Goal: Contribute content: Contribute content

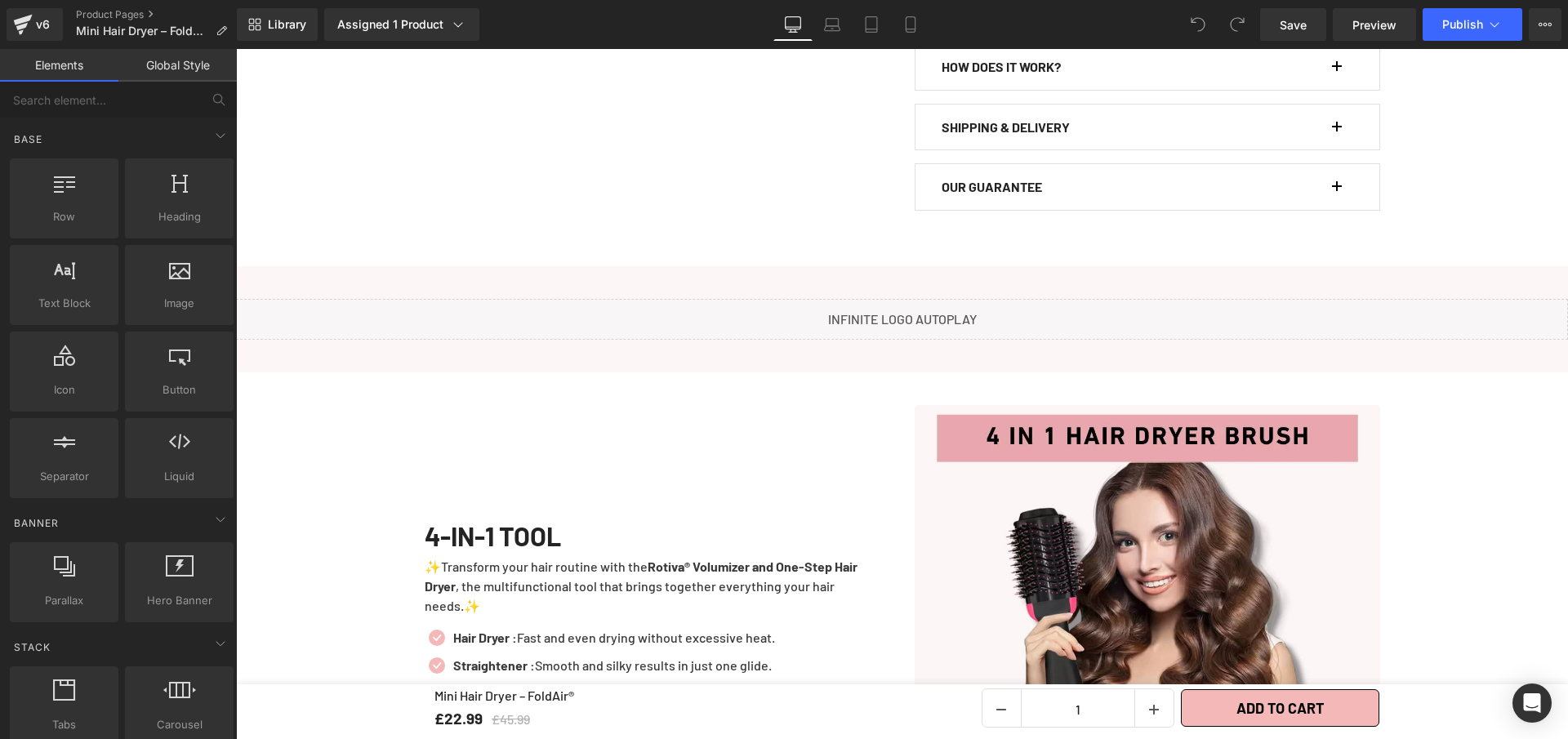
scroll to position [1674, 0]
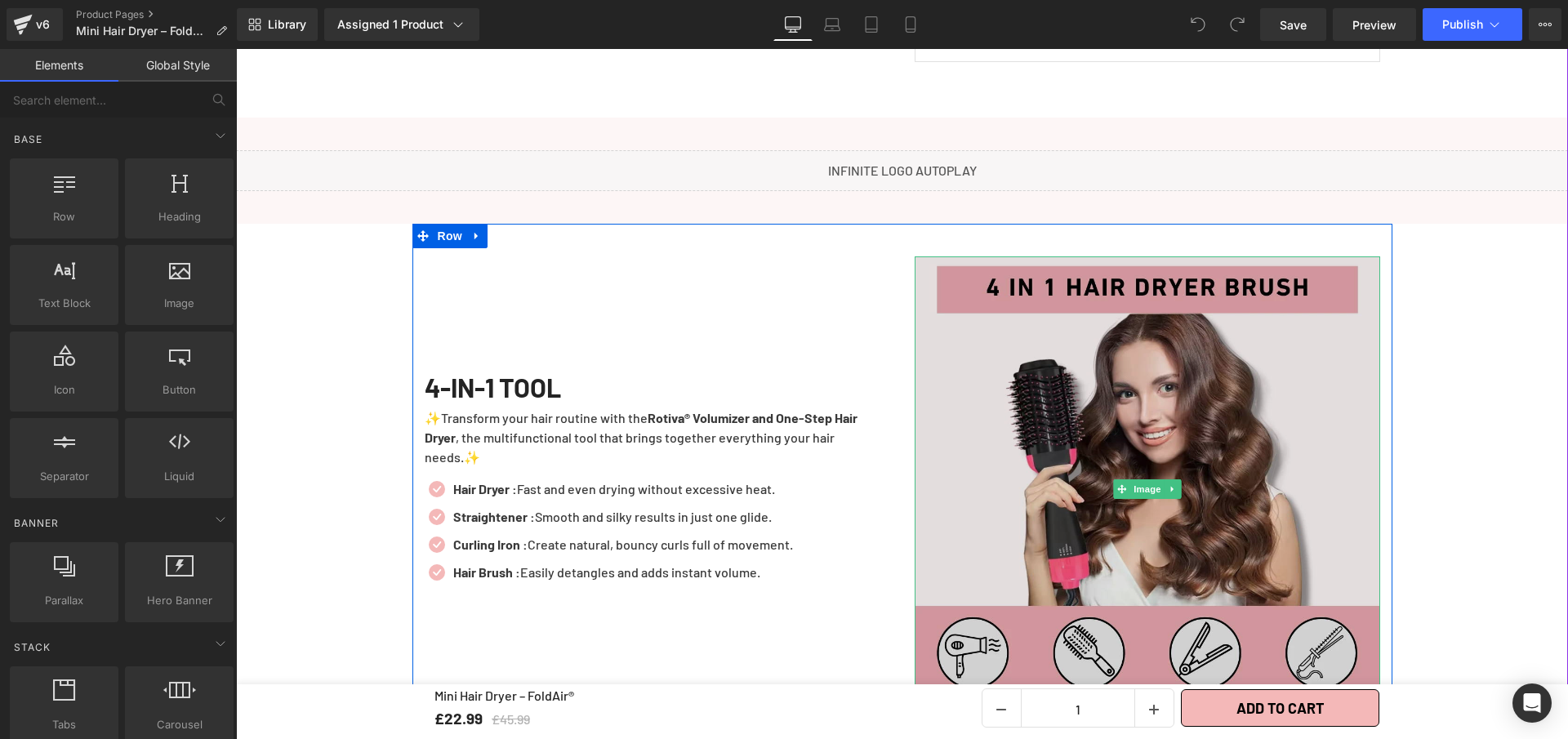
click at [1278, 420] on img at bounding box center [1147, 489] width 465 height 465
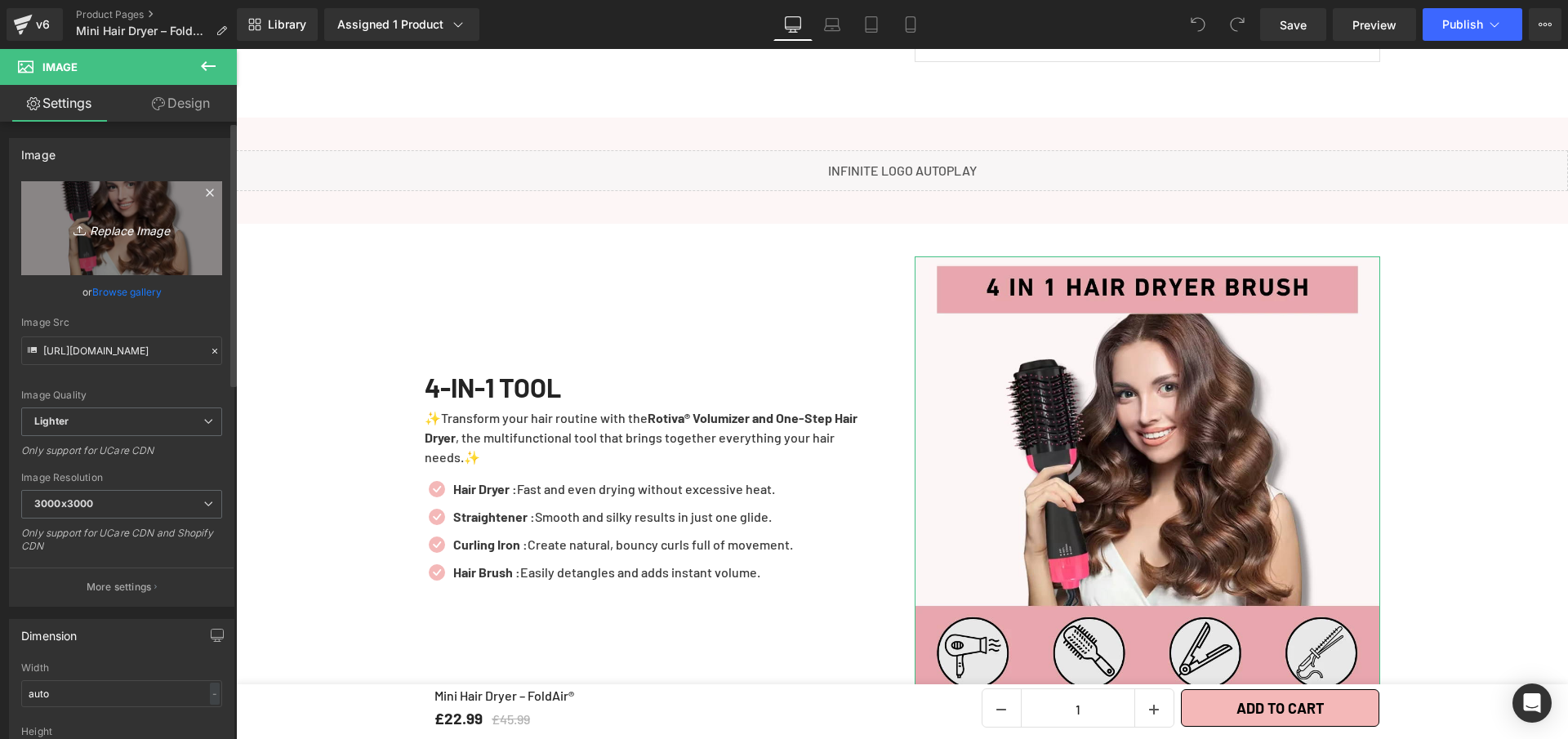
click at [113, 209] on link "Replace Image" at bounding box center [121, 228] width 201 height 94
type input "C:\fakepath\Mini Hair Dryer – FoldAir®.webp"
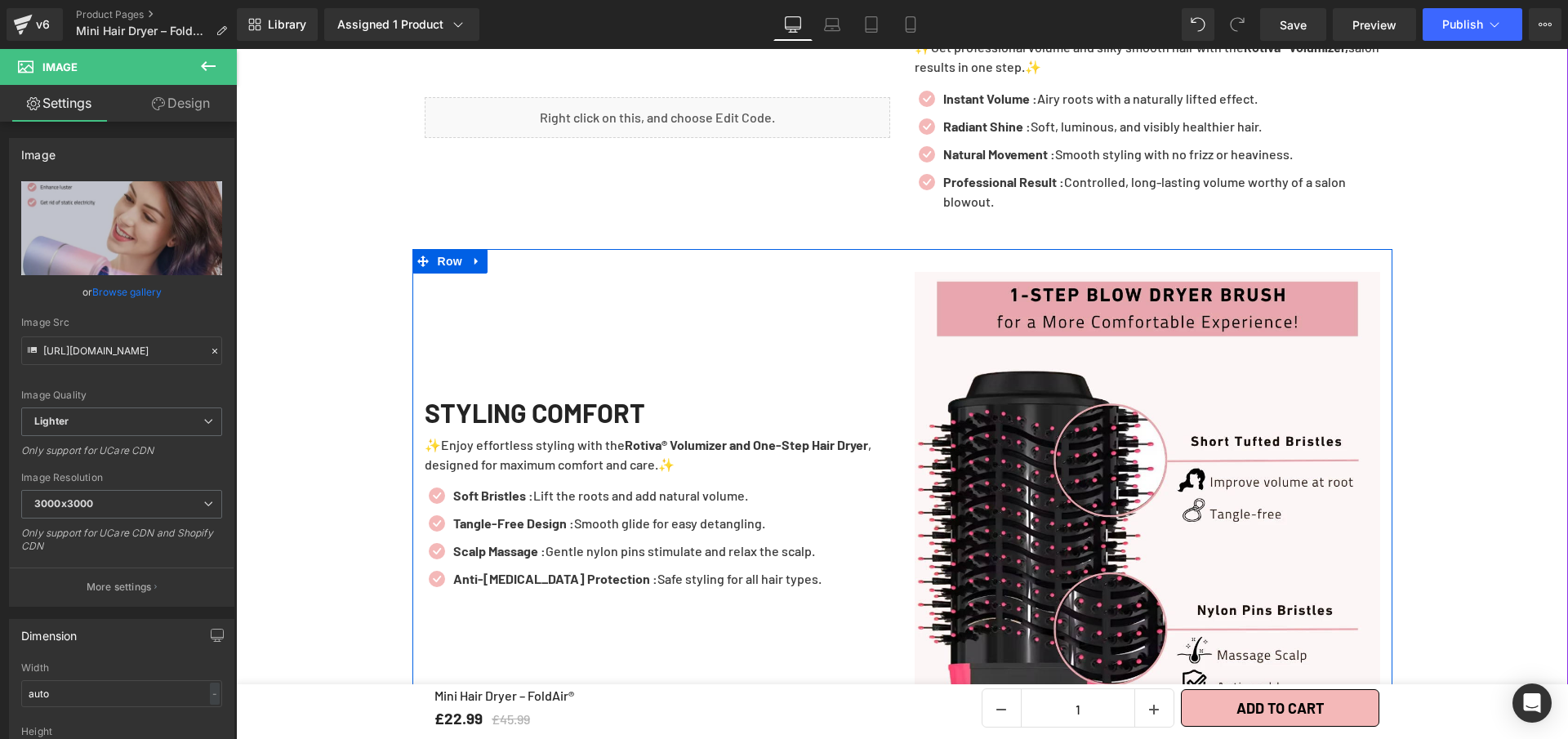
scroll to position [2146, 0]
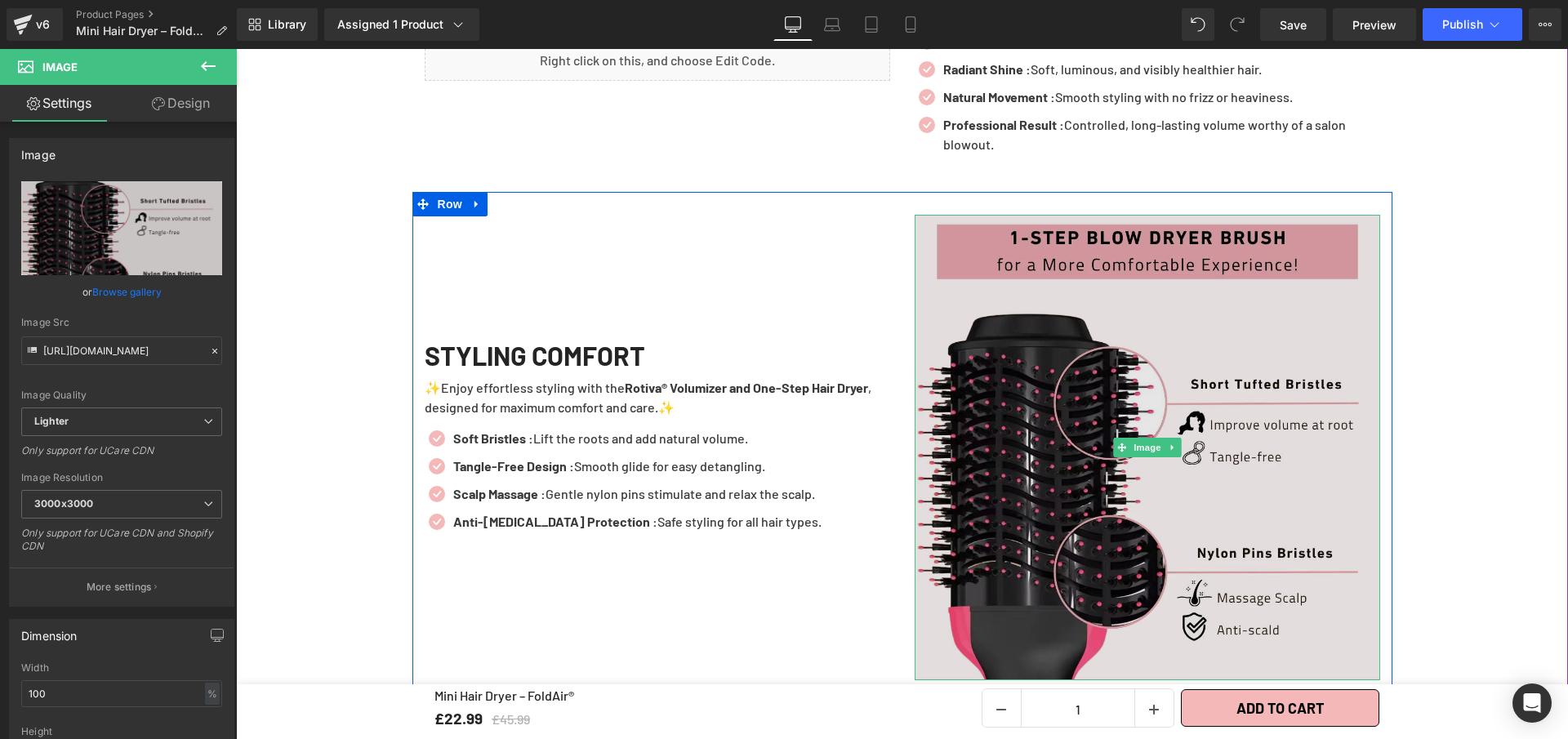
scroll to position [2507, 0]
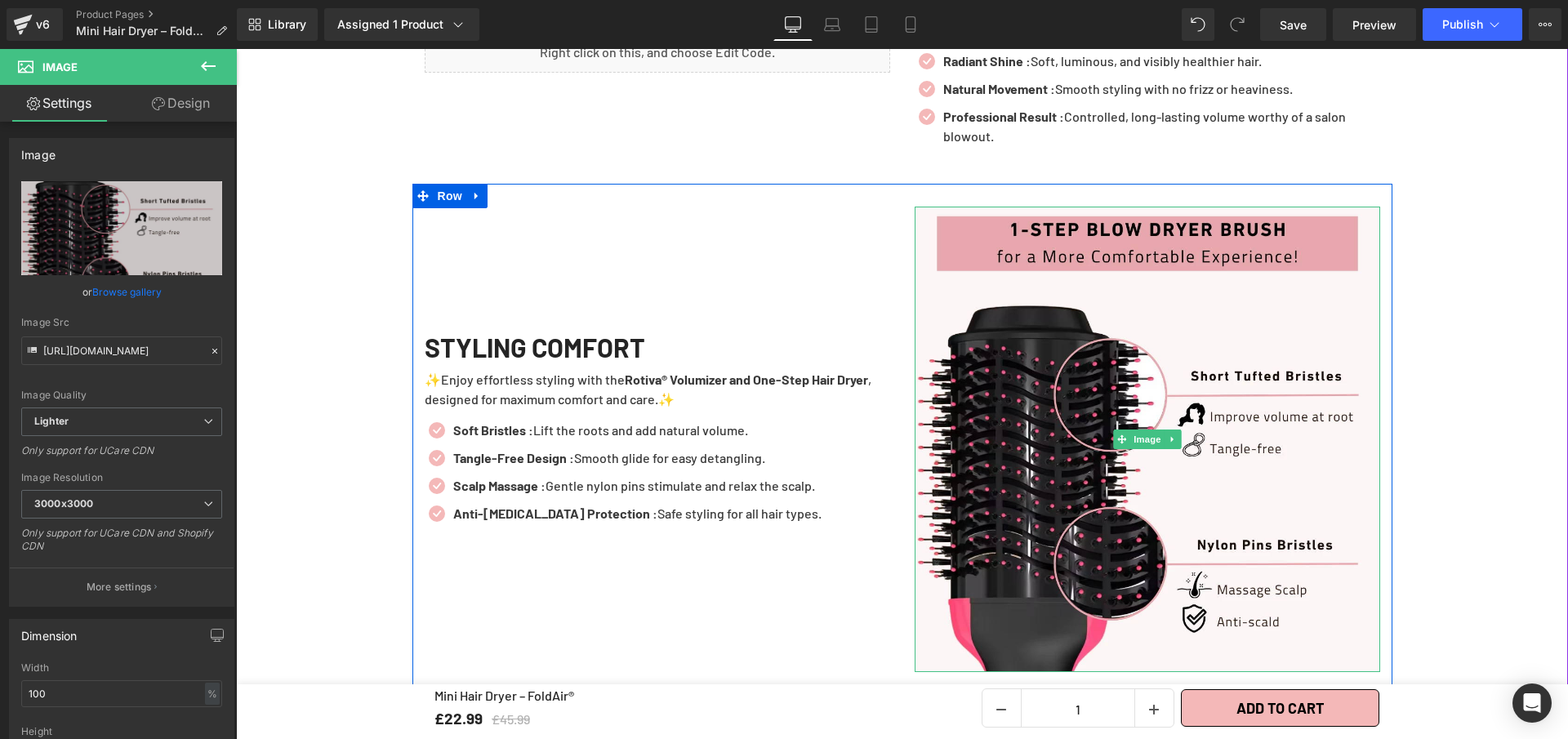
click at [1164, 434] on link at bounding box center [1173, 440] width 17 height 20
click at [1163, 431] on link at bounding box center [1164, 440] width 17 height 20
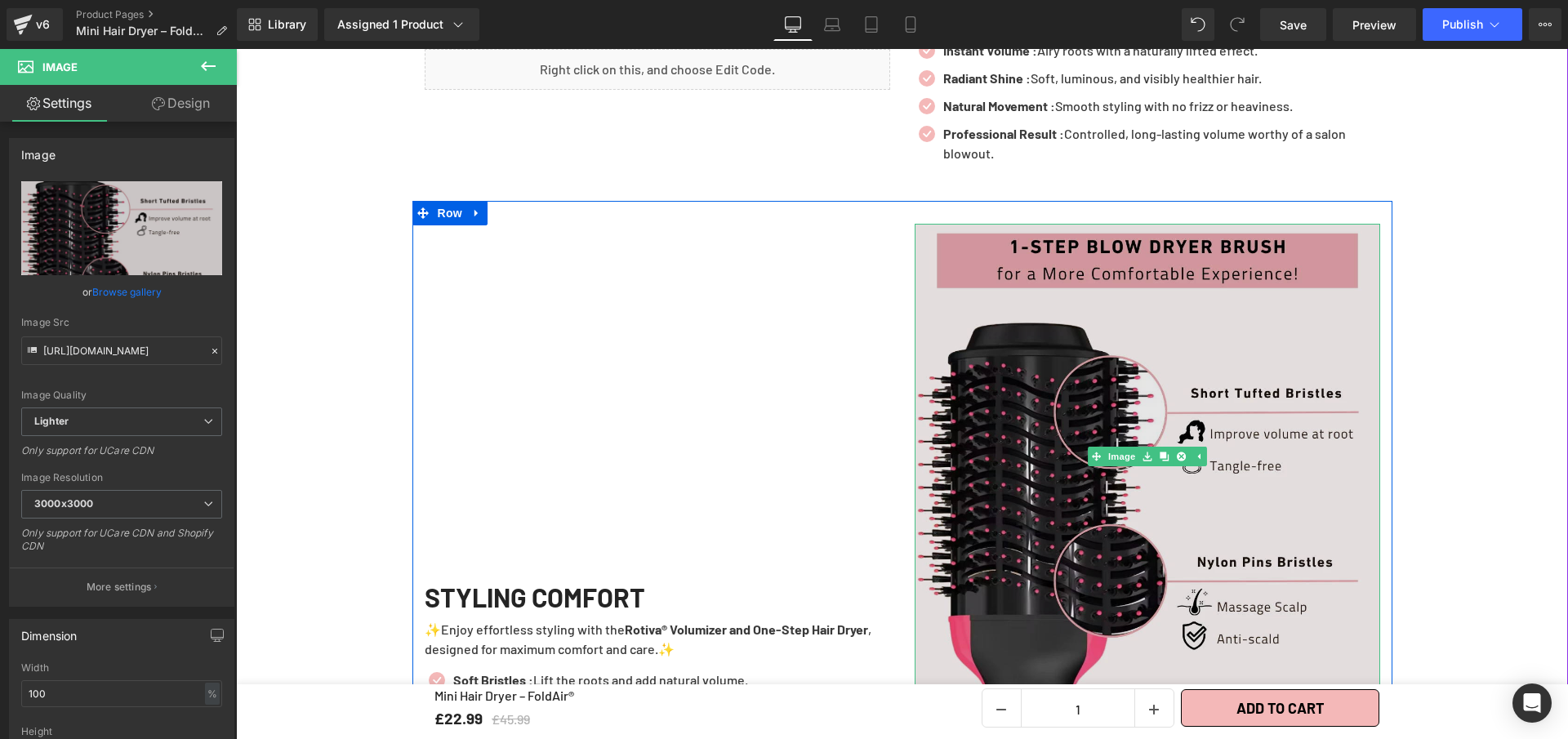
scroll to position [2445, 0]
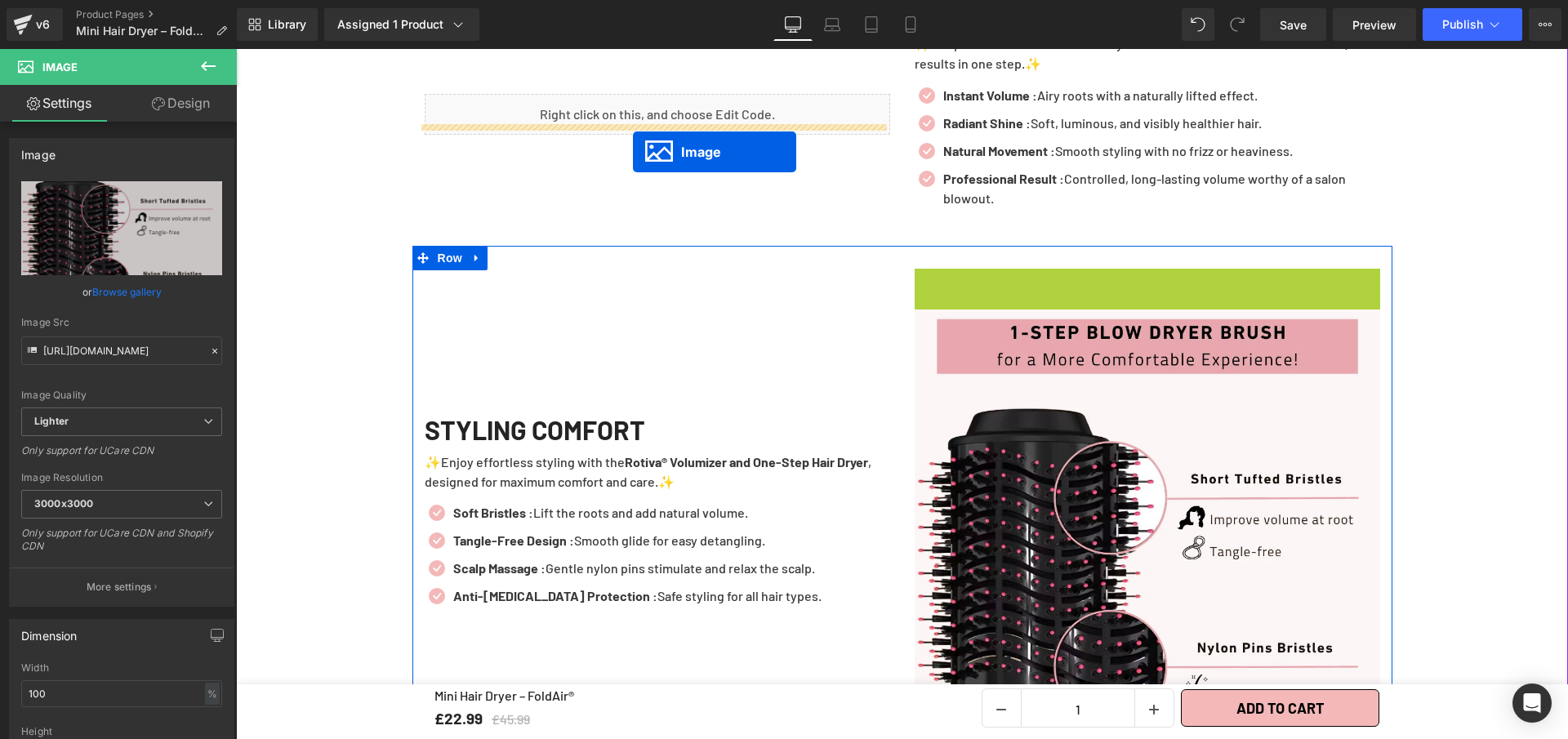
drag, startPoint x: 1051, startPoint y: 449, endPoint x: 633, endPoint y: 152, distance: 512.8
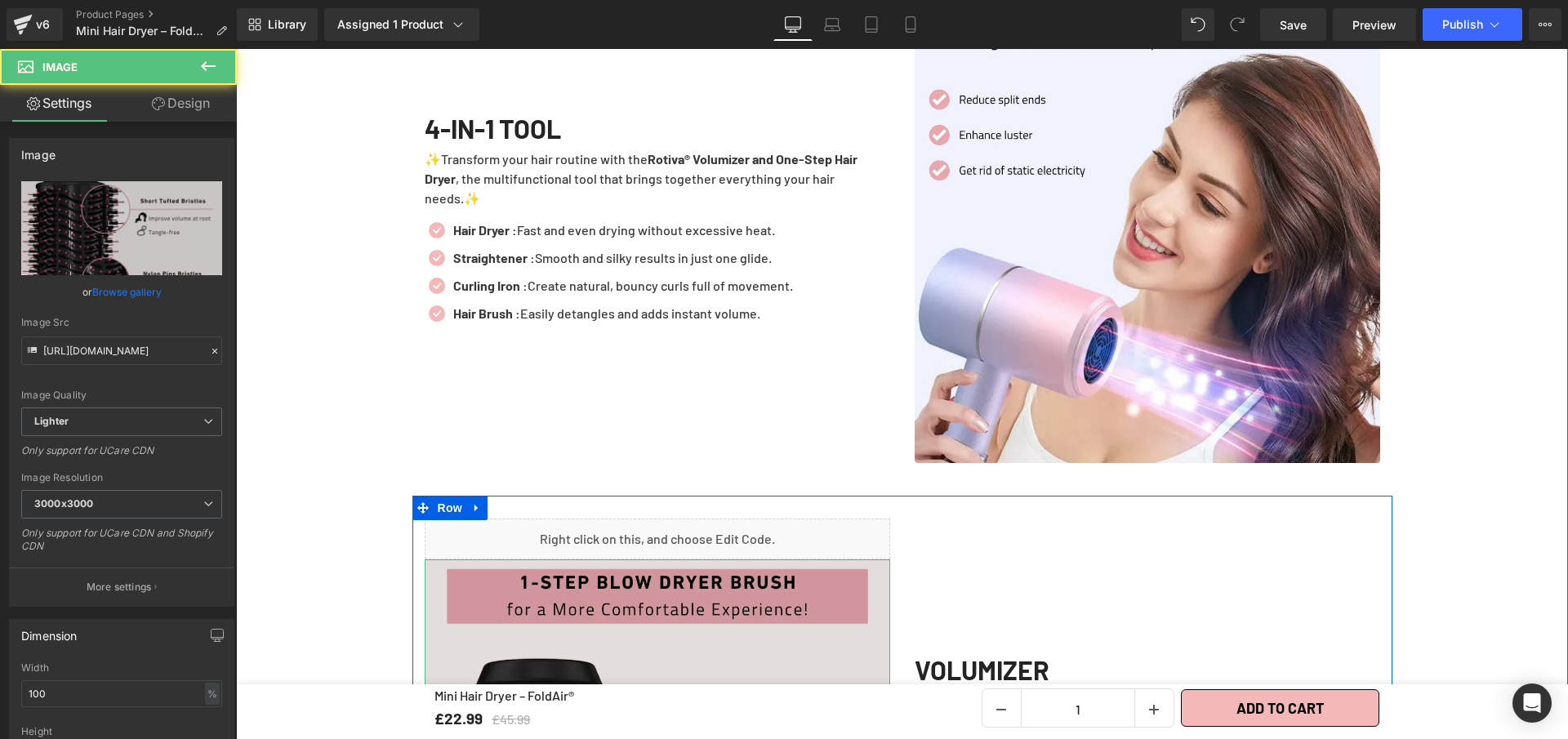
scroll to position [1808, 0]
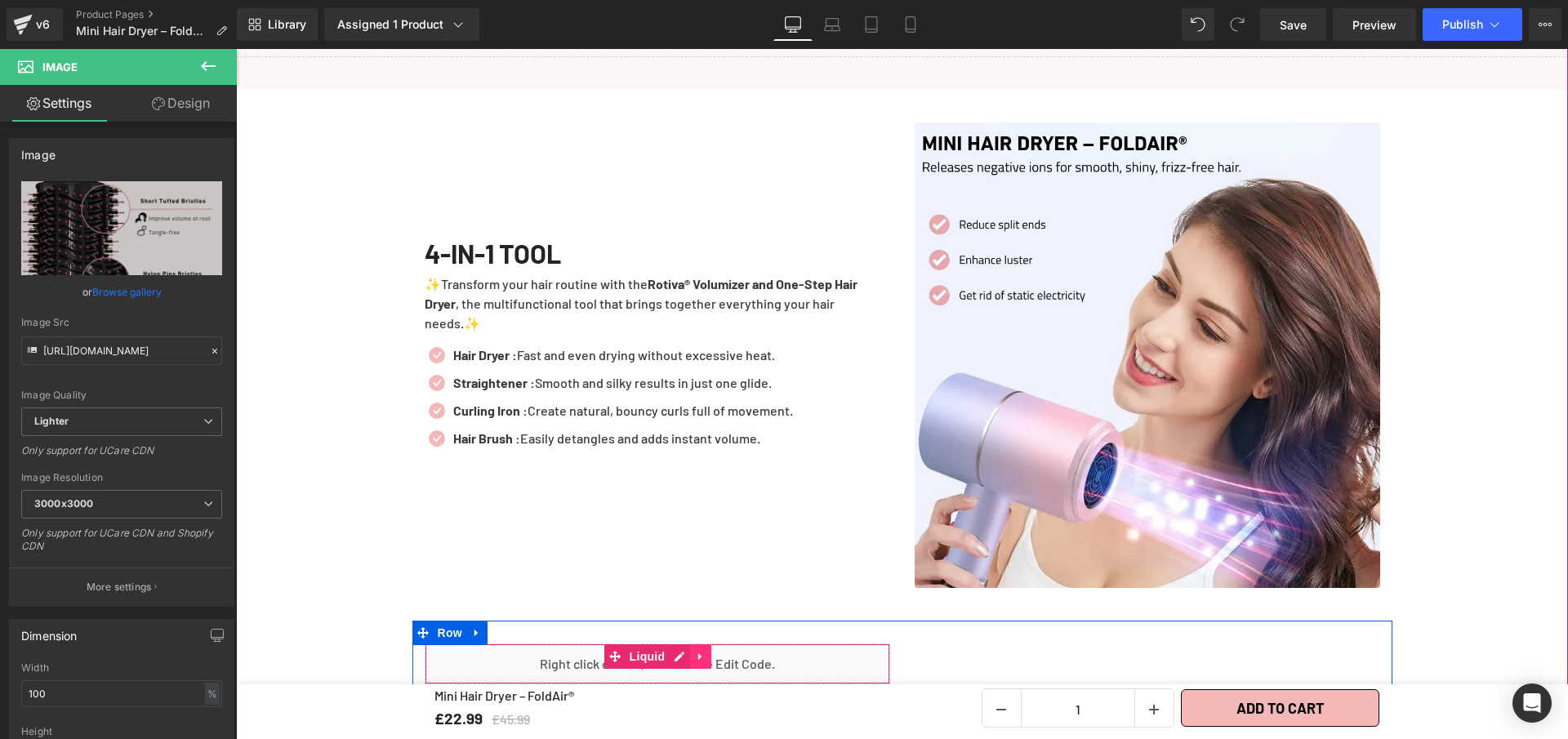
click at [695, 650] on icon at bounding box center [701, 655] width 11 height 12
click at [706, 650] on icon at bounding box center [711, 656] width 11 height 11
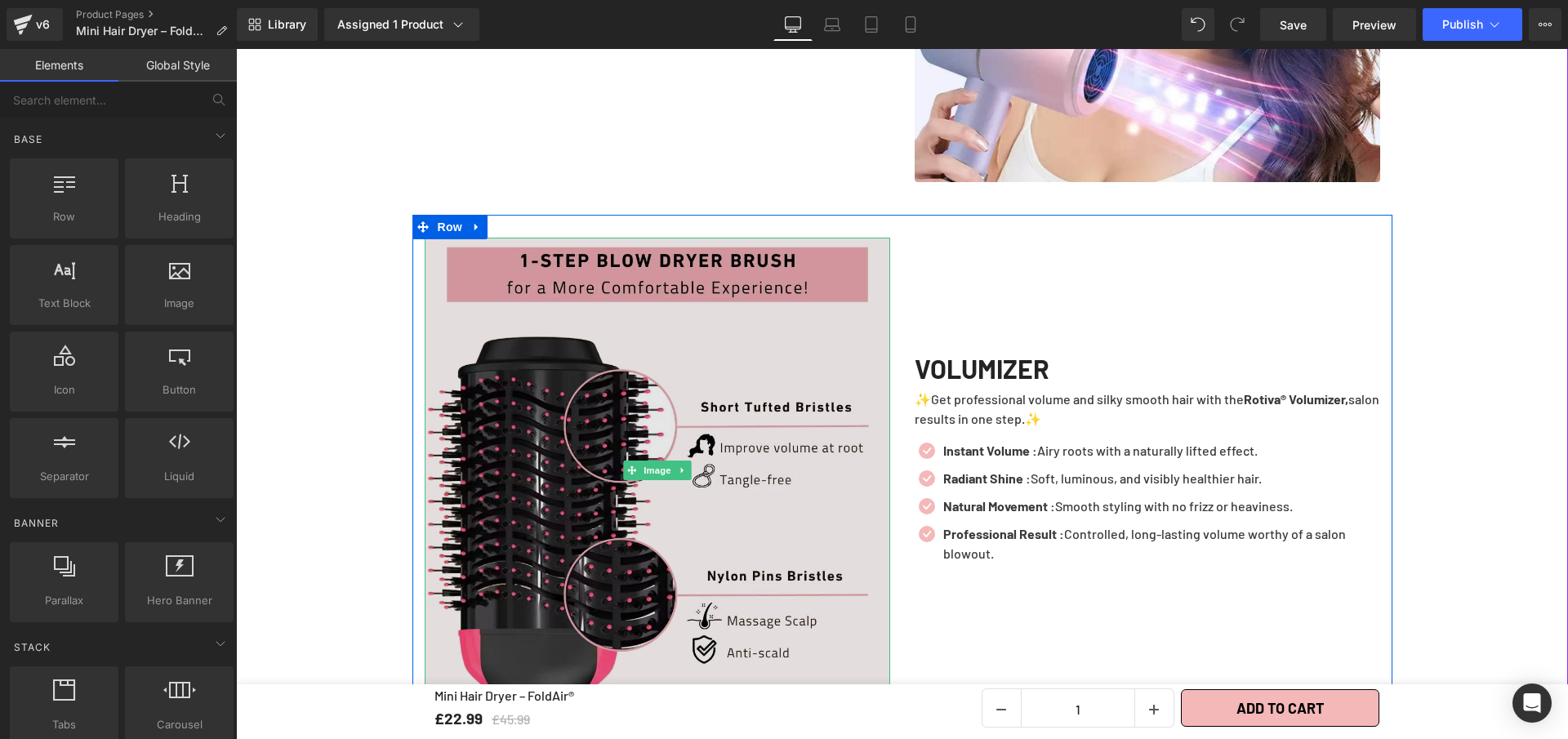
scroll to position [2216, 0]
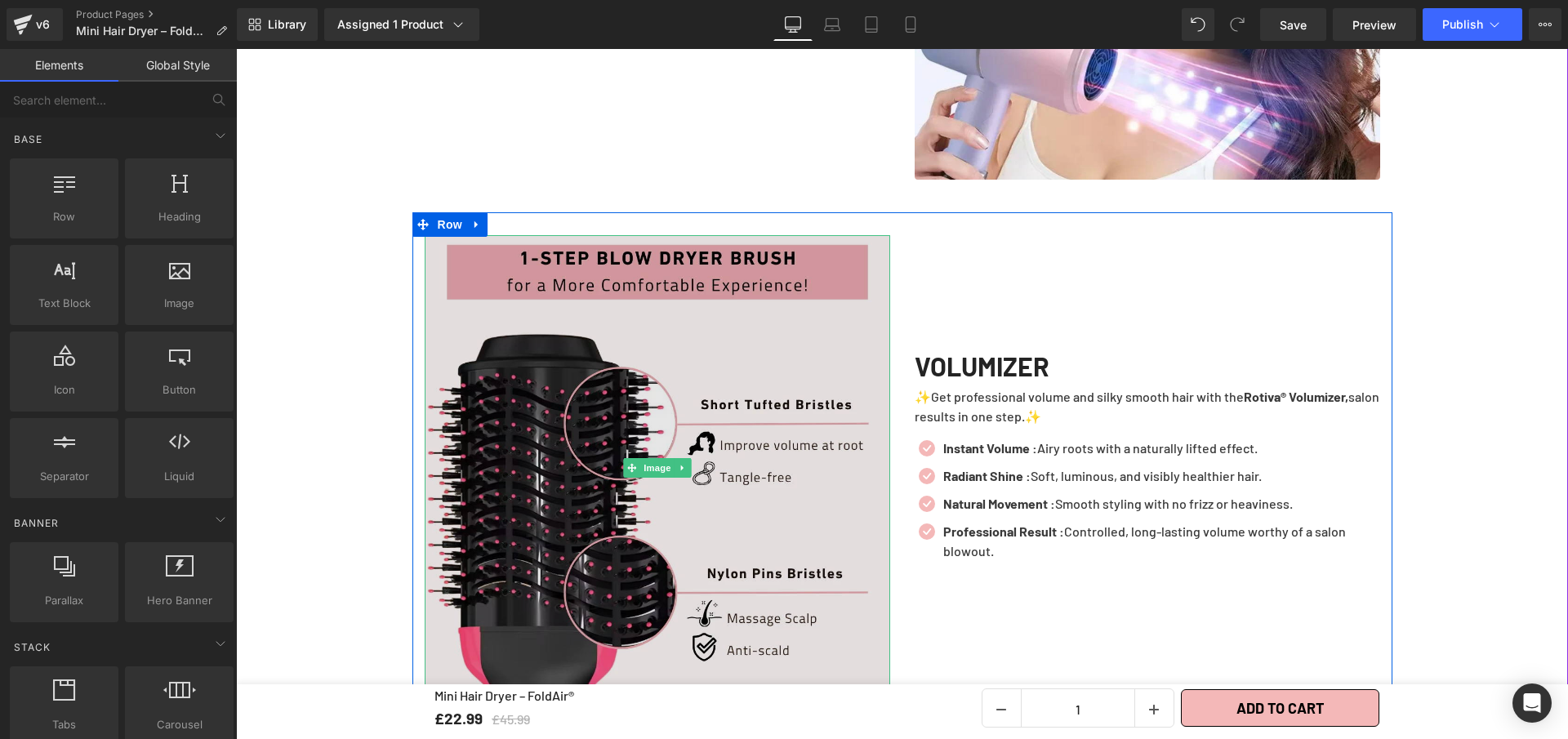
click at [714, 475] on img at bounding box center [657, 468] width 465 height 465
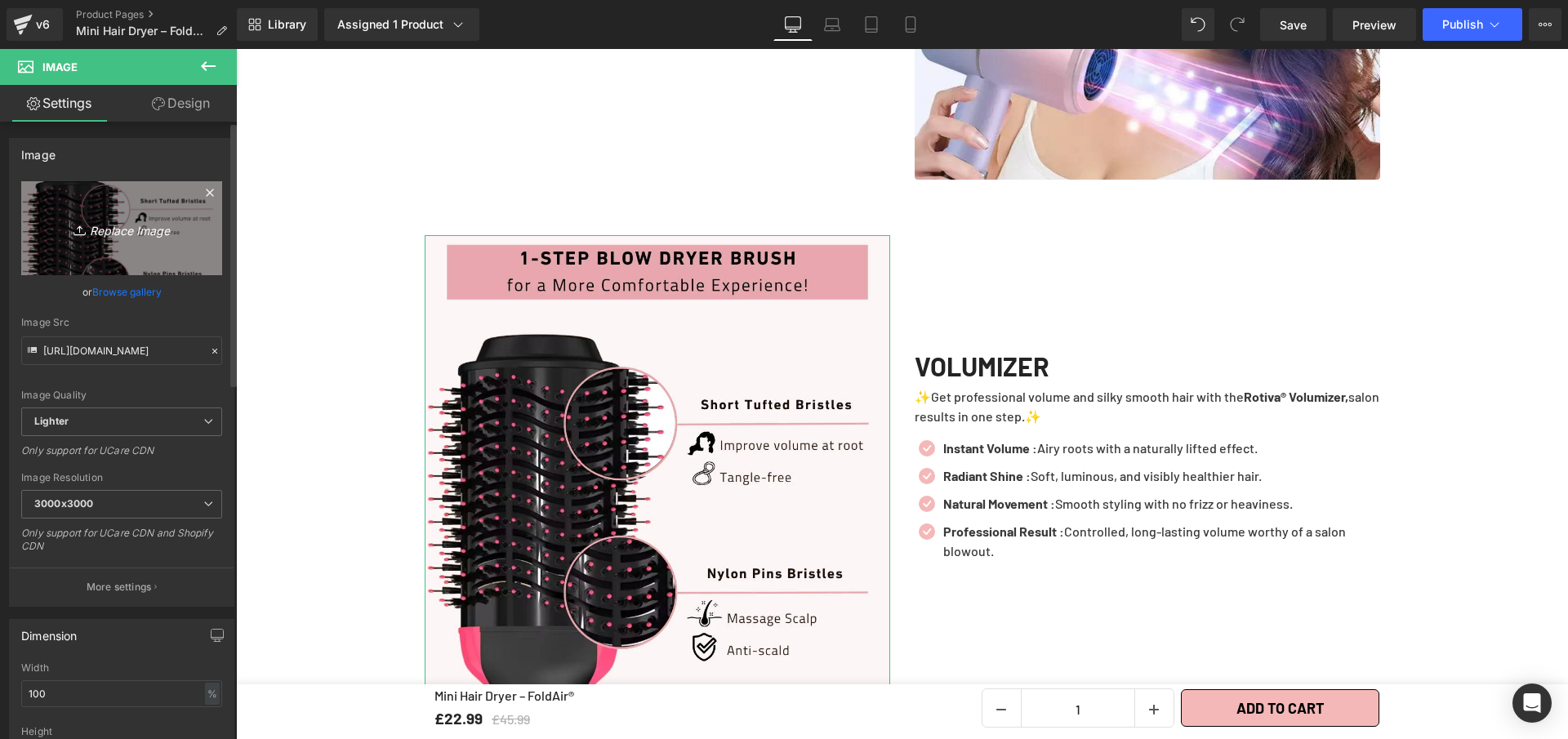
click at [125, 208] on link "Replace Image" at bounding box center [121, 228] width 201 height 94
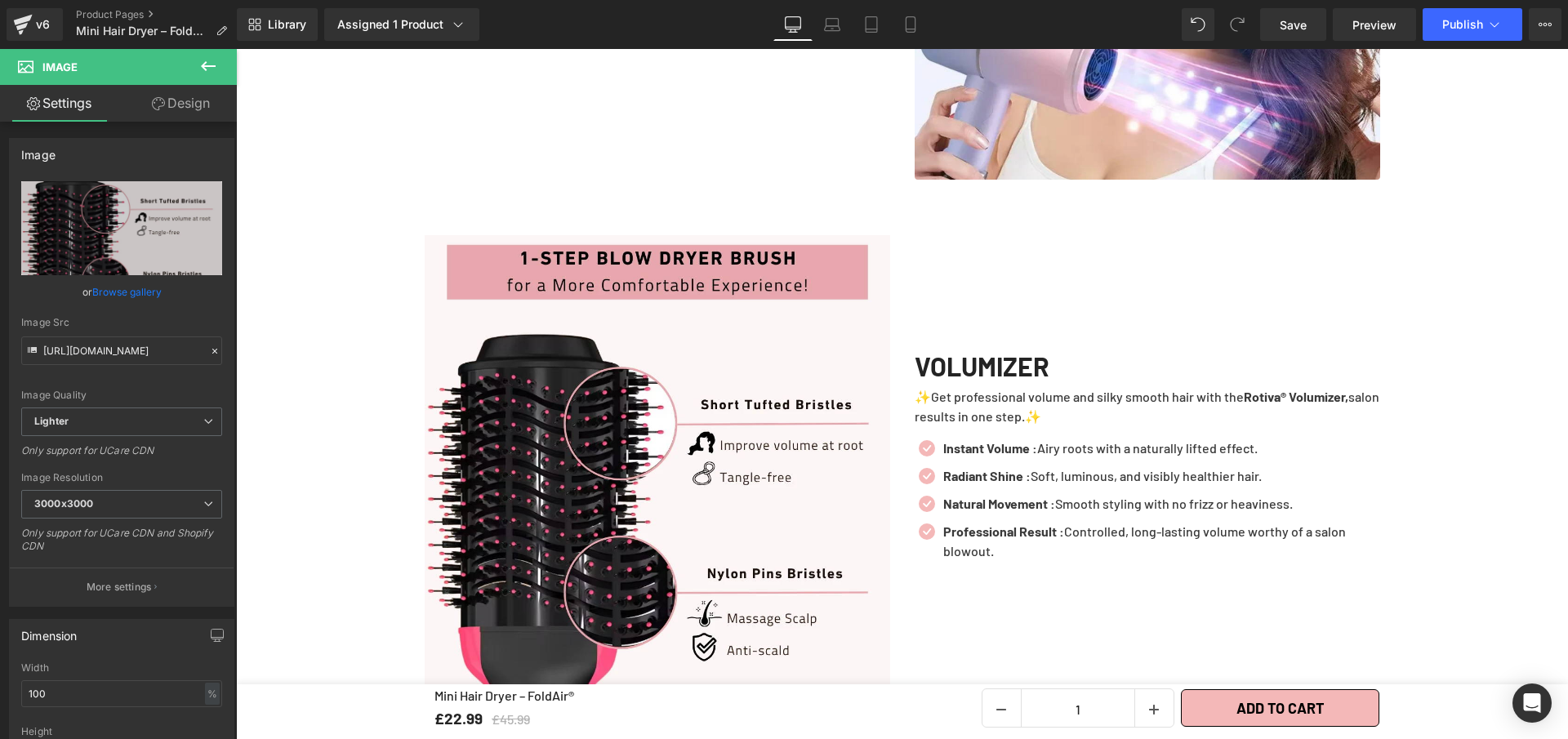
type input "C:\fakepath\Mini Hair Dryer – FoldAir® (3).webp"
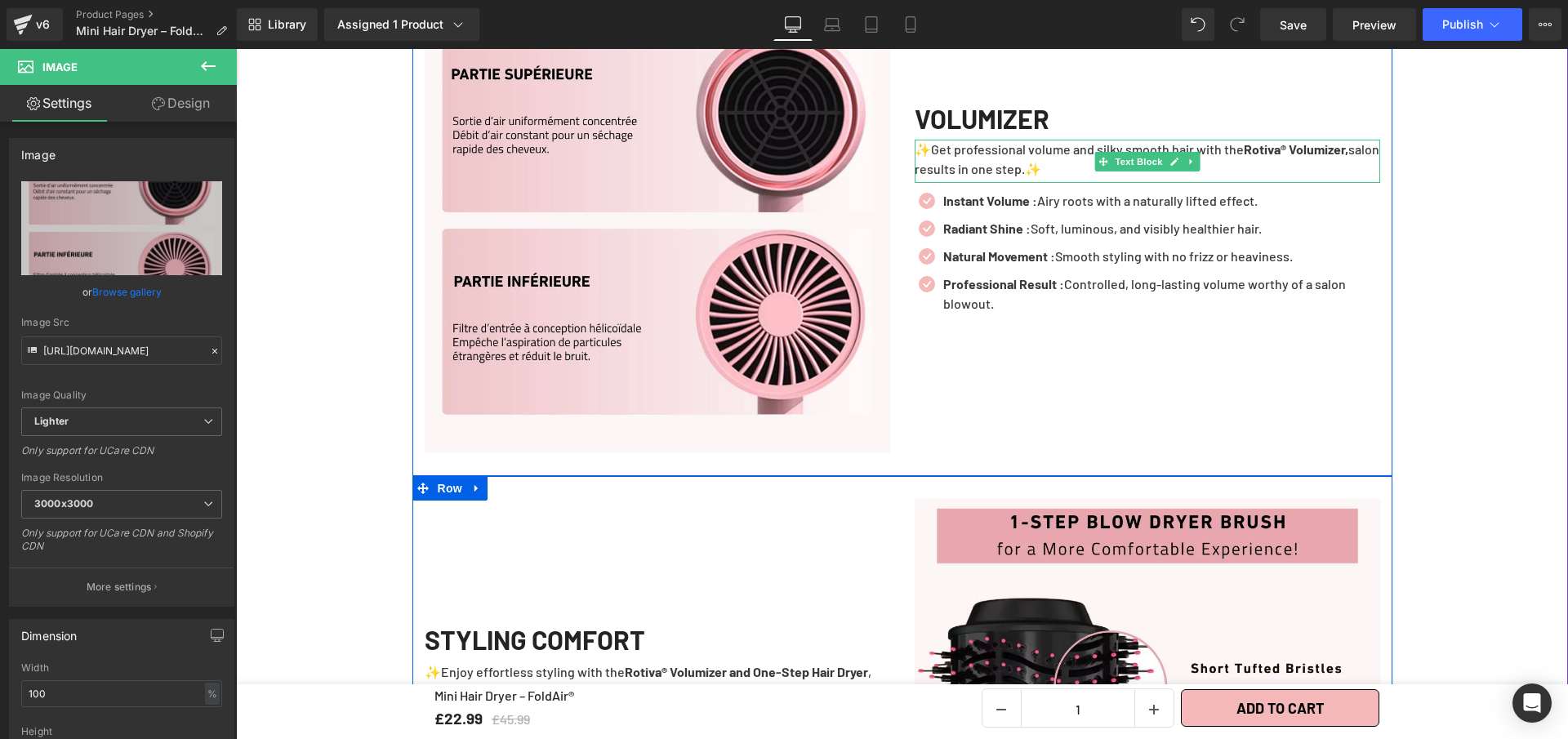
scroll to position [2527, 0]
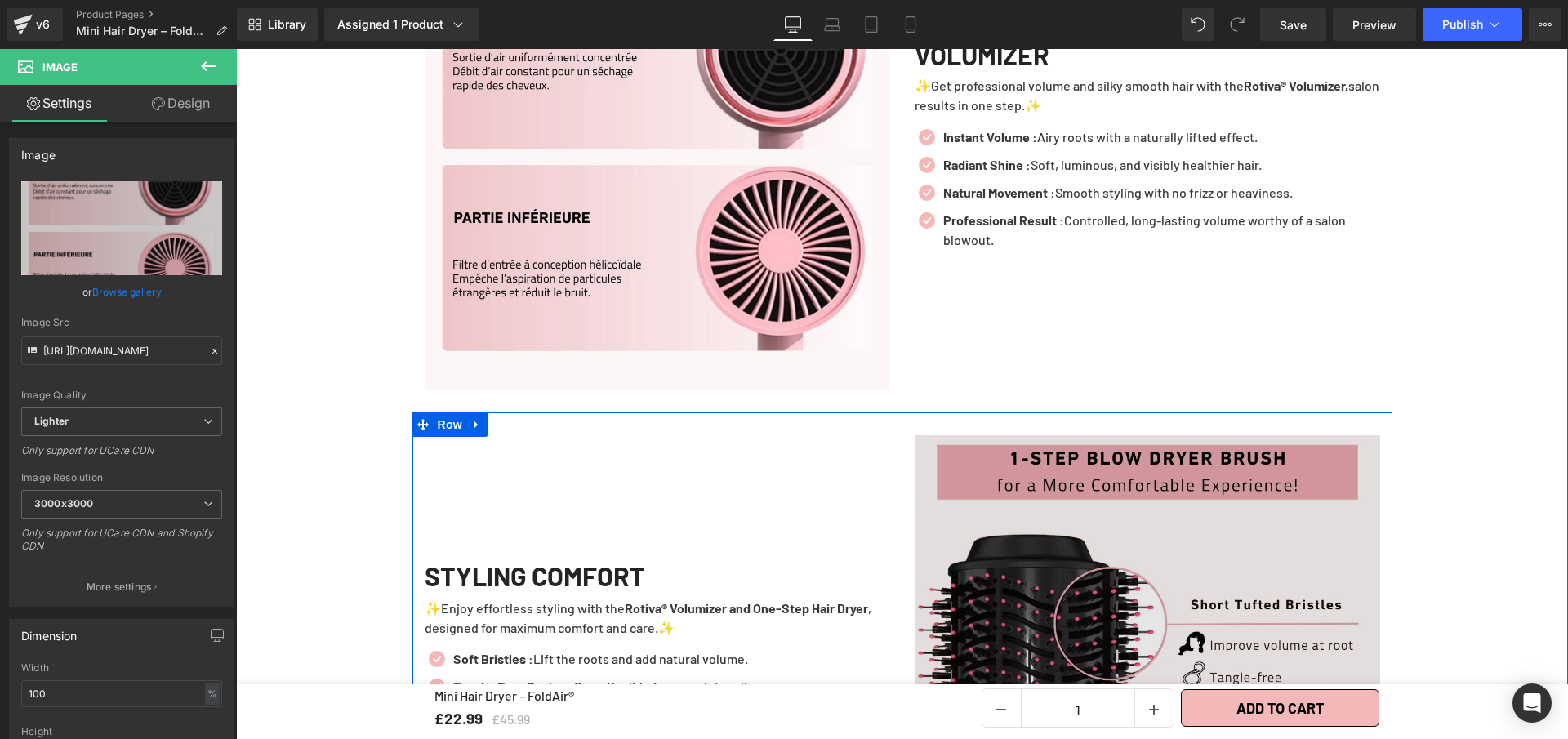
click at [995, 466] on img at bounding box center [1147, 668] width 465 height 465
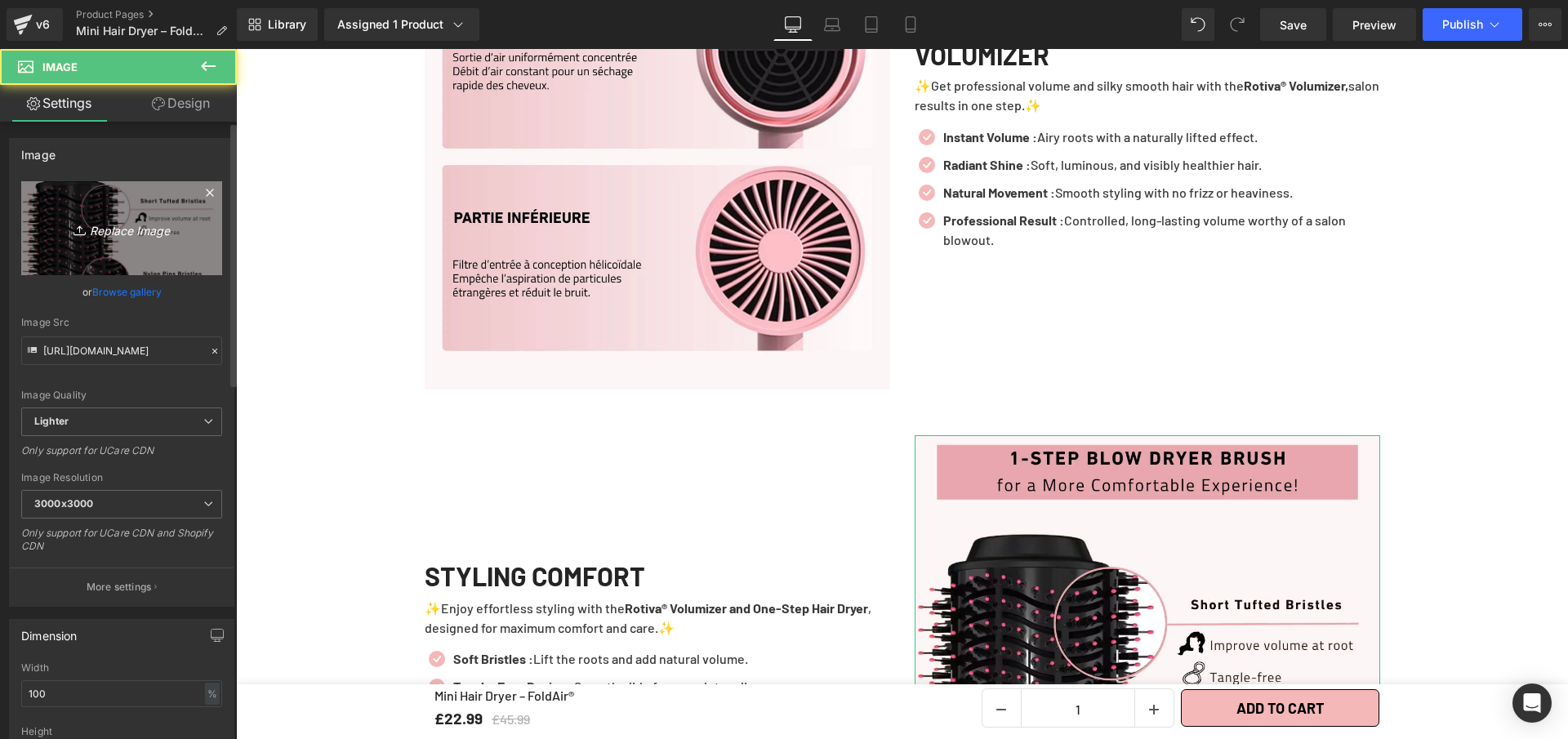
click at [128, 210] on link "Replace Image" at bounding box center [121, 228] width 201 height 94
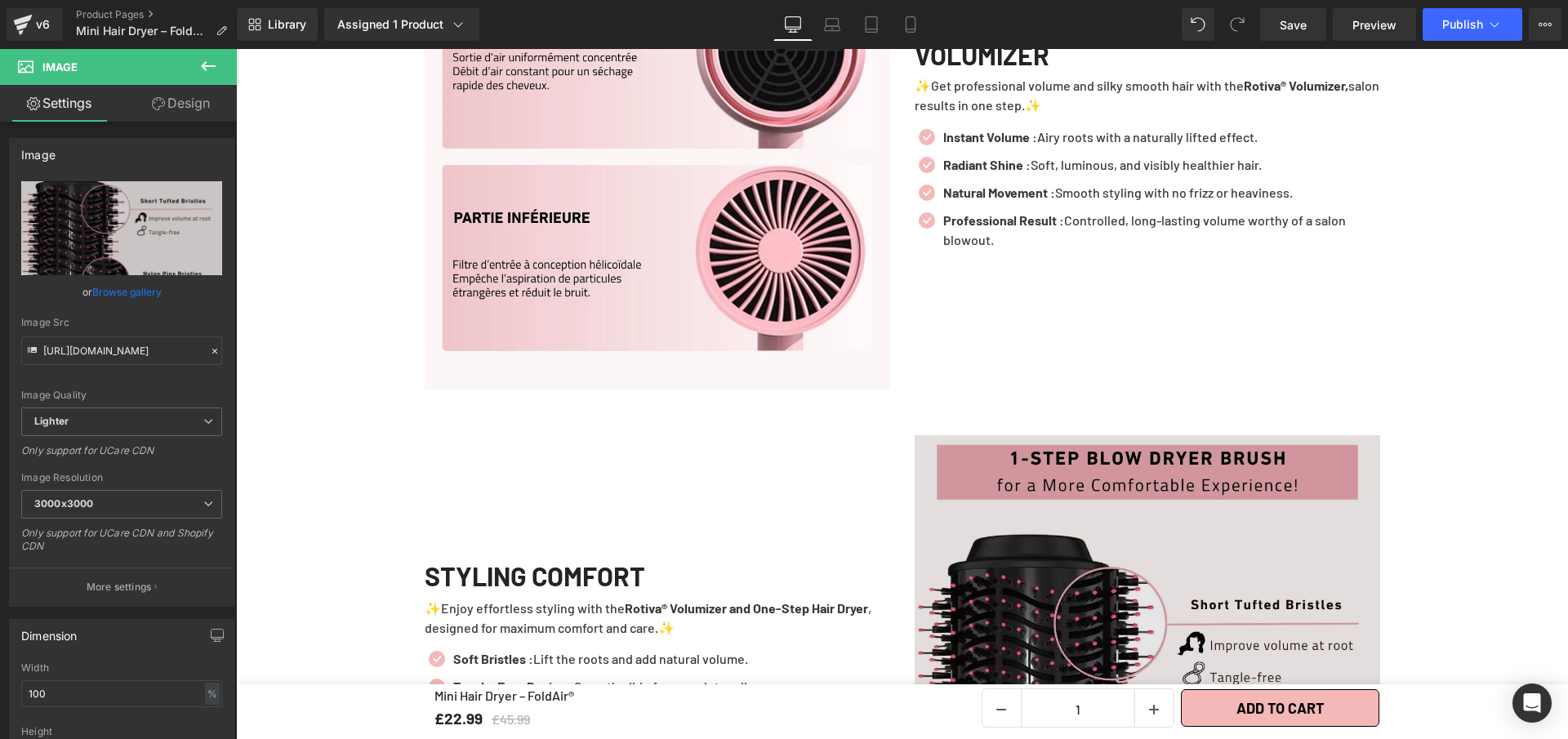
type input "C:\fakepath\Mini Hair Dryer – FoldAir® (2).webp"
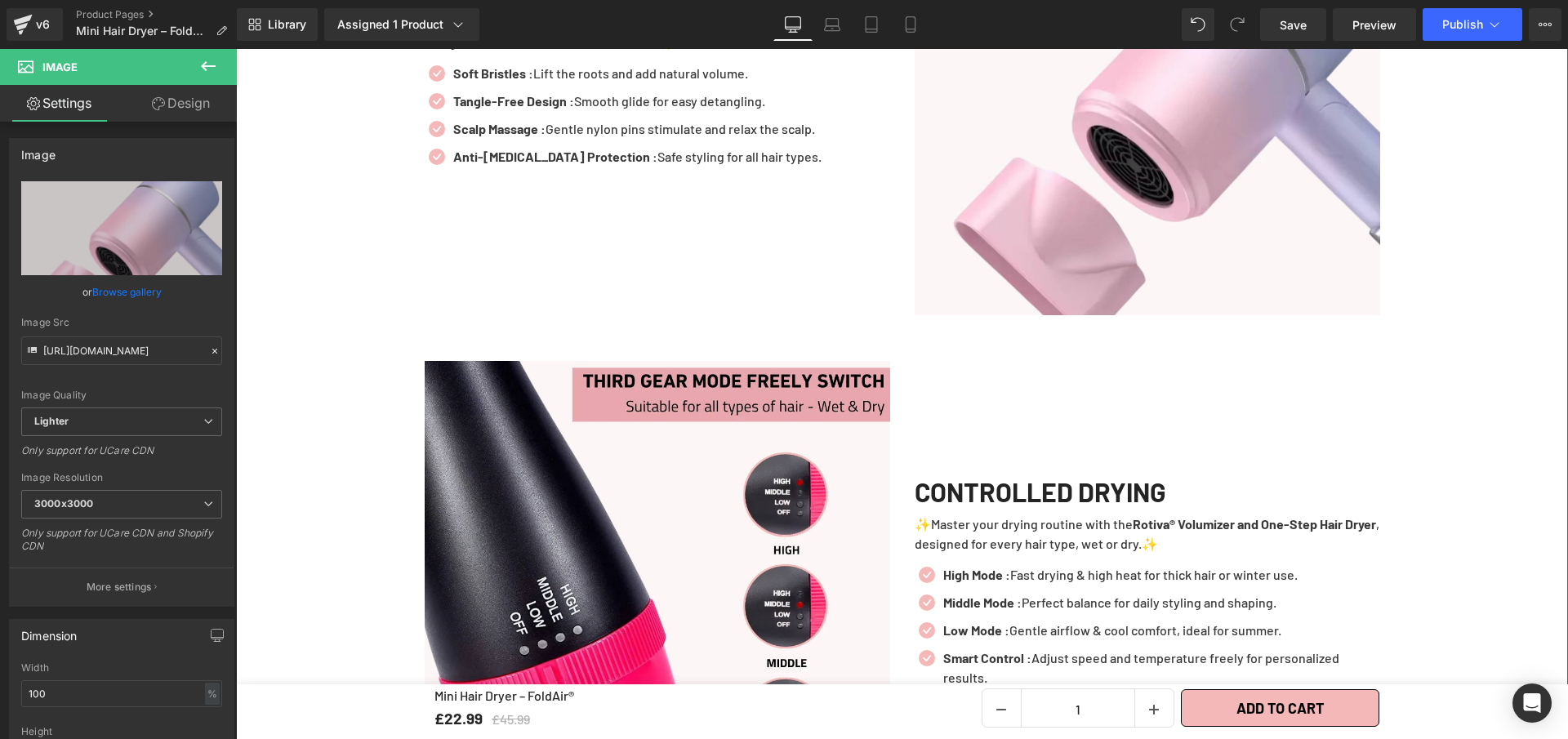
scroll to position [3116, 0]
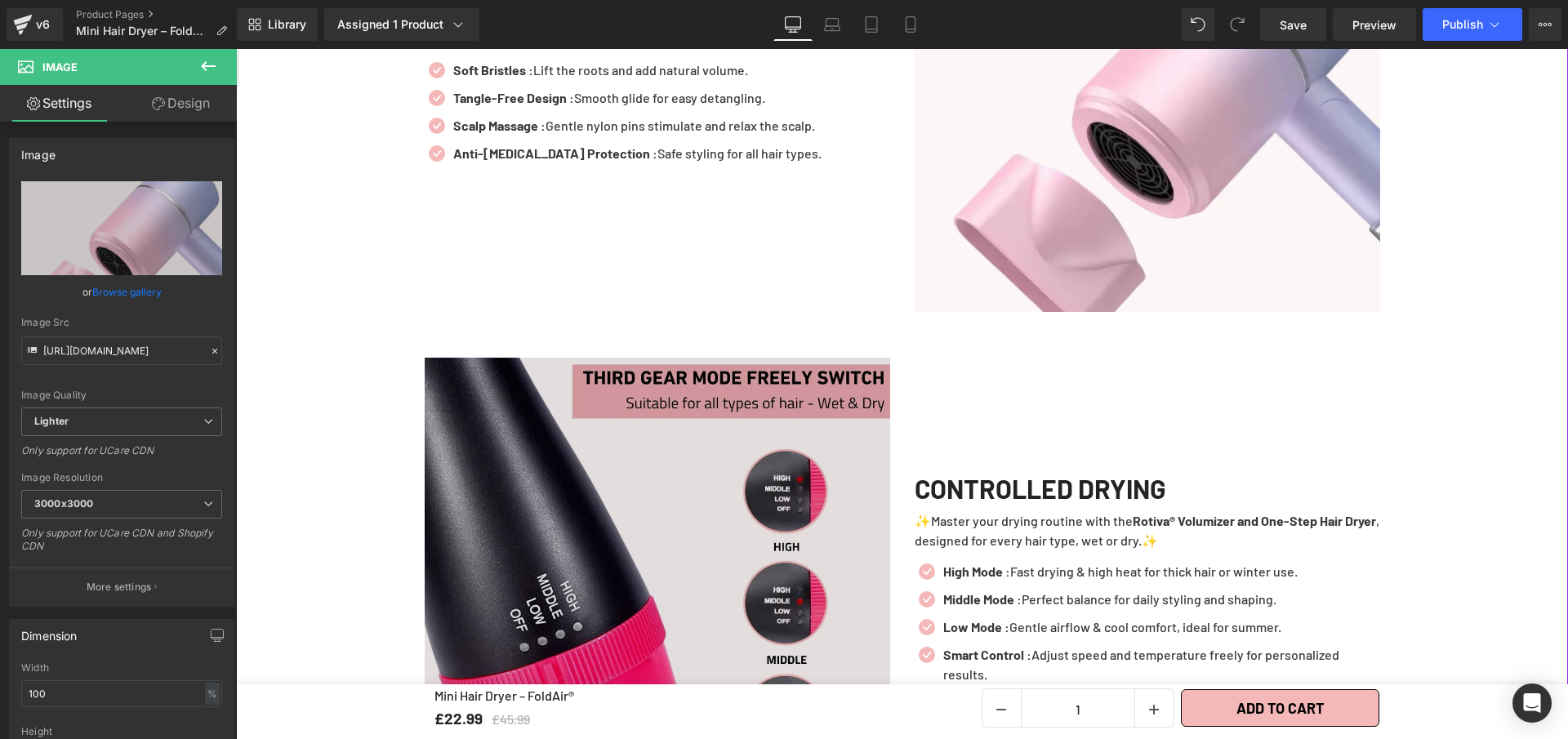
click at [716, 454] on img at bounding box center [657, 590] width 465 height 465
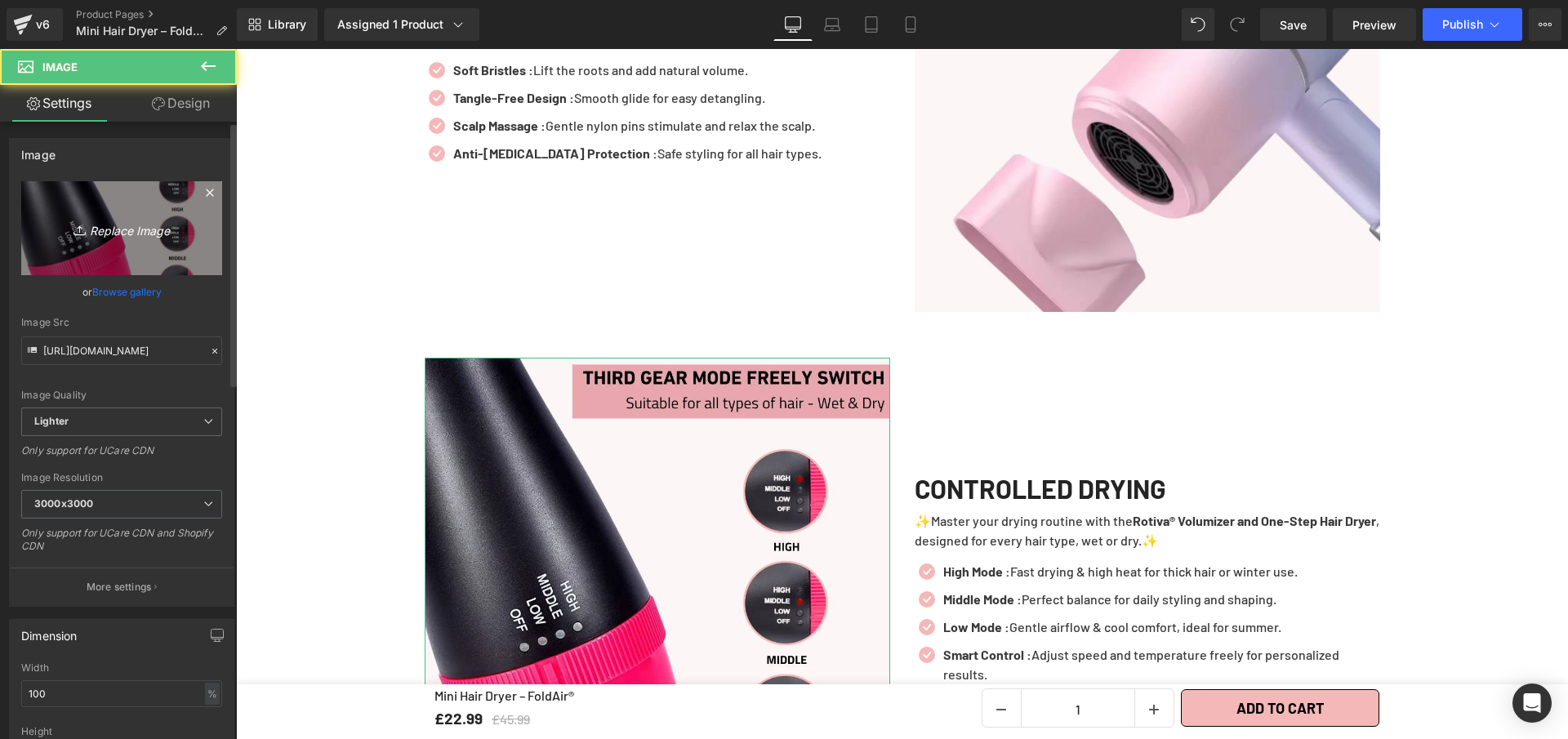
click at [112, 233] on icon "Replace Image" at bounding box center [121, 228] width 130 height 21
type input "C:\fakepath\Mini Hair Dryer – FoldAir® (2).webp"
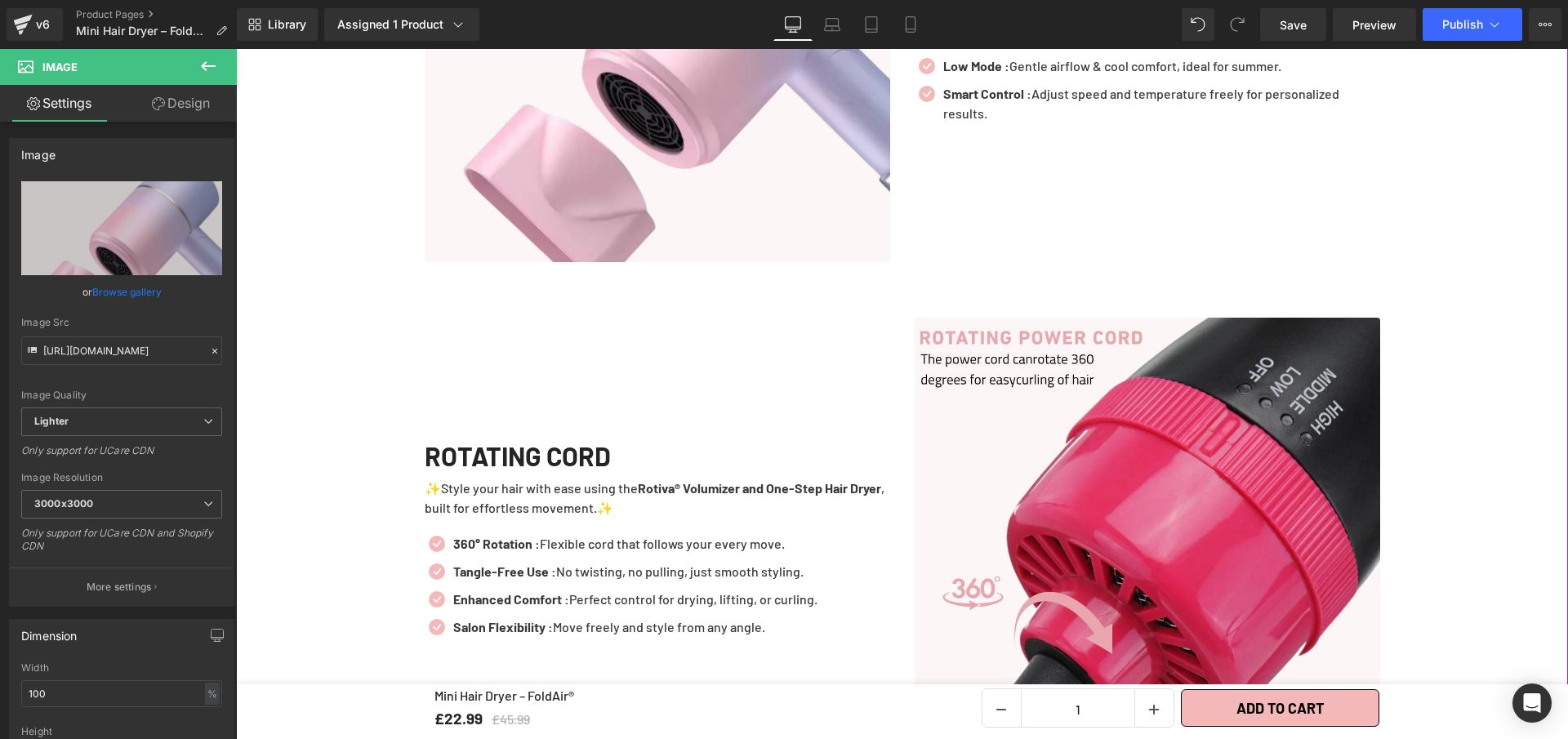
scroll to position [3682, 0]
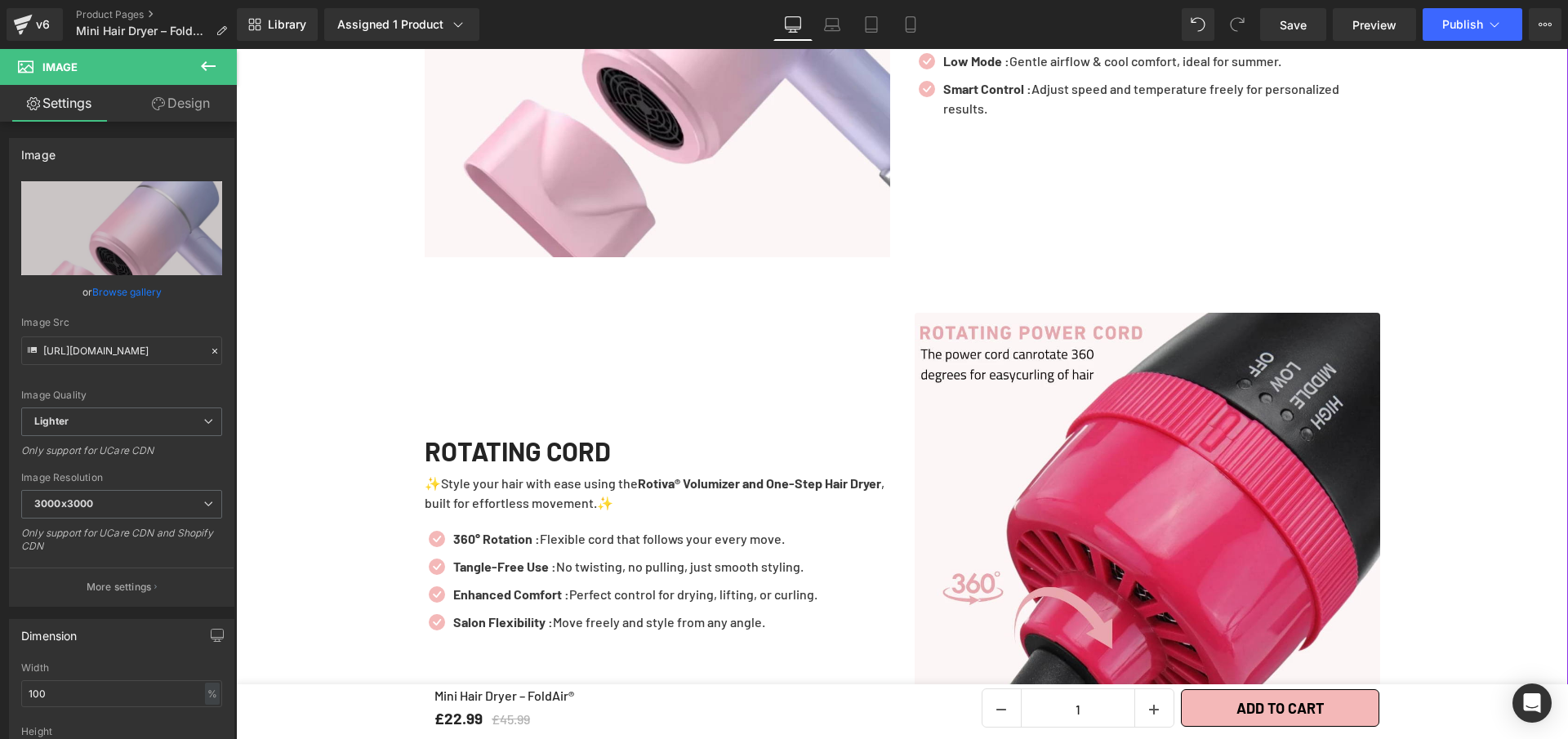
click at [1005, 489] on img at bounding box center [1147, 545] width 465 height 465
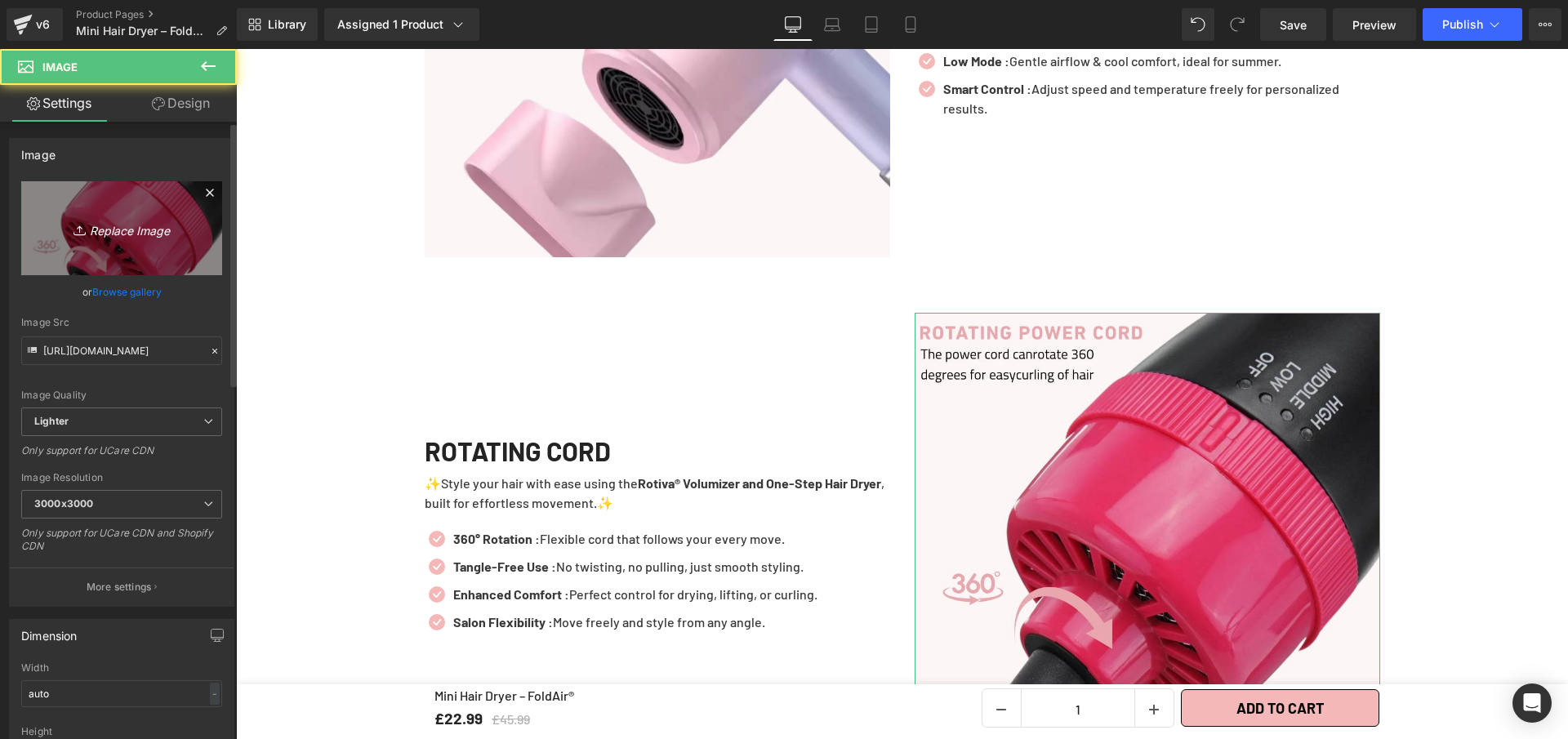
click at [112, 222] on icon "Replace Image" at bounding box center [121, 228] width 130 height 21
type input "C:\fakepath\Mini Hair Dryer – FoldAir® (4).webp"
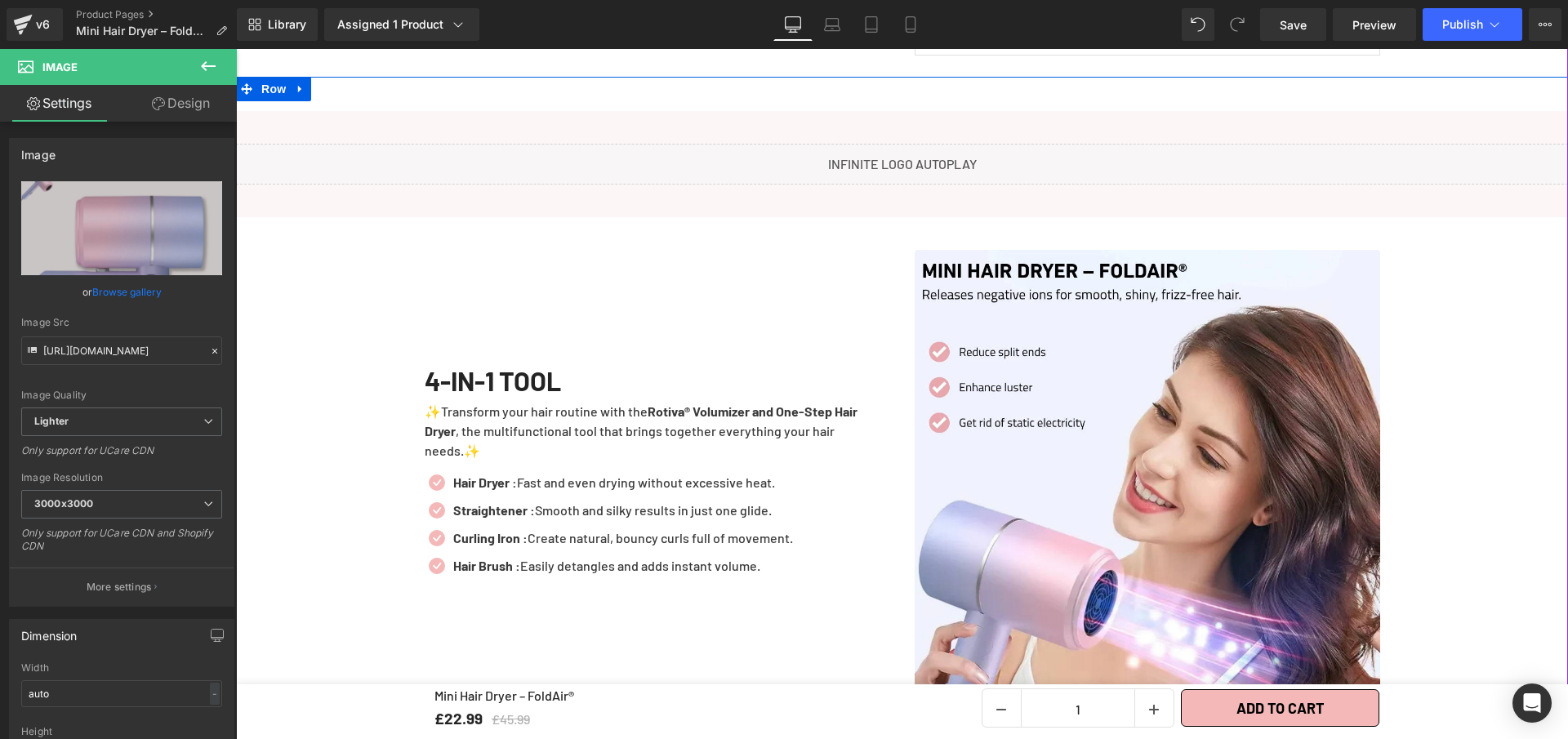
scroll to position [1716, 0]
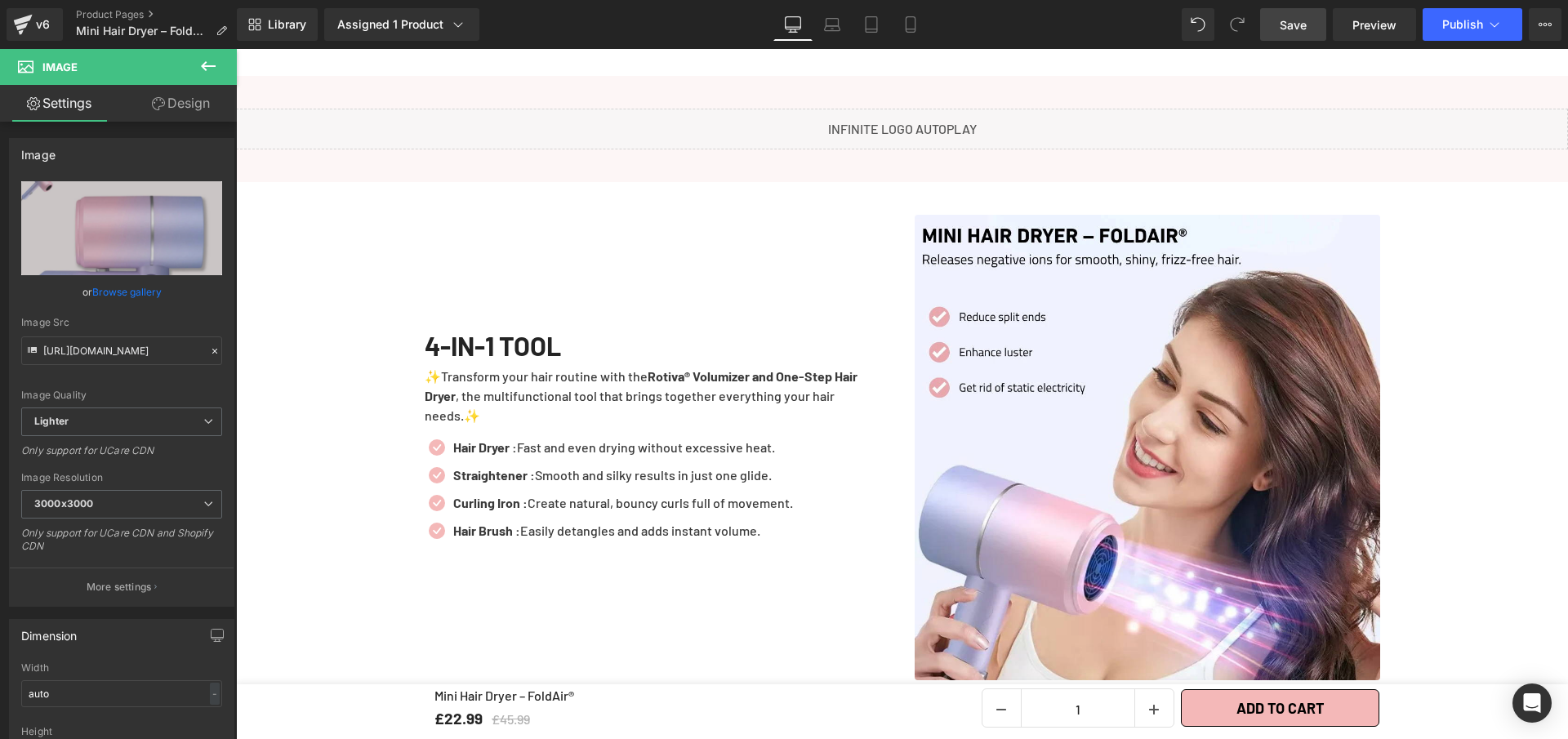
drag, startPoint x: 1296, startPoint y: 25, endPoint x: 1131, endPoint y: 369, distance: 381.5
click at [1296, 25] on span "Save" at bounding box center [1293, 25] width 27 height 17
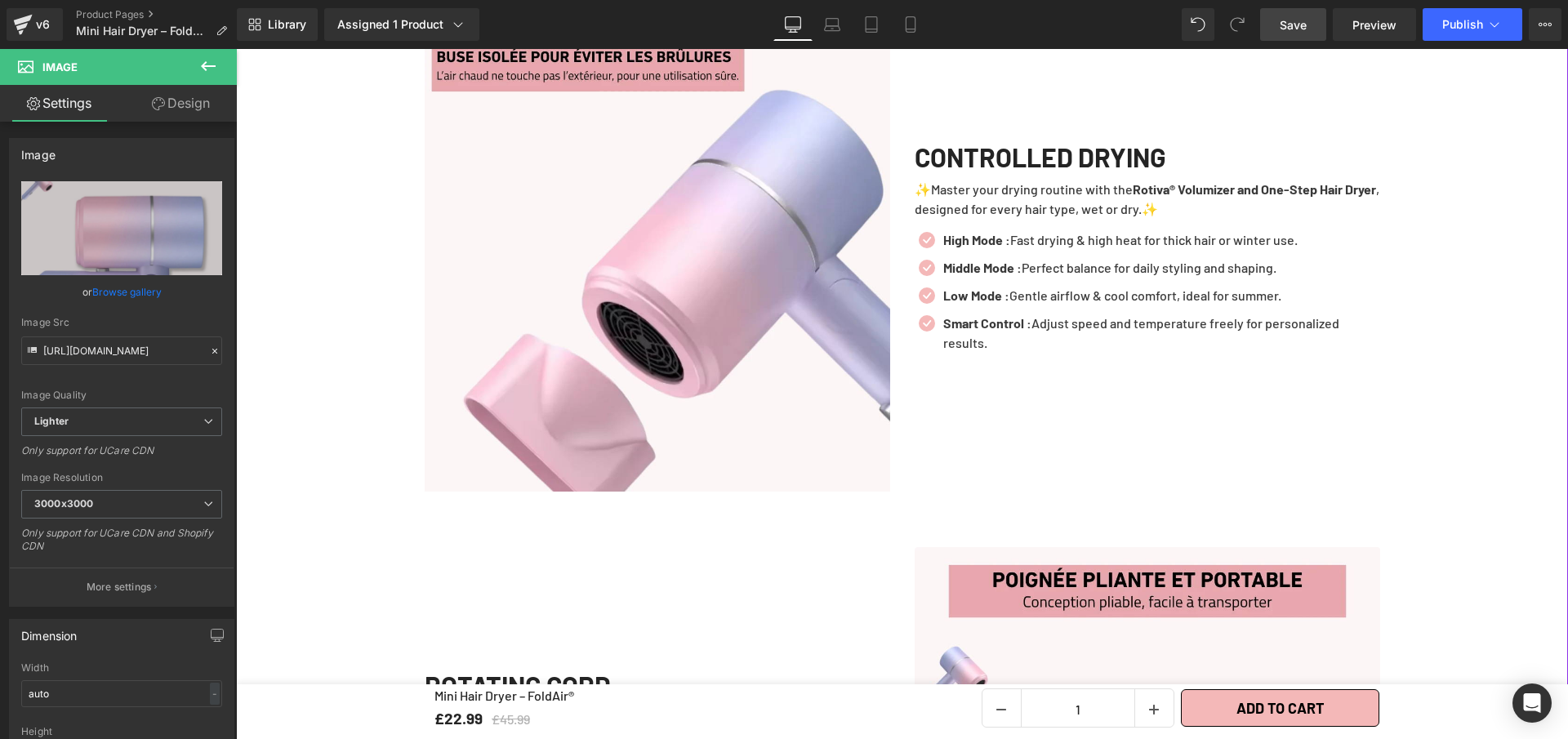
scroll to position [3359, 0]
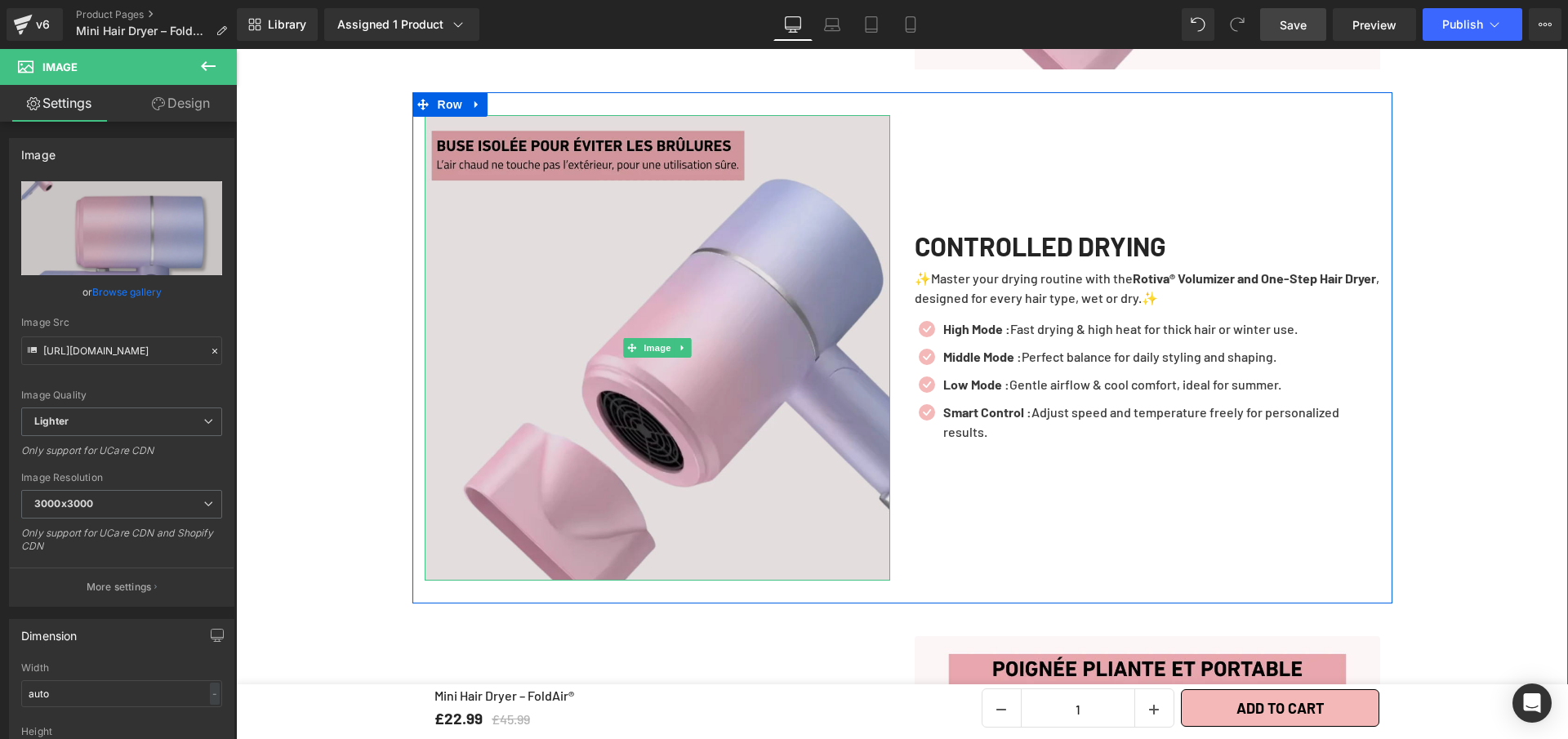
click at [533, 317] on img at bounding box center [657, 347] width 465 height 465
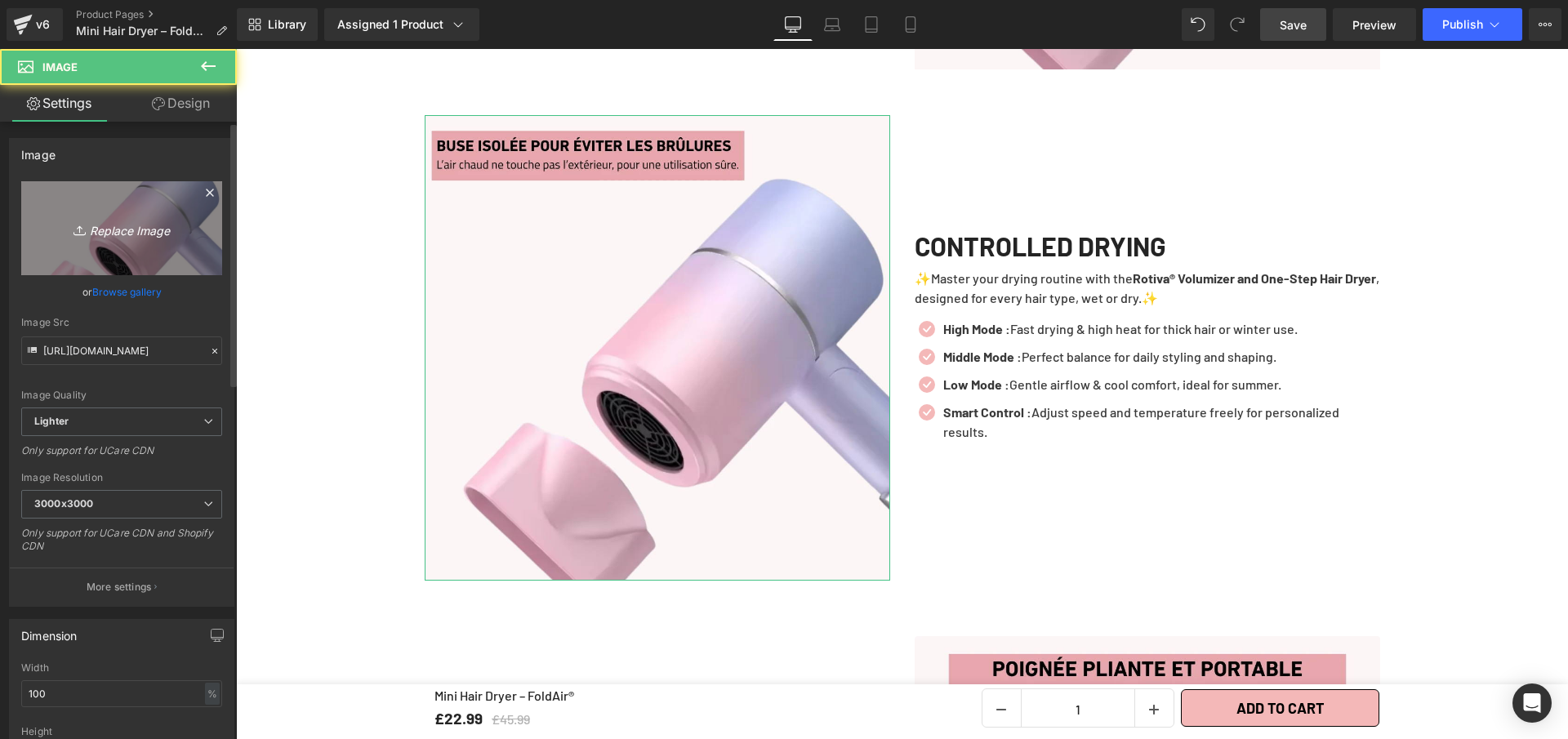
click at [91, 207] on link "Replace Image" at bounding box center [121, 228] width 201 height 94
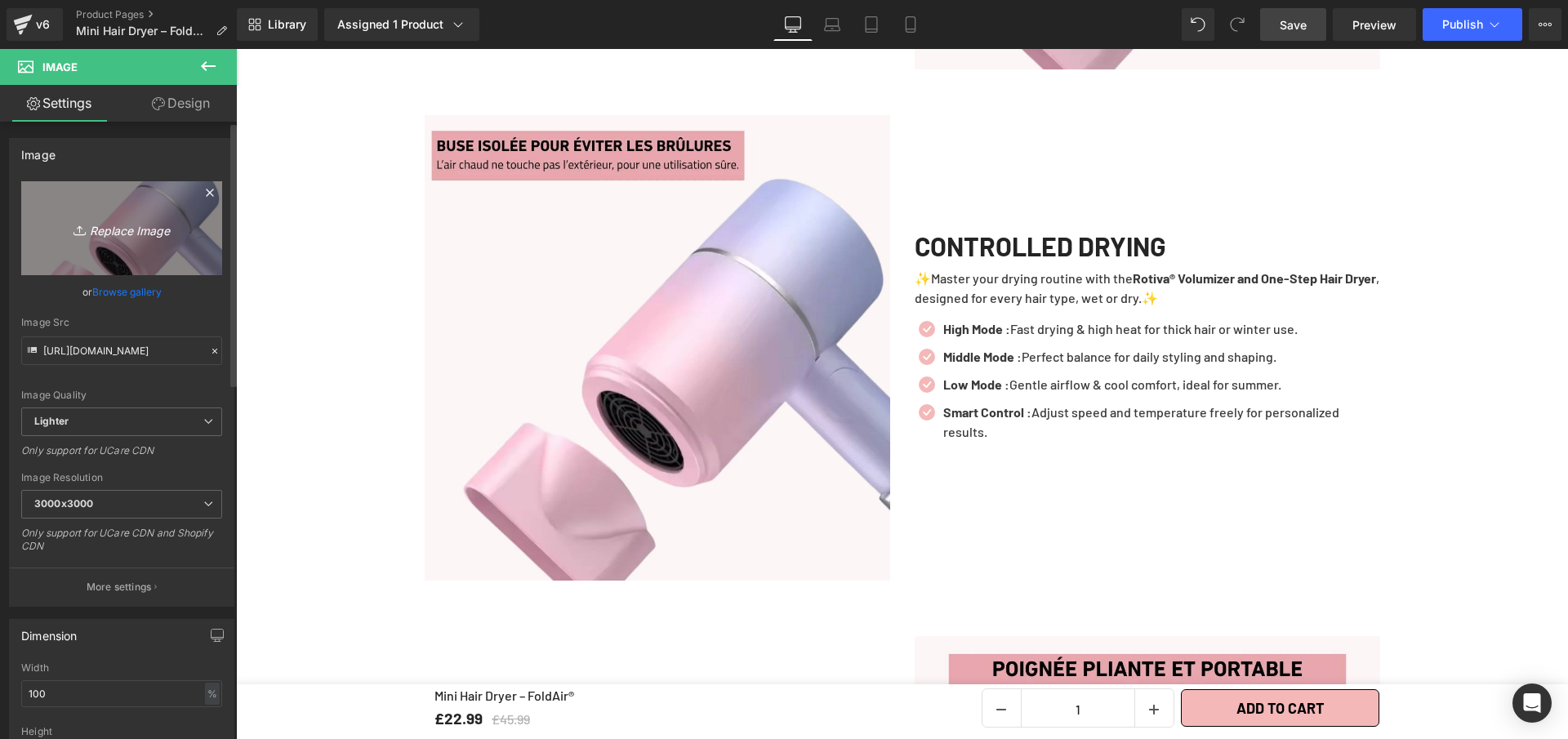
type input "C:\fakepath\Mini Hair Dryer – FoldAir® (5).webp"
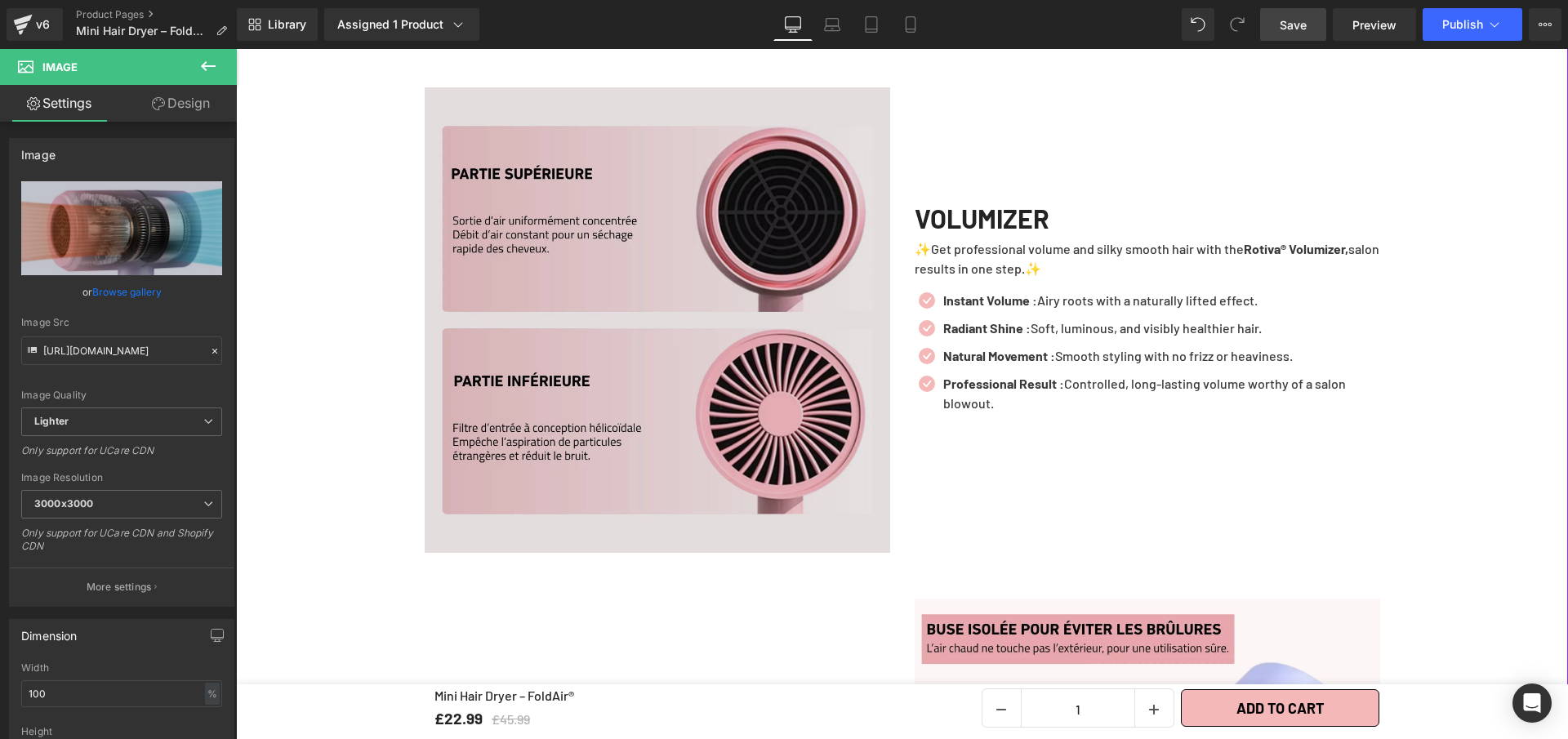
scroll to position [2351, 0]
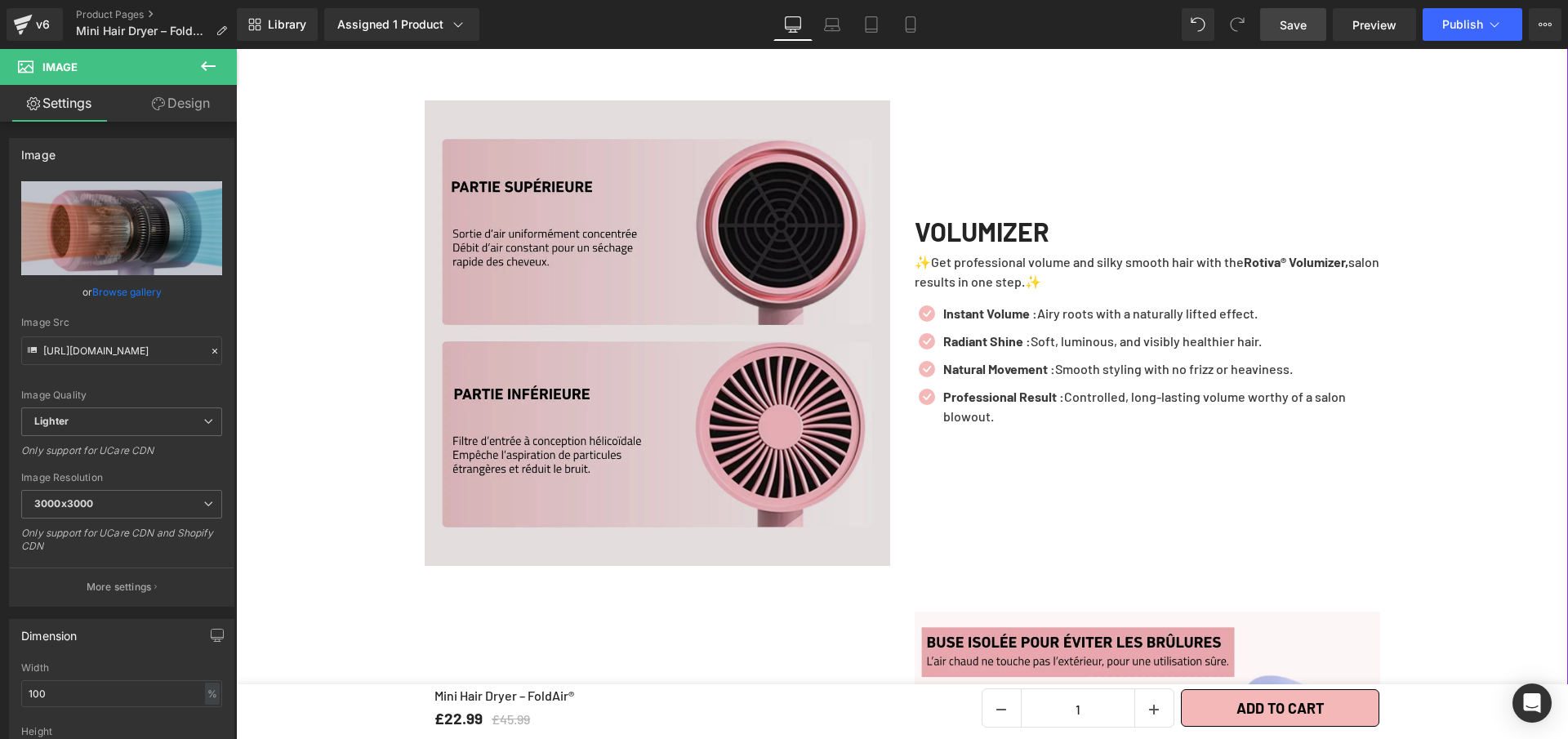
click at [570, 244] on img at bounding box center [657, 332] width 465 height 465
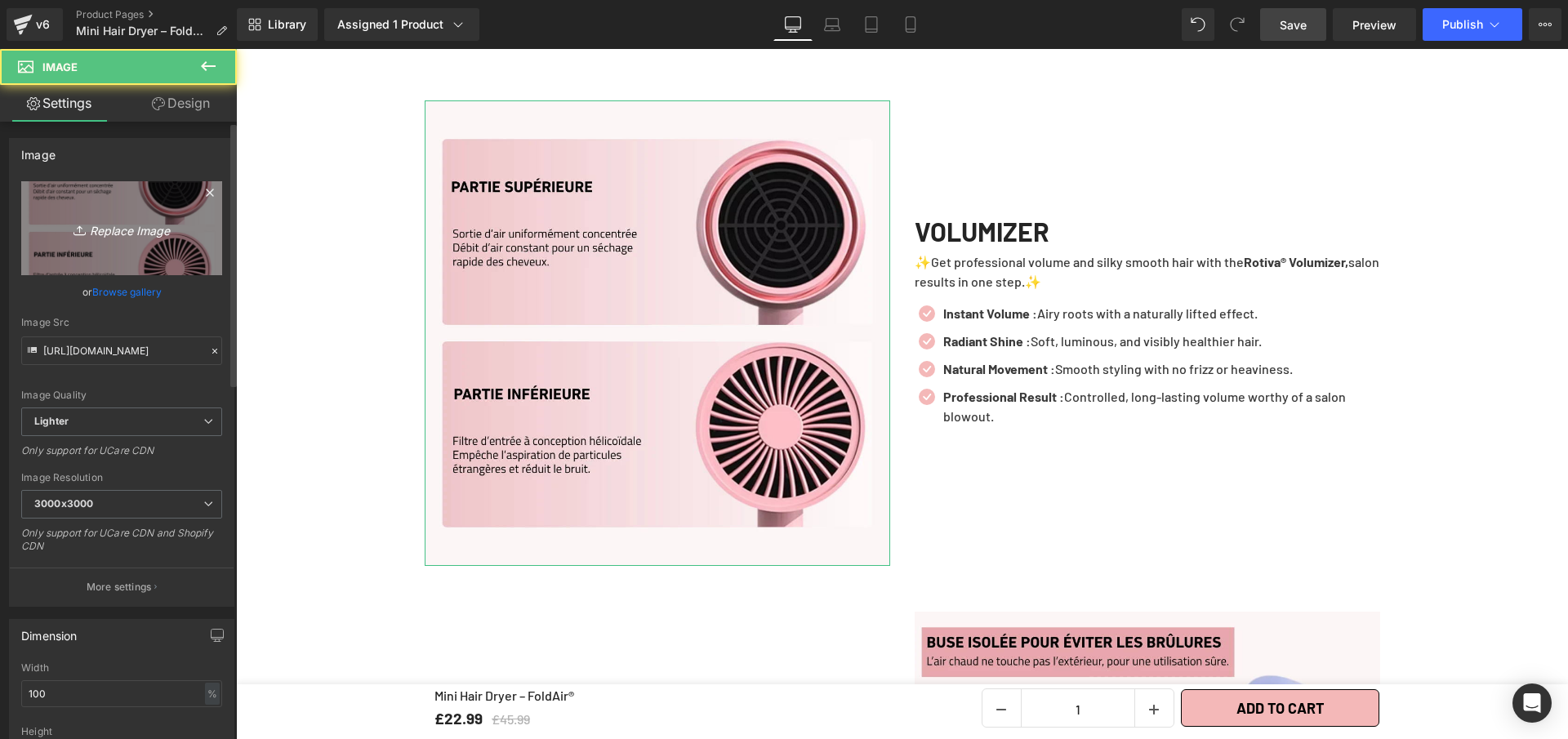
click at [124, 203] on link "Replace Image" at bounding box center [121, 228] width 201 height 94
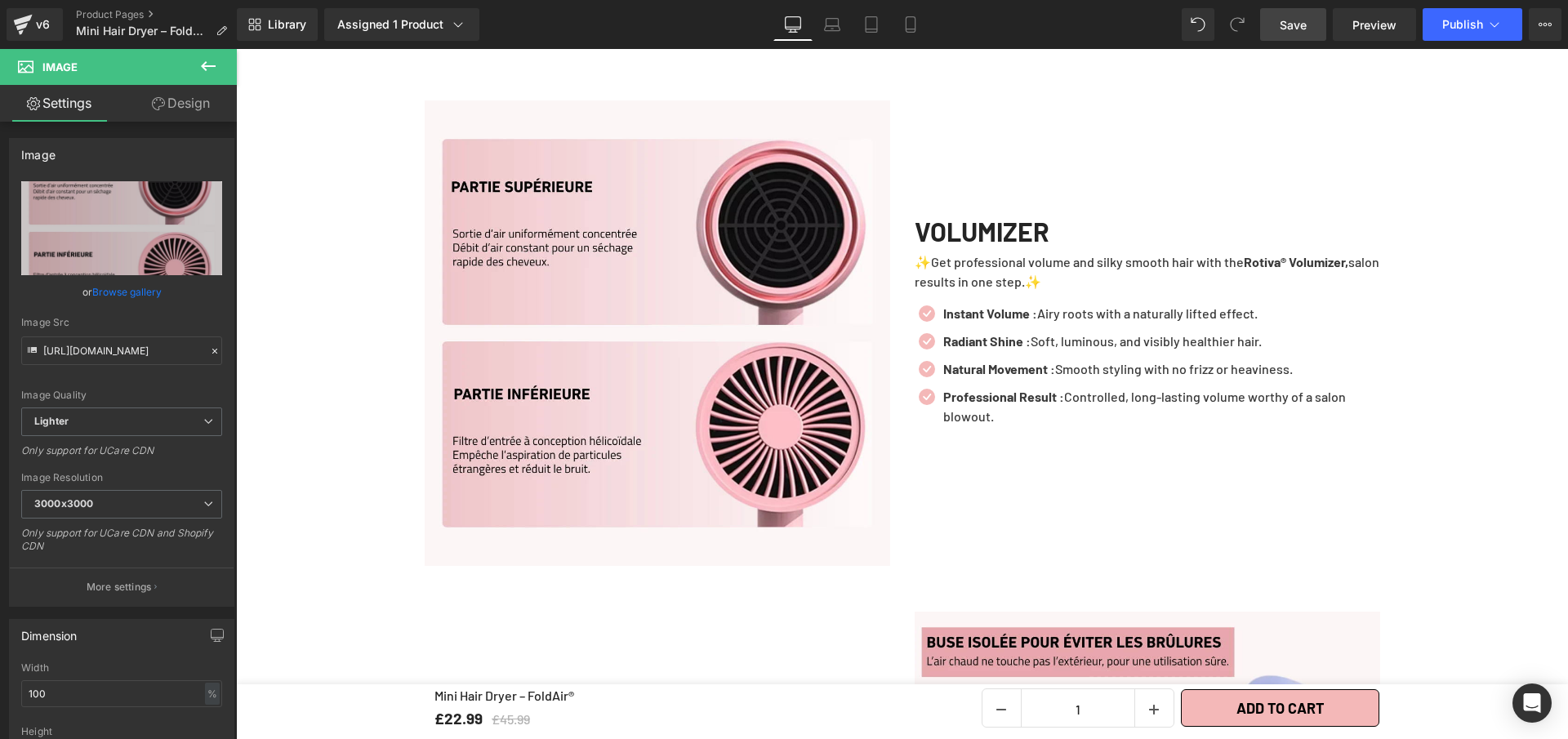
type input "C:\fakepath\Mini Hair Dryer – FoldAir® (5).webp"
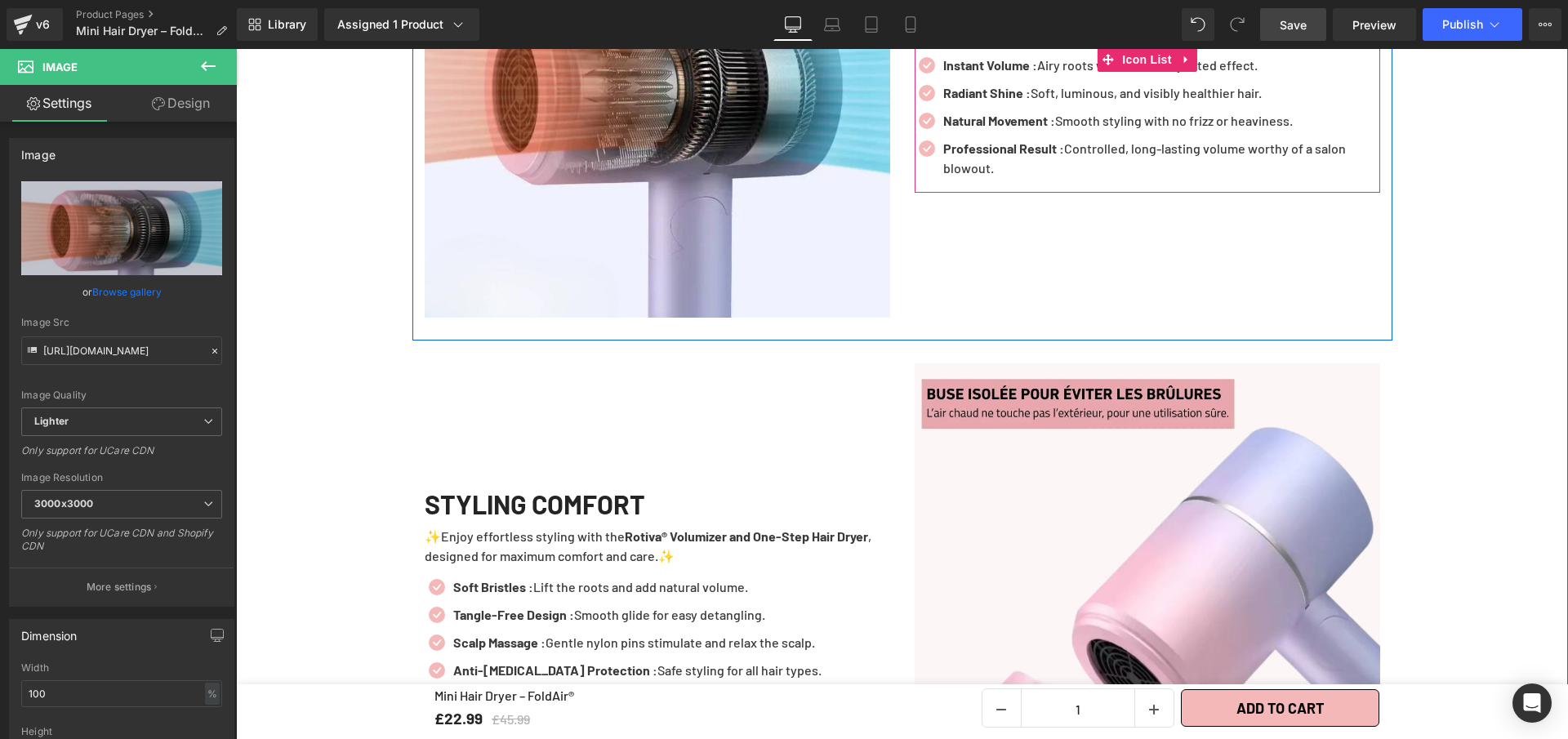
scroll to position [2724, 0]
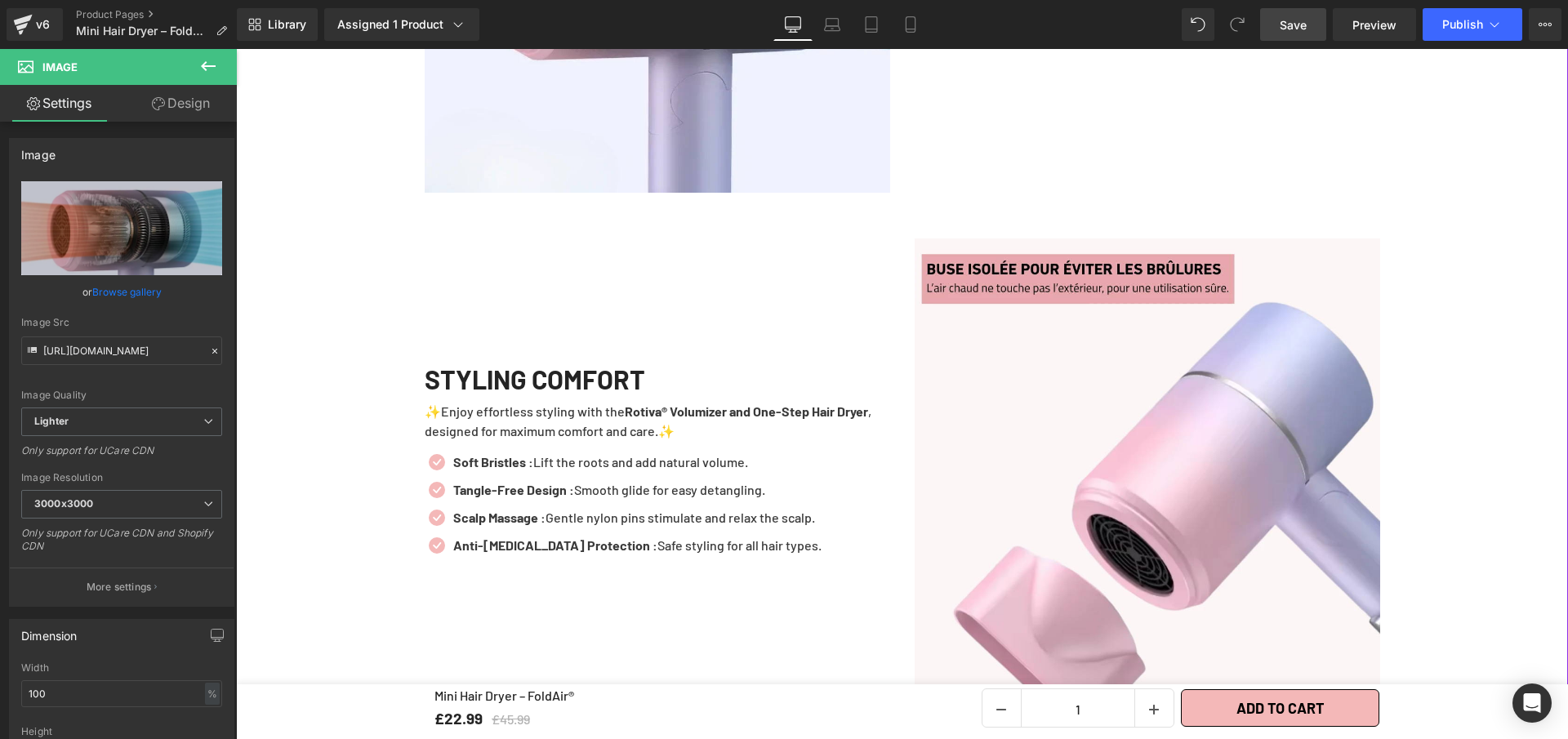
click at [1022, 360] on img at bounding box center [1147, 471] width 465 height 465
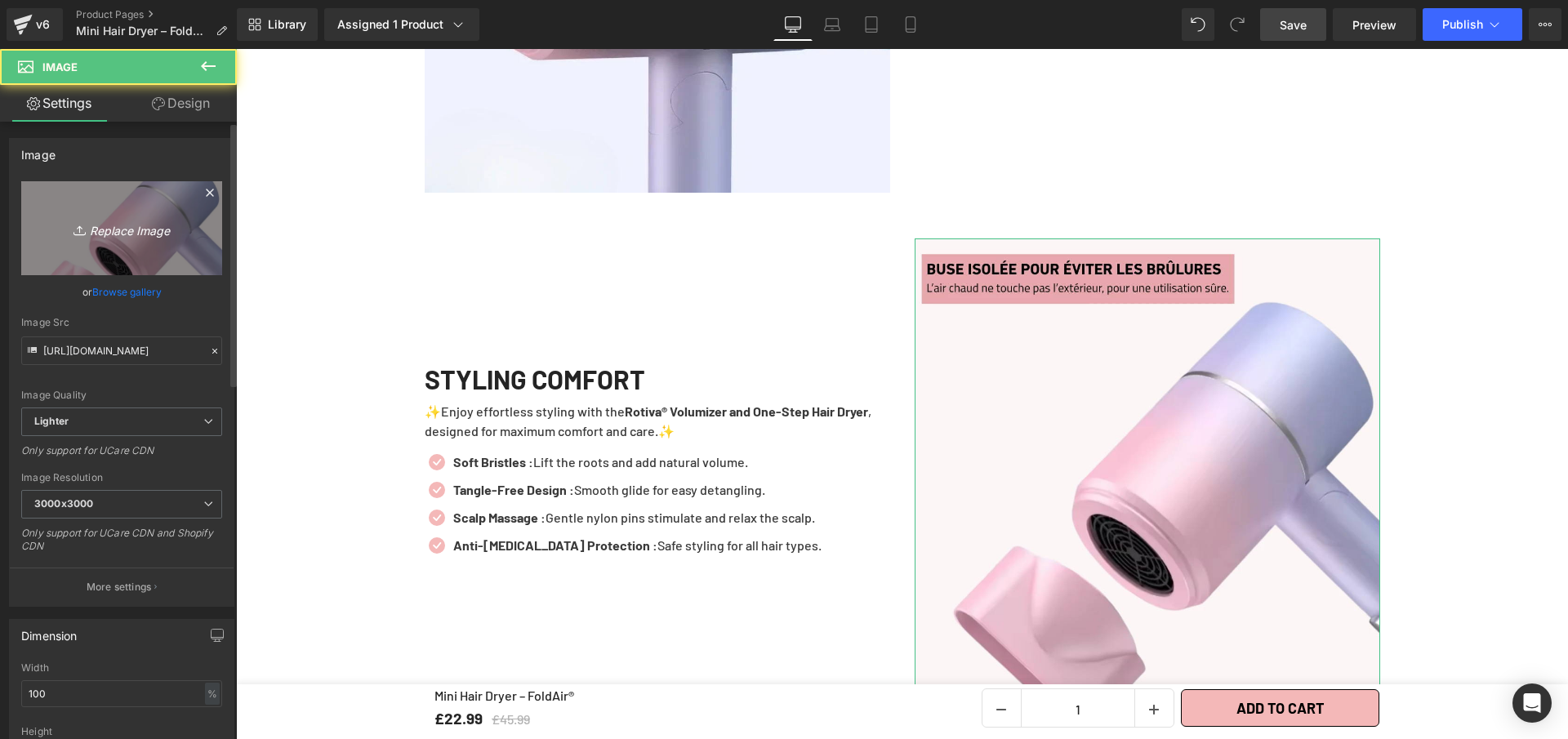
click at [130, 212] on link "Replace Image" at bounding box center [121, 228] width 201 height 94
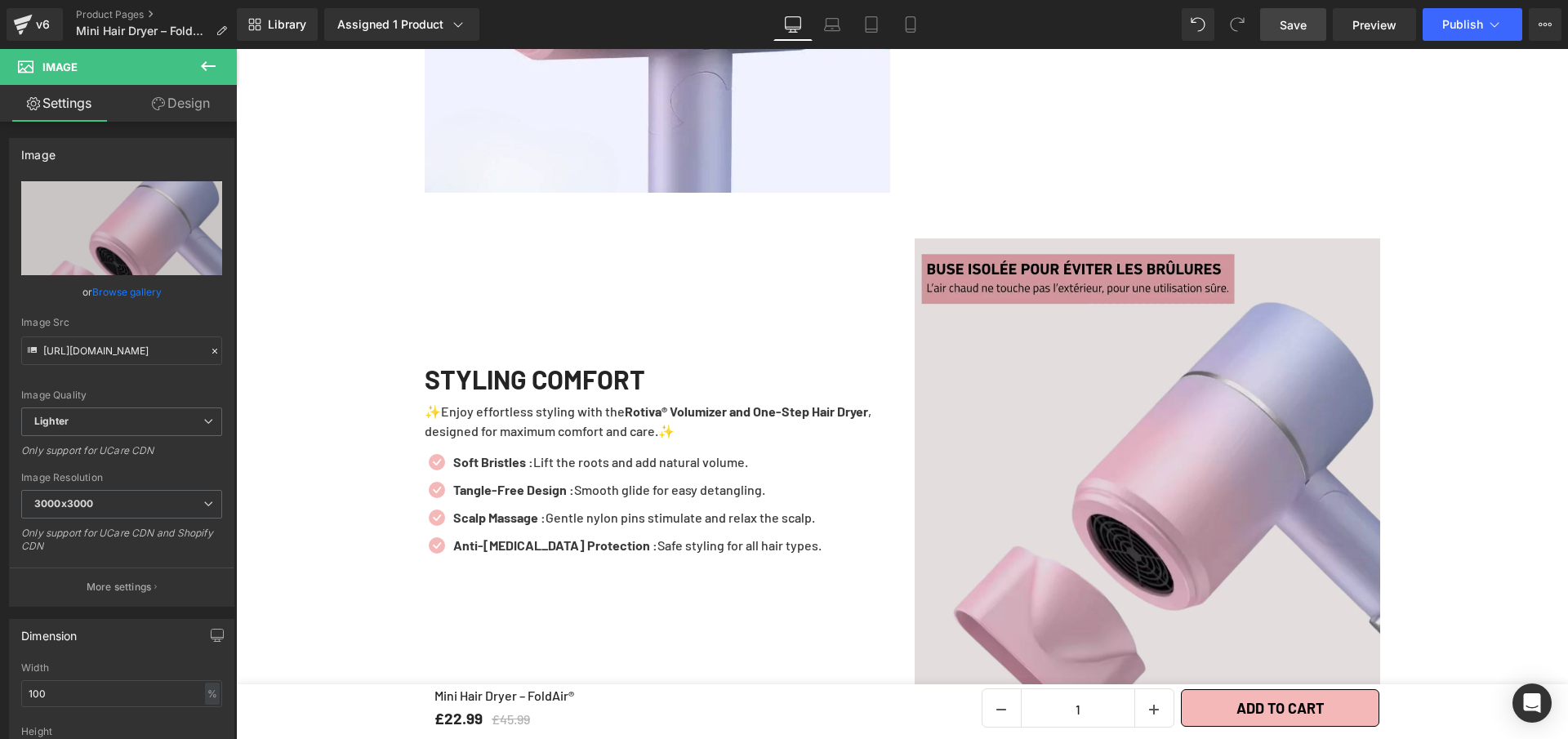
type input "C:\fakepath\Mini Hair Dryer – FoldAir® (3).webp"
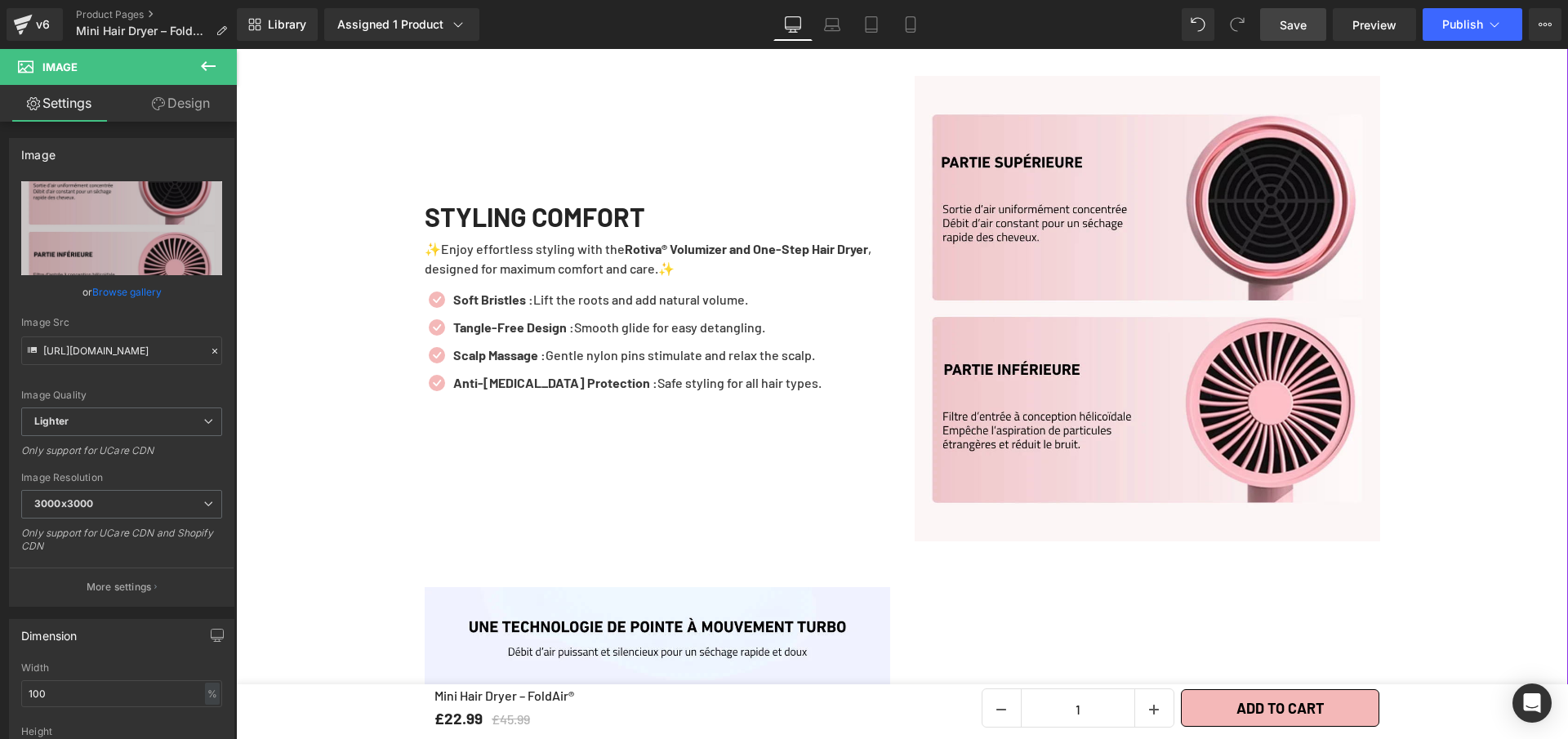
scroll to position [2957, 0]
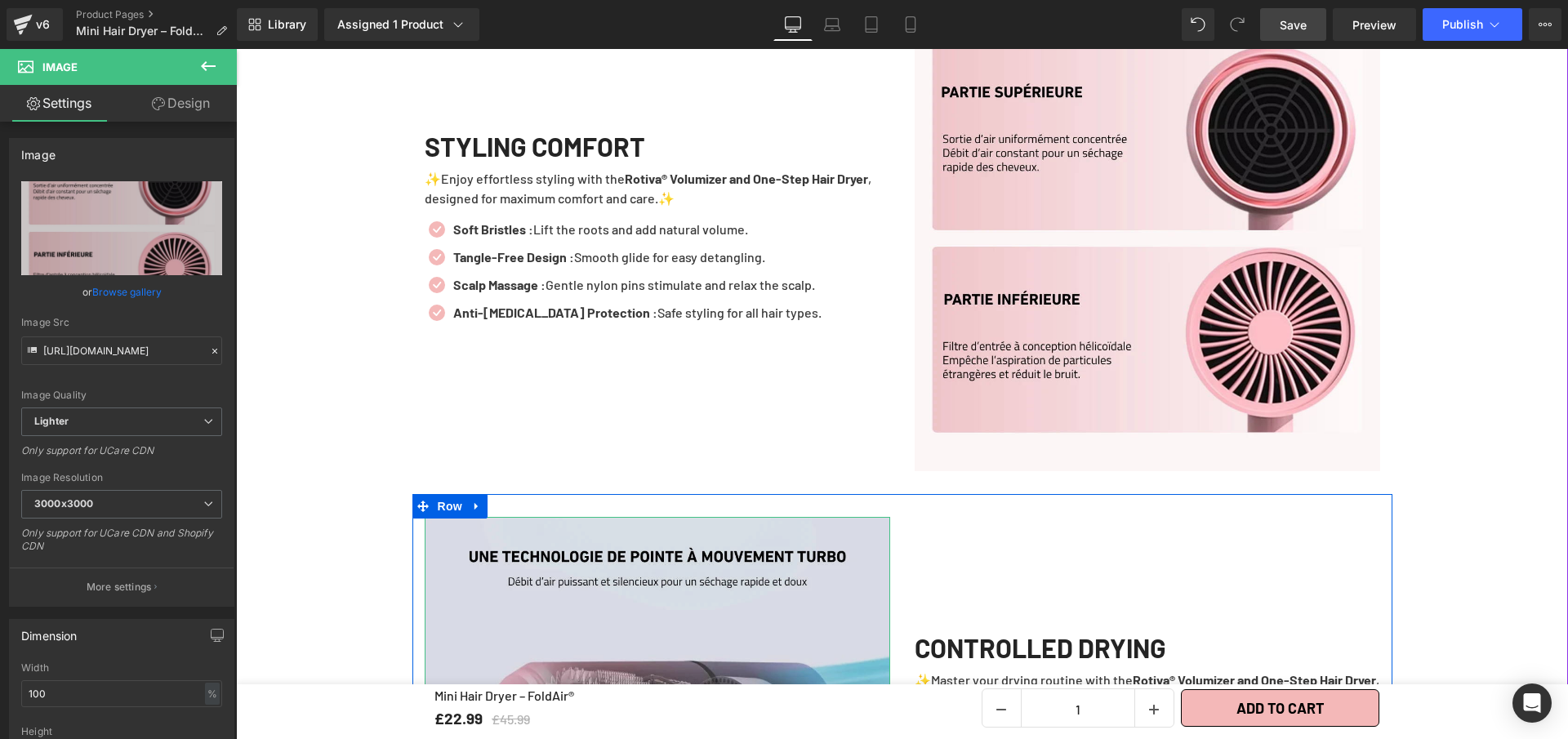
click at [756, 550] on img at bounding box center [657, 749] width 465 height 465
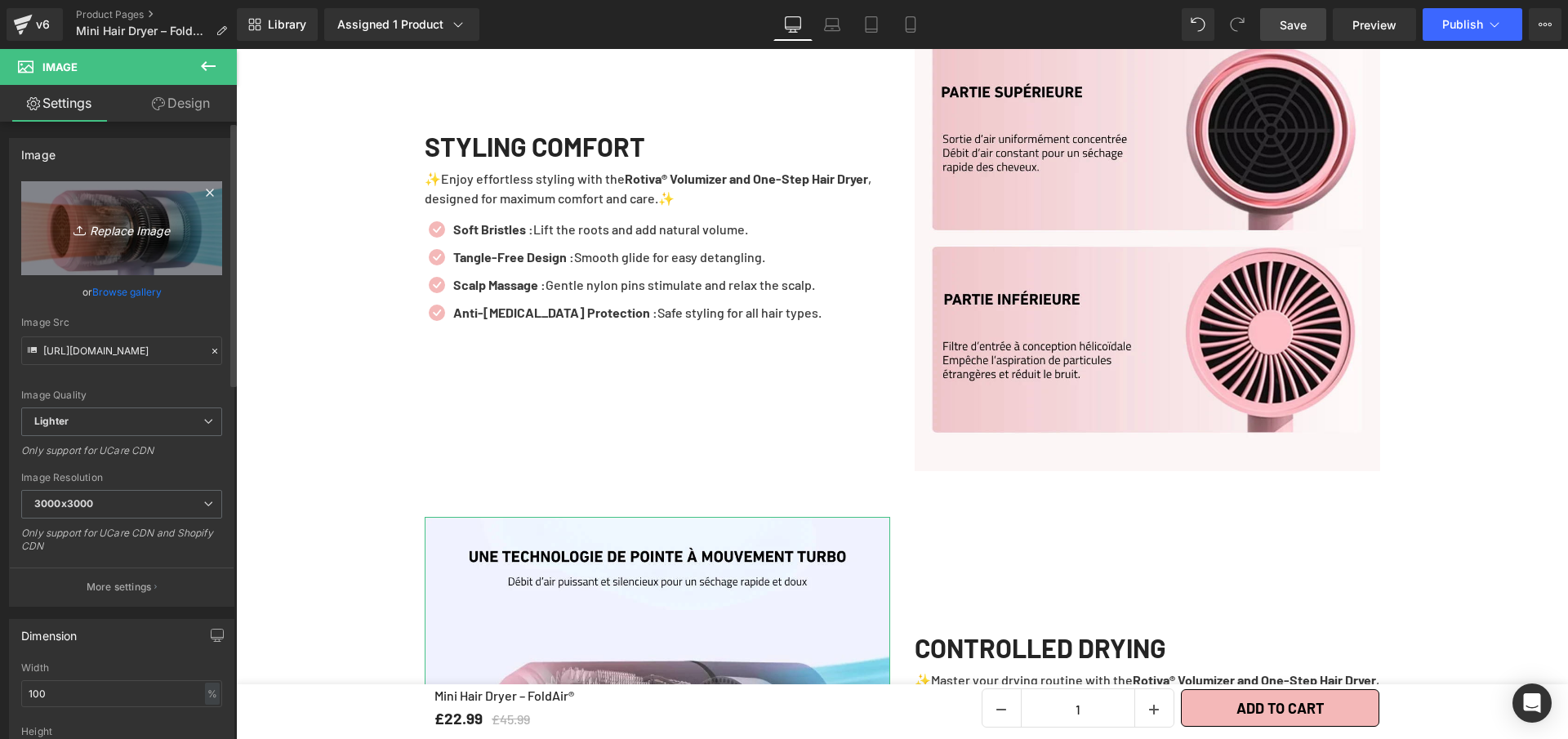
click at [116, 224] on icon "Replace Image" at bounding box center [121, 228] width 130 height 21
type input "C:\fakepath\Mini Hair Dryer – FoldAir® (2).webp"
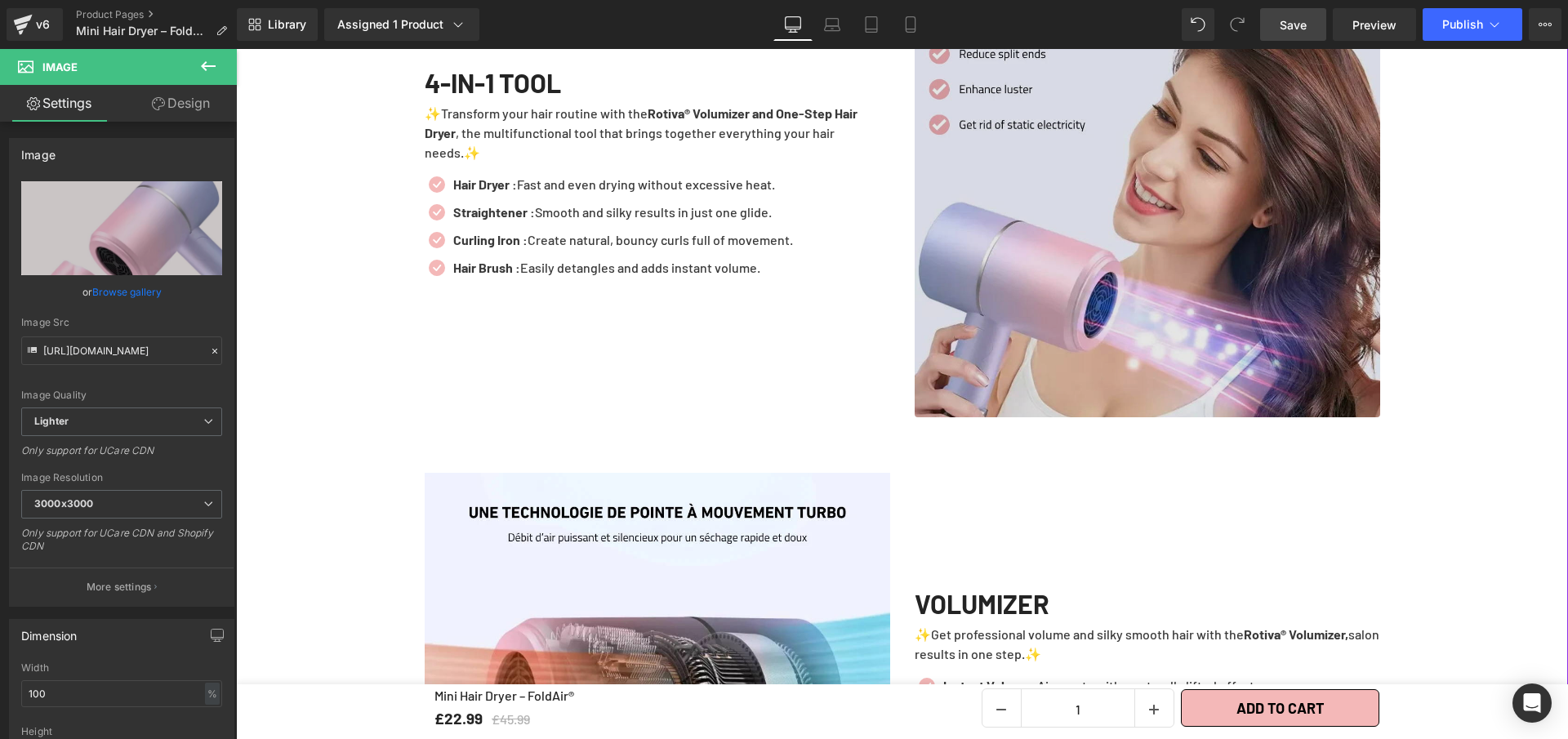
scroll to position [1977, 0]
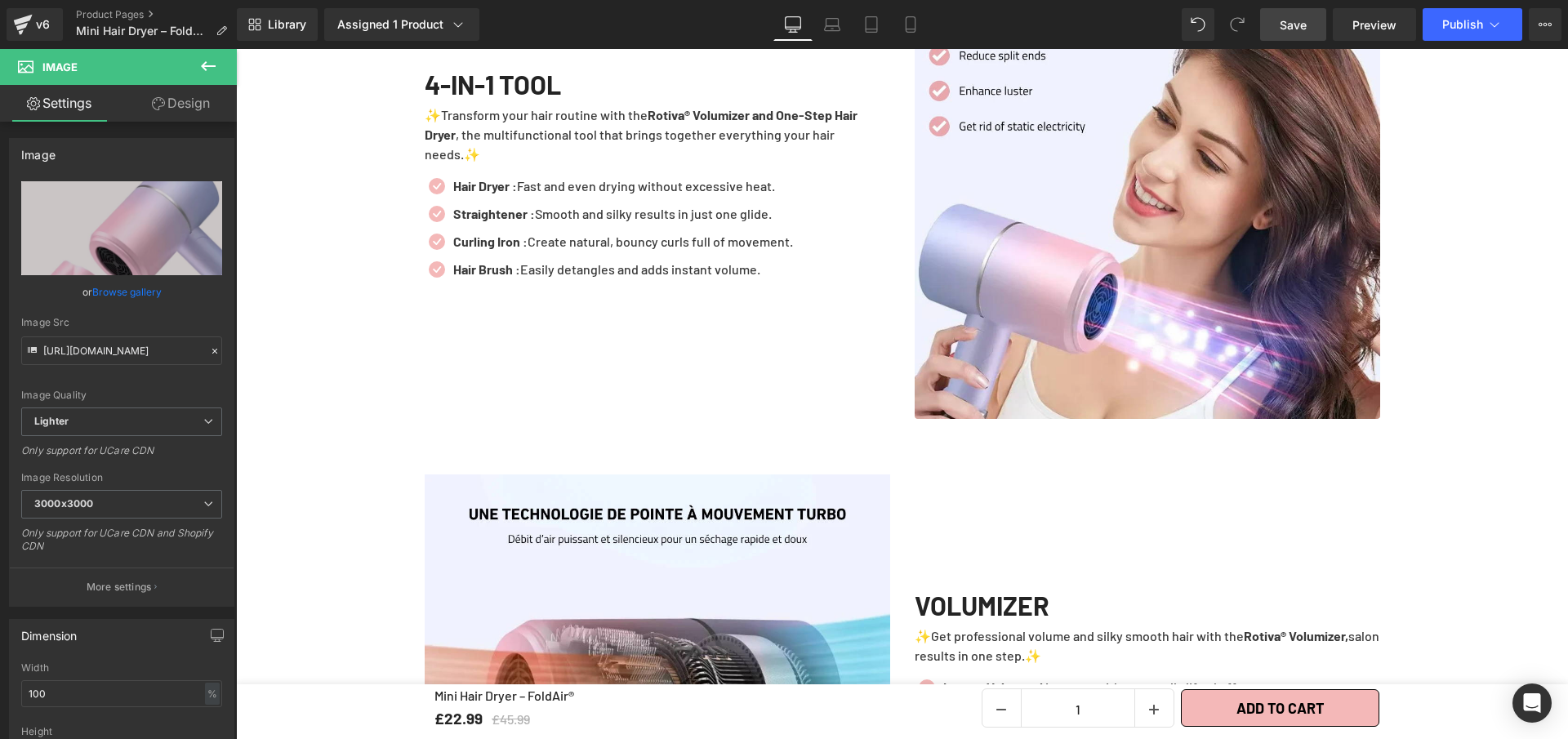
click at [1289, 24] on span "Save" at bounding box center [1293, 25] width 27 height 17
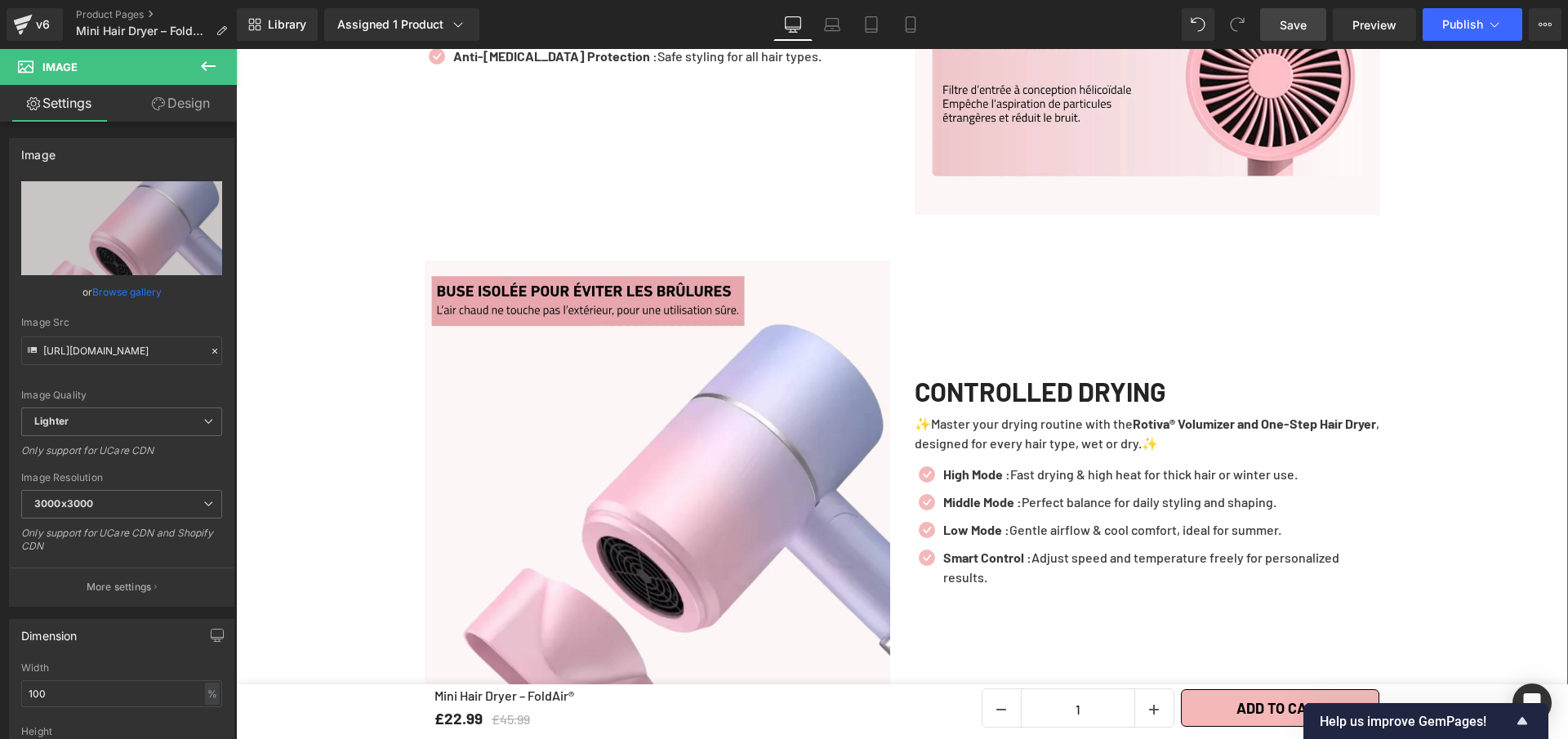
scroll to position [3148, 0]
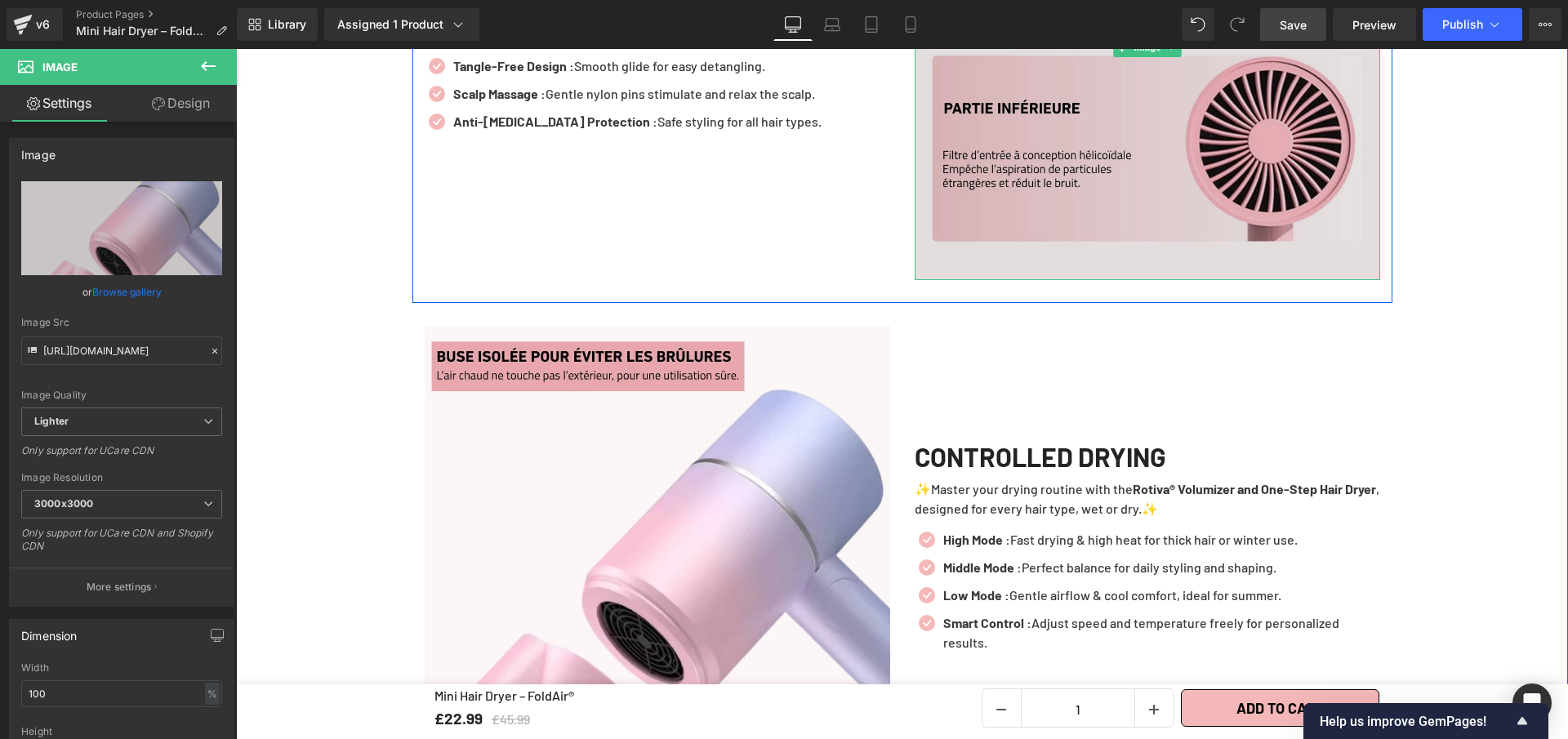
click at [1117, 82] on img at bounding box center [1147, 47] width 465 height 465
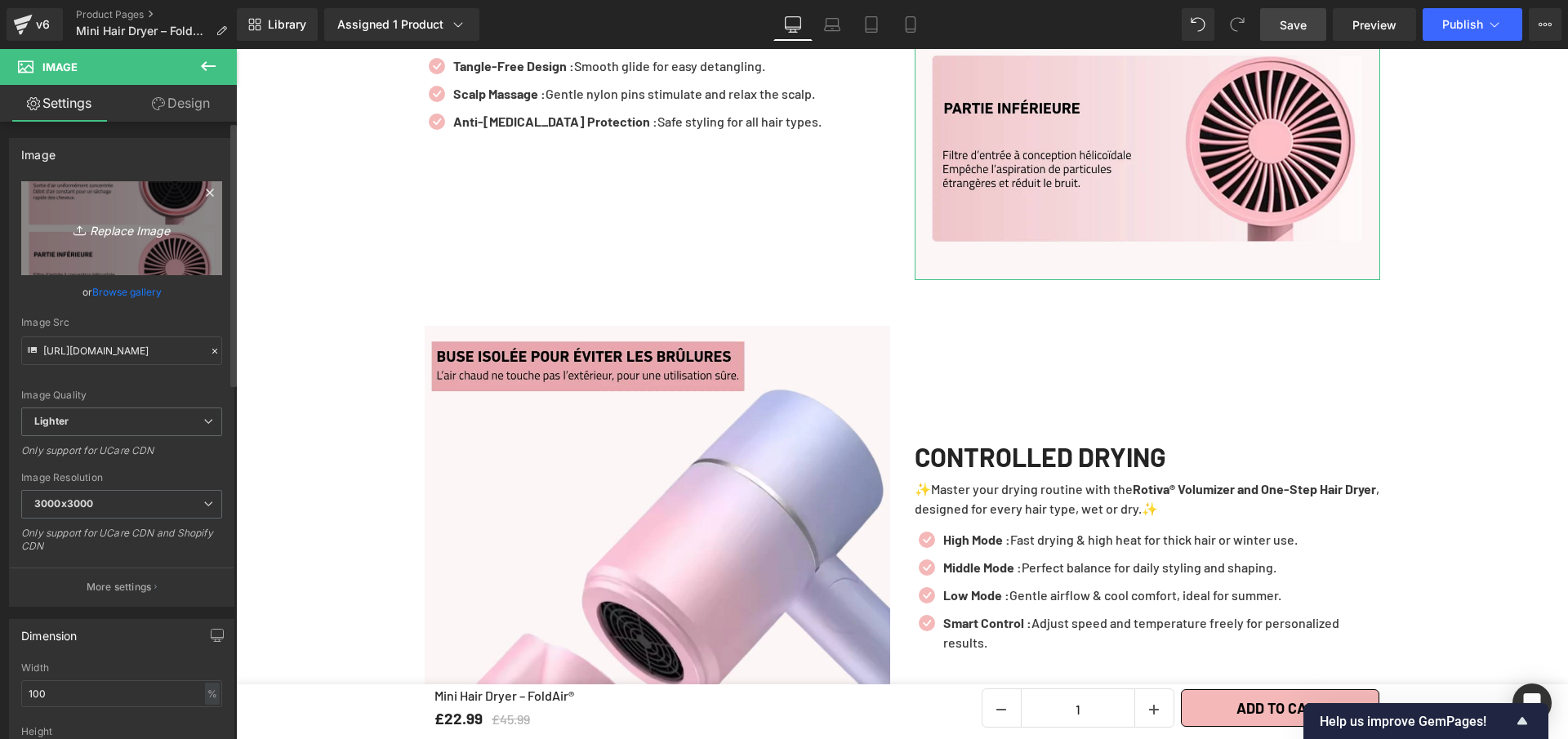
click at [117, 204] on link "Replace Image" at bounding box center [121, 228] width 201 height 94
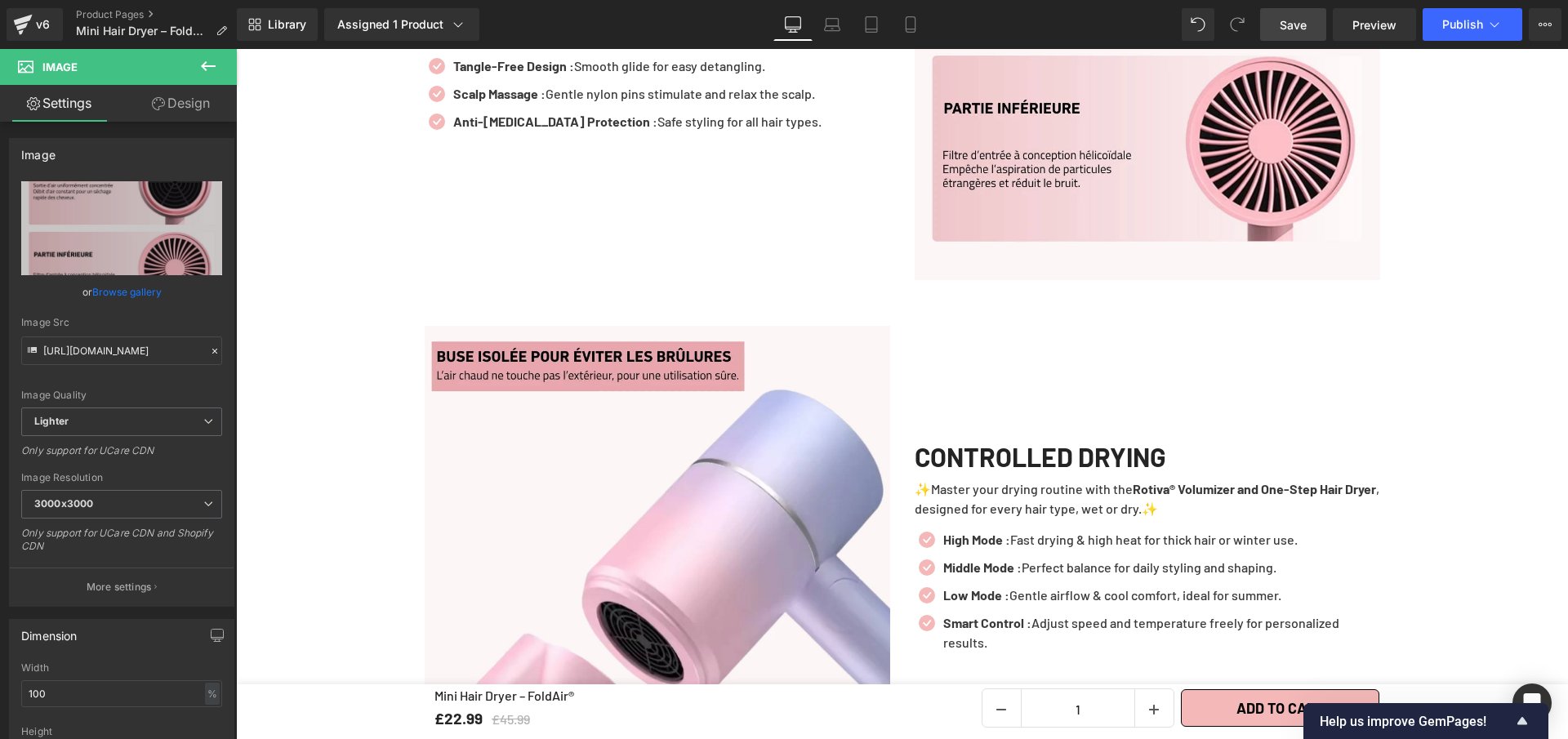
type input "C:\fakepath\Mini Hair Dryer – FoldAir® (2).webp"
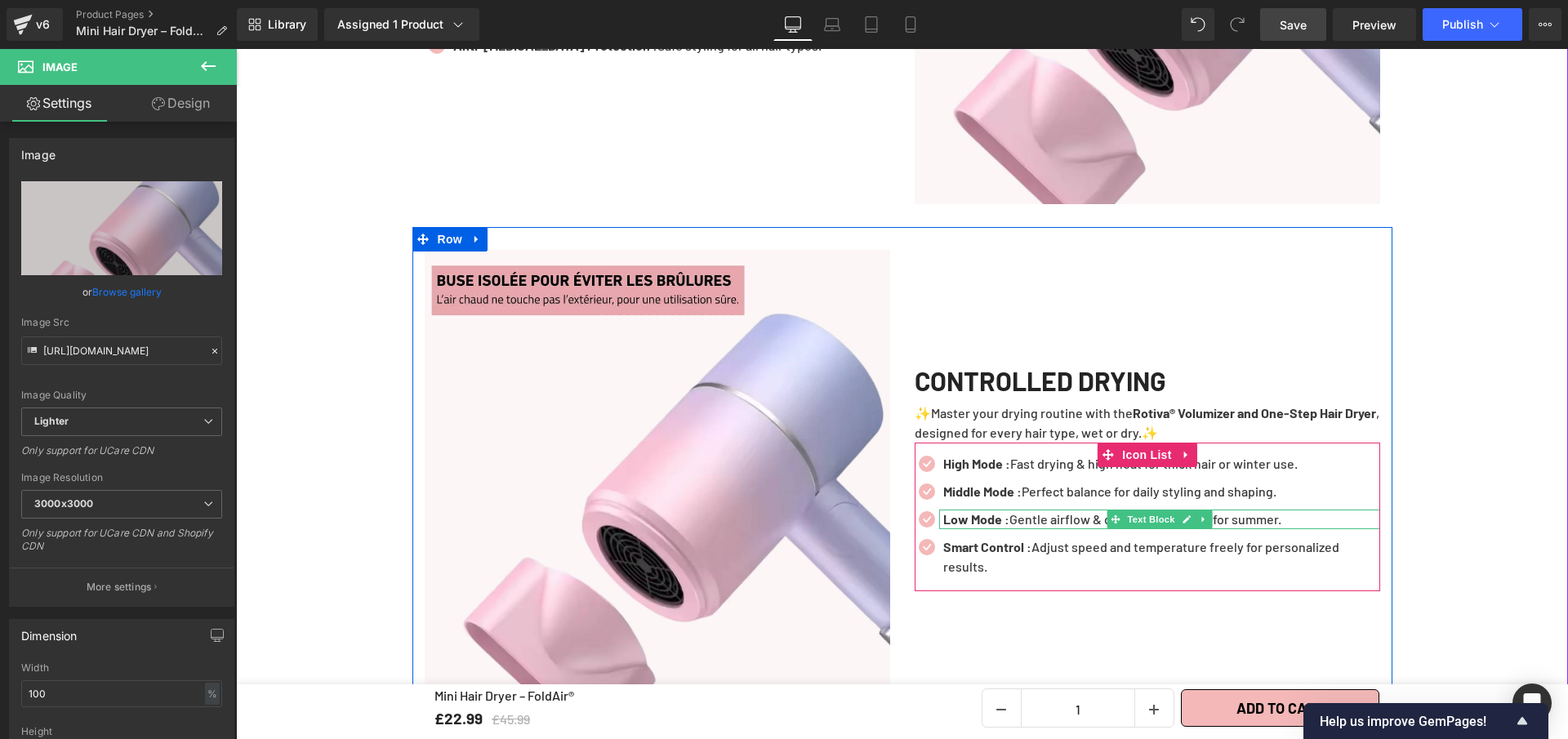
scroll to position [3398, 0]
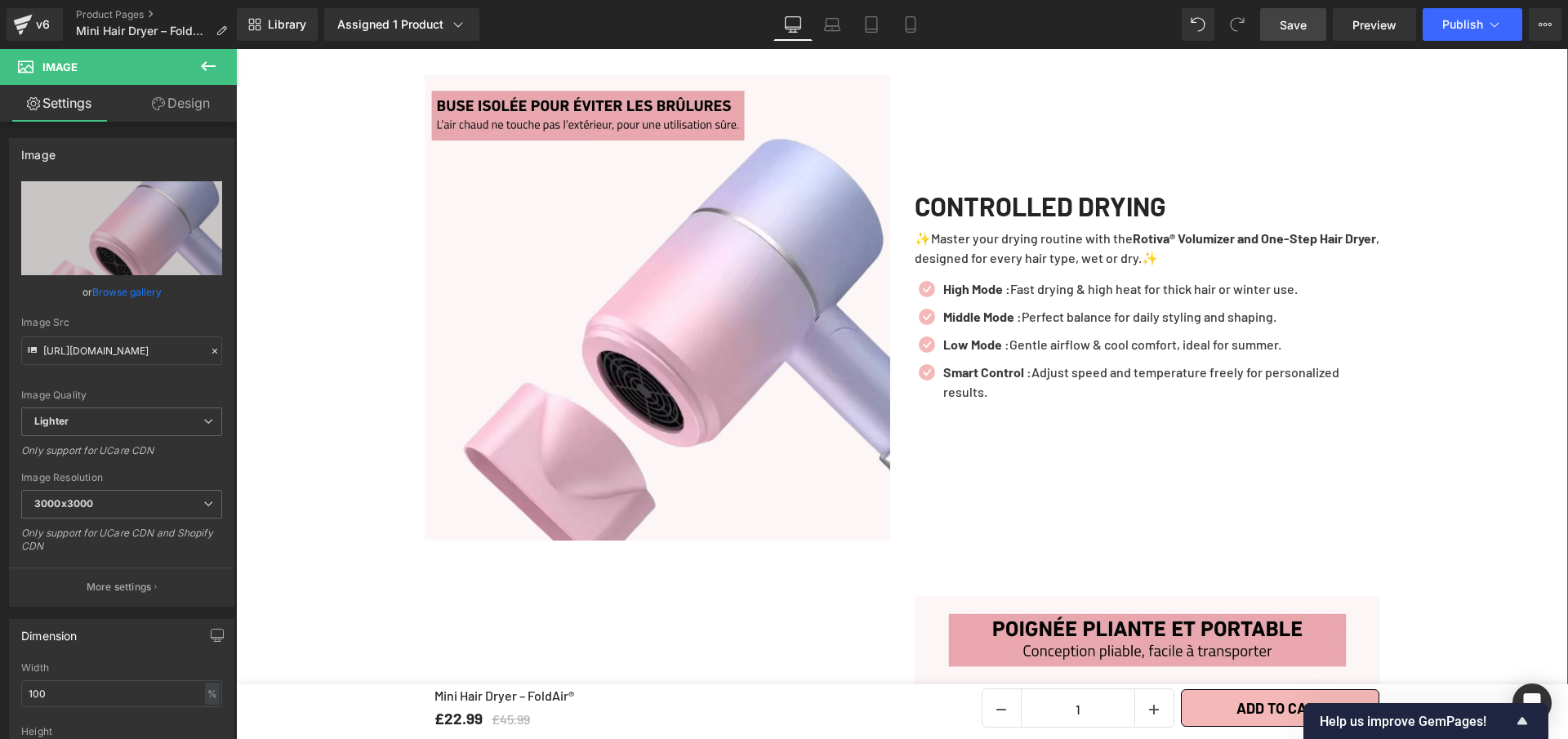
click at [700, 396] on img at bounding box center [657, 308] width 465 height 465
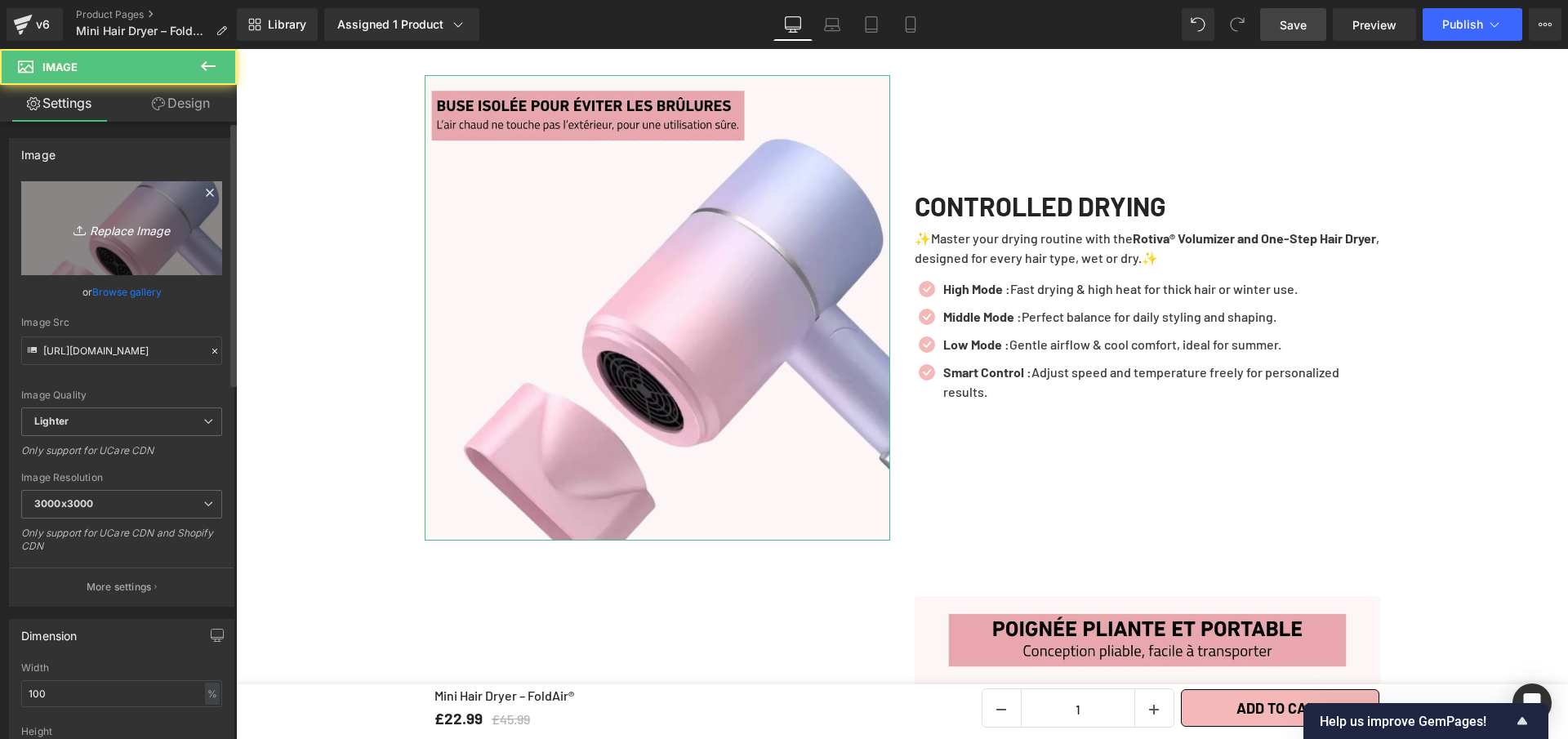
click at [149, 229] on icon "Replace Image" at bounding box center [121, 228] width 130 height 21
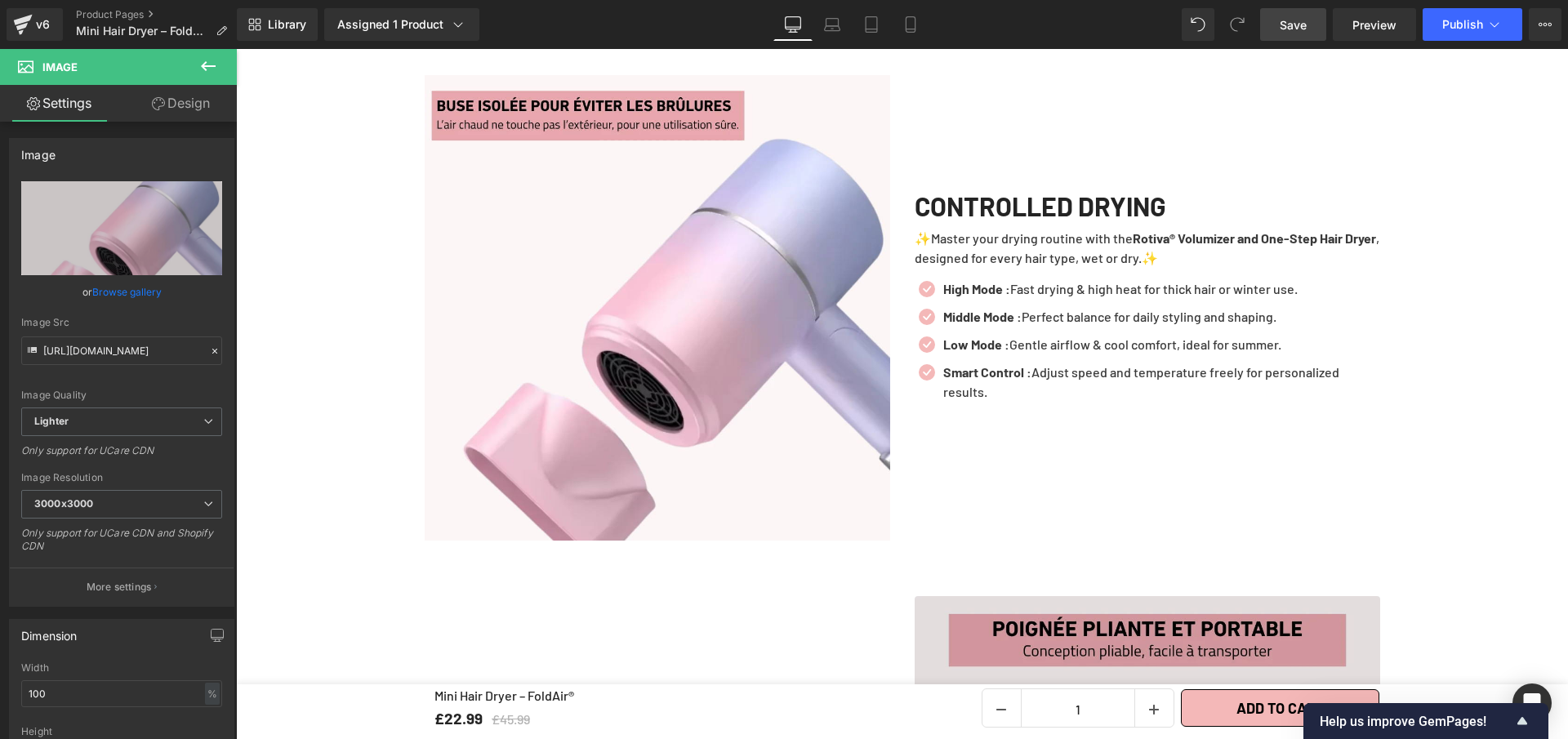
type input "C:\fakepath\Mini Hair Dryer – FoldAir® (4).webp"
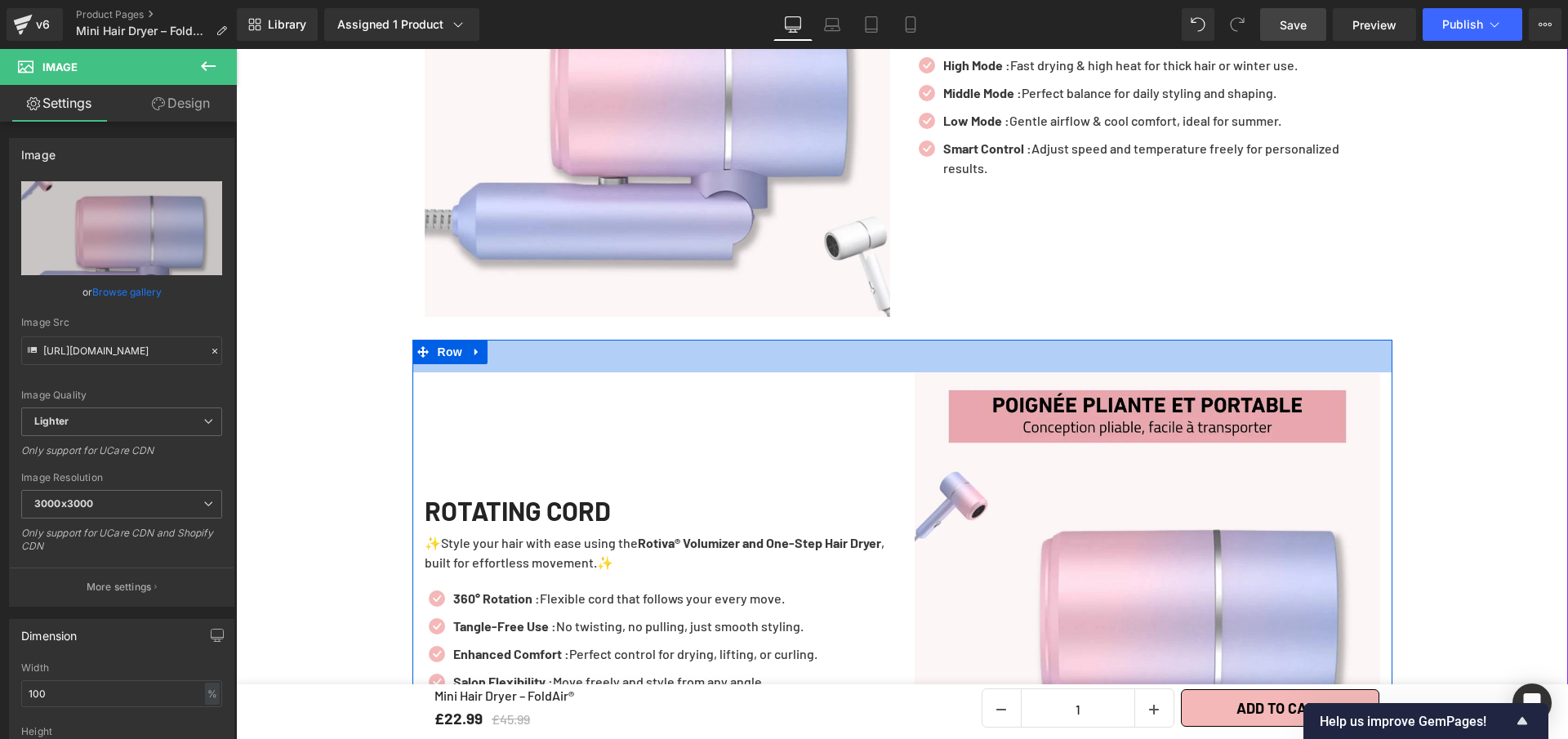
scroll to position [3690, 0]
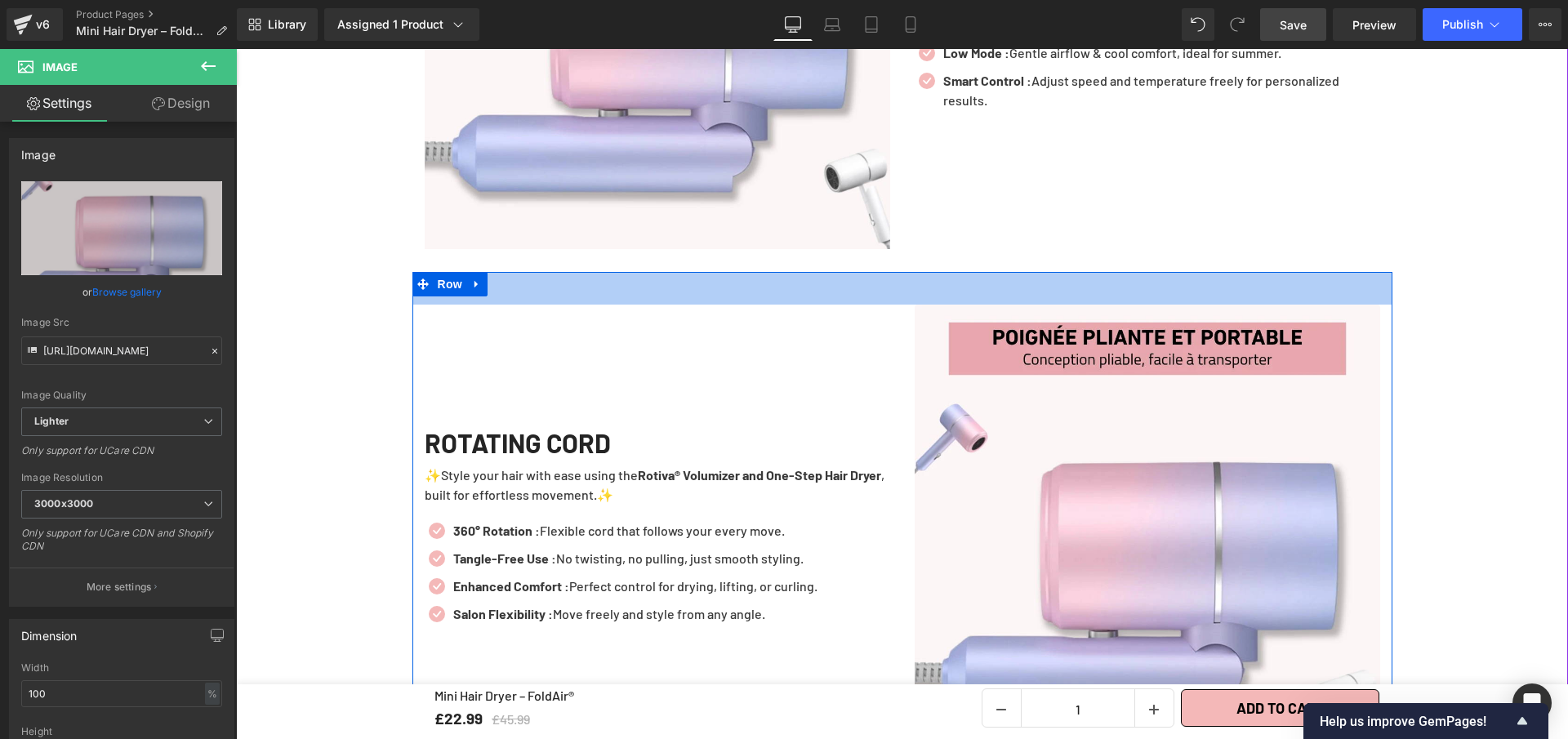
click at [1072, 560] on img at bounding box center [1147, 536] width 465 height 465
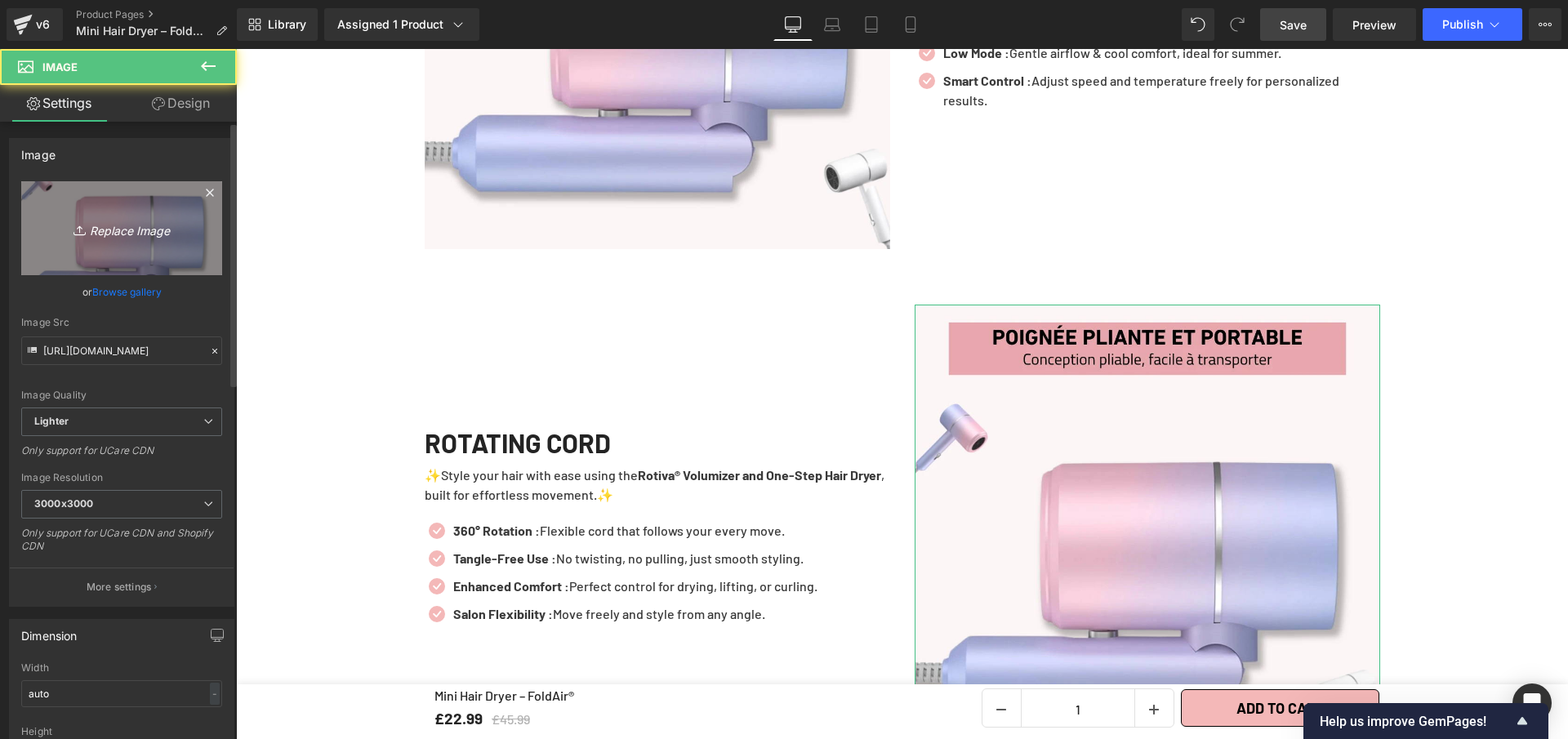
click at [108, 218] on icon "Replace Image" at bounding box center [121, 228] width 130 height 21
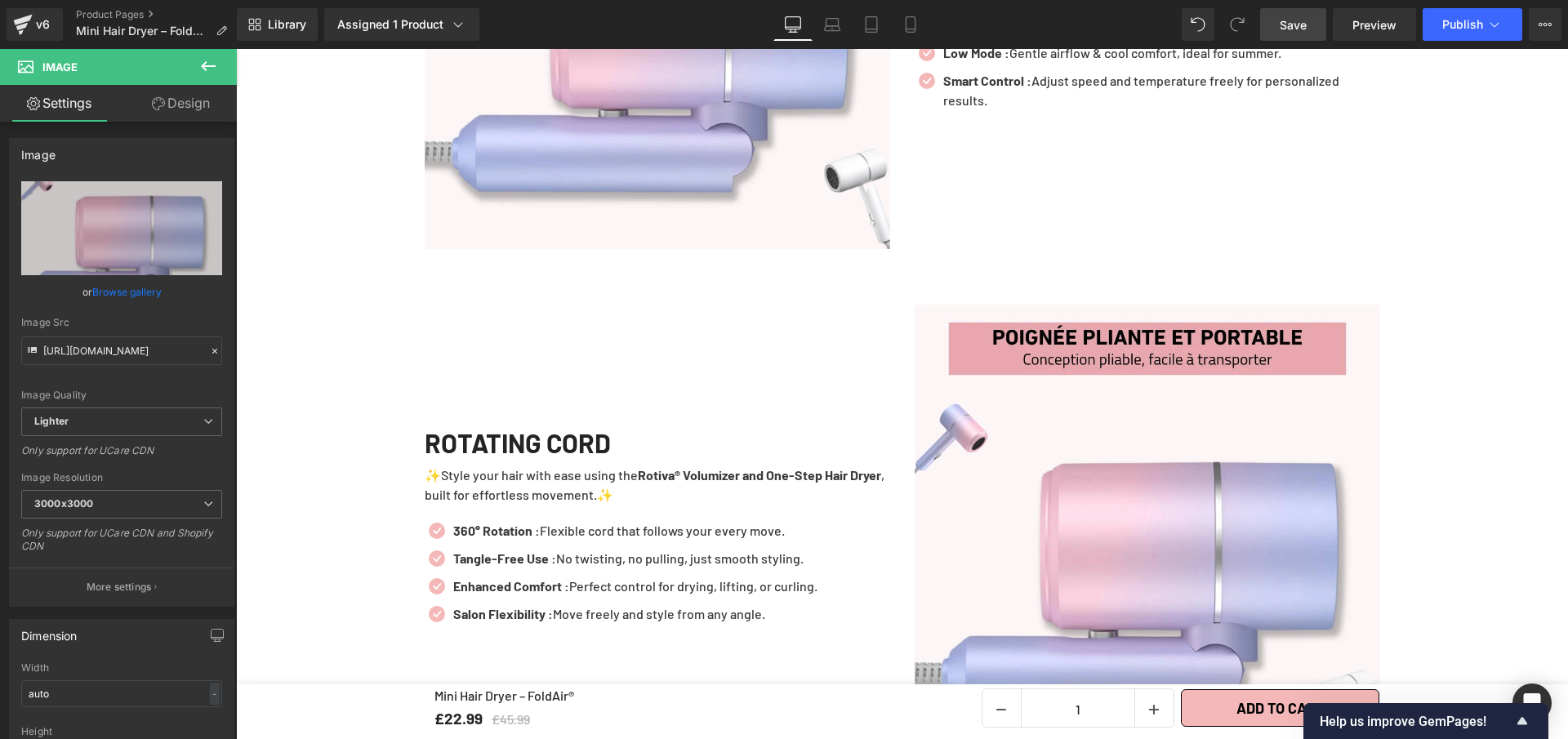
type input "C:\fakepath\Mini Hair Dryer – FoldAir® (3).webp"
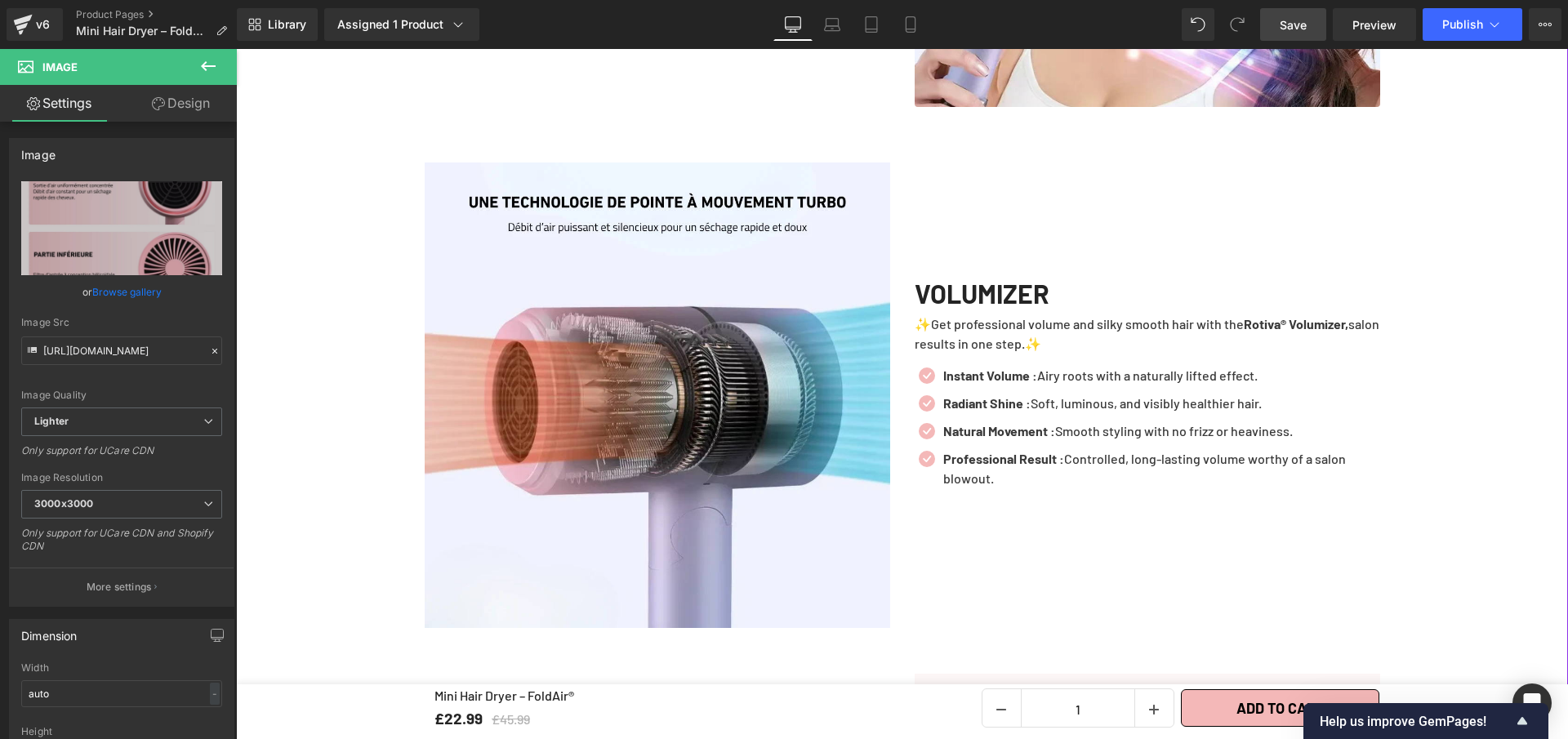
scroll to position [2171, 0]
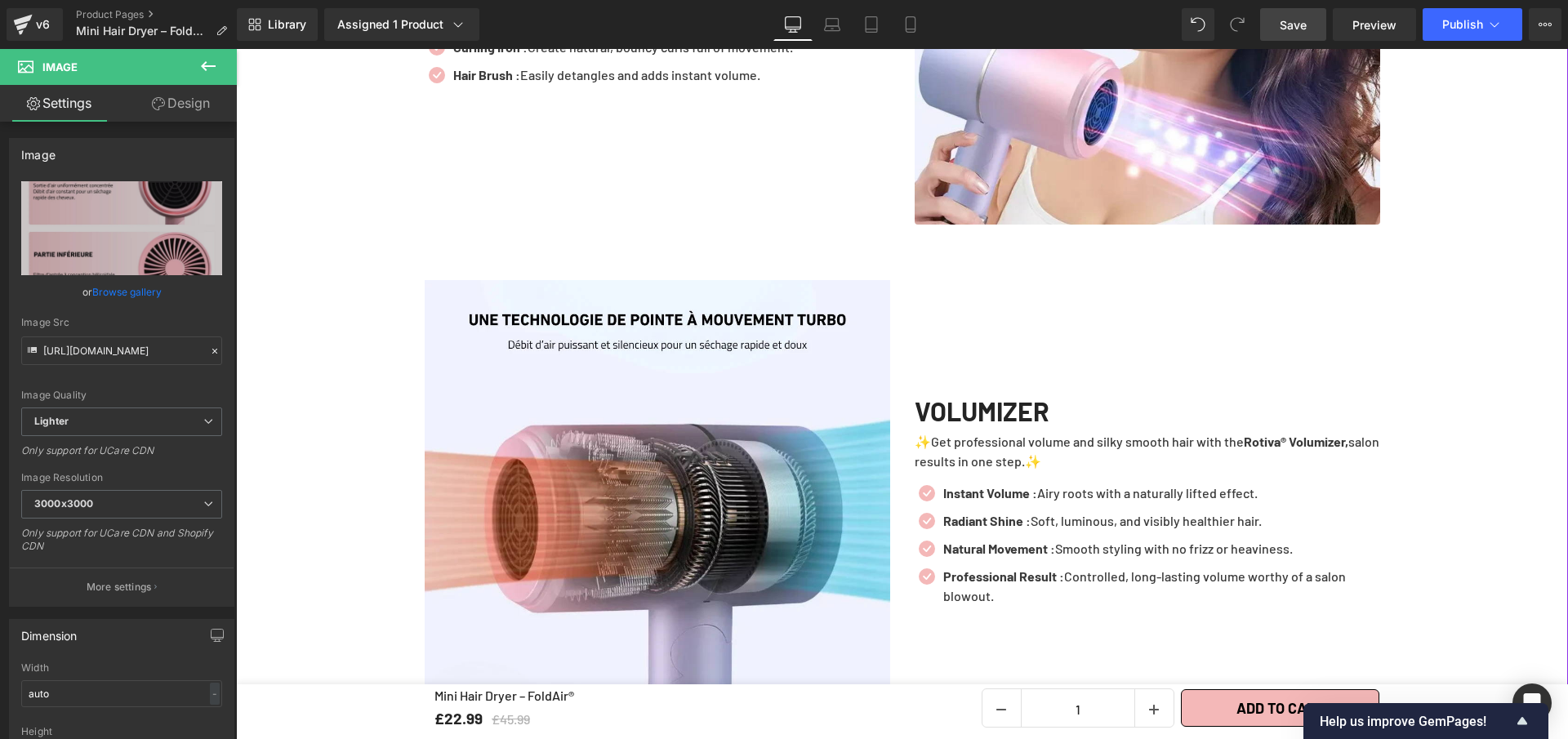
click at [667, 469] on img at bounding box center [657, 512] width 465 height 465
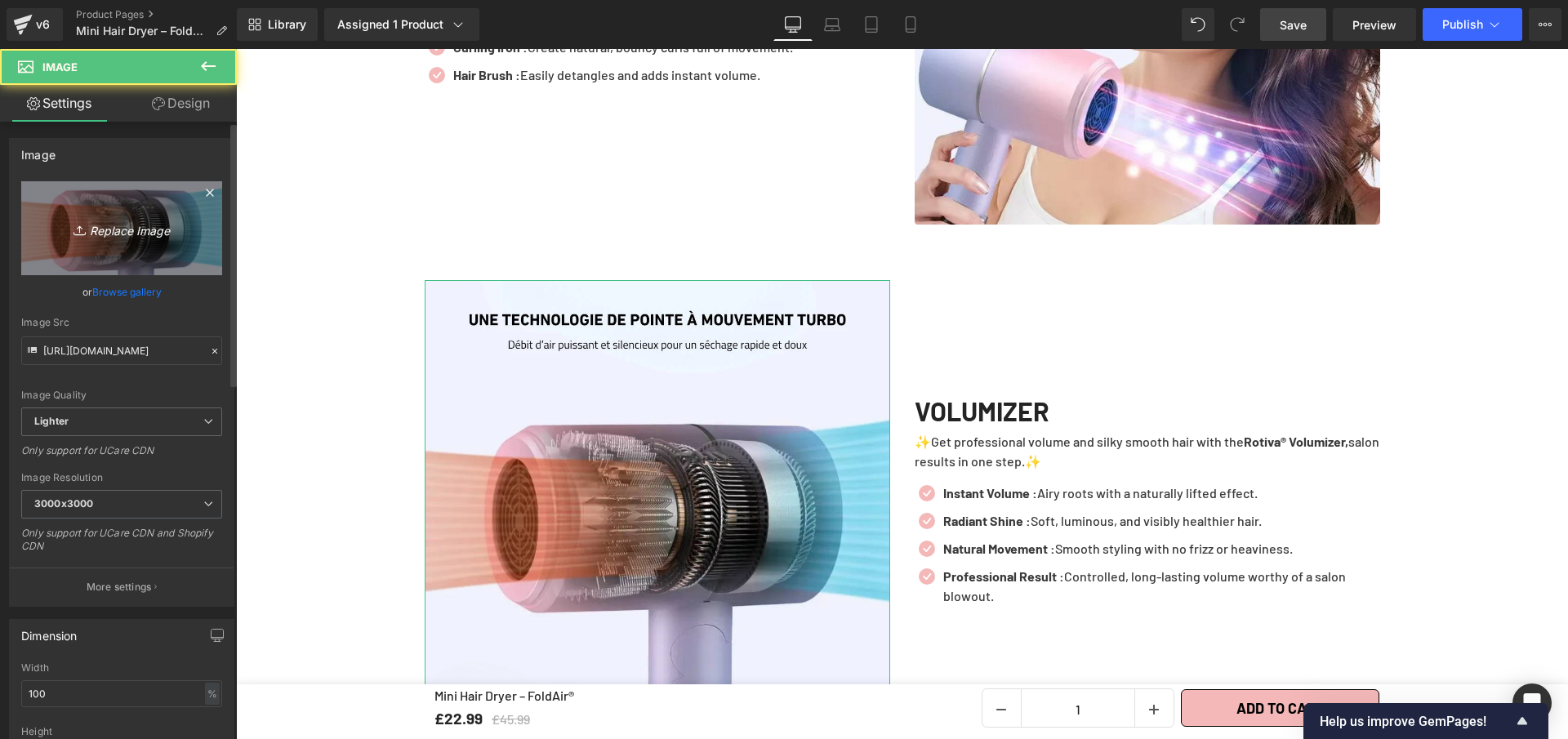
click at [96, 216] on link "Replace Image" at bounding box center [121, 228] width 201 height 94
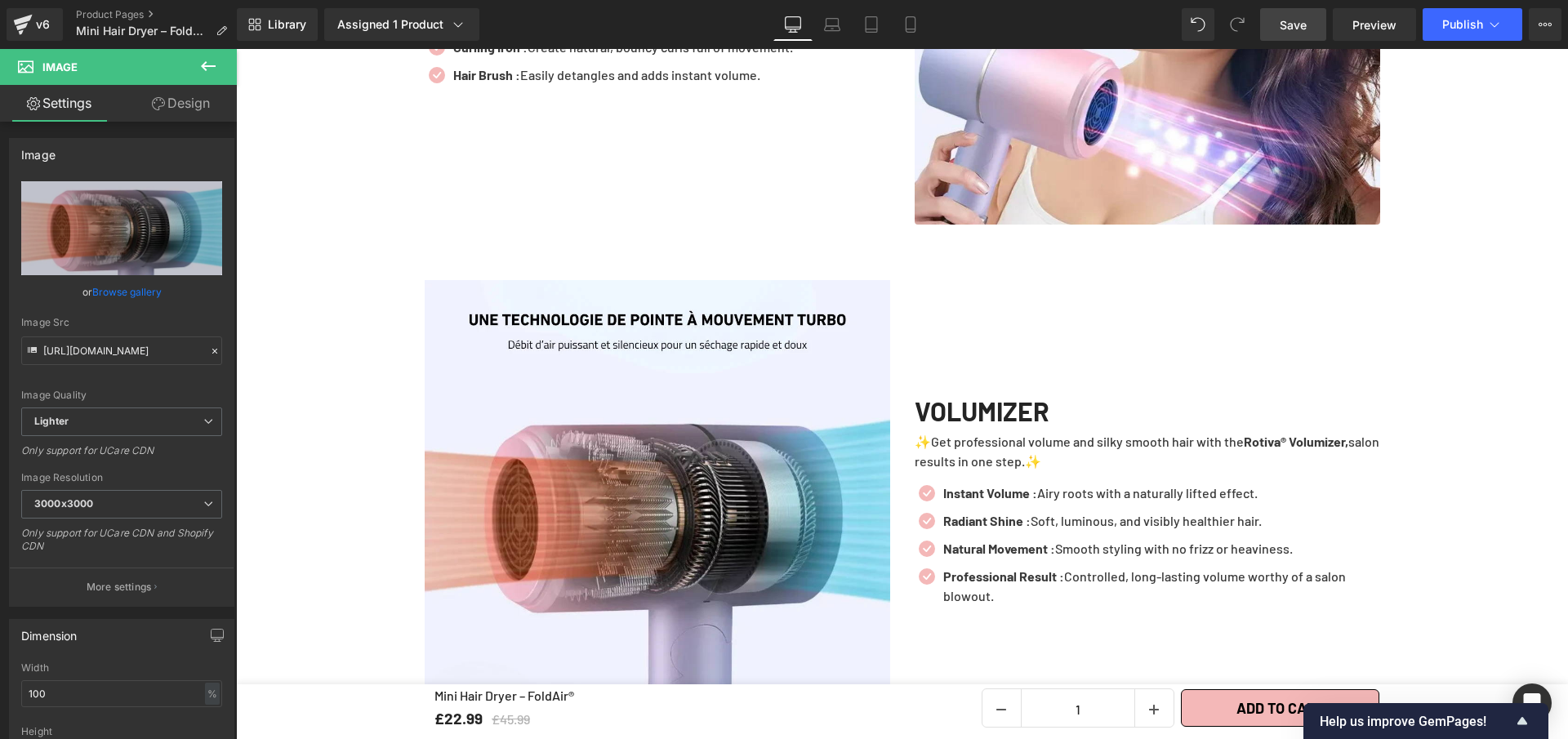
type input "C:\fakepath\Mini Hair Dryer – FoldAir® (3).webp"
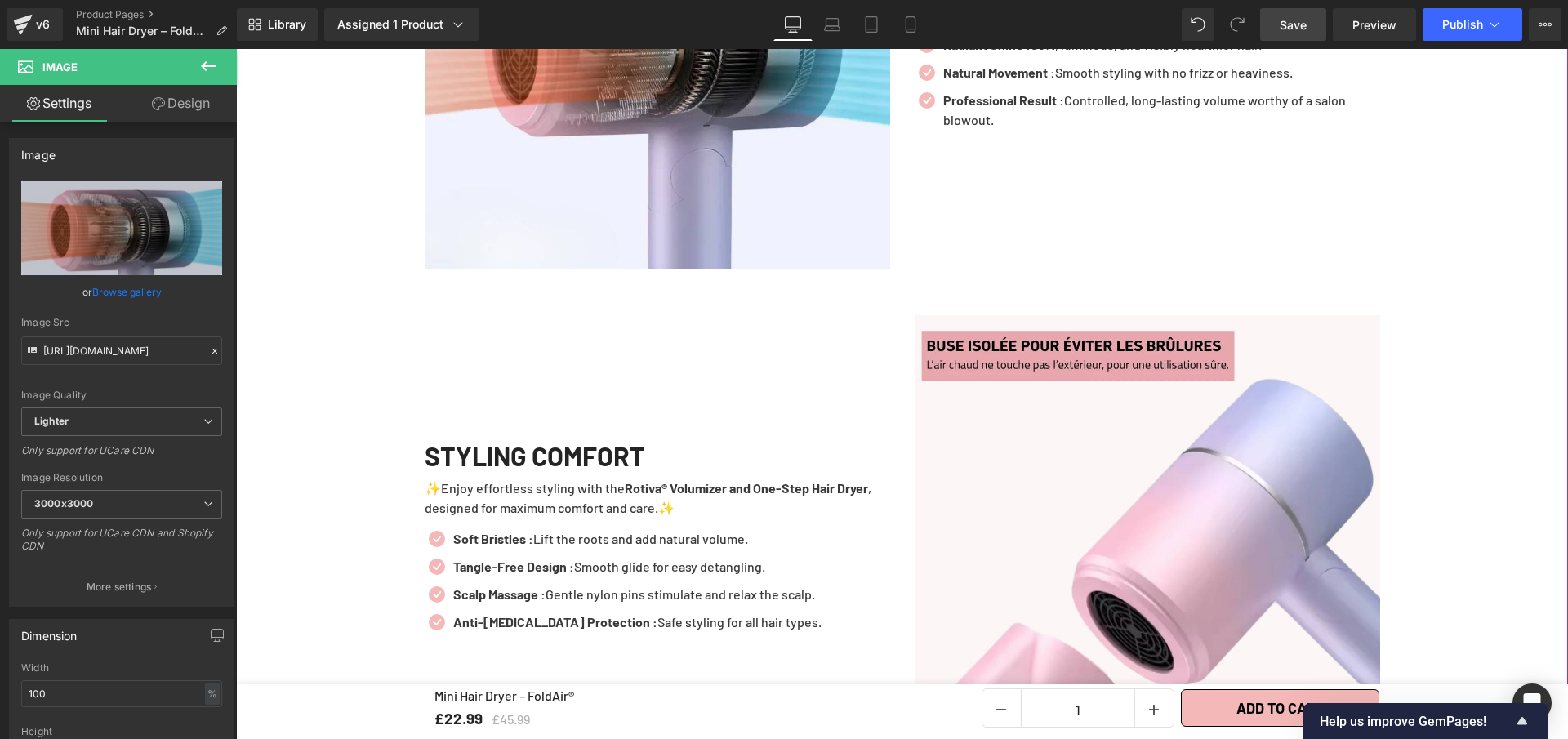
scroll to position [2654, 0]
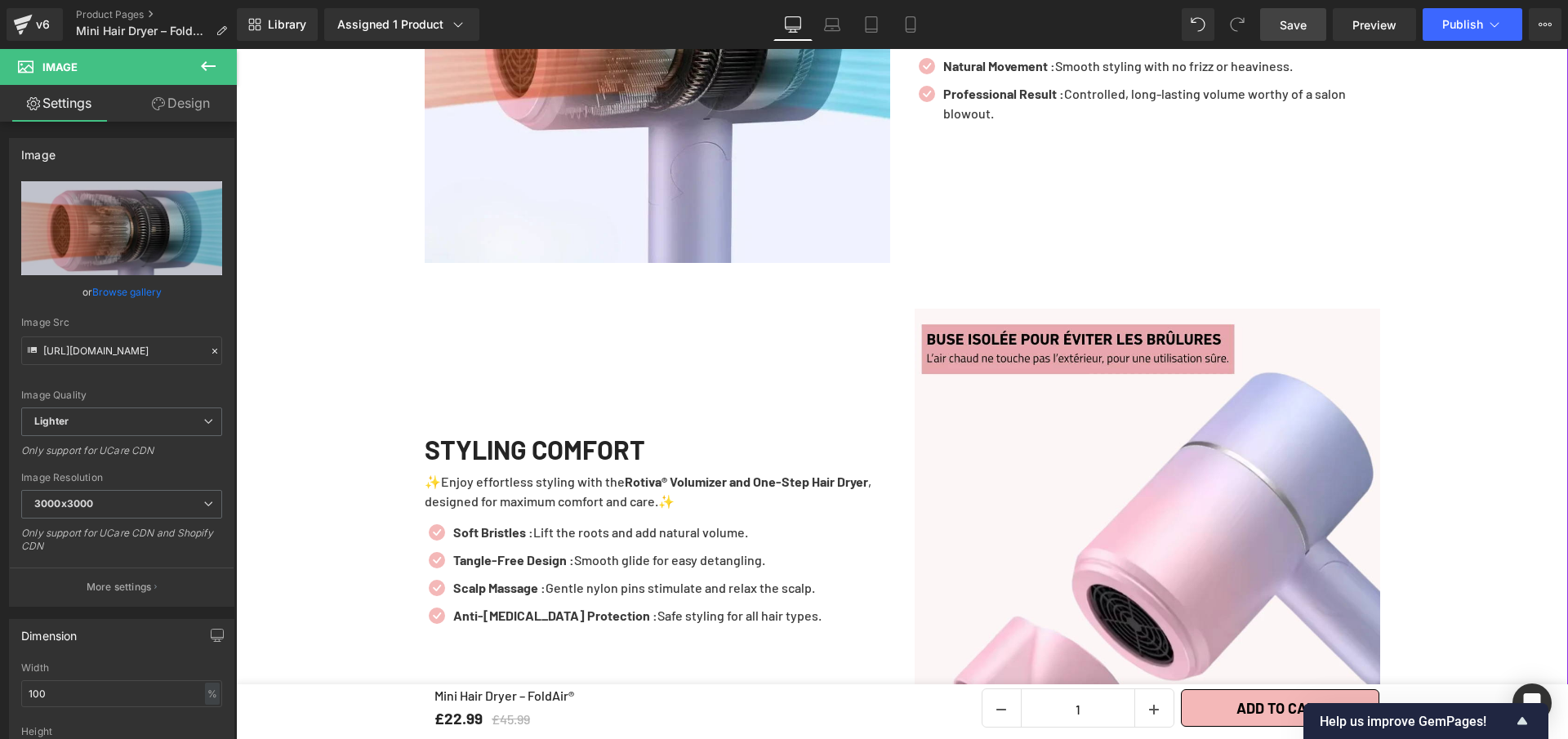
click at [1259, 566] on img at bounding box center [1147, 541] width 465 height 465
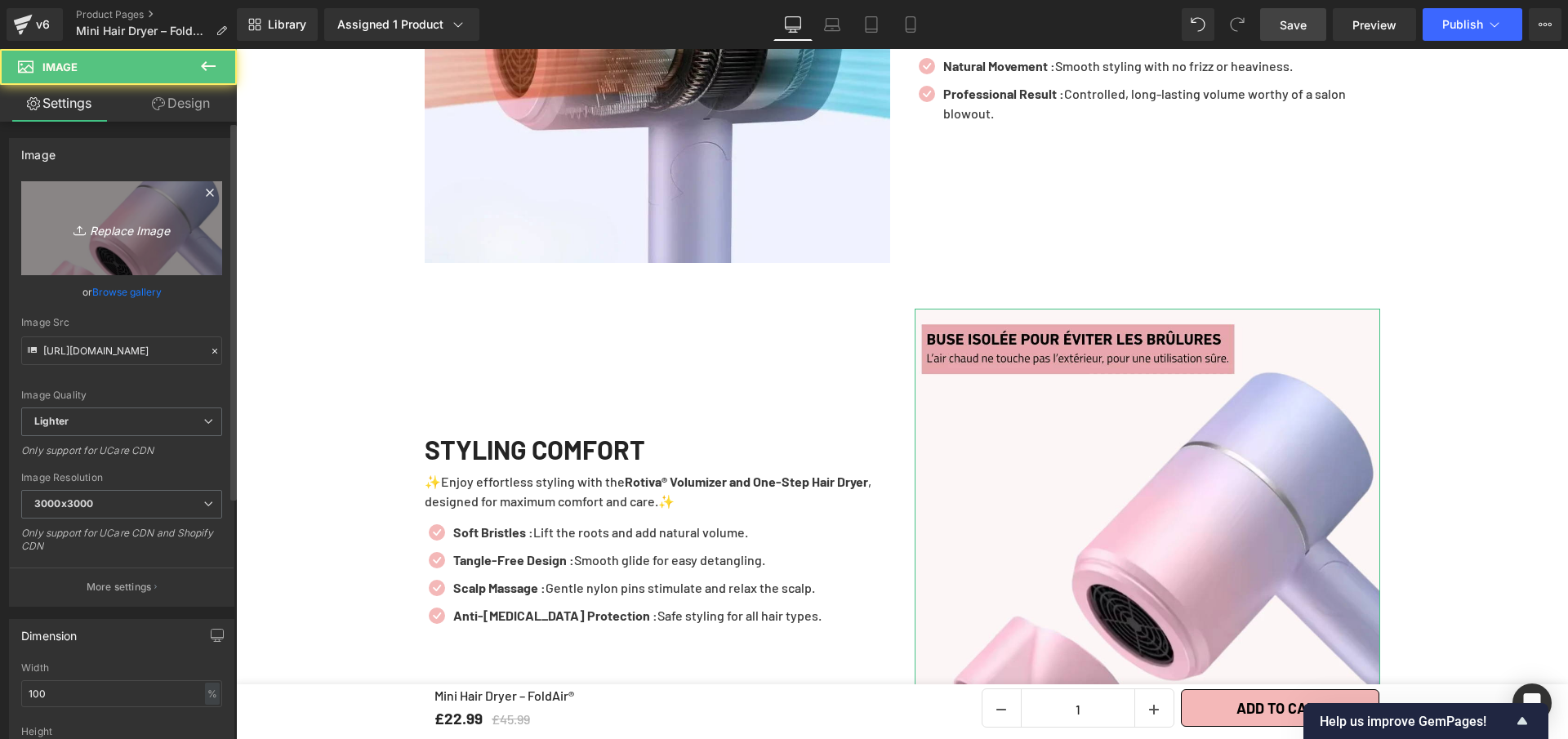
click at [170, 220] on icon "Replace Image" at bounding box center [121, 228] width 130 height 21
type input "C:\fakepath\Mini Hair Dryer – FoldAir®.webp"
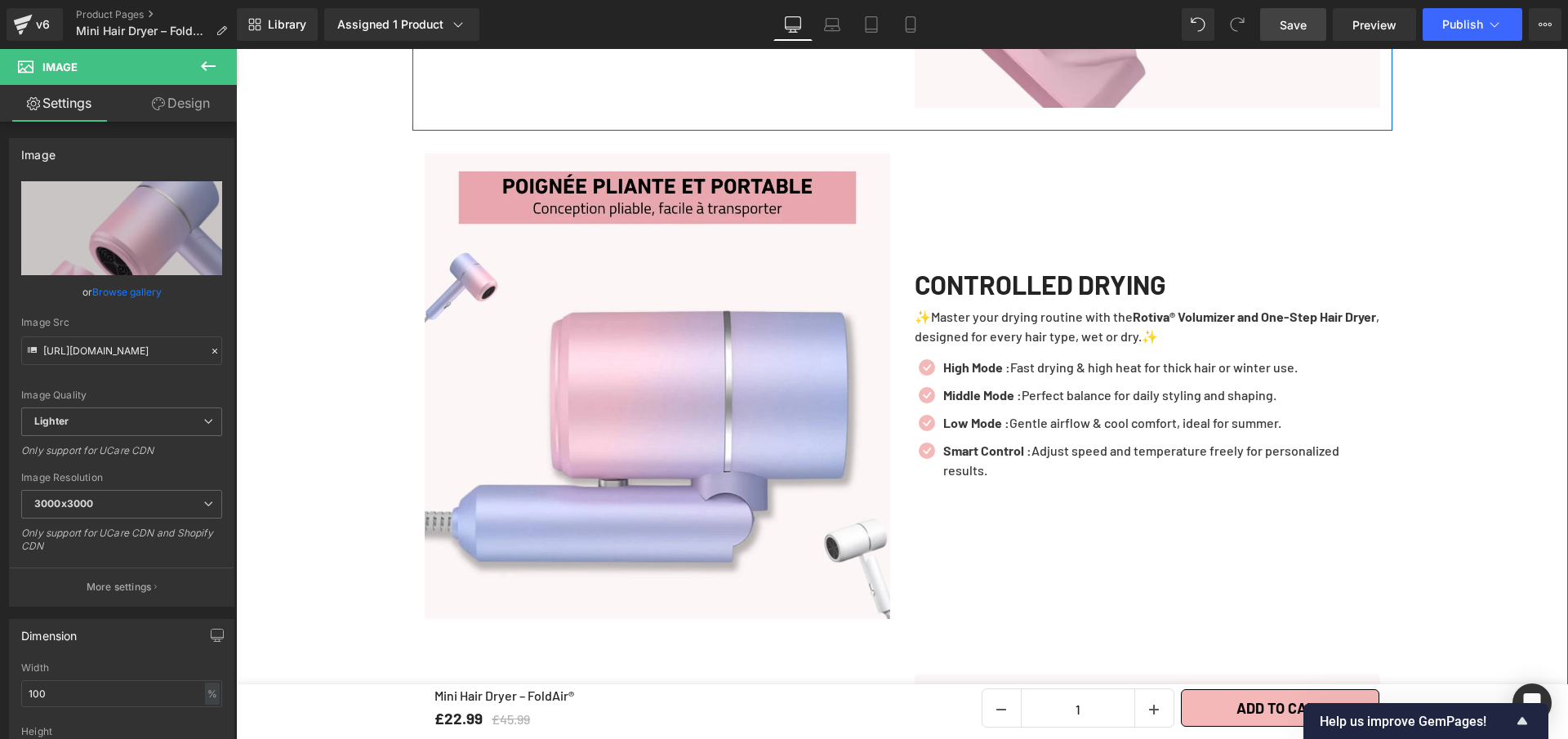
scroll to position [3371, 0]
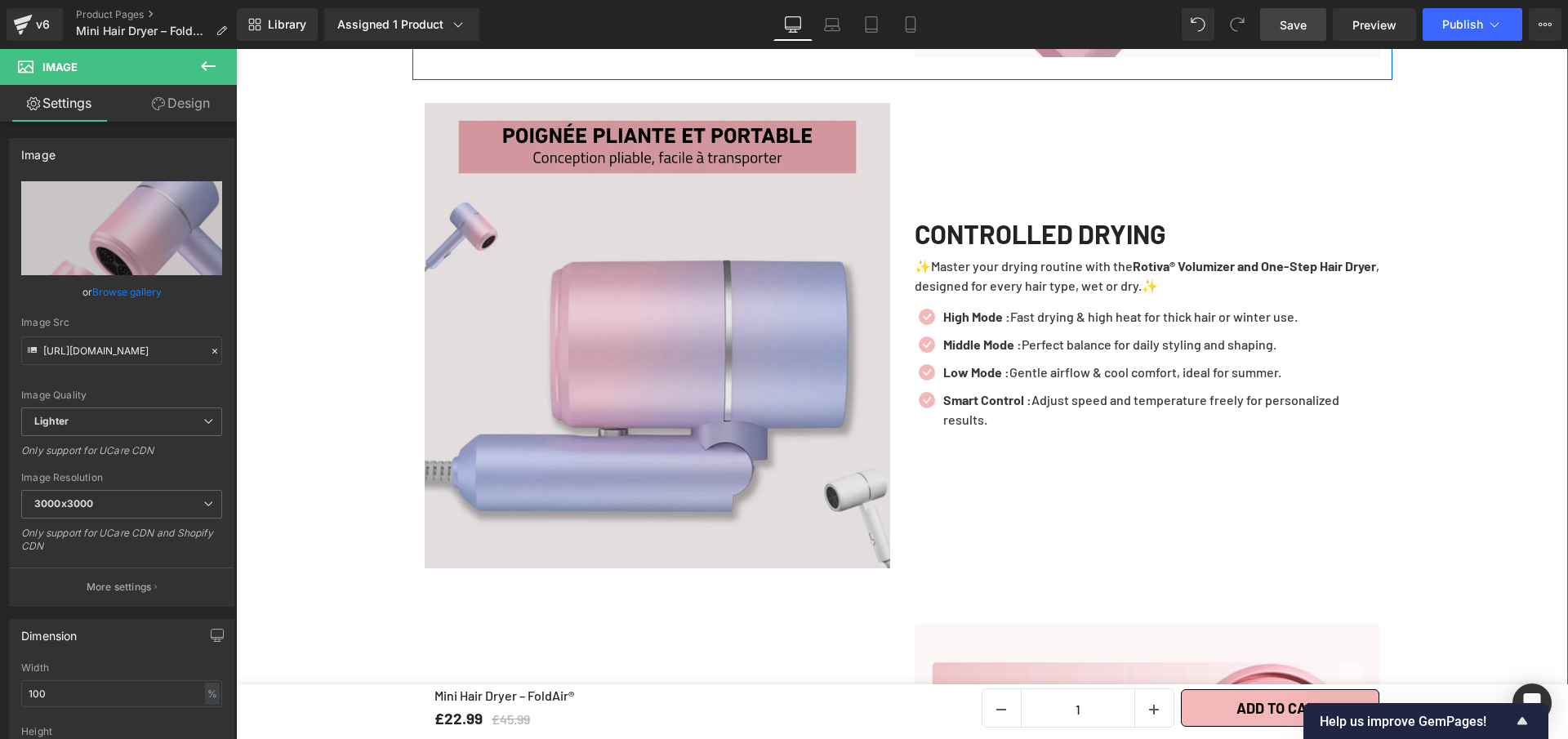
click at [594, 290] on img at bounding box center [657, 335] width 465 height 465
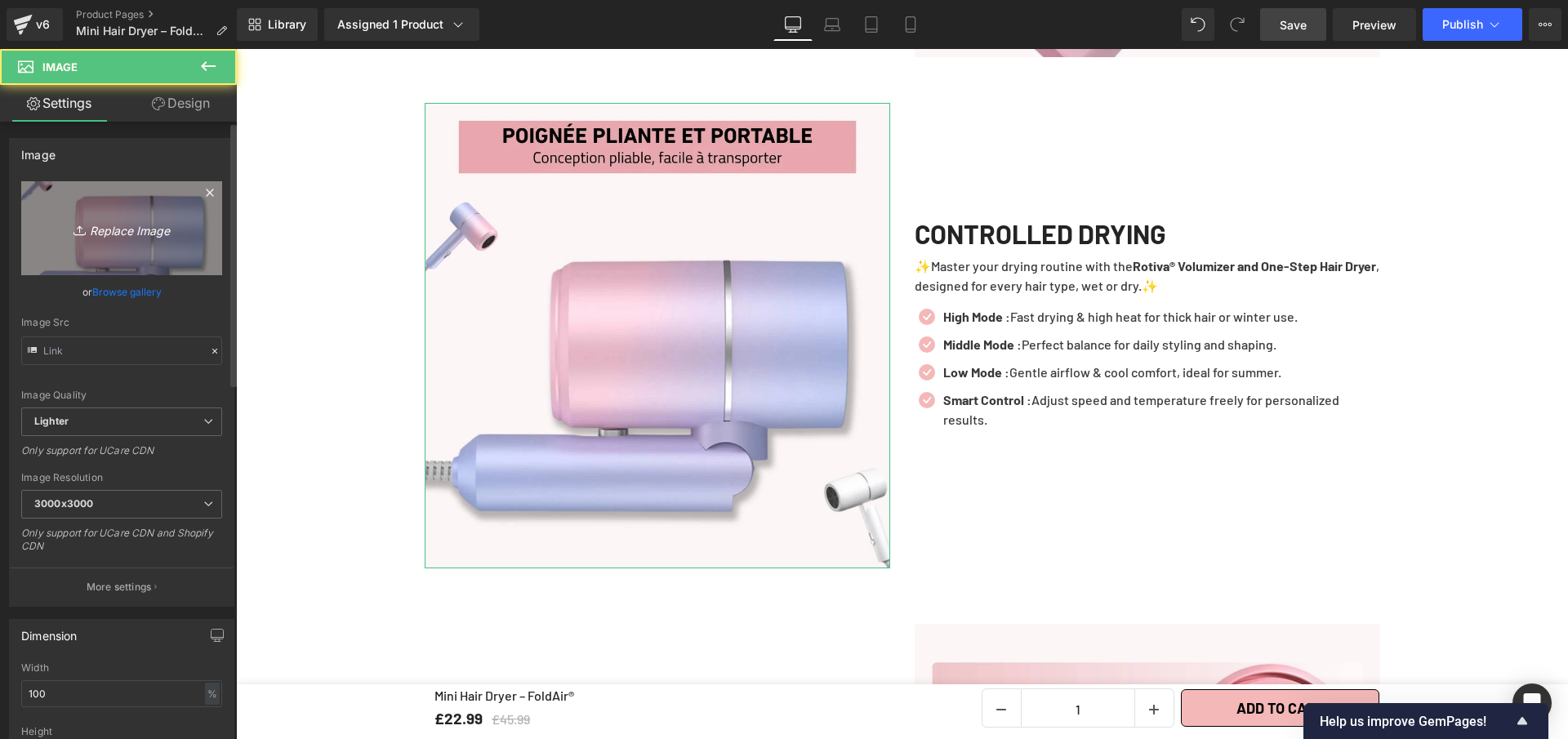
click at [126, 206] on link "Replace Image" at bounding box center [121, 228] width 201 height 94
type input "C:\fakepath\Mini Hair Dryer – FoldAir® (2).webp"
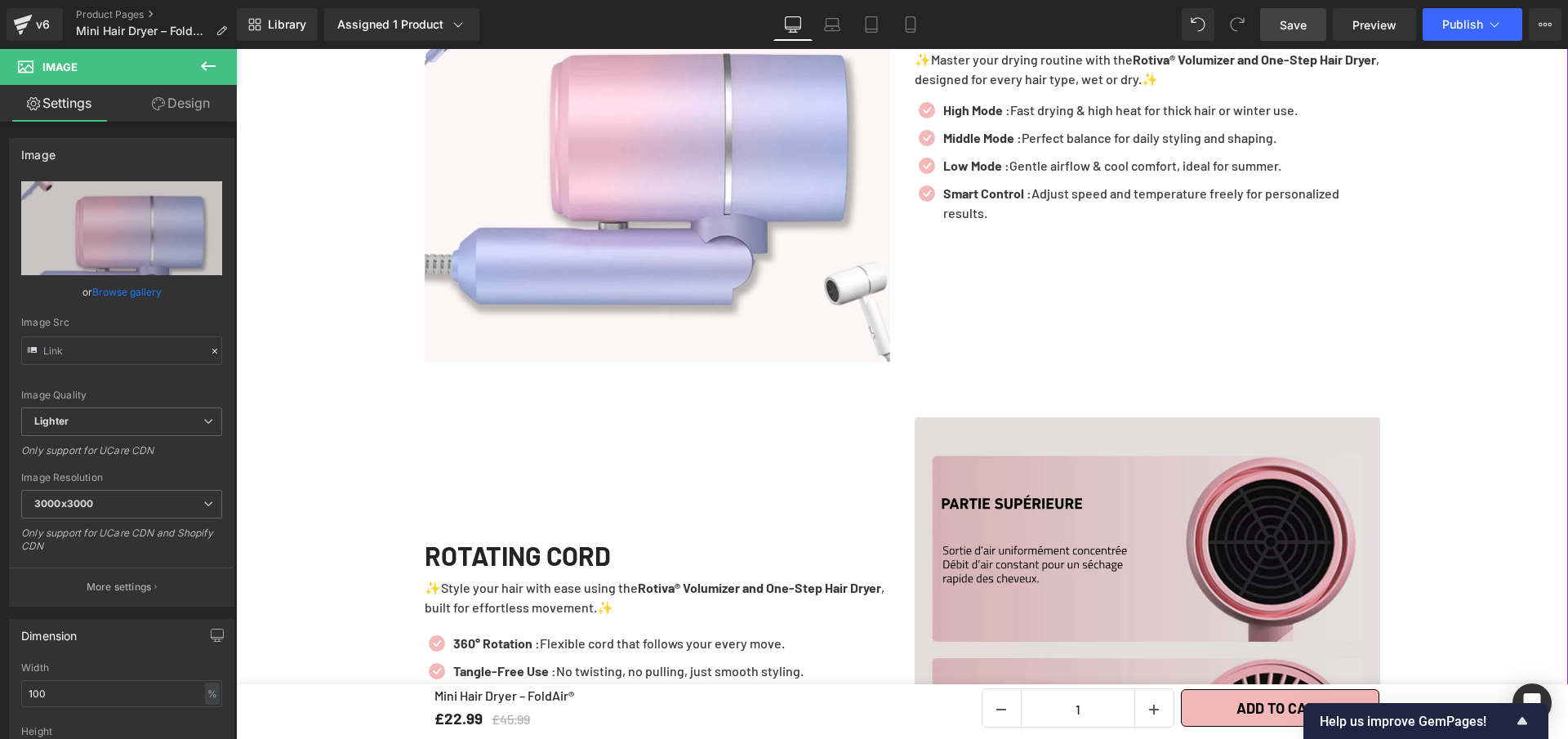
scroll to position [3590, 0]
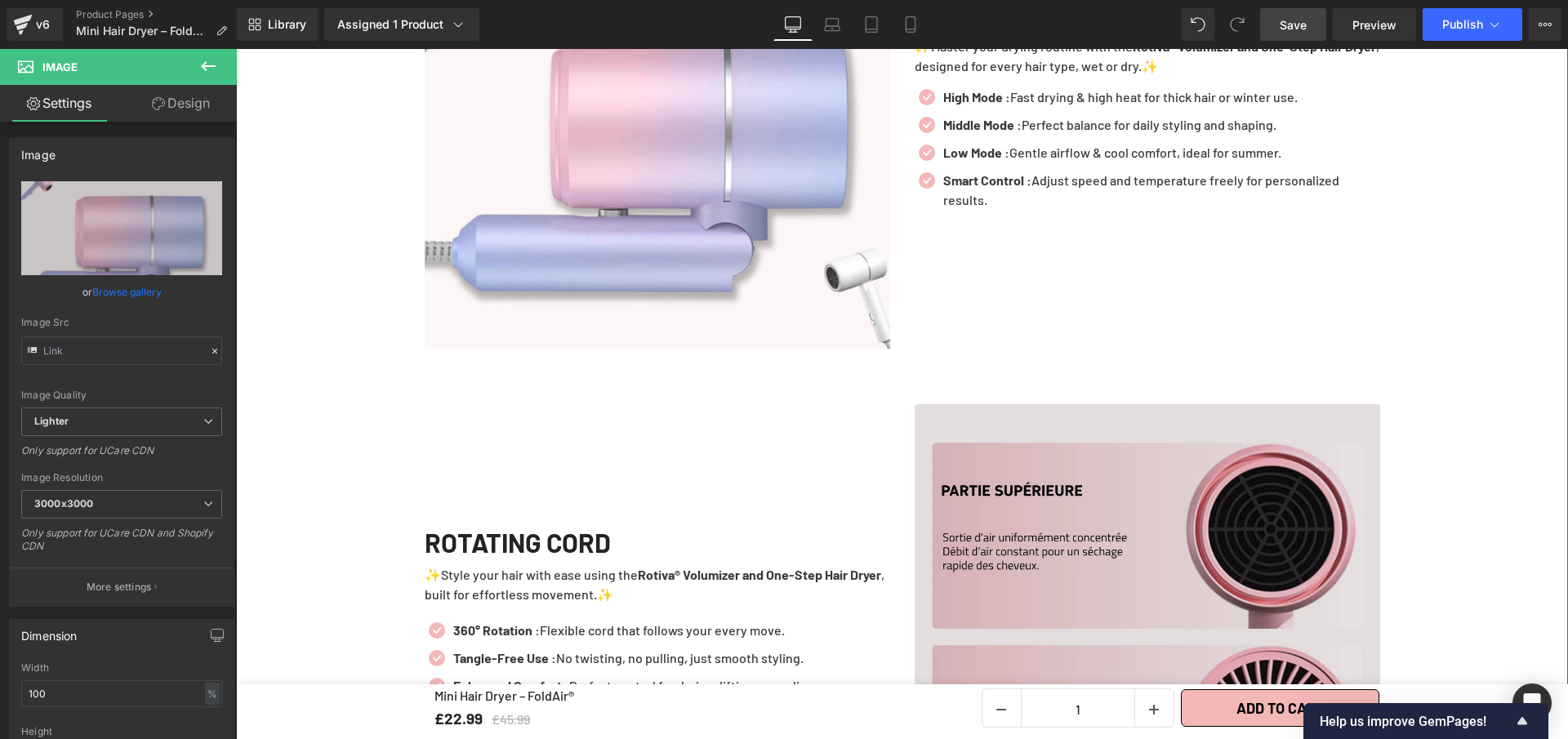
click at [1163, 545] on img at bounding box center [1147, 636] width 465 height 465
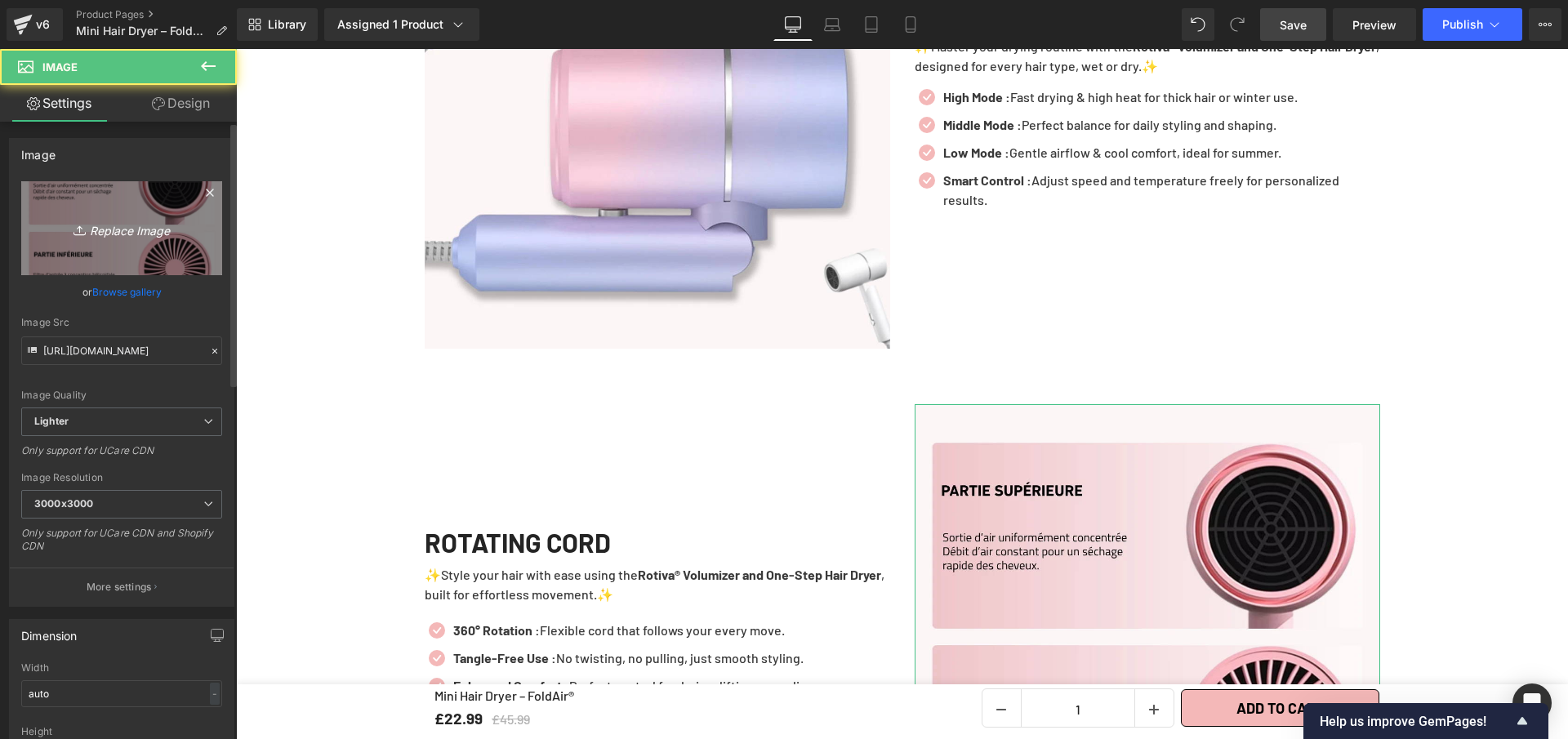
click at [166, 213] on link "Replace Image" at bounding box center [121, 228] width 201 height 94
type input "C:\fakepath\Mini Hair Dryer – FoldAir® (1).webp"
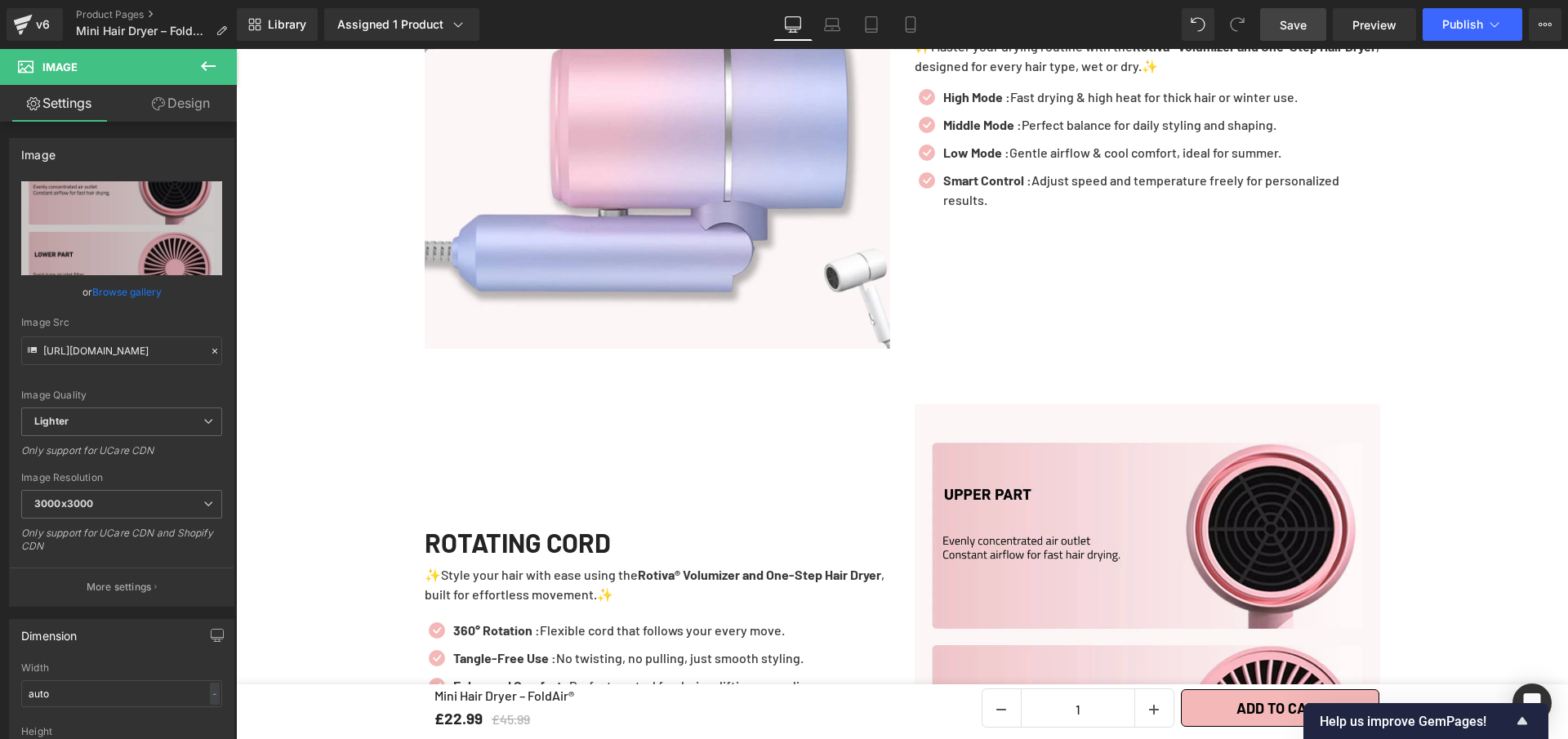
click at [1303, 25] on span "Save" at bounding box center [1293, 25] width 27 height 17
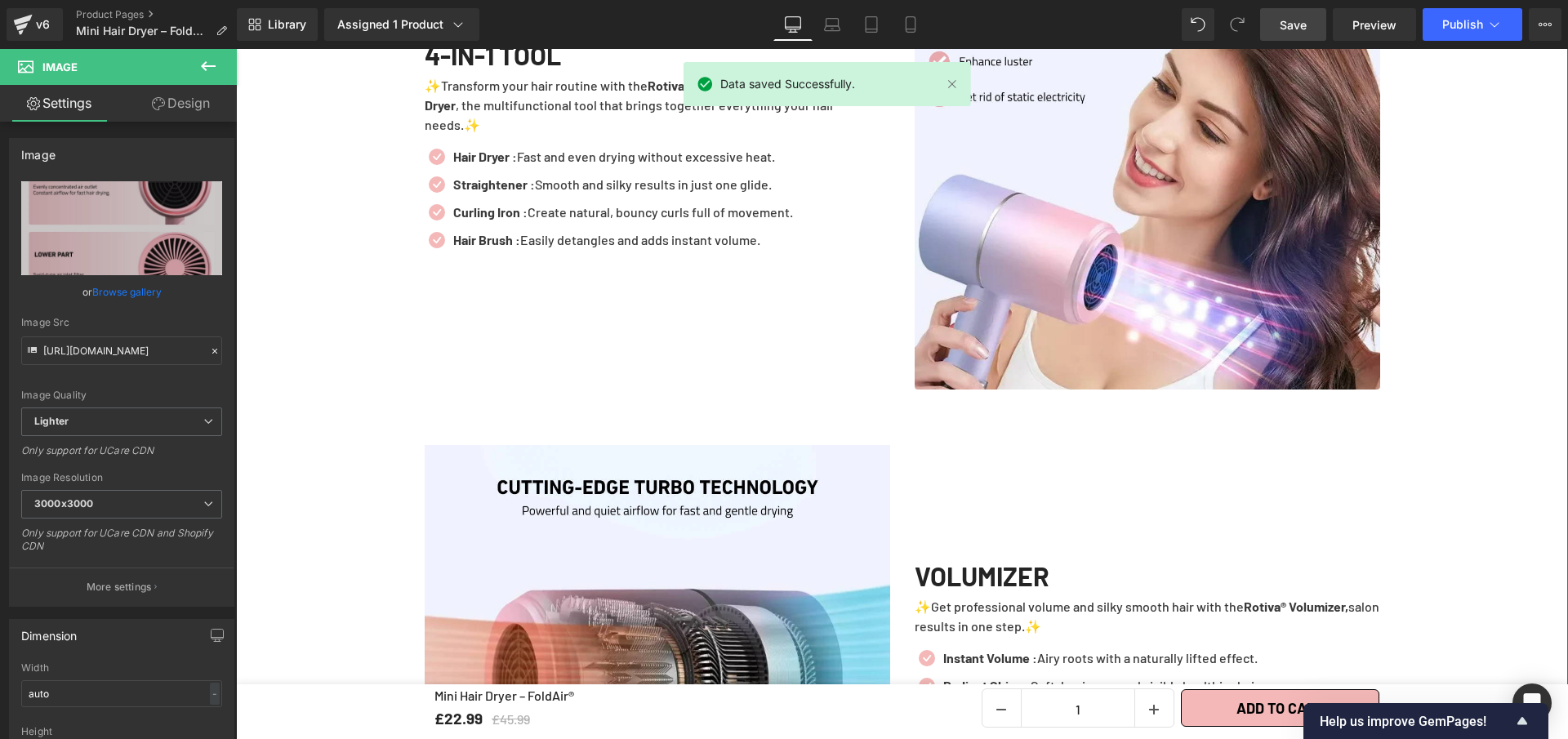
scroll to position [1516, 0]
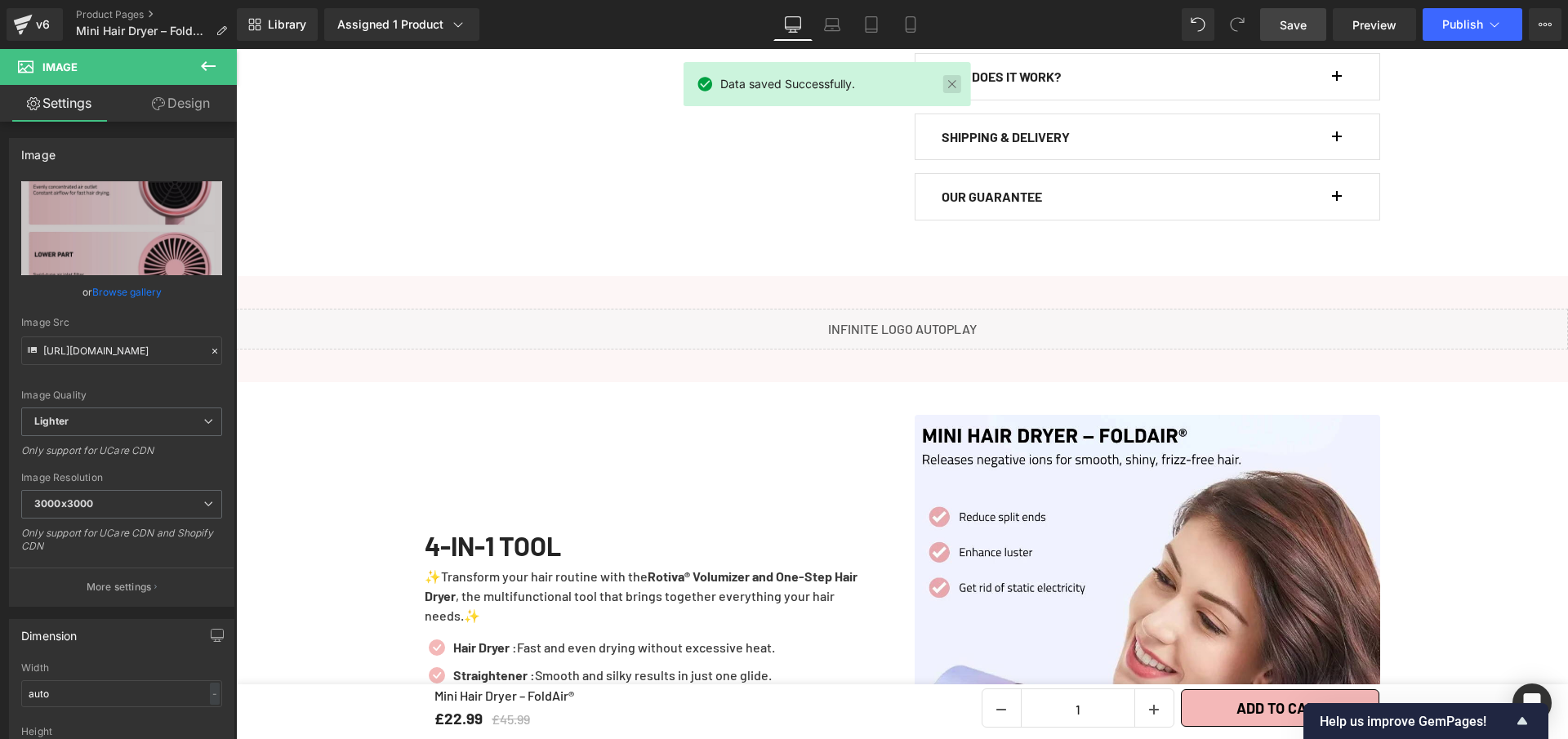
drag, startPoint x: 953, startPoint y: 89, endPoint x: 779, endPoint y: 230, distance: 224.0
click at [953, 89] on link at bounding box center [953, 84] width 18 height 18
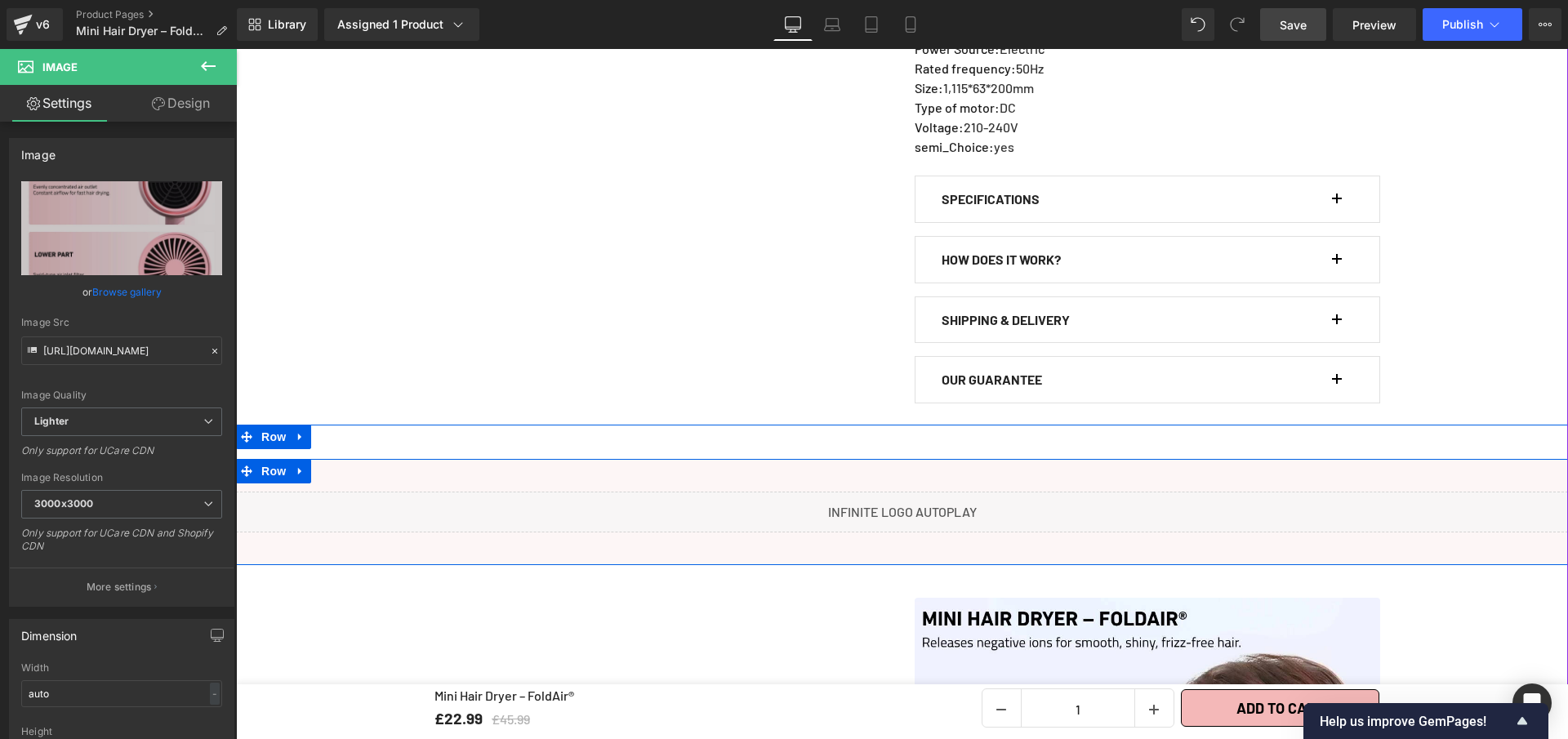
scroll to position [1210, 0]
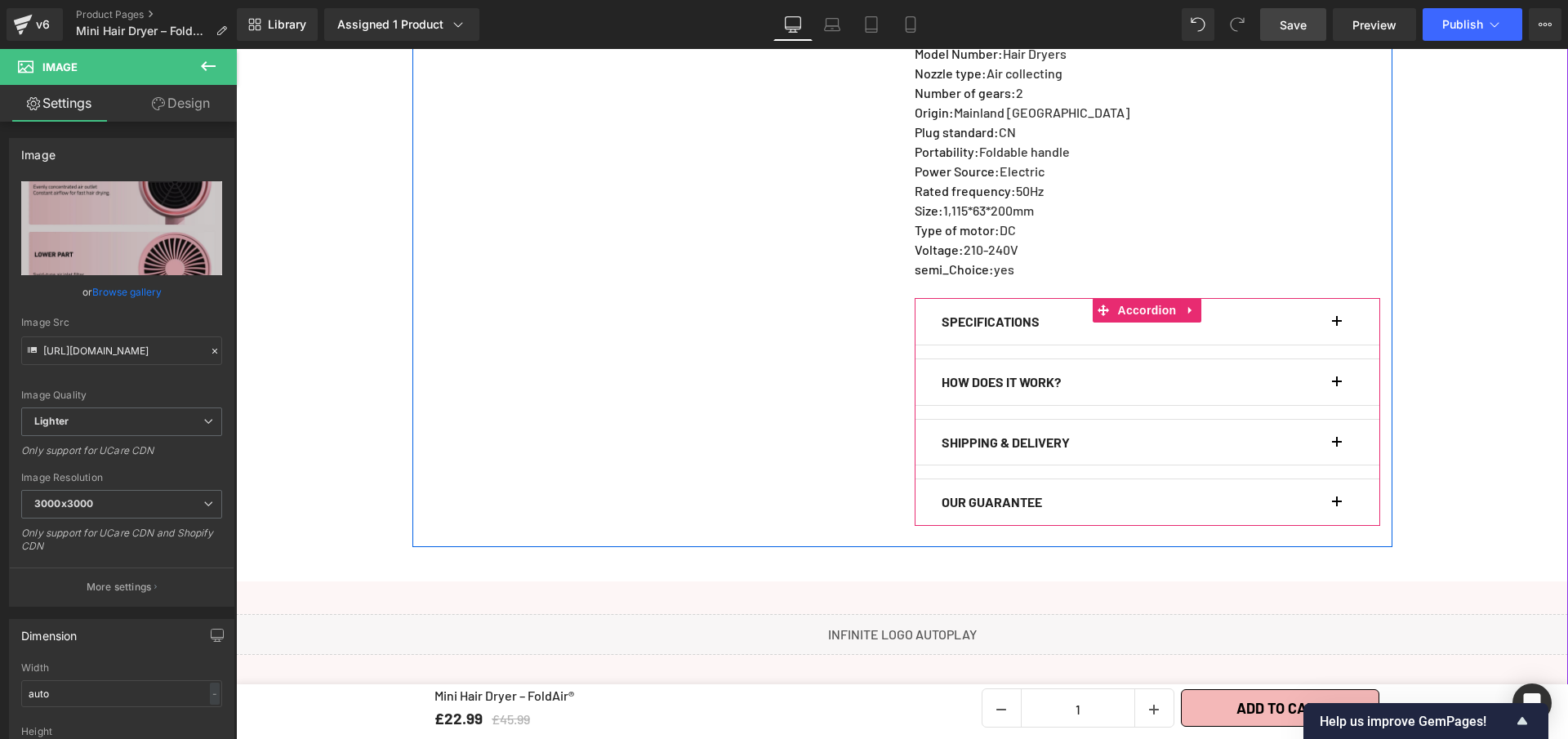
click at [1337, 311] on button "button" at bounding box center [1346, 322] width 16 height 46
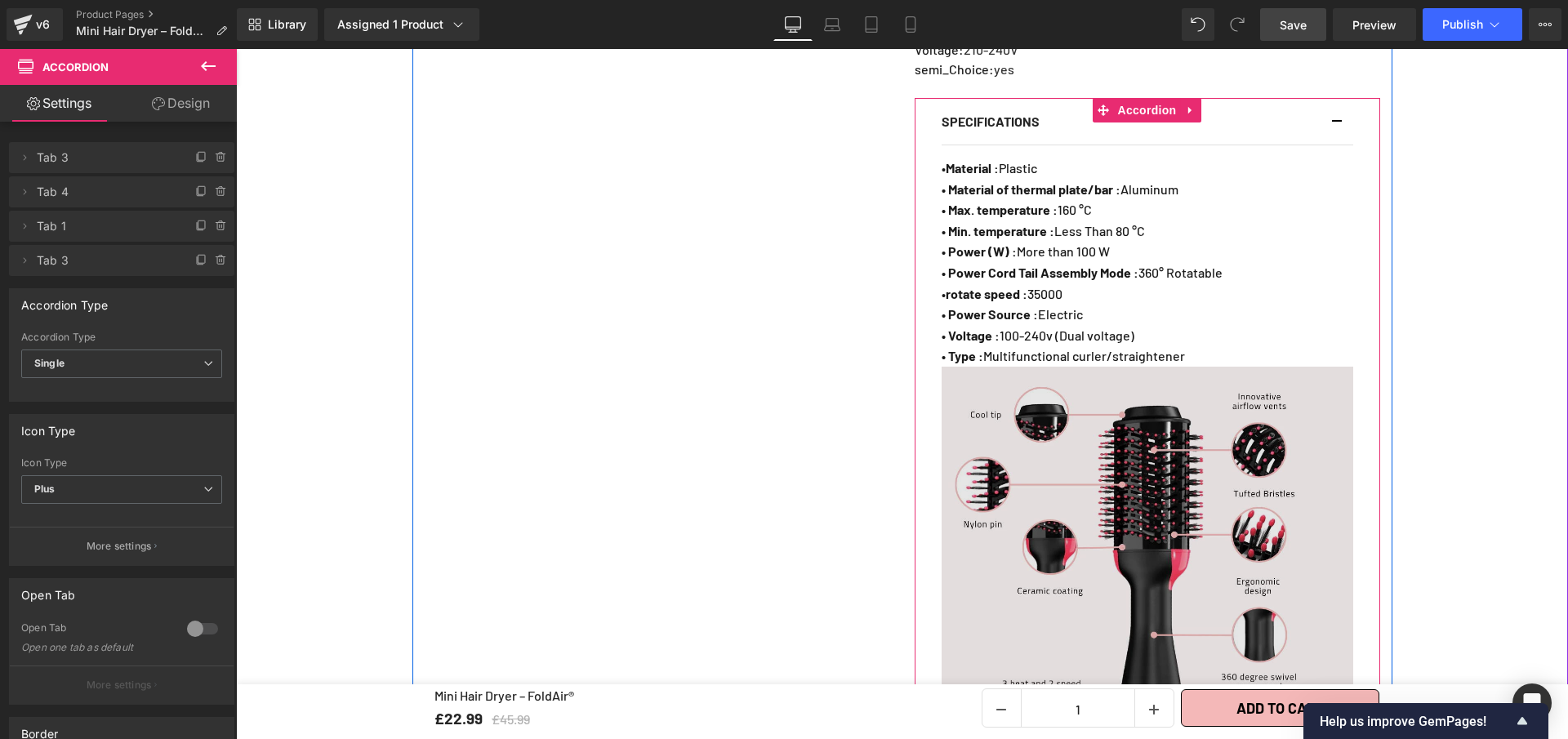
scroll to position [1430, 0]
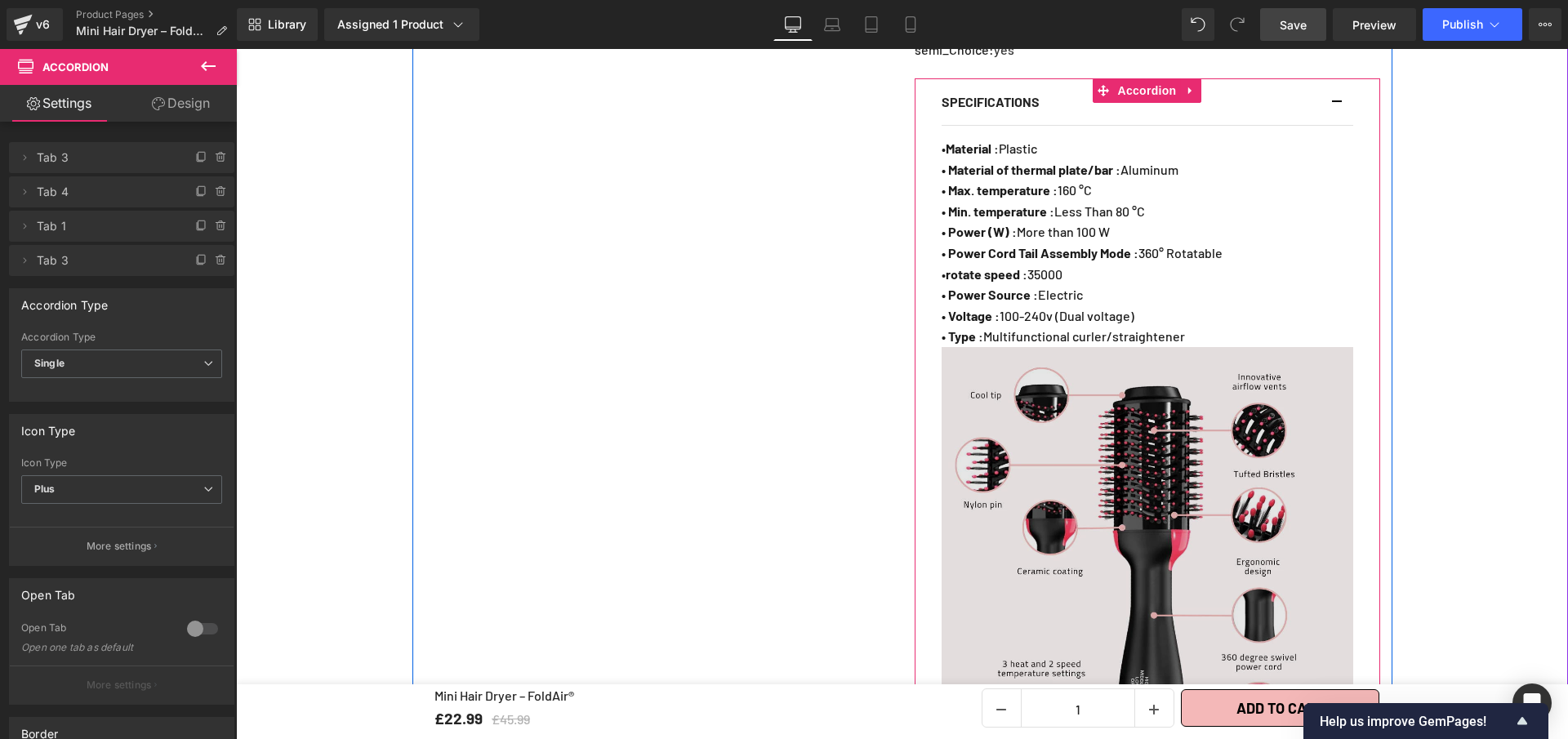
click at [1183, 531] on img at bounding box center [1148, 553] width 412 height 412
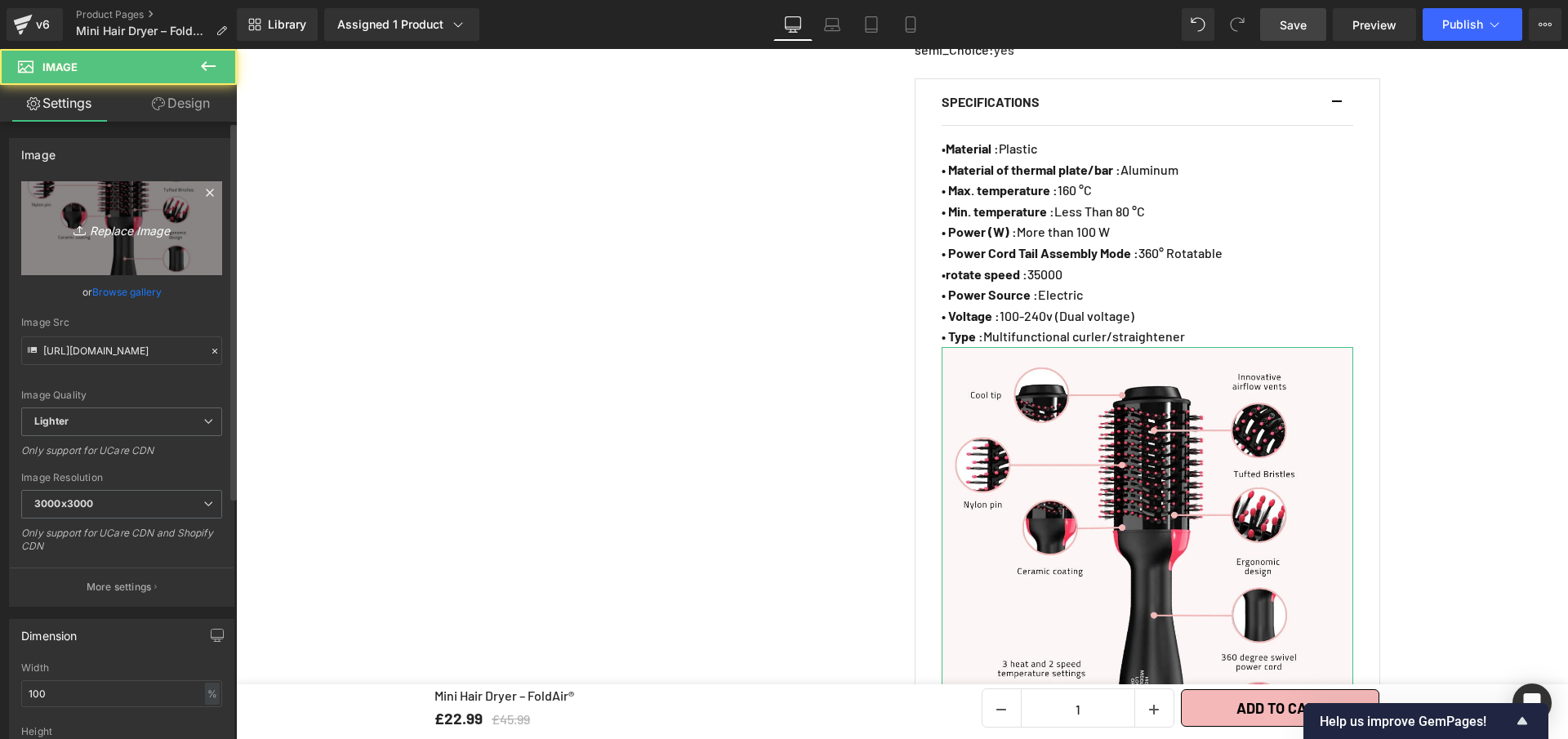
click at [98, 214] on link "Replace Image" at bounding box center [121, 228] width 201 height 94
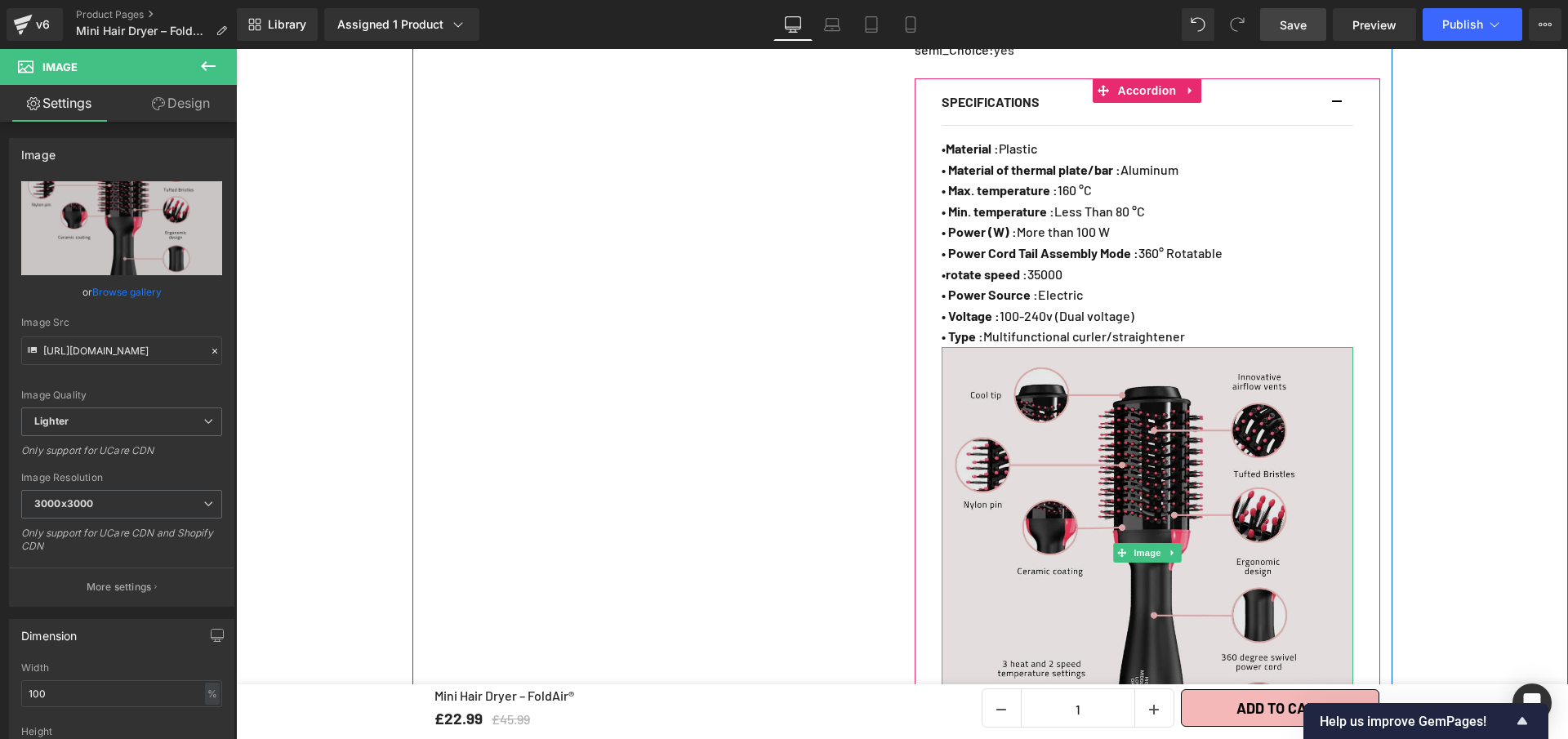
click at [1063, 485] on img at bounding box center [1148, 553] width 412 height 412
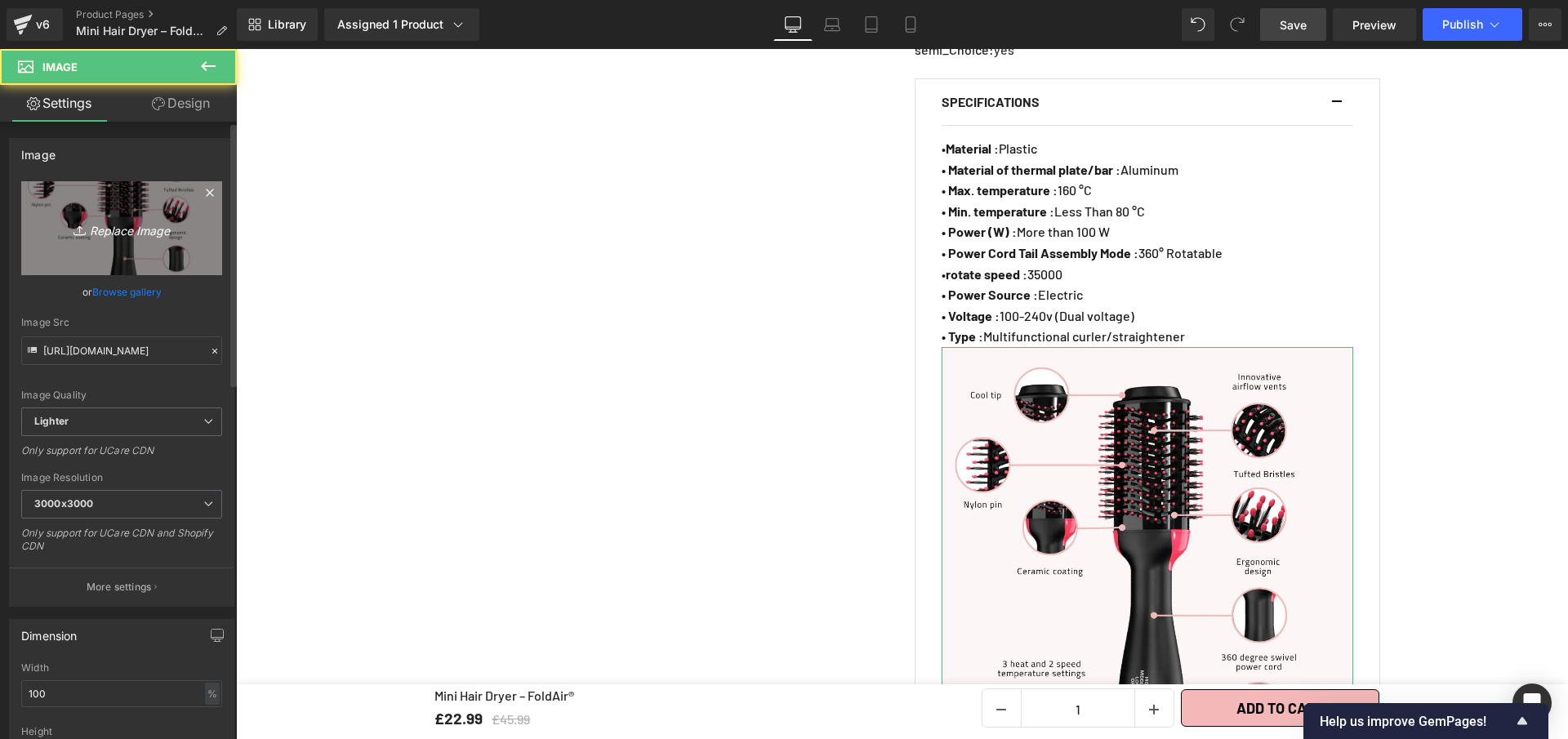
click at [117, 208] on link "Replace Image" at bounding box center [121, 228] width 201 height 94
type input "C:\fakepath\Mini Hair Dryer – FoldAir® (4).webp"
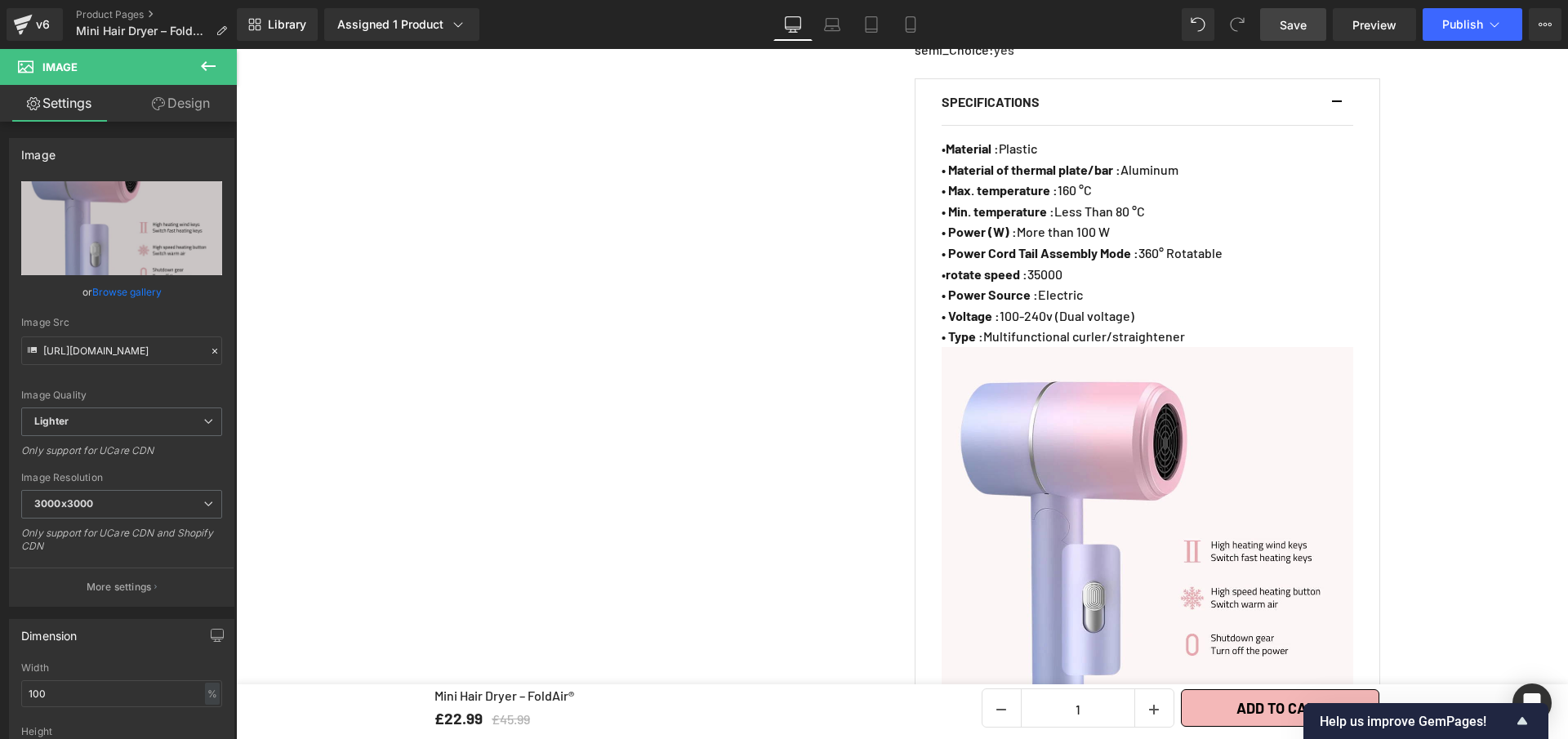
click at [1310, 30] on link "Save" at bounding box center [1293, 25] width 66 height 33
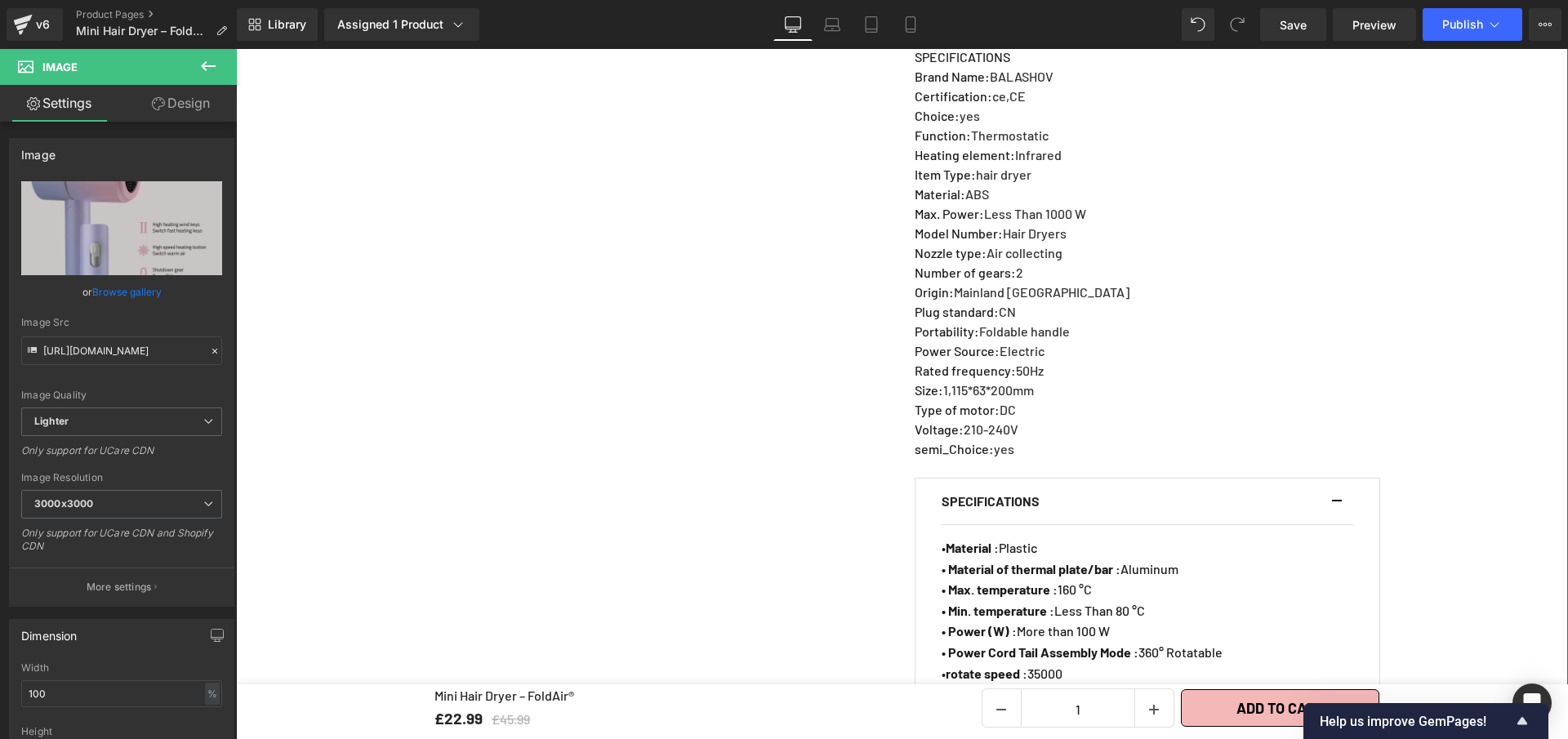
scroll to position [1060, 0]
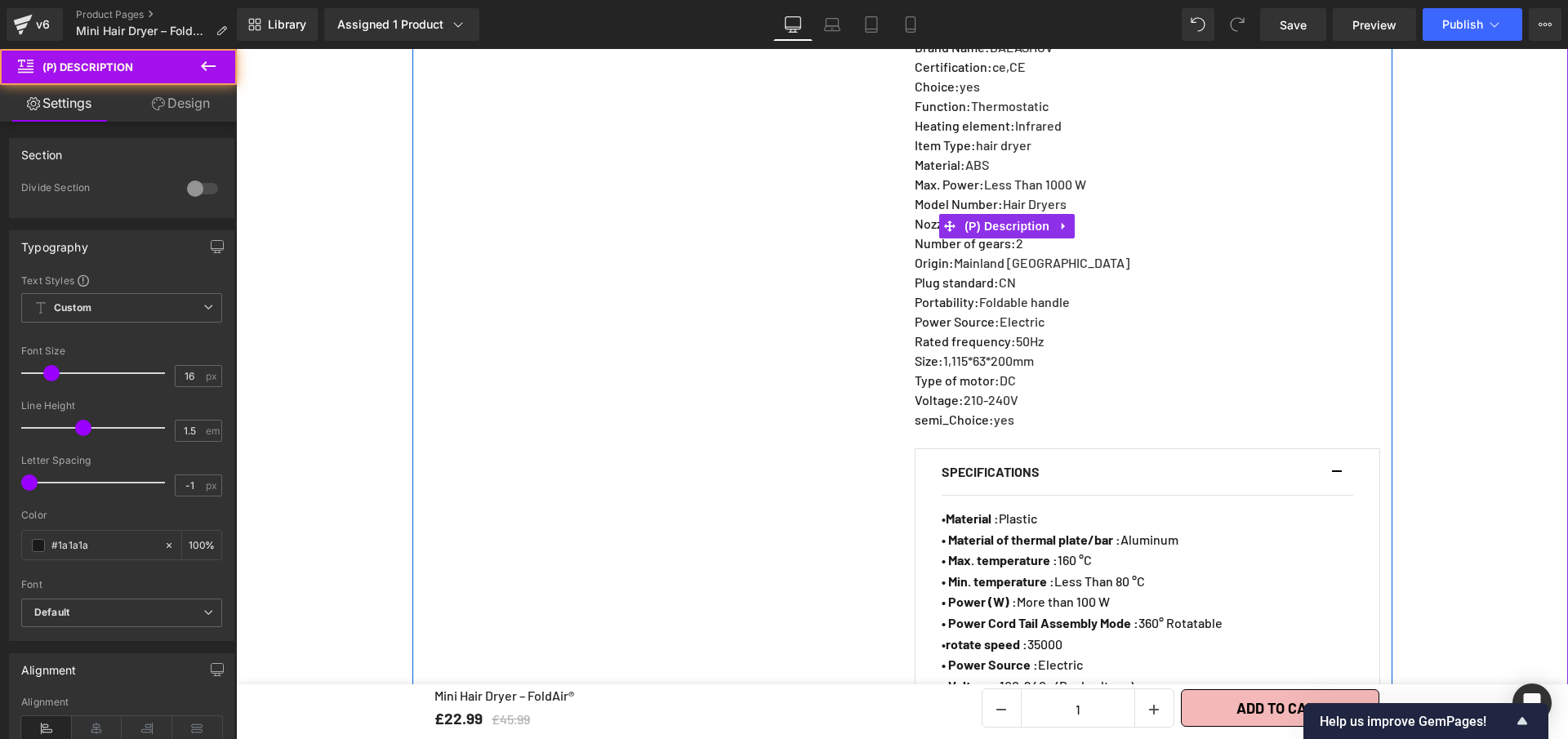
click at [1026, 168] on div "SPECIFICATIONS Brand Name : BALASHOV Certification : ce,CE Choice : yes Functio…" at bounding box center [1147, 226] width 465 height 417
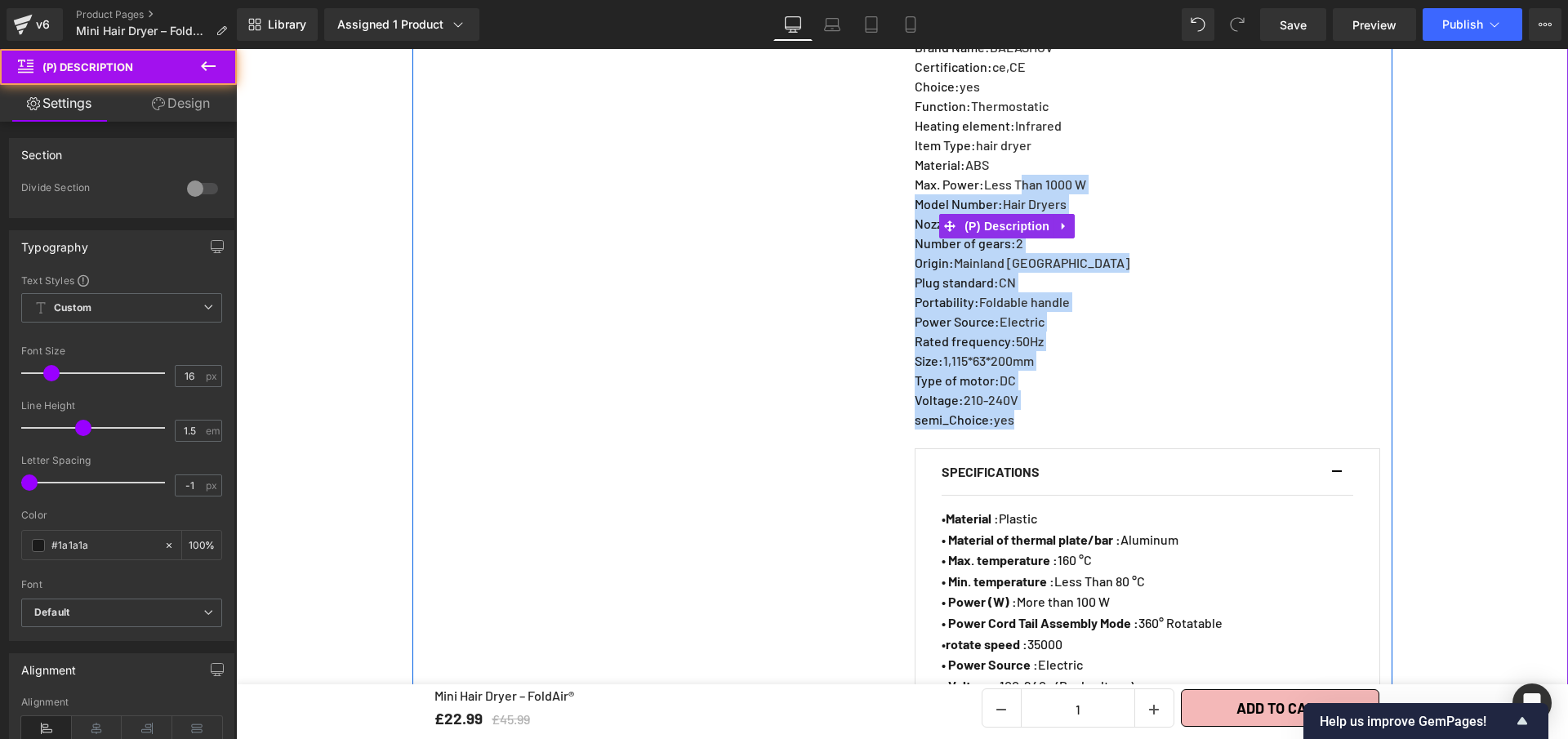
click at [915, 176] on span "Max. Power" at bounding box center [947, 184] width 65 height 16
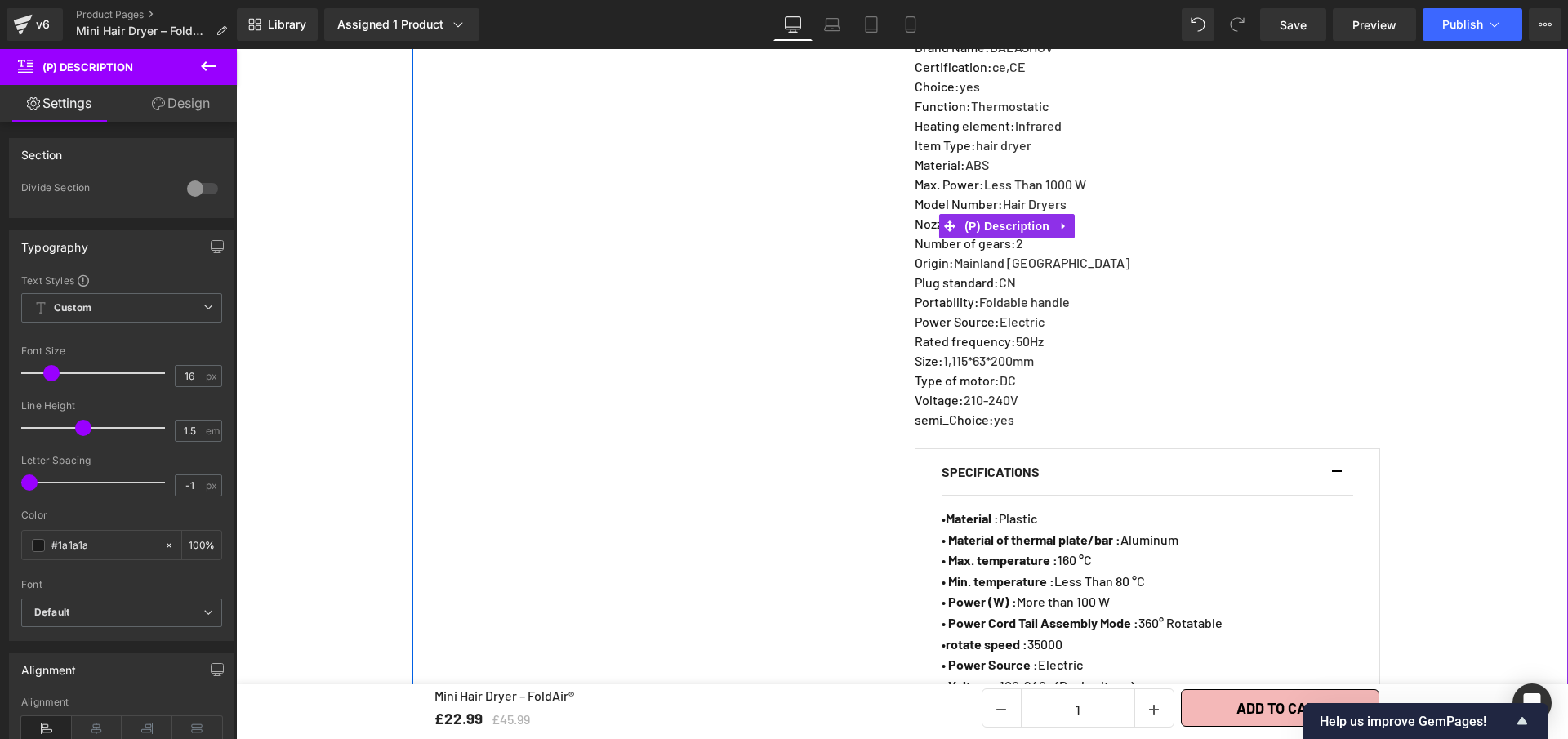
drag, startPoint x: 909, startPoint y: 169, endPoint x: 1017, endPoint y: 177, distance: 108.3
click at [1017, 177] on p "Max. Power : Less Than 1000 W" at bounding box center [1022, 185] width 215 height 20
click at [1095, 175] on div "SPECIFICATIONS Brand Name : BALASHOV Certification : ce,CE Choice : yes Functio…" at bounding box center [1147, 226] width 465 height 417
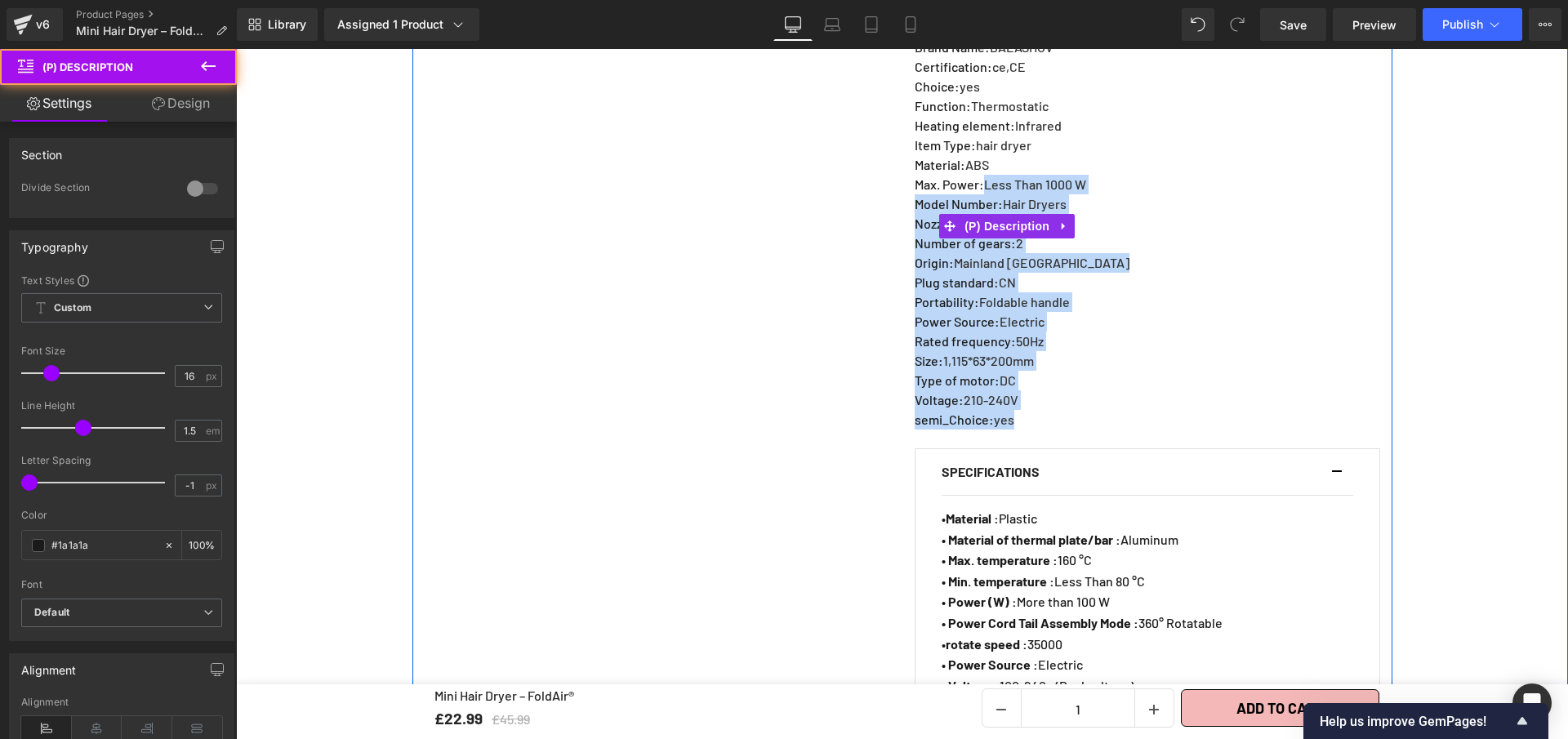
drag, startPoint x: 1096, startPoint y: 168, endPoint x: 983, endPoint y: 169, distance: 113.0
click at [983, 169] on div "SPECIFICATIONS Brand Name : BALASHOV Certification : ce,CE Choice : yes Functio…" at bounding box center [1147, 226] width 465 height 417
drag, startPoint x: 983, startPoint y: 169, endPoint x: 972, endPoint y: 170, distance: 11.0
click at [983, 175] on p "Max. Power : Less Than 1000 W" at bounding box center [1022, 185] width 215 height 20
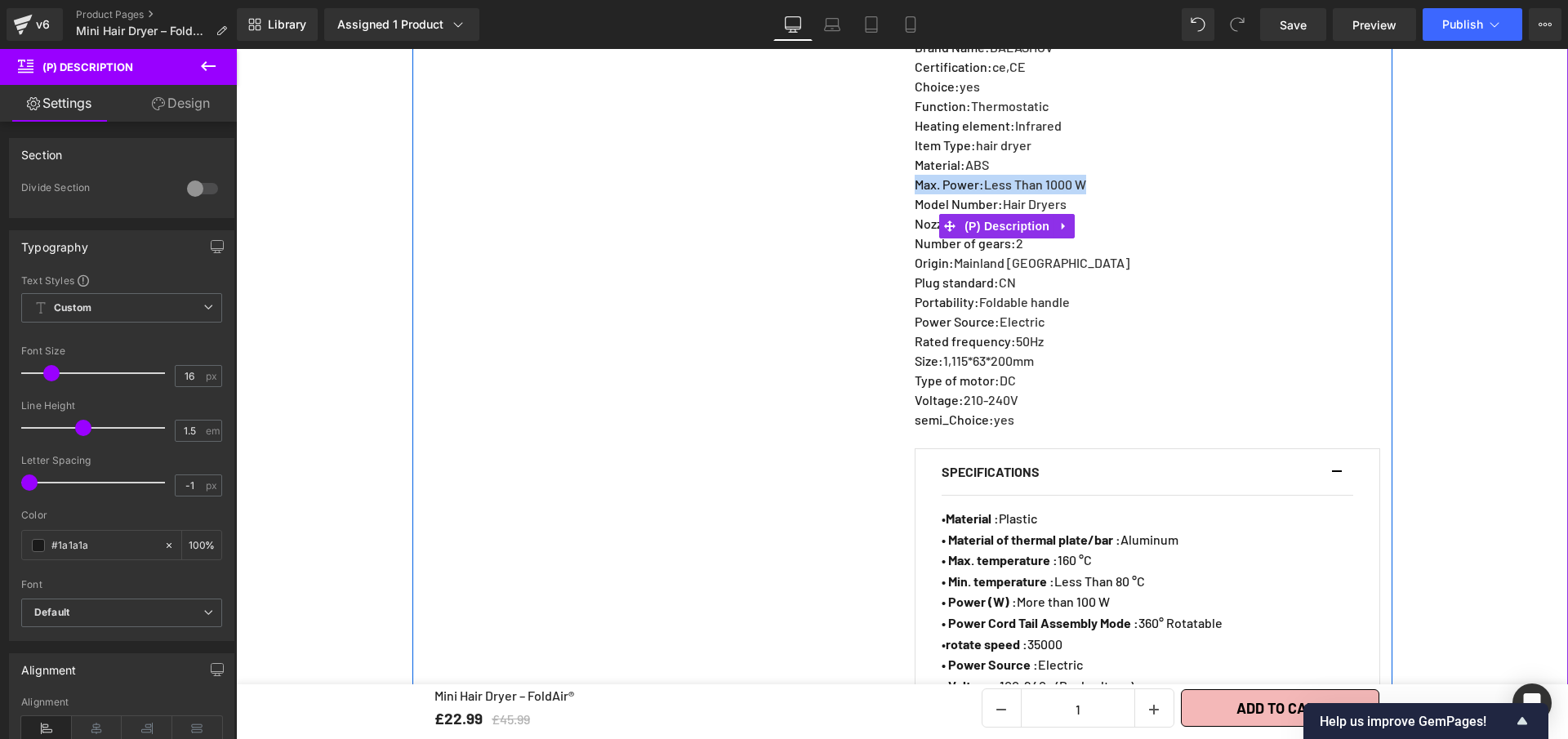
drag, startPoint x: 918, startPoint y: 171, endPoint x: 1091, endPoint y: 171, distance: 173.0
click at [1091, 175] on p "Max. Power : Less Than 1000 W" at bounding box center [1022, 185] width 215 height 20
copy p "Max. Power : Less Than 1000 W"
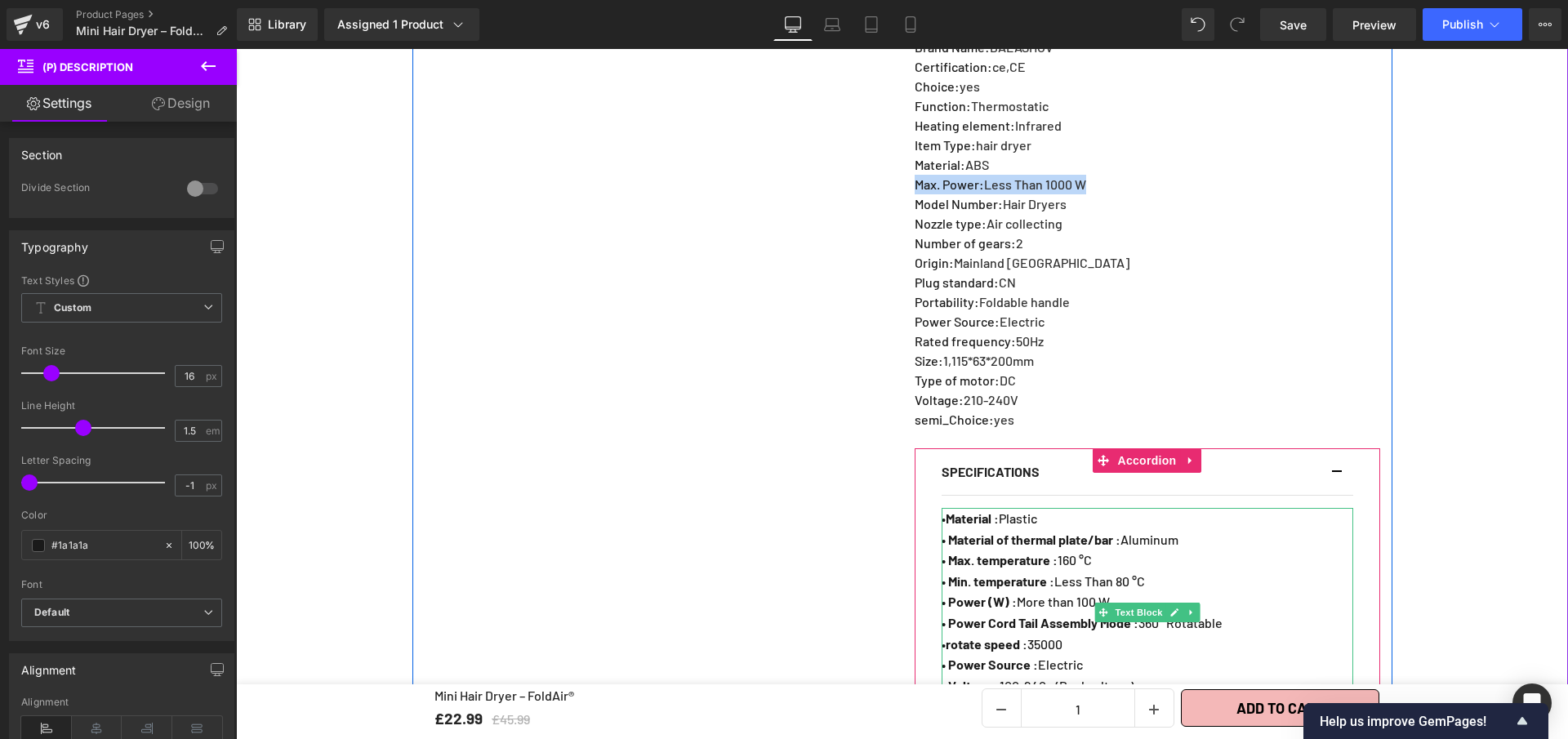
click at [1179, 531] on span "• Material of thermal plate/bar : Aluminum" at bounding box center [1060, 539] width 237 height 16
click at [1196, 529] on p "• Material of thermal plate/bar : Aluminum" at bounding box center [1148, 540] width 412 height 21
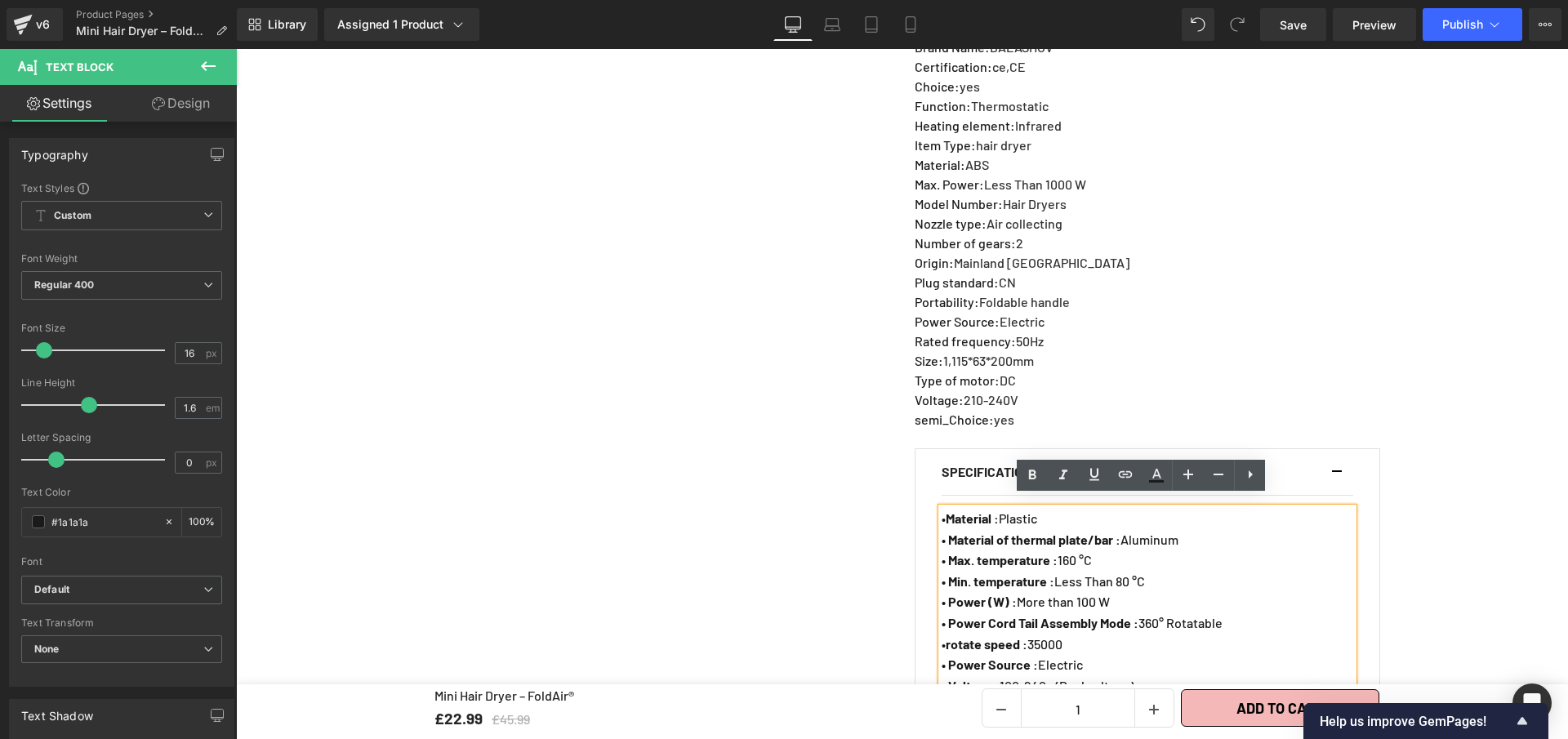
drag, startPoint x: 1133, startPoint y: 527, endPoint x: 947, endPoint y: 527, distance: 186.0
click at [947, 529] on p "• Material of thermal plate/bar : Aluminum" at bounding box center [1148, 540] width 412 height 21
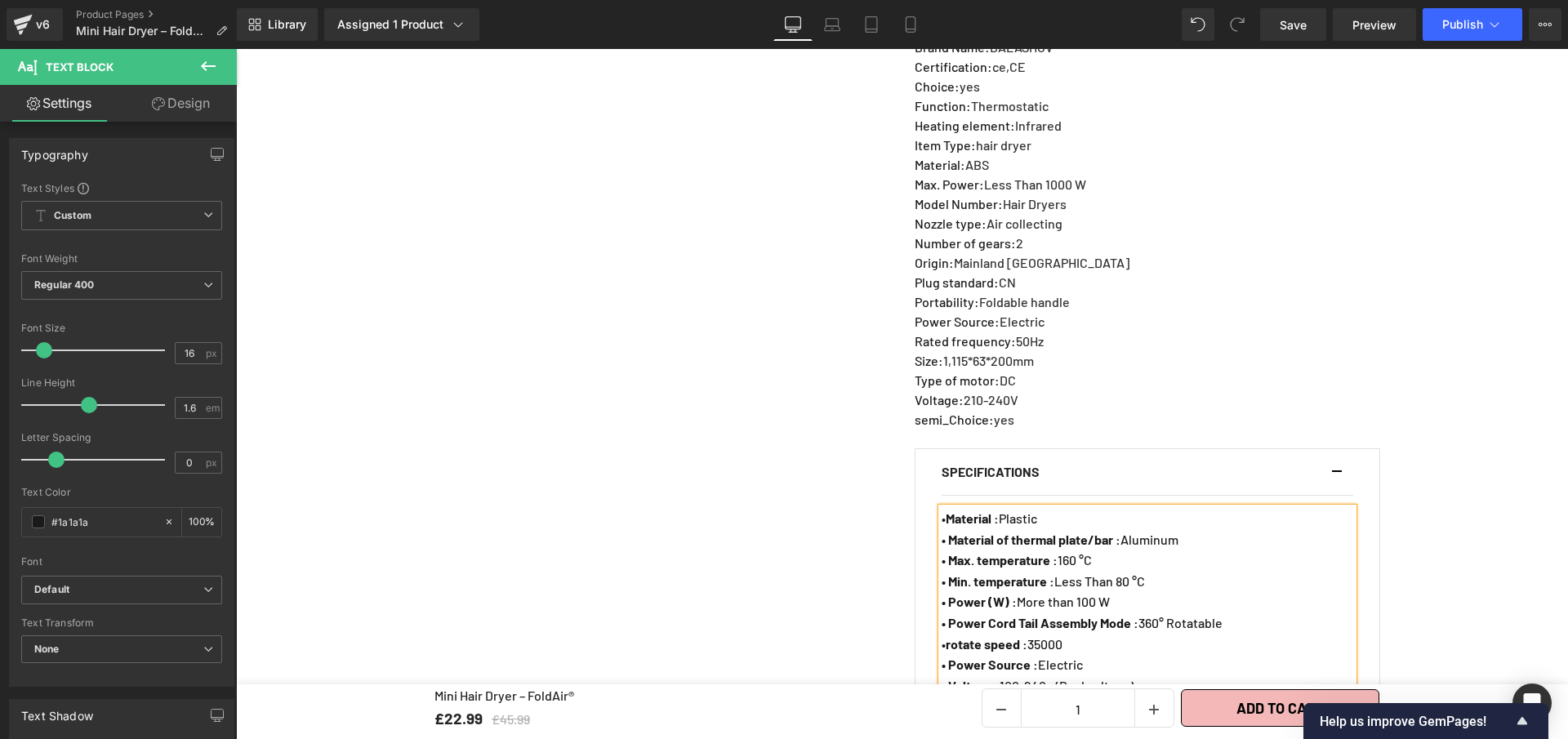
paste div
click at [1017, 531] on strong "• Max. Power: Less Than 1000 W" at bounding box center [1033, 539] width 182 height 16
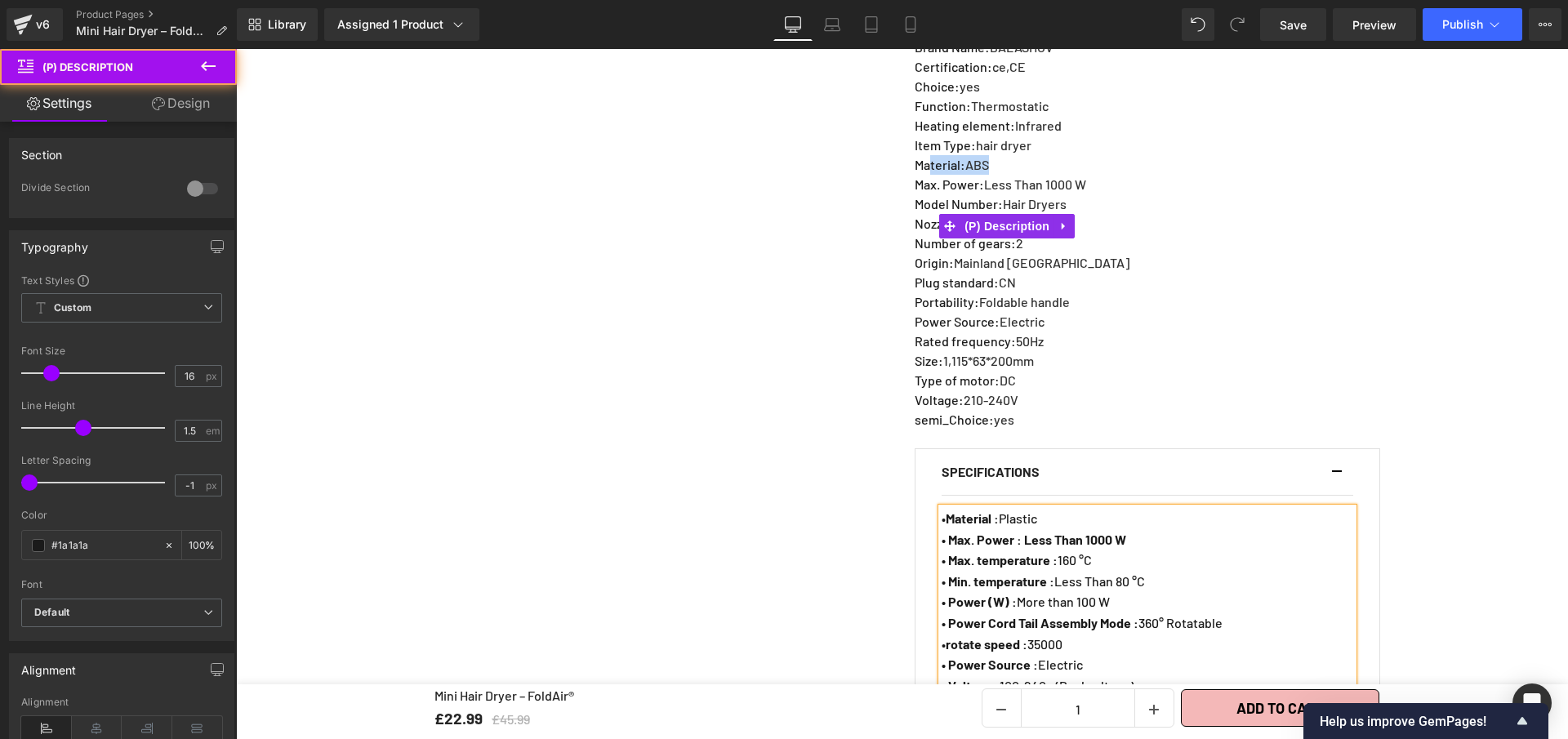
drag, startPoint x: 987, startPoint y: 152, endPoint x: 926, endPoint y: 145, distance: 61.4
click at [926, 155] on p "Material : ABS" at bounding box center [1022, 165] width 215 height 20
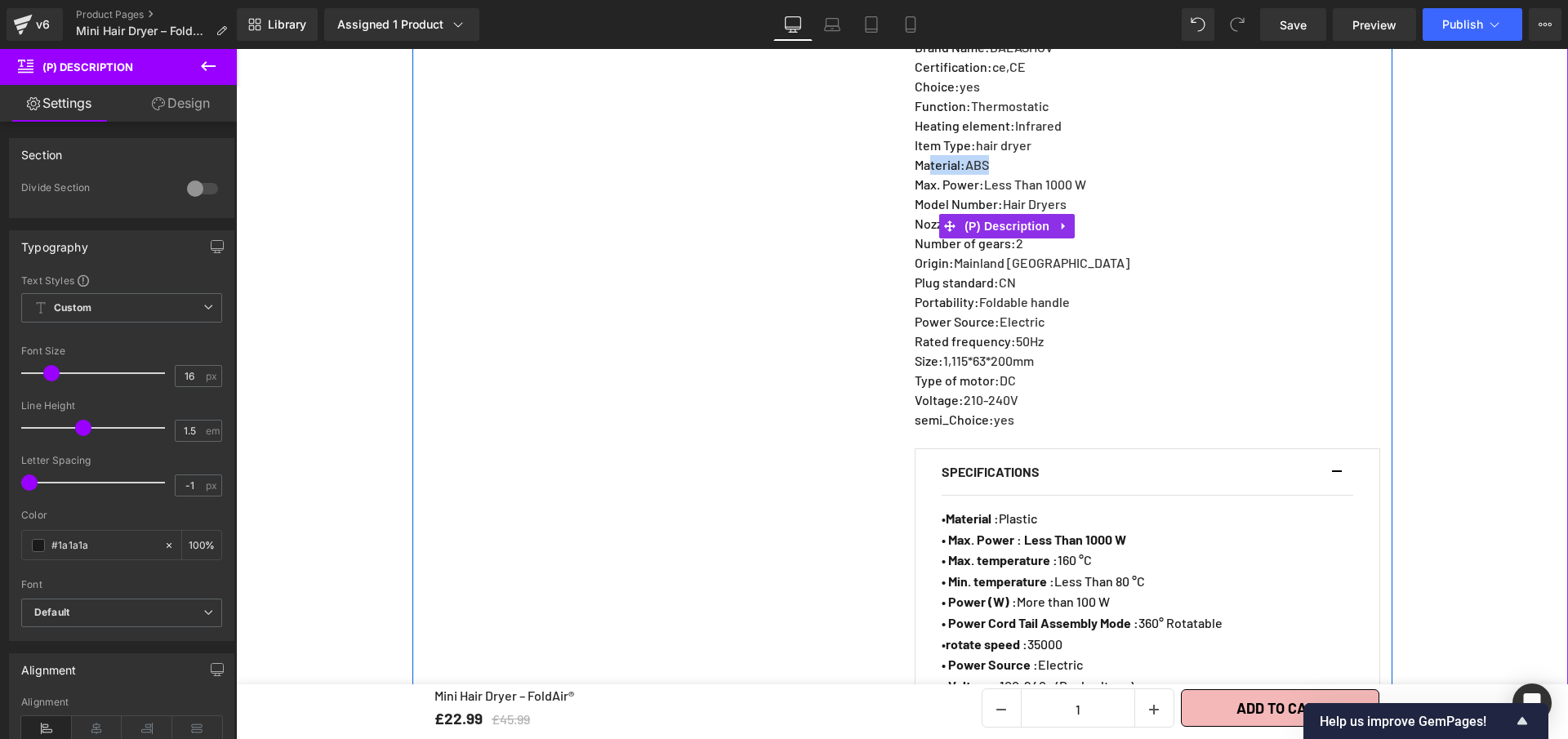
click at [992, 155] on p "Material : ABS" at bounding box center [1022, 165] width 215 height 20
drag, startPoint x: 988, startPoint y: 148, endPoint x: 962, endPoint y: 150, distance: 26.1
click at [962, 155] on p "Material : ABS" at bounding box center [1022, 165] width 215 height 20
copy span "ABS"
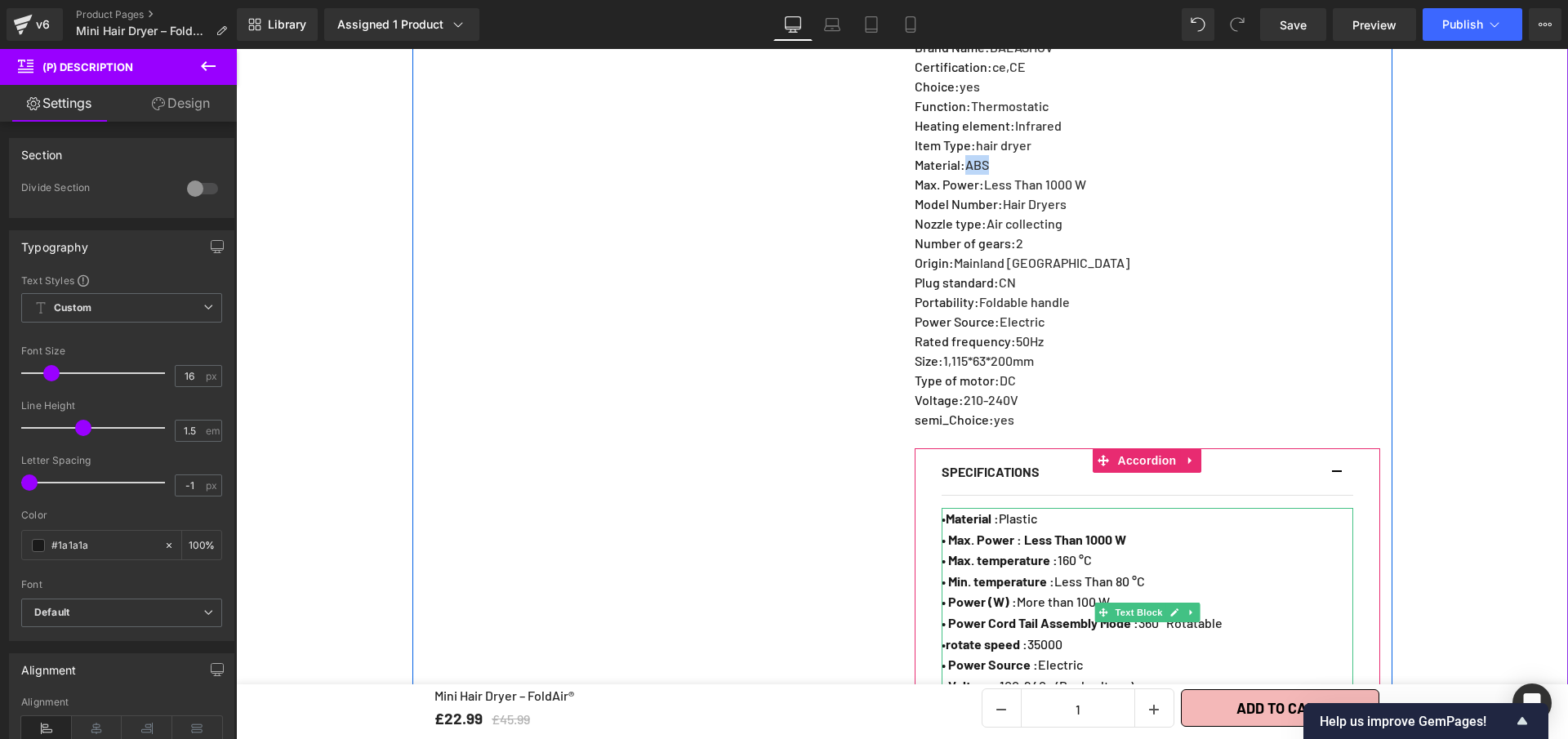
click at [1035, 513] on span "• Material : Plastic" at bounding box center [990, 518] width 95 height 16
click at [1037, 510] on span "• Material : Plastic" at bounding box center [990, 518] width 95 height 16
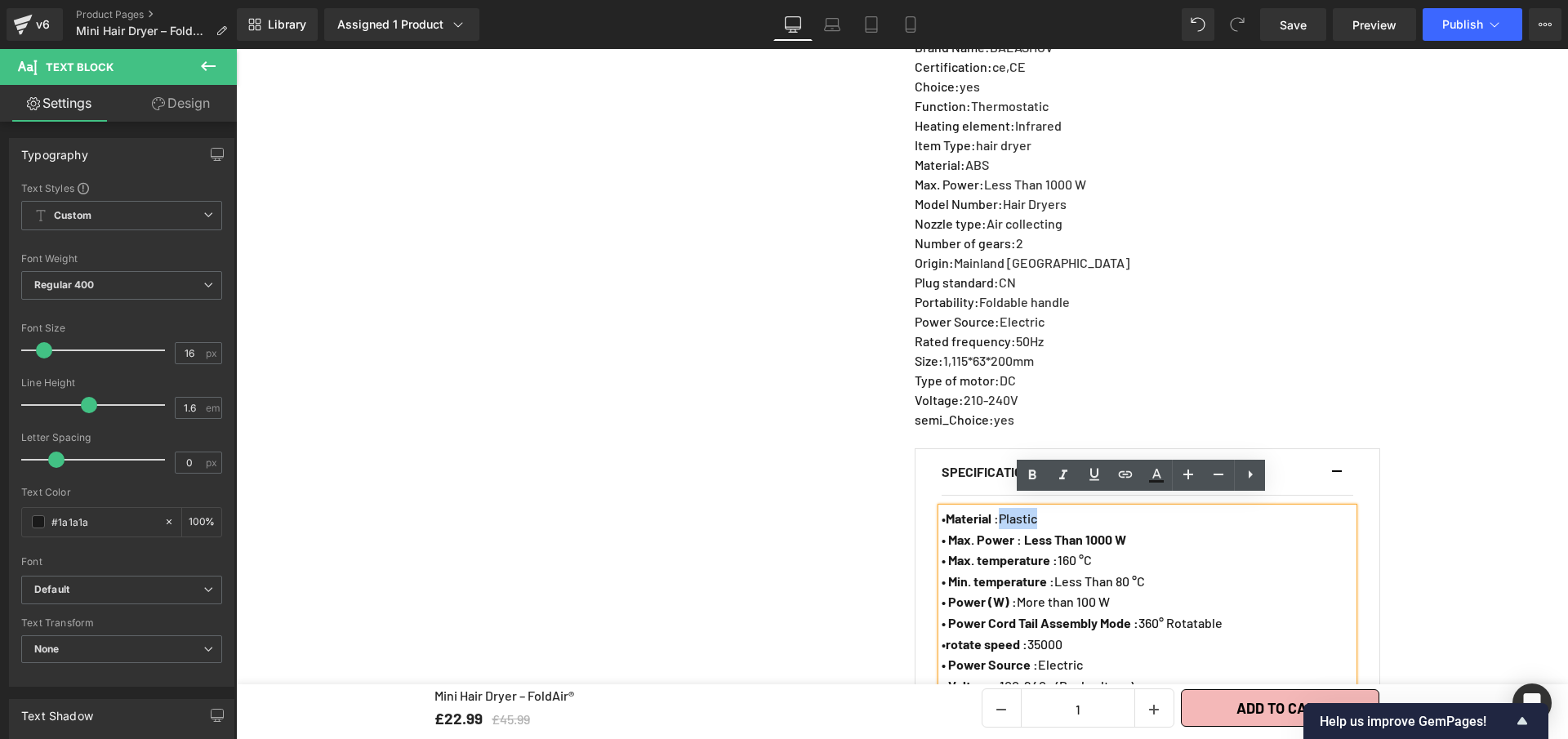
drag, startPoint x: 1031, startPoint y: 507, endPoint x: 1008, endPoint y: 509, distance: 23.1
click at [1008, 509] on p "• Material : Plastic" at bounding box center [1148, 518] width 412 height 21
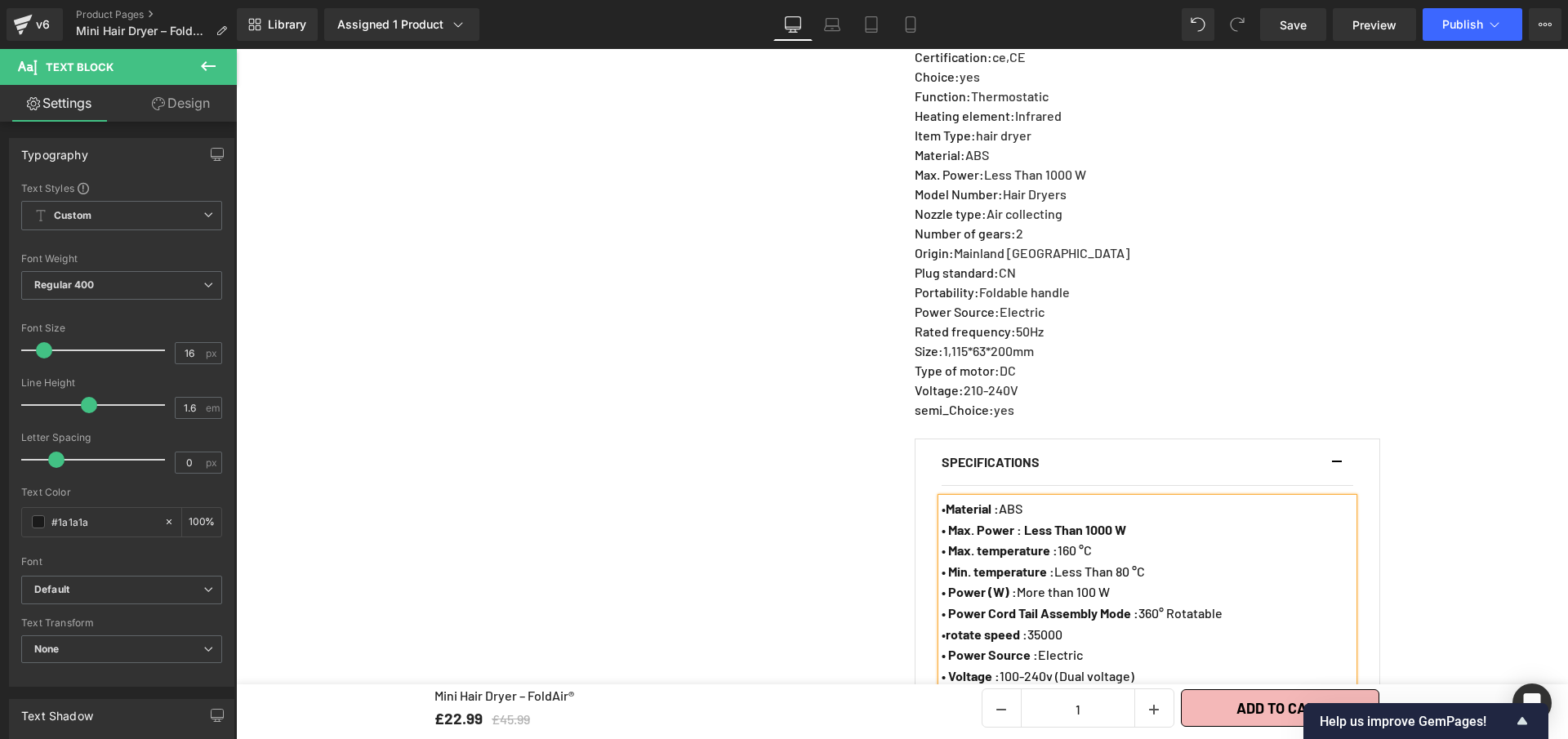
scroll to position [1108, 0]
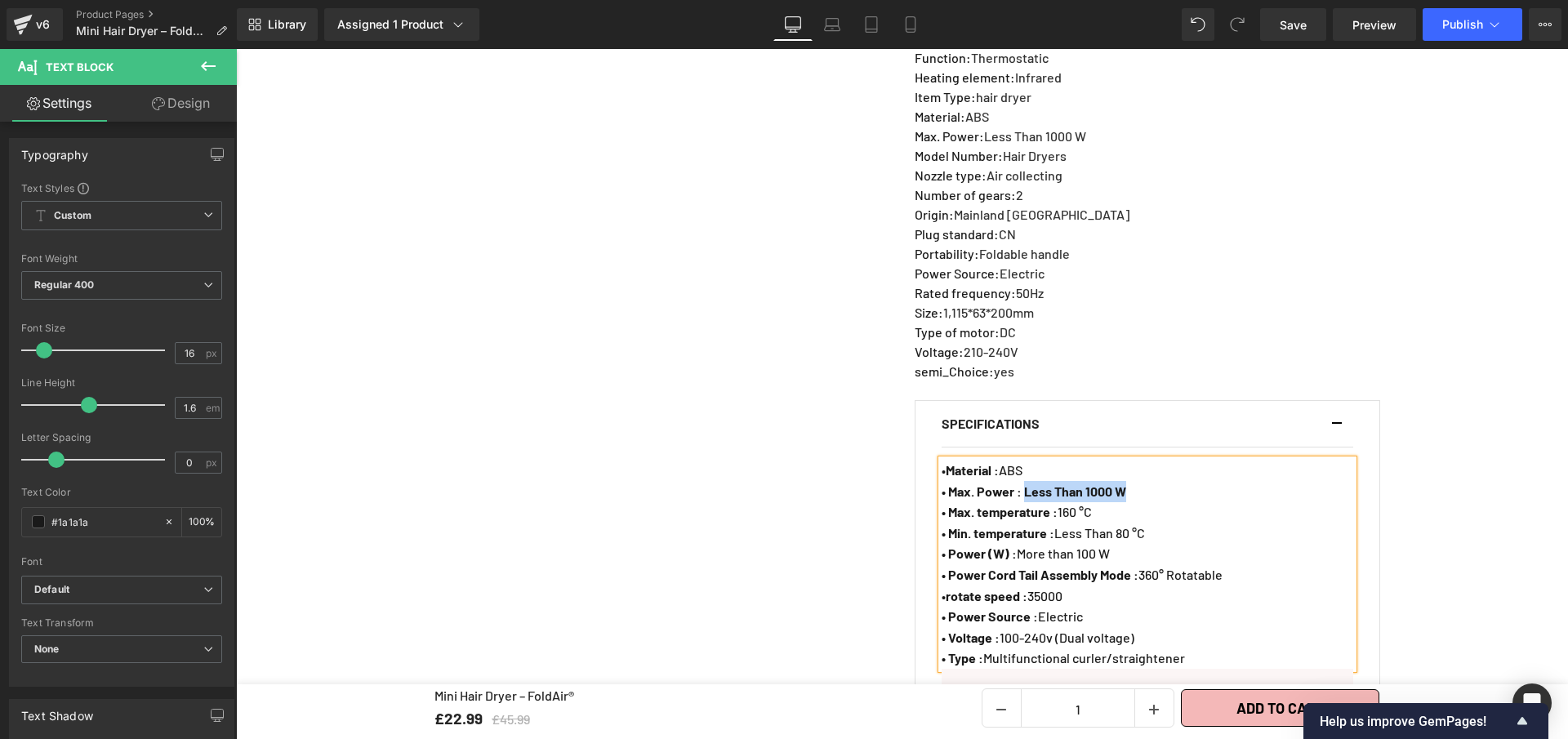
drag, startPoint x: 1120, startPoint y: 475, endPoint x: 1028, endPoint y: 475, distance: 92.0
click at [1028, 481] on p "• Max. Power : Less Than 1000 W" at bounding box center [1148, 491] width 412 height 21
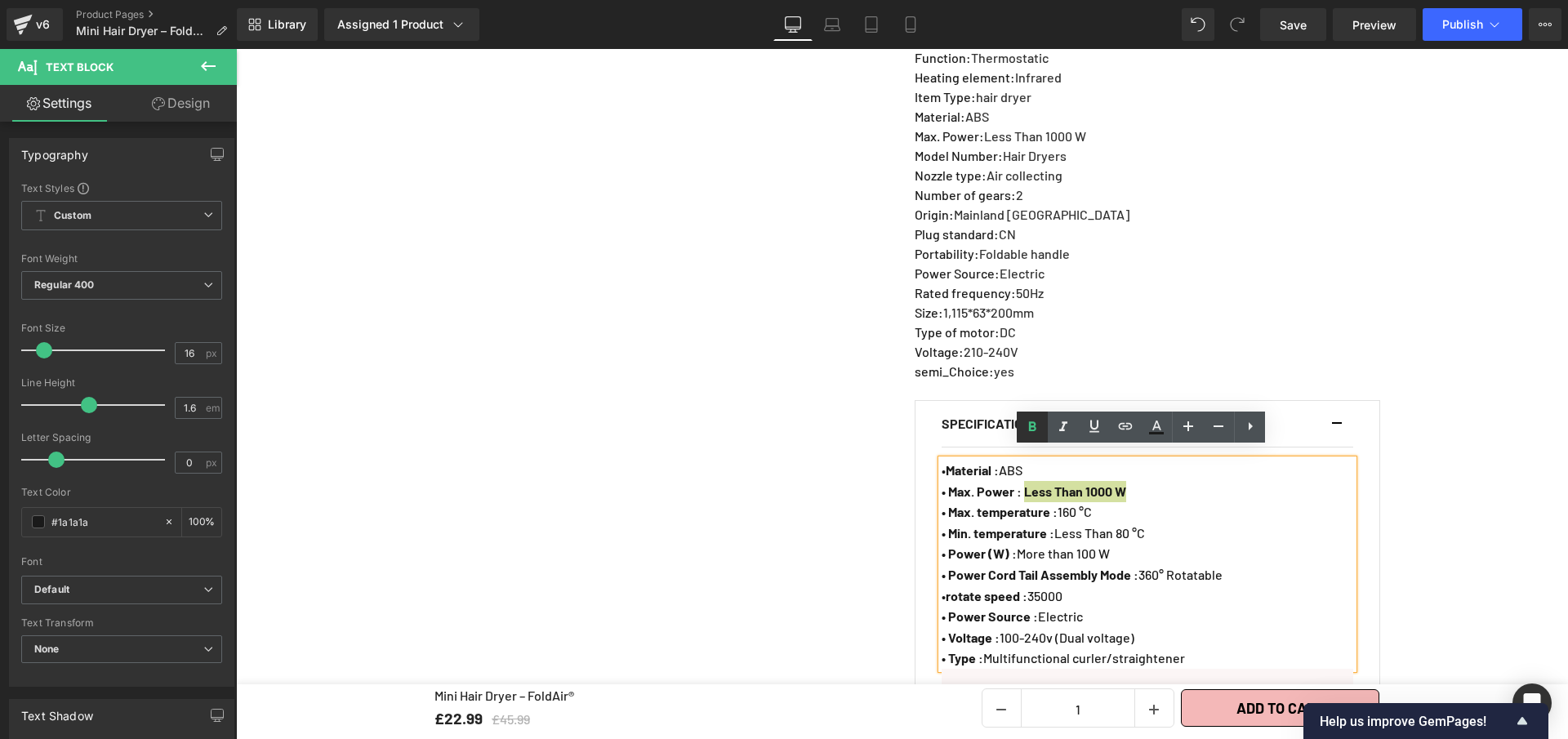
drag, startPoint x: 1031, startPoint y: 436, endPoint x: 807, endPoint y: 421, distance: 224.5
click at [1031, 436] on icon at bounding box center [1032, 427] width 20 height 20
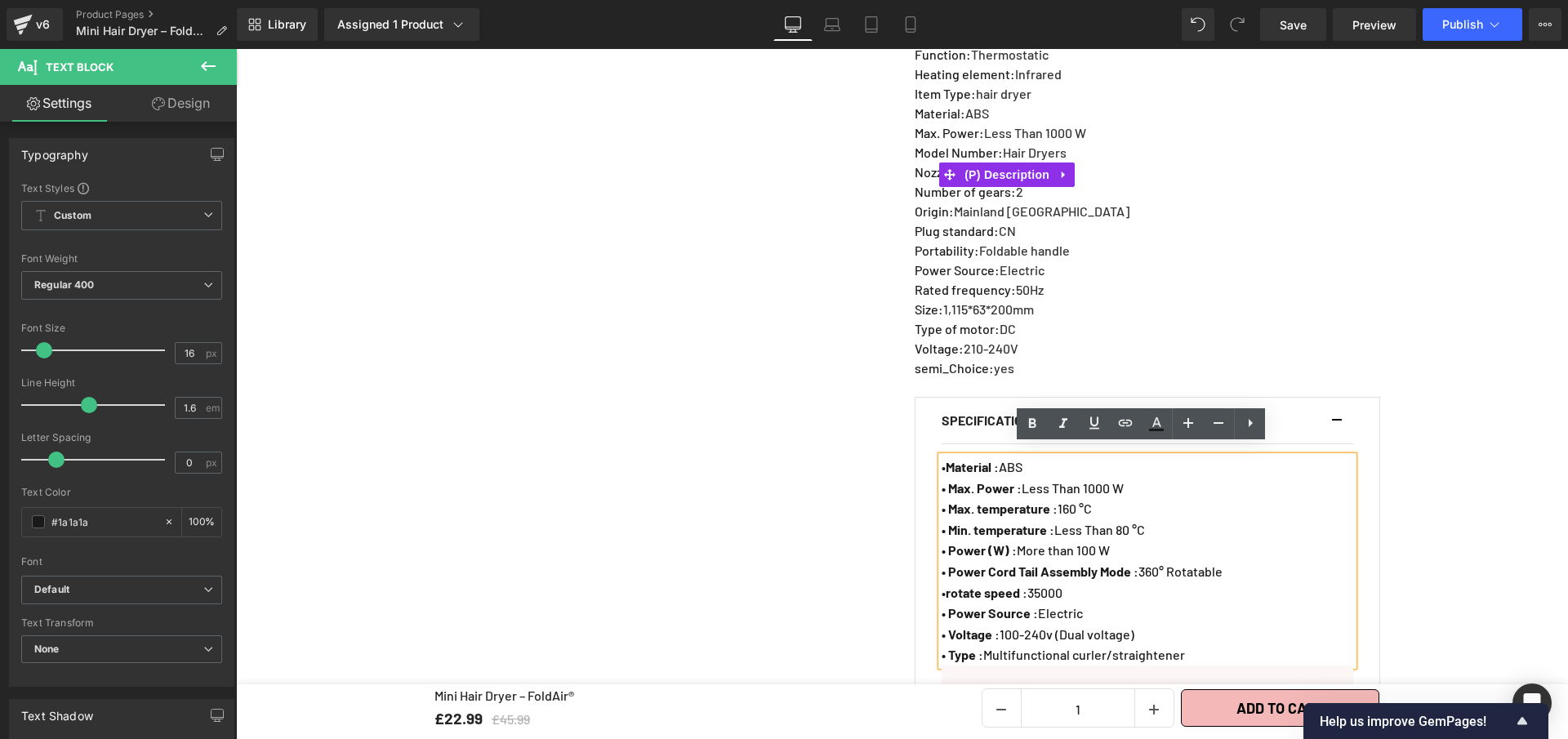
scroll to position [1115, 0]
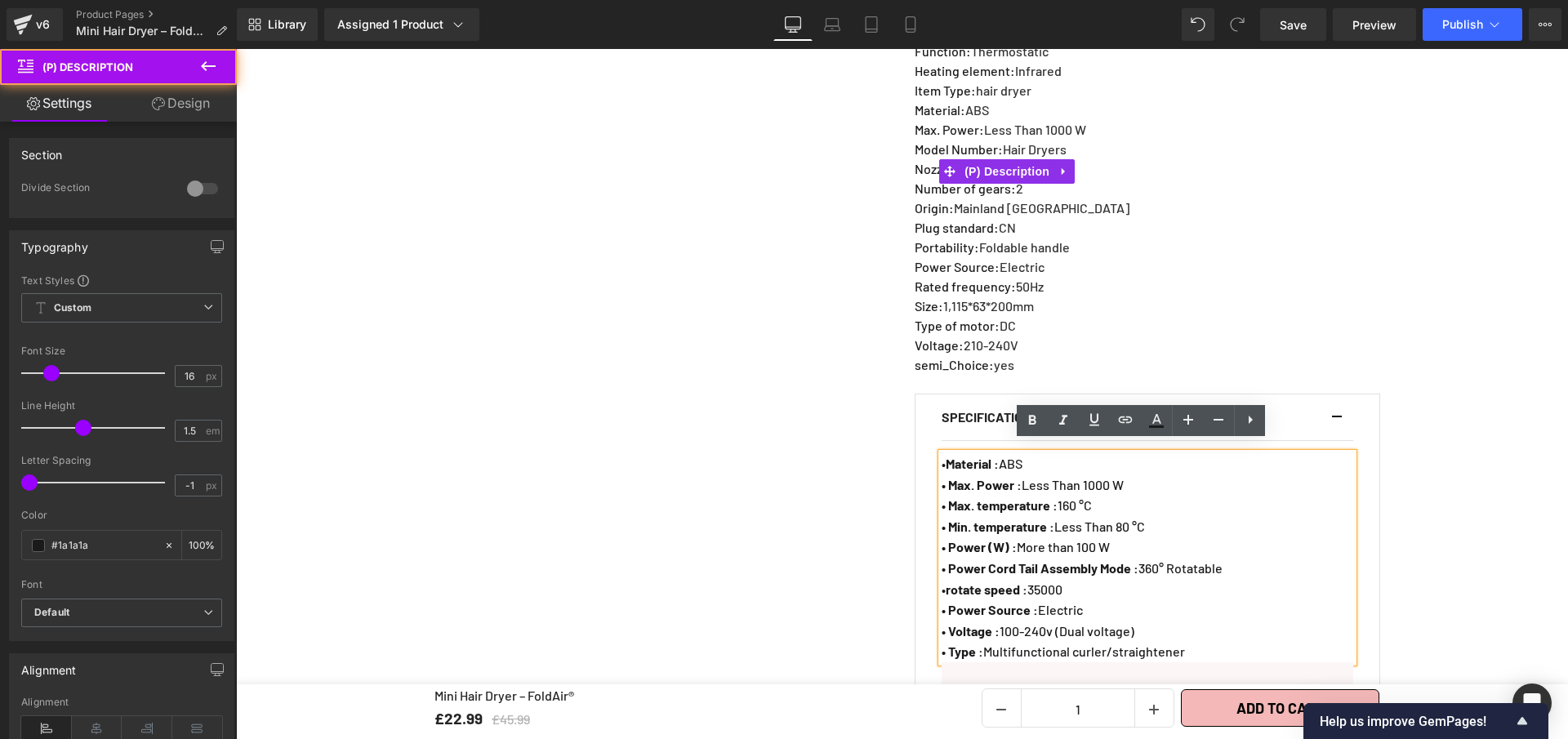
drag, startPoint x: 1044, startPoint y: 253, endPoint x: 1008, endPoint y: 253, distance: 36.0
click at [1008, 258] on p "Power Source : Electric" at bounding box center [1022, 267] width 215 height 20
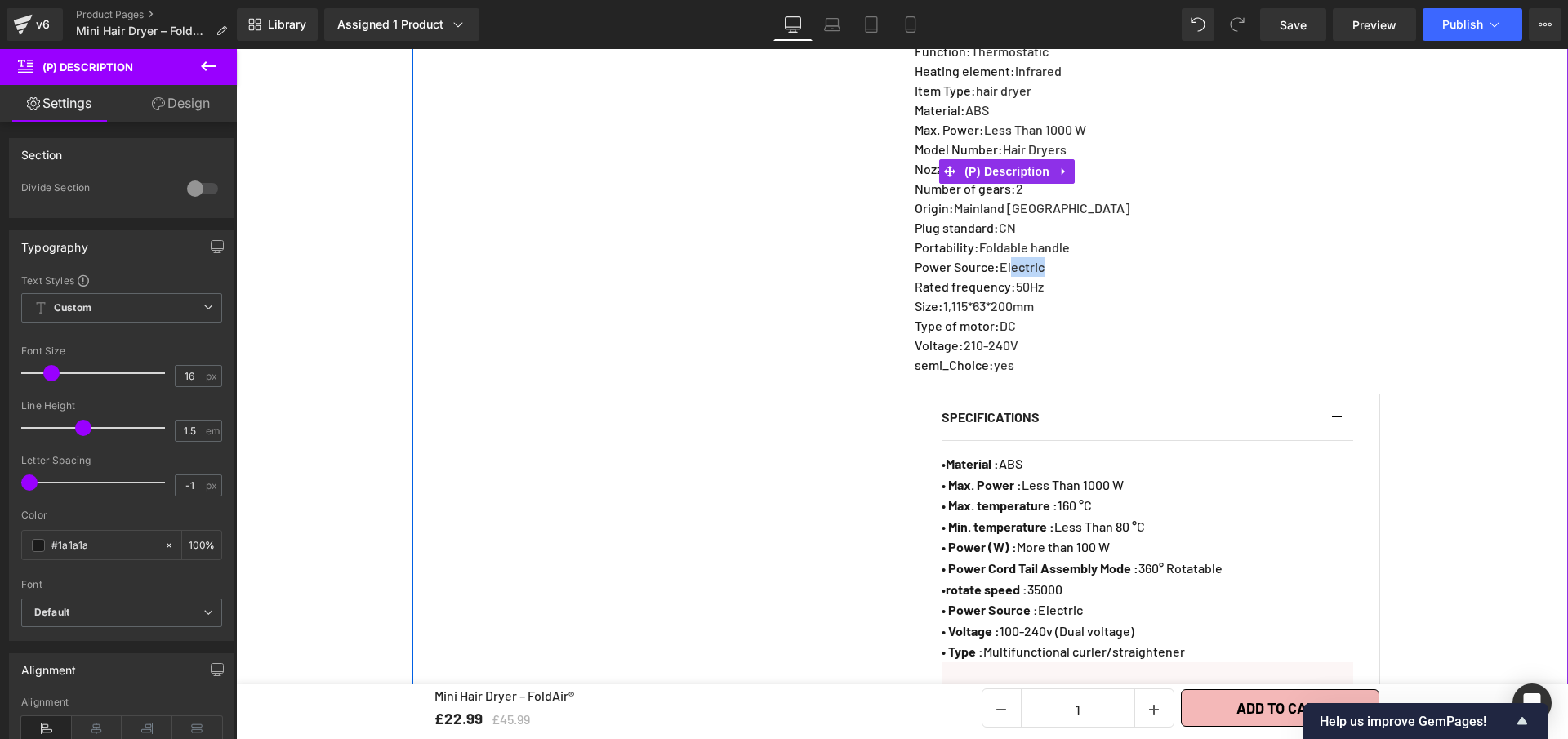
click at [1049, 258] on p "Power Source : Electric" at bounding box center [1022, 267] width 215 height 20
drag, startPoint x: 1017, startPoint y: 253, endPoint x: 910, endPoint y: 257, distance: 107.1
click at [915, 258] on p "Power Source : Electric" at bounding box center [1022, 267] width 215 height 20
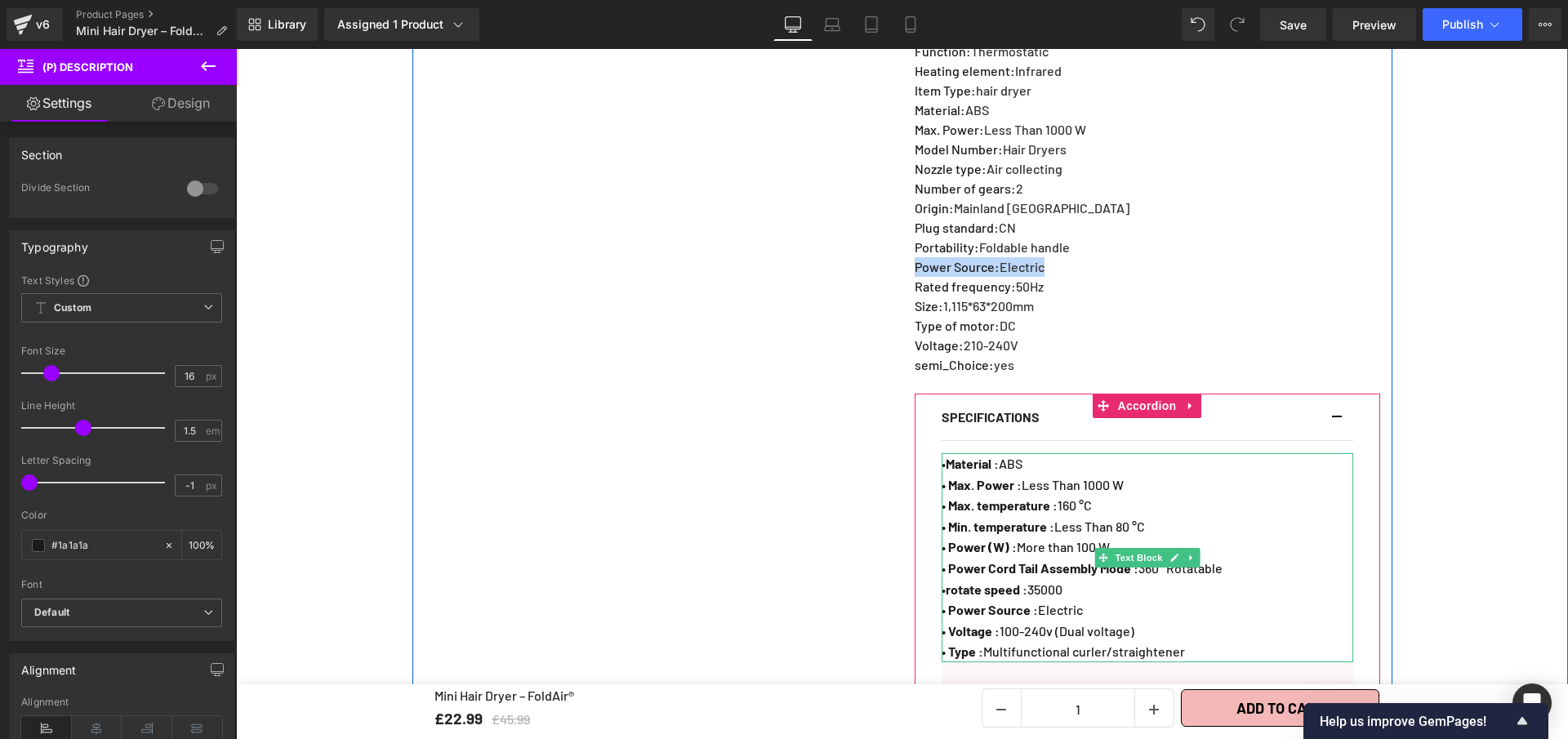
click at [1159, 516] on p "• Min. temperature : Less Than 80 °C" at bounding box center [1148, 527] width 412 height 21
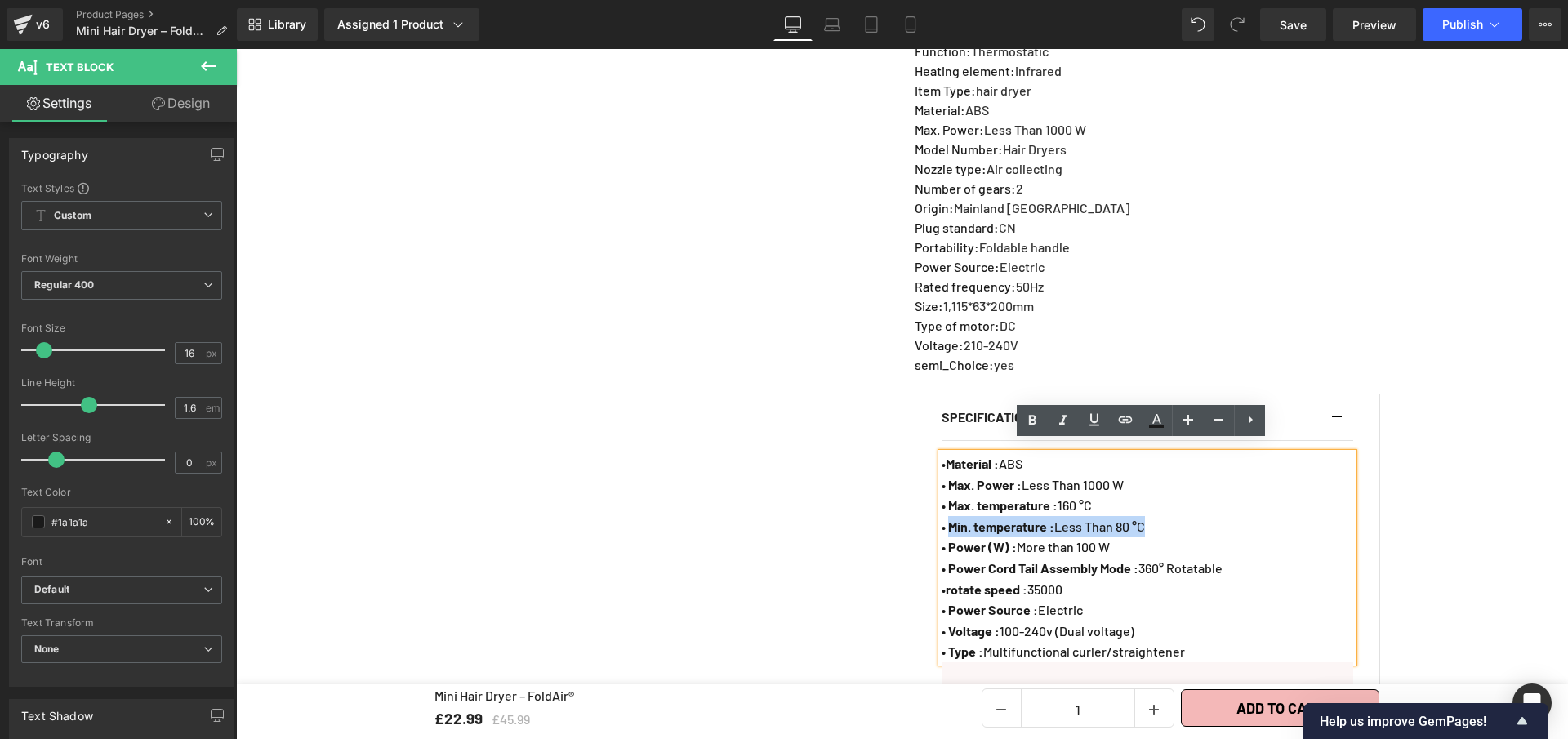
drag, startPoint x: 1147, startPoint y: 514, endPoint x: 949, endPoint y: 518, distance: 198.0
click at [949, 518] on p "• Min. temperature : Less Than 80 °C" at bounding box center [1148, 527] width 412 height 21
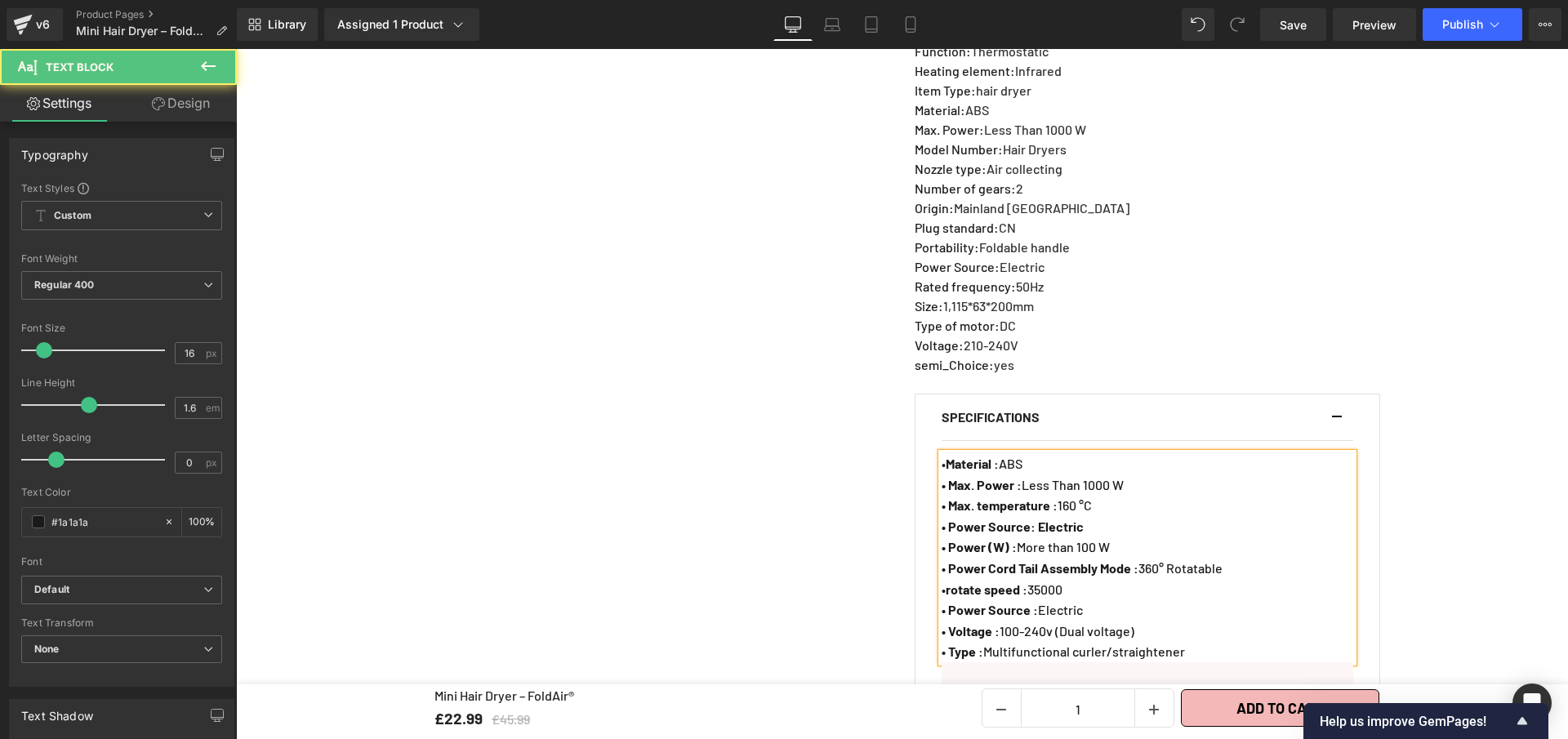
click at [1031, 518] on strong "• Power Source: Electric" at bounding box center [1013, 526] width 142 height 16
drag, startPoint x: 1041, startPoint y: 517, endPoint x: 1085, endPoint y: 519, distance: 44.0
click at [1085, 519] on strong "• Power Source : Electric" at bounding box center [1014, 526] width 144 height 16
drag, startPoint x: 1093, startPoint y: 518, endPoint x: 1042, endPoint y: 517, distance: 51.0
click at [1042, 517] on p "• Power Source : Electric" at bounding box center [1148, 527] width 412 height 21
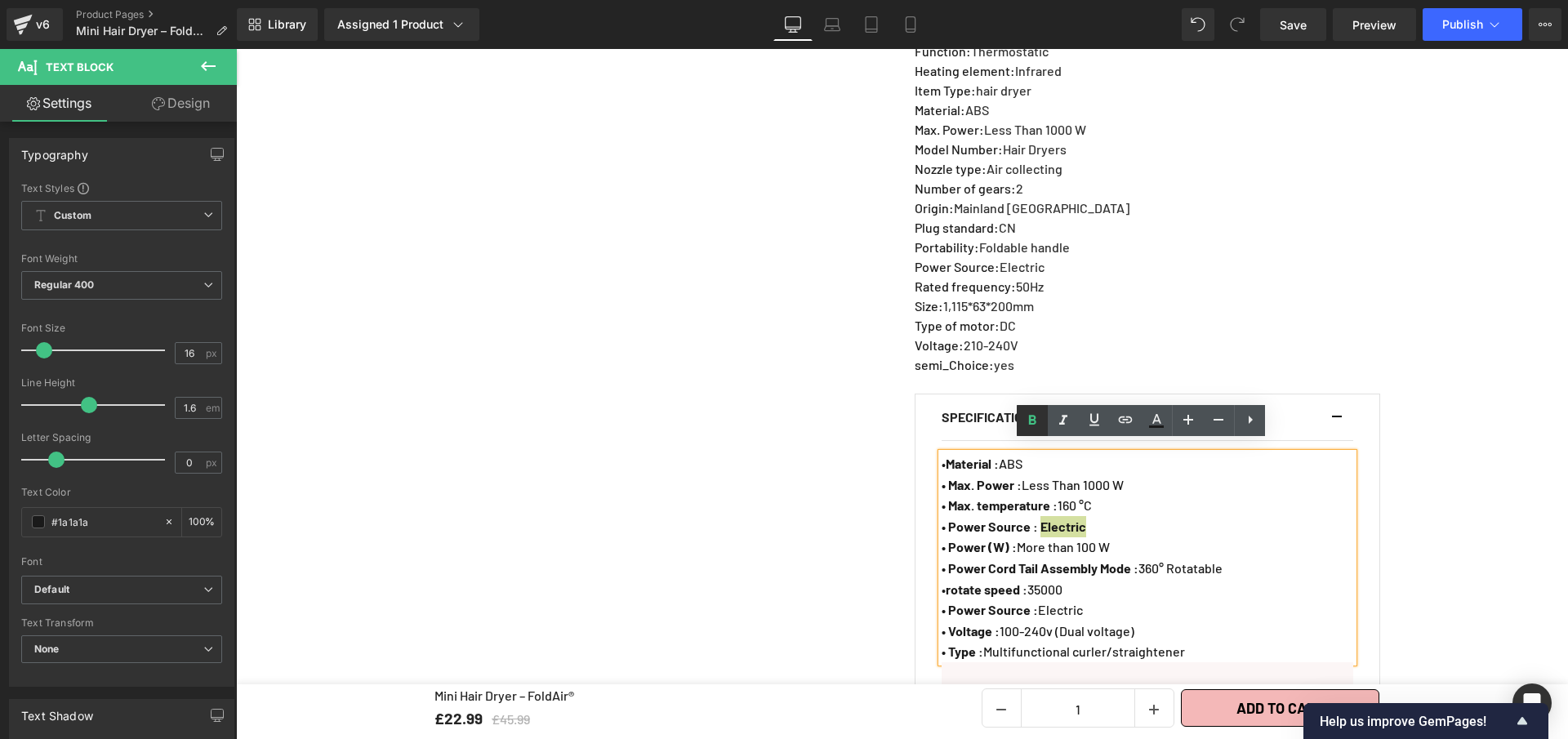
click at [1038, 417] on icon at bounding box center [1032, 421] width 20 height 20
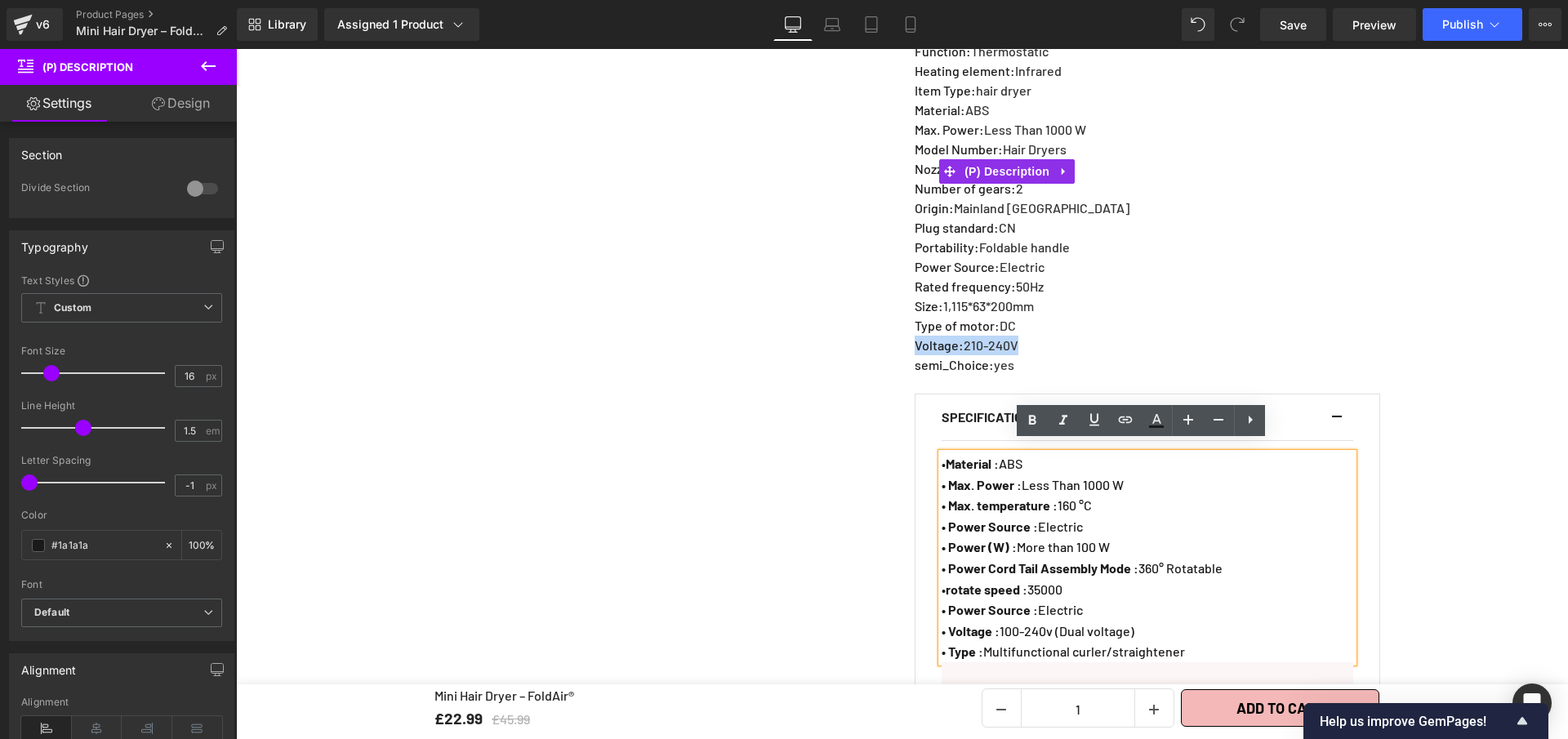
drag, startPoint x: 963, startPoint y: 336, endPoint x: 909, endPoint y: 336, distance: 54.0
click at [915, 336] on p "Voltage : 210-240V" at bounding box center [1022, 345] width 215 height 20
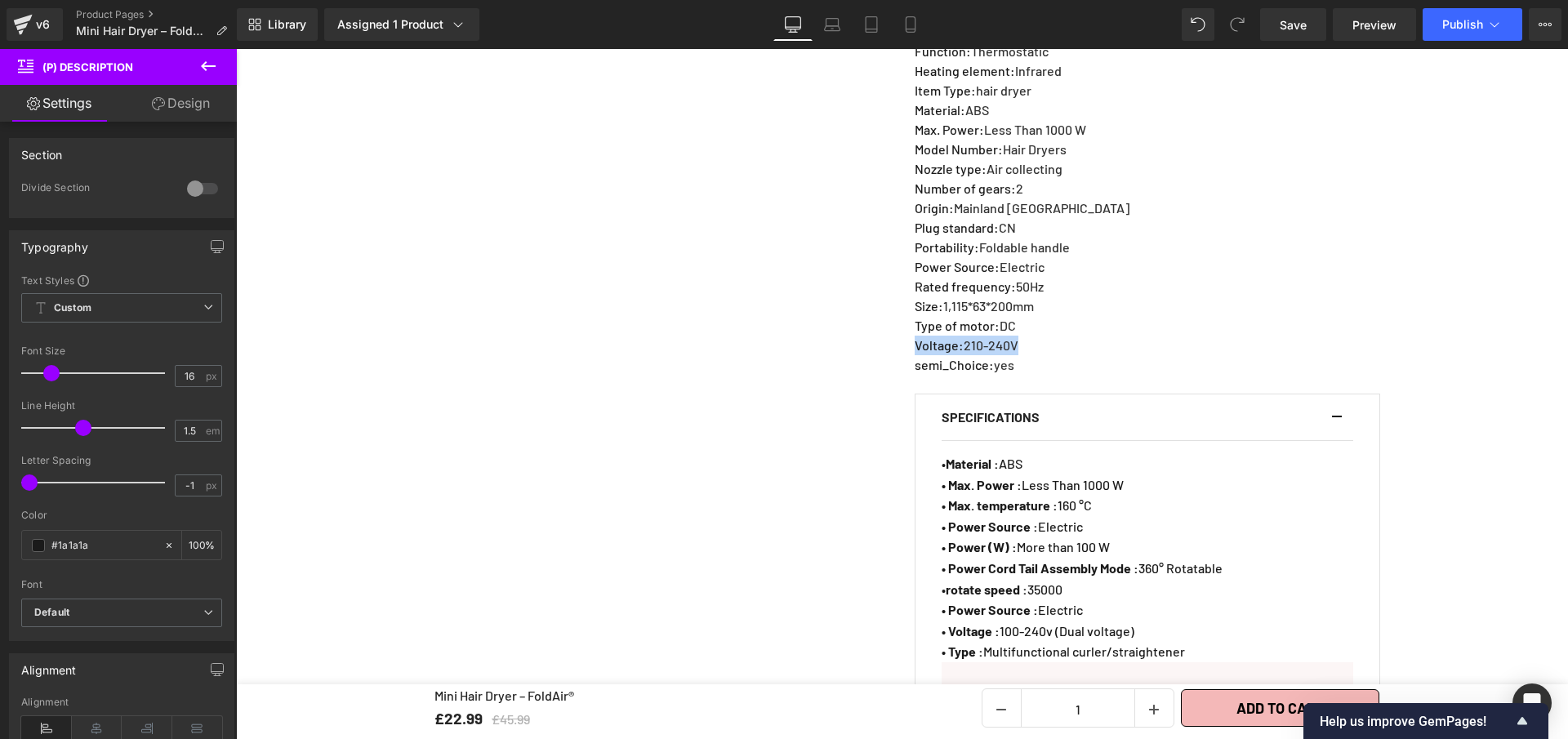
copy p "Voltage : 210-240V"
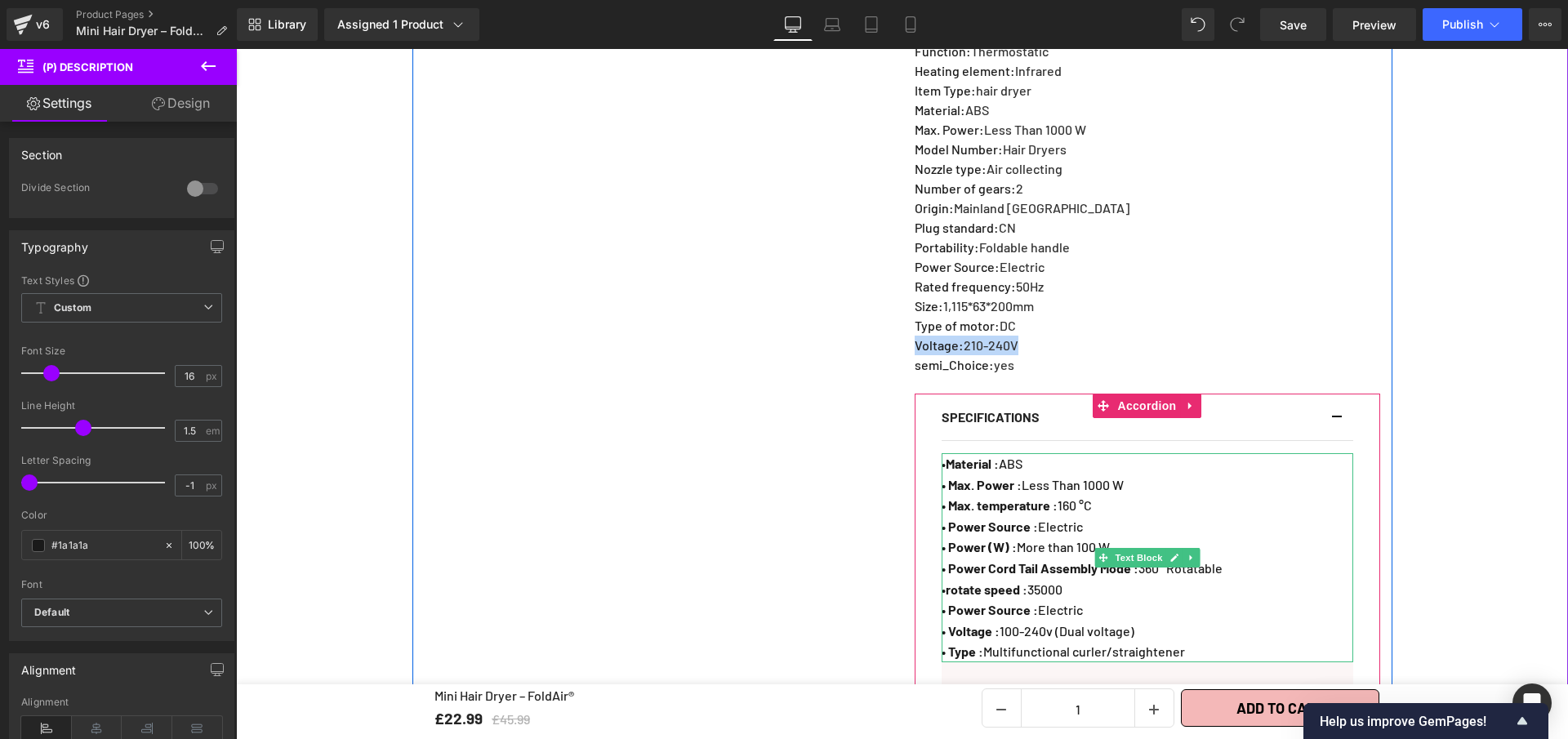
click at [1022, 539] on span "• Power (W) : More than 100 W" at bounding box center [1026, 546] width 168 height 16
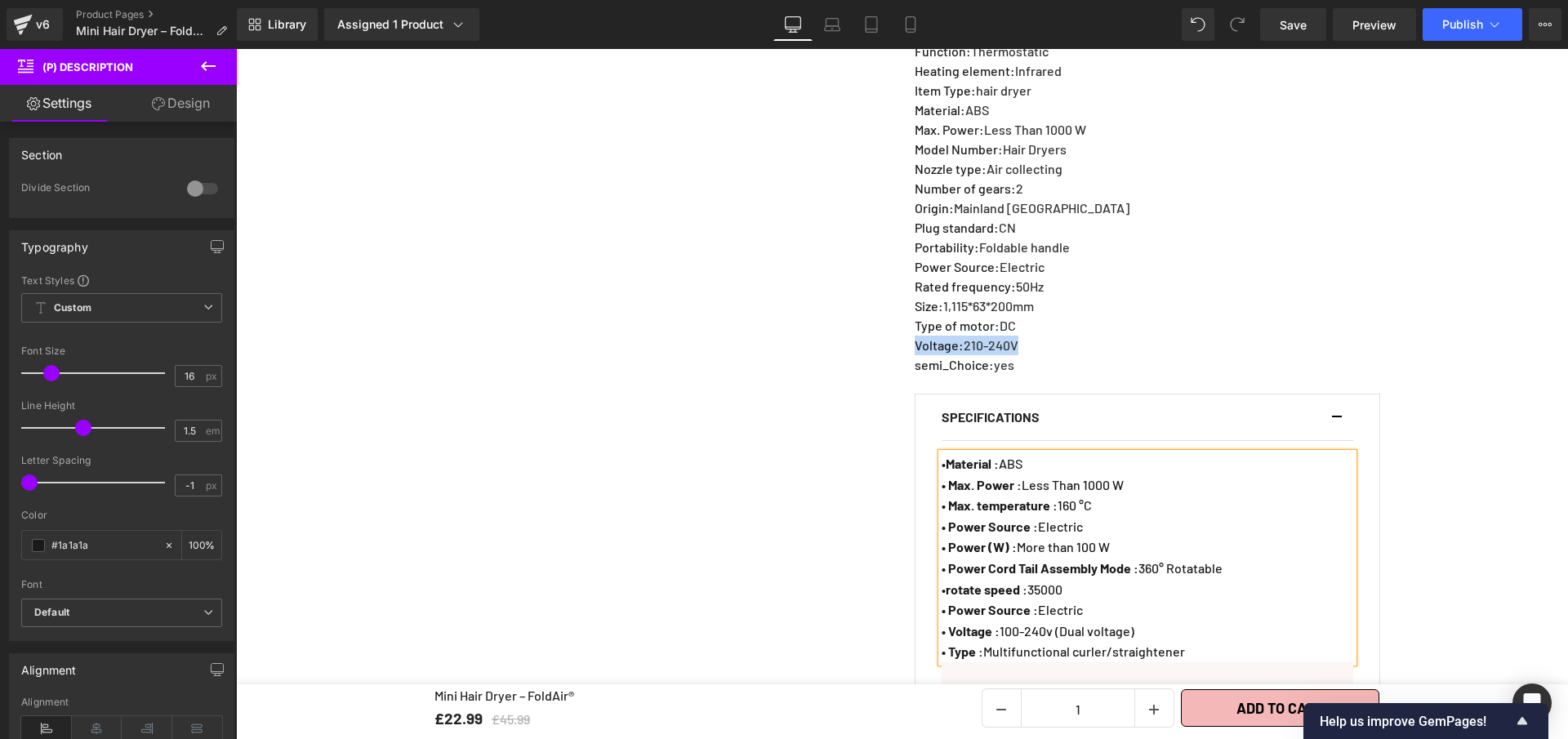
click at [1129, 536] on p "• Power (W) : More than 100 W" at bounding box center [1148, 547] width 412 height 21
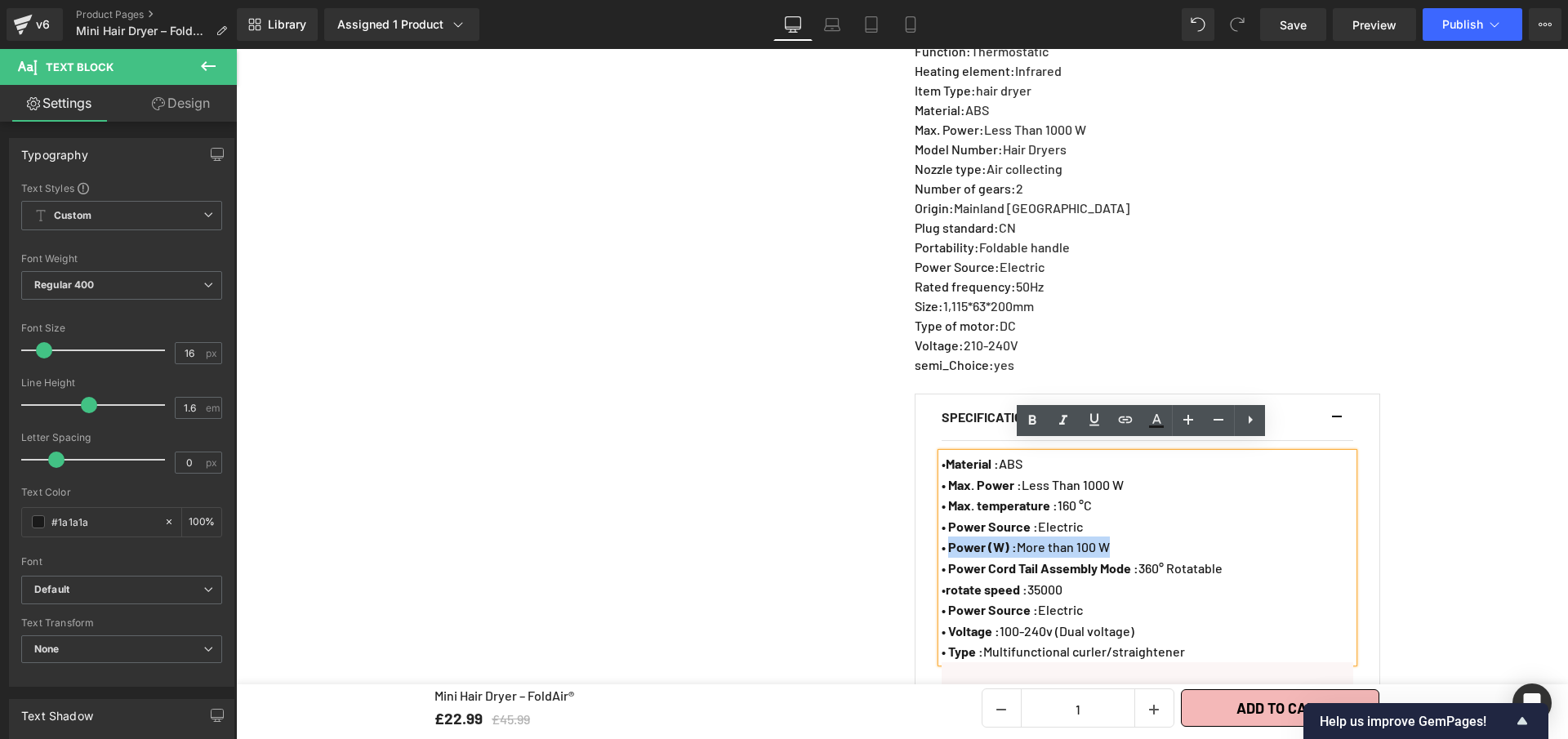
drag, startPoint x: 1101, startPoint y: 534, endPoint x: 946, endPoint y: 537, distance: 155.0
click at [946, 537] on p "• Power (W) : More than 100 W" at bounding box center [1148, 547] width 412 height 21
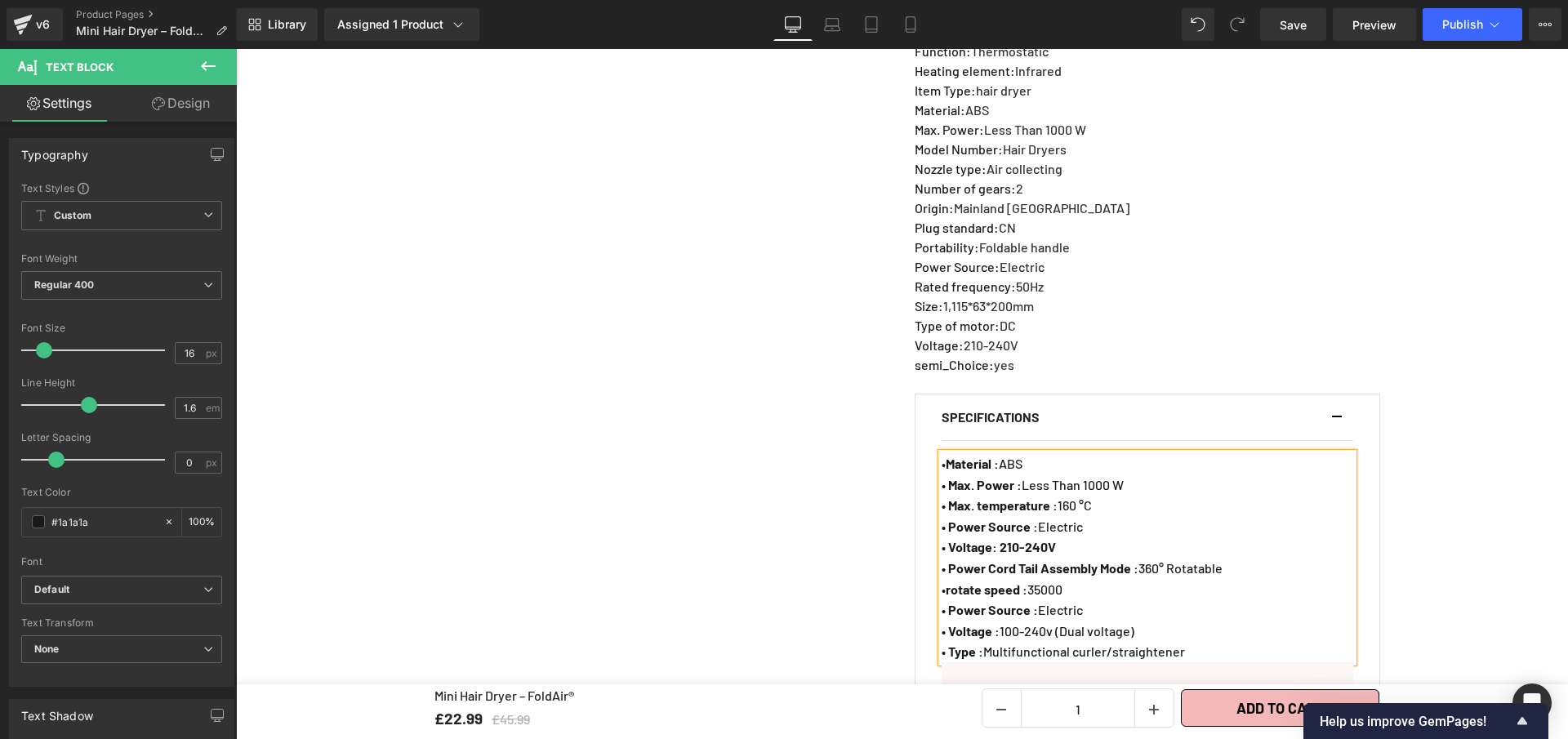
click at [993, 539] on strong "• Voltage: 210-240V" at bounding box center [999, 546] width 114 height 16
drag, startPoint x: 1058, startPoint y: 536, endPoint x: 1003, endPoint y: 538, distance: 55.0
click at [1003, 538] on p "• Voltage : 210-240V" at bounding box center [1148, 547] width 412 height 21
click at [1030, 426] on icon at bounding box center [1032, 421] width 20 height 20
click at [1314, 30] on link "Save" at bounding box center [1293, 25] width 66 height 33
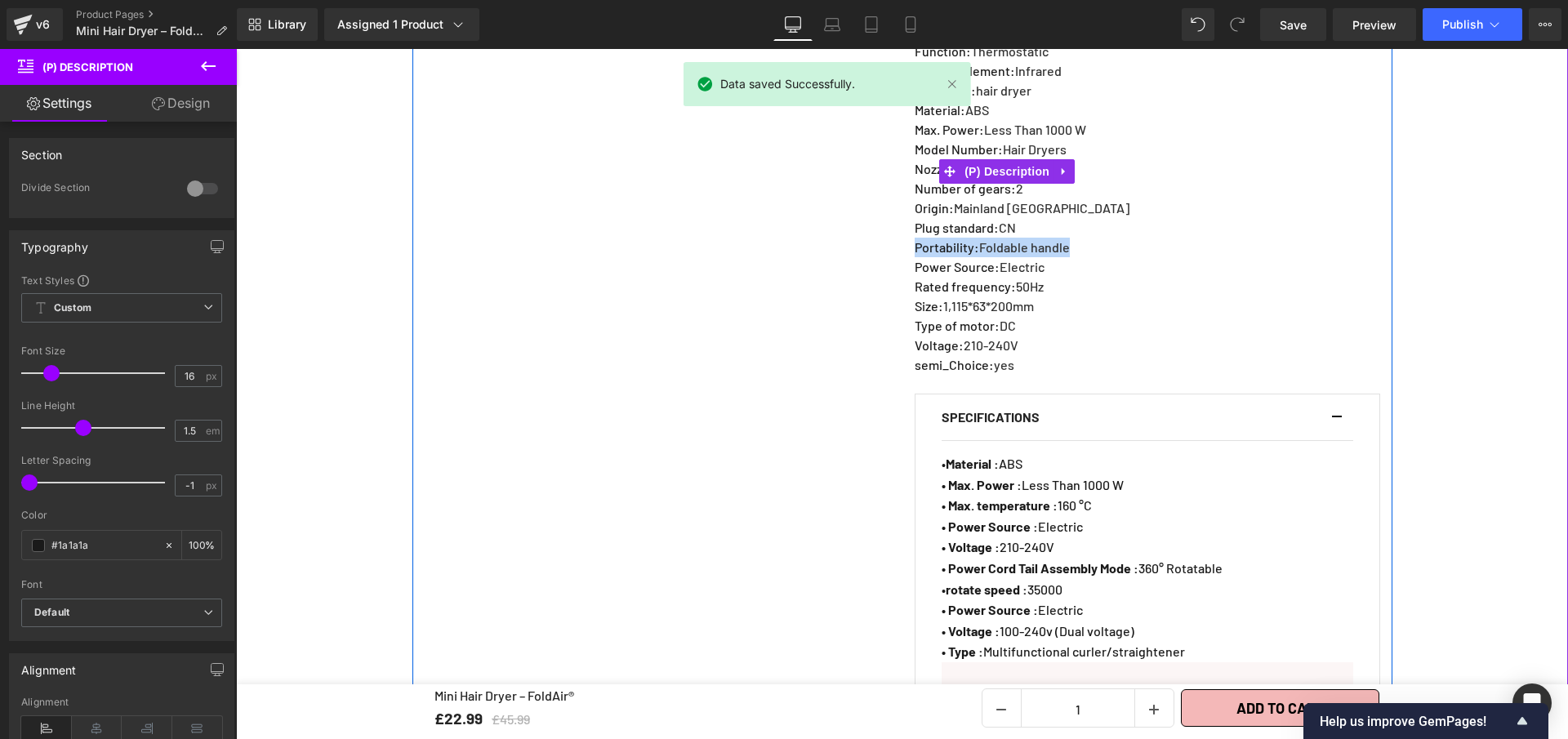
drag, startPoint x: 1066, startPoint y: 233, endPoint x: 910, endPoint y: 239, distance: 156.1
click at [915, 239] on p "Portability : Foldable handle" at bounding box center [1022, 248] width 215 height 20
copy p "Portability : Foldable handle"
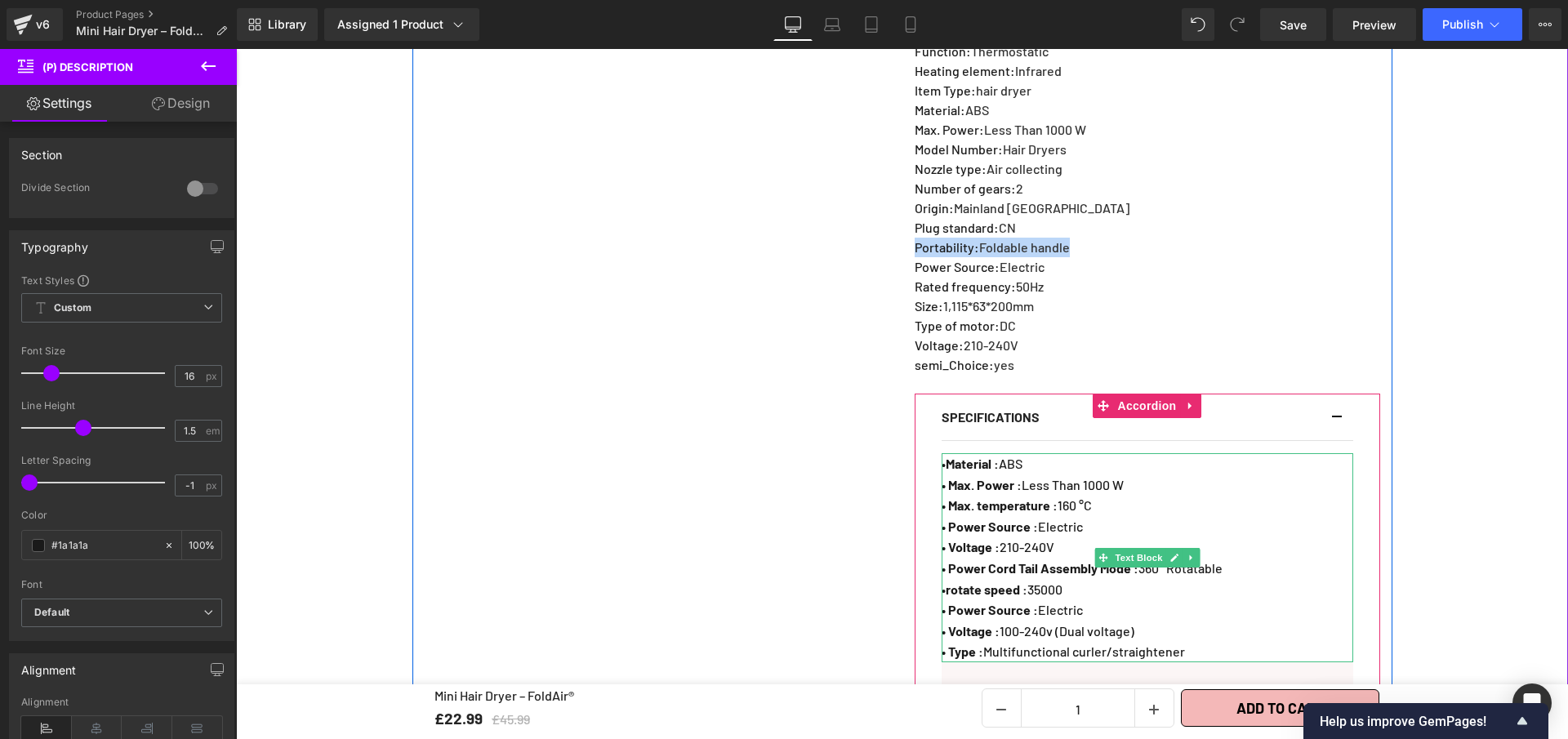
click at [1248, 559] on p "• Power Cord Tail Assembly Mode : 360° Rotatable" at bounding box center [1148, 568] width 412 height 21
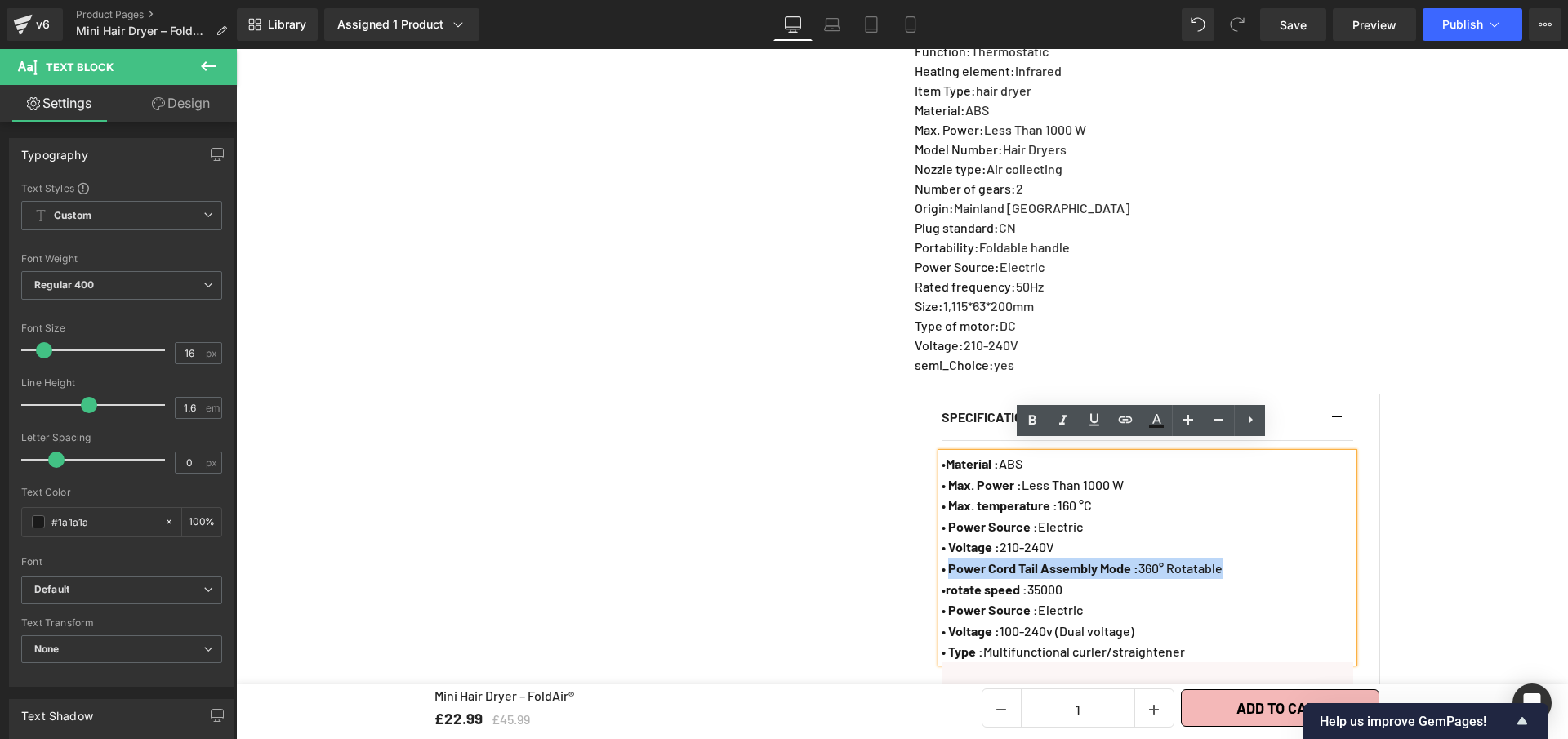
drag, startPoint x: 1246, startPoint y: 558, endPoint x: 949, endPoint y: 551, distance: 297.1
click at [946, 558] on p "• Power Cord Tail Assembly Mode : 360° Rotatable" at bounding box center [1148, 568] width 412 height 21
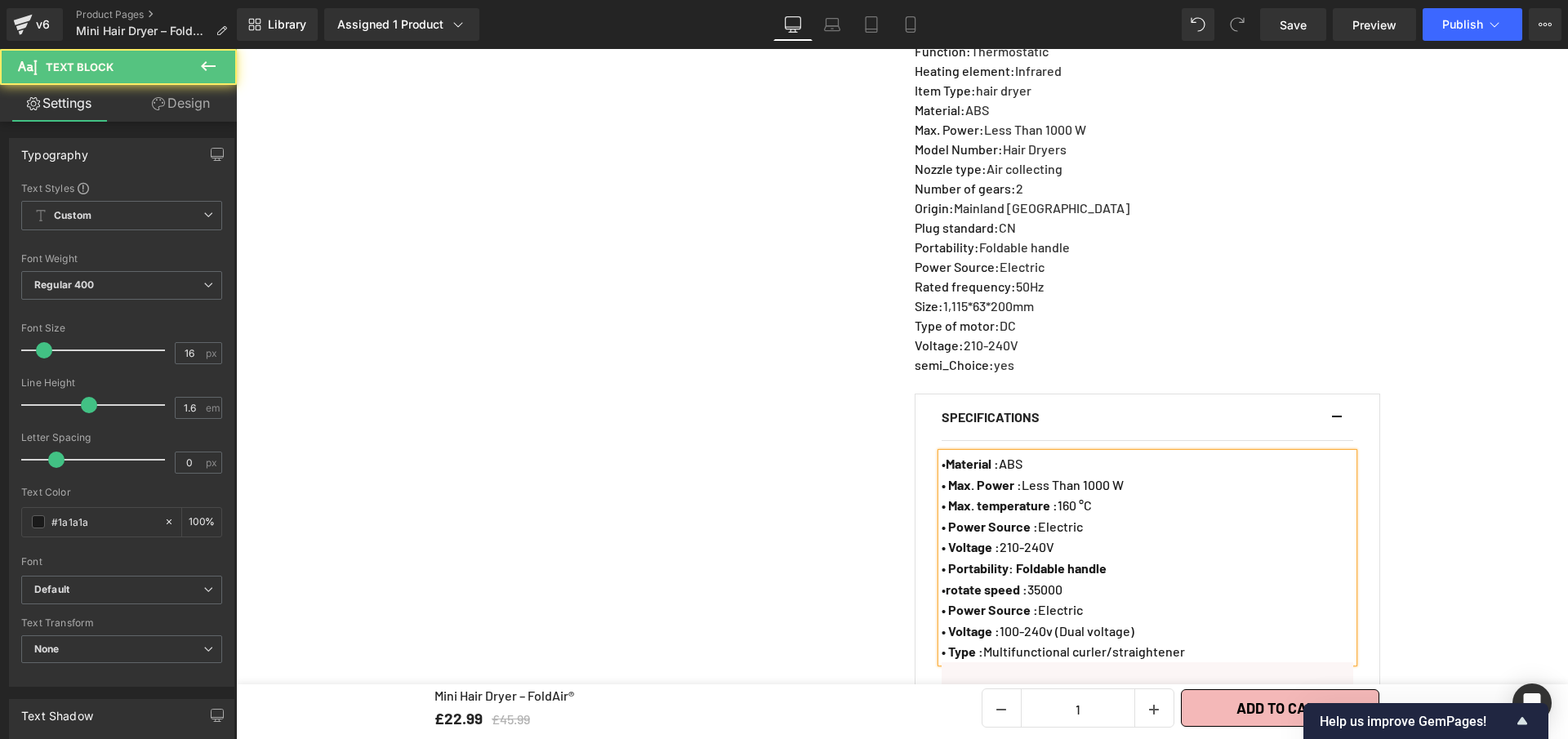
click at [1008, 560] on strong "• Portability: Foldable handle" at bounding box center [1024, 568] width 165 height 16
drag, startPoint x: 1019, startPoint y: 557, endPoint x: 1122, endPoint y: 564, distance: 103.2
click at [1122, 564] on p "• Portability : Foldable handle" at bounding box center [1148, 568] width 412 height 21
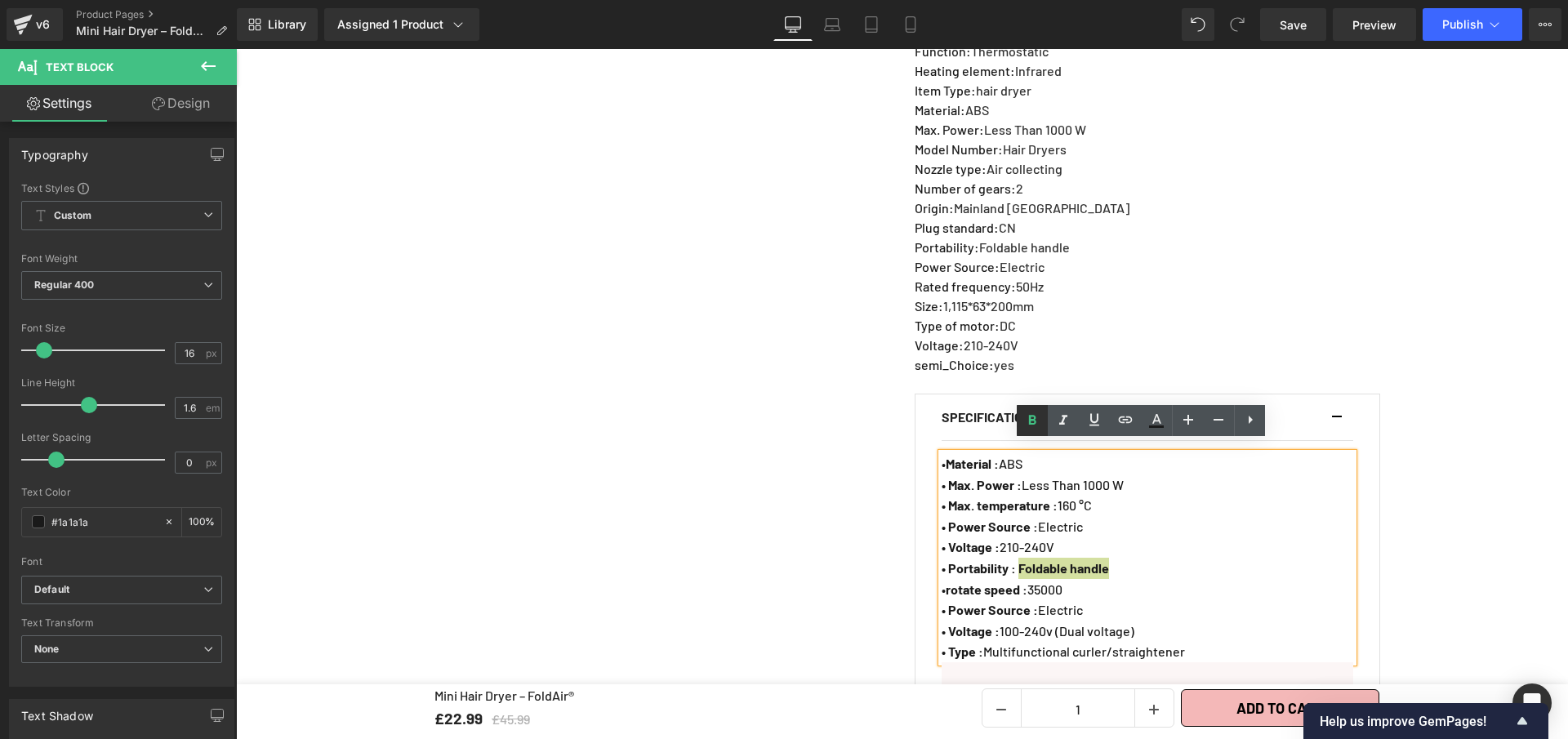
click at [1021, 422] on link at bounding box center [1032, 421] width 31 height 31
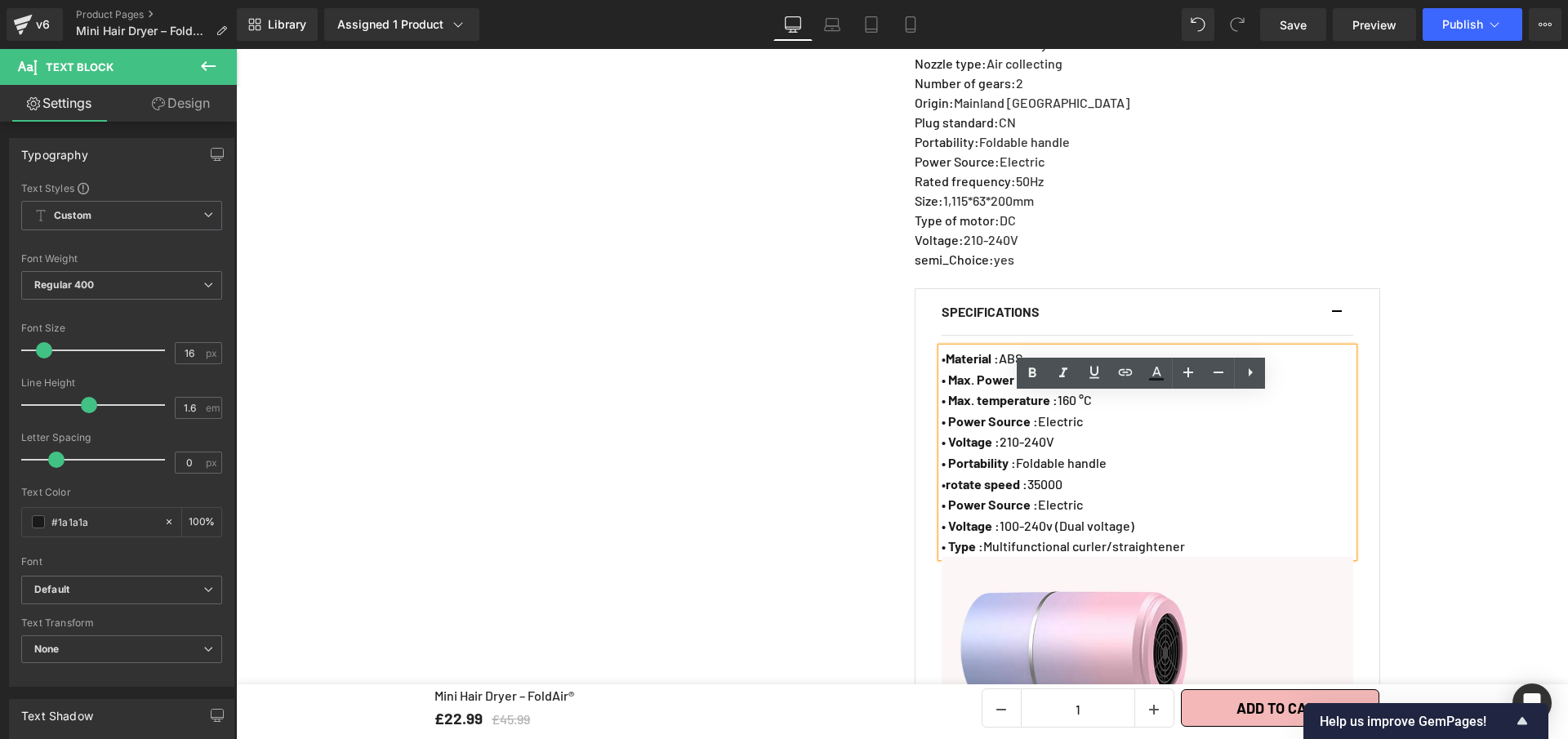
scroll to position [1237, 0]
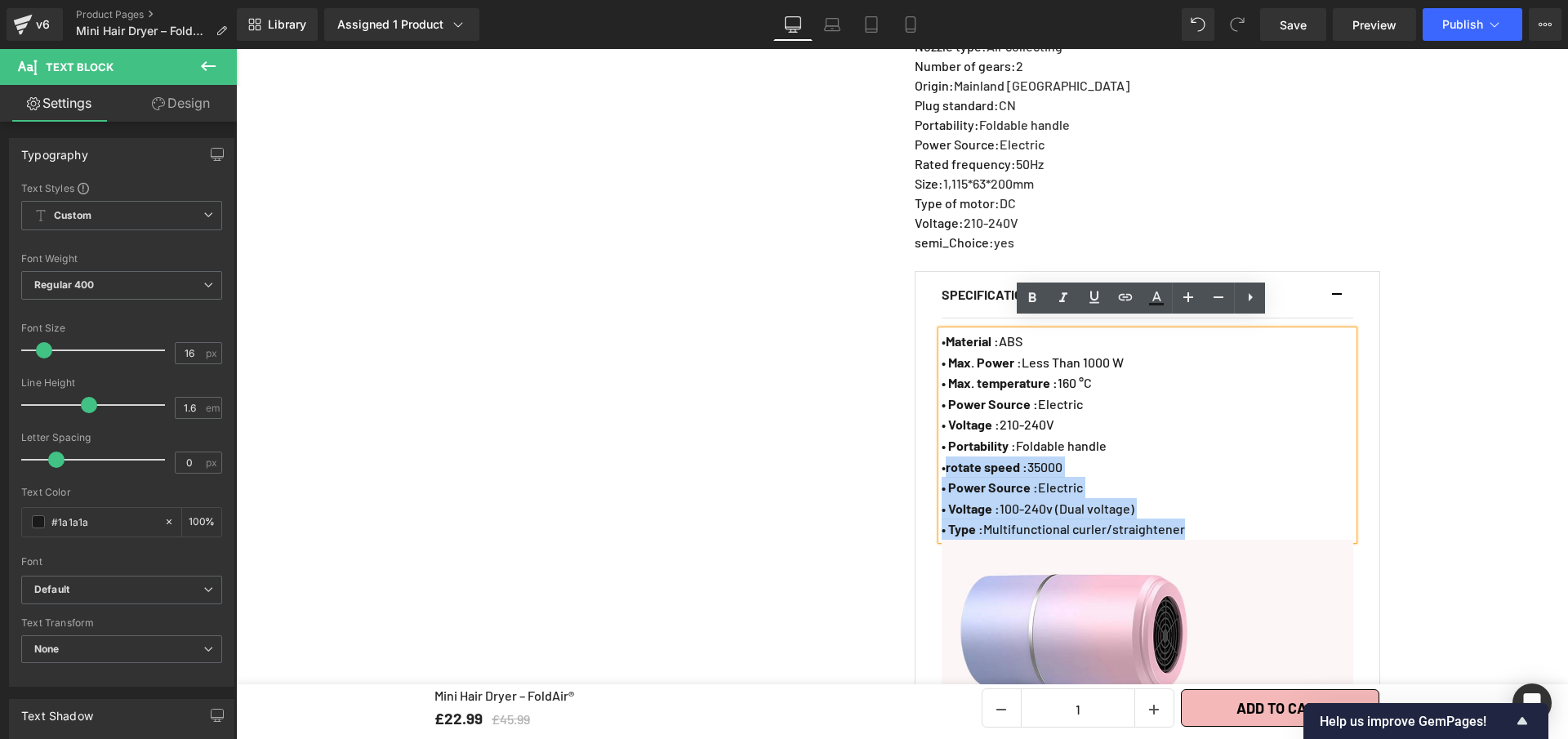
drag, startPoint x: 1202, startPoint y: 519, endPoint x: 938, endPoint y: 451, distance: 272.6
click at [942, 451] on div "• Material : ABS • Max. Power : Less Than 1000 W • Max. temperature : 160 °C • …" at bounding box center [1148, 435] width 412 height 209
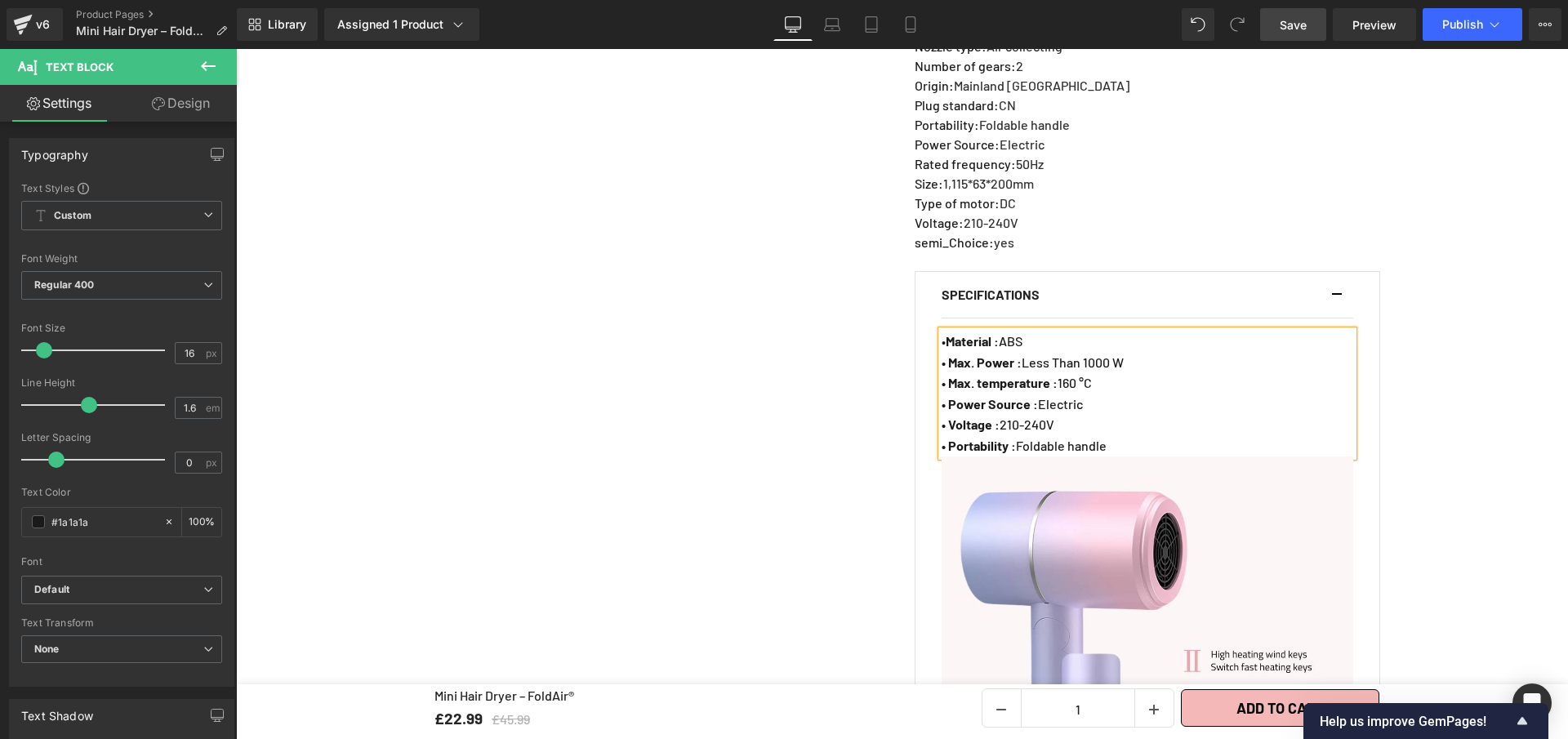
click at [1290, 21] on span "Save" at bounding box center [1293, 25] width 27 height 17
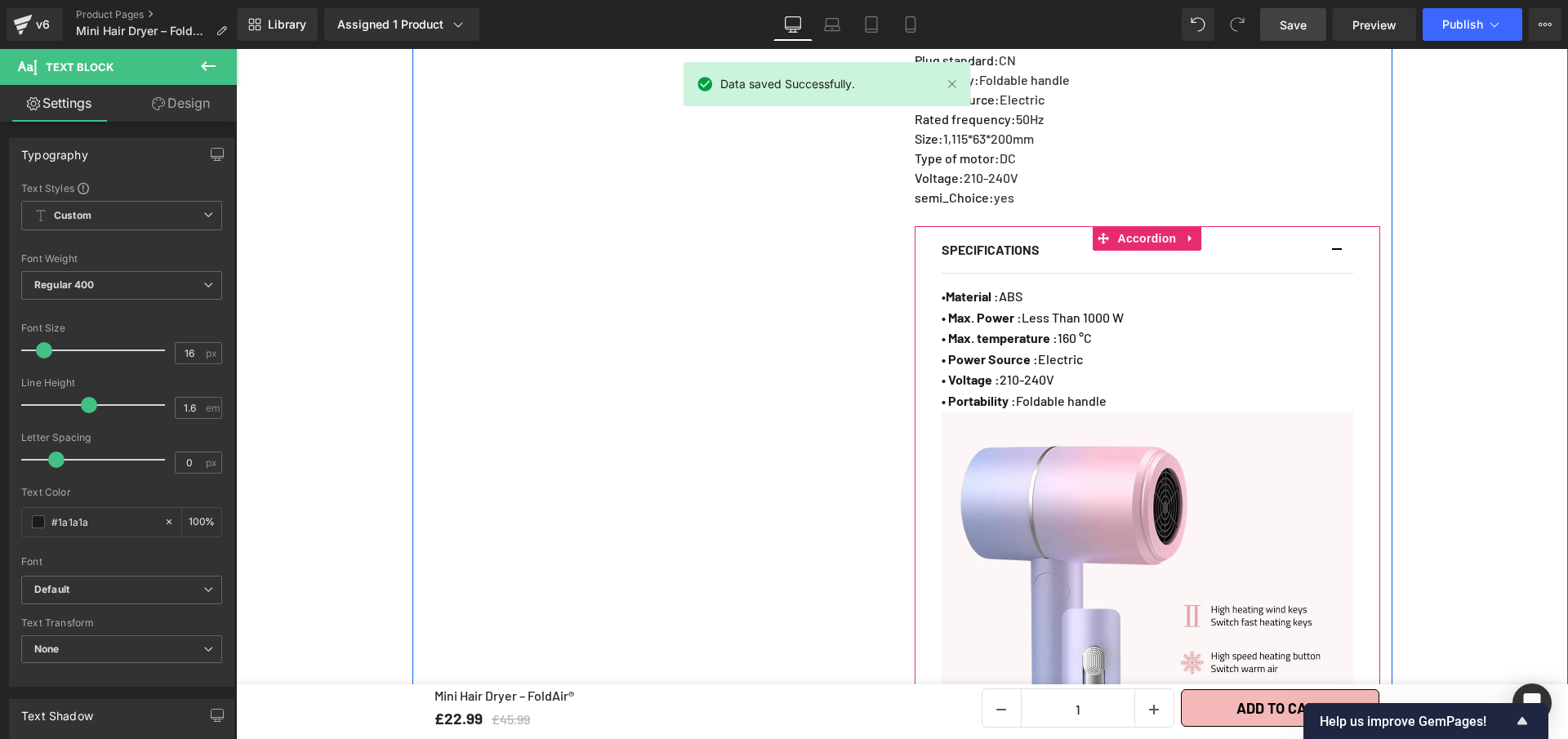
scroll to position [1279, 0]
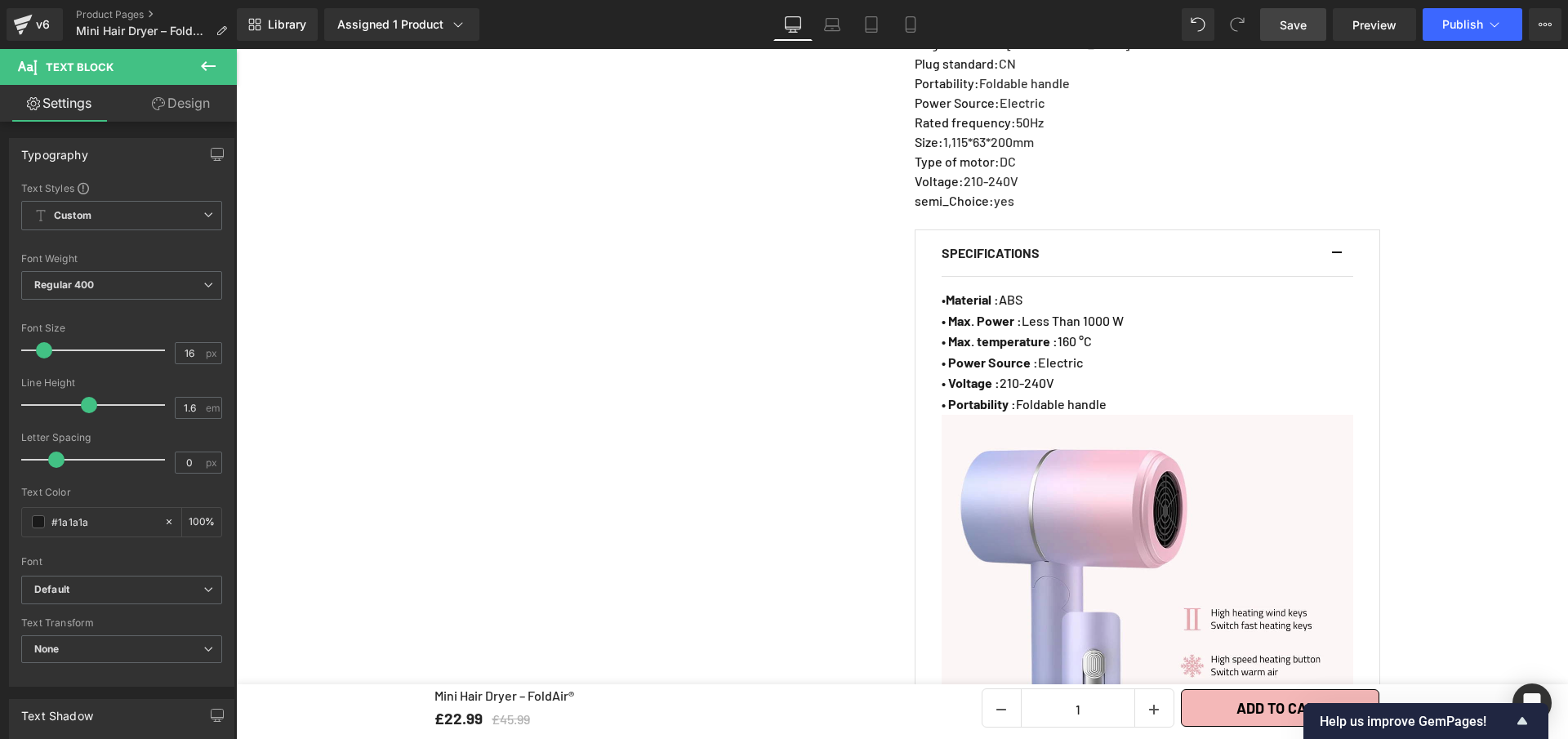
click at [1304, 24] on span "Save" at bounding box center [1293, 25] width 27 height 17
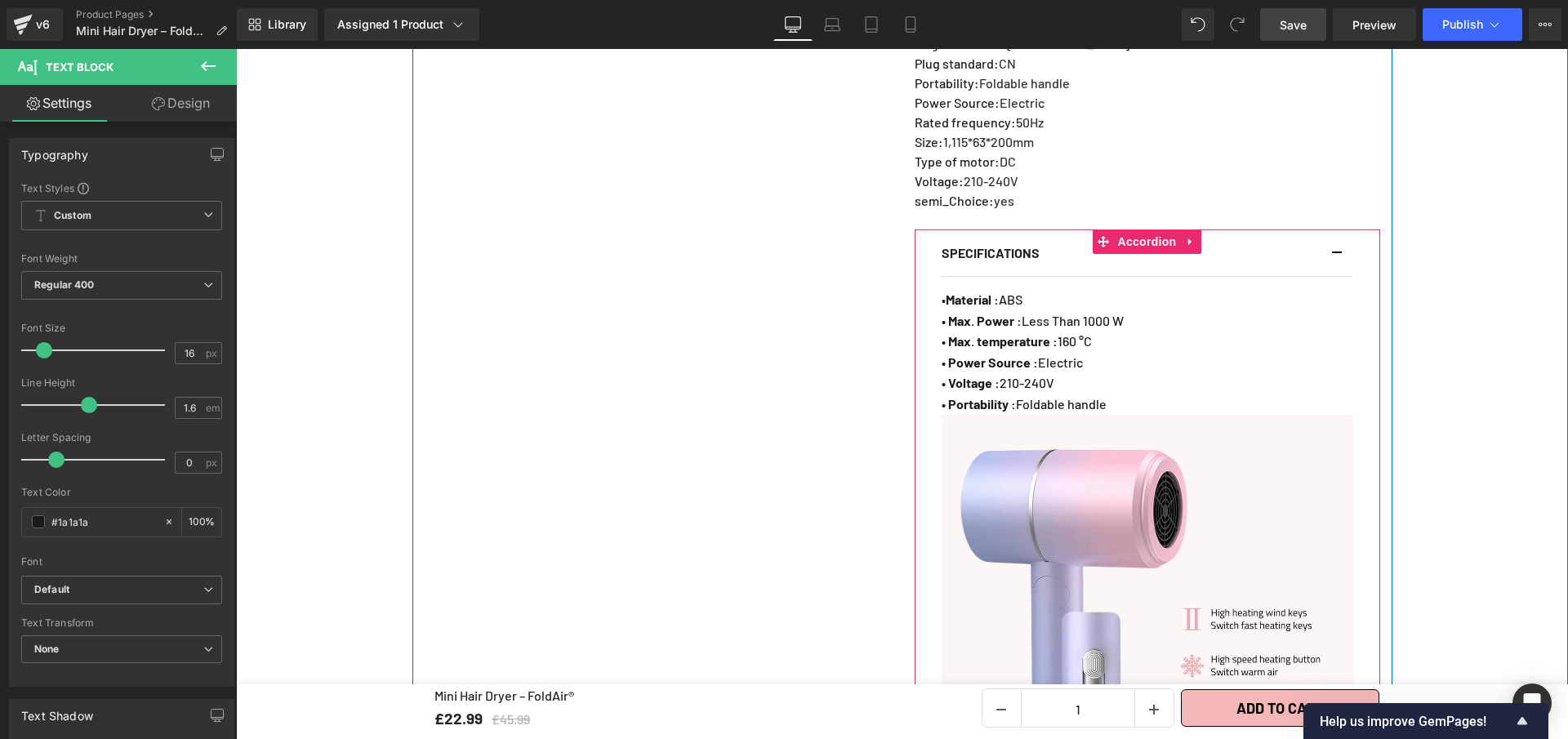
click at [1340, 244] on button "button" at bounding box center [1346, 253] width 16 height 46
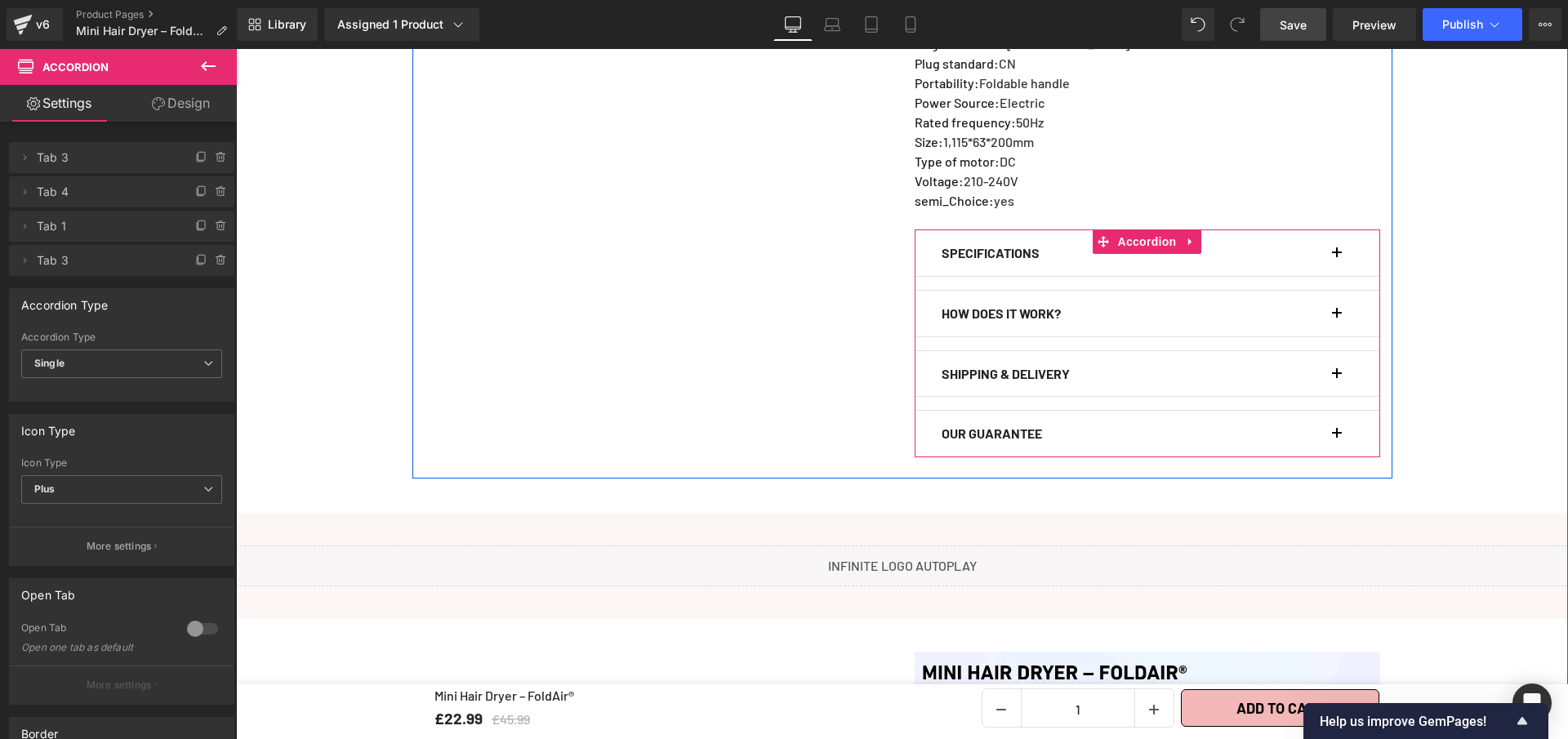
click at [1337, 301] on button "button" at bounding box center [1346, 313] width 16 height 46
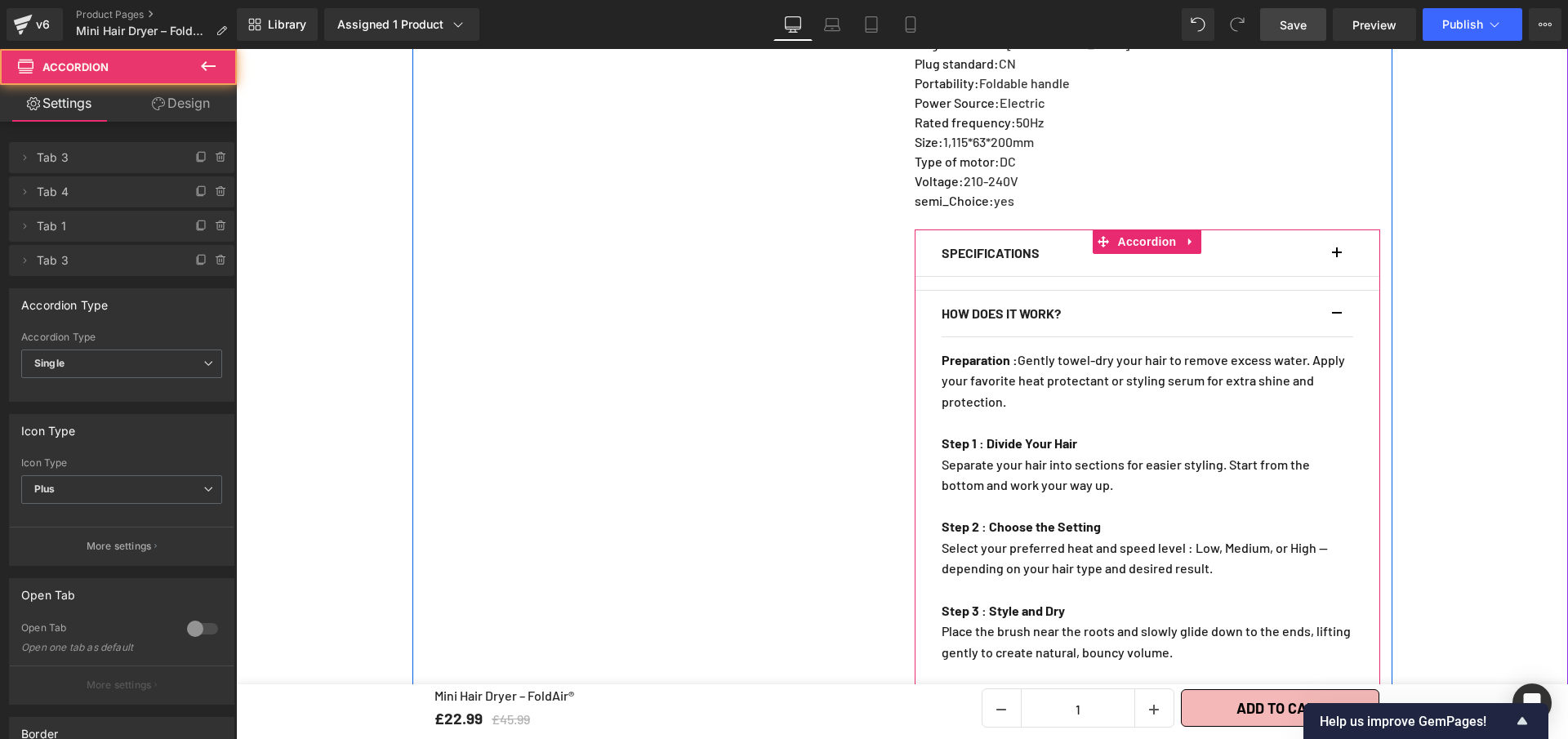
click at [1337, 301] on button "button" at bounding box center [1346, 313] width 16 height 46
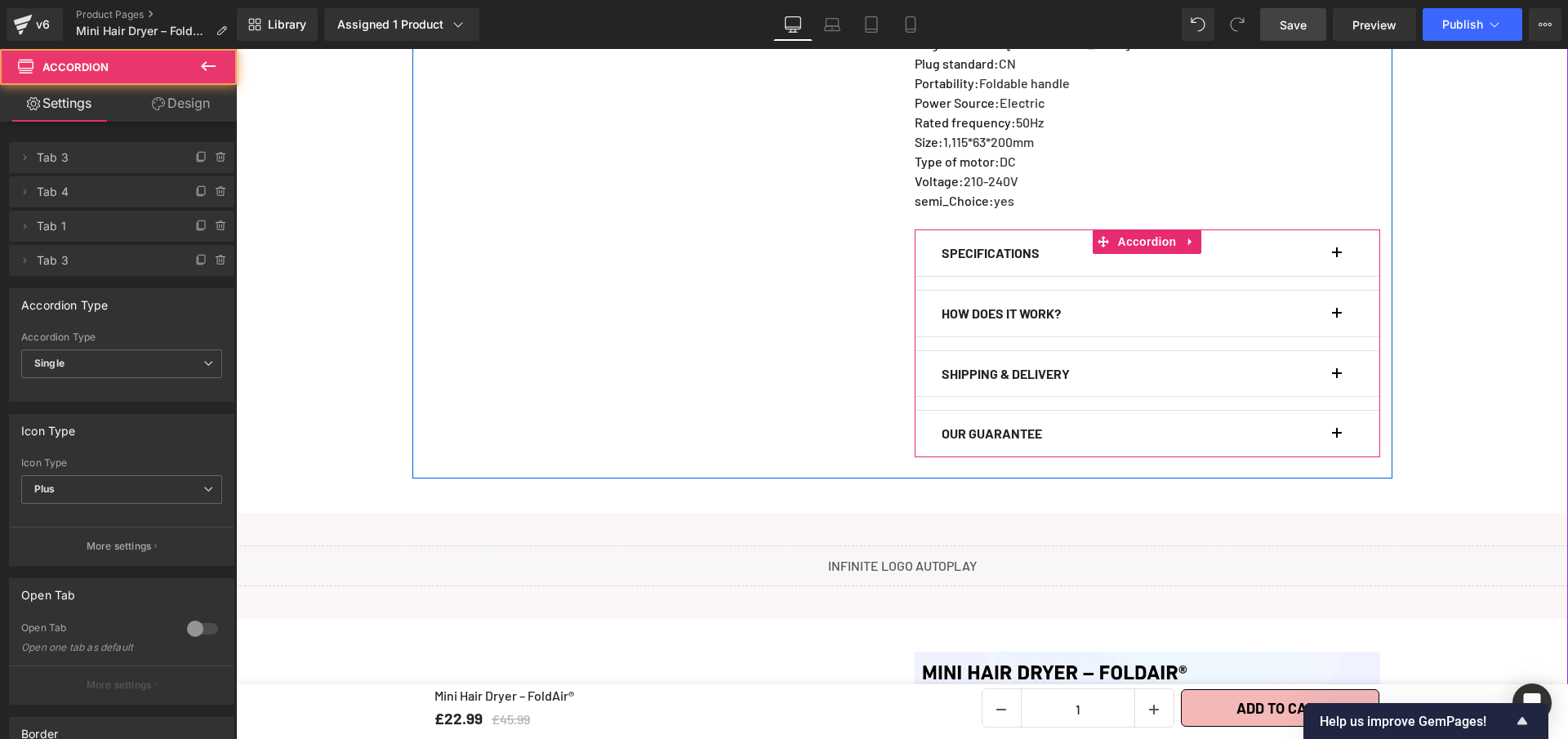
click at [1339, 296] on button "button" at bounding box center [1346, 313] width 16 height 46
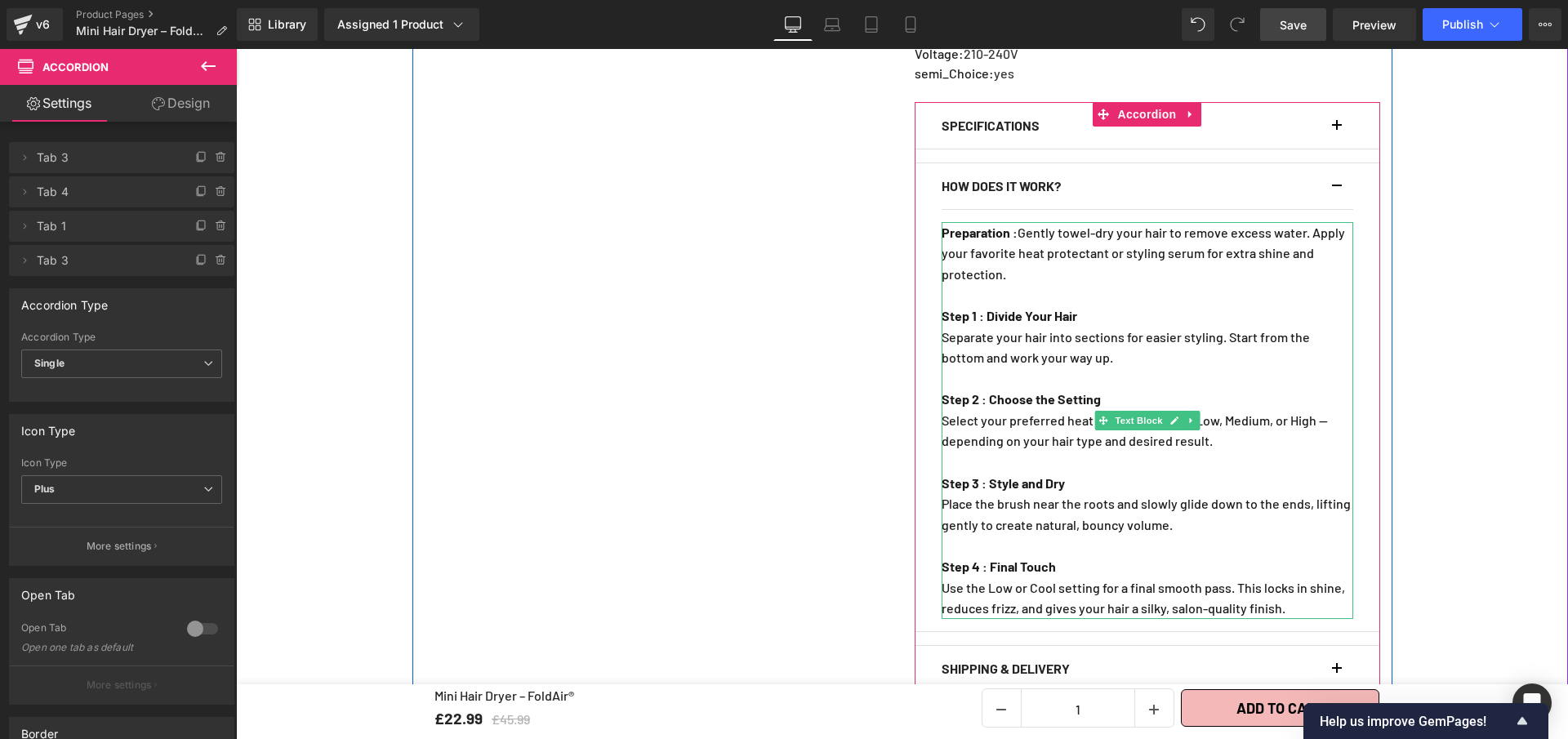
scroll to position [1418, 0]
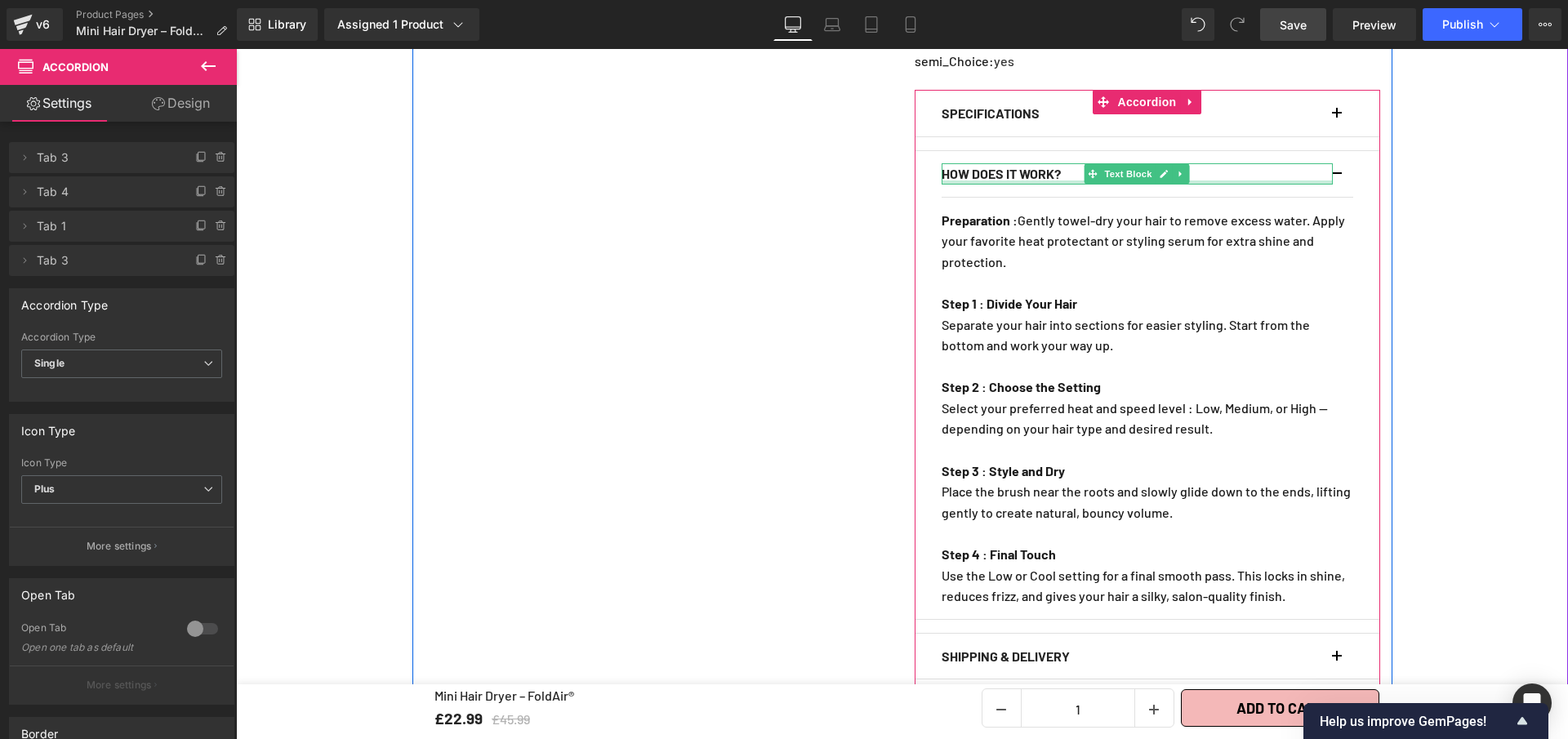
click at [1054, 167] on b "HOW DOES IT WORK?" at bounding box center [1001, 173] width 119 height 16
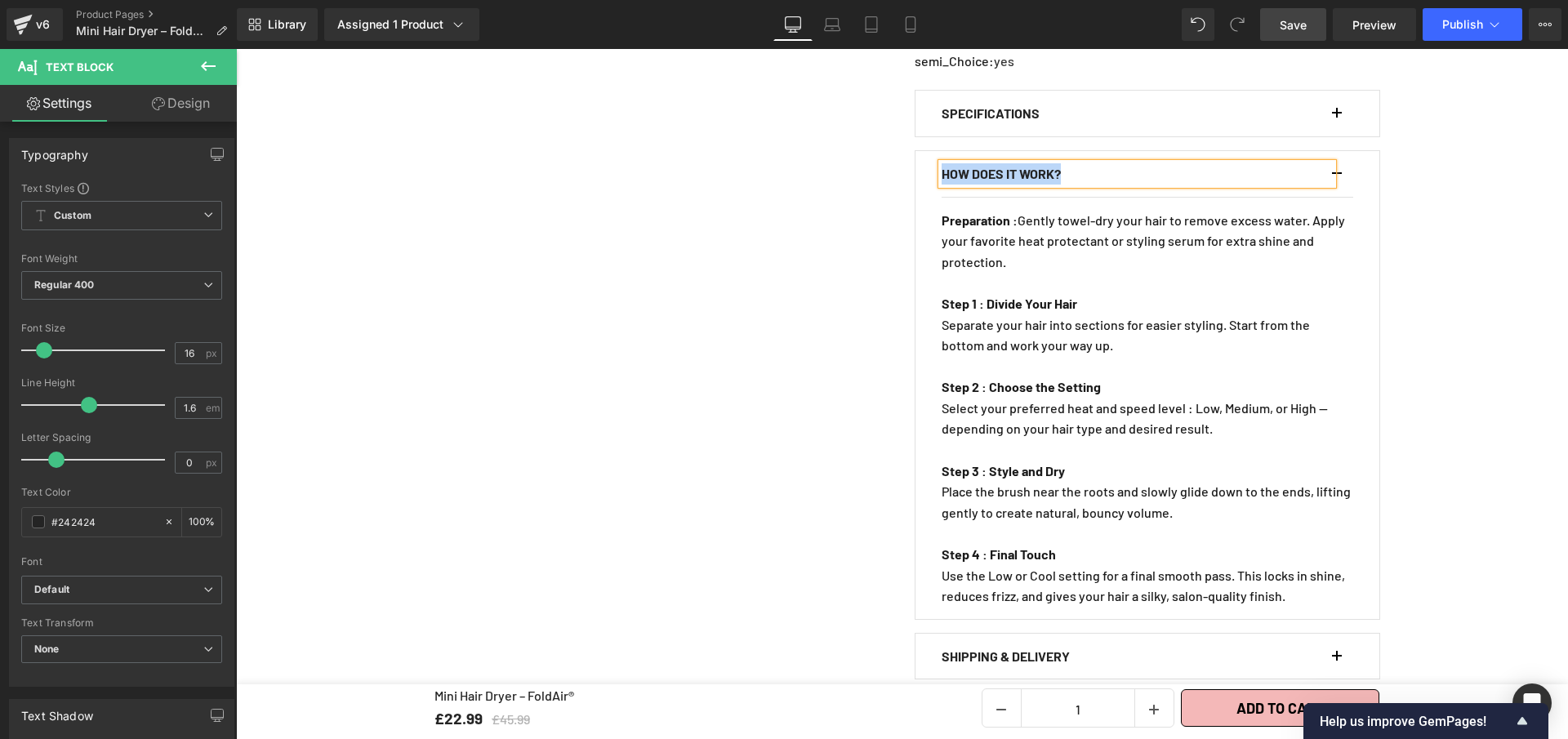
copy b "HOW DOES IT WORK?"
click at [1340, 162] on button "button" at bounding box center [1346, 174] width 16 height 46
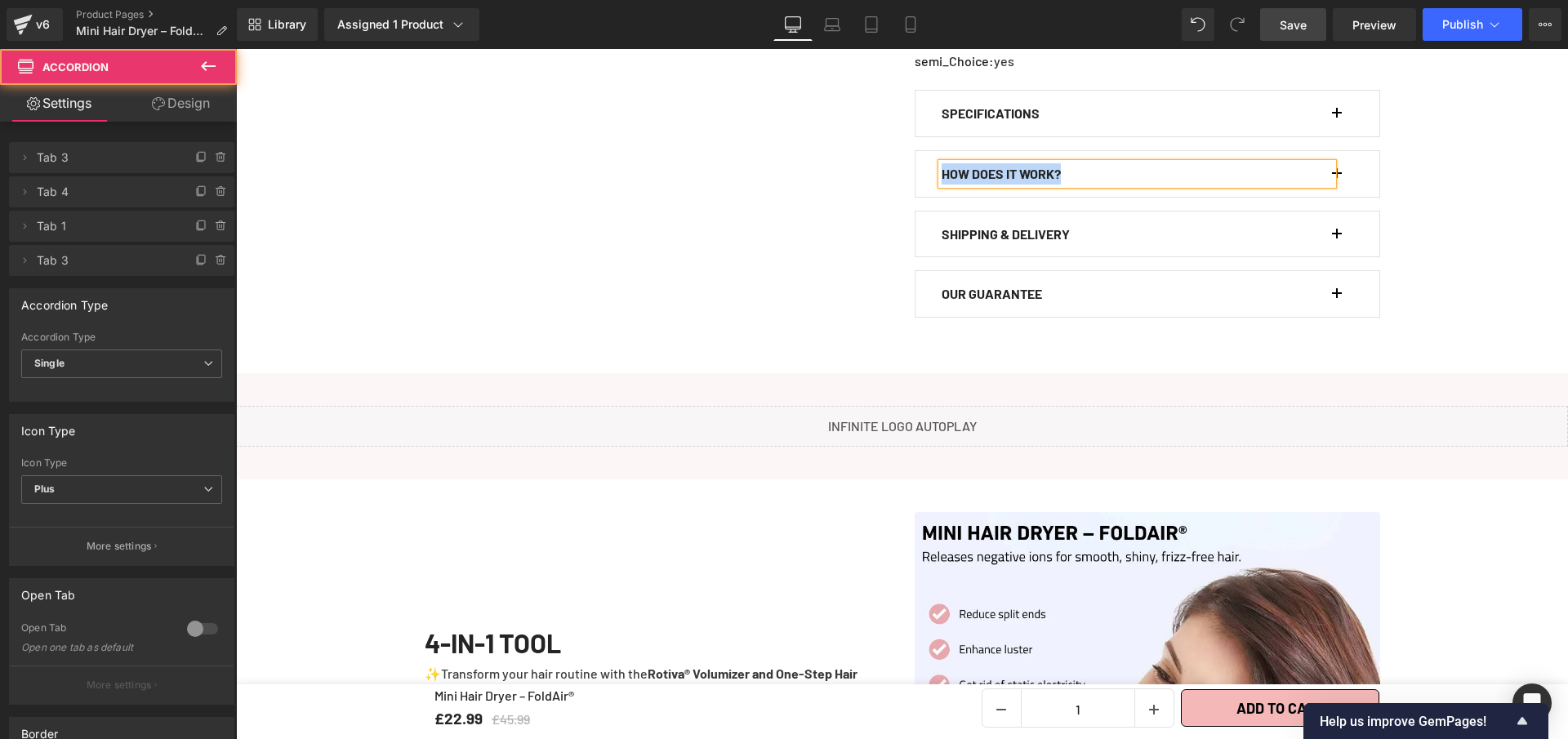
click at [1337, 162] on button "button" at bounding box center [1346, 174] width 16 height 46
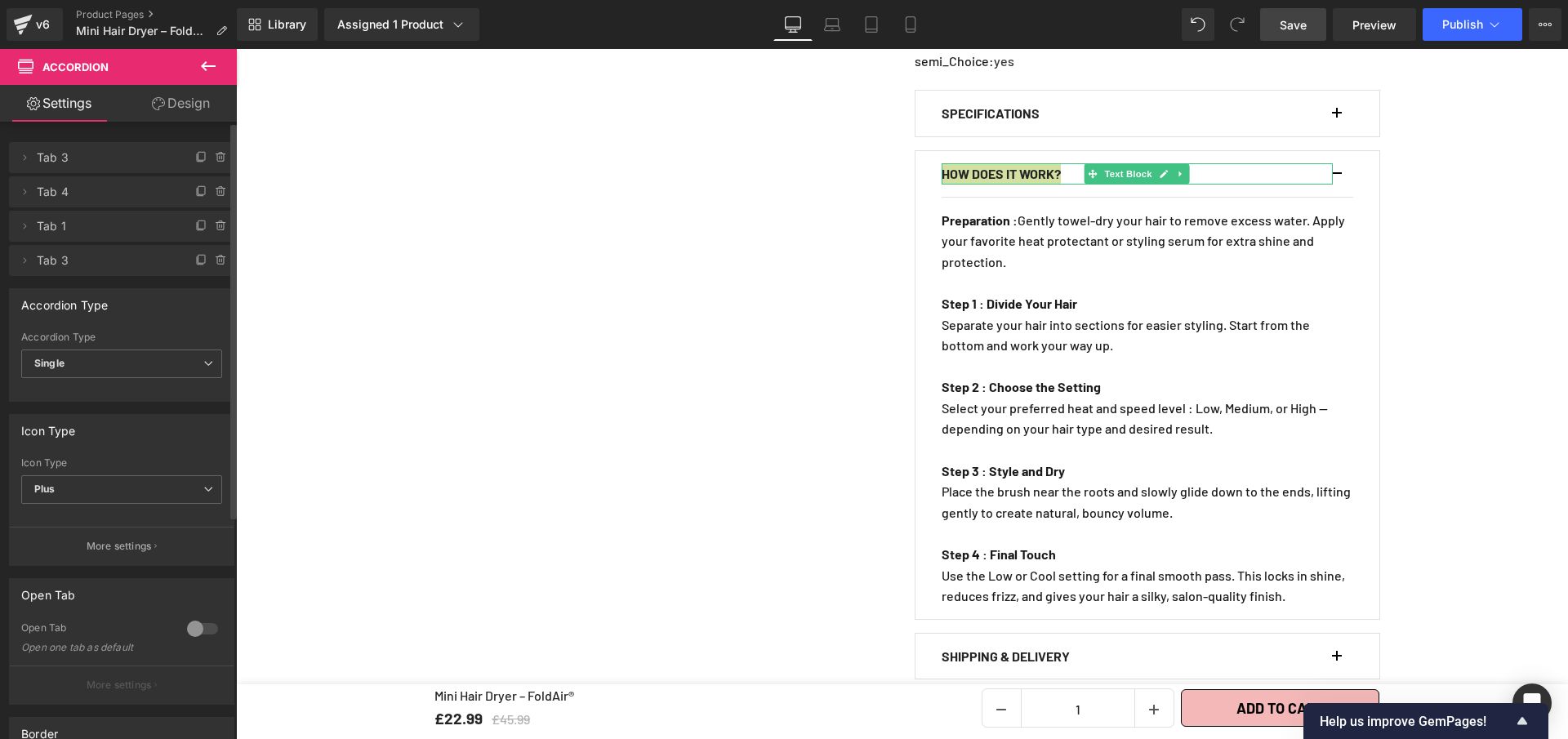
click at [221, 194] on icon at bounding box center [222, 192] width 13 height 13
drag, startPoint x: 208, startPoint y: 191, endPoint x: 190, endPoint y: 135, distance: 58.8
click at [208, 191] on button "Delete" at bounding box center [203, 193] width 52 height 21
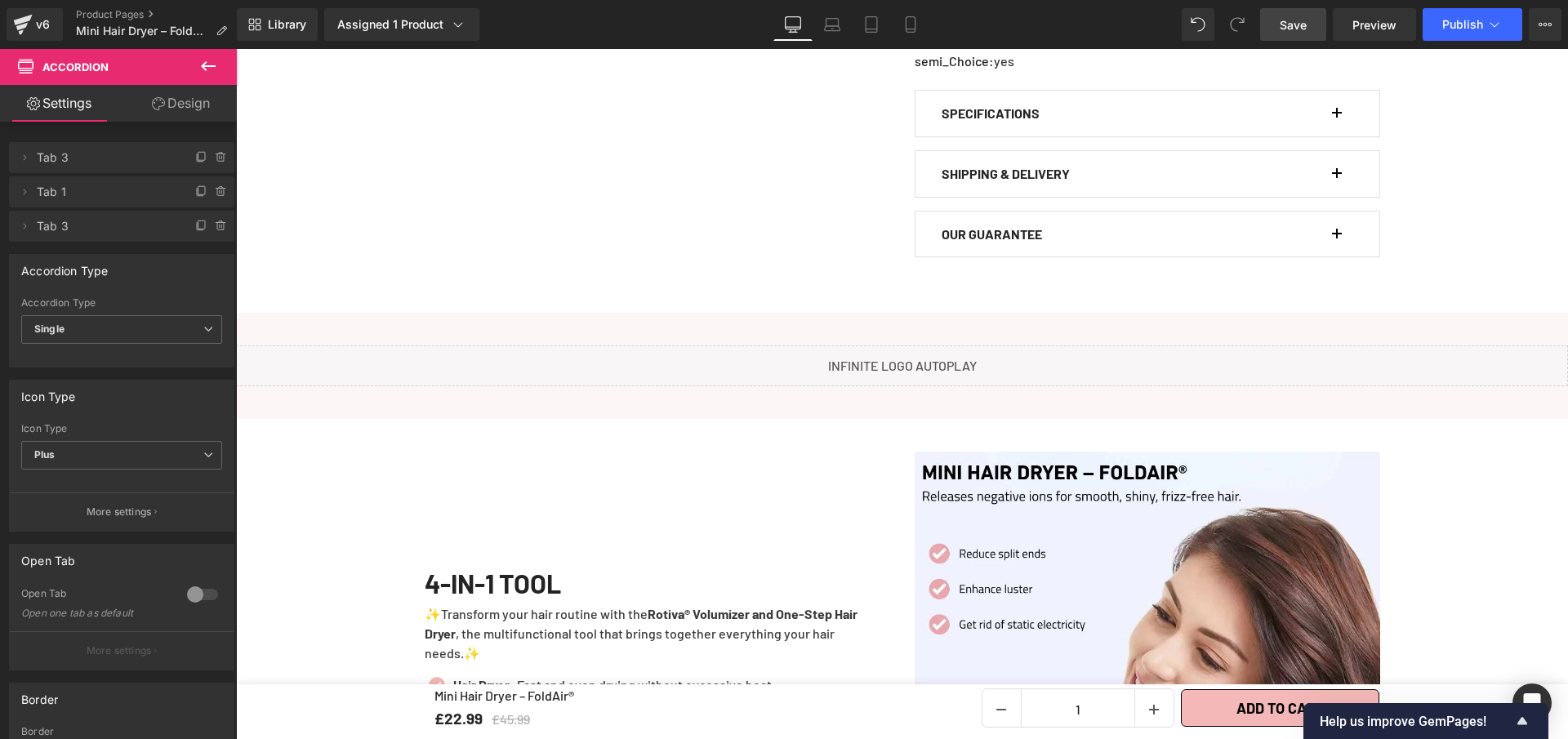
drag, startPoint x: 1302, startPoint y: 30, endPoint x: 1307, endPoint y: 39, distance: 10.3
click at [1302, 30] on span "Save" at bounding box center [1293, 25] width 27 height 17
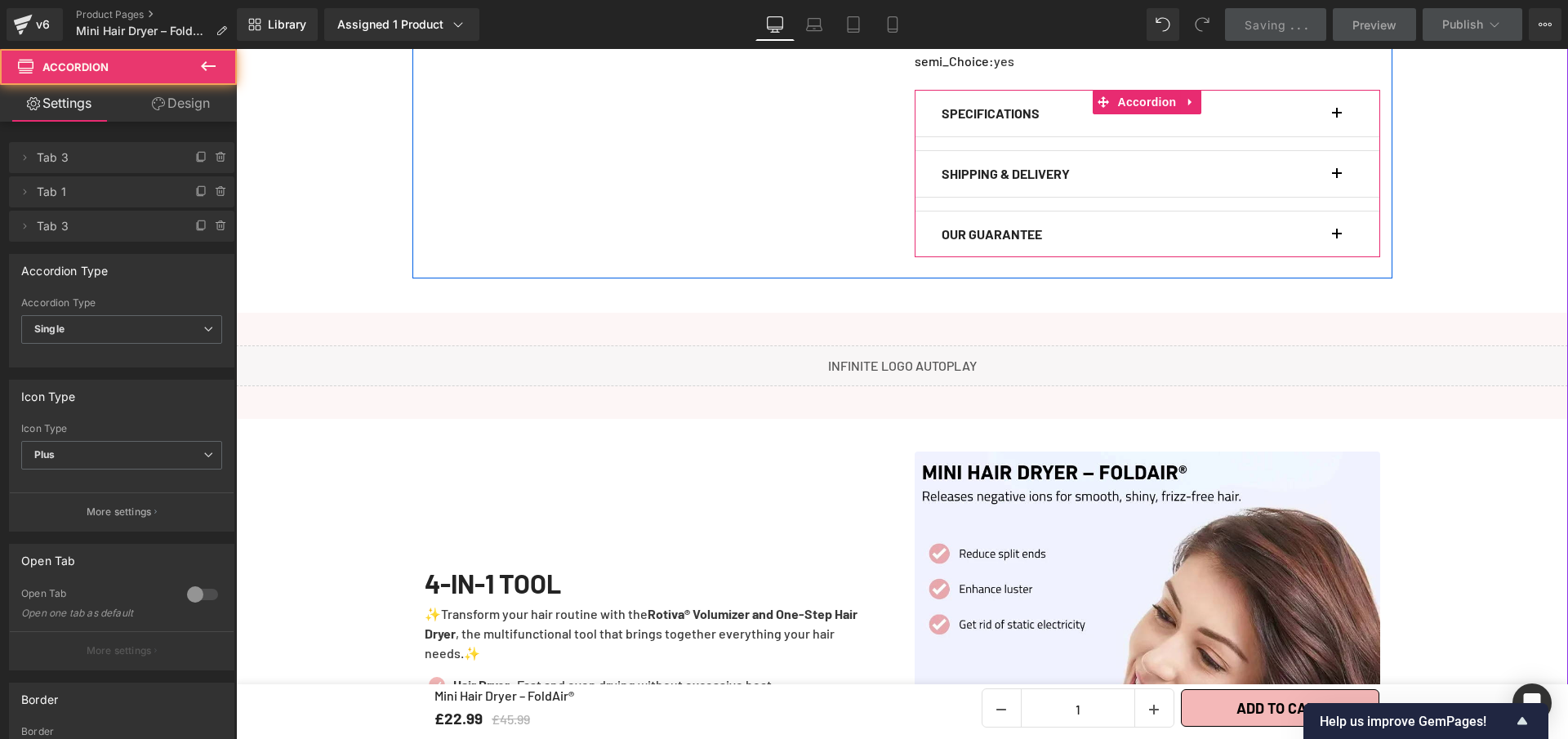
click at [1337, 118] on span "button" at bounding box center [1337, 118] width 0 height 0
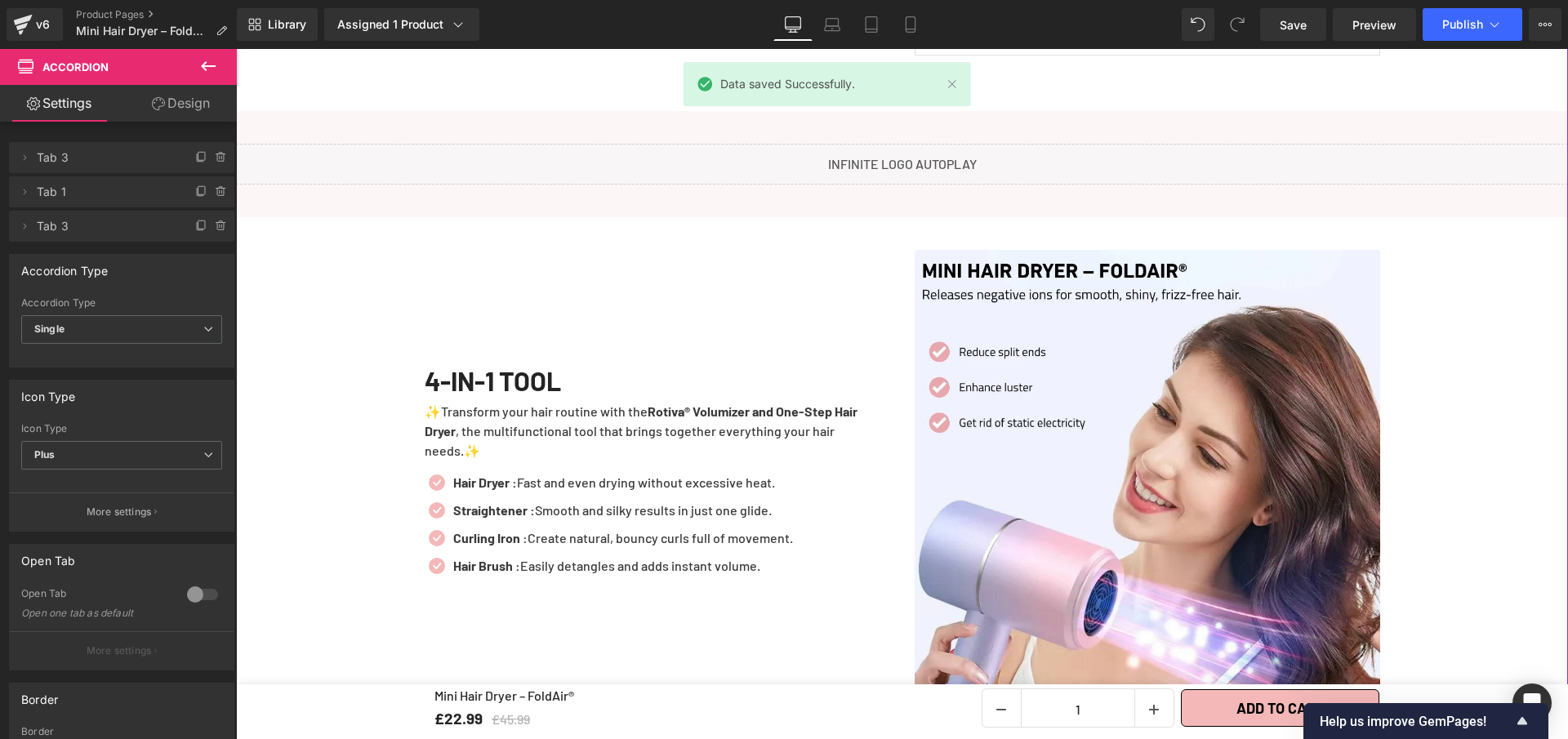
scroll to position [2212, 0]
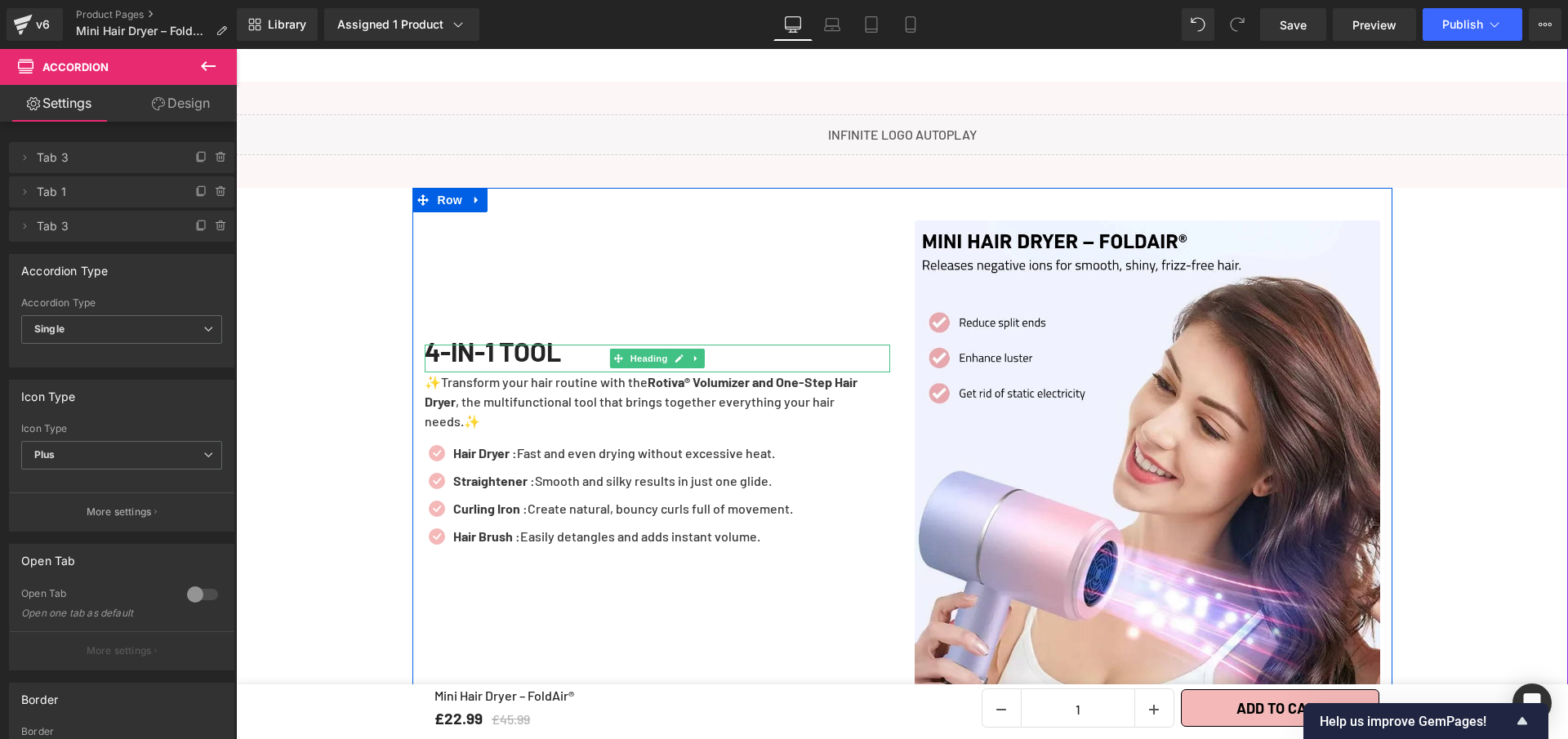
click at [570, 363] on div "4-IN-1 TOOL" at bounding box center [657, 358] width 465 height 28
click at [572, 361] on div "4-IN-1 TOOL" at bounding box center [657, 358] width 465 height 28
click at [571, 358] on div "4-IN-1 TOOL" at bounding box center [657, 358] width 465 height 28
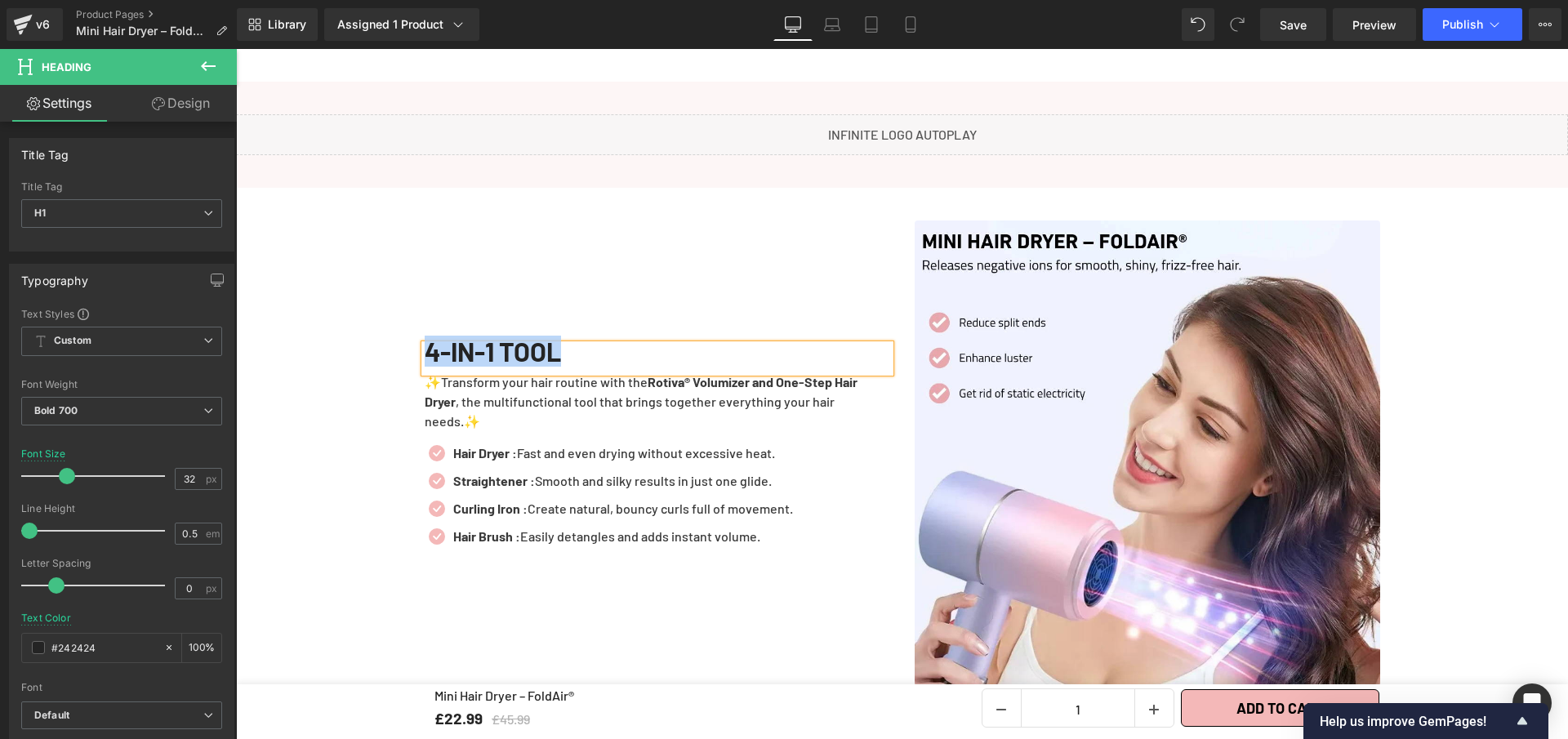
paste div
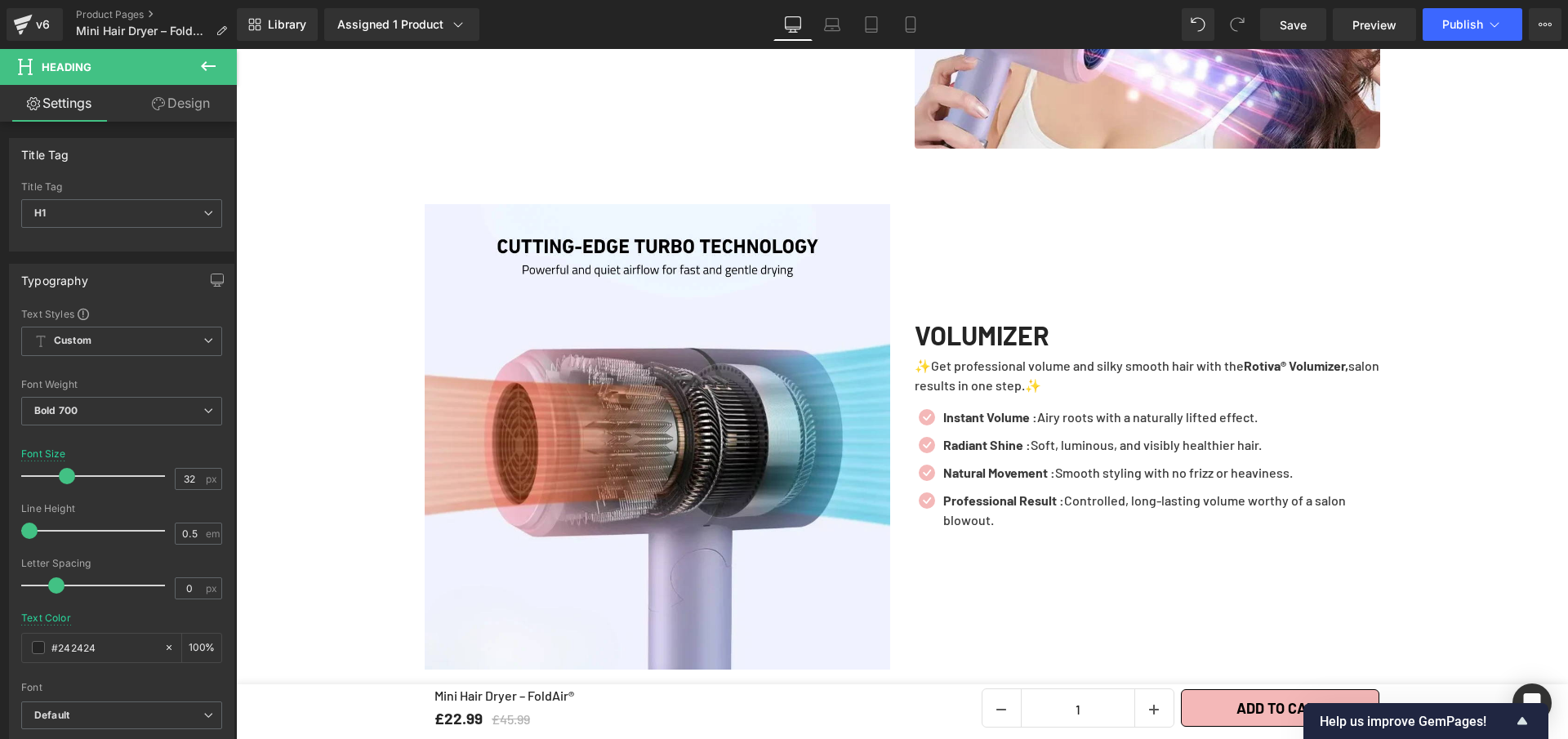
scroll to position [2768, 0]
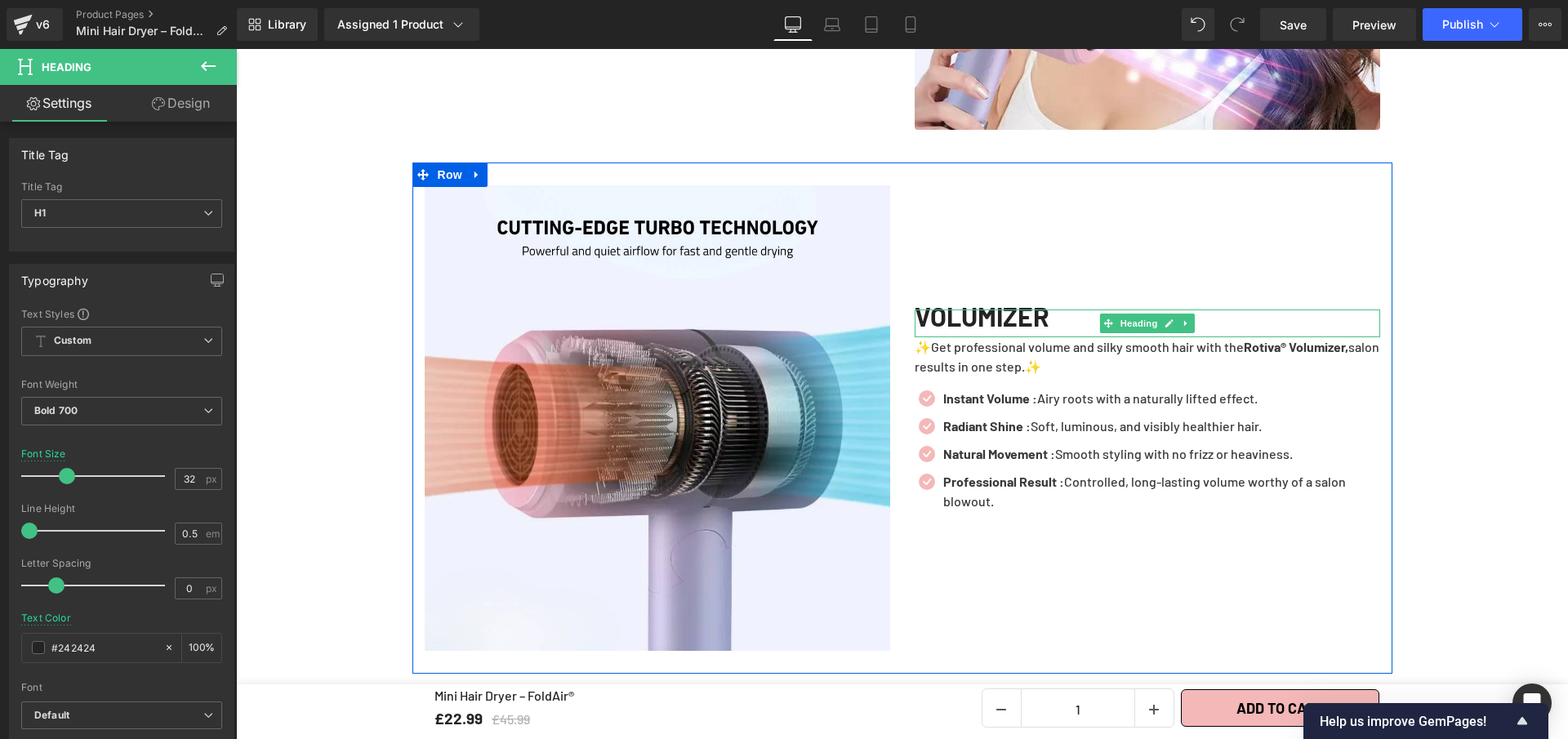
click at [1069, 310] on h1 "VOLUMIZER" at bounding box center [1147, 316] width 465 height 13
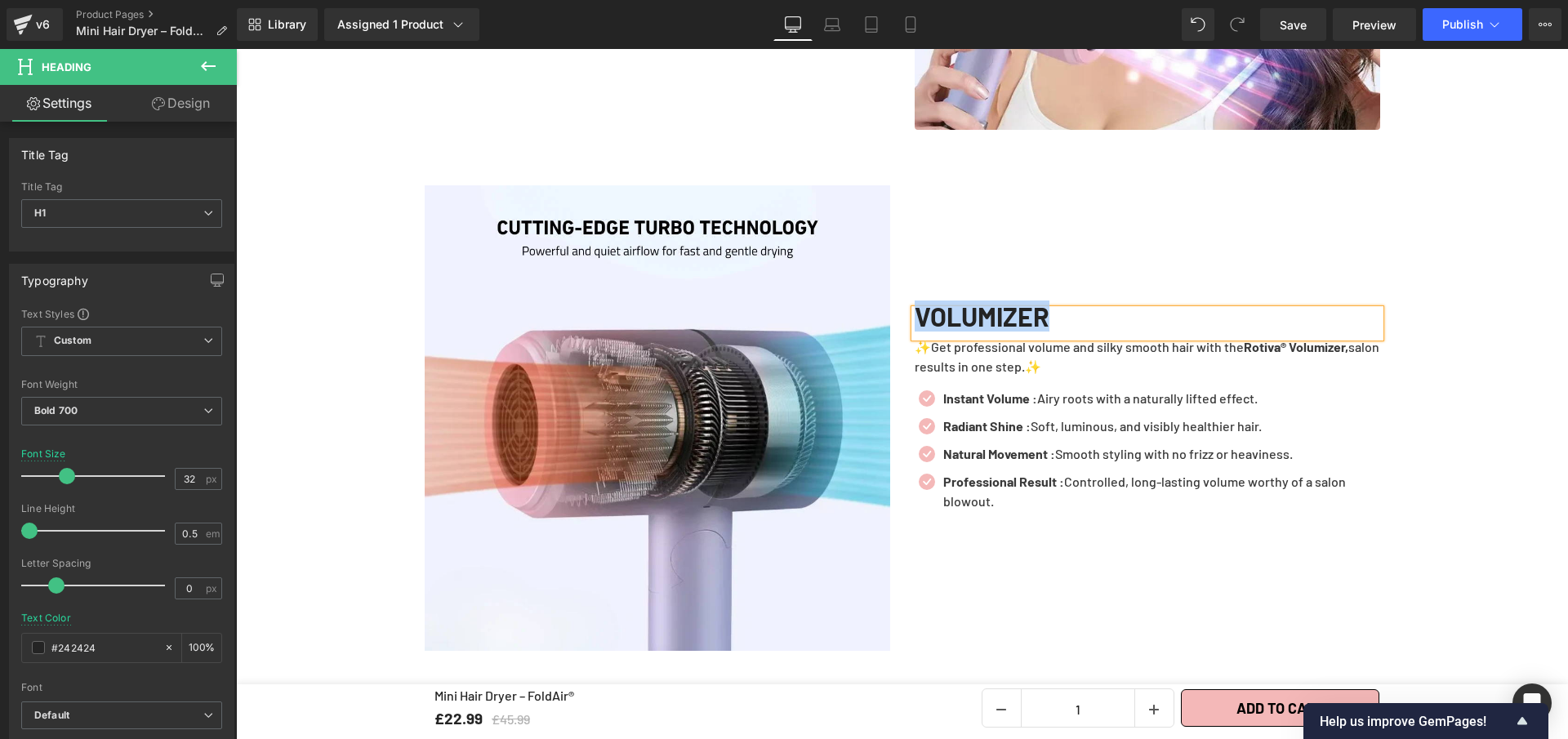
paste div
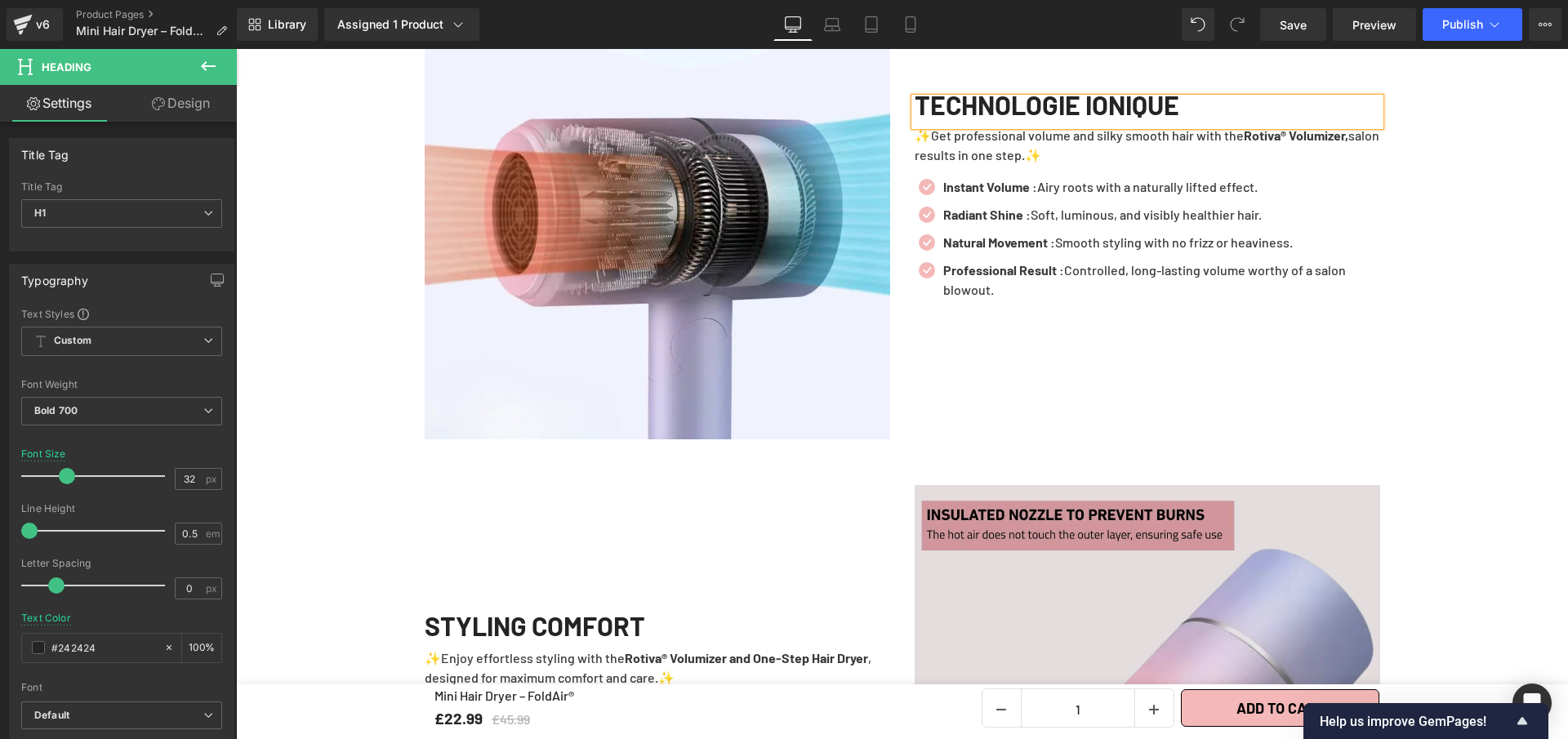
scroll to position [2981, 0]
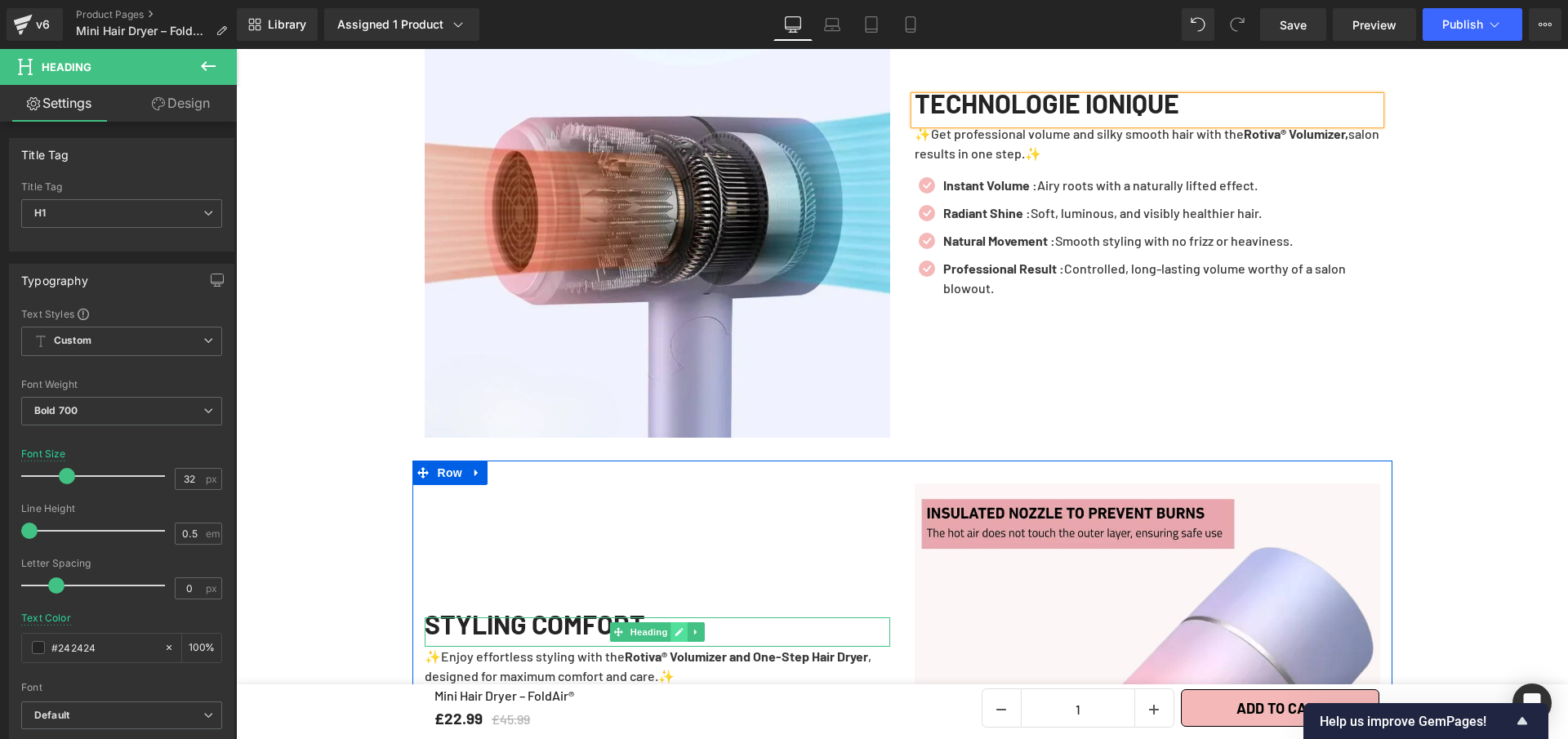
click at [675, 628] on icon at bounding box center [679, 632] width 8 height 8
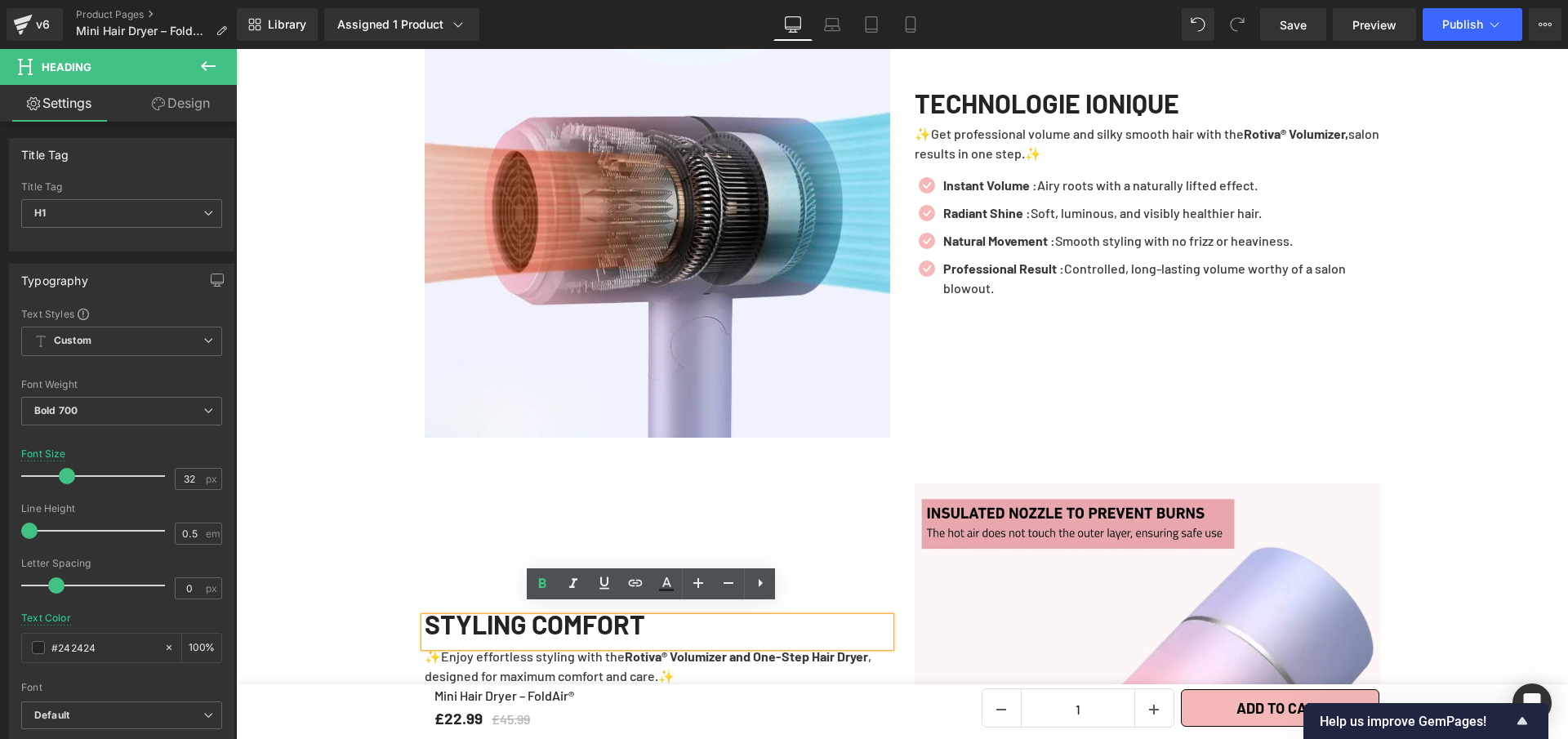
click at [672, 622] on div "STYLING COMFORT" at bounding box center [657, 632] width 465 height 30
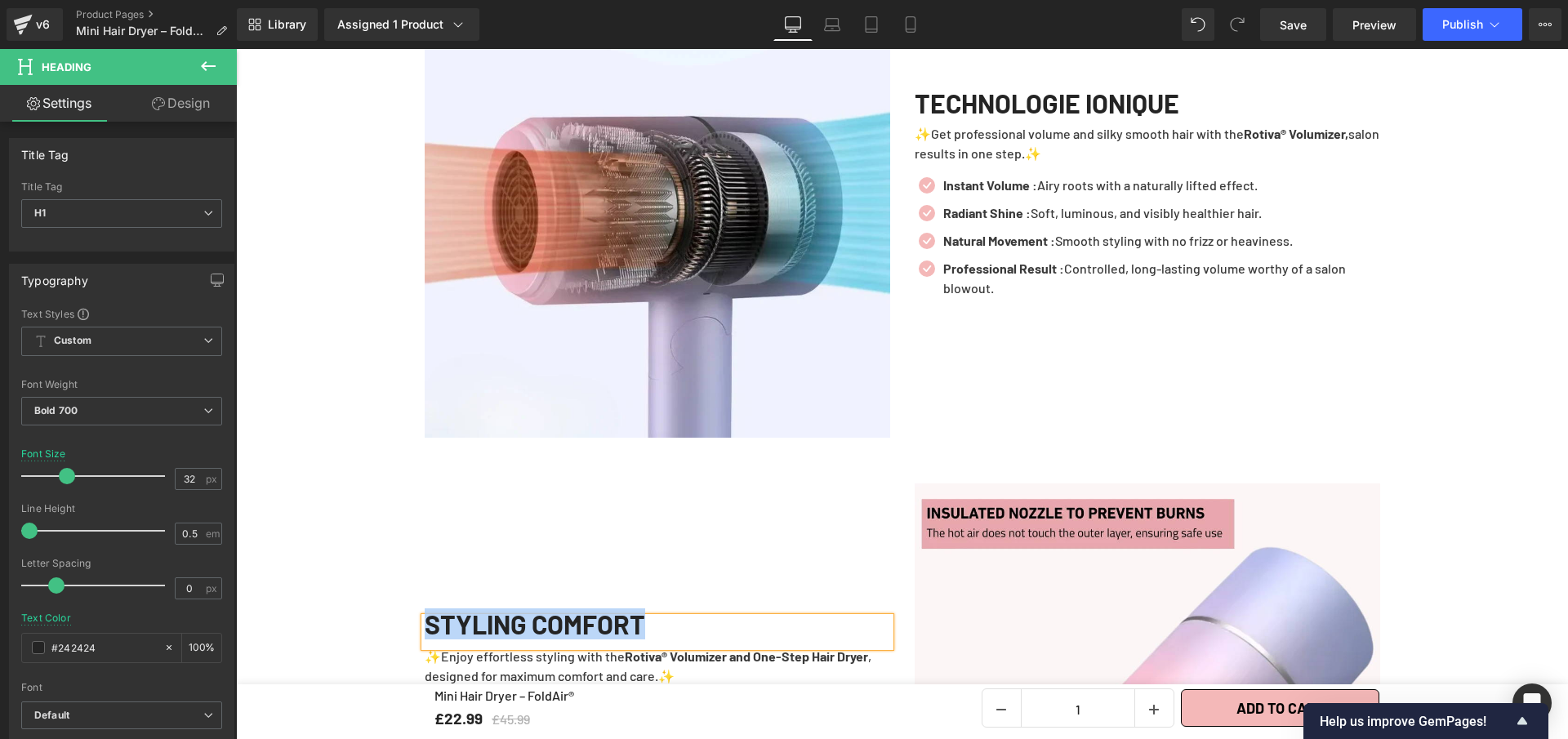
paste div
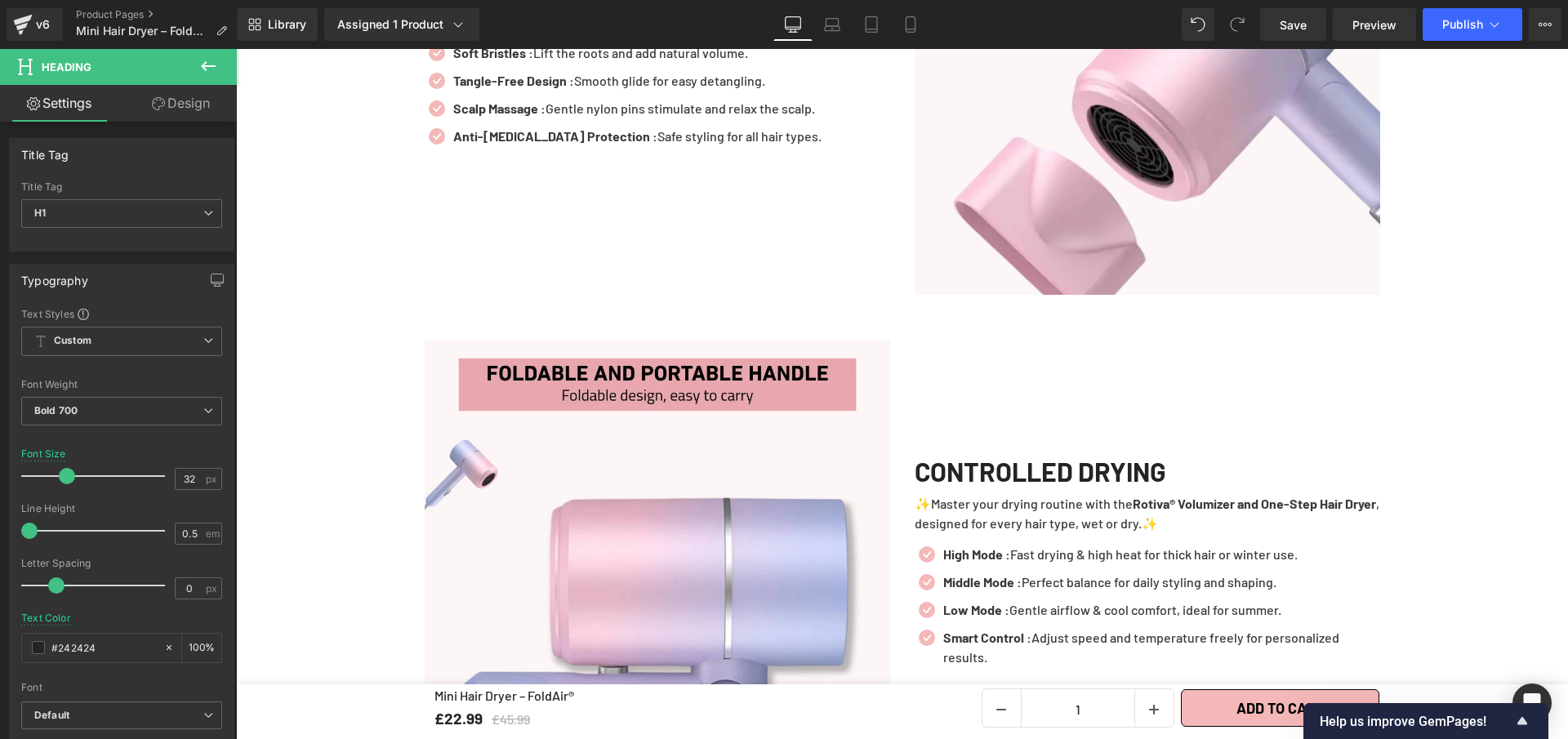
scroll to position [3737, 0]
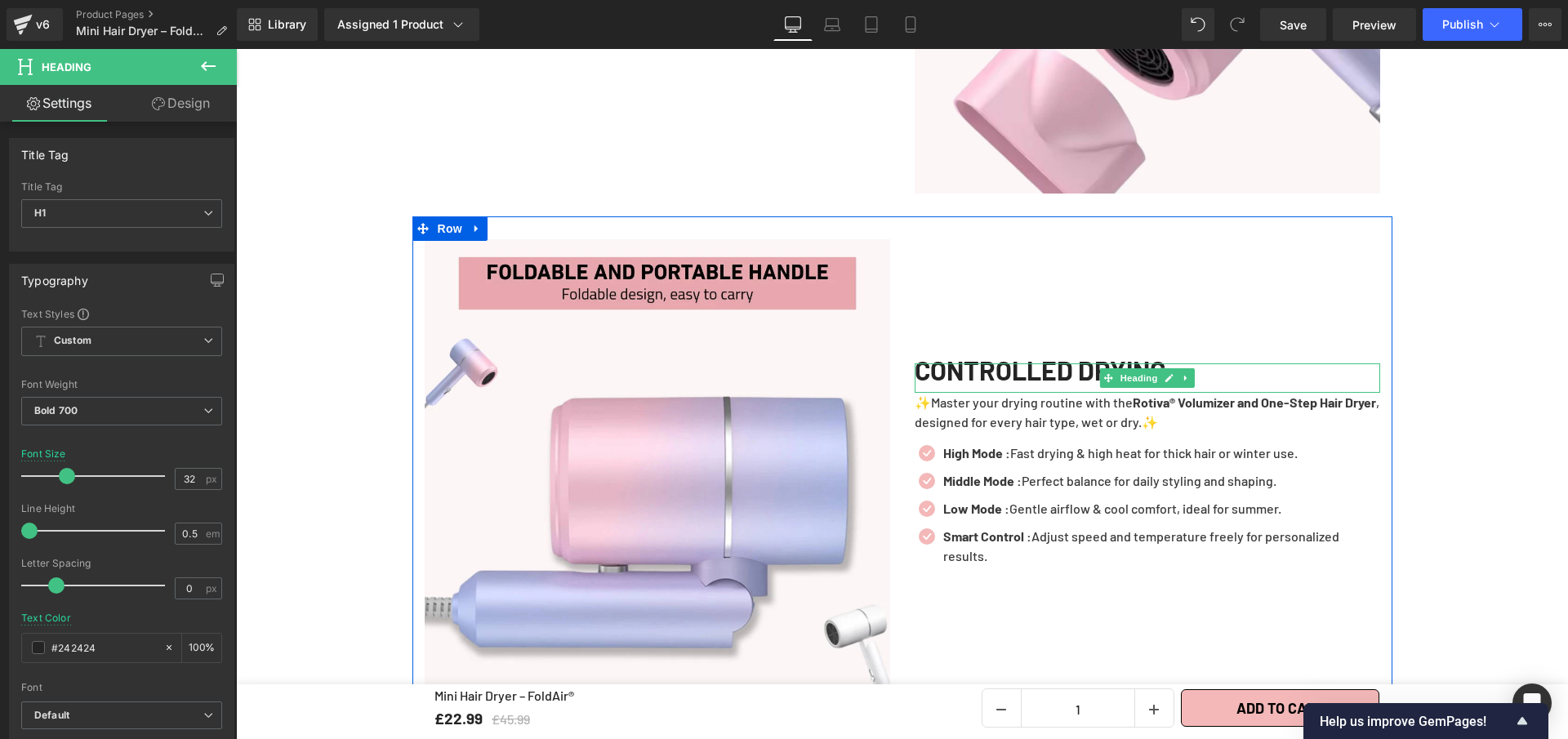
click at [1017, 363] on h1 "CONTROLLED DRYING" at bounding box center [1147, 370] width 465 height 13
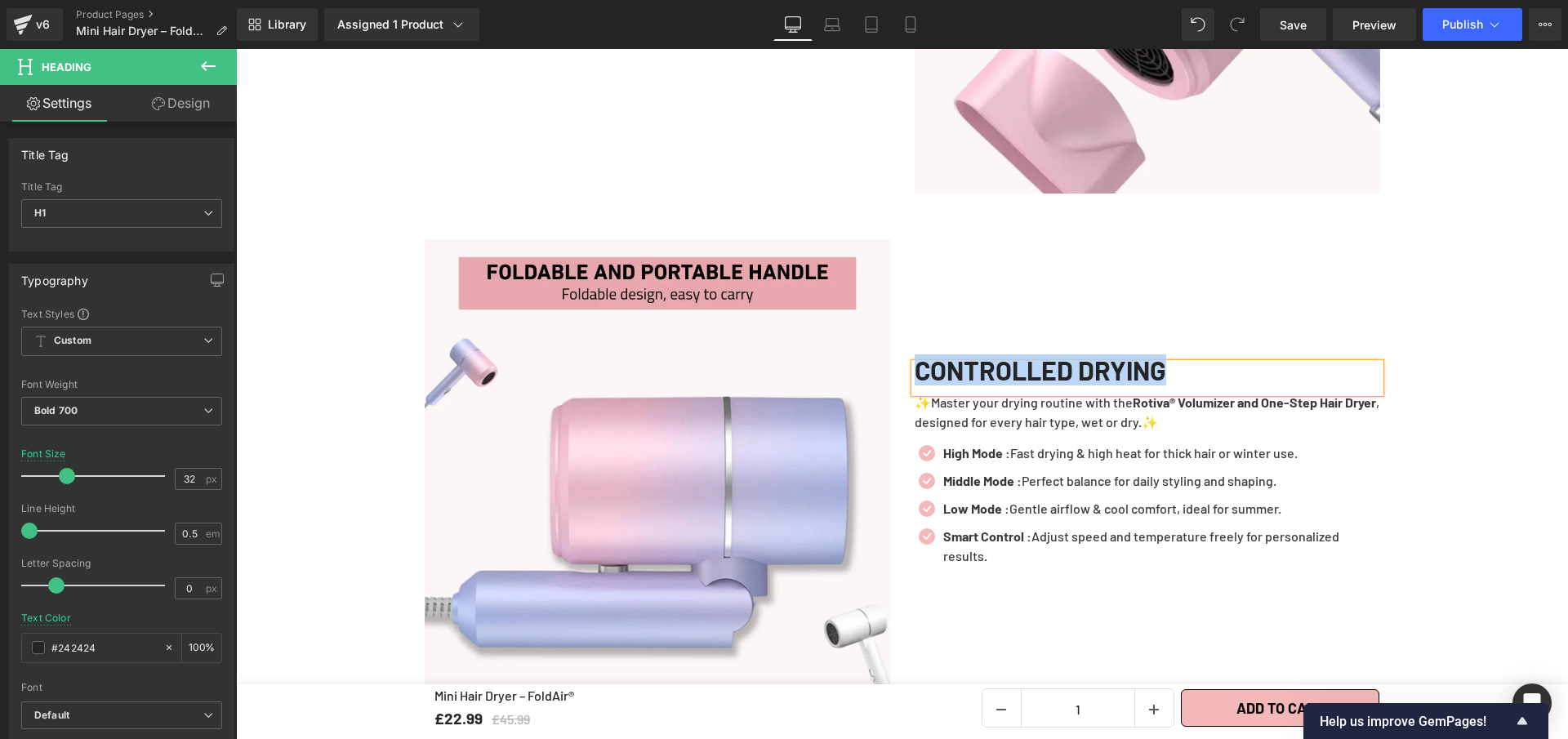
paste div
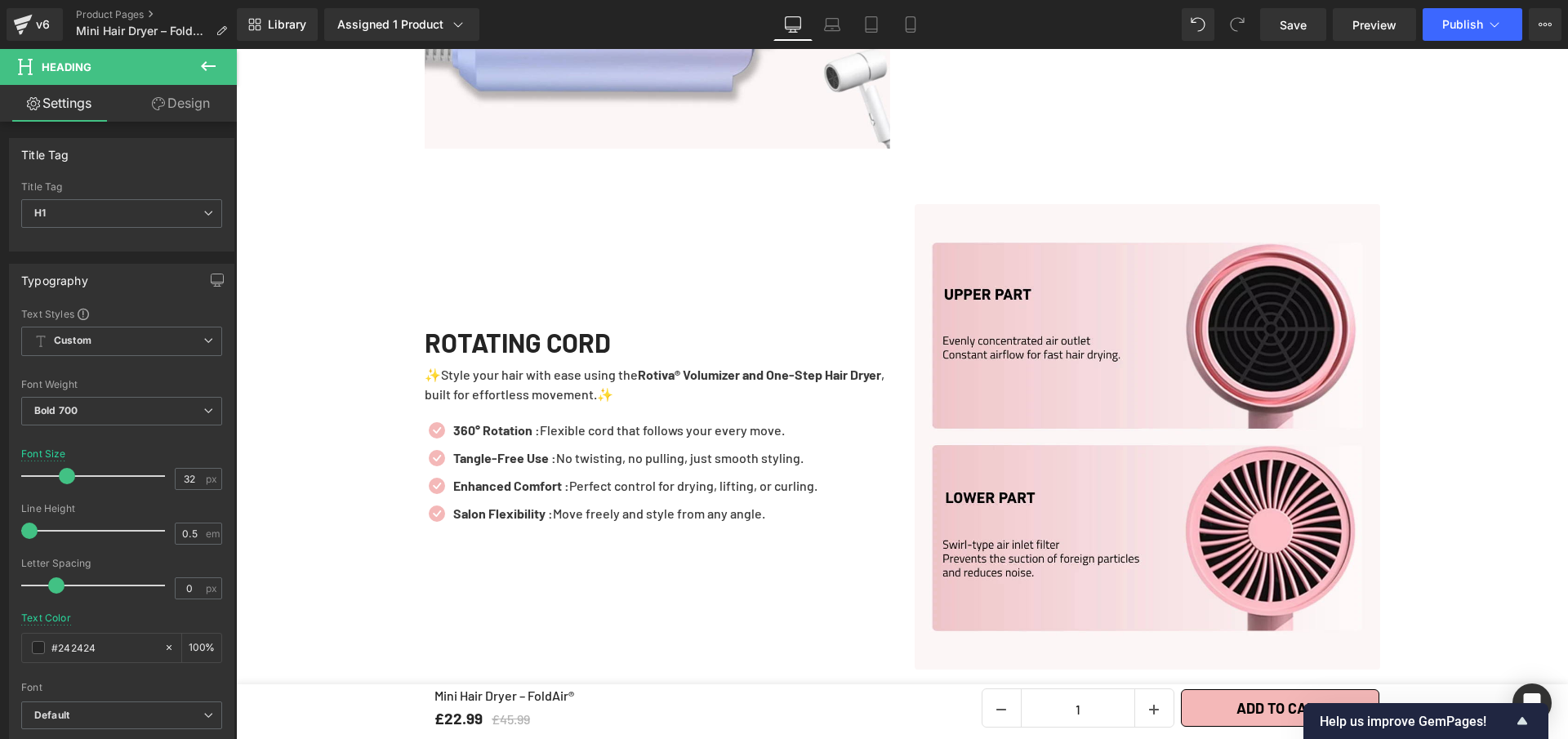
scroll to position [4321, 0]
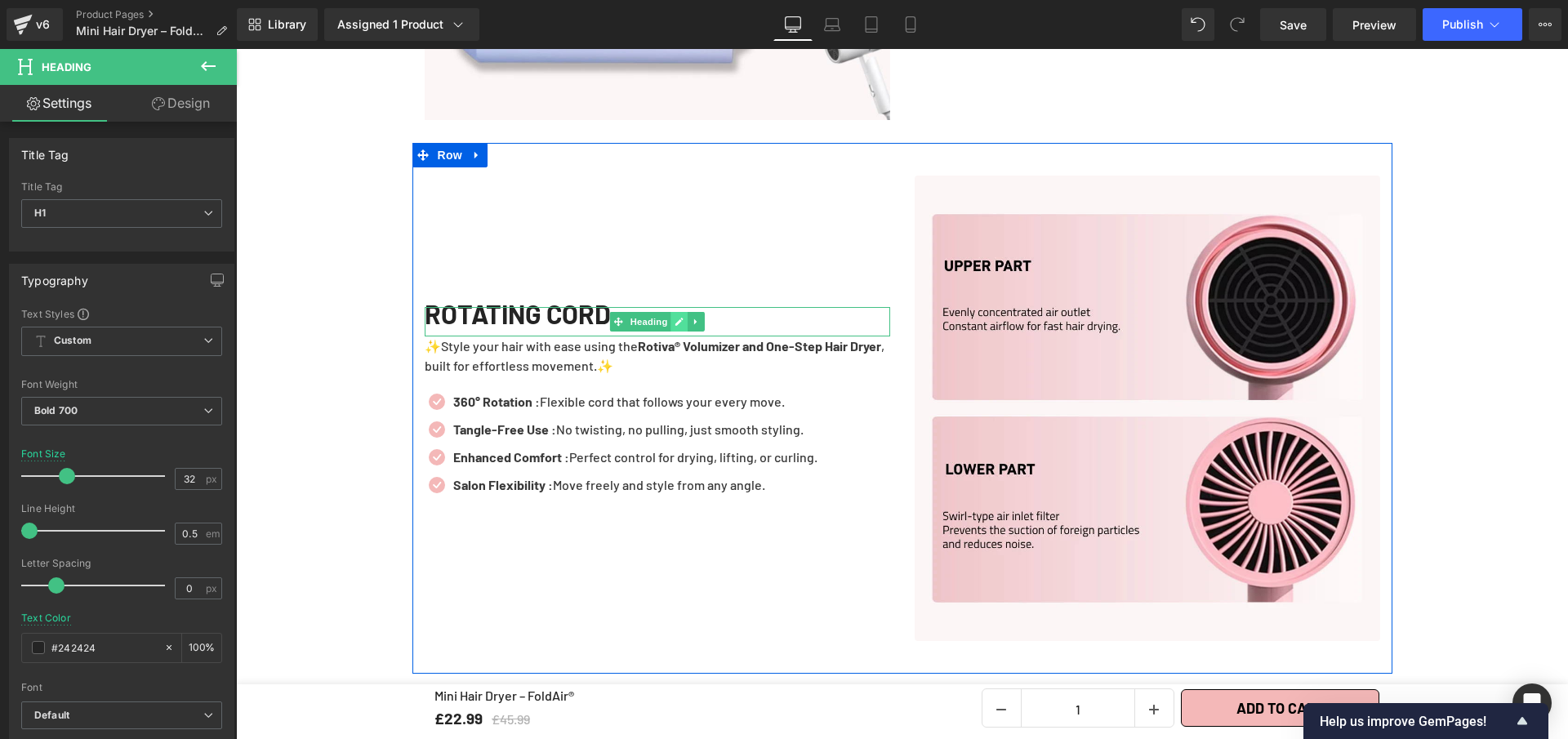
click at [675, 317] on icon at bounding box center [679, 322] width 8 height 8
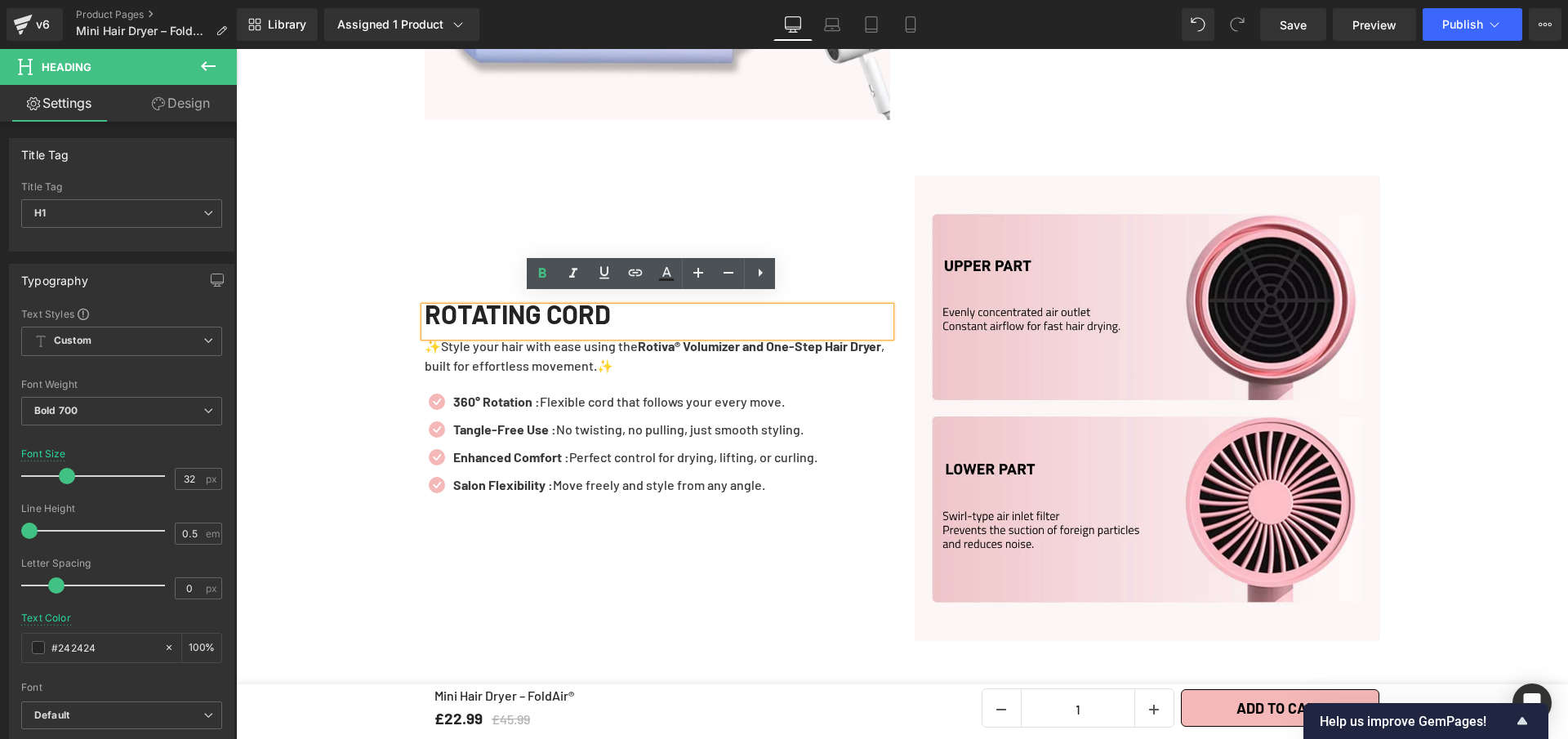
click at [670, 311] on div "ROTATING CORD" at bounding box center [657, 322] width 465 height 30
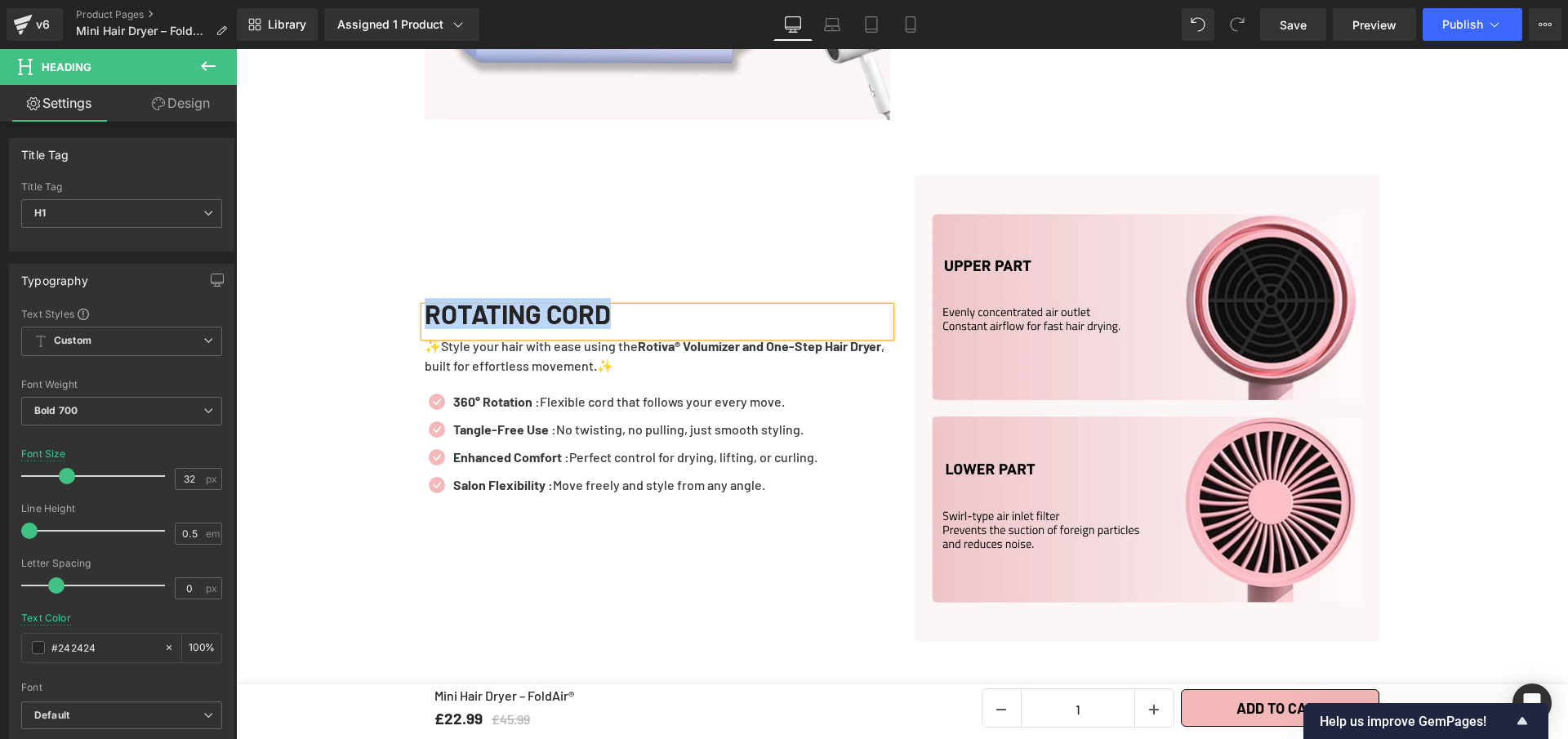
paste div
click at [1306, 19] on span "Save" at bounding box center [1293, 25] width 27 height 17
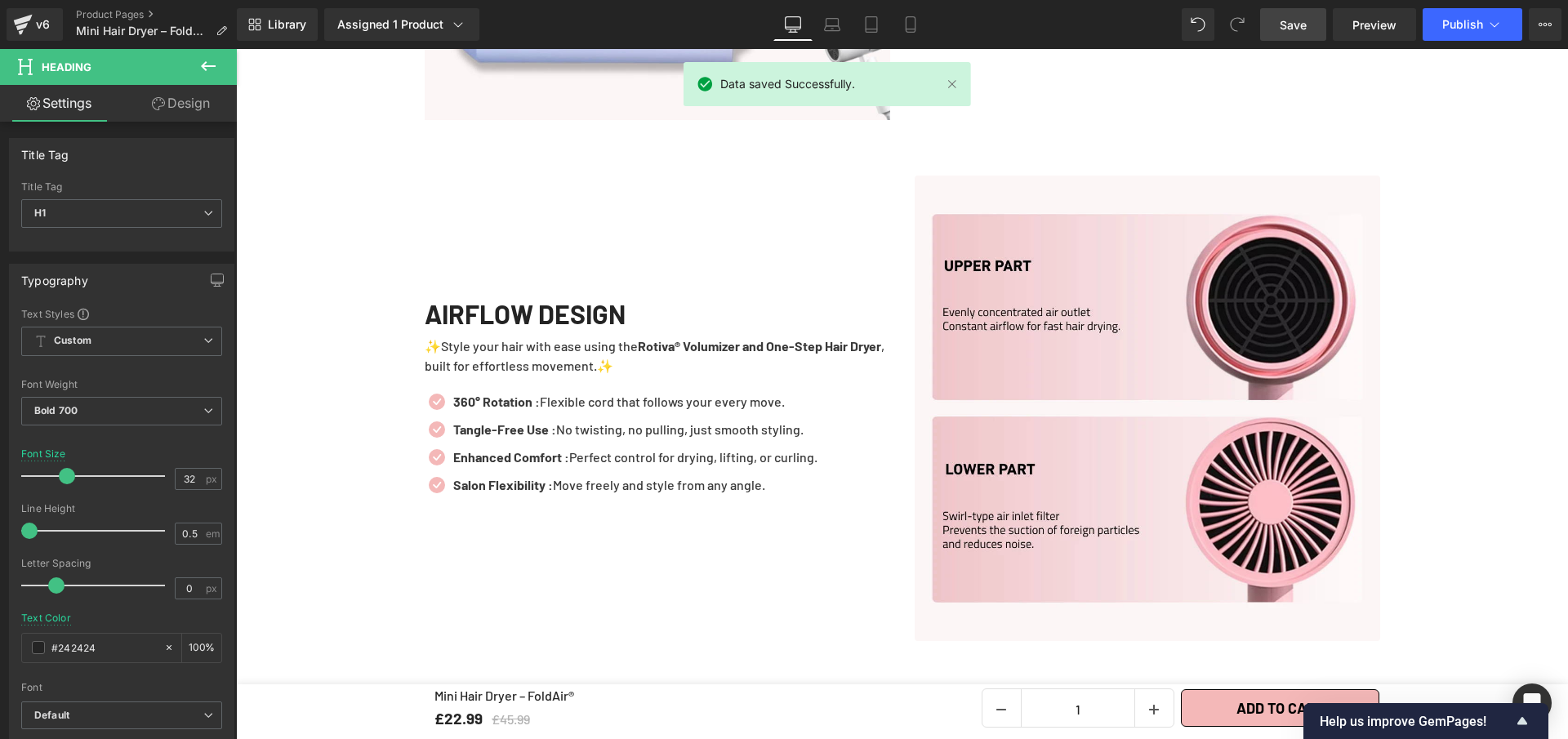
drag, startPoint x: 1305, startPoint y: 27, endPoint x: 957, endPoint y: 288, distance: 435.0
click at [1305, 27] on span "Save" at bounding box center [1293, 25] width 27 height 17
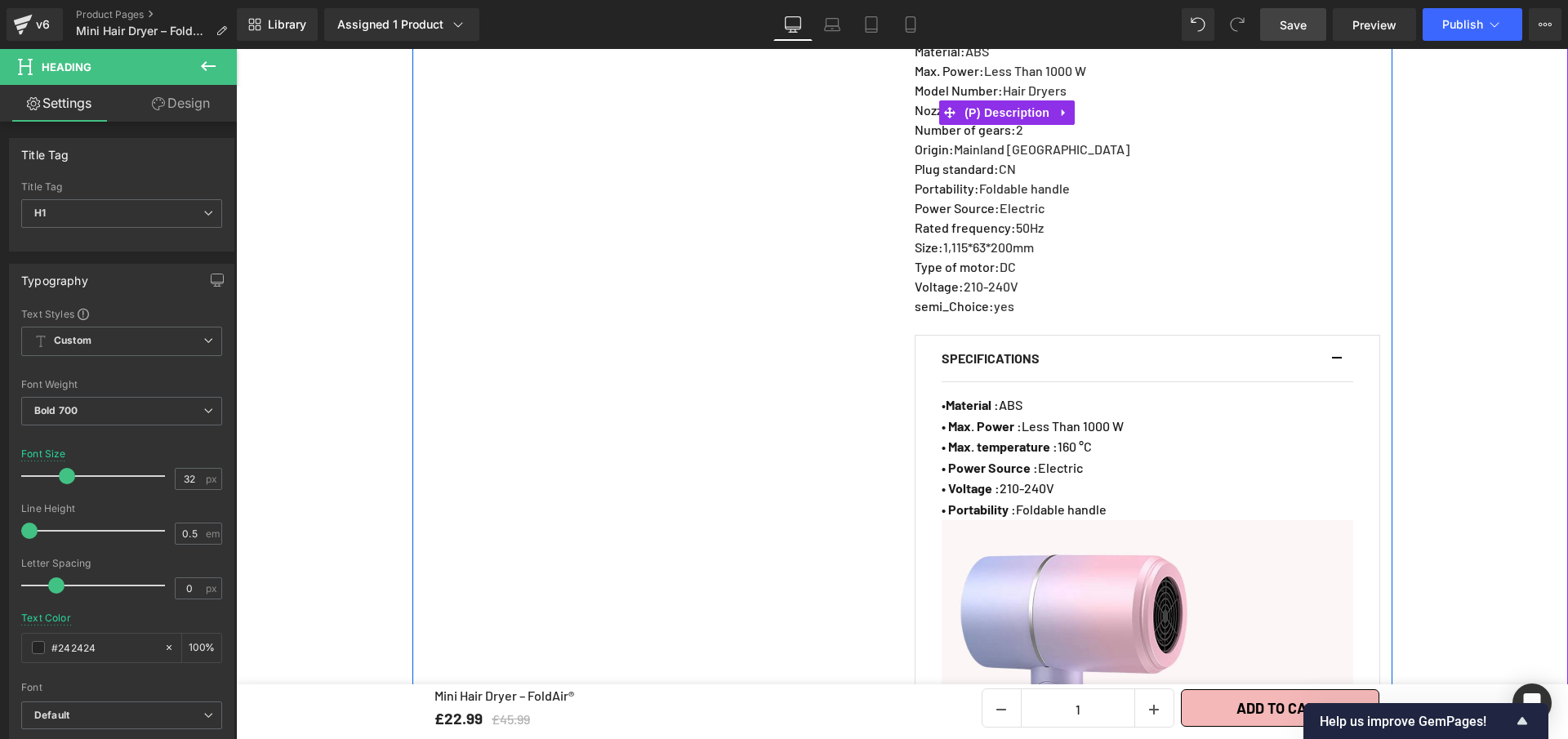
scroll to position [1192, 0]
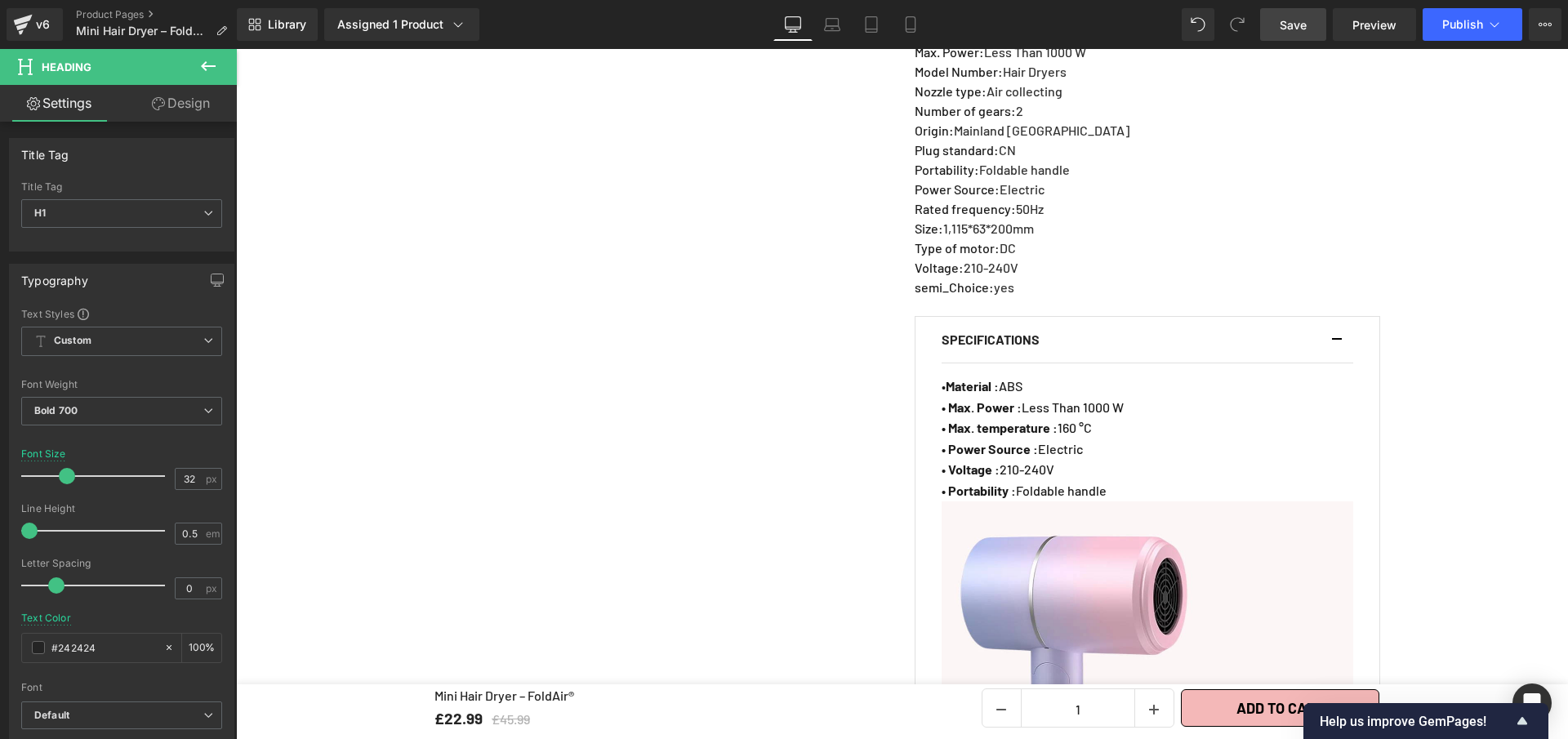
drag, startPoint x: 1292, startPoint y: 30, endPoint x: 979, endPoint y: 157, distance: 337.8
click at [1292, 30] on span "Save" at bounding box center [1293, 25] width 27 height 17
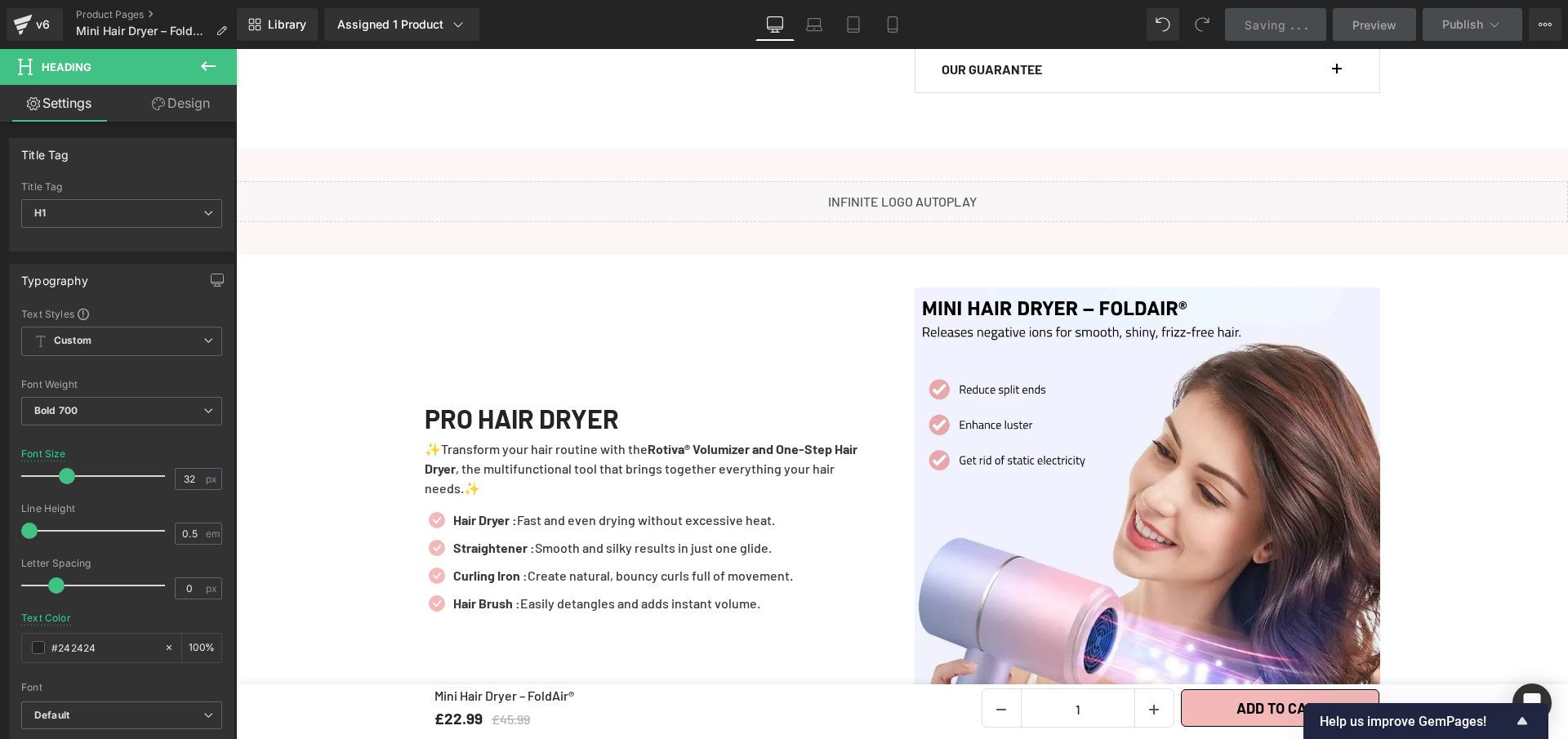
scroll to position [2249, 0]
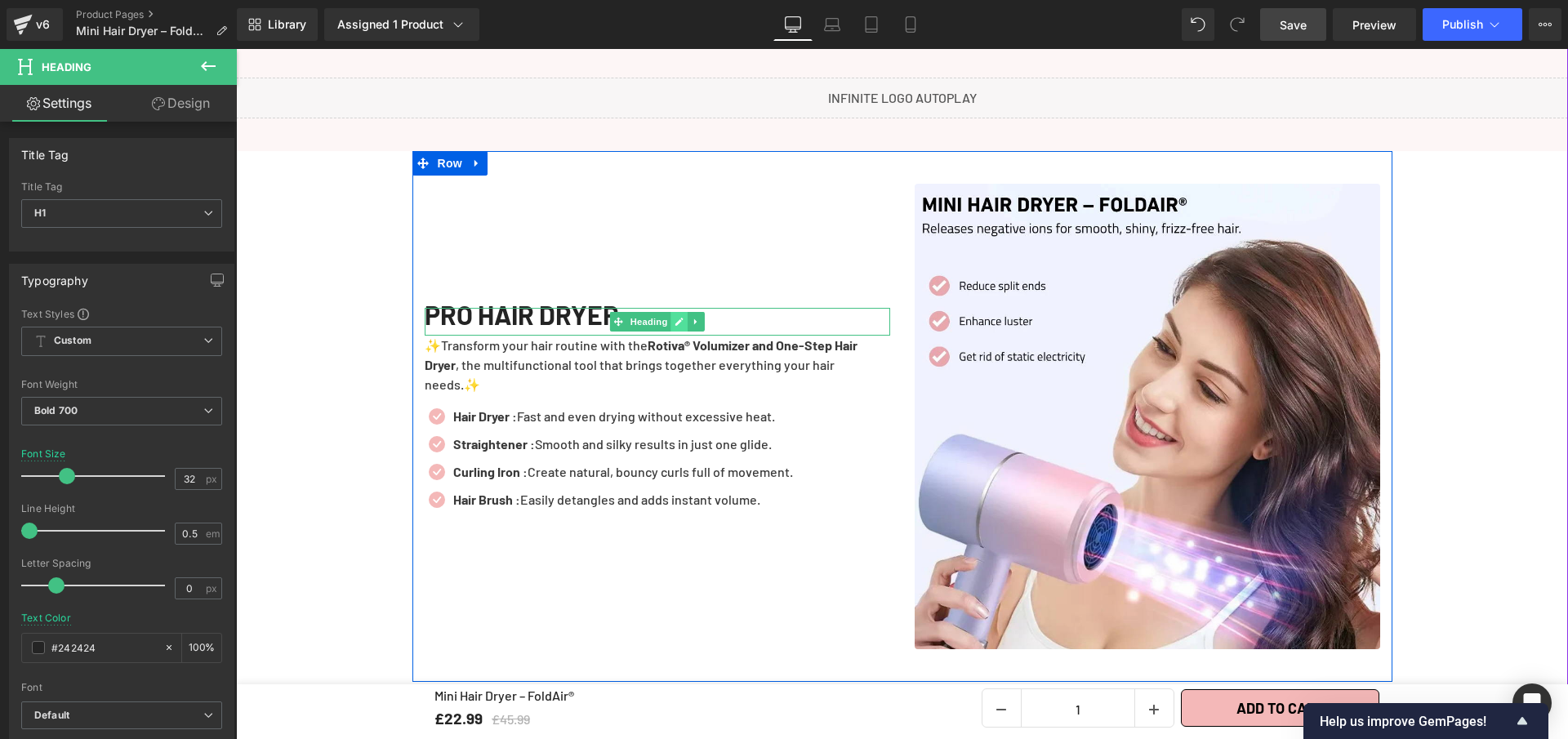
click at [675, 322] on icon at bounding box center [679, 322] width 9 height 10
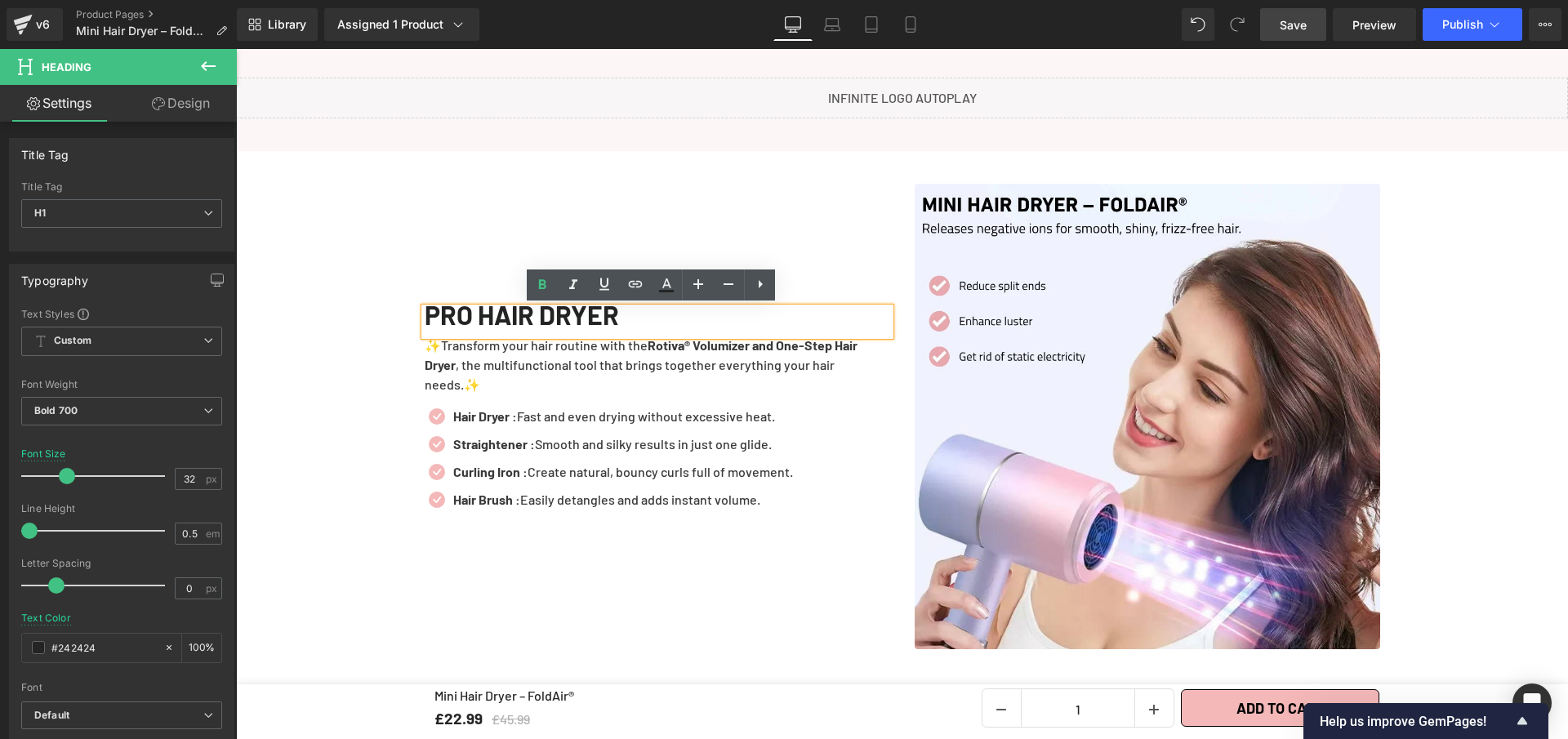
click at [675, 322] on div "PRO HAIR DRYER" at bounding box center [657, 322] width 465 height 28
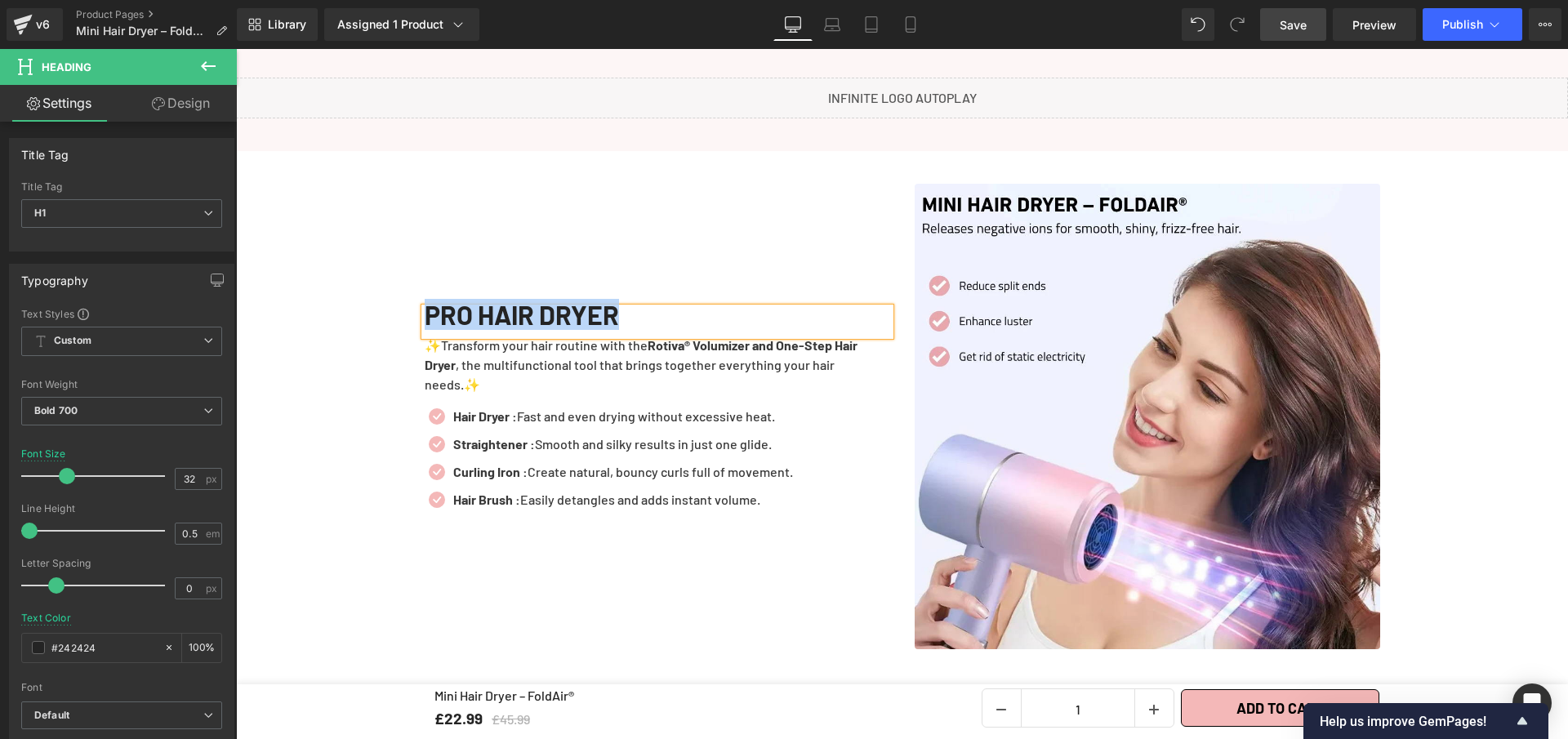
copy h1 "PRO HAIR DRYER"
click at [865, 367] on p "✨Transform your hair routine with the Rotiva® Volumizer and One-Step Hair Dryer…" at bounding box center [657, 365] width 465 height 59
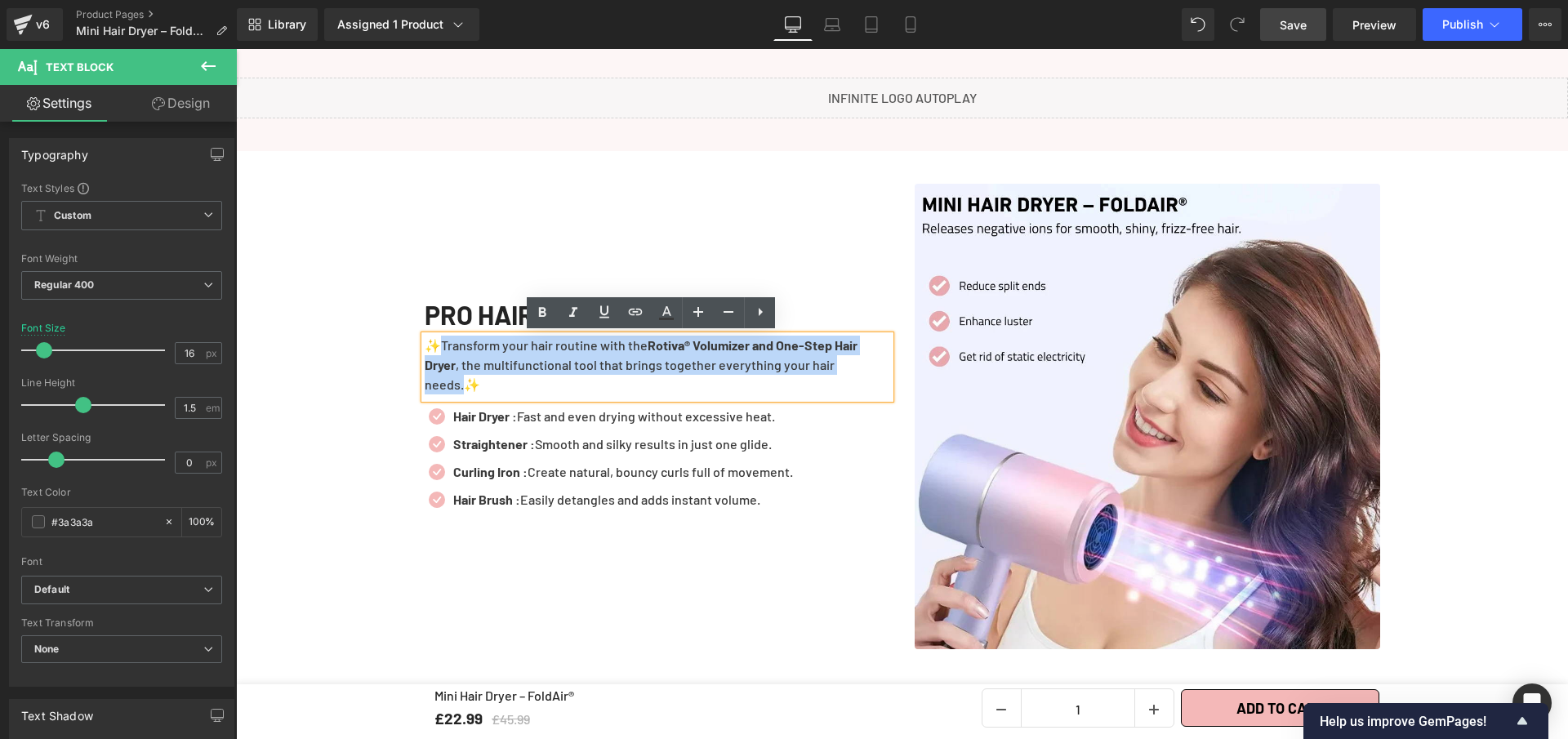
drag, startPoint x: 867, startPoint y: 367, endPoint x: 437, endPoint y: 343, distance: 430.7
click at [437, 343] on p "✨Transform your hair routine with the Rotiva® Volumizer and One-Step Hair Dryer…" at bounding box center [657, 365] width 465 height 59
paste div
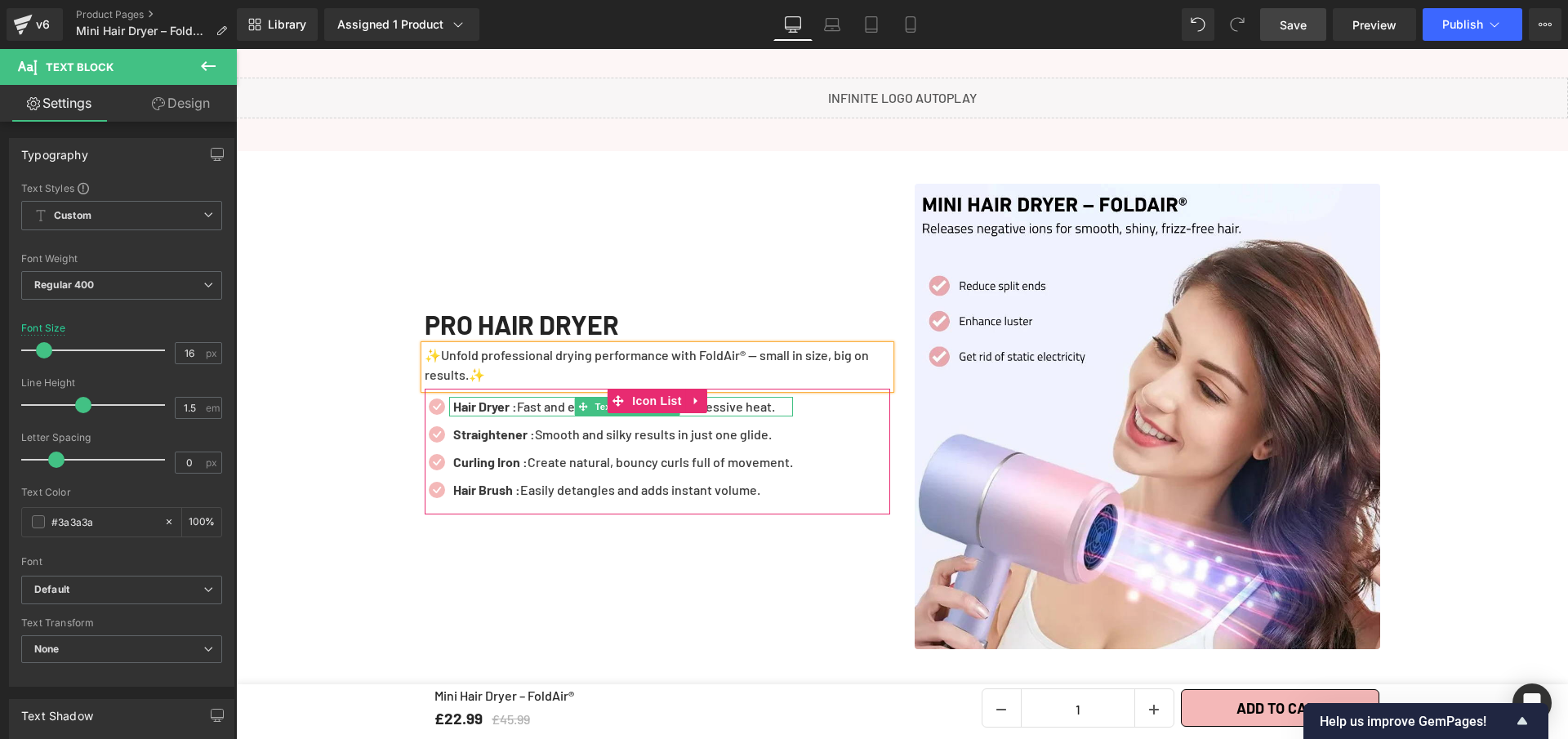
click at [789, 399] on p "Hair Dryer : Fast and even drying without excessive heat." at bounding box center [624, 407] width 340 height 20
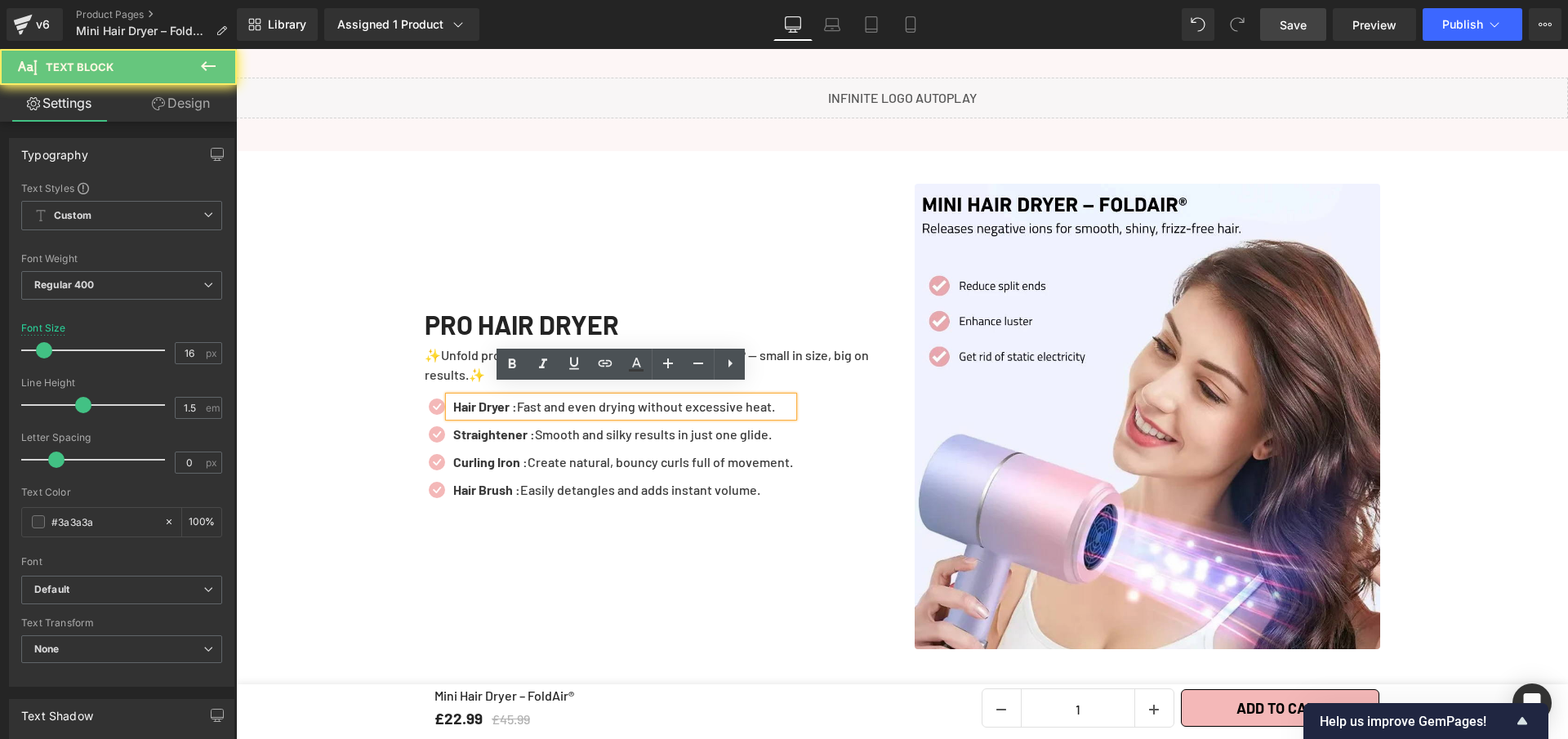
click at [789, 399] on p "Hair Dryer : Fast and even drying without excessive heat." at bounding box center [624, 407] width 340 height 20
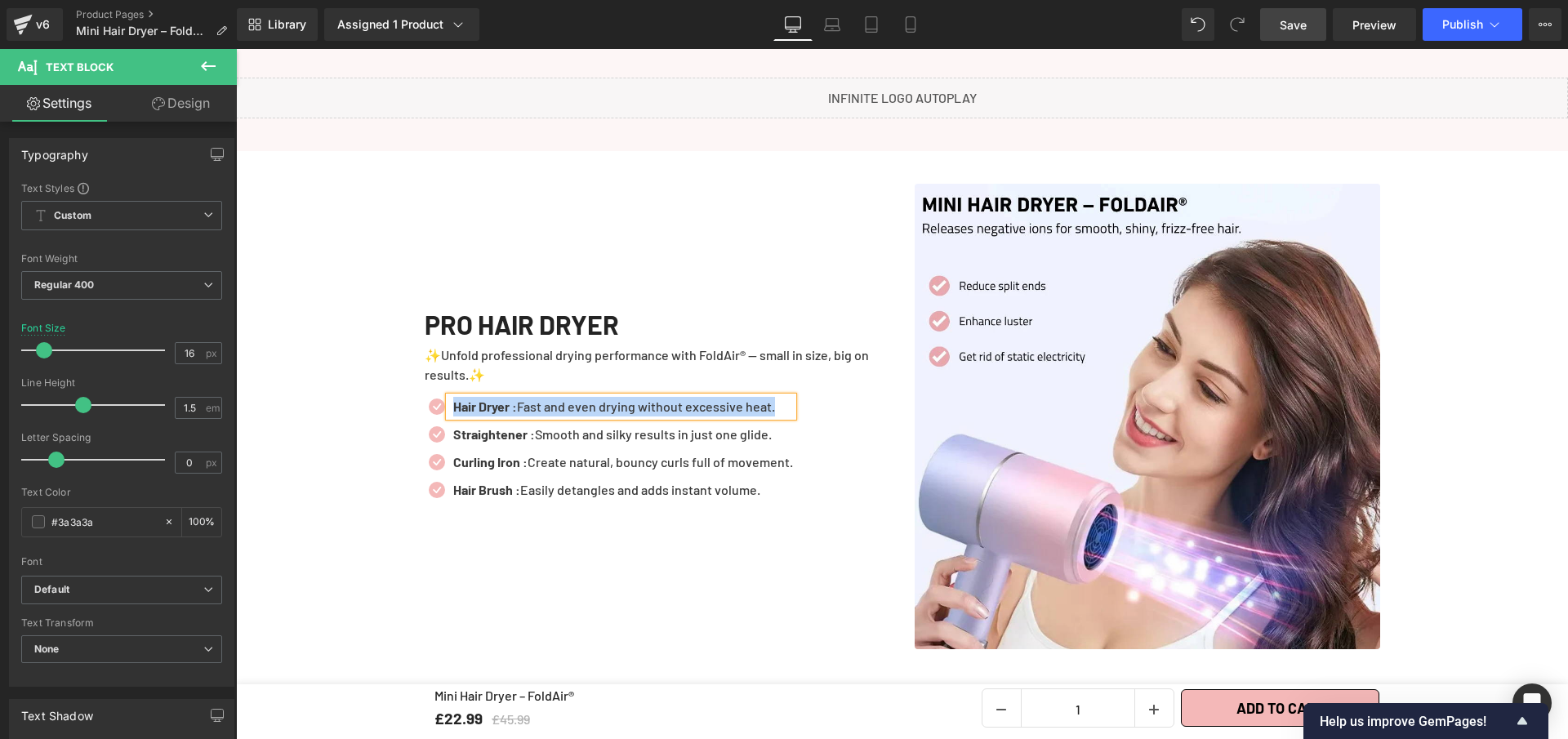
paste div
click at [569, 399] on b "Reduces Split Ends: Keeps your hair healthier and stronger over time" at bounding box center [651, 406] width 395 height 16
drag, startPoint x: 585, startPoint y: 397, endPoint x: 880, endPoint y: 404, distance: 295.1
click at [851, 404] on p "Reduces Split Ends : Keeps your hair healthier and stronger over time" at bounding box center [652, 407] width 398 height 20
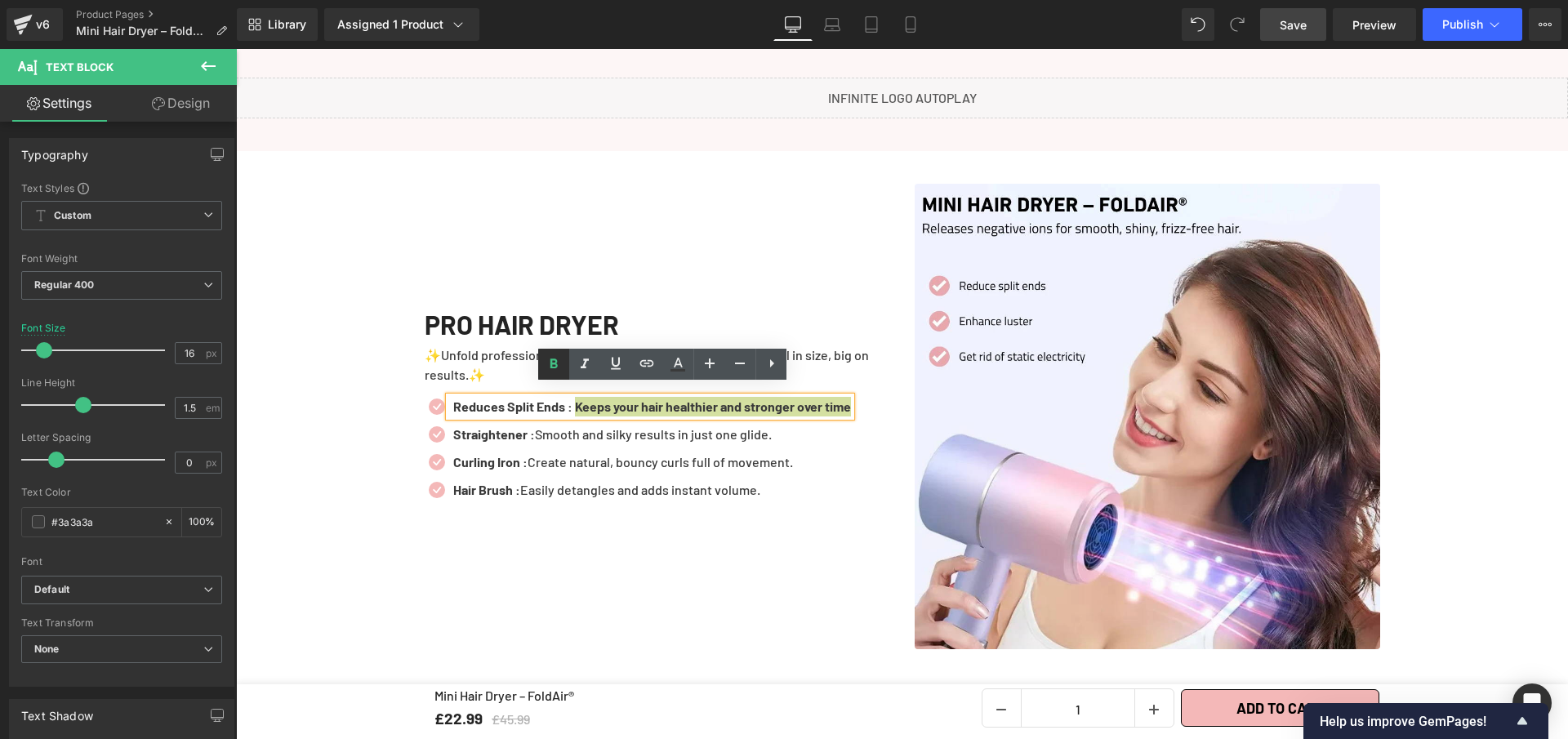
click at [561, 368] on icon at bounding box center [554, 364] width 20 height 20
click at [851, 402] on p "Reduces Split Ends : Keeps your hair healthier and stronger over time" at bounding box center [652, 407] width 398 height 20
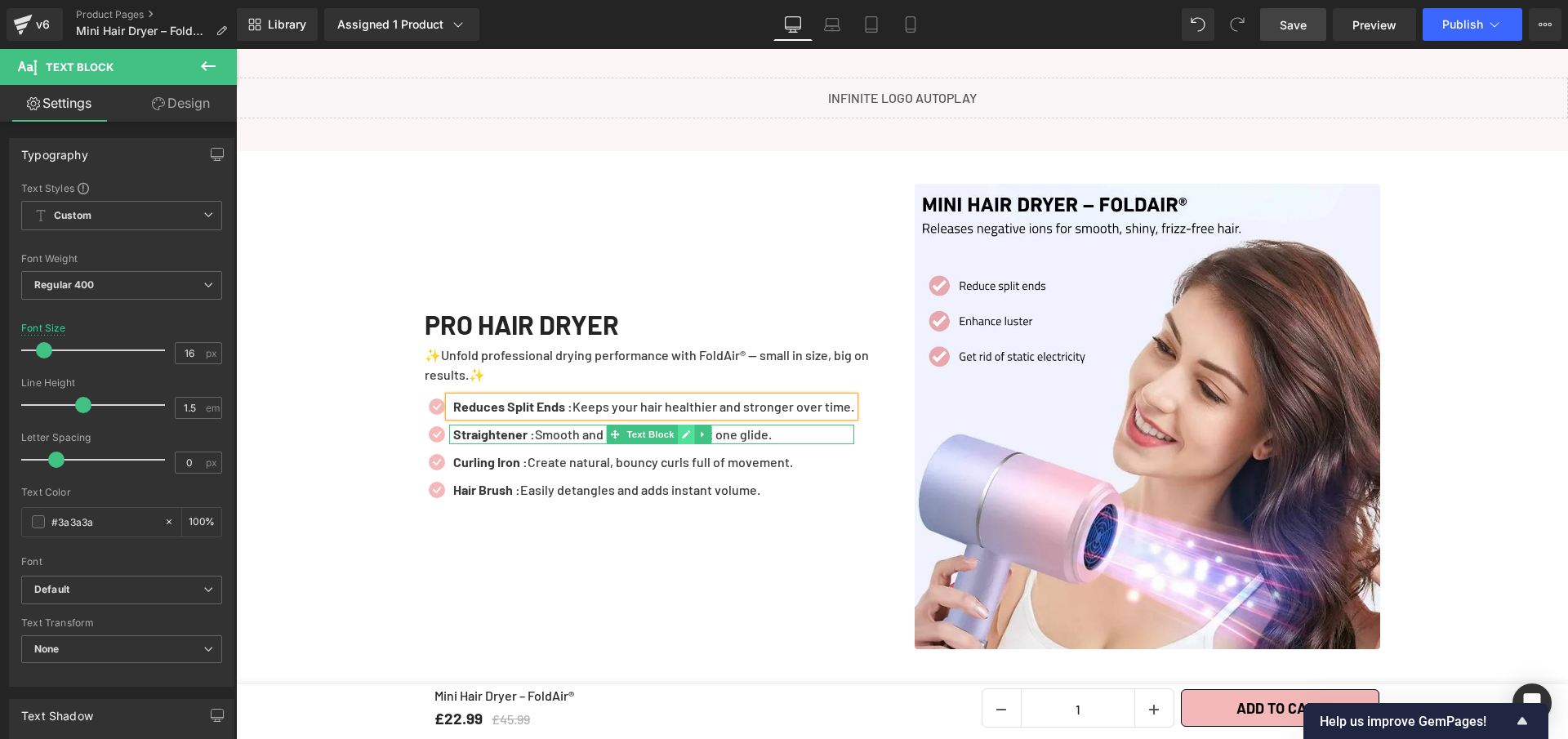
click at [682, 430] on icon at bounding box center [686, 435] width 9 height 10
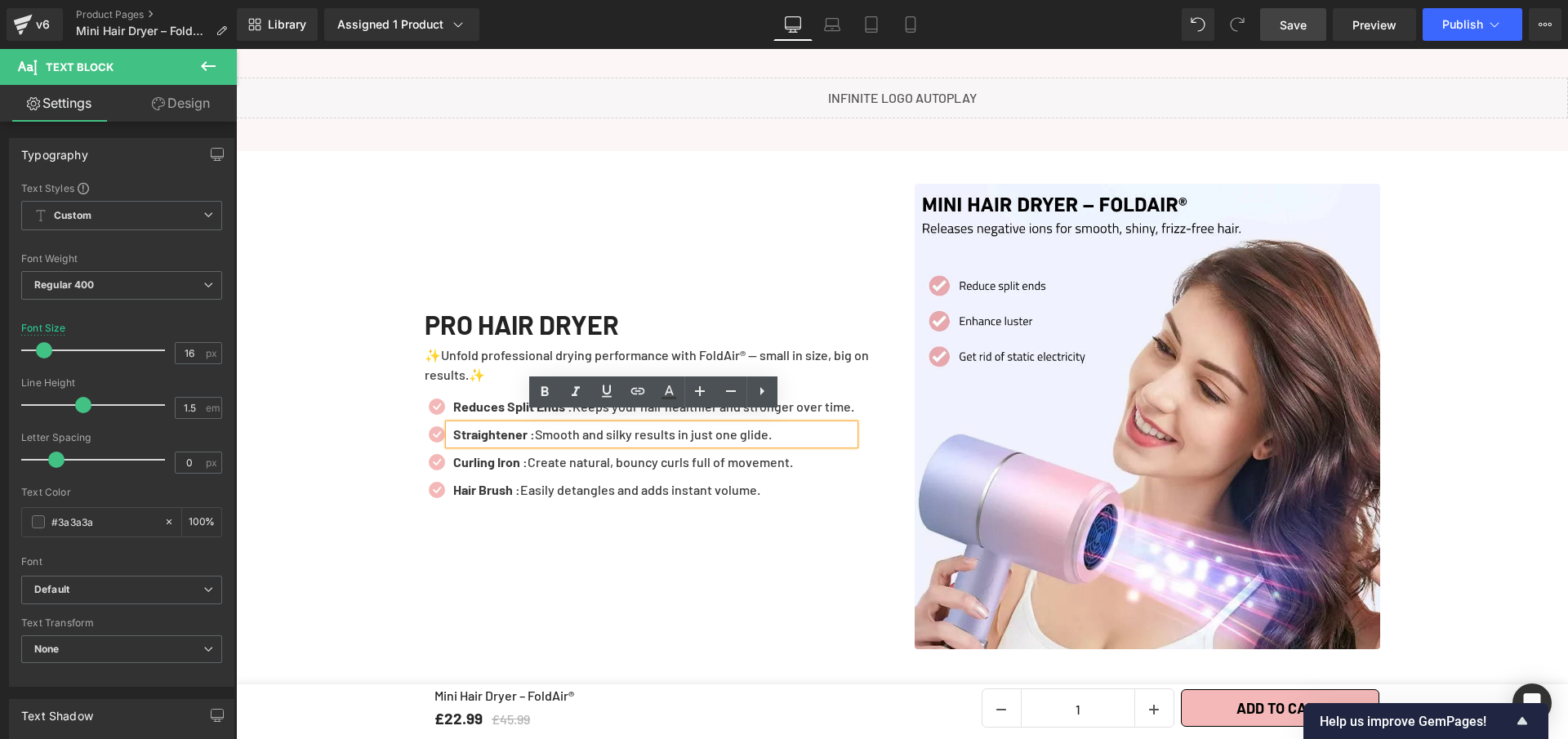
click at [734, 427] on p "Straightener : Smooth and silky results in just one glide." at bounding box center [654, 435] width 401 height 20
click at [735, 427] on p "Straightener : Smooth and silky results in just one glide." at bounding box center [654, 435] width 401 height 20
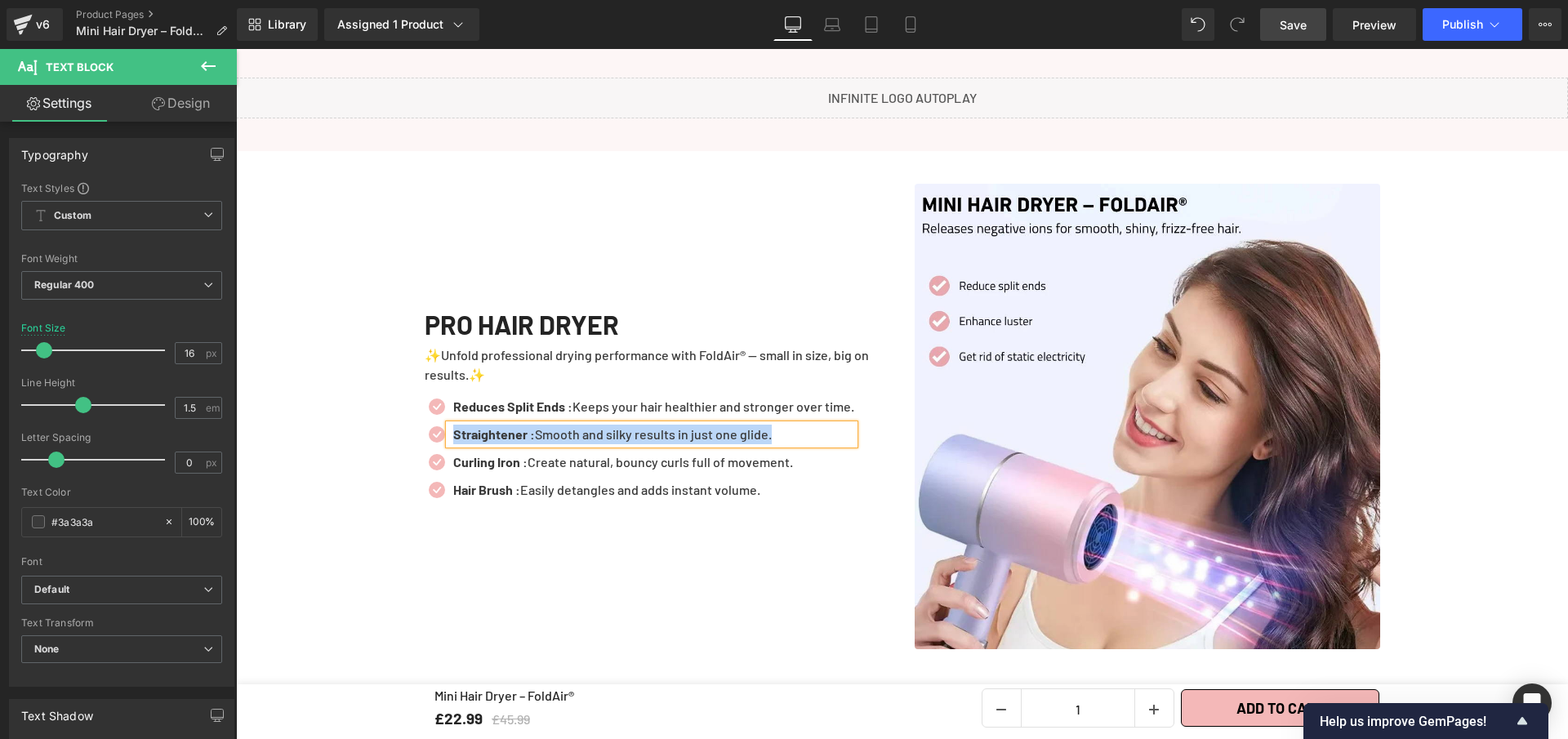
paste div
drag, startPoint x: 549, startPoint y: 425, endPoint x: 557, endPoint y: 429, distance: 8.9
click at [549, 427] on b "Eliminates Static: Negative ions neutralize frizz for smoother strands." at bounding box center [653, 434] width 400 height 16
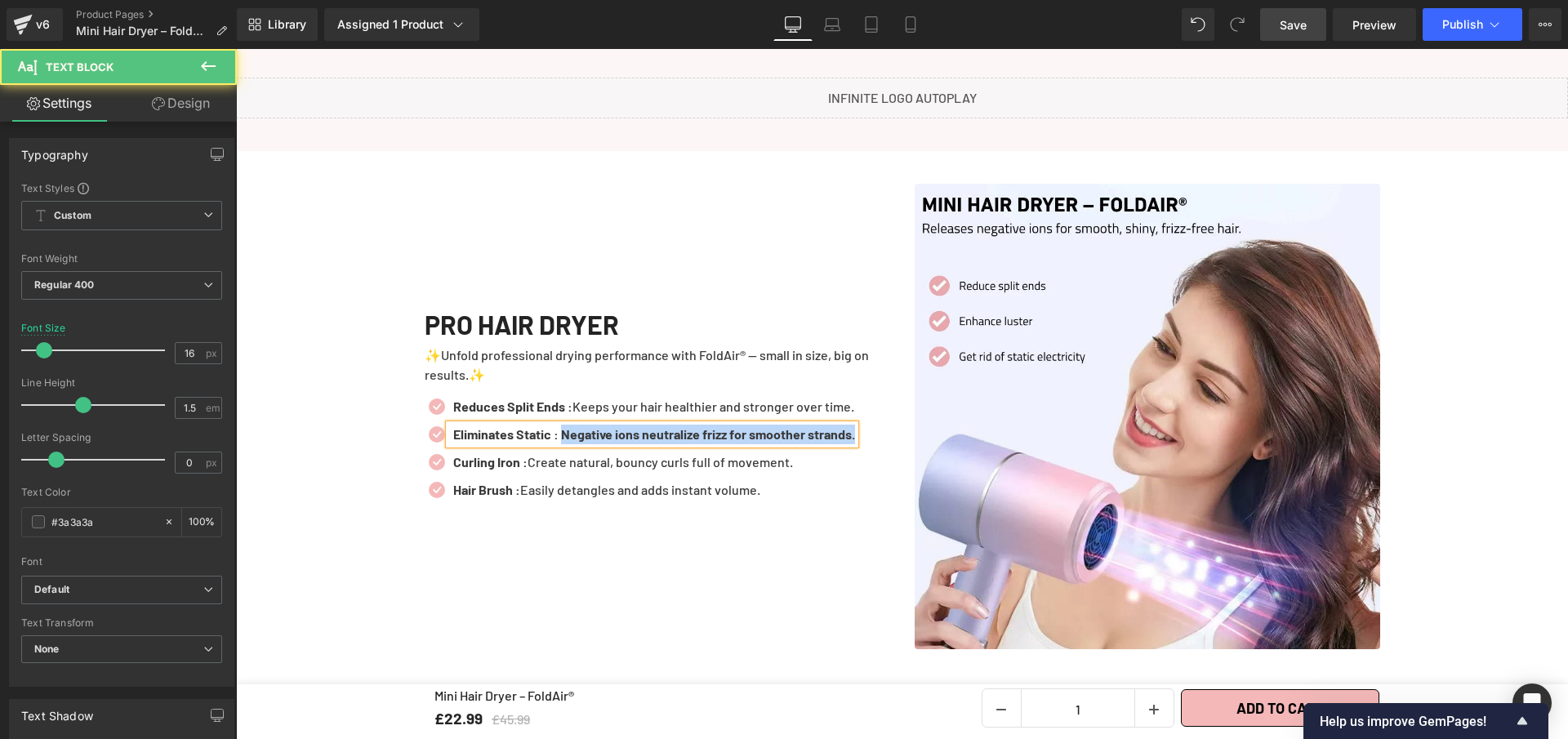
drag, startPoint x: 562, startPoint y: 426, endPoint x: 888, endPoint y: 446, distance: 326.6
click at [888, 446] on div "PRO HAIR DRYER Heading ✨Unfold professional drying performance with FoldAir® — …" at bounding box center [657, 416] width 490 height 465
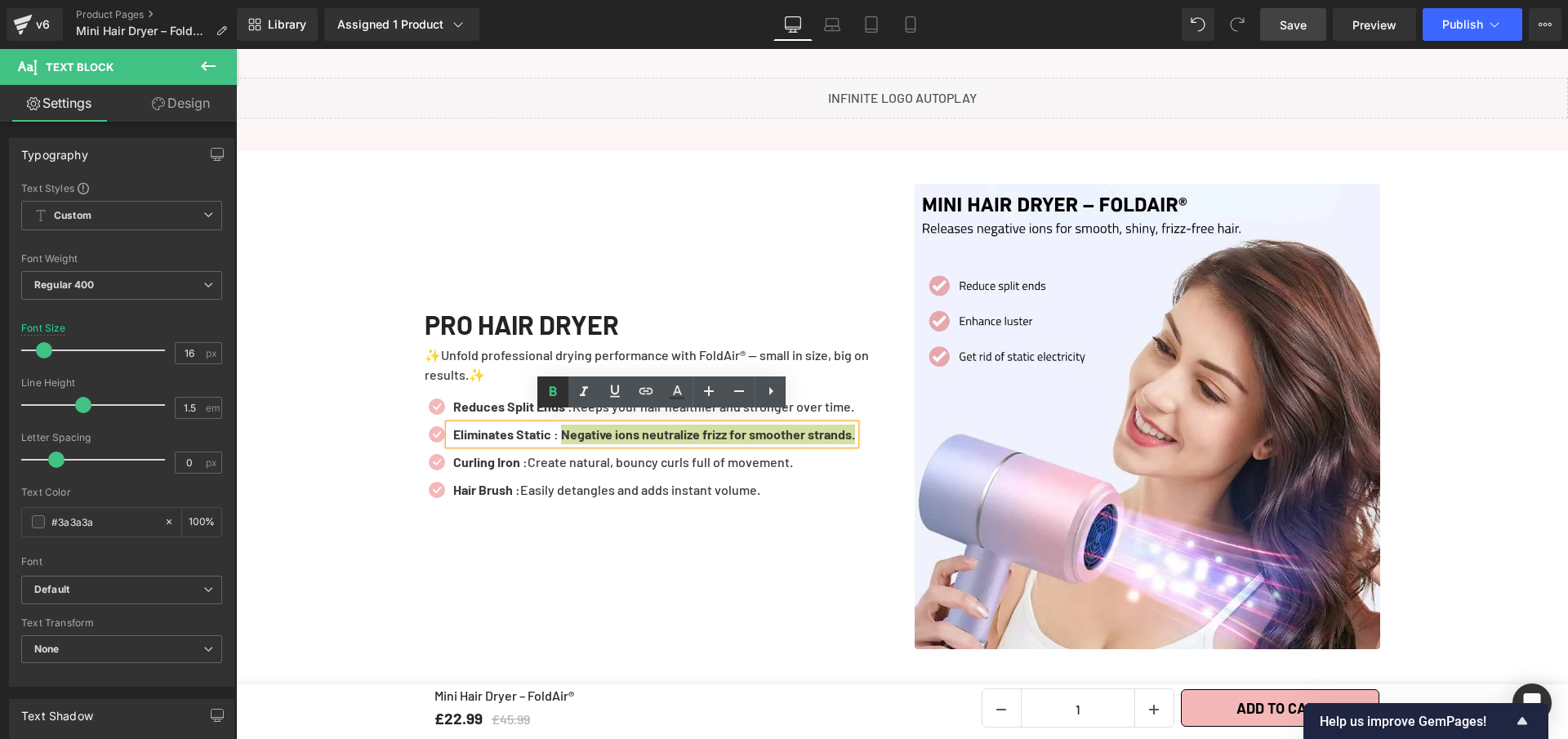
click at [560, 390] on icon at bounding box center [553, 392] width 20 height 20
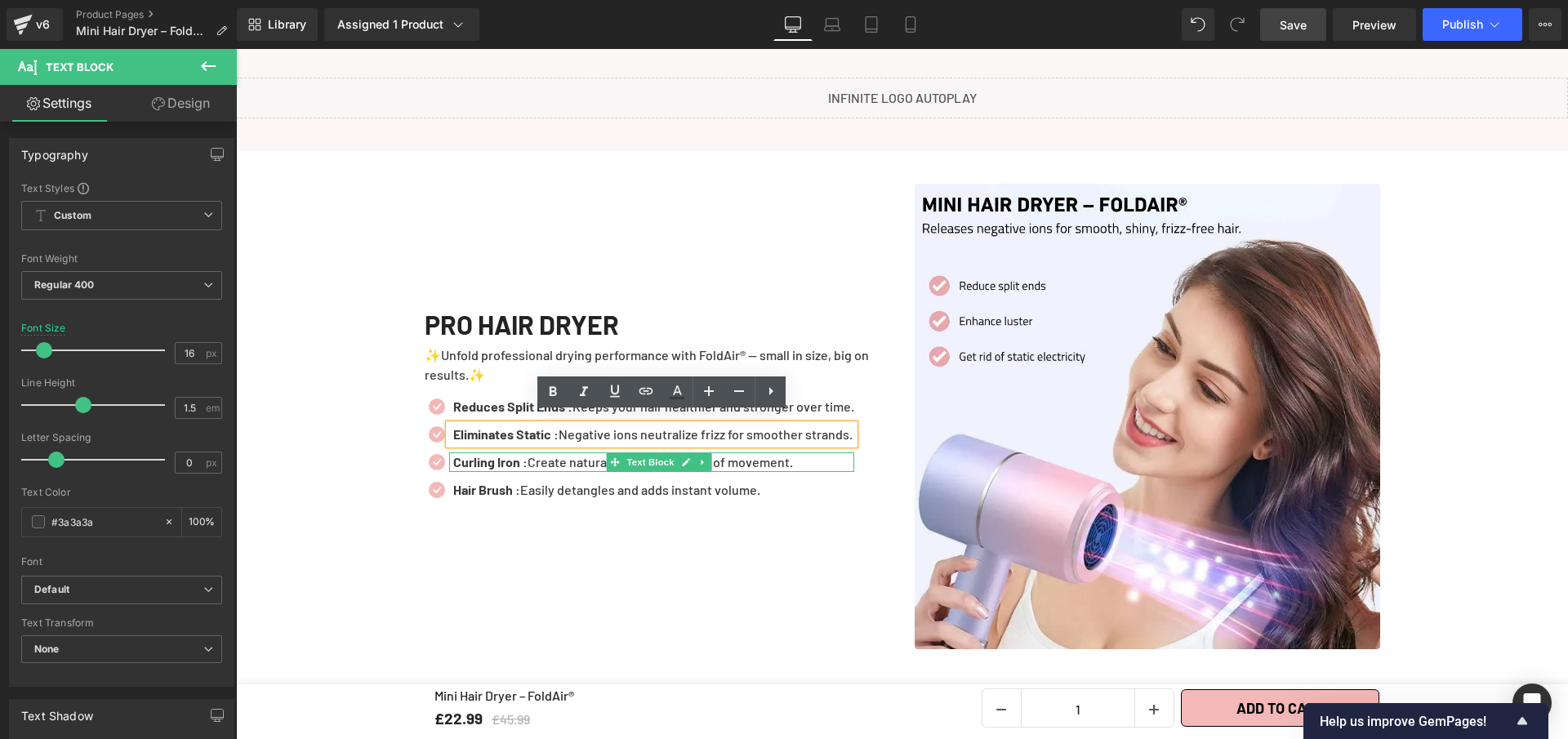
click at [574, 454] on p "Curling Iron : Create natural, bouncy curls full of movement." at bounding box center [654, 463] width 401 height 20
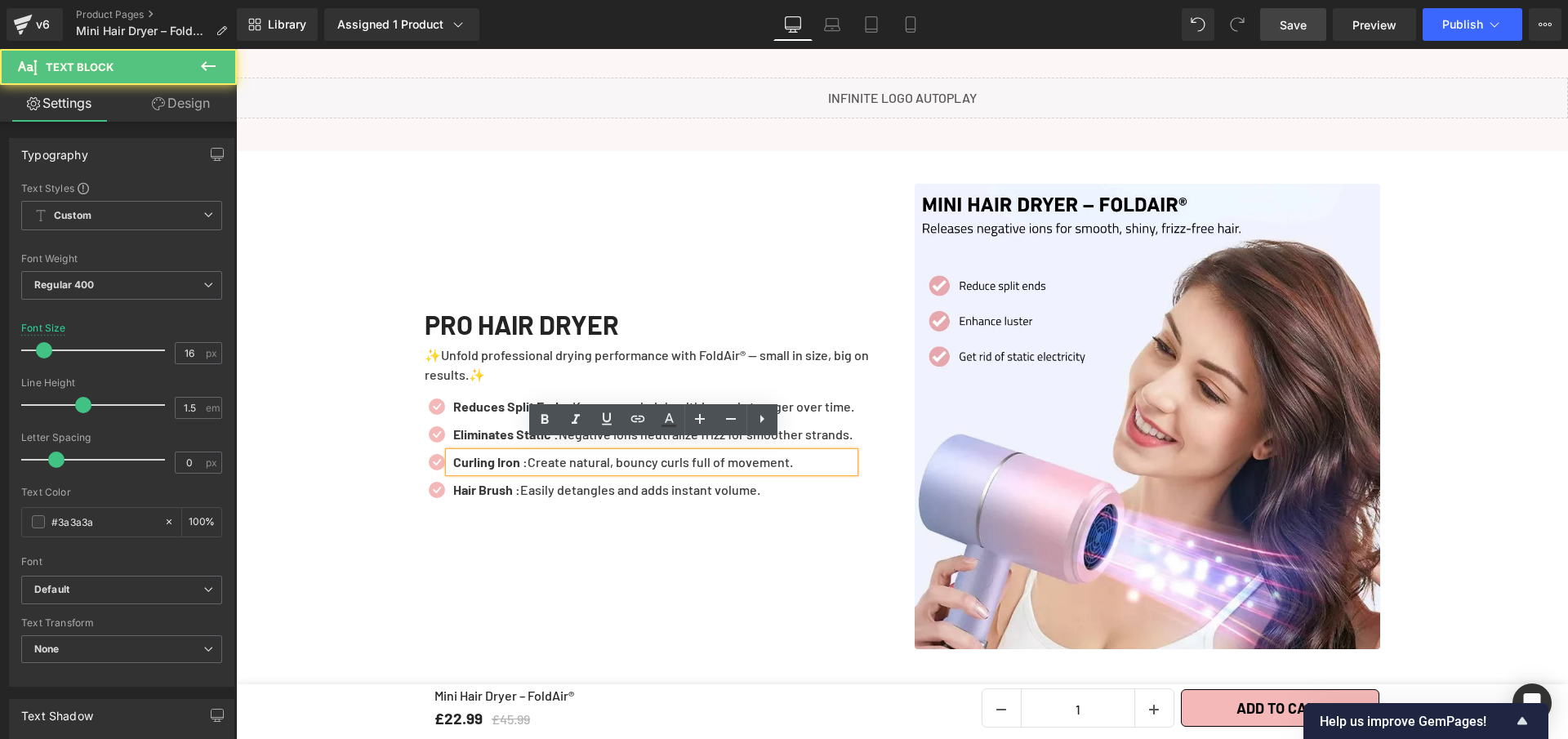
click at [574, 454] on p "Curling Iron : Create natural, bouncy curls full of movement." at bounding box center [654, 463] width 401 height 20
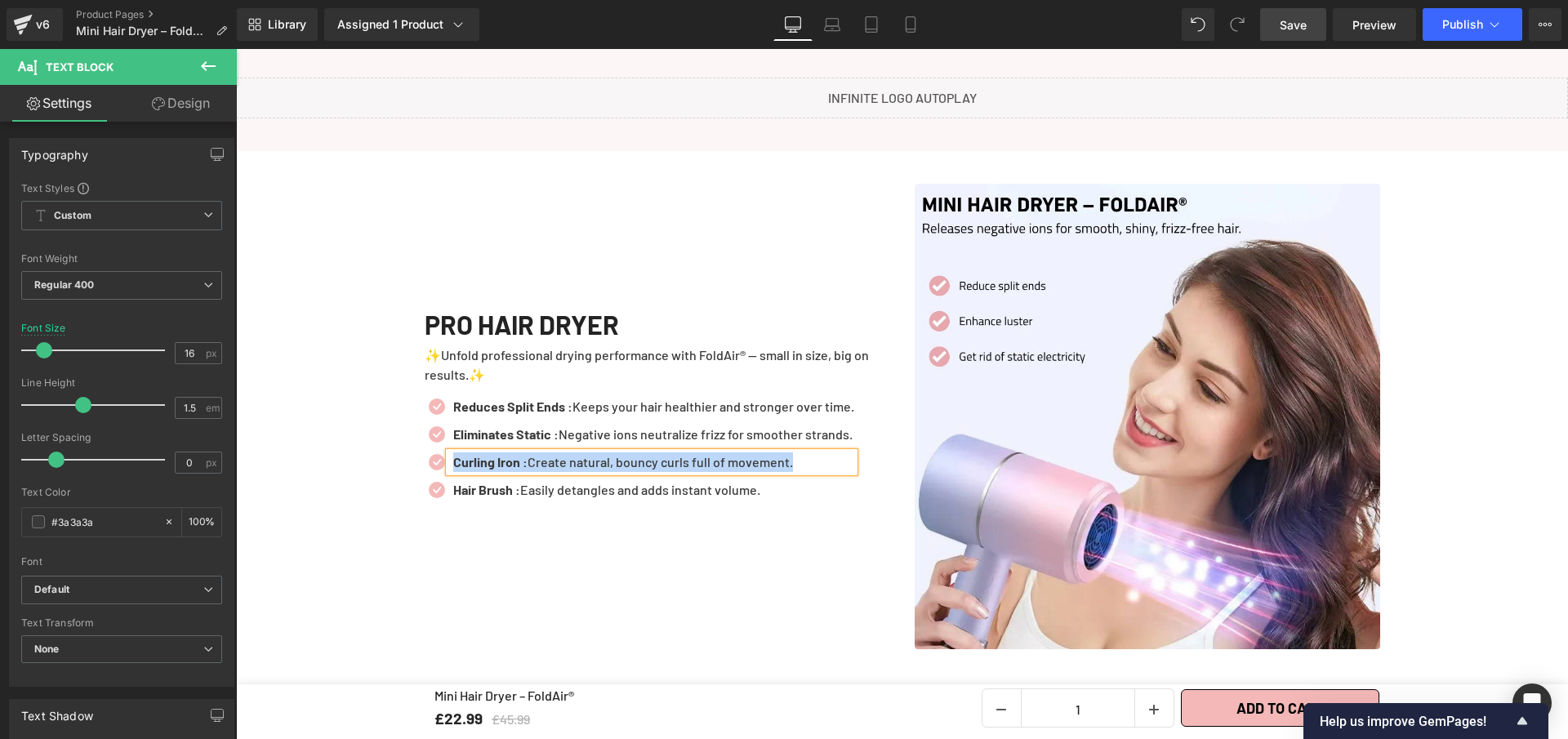
paste div
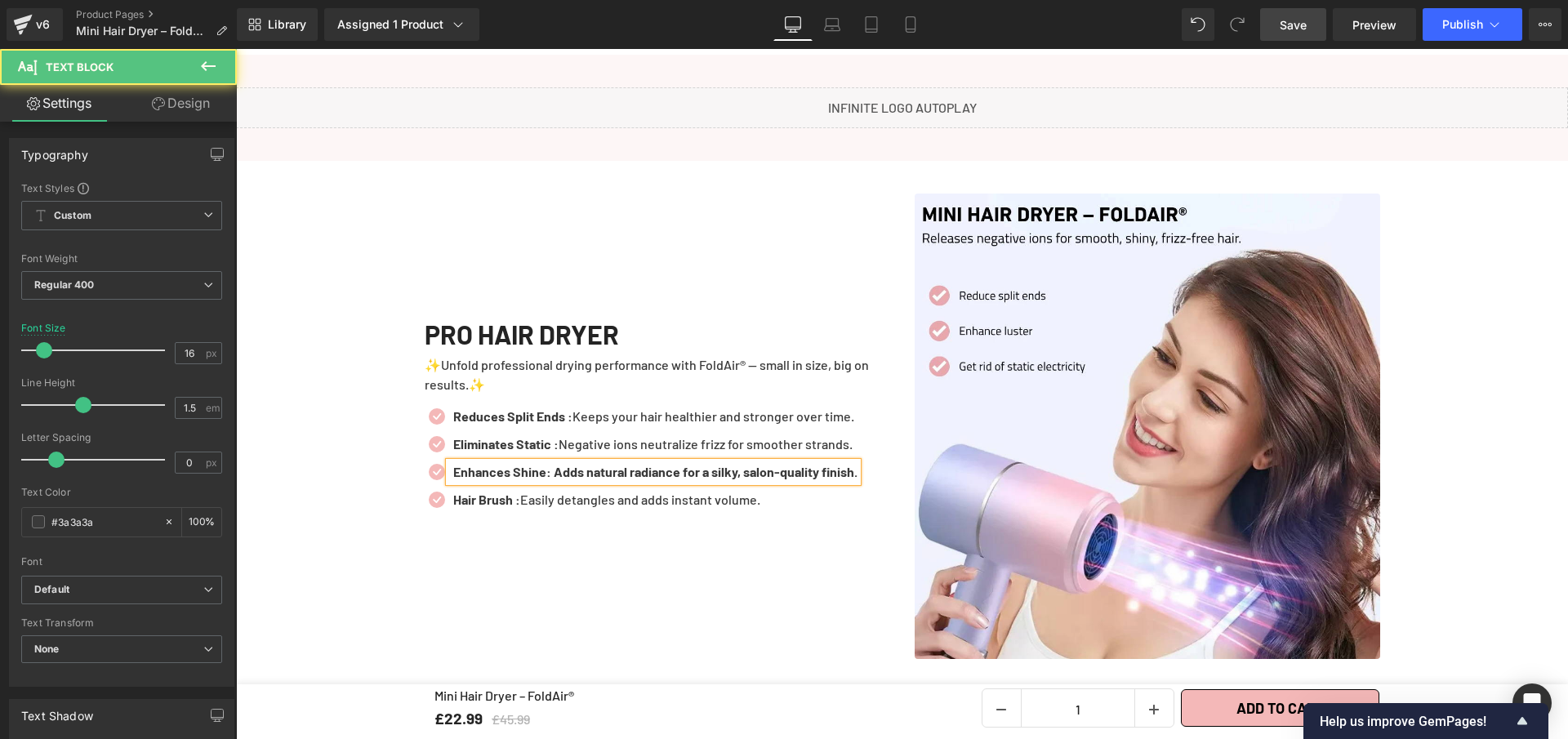
click at [547, 463] on b "Enhances Shine: Adds natural radiance for a silky, salon-quality finish." at bounding box center [656, 471] width 405 height 16
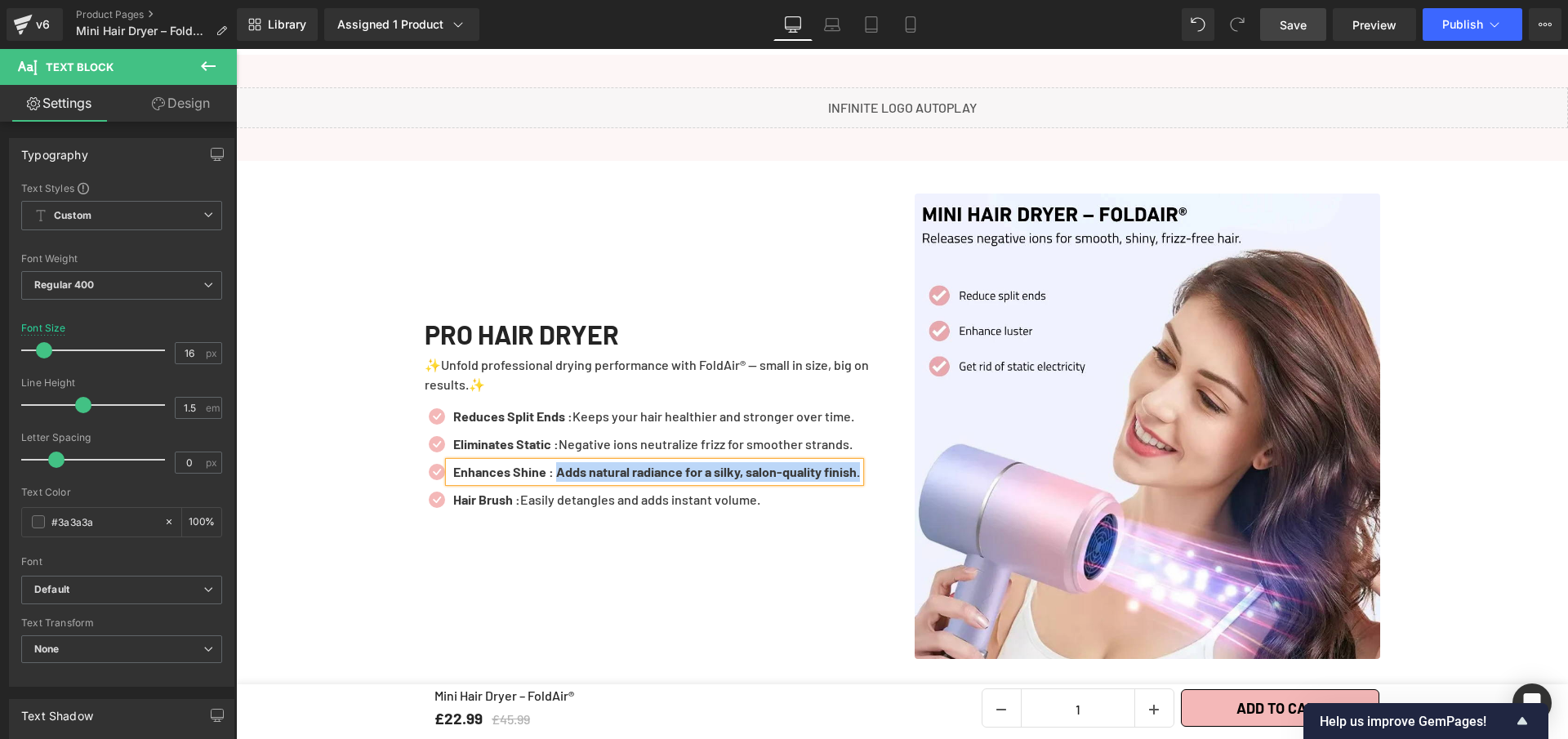
drag, startPoint x: 592, startPoint y: 471, endPoint x: 532, endPoint y: 439, distance: 68.0
click at [595, 473] on p "Enhances Shine : Adds natural radiance for a silky, salon-quality finish." at bounding box center [657, 472] width 407 height 20
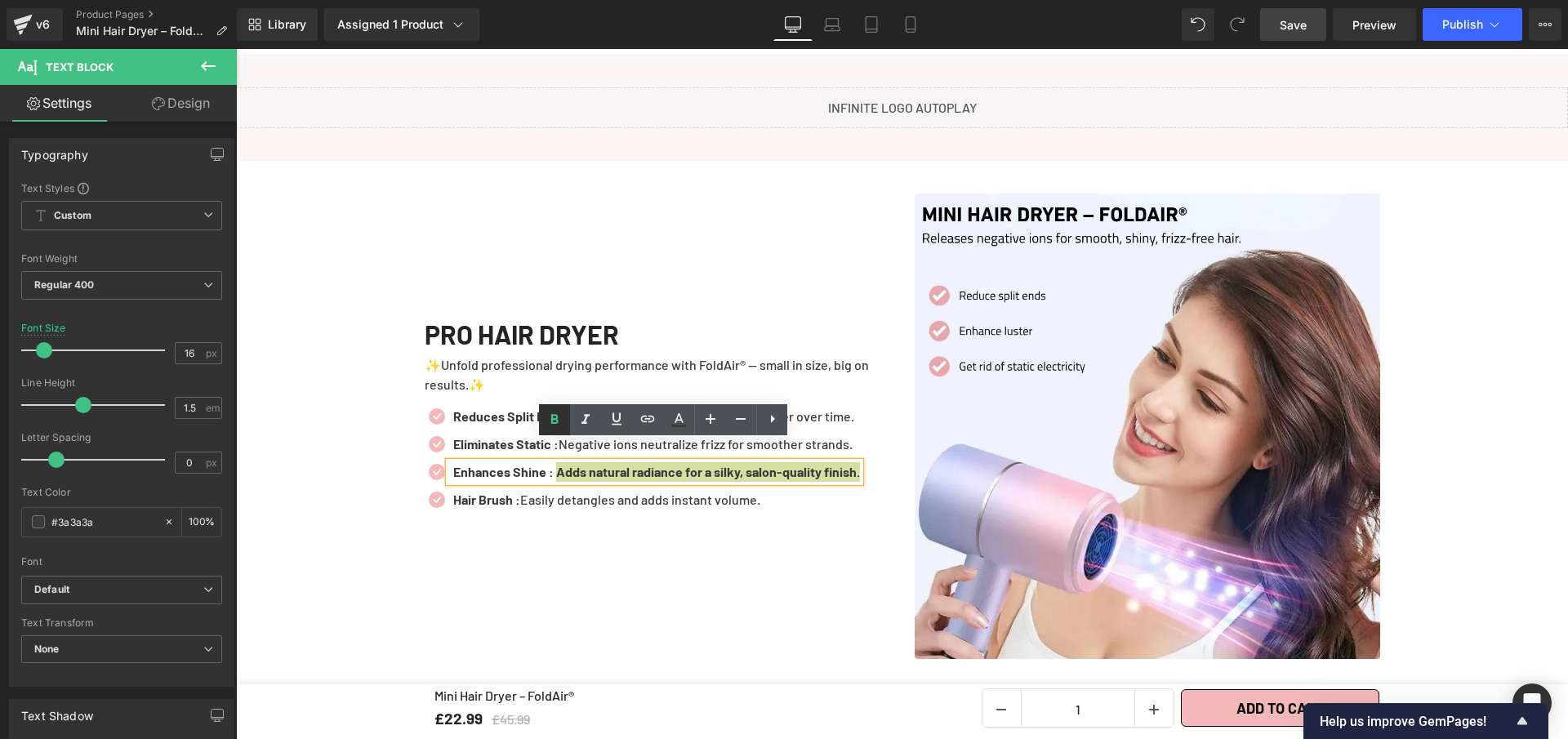
drag, startPoint x: 559, startPoint y: 419, endPoint x: 336, endPoint y: 393, distance: 224.5
click at [559, 419] on icon at bounding box center [555, 420] width 20 height 20
click at [521, 507] on div "Icon Reduces Split Ends : Keeps your hair healthier and stronger over time. Tex…" at bounding box center [657, 461] width 465 height 125
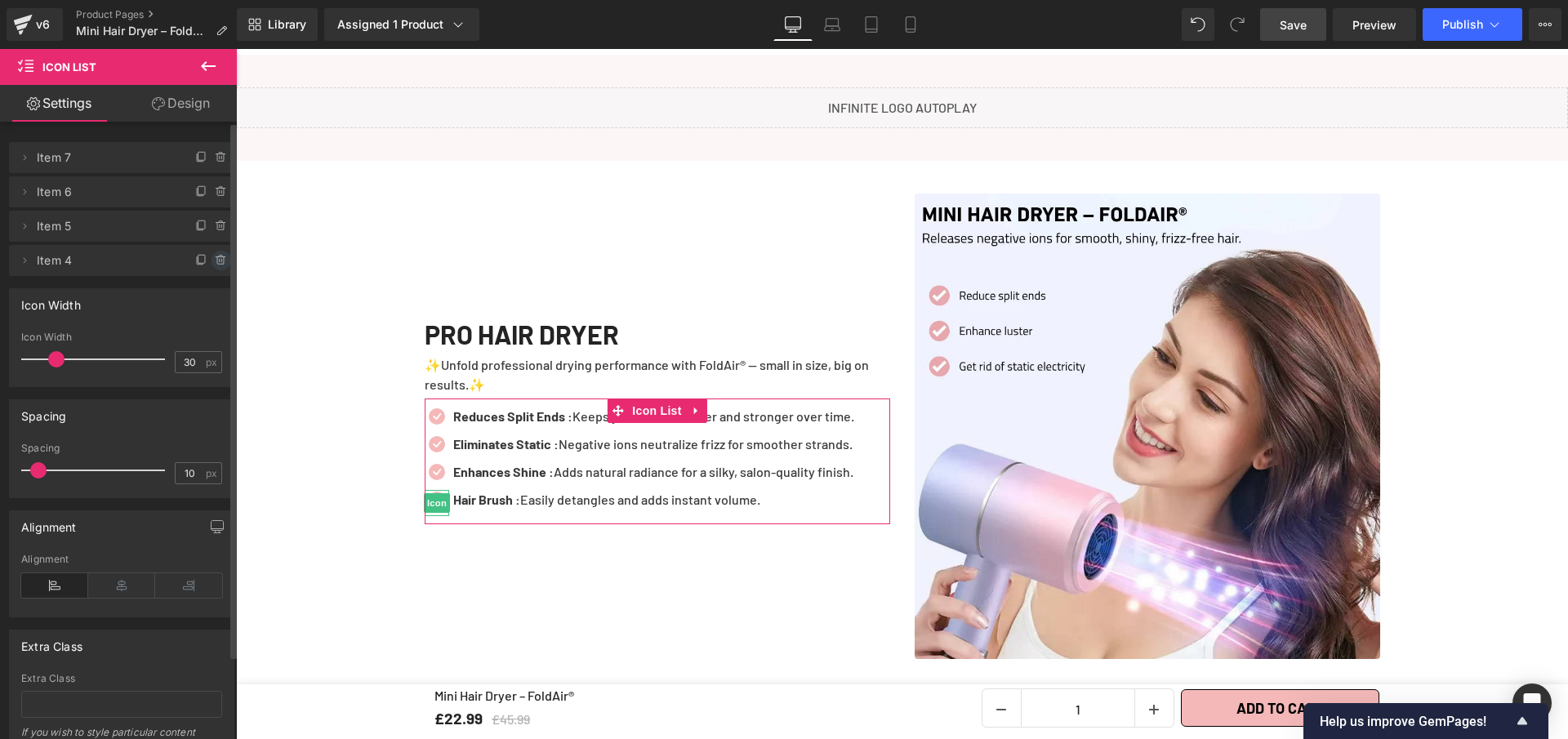
click at [224, 262] on span at bounding box center [222, 261] width 20 height 20
click at [206, 265] on button "Delete" at bounding box center [203, 262] width 52 height 21
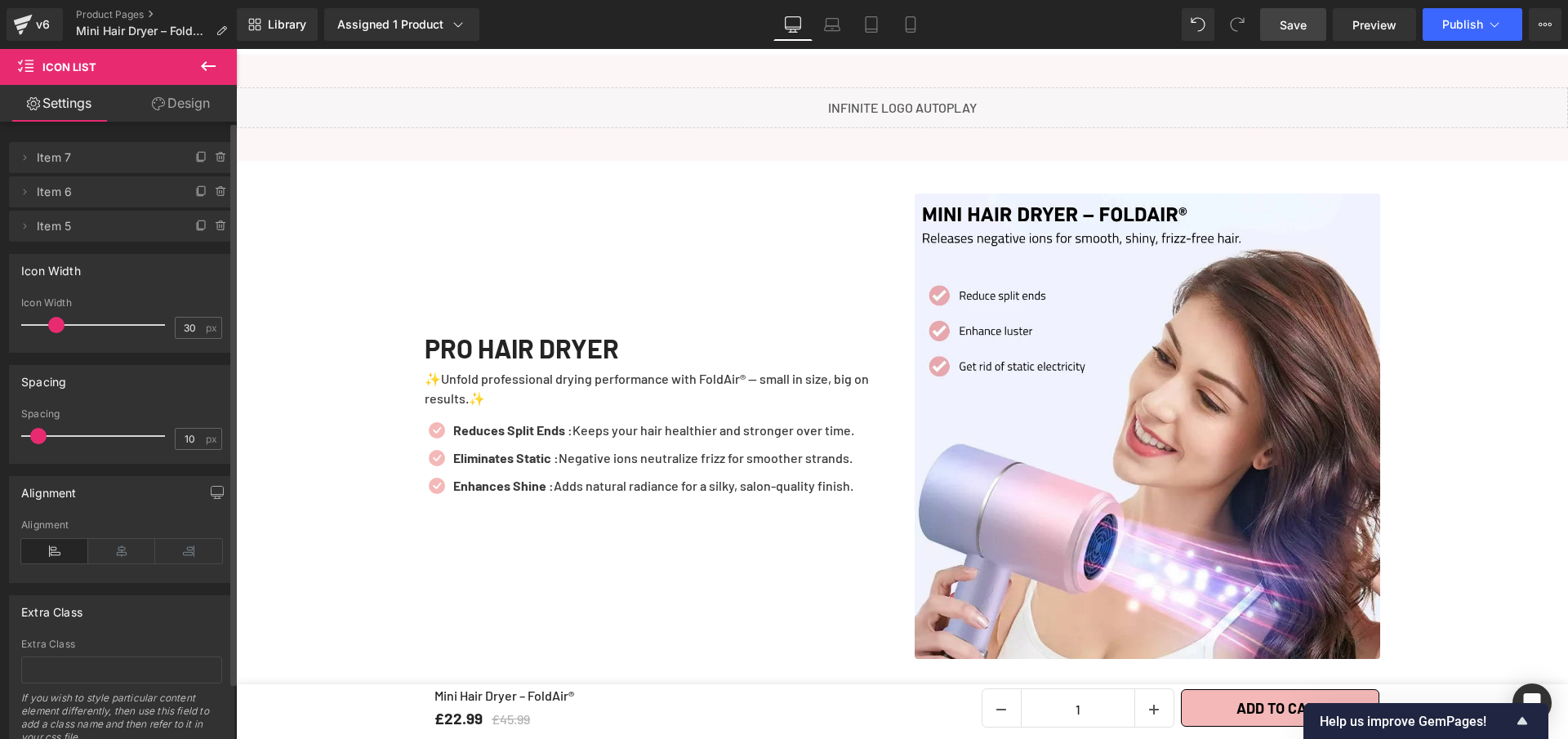
click at [1310, 27] on link "Save" at bounding box center [1293, 25] width 66 height 33
click at [1293, 30] on span "Save" at bounding box center [1293, 25] width 27 height 17
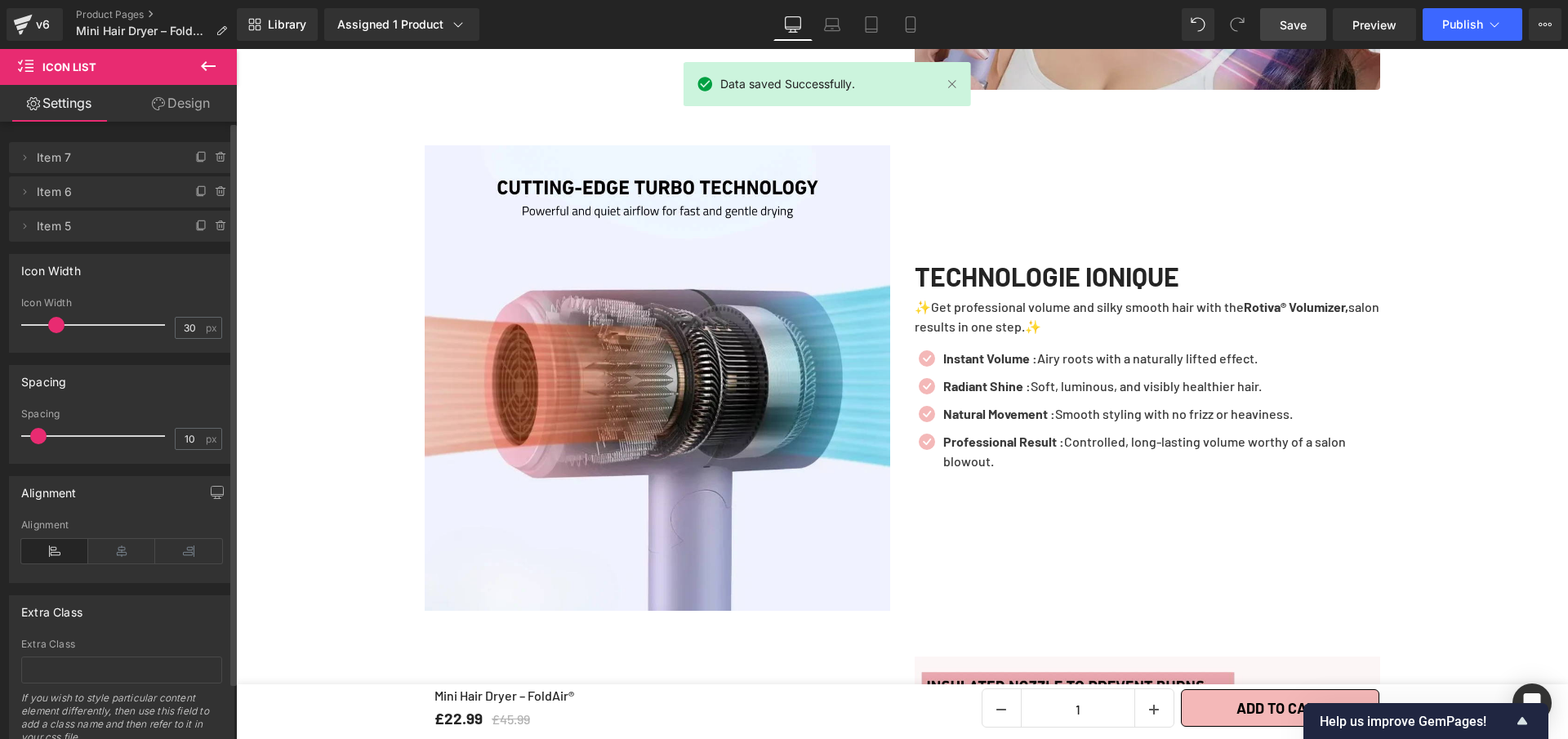
scroll to position [2811, 0]
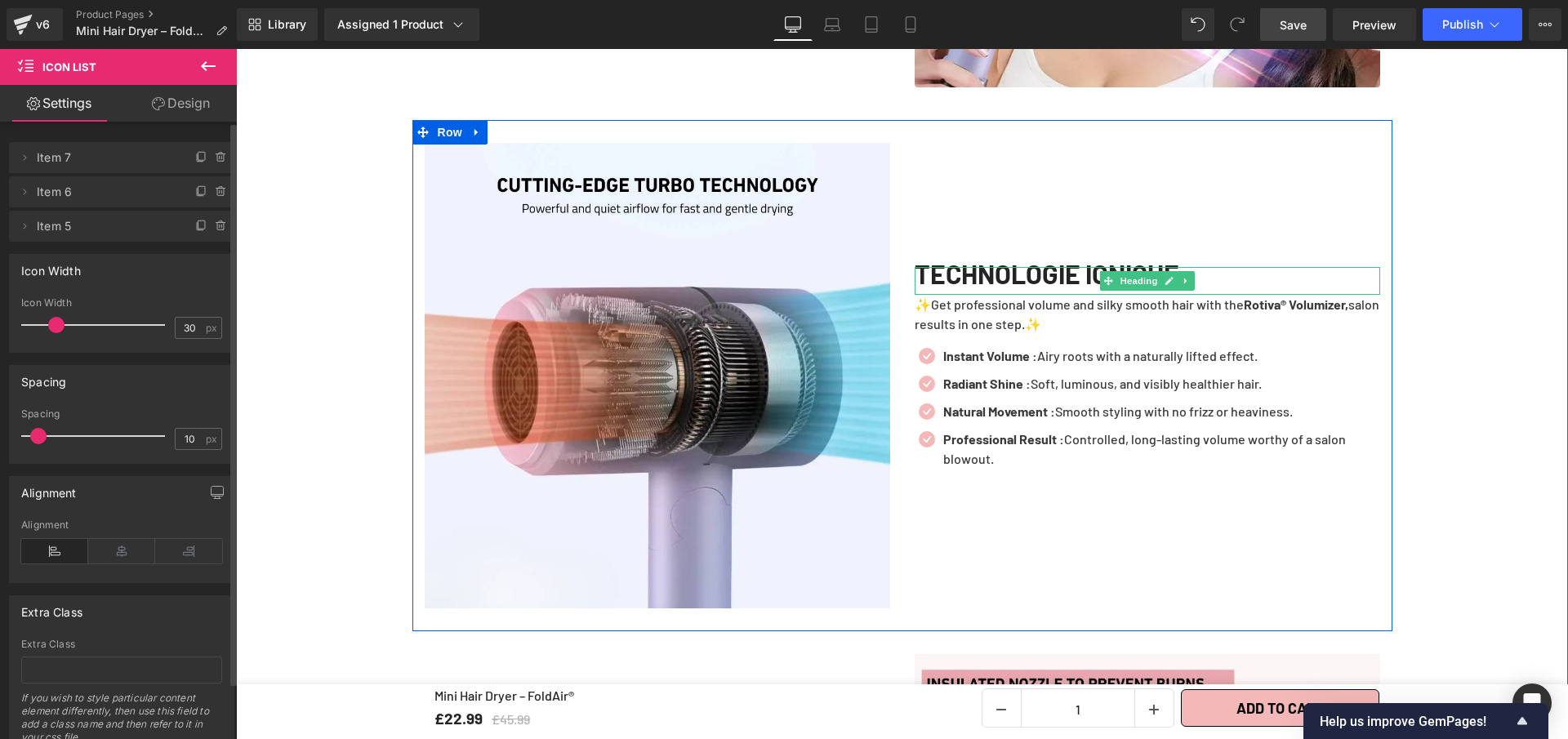
click at [1220, 272] on div "TECHNOLOGIE IONIQUE" at bounding box center [1147, 281] width 465 height 28
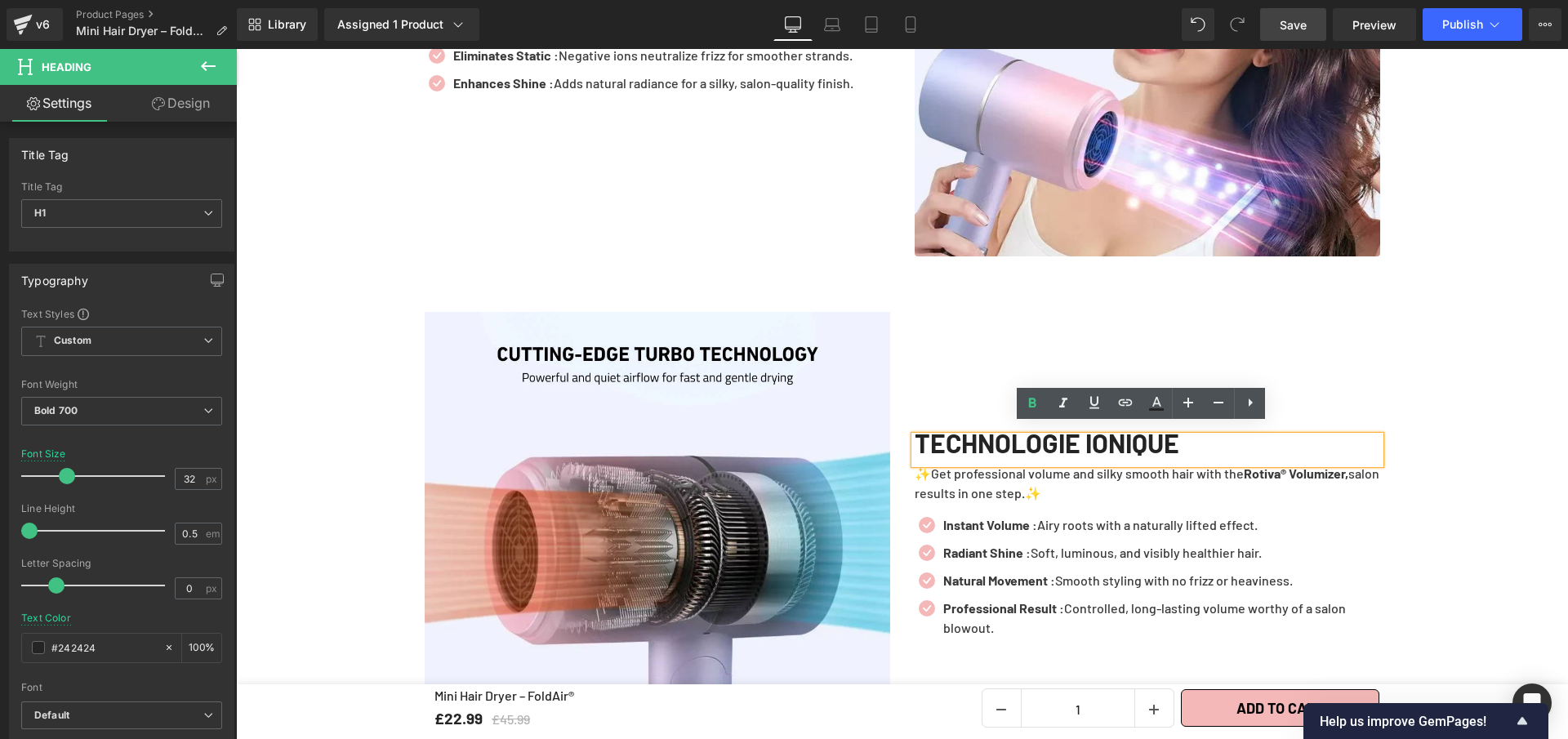
scroll to position [2661, 0]
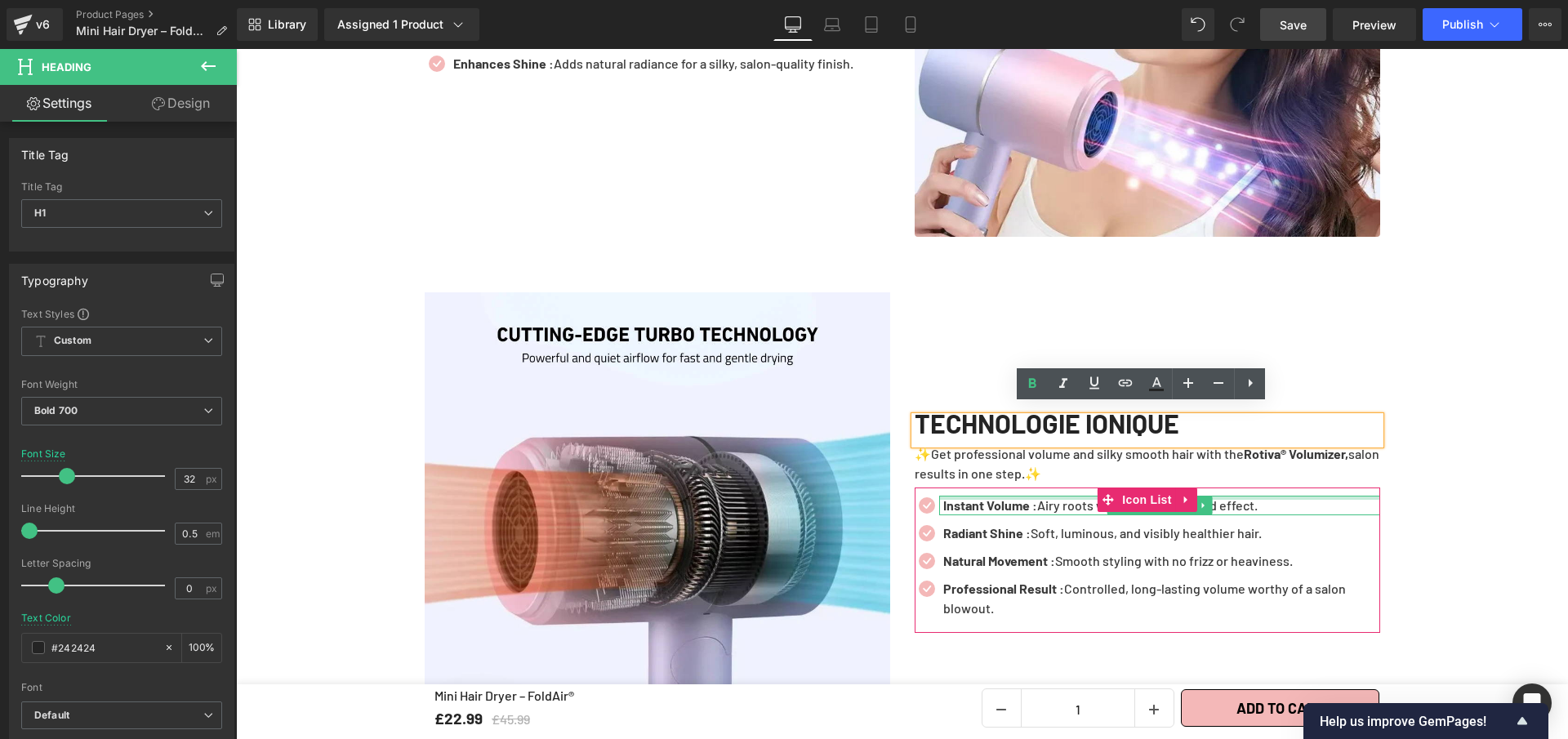
drag, startPoint x: 1213, startPoint y: 487, endPoint x: 1232, endPoint y: 498, distance: 22.0
click at [1213, 495] on div at bounding box center [1160, 497] width 441 height 4
click at [1231, 499] on p "Instant Volume : Airy roots with a naturally lifted effect." at bounding box center [1162, 505] width 437 height 20
click at [1232, 498] on p "Instant Volume : Airy roots with a naturally lifted effect." at bounding box center [1162, 505] width 437 height 20
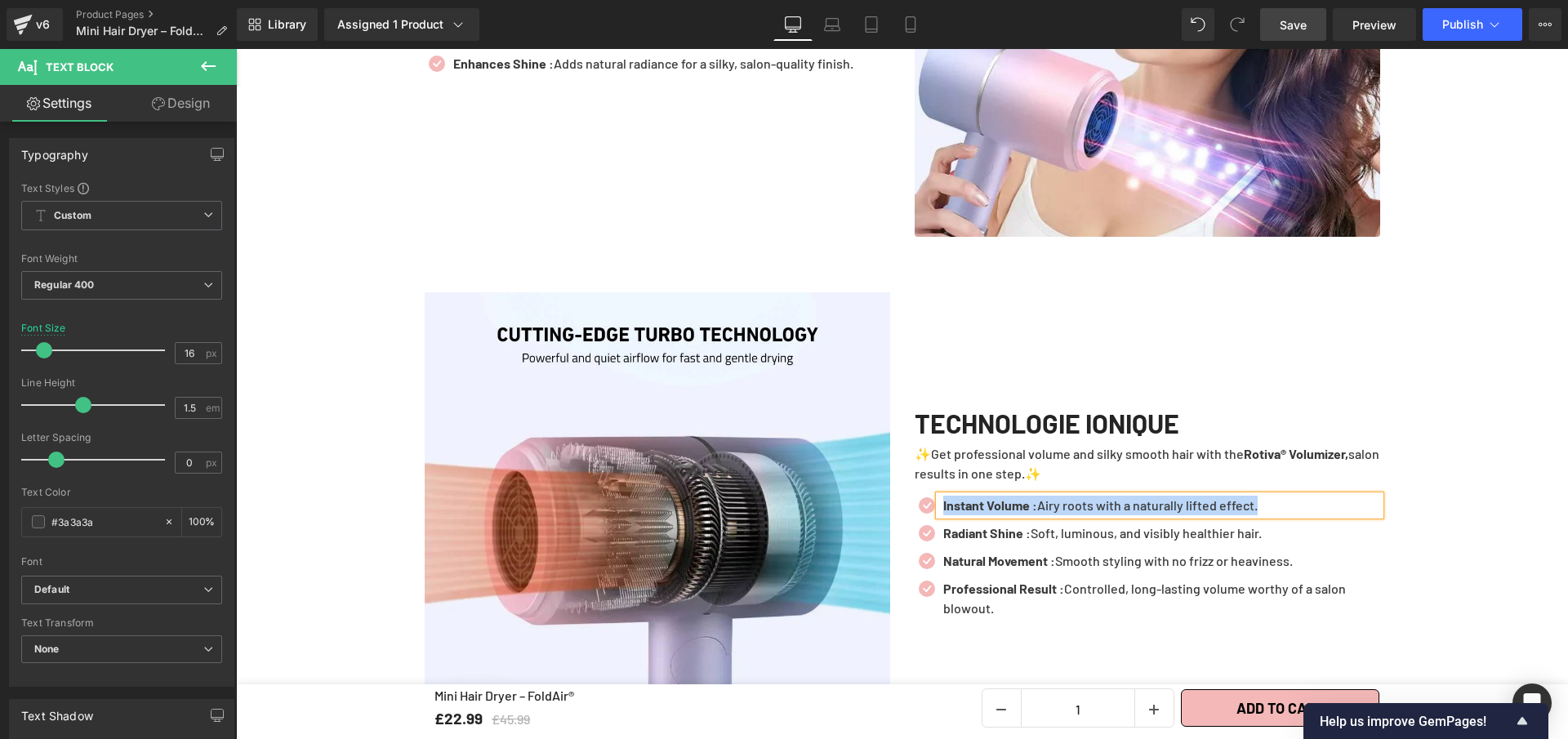
paste div
click at [1022, 497] on b "Negative Ions: Eliminate frizz and static for ultra-smooth results." at bounding box center [1129, 504] width 372 height 16
drag, startPoint x: 1090, startPoint y: 487, endPoint x: 1390, endPoint y: 510, distance: 300.9
click at [1351, 503] on p "Negative Ions : Eliminate frizz and static for ultra-smooth results." at bounding box center [1162, 505] width 437 height 20
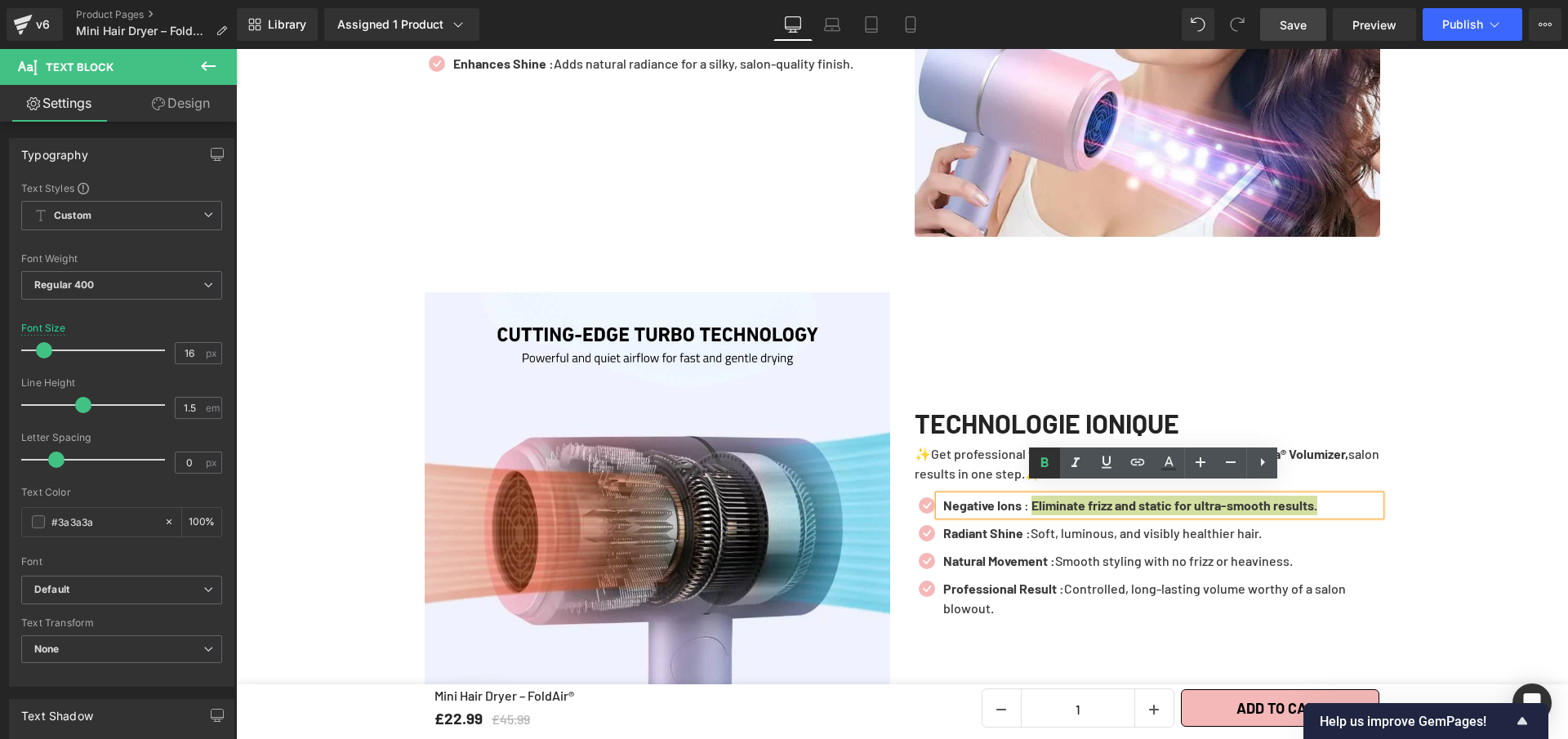
click at [1046, 461] on icon at bounding box center [1045, 463] width 7 height 10
click at [1141, 495] on p "Negative Ions : Eliminate frizz and static for ultra-smooth results." at bounding box center [1162, 505] width 437 height 20
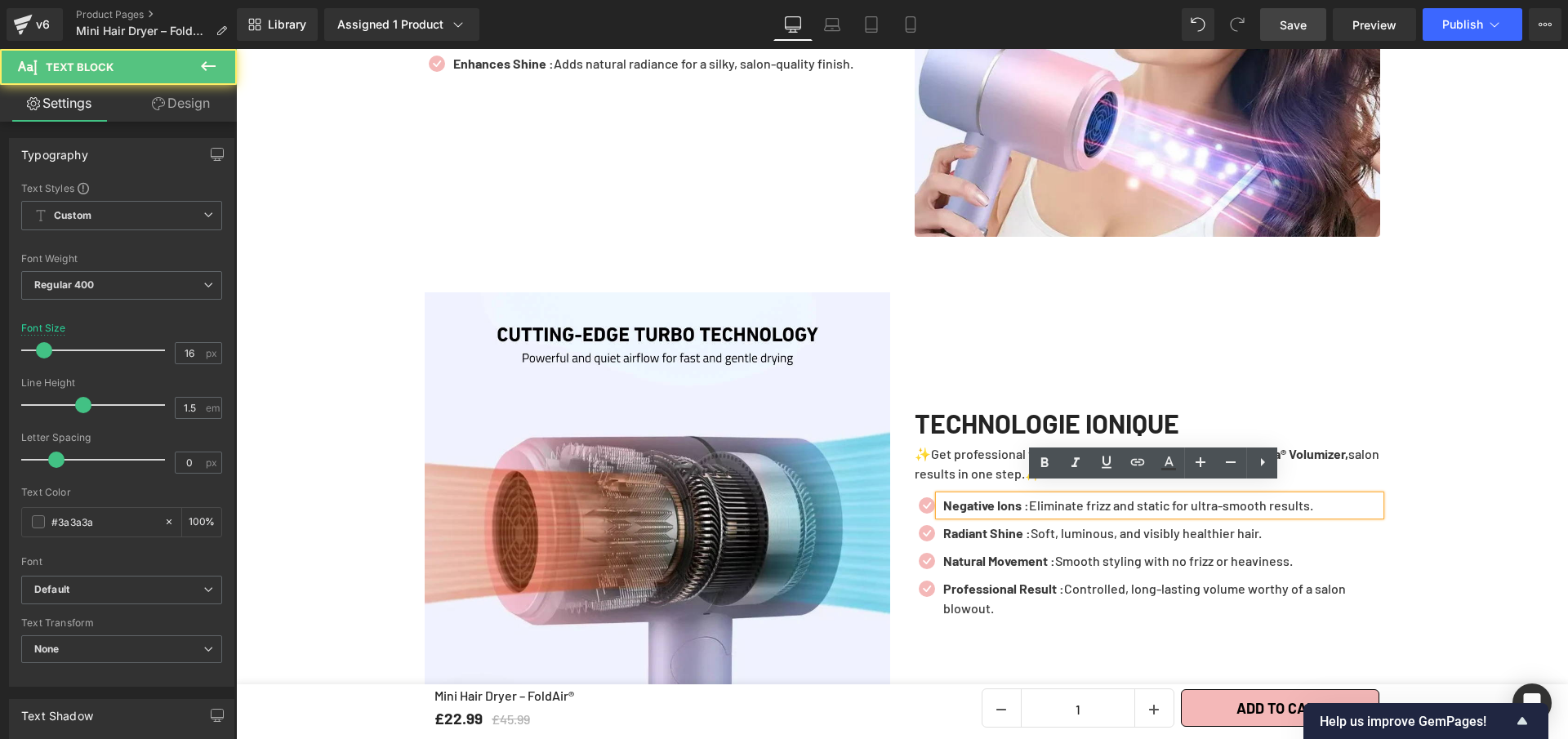
click at [1141, 495] on p "Negative Ions : Eliminate frizz and static for ultra-smooth results." at bounding box center [1162, 505] width 437 height 20
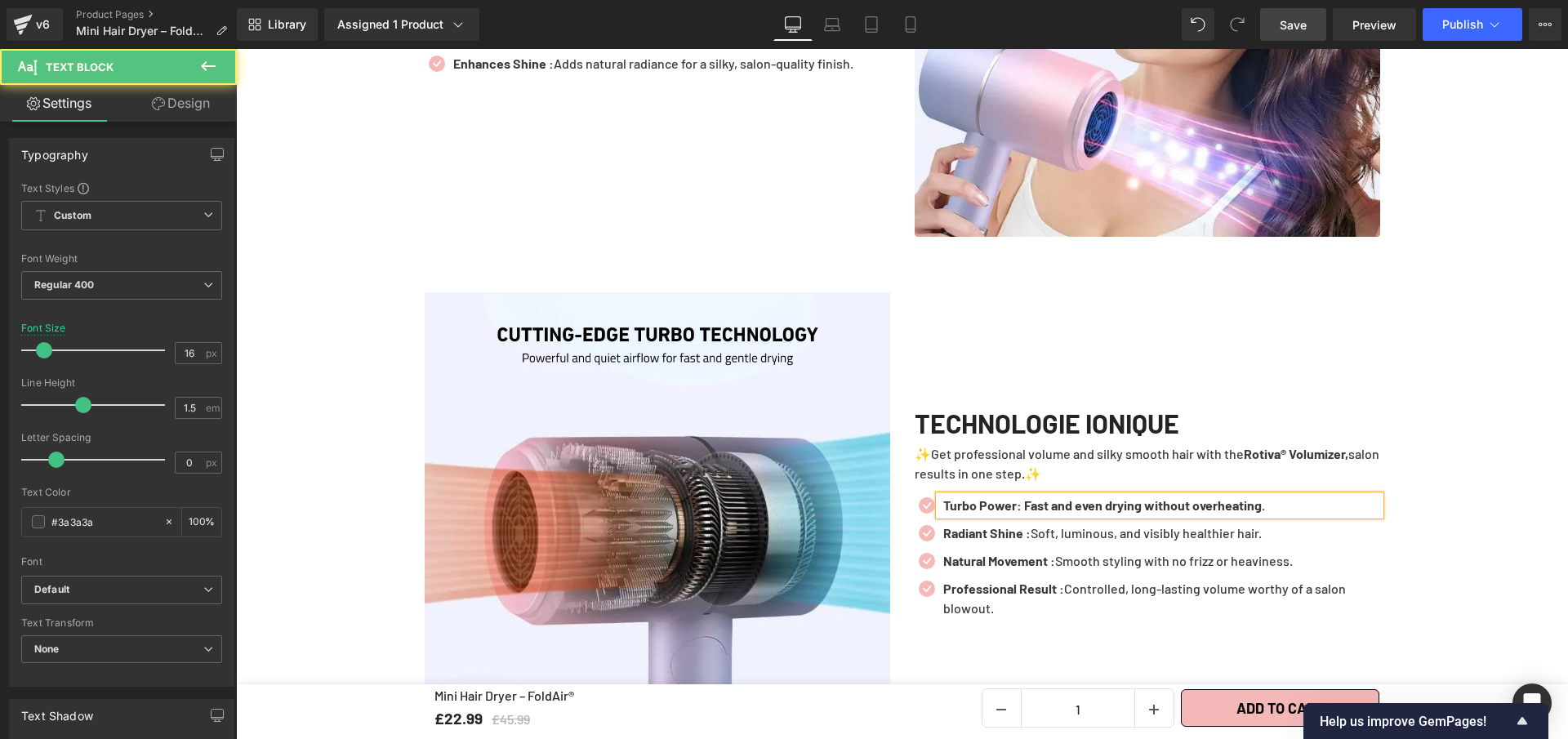
click at [1017, 498] on b "Turbo Power: Fast and even drying without overheating." at bounding box center [1104, 504] width 322 height 16
click at [1036, 497] on b "Turbo Power : Fast and even drying without overheating." at bounding box center [1105, 504] width 324 height 16
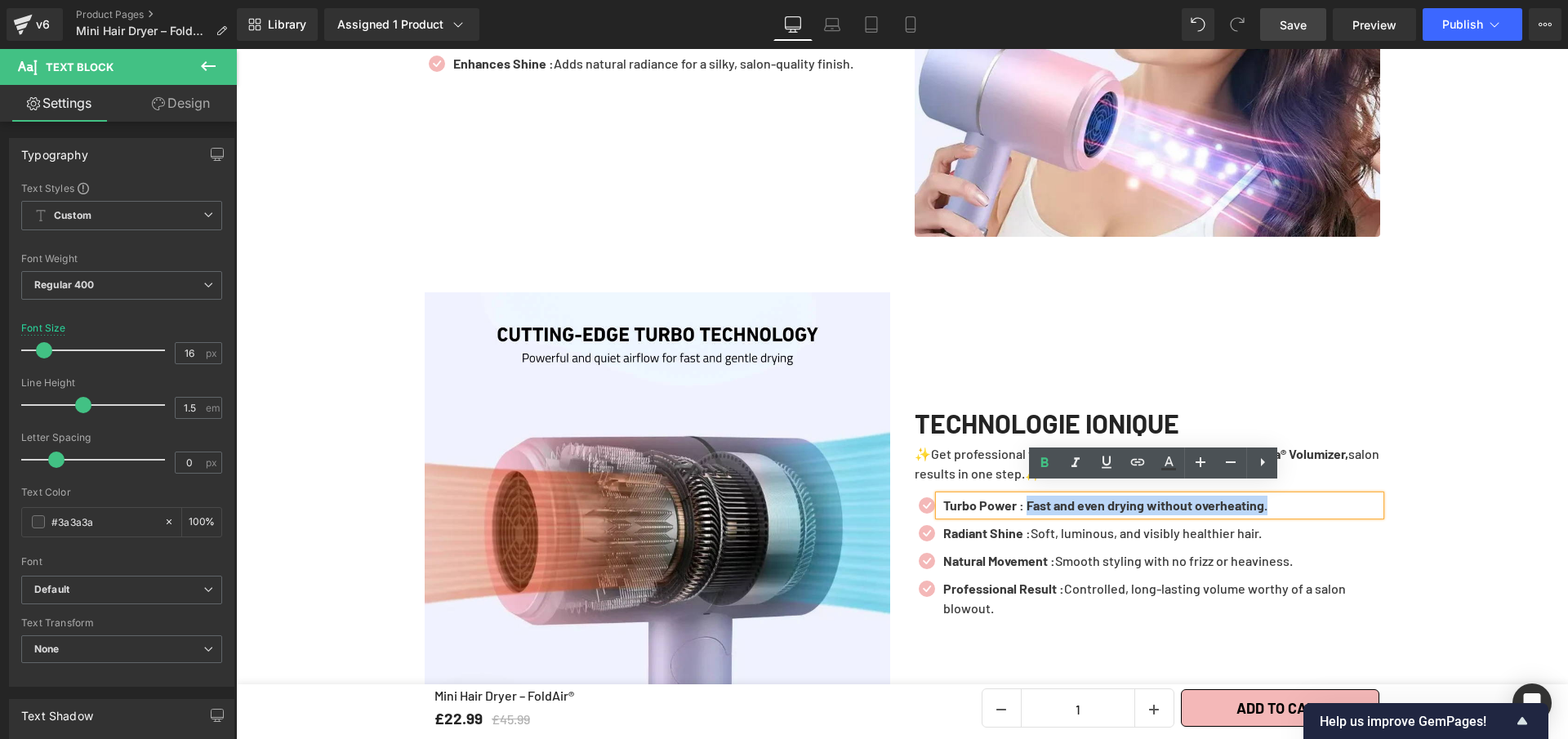
drag, startPoint x: 1028, startPoint y: 495, endPoint x: 1361, endPoint y: 521, distance: 334.0
click at [1295, 499] on p "Turbo Power : Fast and even drying without overheating." at bounding box center [1162, 505] width 437 height 20
click at [1041, 461] on icon at bounding box center [1045, 463] width 7 height 10
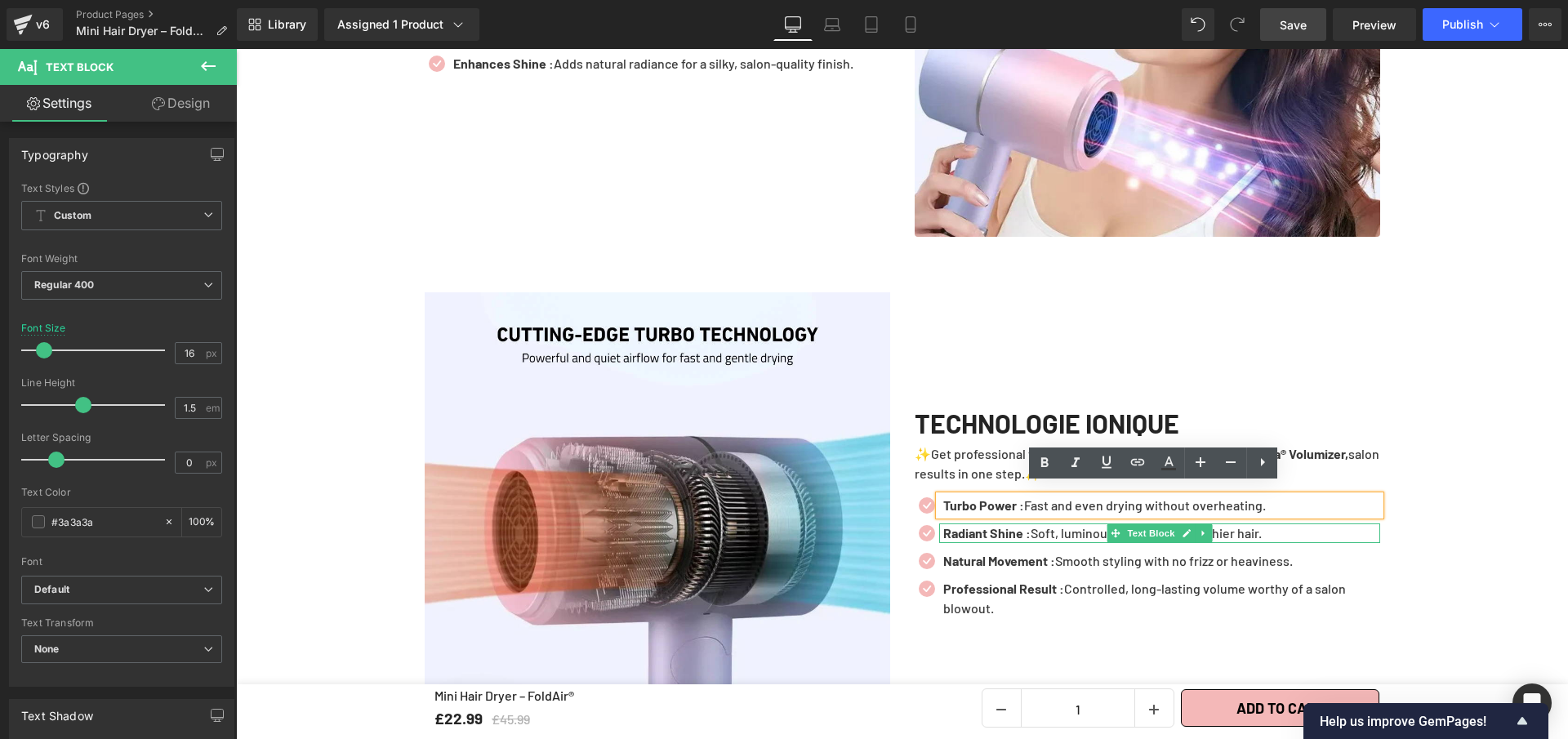
click at [1054, 523] on p "Radiant Shine : Soft, luminous, and visibly healthier hair." at bounding box center [1162, 533] width 437 height 20
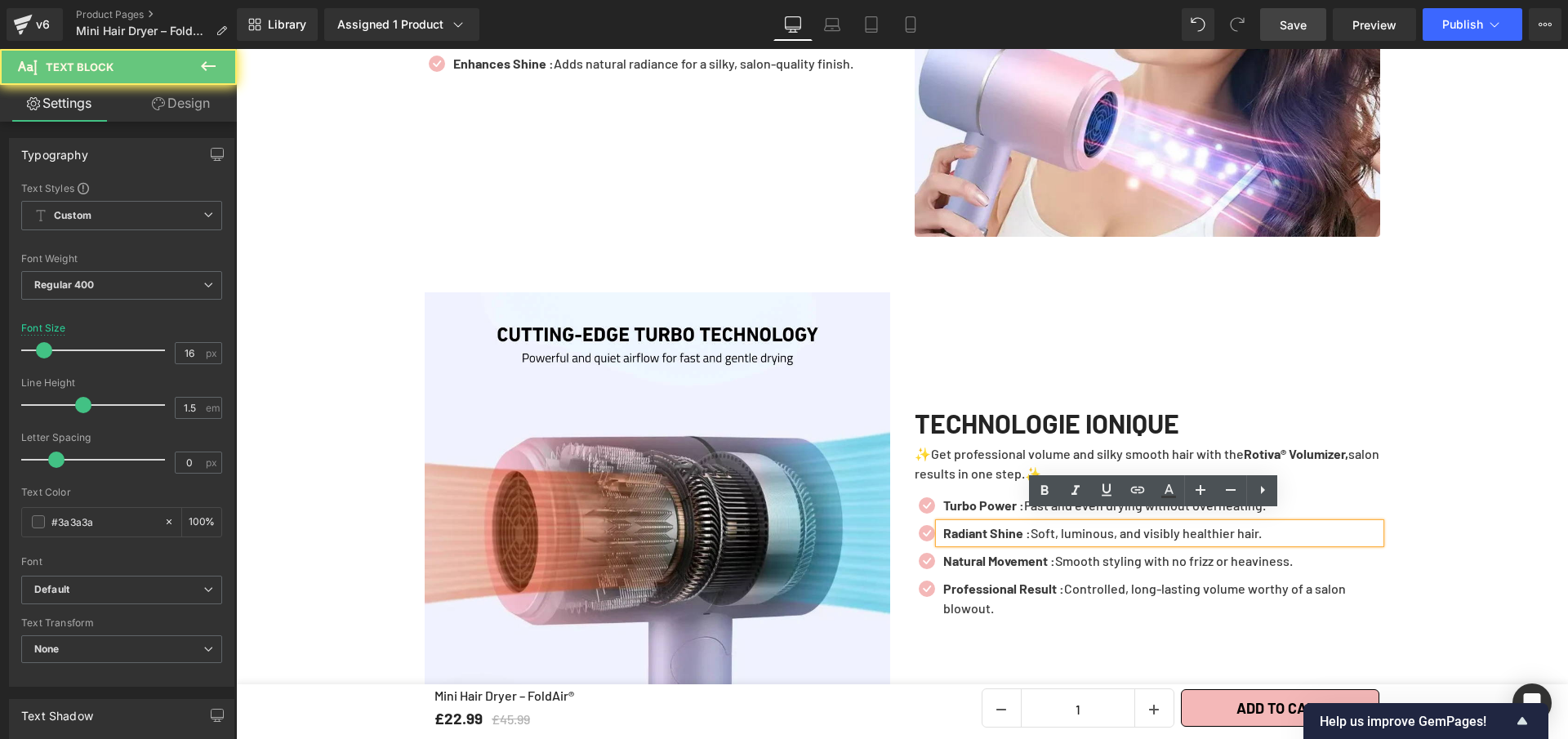
click at [1054, 523] on p "Radiant Shine : Soft, luminous, and visibly healthier hair." at bounding box center [1162, 533] width 437 height 20
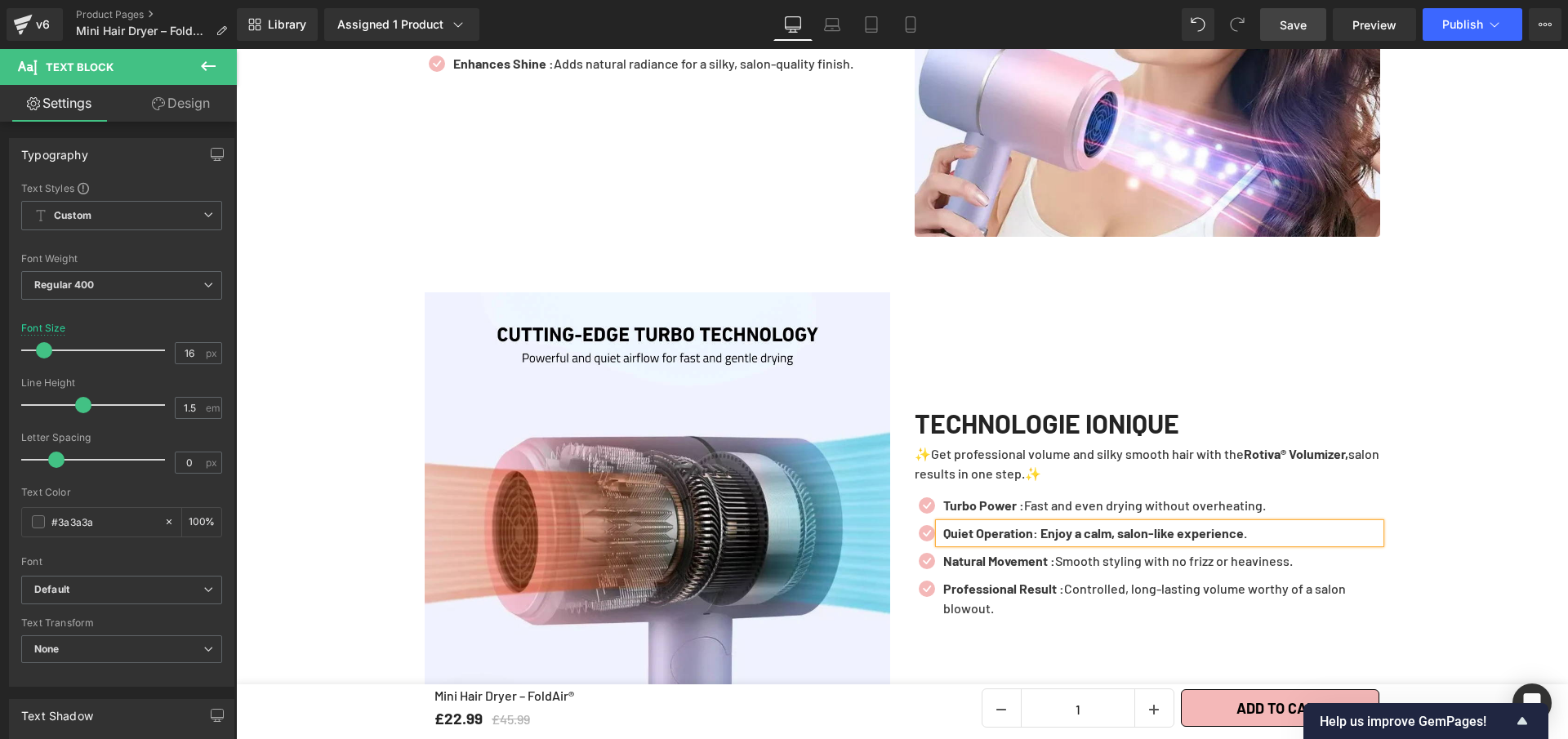
click at [1035, 525] on b "Quiet Operation: Enjoy a calm, salon-like experience." at bounding box center [1095, 532] width 304 height 16
drag, startPoint x: 1048, startPoint y: 522, endPoint x: 1400, endPoint y: 552, distance: 353.3
click at [1269, 536] on ul "Icon Turbo Power : Fast and even drying without overheating. Text Block Icon Qu…" at bounding box center [1147, 560] width 465 height 130
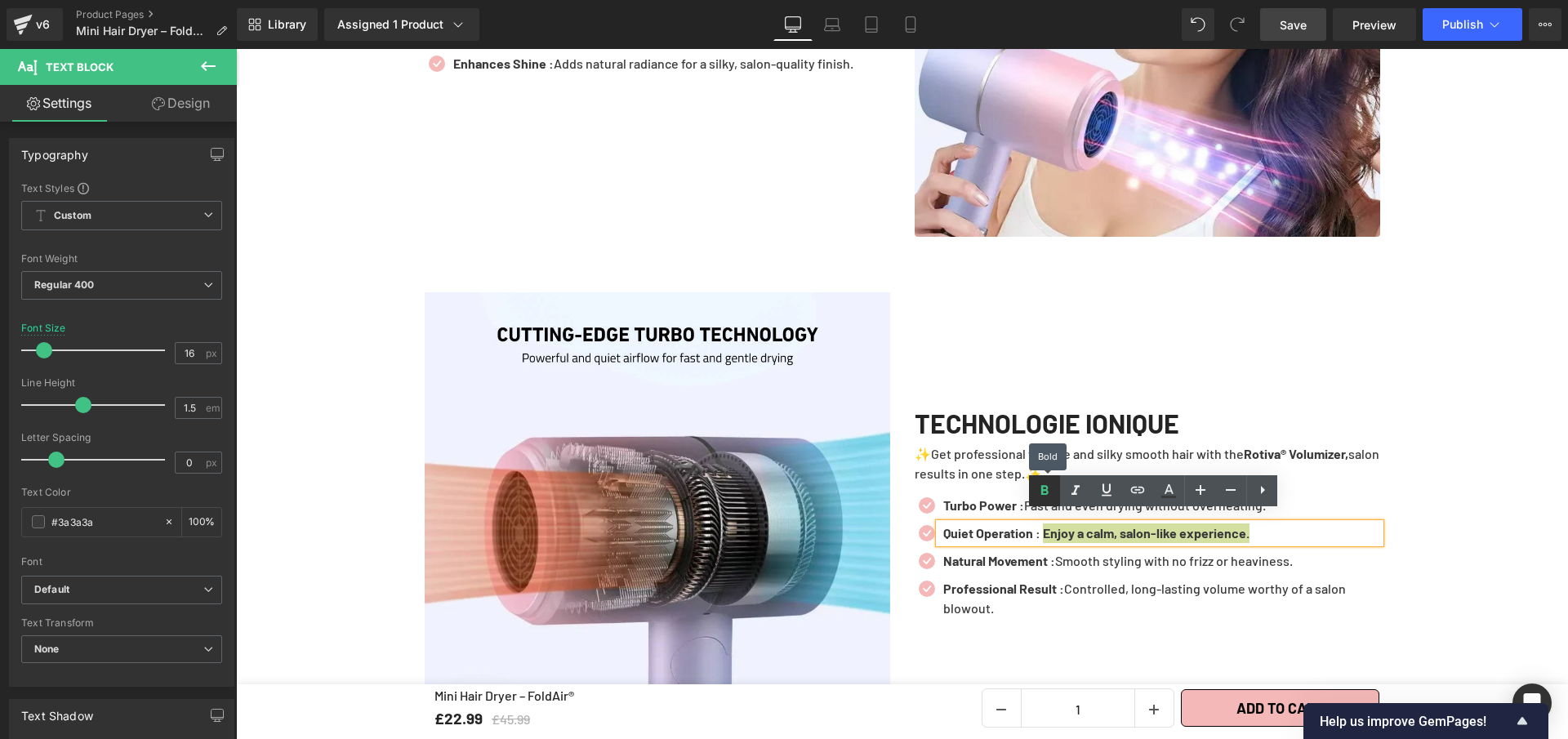
drag, startPoint x: 1040, startPoint y: 485, endPoint x: 836, endPoint y: 100, distance: 435.7
click at [1040, 485] on icon at bounding box center [1045, 490] width 20 height 20
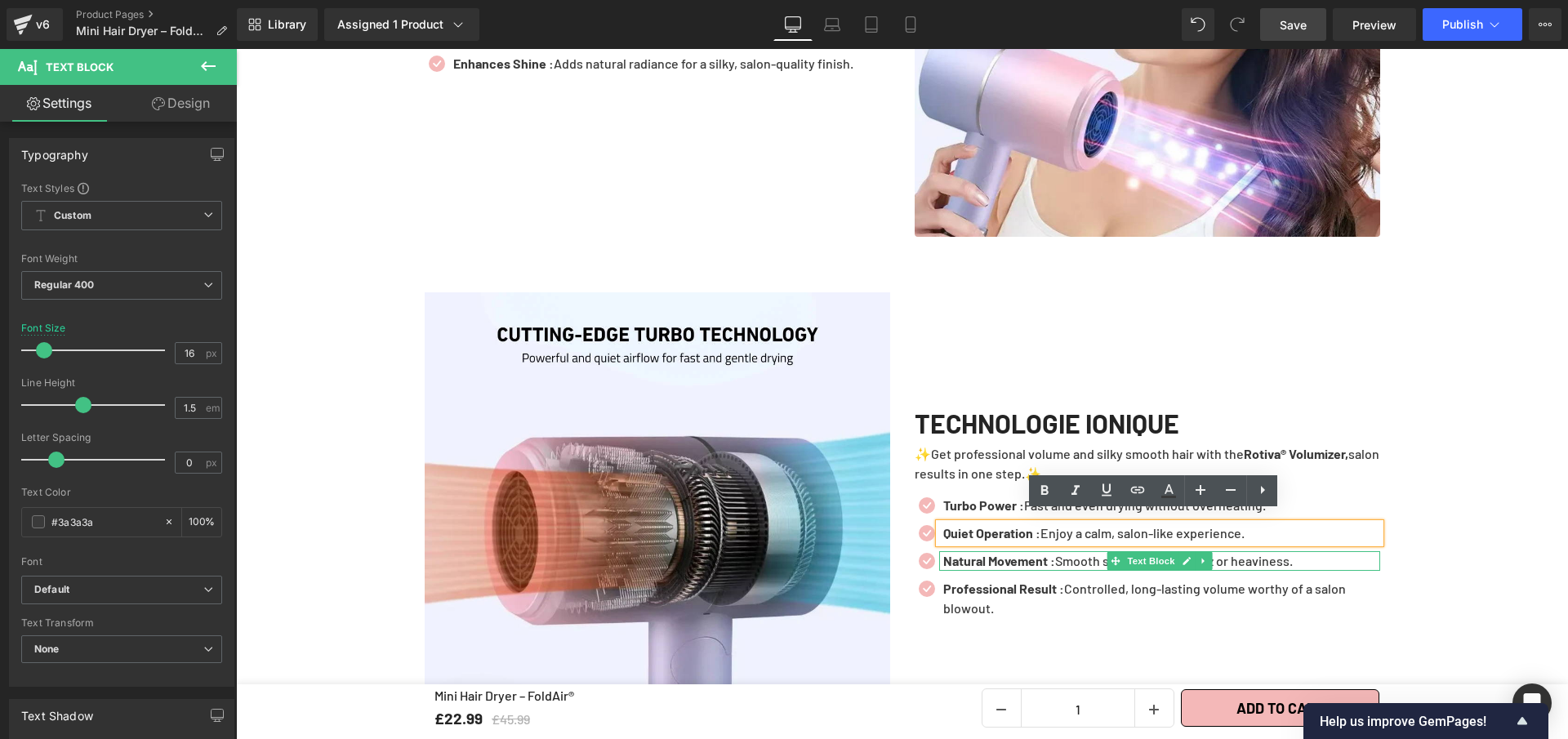
click at [1062, 554] on p "Natural Movement : Smooth styling with no frizz or heaviness." at bounding box center [1162, 561] width 437 height 20
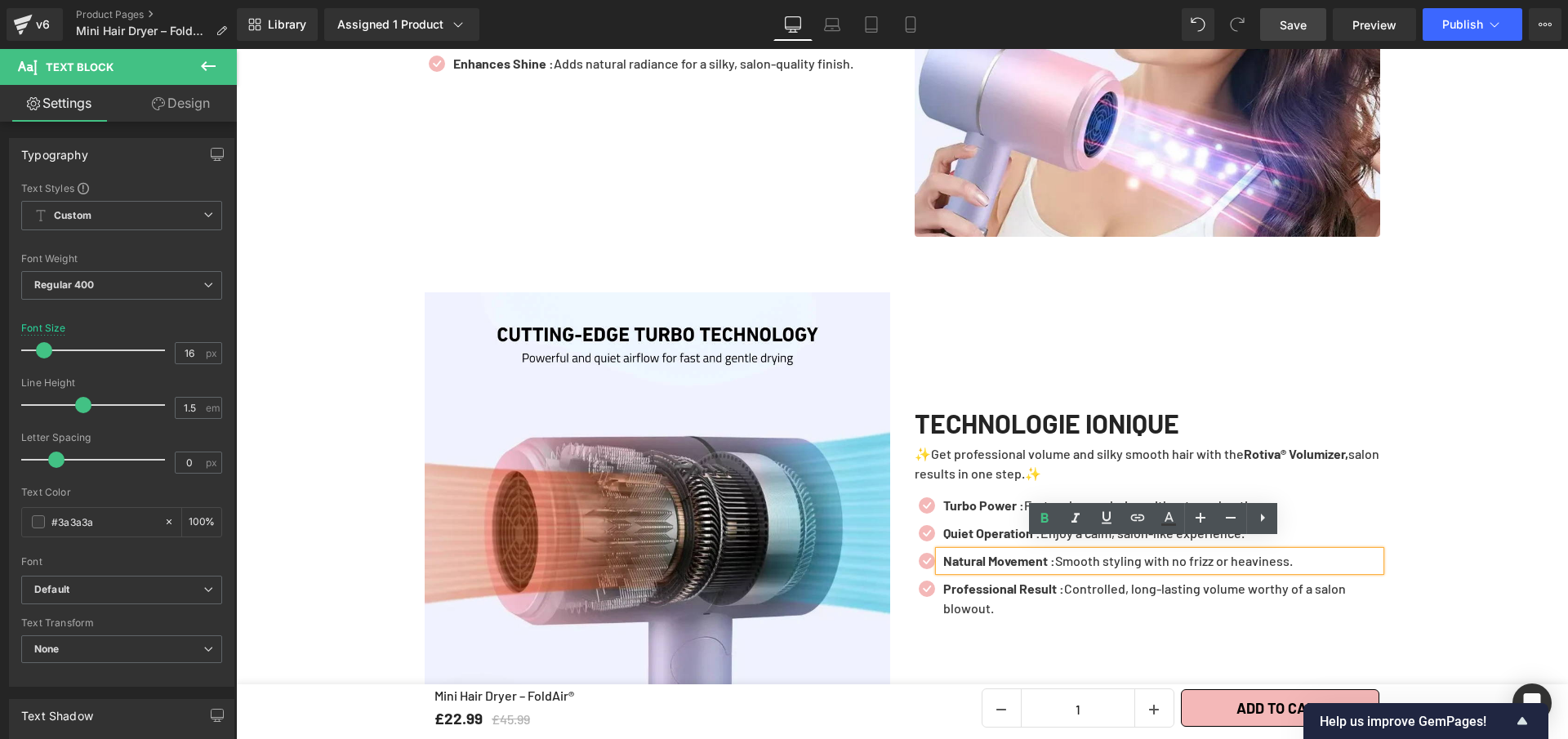
click at [1062, 554] on p "Natural Movement : Smooth styling with no frizz or heaviness." at bounding box center [1162, 561] width 437 height 20
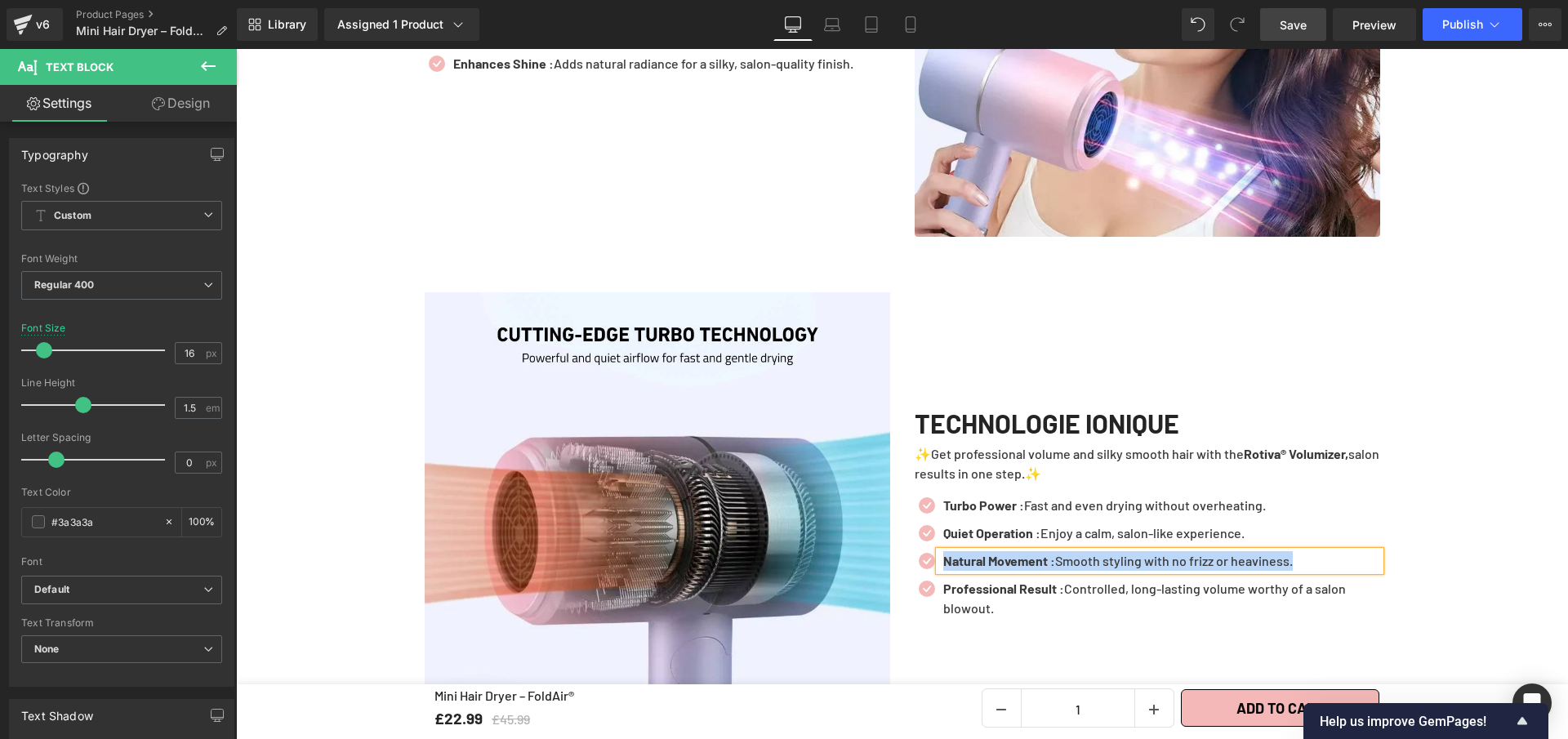
paste div
click at [1040, 553] on b "Shine Protection: Keeps hair soft, radiant, and full of life." at bounding box center [1107, 560] width 327 height 16
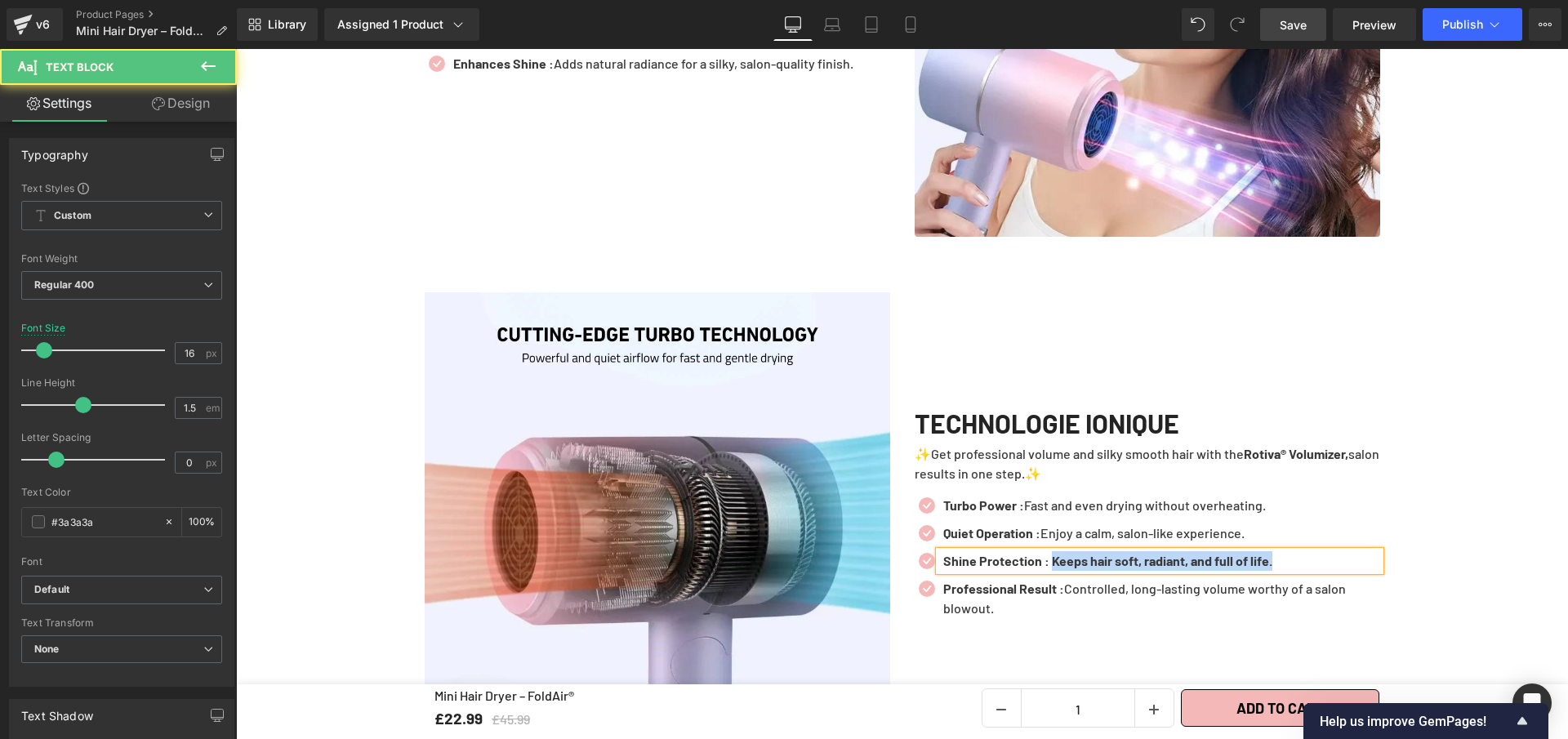
drag, startPoint x: 1071, startPoint y: 553, endPoint x: 1140, endPoint y: 488, distance: 94.8
click at [1304, 554] on p "Shine Protection : Keeps hair soft, radiant, and full of life." at bounding box center [1162, 561] width 437 height 20
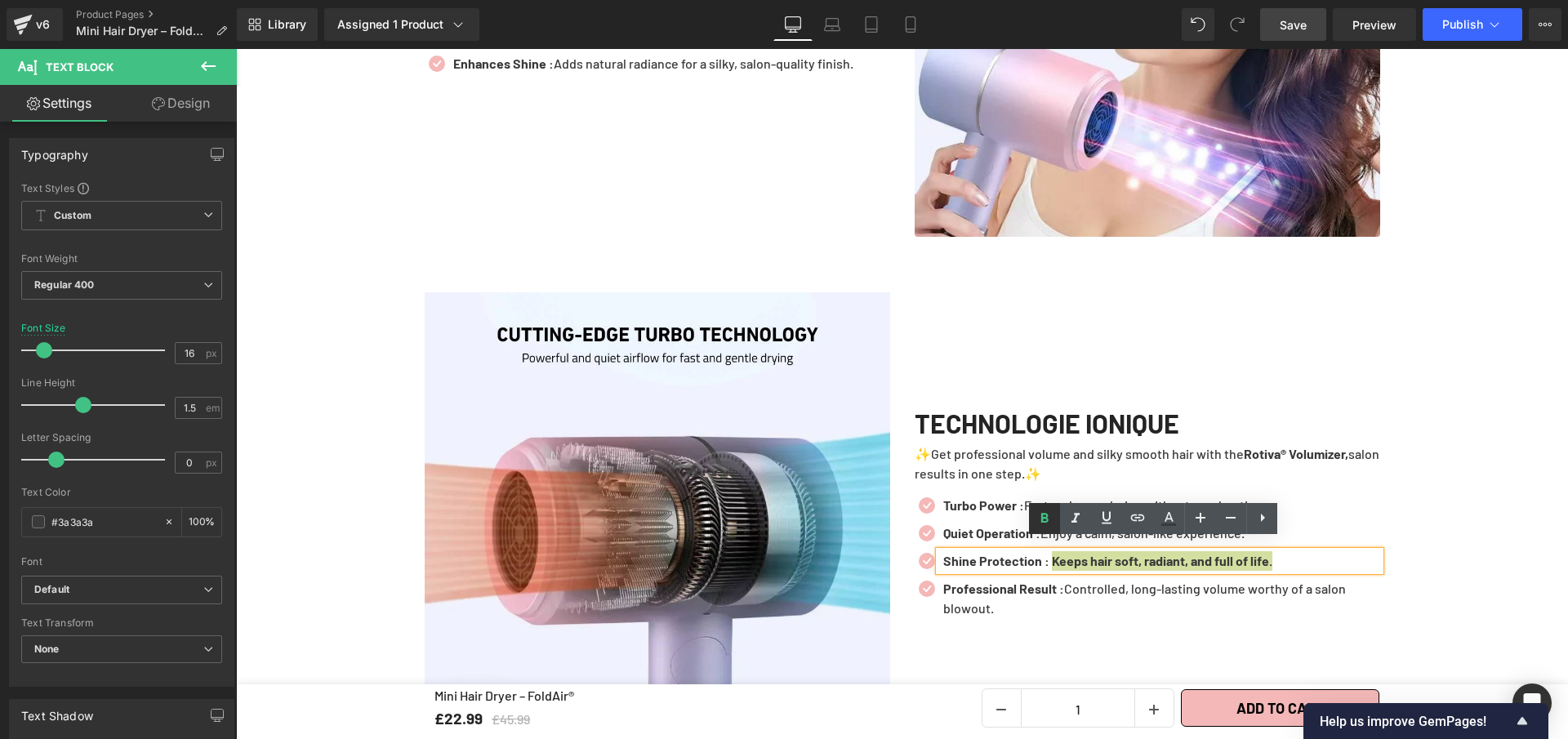
click at [1046, 513] on icon at bounding box center [1045, 518] width 20 height 20
click at [1054, 633] on div "TECHNOLOGIE IONIQUE Heading ✨Get professional volume and silky smooth hair with…" at bounding box center [1147, 524] width 490 height 465
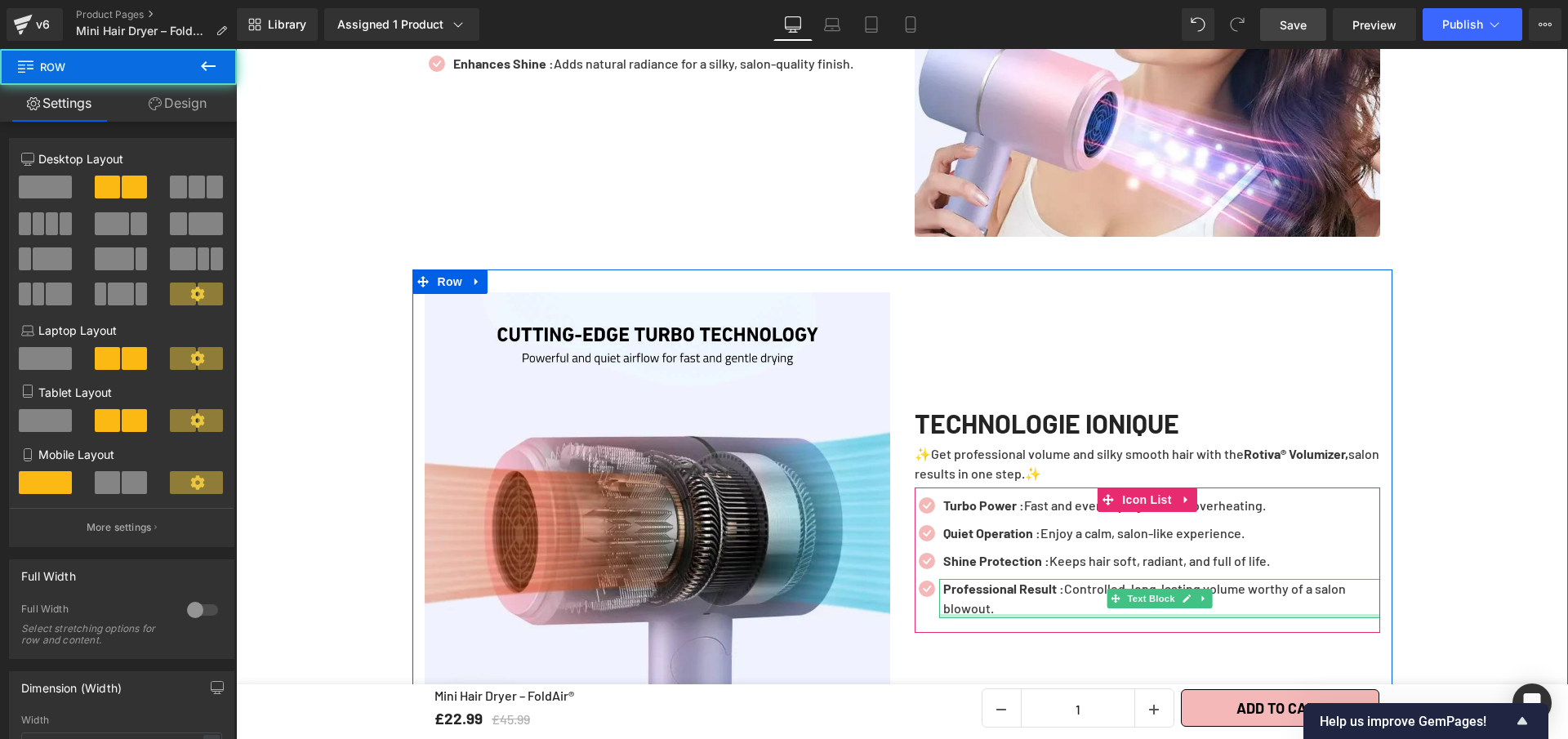
click at [1008, 614] on div at bounding box center [1160, 616] width 441 height 4
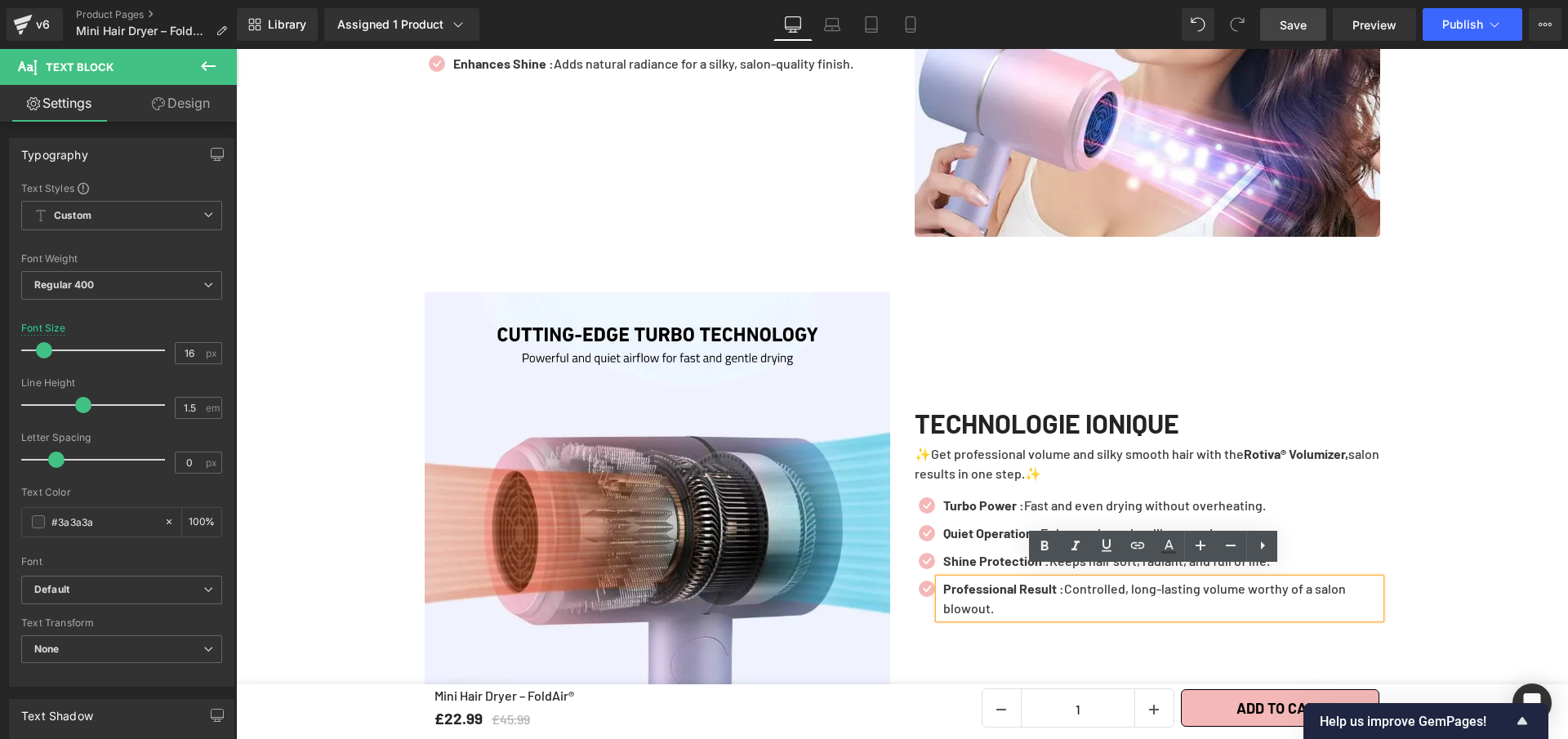
click at [1198, 641] on div "TECHNOLOGIE IONIQUE Heading ✨Get professional volume and silky smooth hair with…" at bounding box center [1147, 524] width 490 height 465
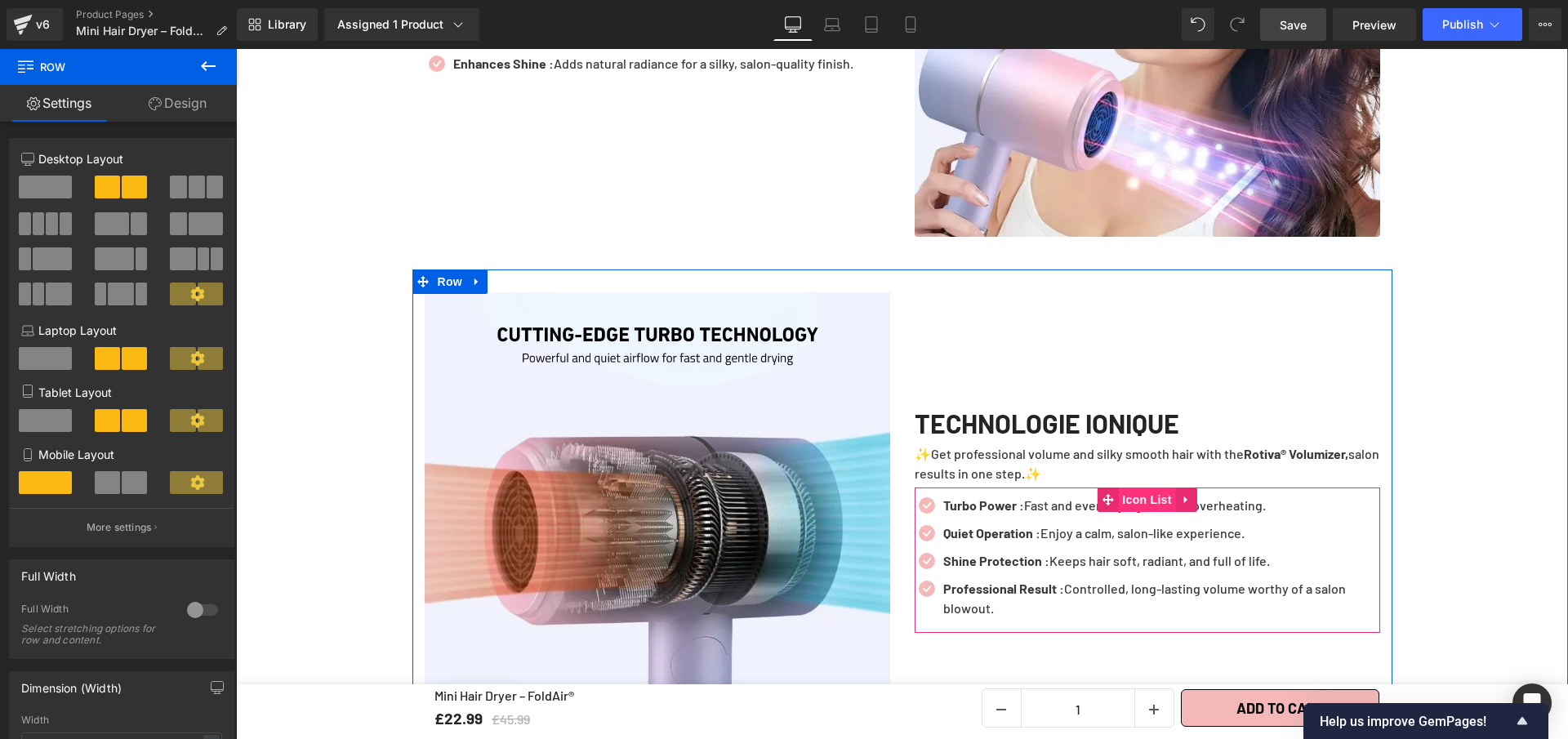
click at [1138, 491] on span "Icon List" at bounding box center [1147, 500] width 57 height 25
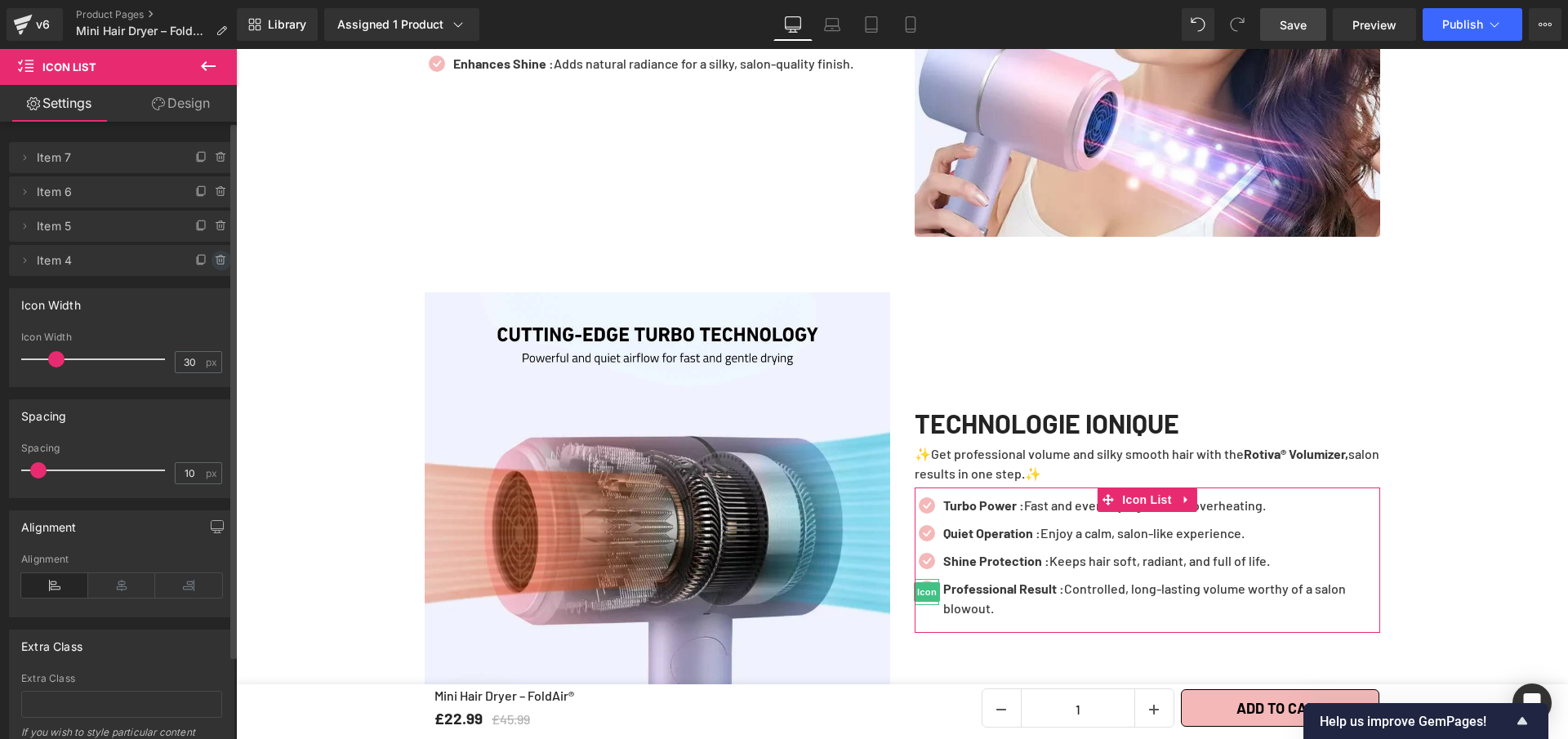
click at [215, 269] on span at bounding box center [222, 261] width 20 height 20
click at [215, 262] on button "Delete" at bounding box center [203, 262] width 52 height 21
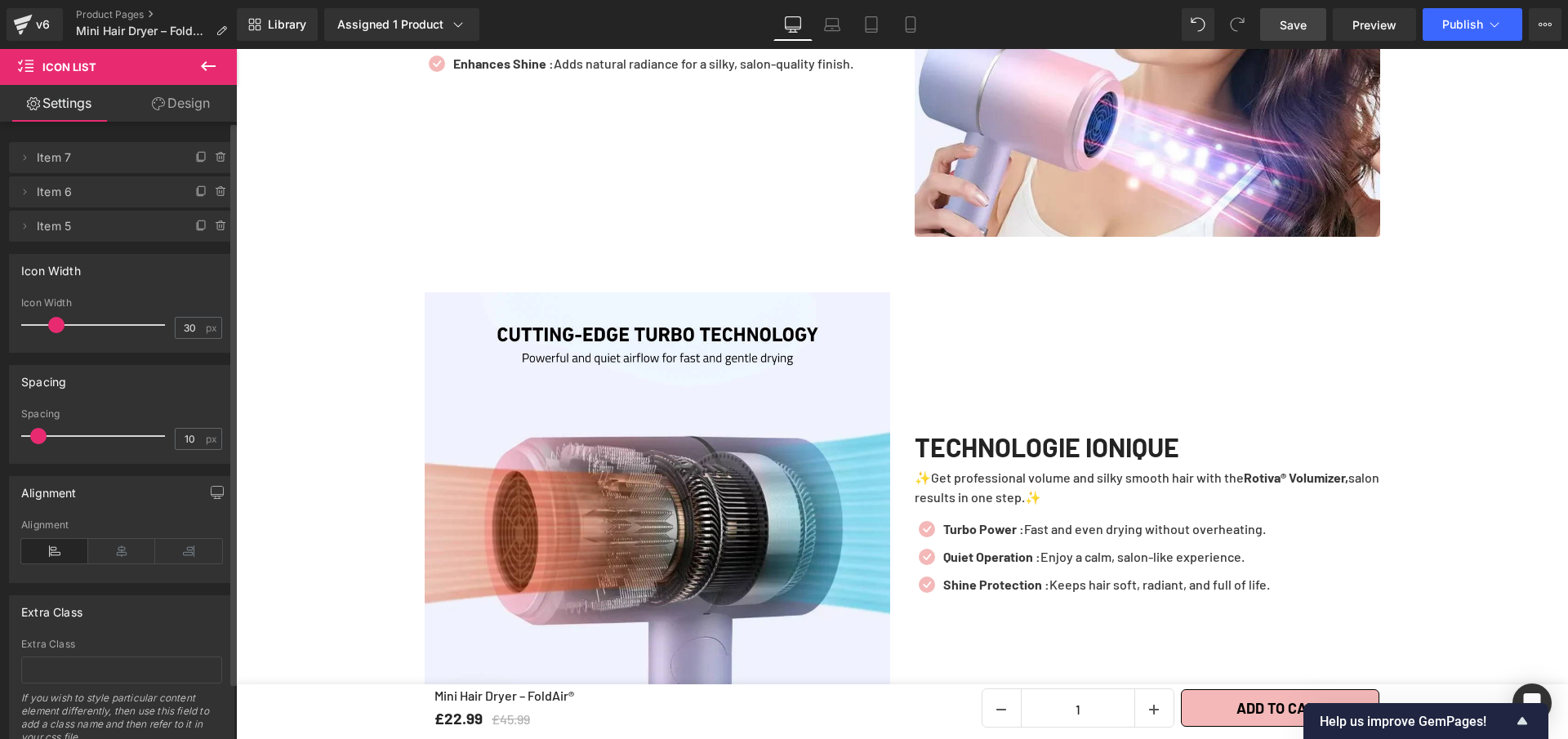
click at [1307, 24] on span "Save" at bounding box center [1293, 25] width 27 height 17
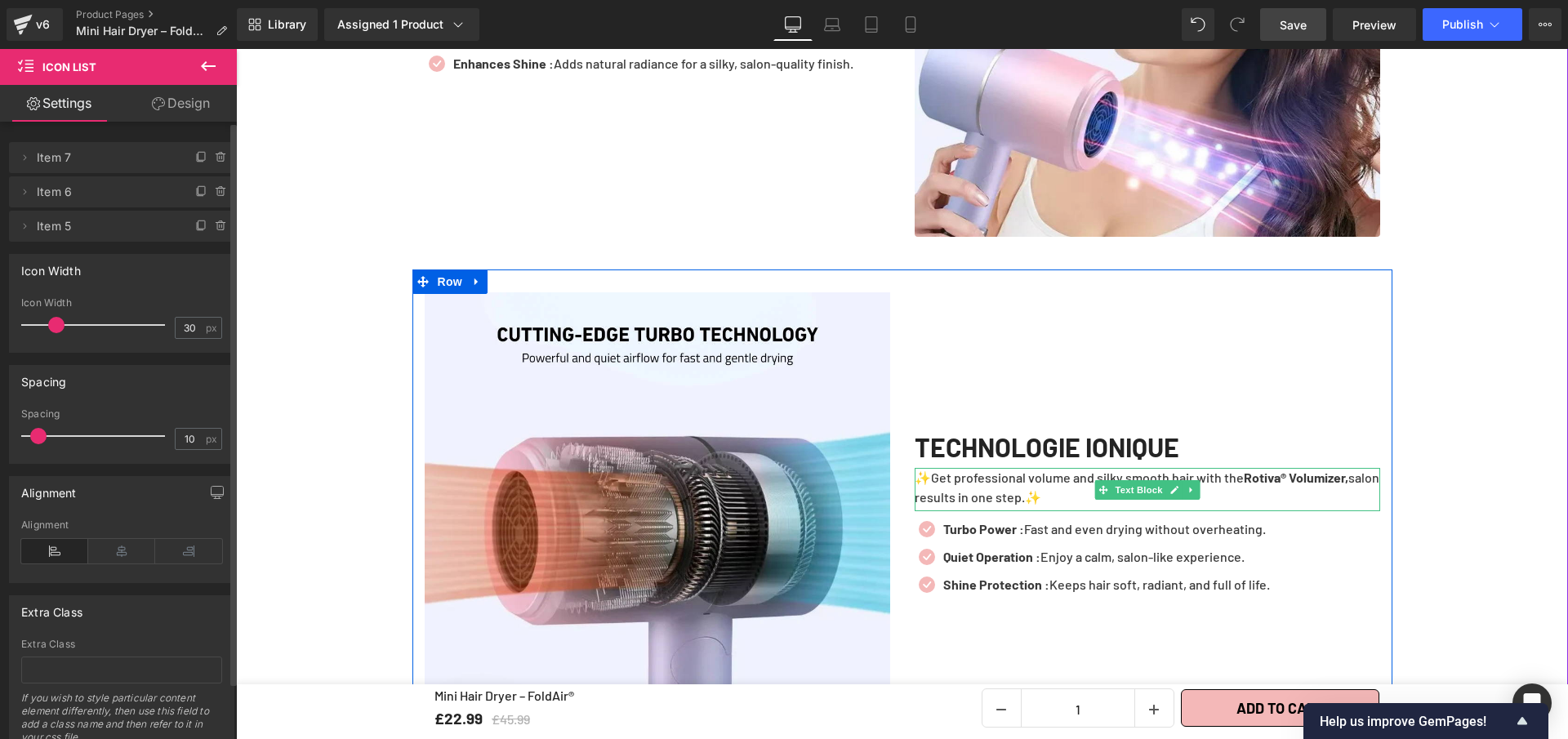
click at [1041, 489] on span "✨" at bounding box center [1033, 496] width 16 height 16
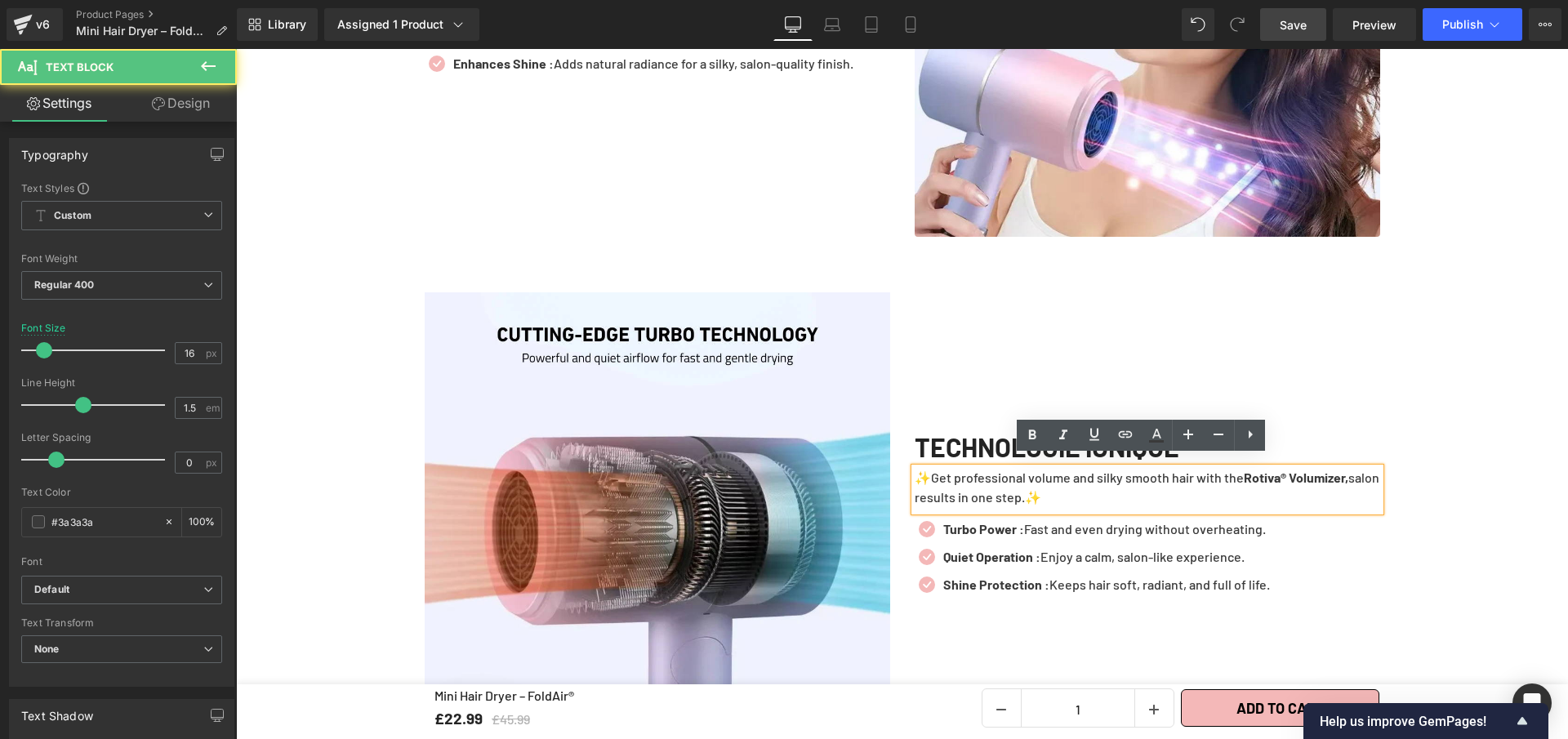
click at [1041, 491] on span "✨" at bounding box center [1033, 496] width 16 height 16
drag, startPoint x: 1052, startPoint y: 491, endPoint x: 927, endPoint y: 472, distance: 126.4
click at [927, 472] on p "✨Get professional volume and silky smooth hair with the Rotiva® Volumizer, salo…" at bounding box center [1147, 487] width 465 height 39
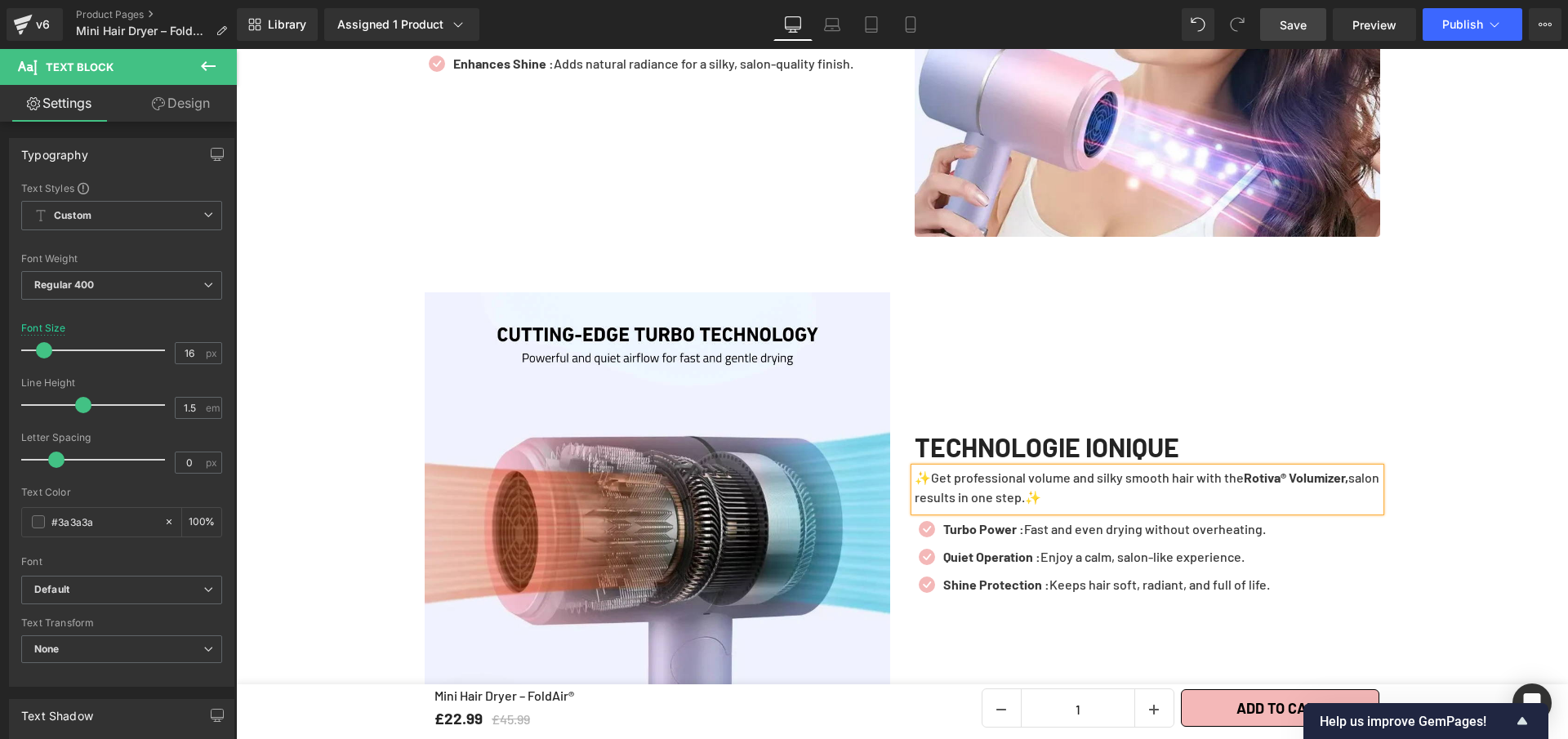
paste div
drag, startPoint x: 974, startPoint y: 469, endPoint x: 927, endPoint y: 467, distance: 47.0
click at [927, 468] on p "✨FoldAir® harnesses advanced ionic technology to deliver smooth, shiny hair in …" at bounding box center [1147, 487] width 465 height 39
click at [1031, 439] on icon at bounding box center [1032, 435] width 7 height 10
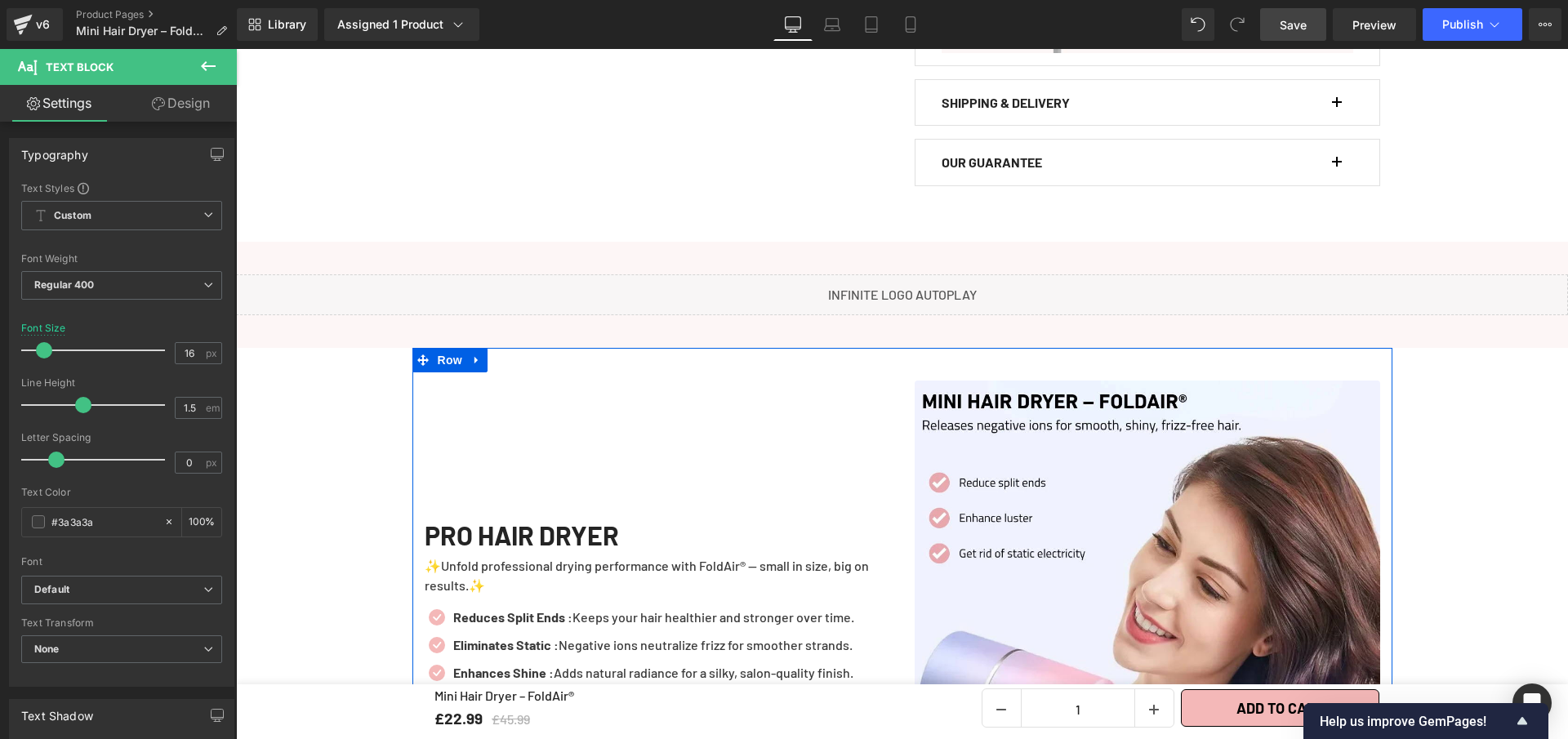
scroll to position [2141, 0]
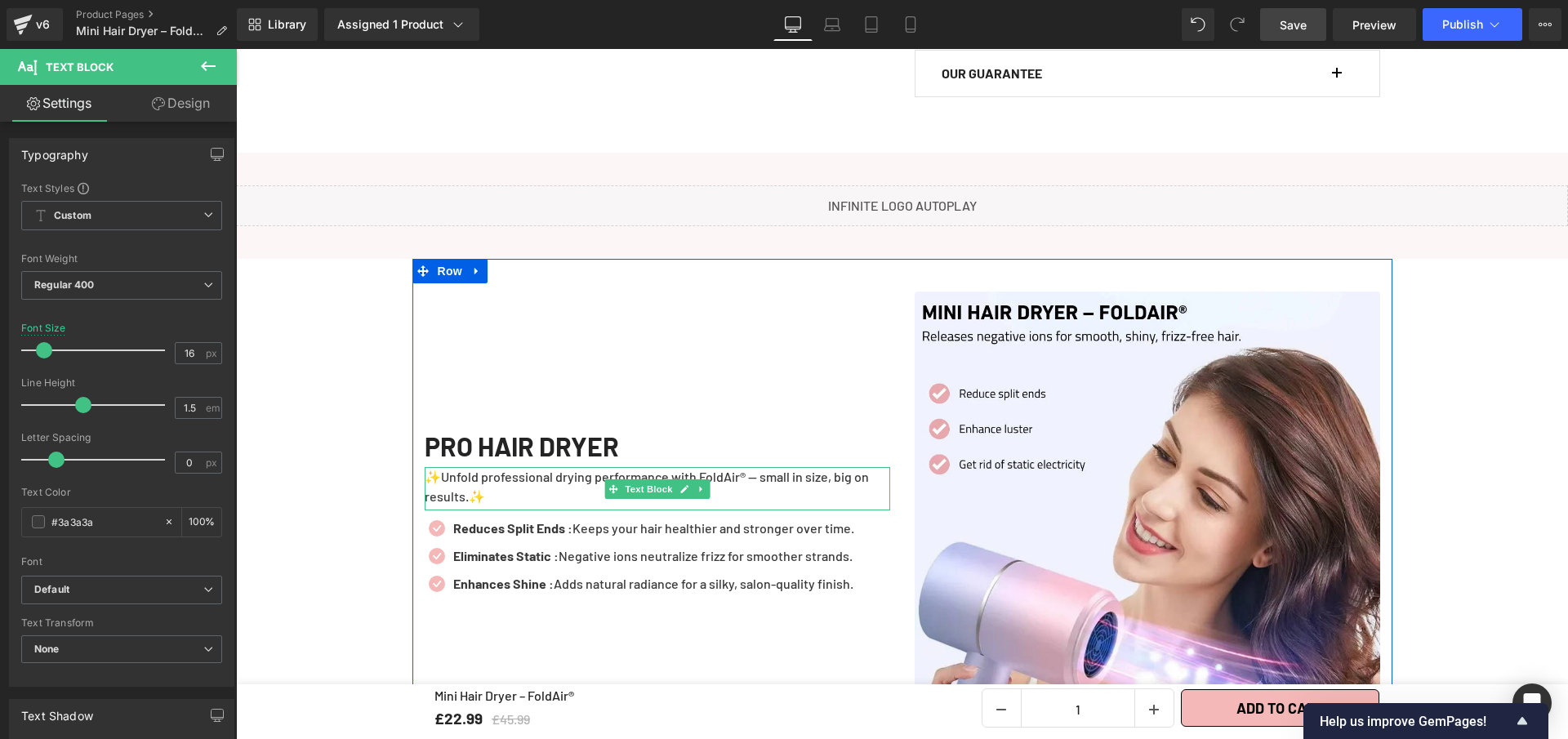
click at [761, 469] on p "✨Unfold professional drying performance with FoldAir® — small in size, big on r…" at bounding box center [657, 486] width 465 height 39
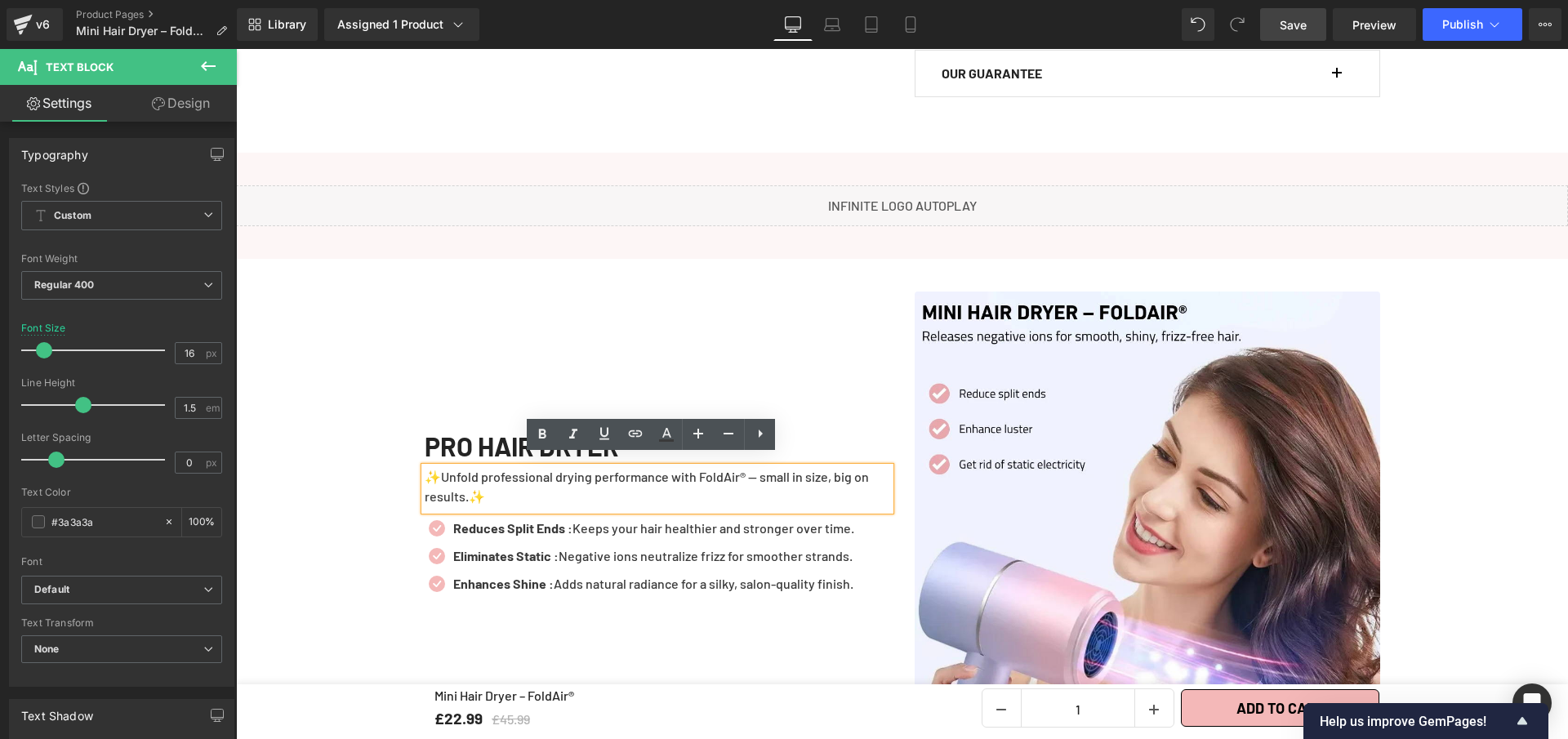
click at [742, 468] on p "✨Unfold professional drying performance with FoldAir® — small in size, big on r…" at bounding box center [657, 486] width 465 height 39
drag, startPoint x: 744, startPoint y: 465, endPoint x: 695, endPoint y: 463, distance: 49.0
click at [695, 467] on p "✨Unfold professional drying performance with FoldAir® — small in size, big on r…" at bounding box center [657, 486] width 465 height 39
click at [546, 431] on icon at bounding box center [542, 435] width 20 height 20
click at [766, 467] on p "✨Unfold professional drying performance with FoldAir® — small in size, big on r…" at bounding box center [657, 486] width 465 height 39
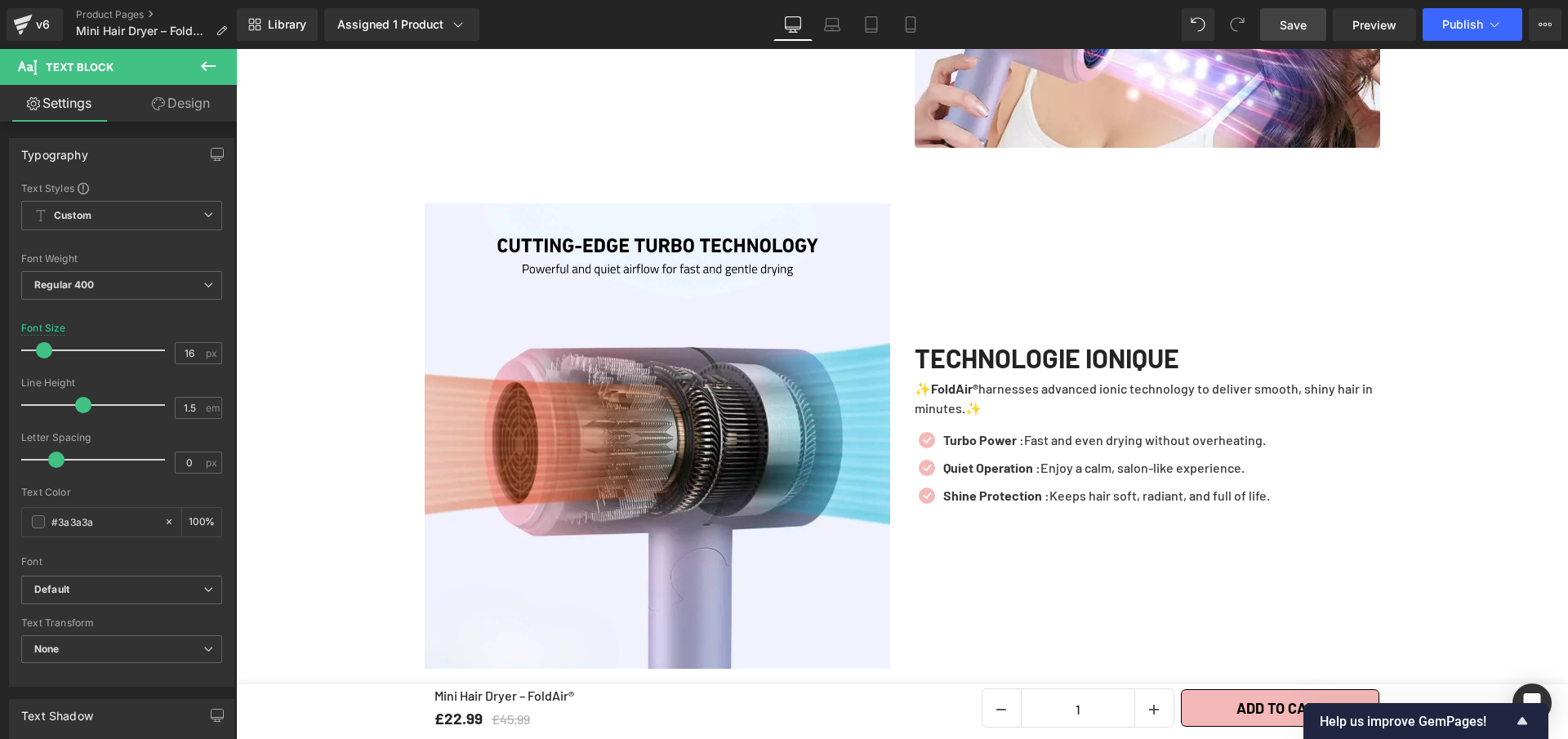
scroll to position [2755, 0]
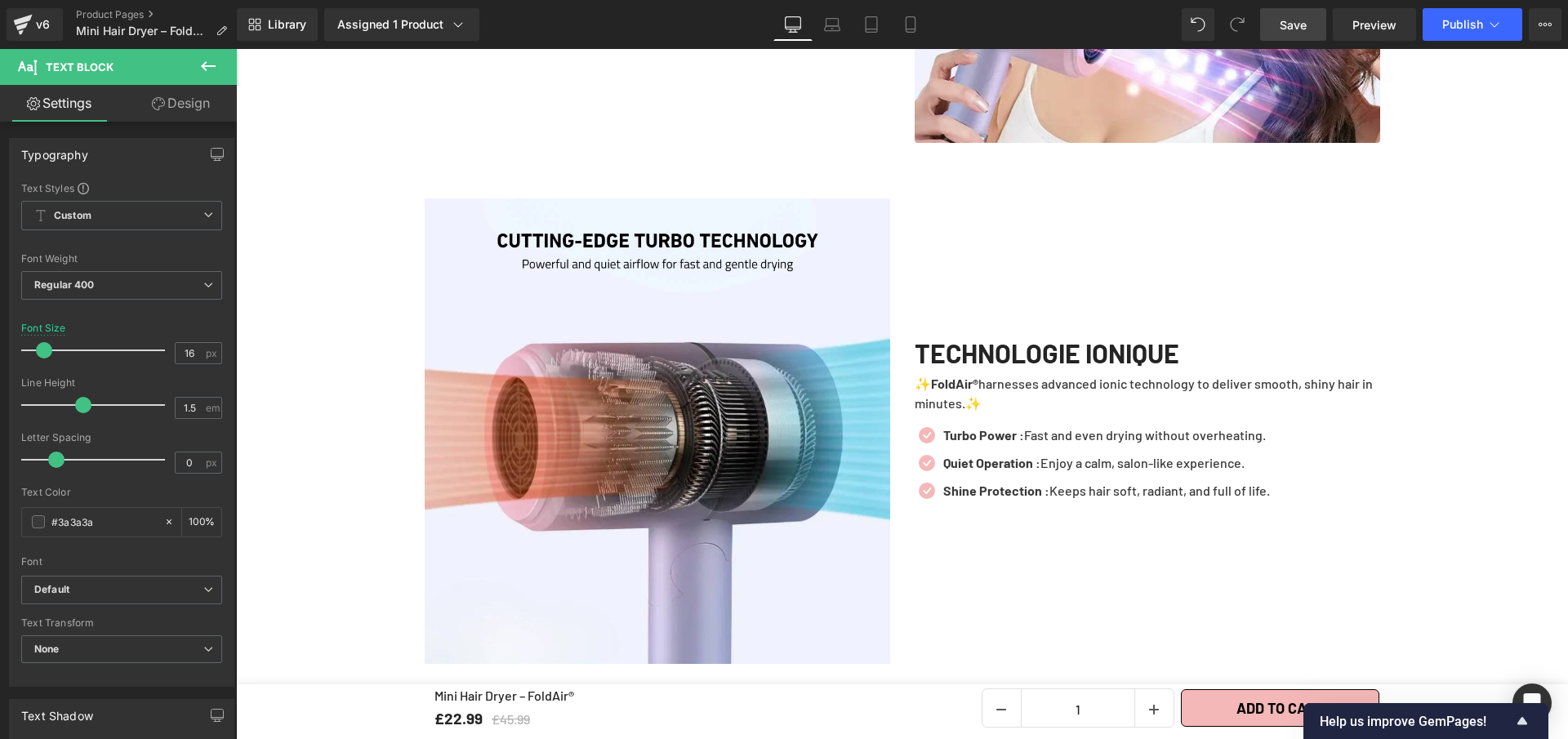
click at [1306, 24] on span "Save" at bounding box center [1293, 25] width 27 height 17
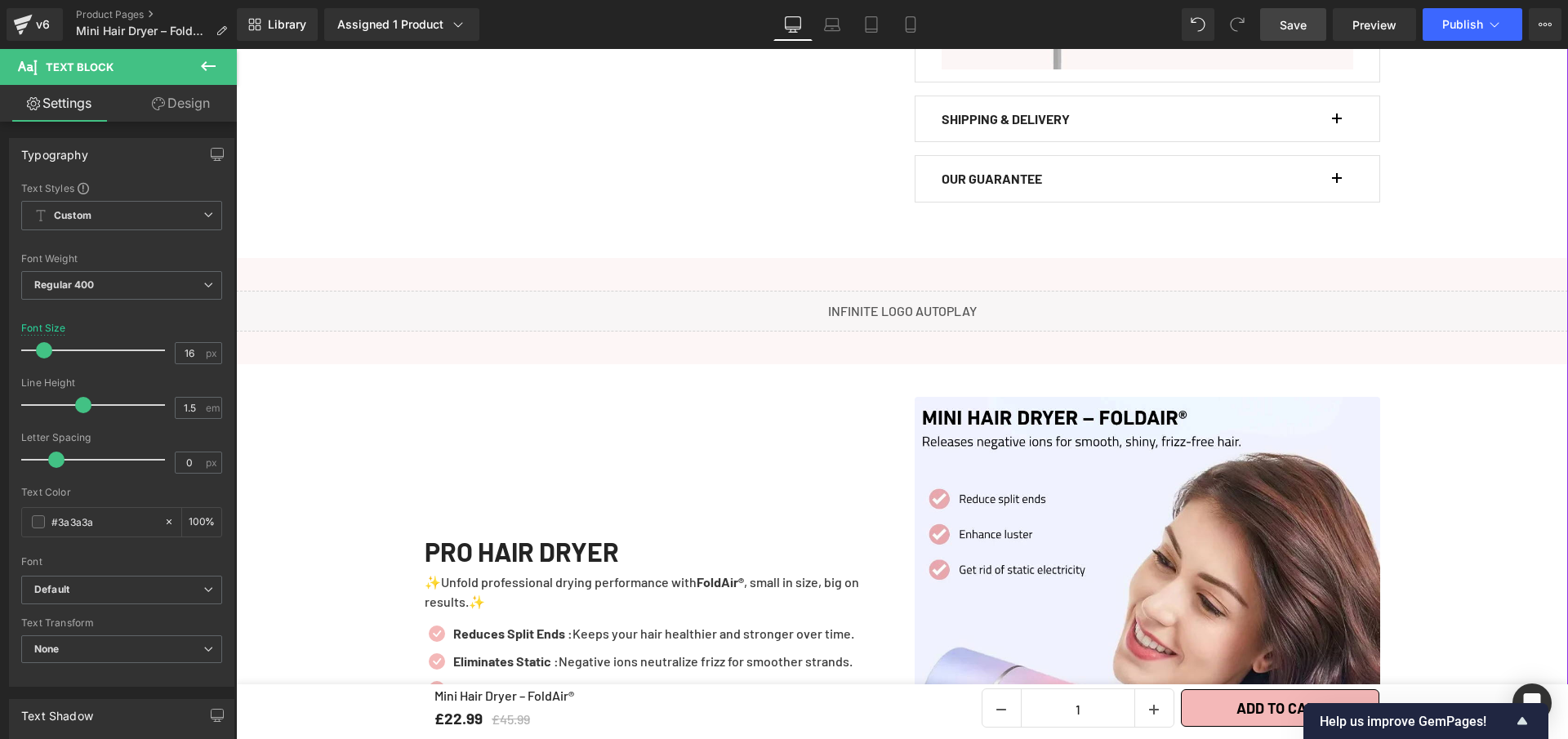
scroll to position [2342, 0]
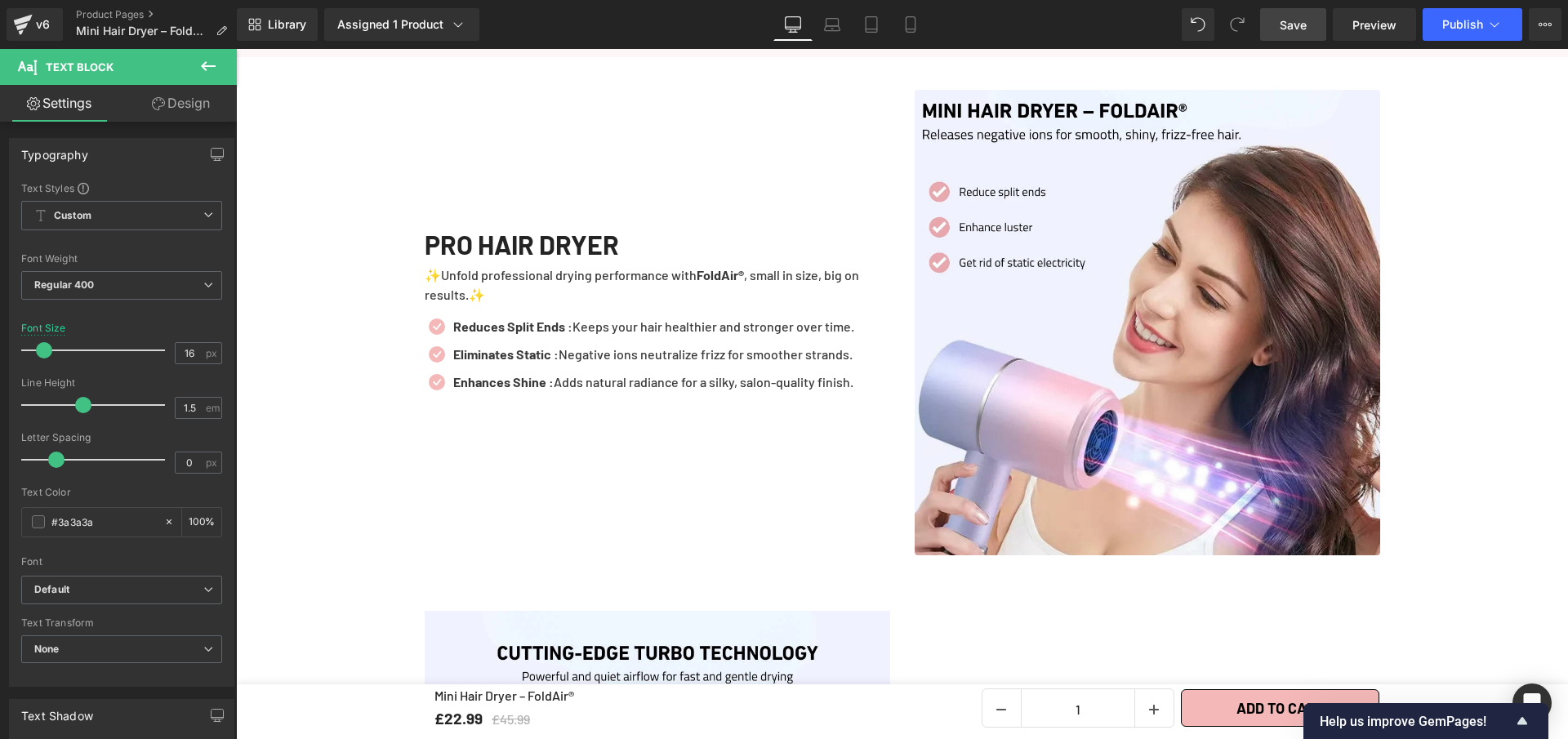
click at [1286, 29] on span "Save" at bounding box center [1293, 25] width 27 height 17
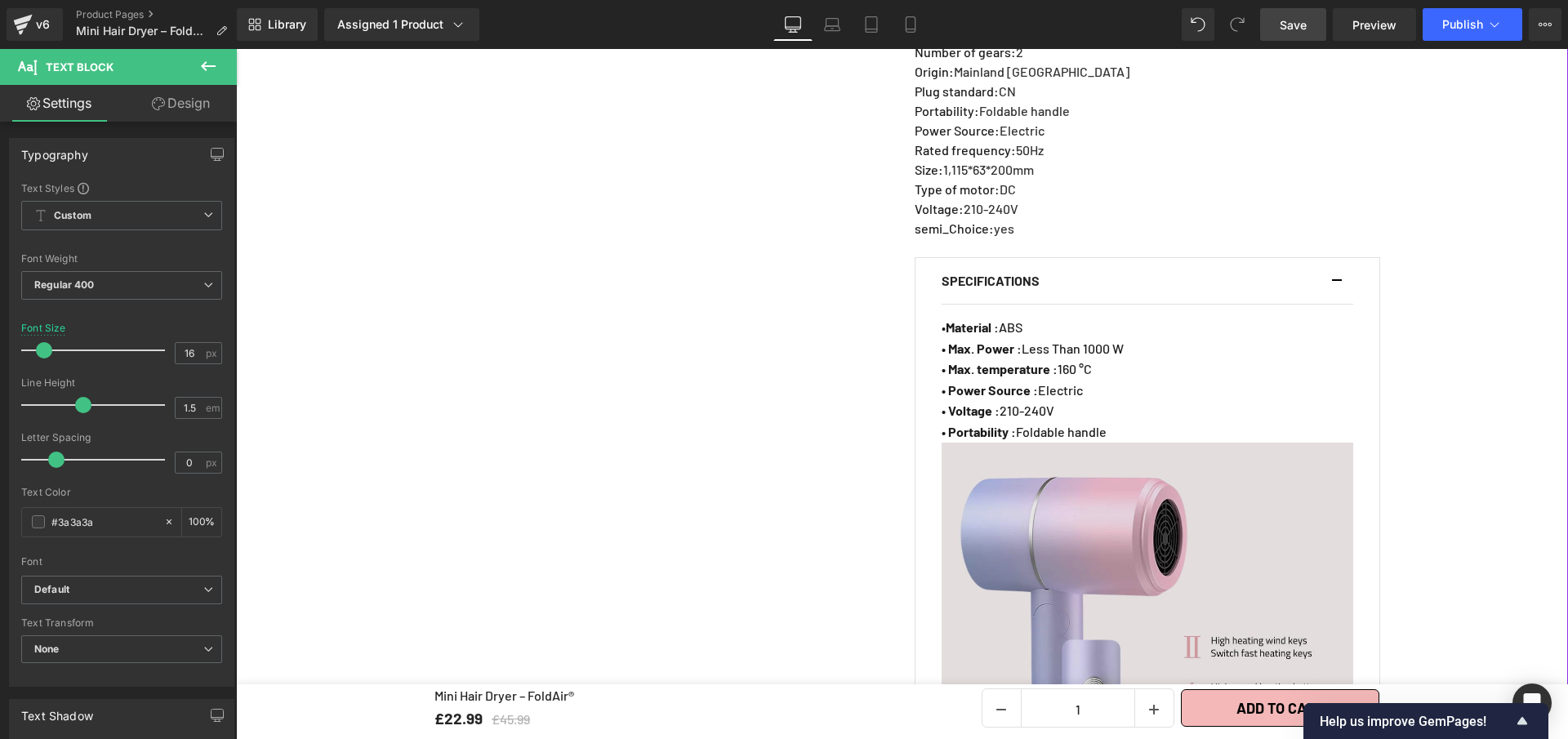
scroll to position [1196, 0]
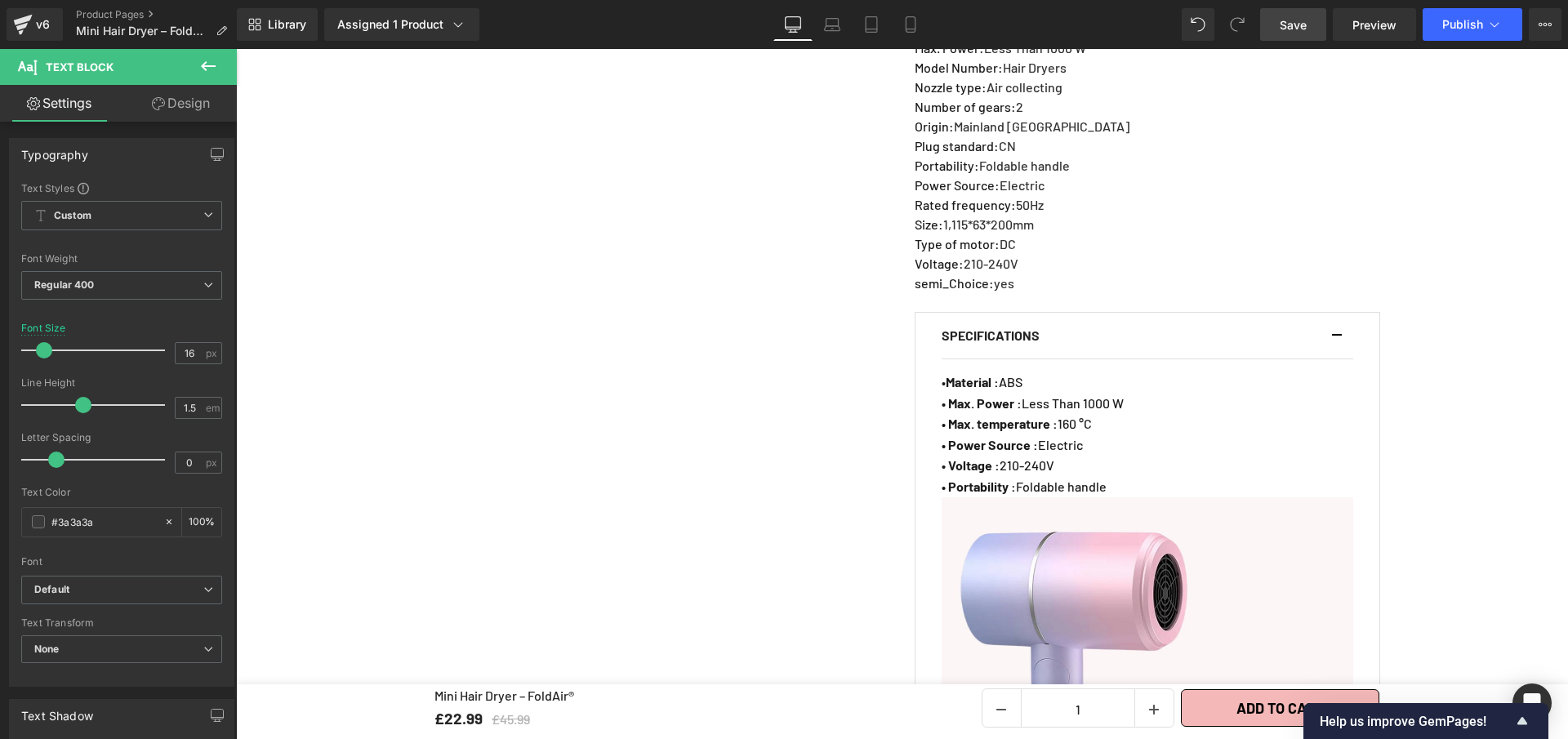
click at [1276, 23] on link "Save" at bounding box center [1293, 25] width 66 height 33
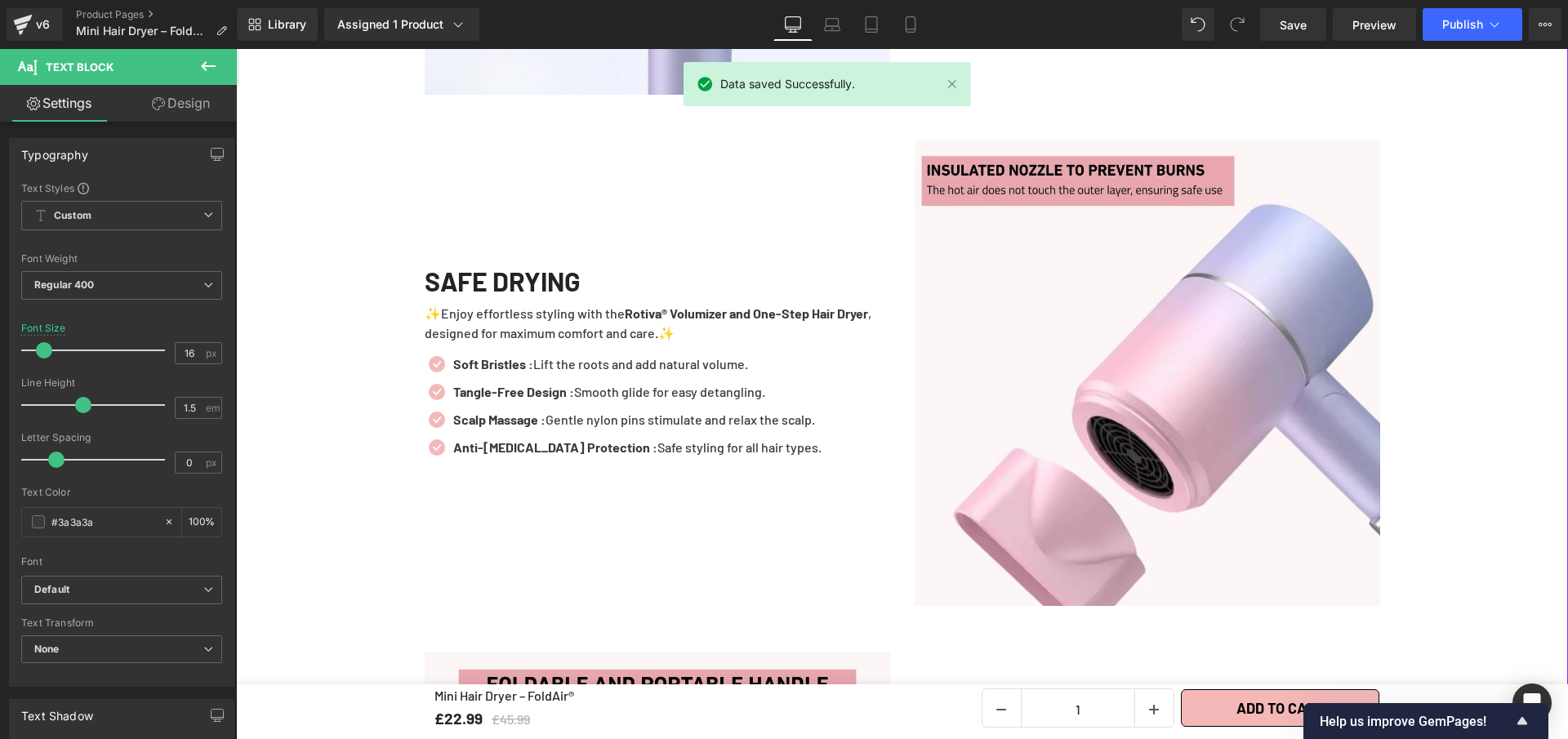
scroll to position [3325, 0]
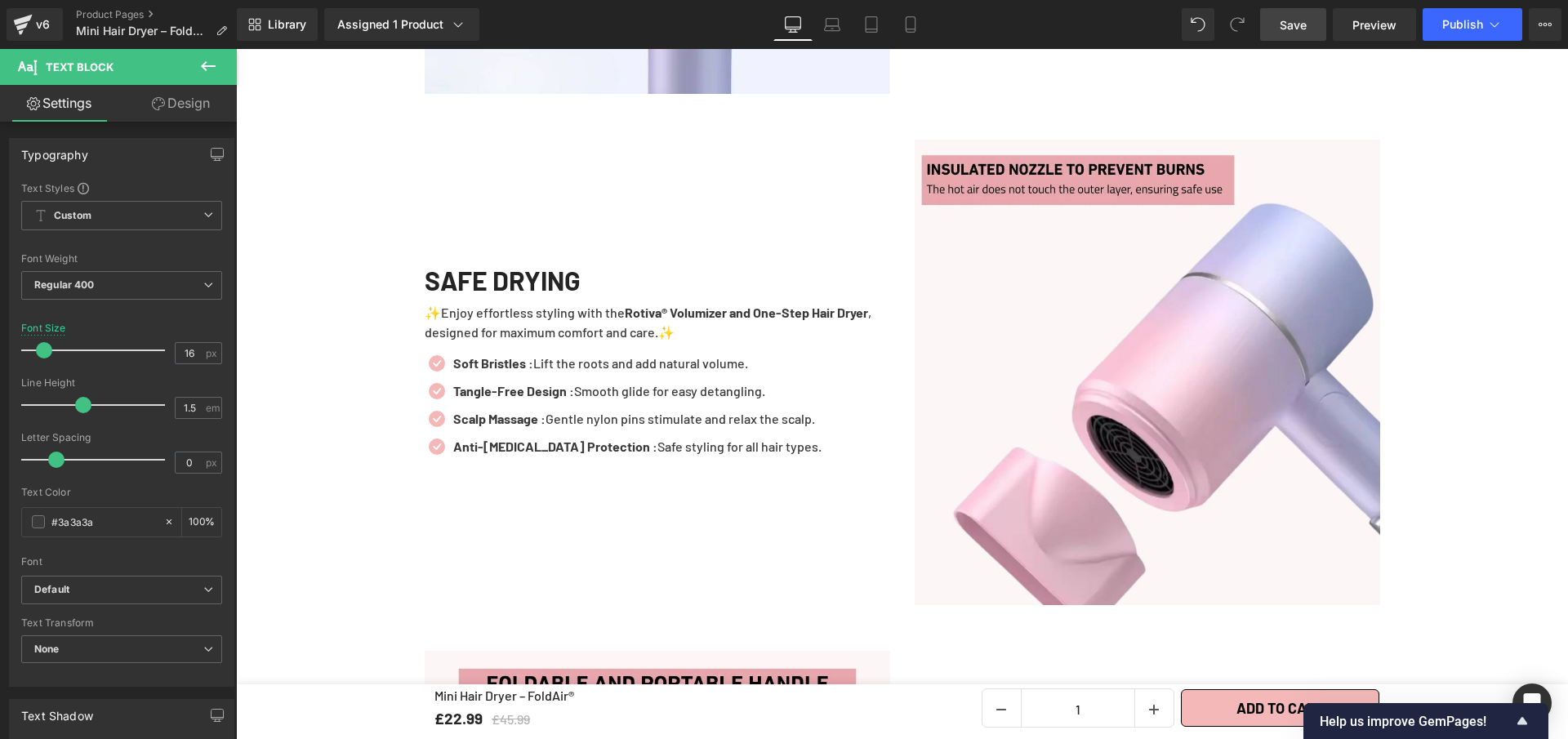
click at [1282, 28] on span "Save" at bounding box center [1293, 25] width 27 height 17
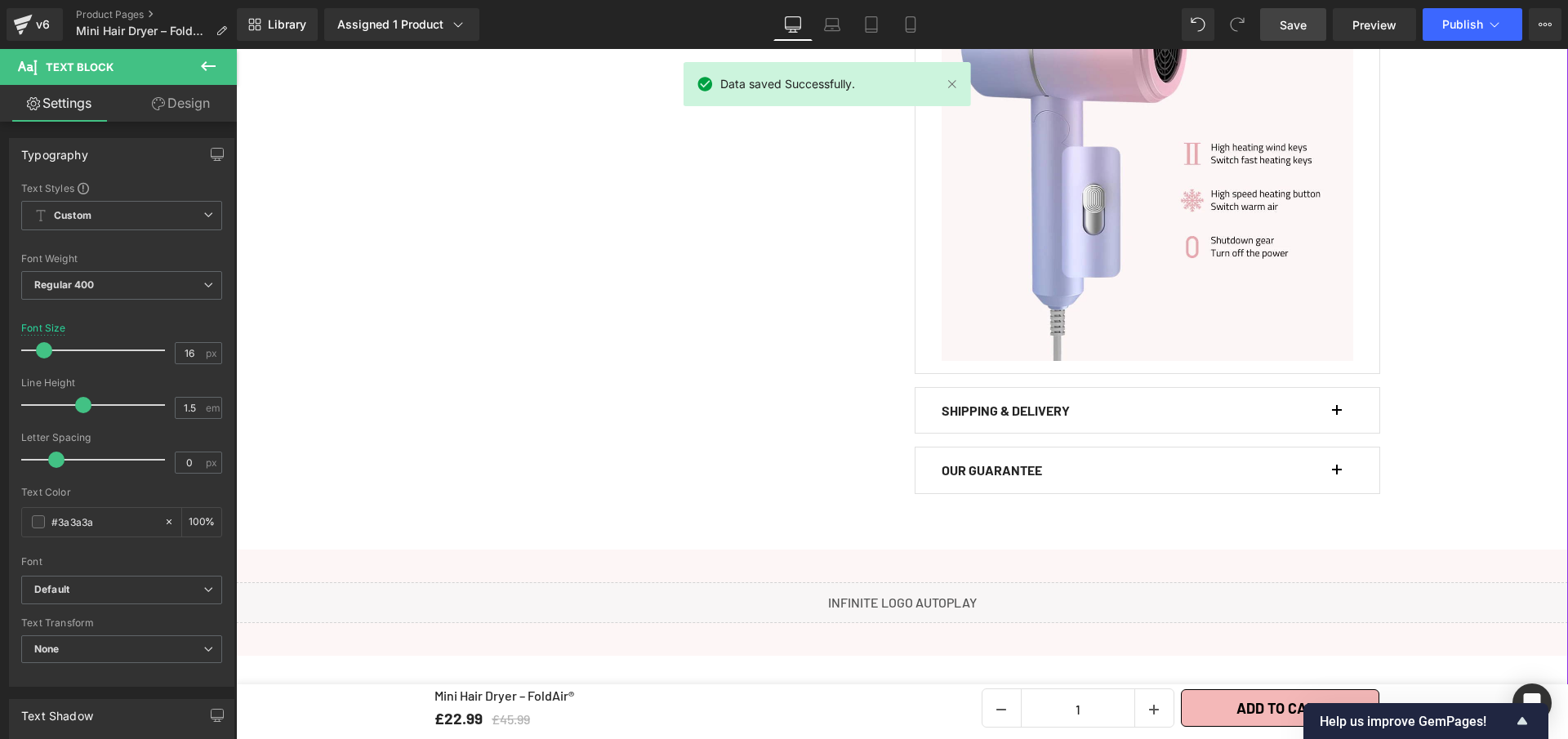
scroll to position [1390, 0]
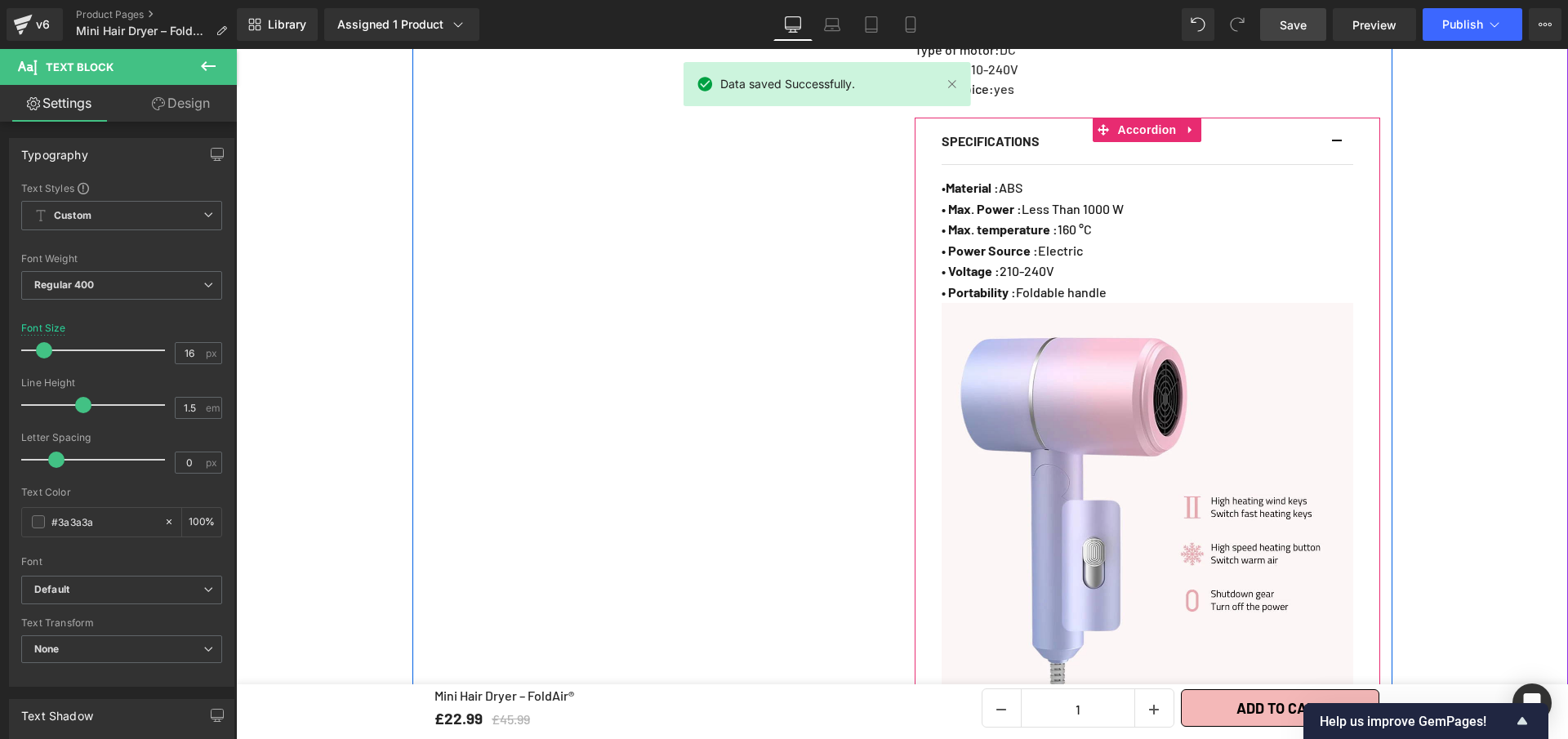
click at [1337, 126] on button "button" at bounding box center [1346, 141] width 16 height 46
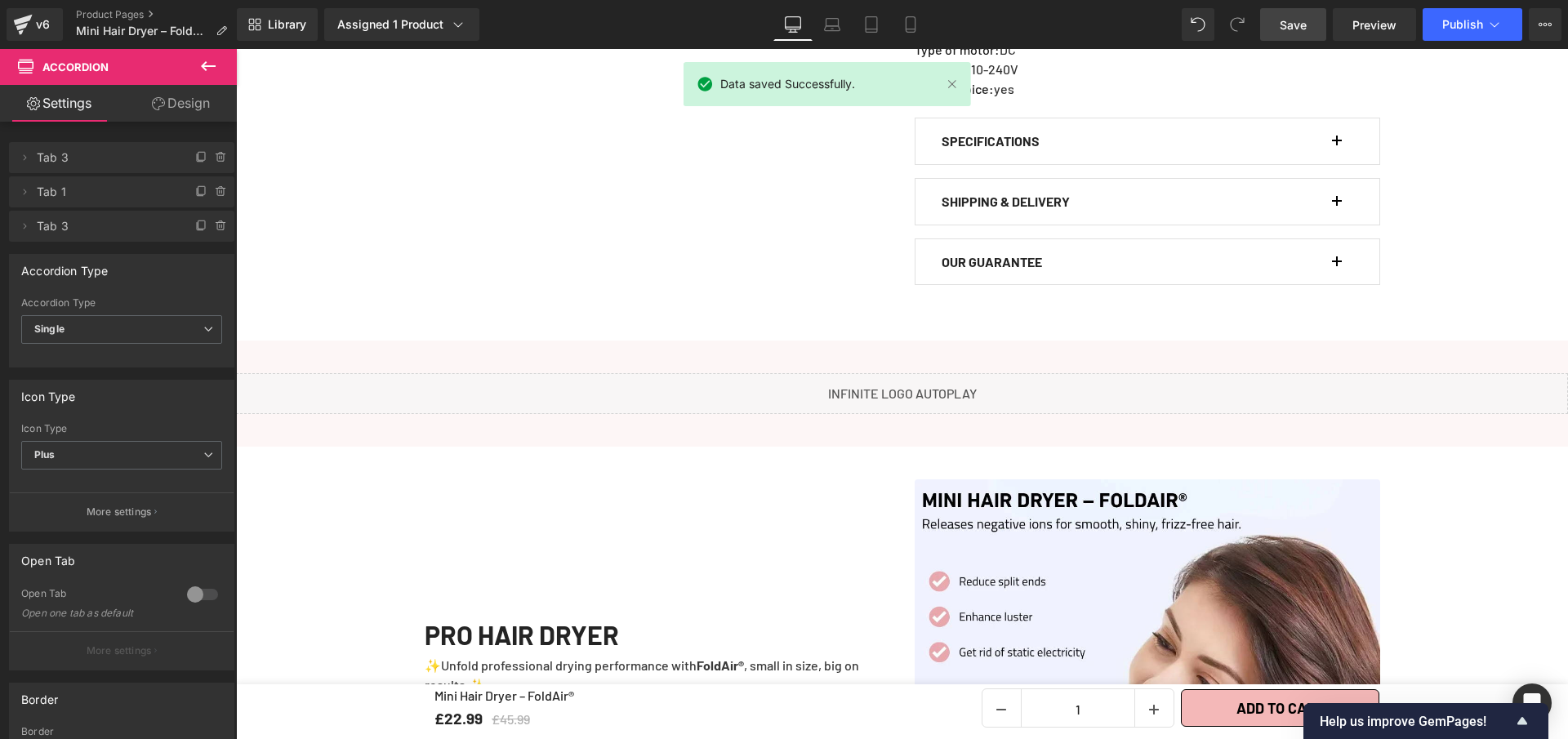
click at [1301, 30] on span "Save" at bounding box center [1293, 25] width 27 height 17
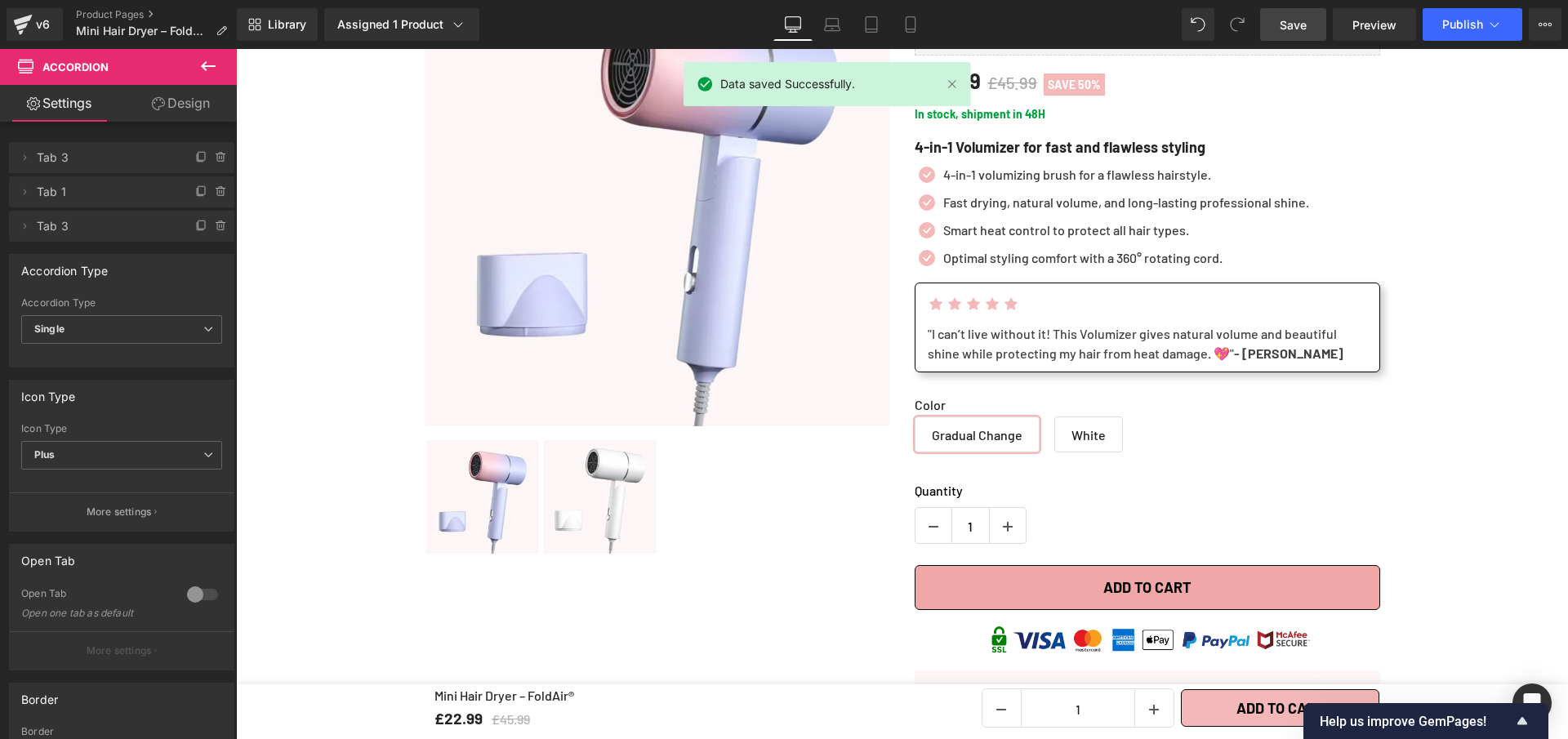
scroll to position [0, 0]
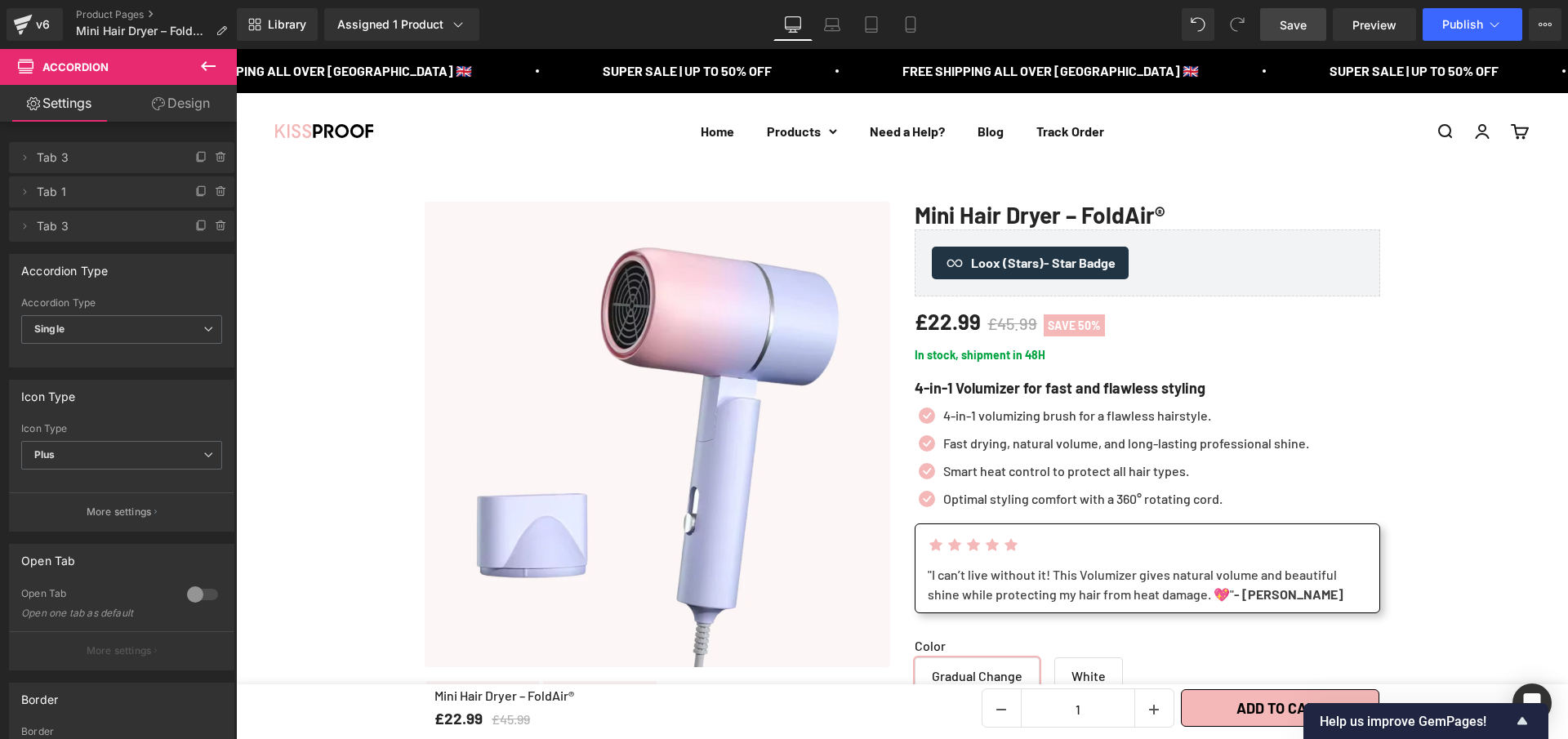
drag, startPoint x: 1296, startPoint y: 21, endPoint x: 995, endPoint y: 343, distance: 440.8
click at [1296, 21] on span "Save" at bounding box center [1293, 25] width 27 height 17
click at [1308, 32] on link "Save" at bounding box center [1293, 25] width 66 height 33
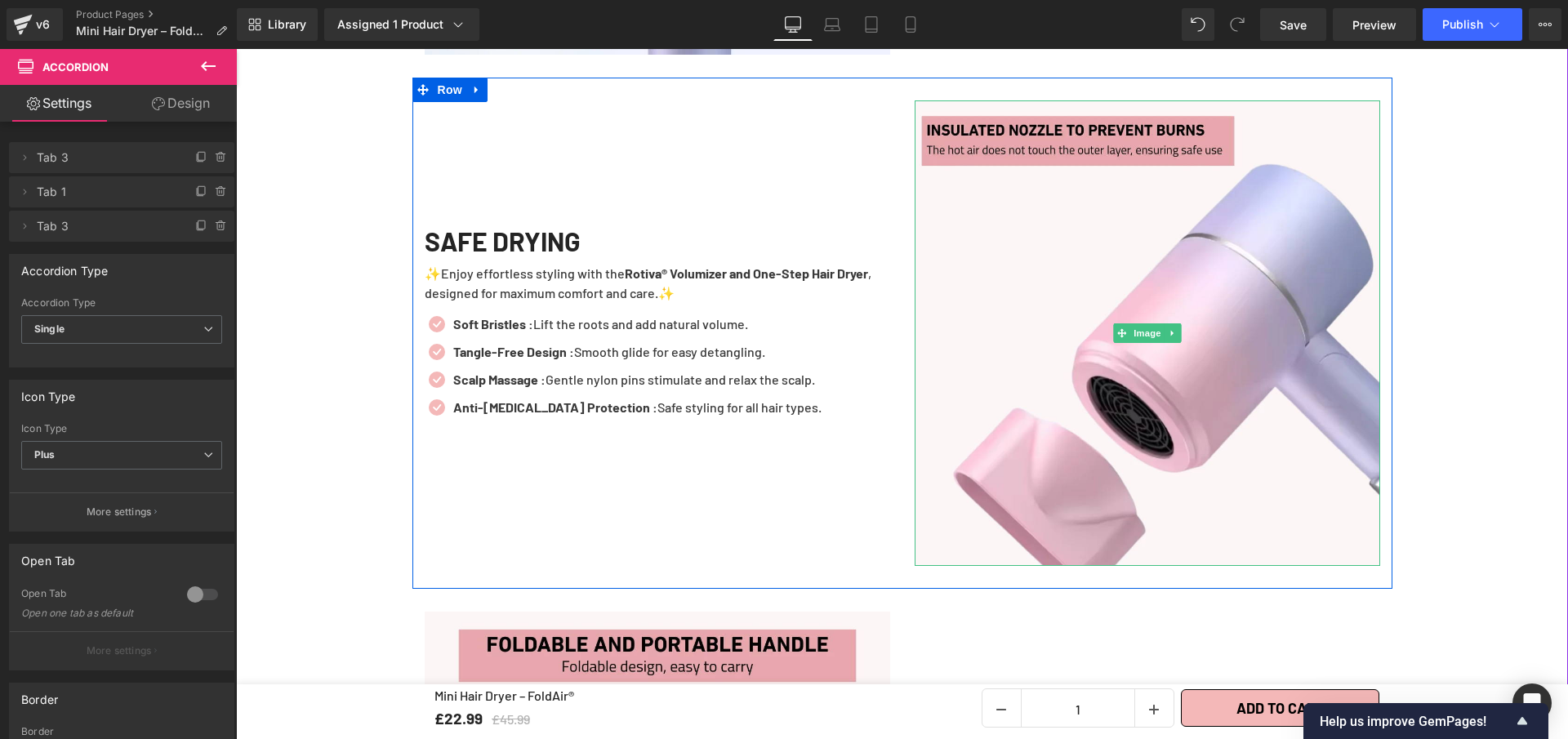
scroll to position [2803, 0]
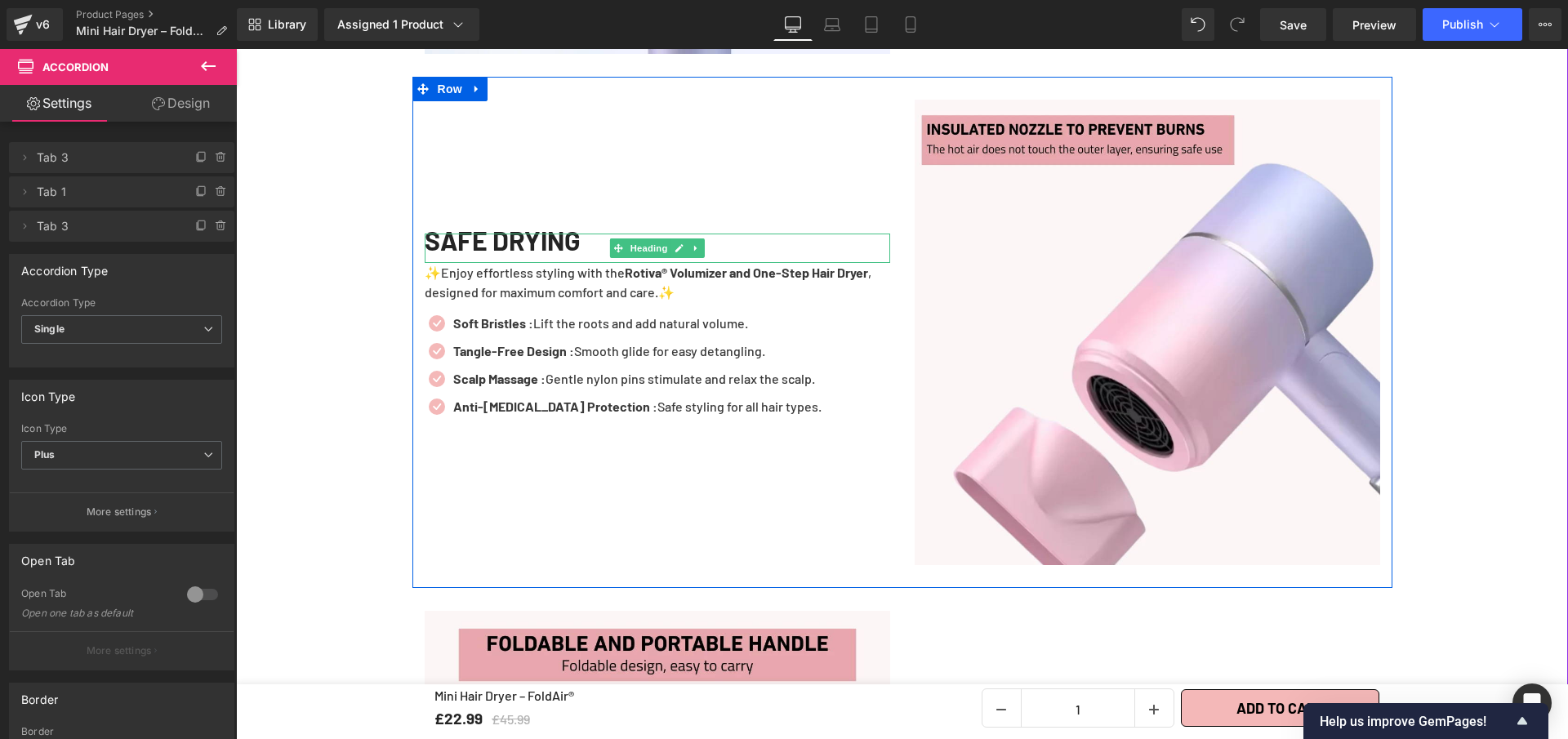
click at [597, 236] on div "SAFE DRYING" at bounding box center [657, 249] width 465 height 30
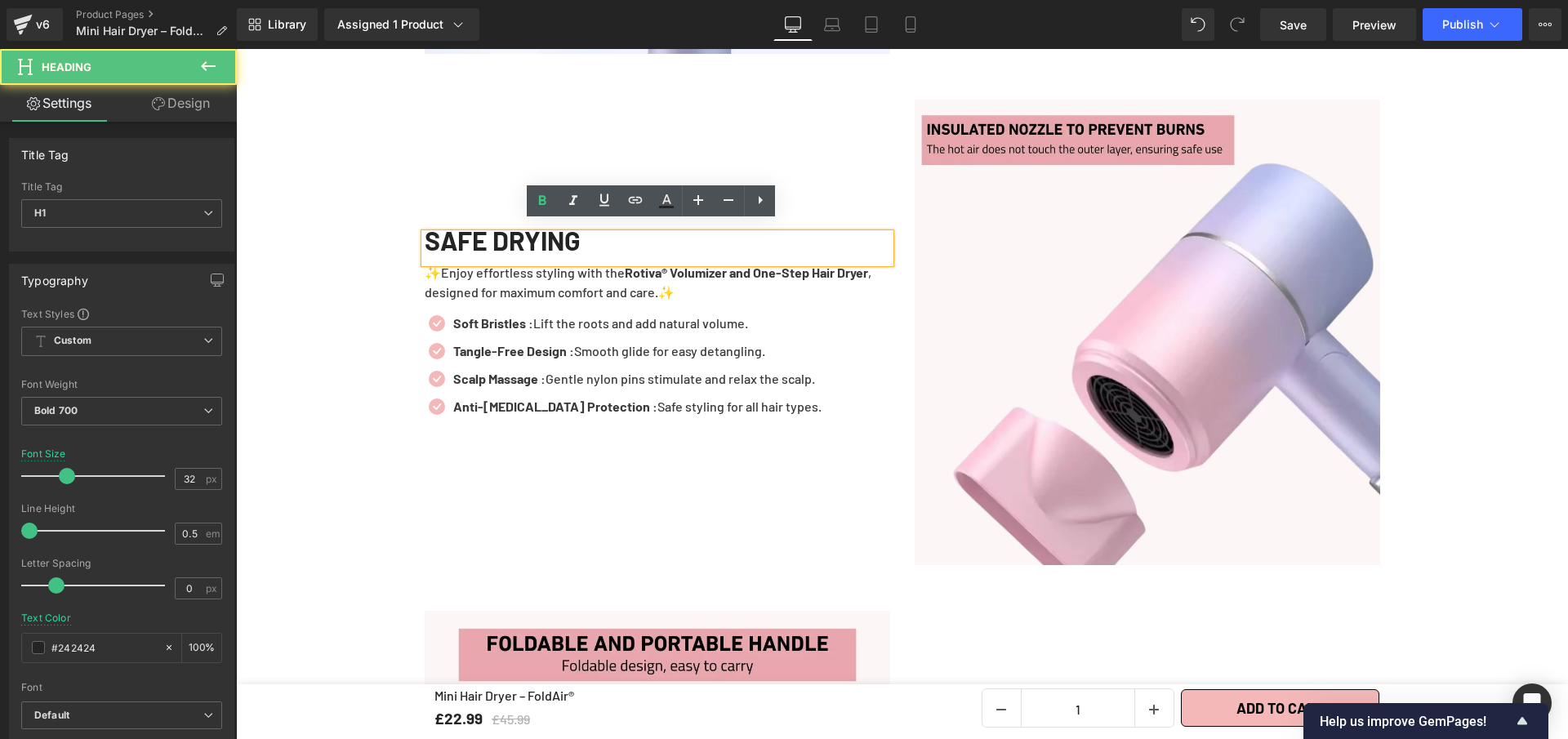
click at [597, 237] on div "SAFE DRYING" at bounding box center [657, 249] width 465 height 30
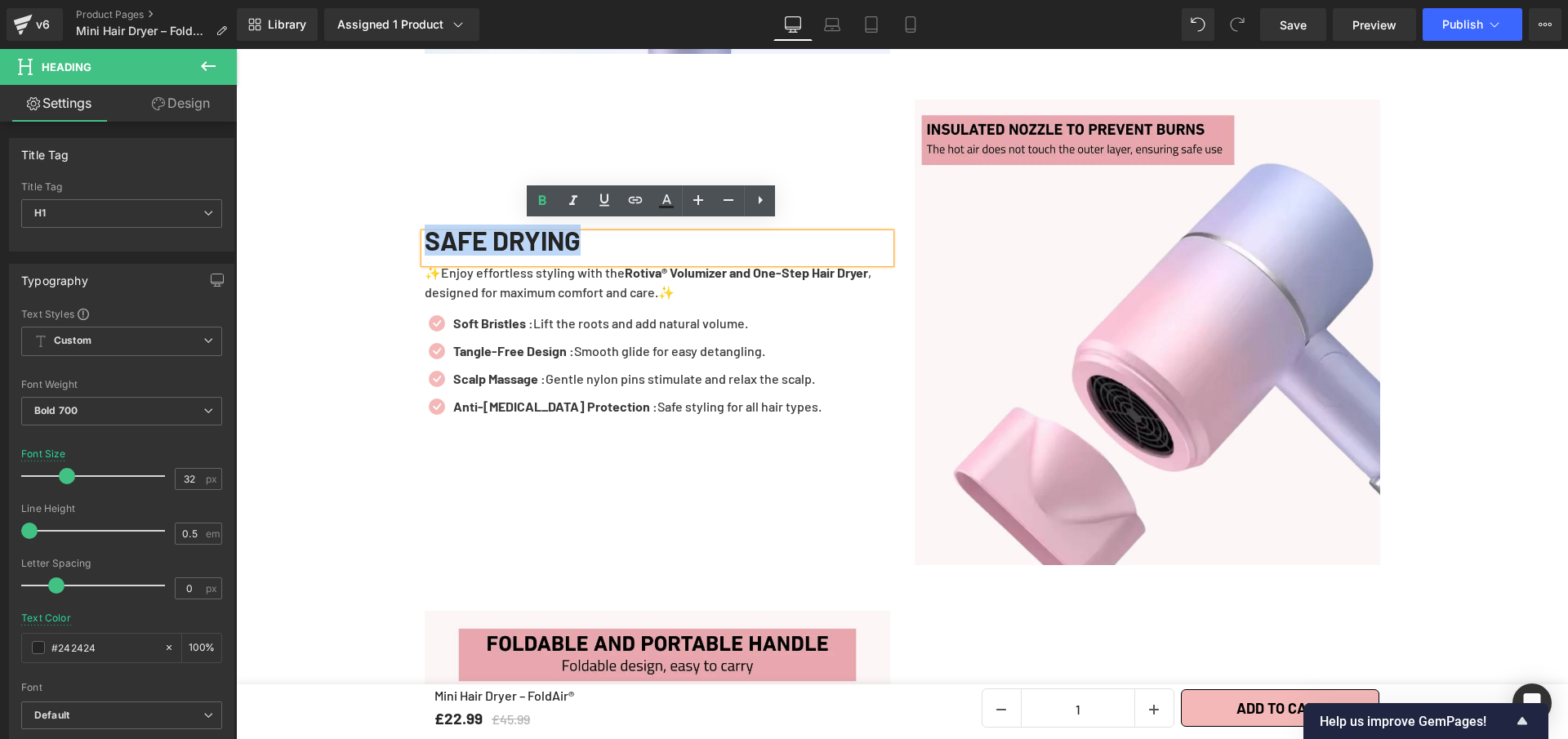
drag, startPoint x: 597, startPoint y: 237, endPoint x: 424, endPoint y: 219, distance: 173.9
click at [425, 234] on div "SAFE DRYING" at bounding box center [657, 249] width 465 height 30
copy h1 "SAFE DRYING"
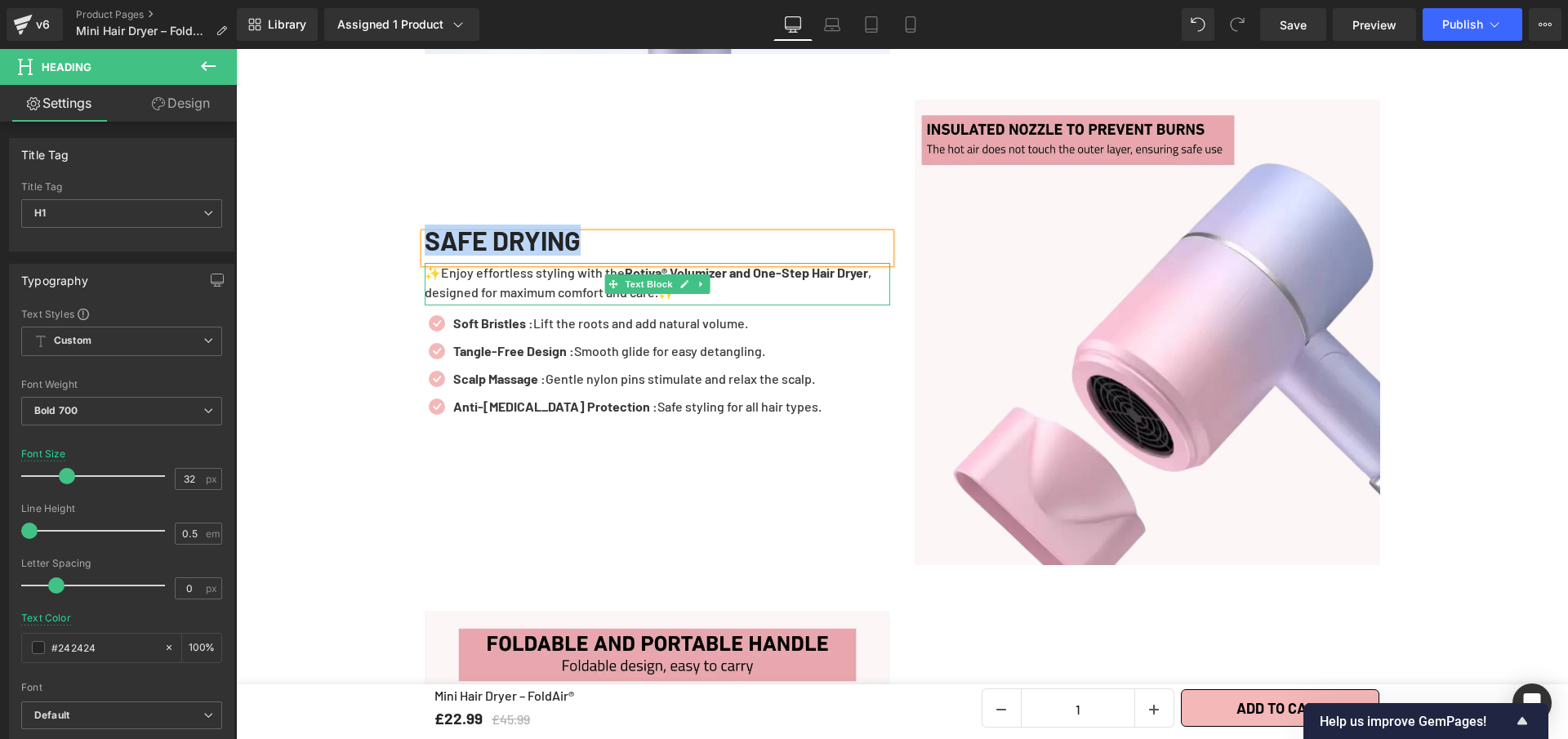
click at [700, 285] on p "✨Enjoy effortless styling with the Rotiva® Volumizer and One-Step Hair Dryer , …" at bounding box center [657, 283] width 465 height 39
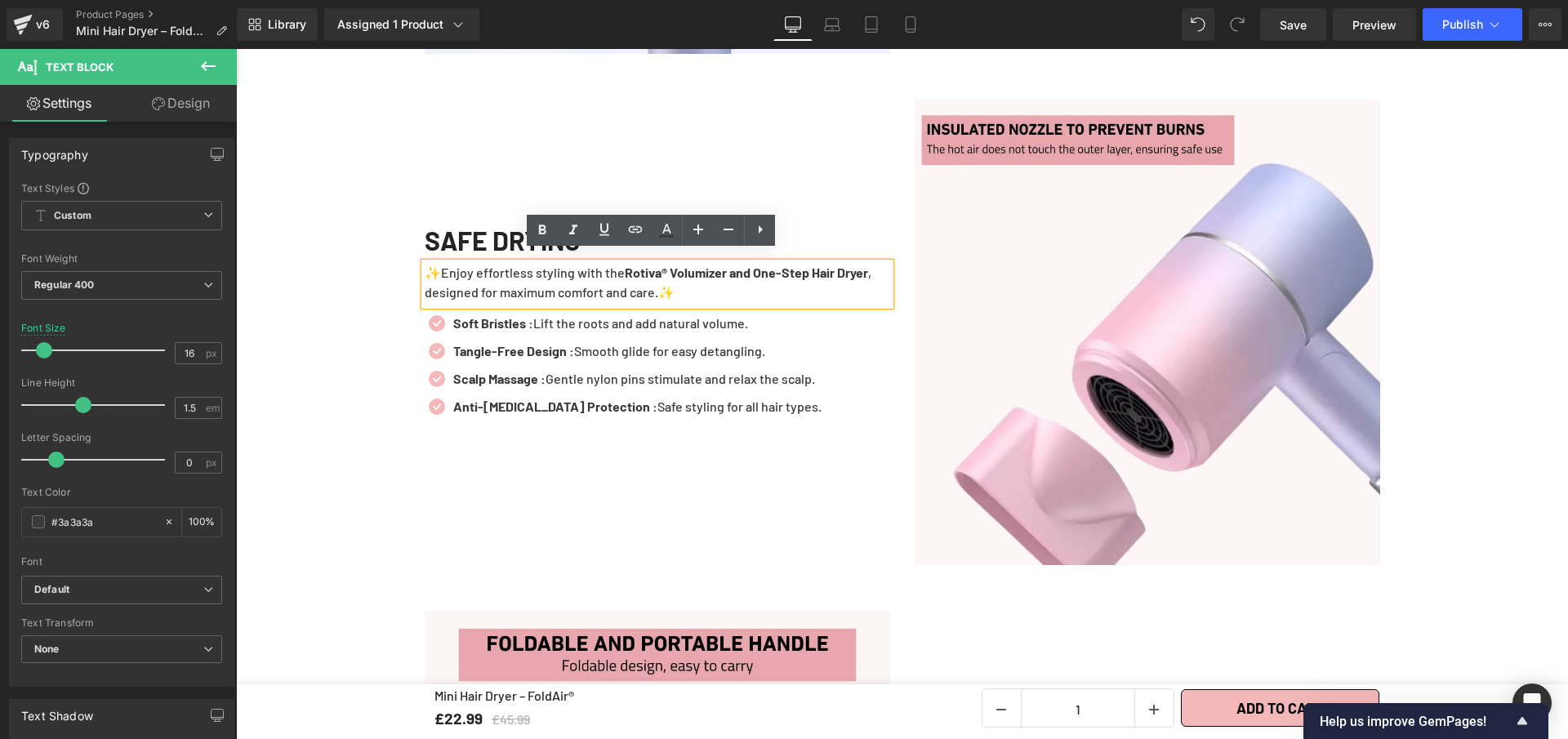
click at [697, 285] on p "✨Enjoy effortless styling with the Rotiva® Volumizer and One-Step Hair Dryer , …" at bounding box center [657, 283] width 465 height 39
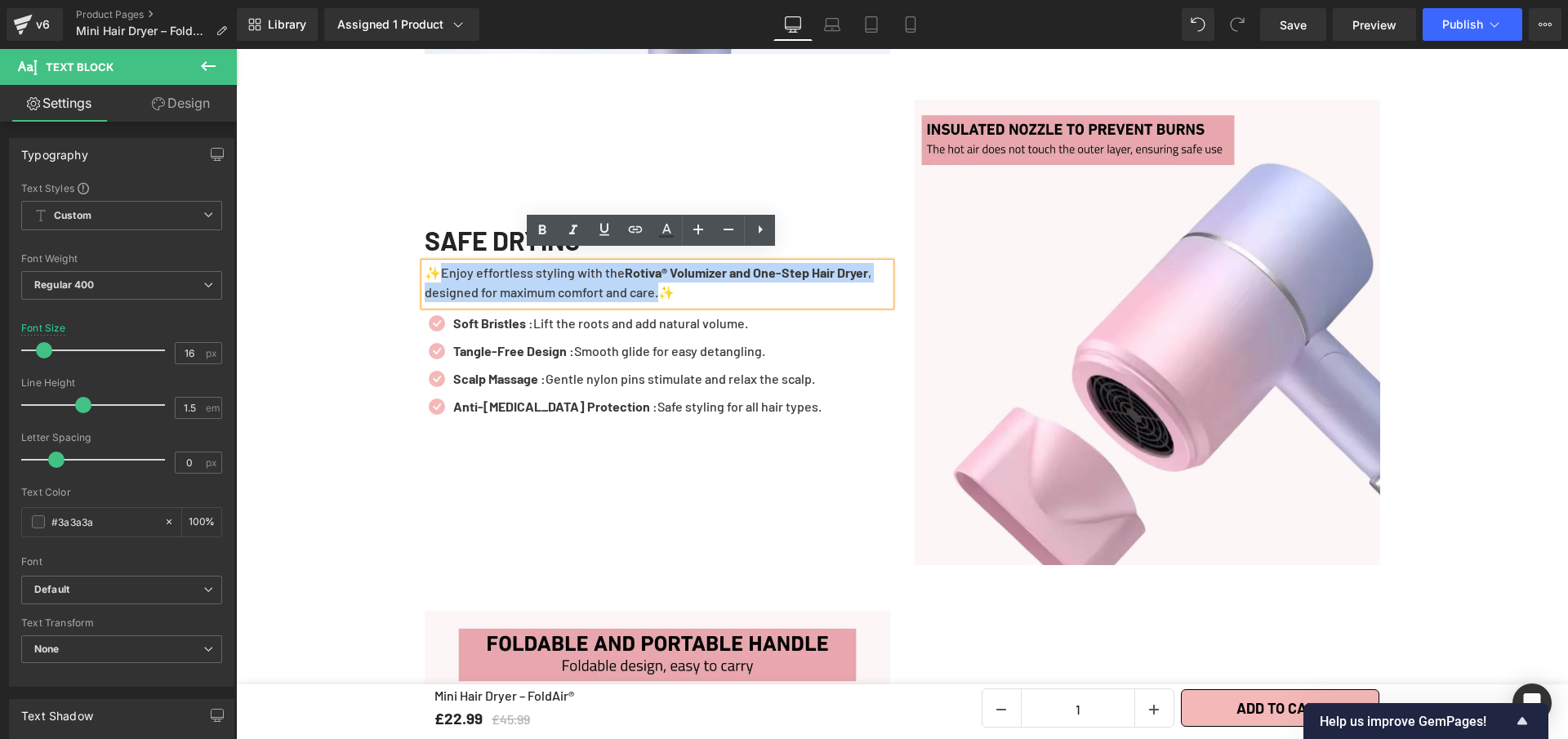
drag, startPoint x: 697, startPoint y: 285, endPoint x: 437, endPoint y: 258, distance: 261.4
click at [437, 263] on p "✨Enjoy effortless styling with the Rotiva® Volumizer and One-Step Hair Dryer , …" at bounding box center [657, 283] width 465 height 39
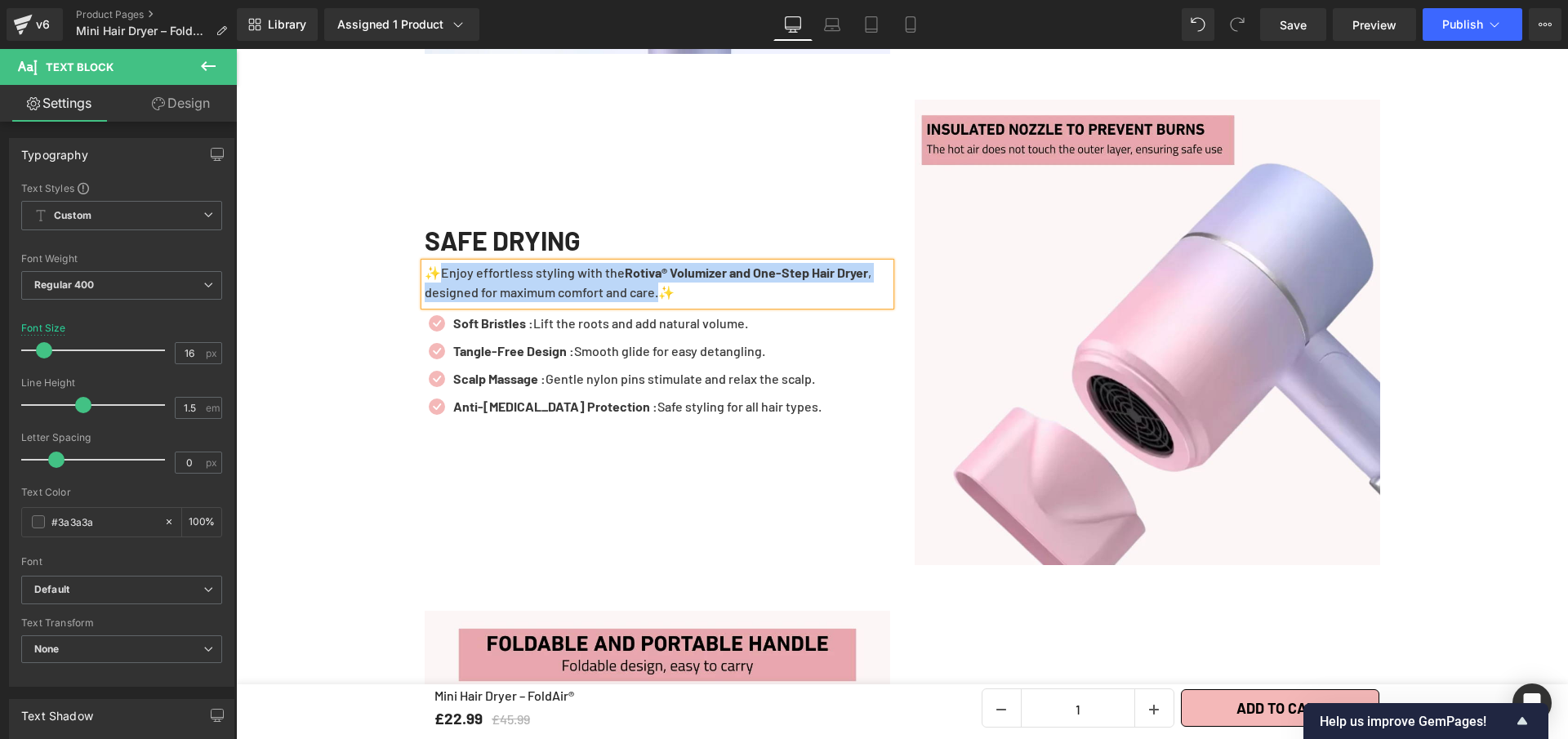
paste div
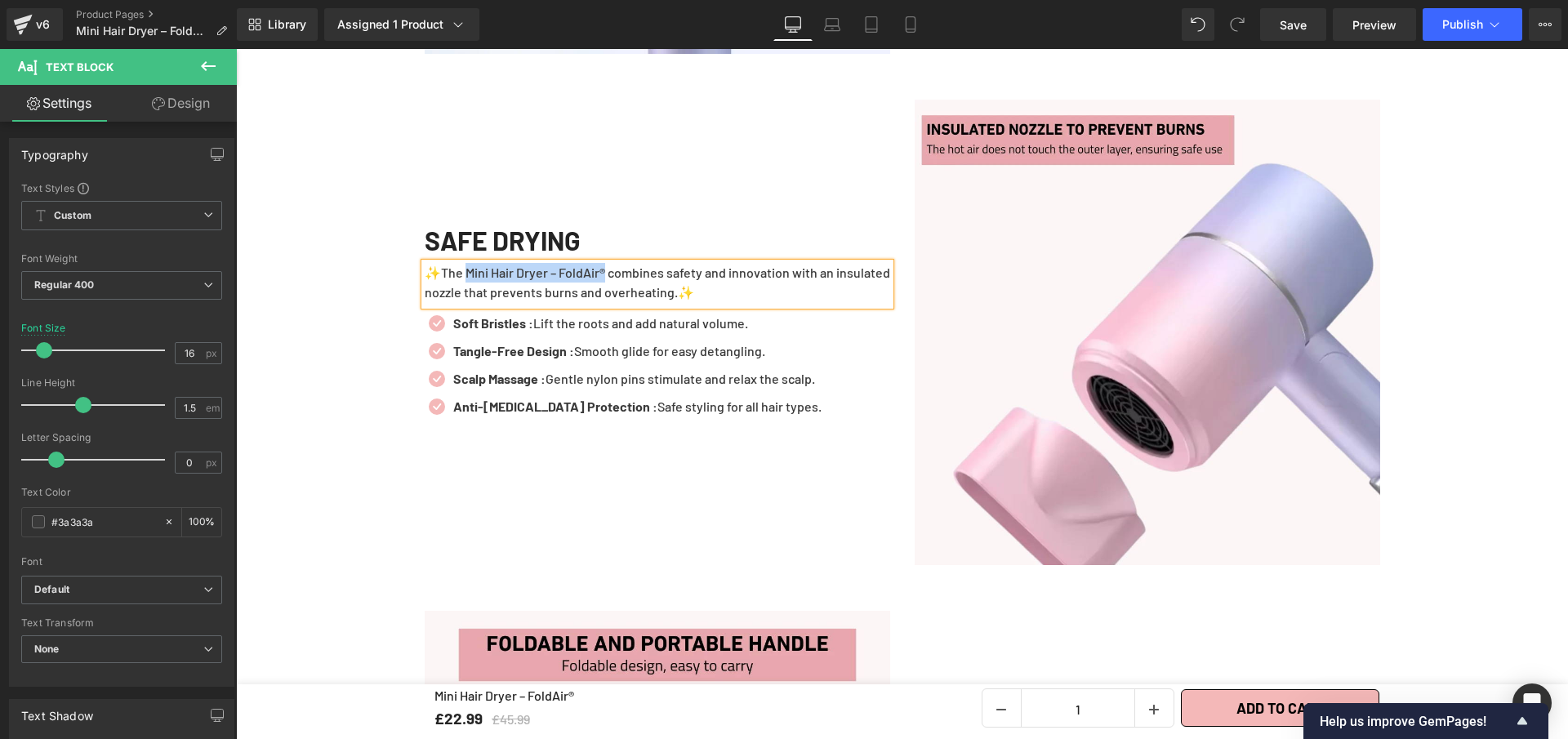
drag, startPoint x: 613, startPoint y: 262, endPoint x: 463, endPoint y: 262, distance: 150.0
click at [463, 263] on p "✨The Mini Hair Dryer – FoldAir® combines safety and innovation with an insulate…" at bounding box center [657, 283] width 465 height 39
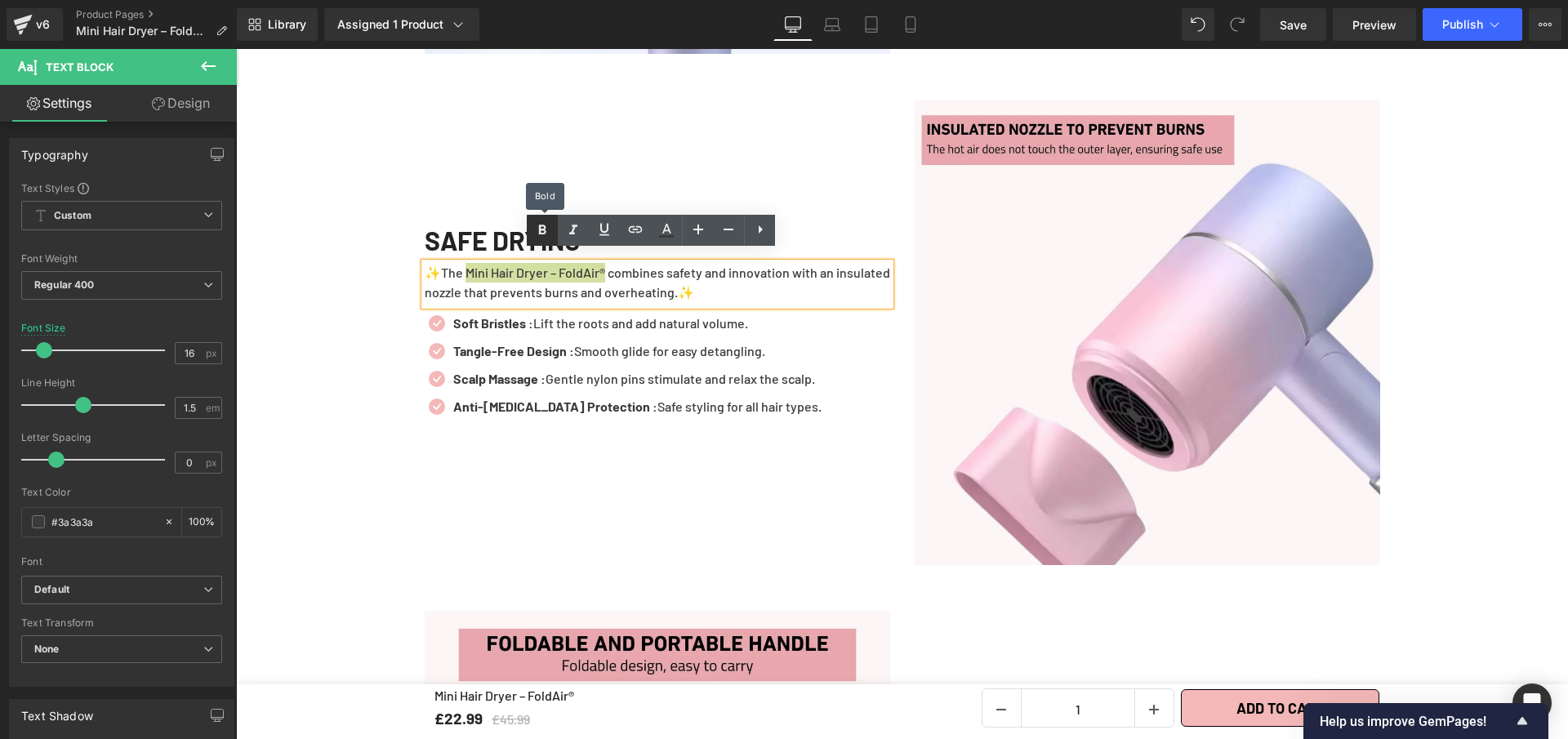
click at [537, 230] on icon at bounding box center [542, 230] width 20 height 20
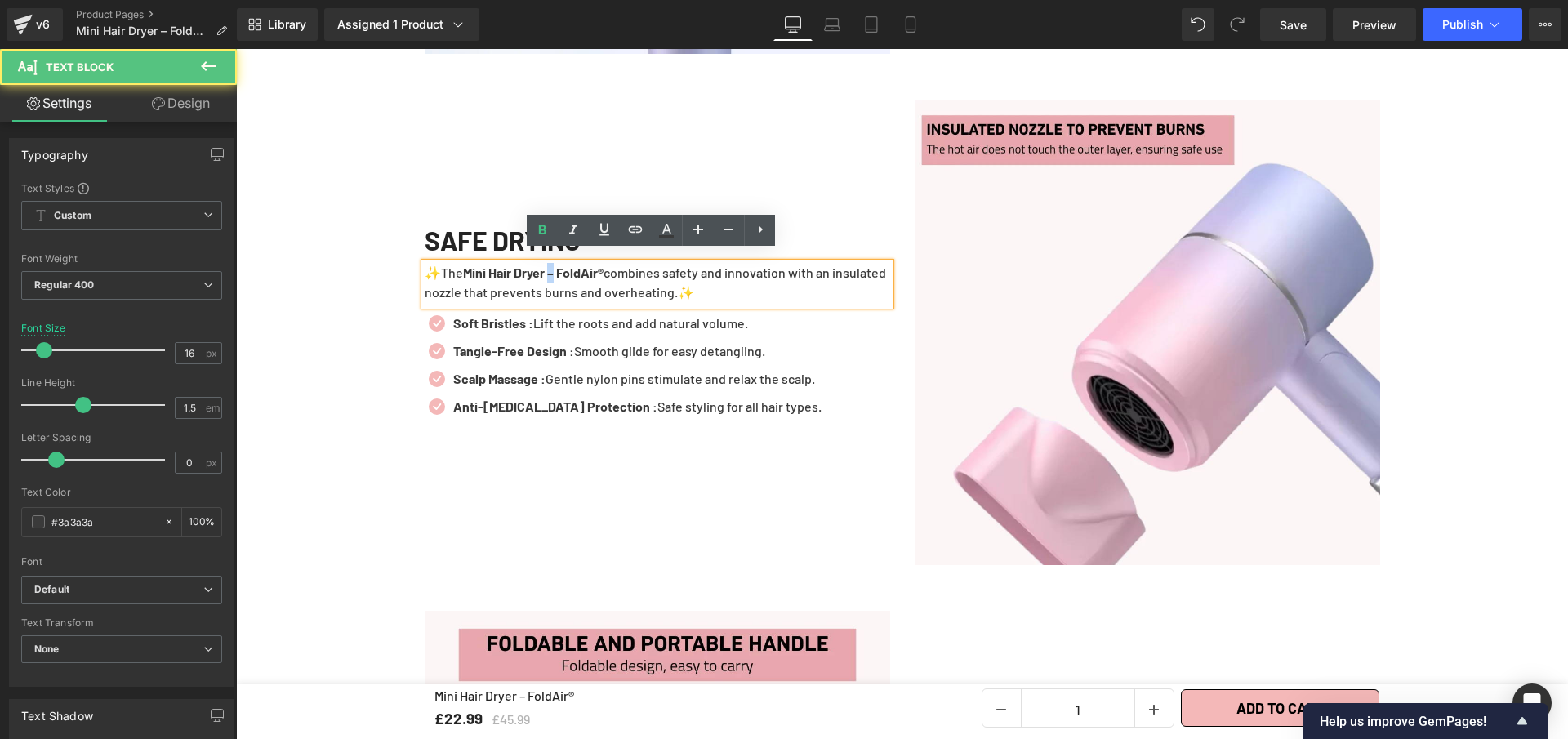
click at [560, 265] on strong "Mini Hair Dryer – FoldAir®" at bounding box center [533, 272] width 140 height 16
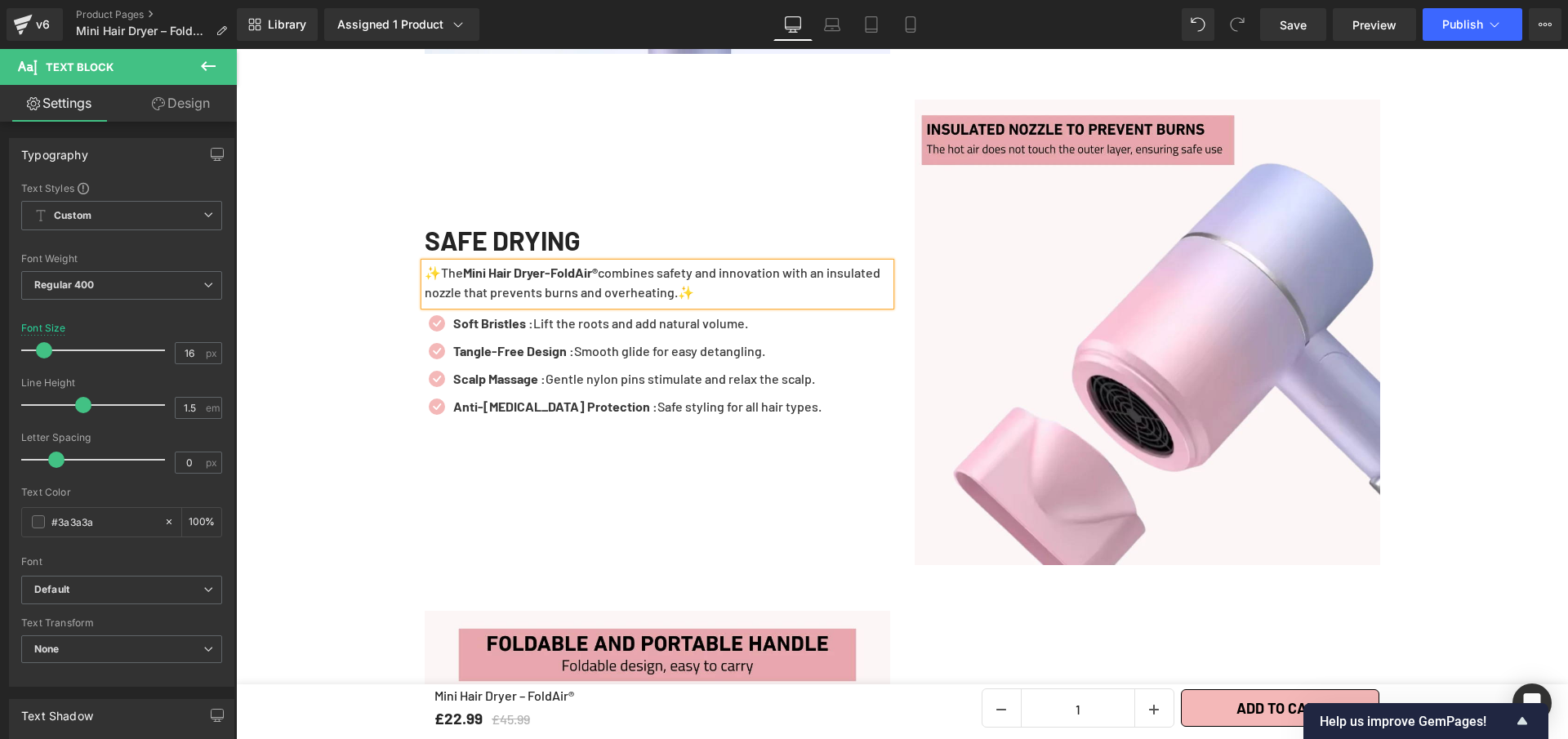
click at [770, 185] on div "SAFE DRYING Heading ✨The Mini Hair Dryer-FoldAir® combines safety and innovatio…" at bounding box center [657, 331] width 490 height 465
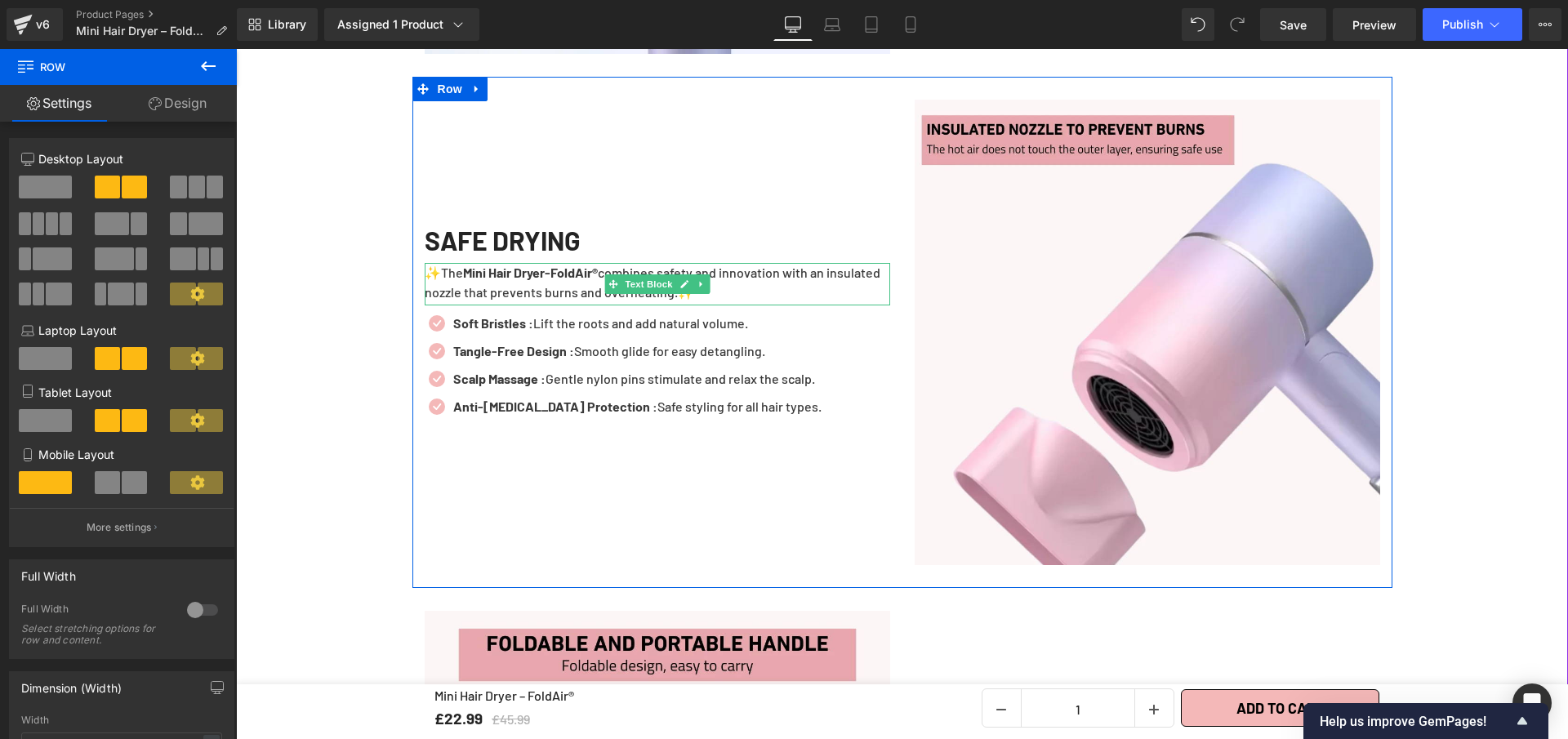
click at [729, 283] on p "✨The Mini Hair Dryer-FoldAir® combines safety and innovation with an insulated …" at bounding box center [657, 283] width 465 height 39
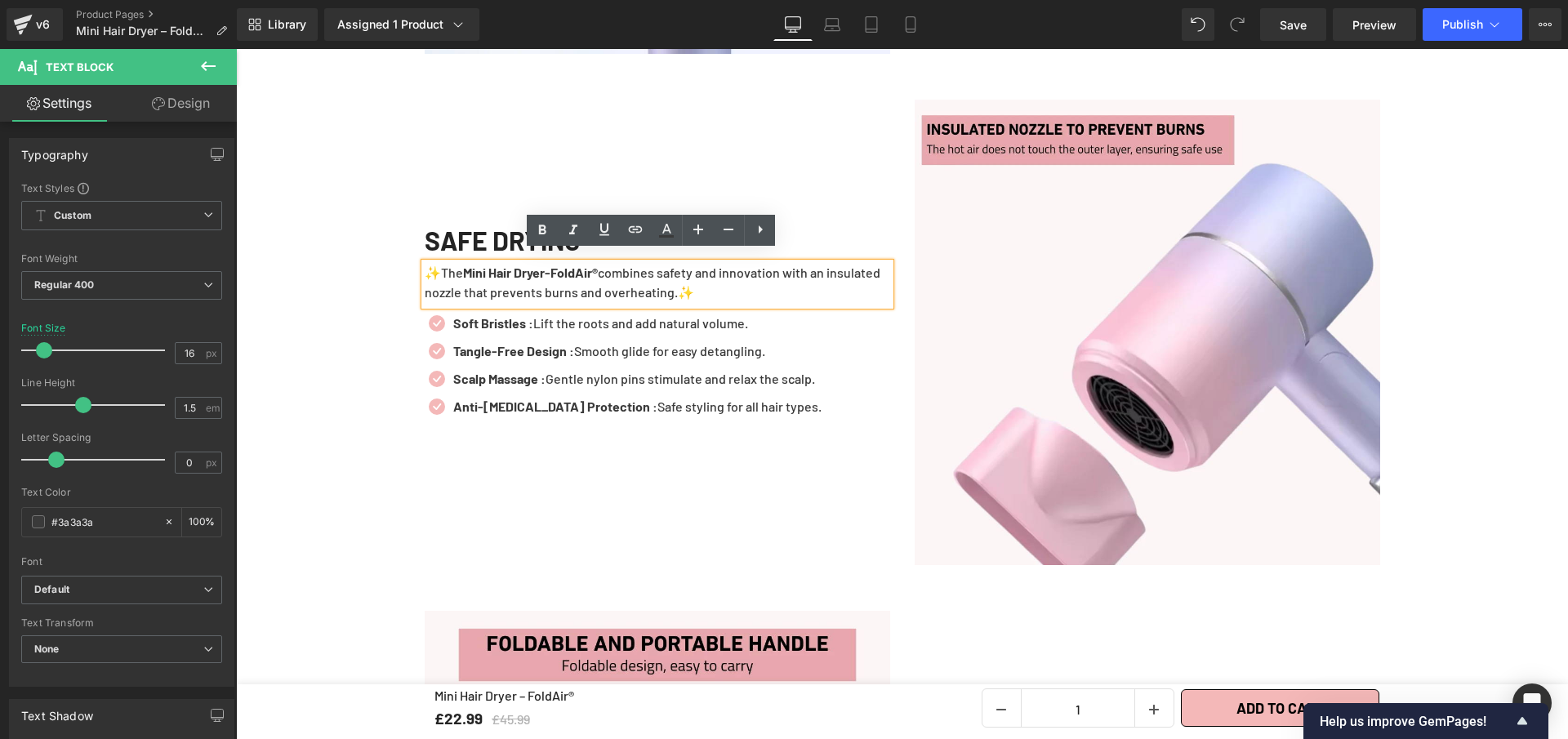
drag, startPoint x: 729, startPoint y: 283, endPoint x: 437, endPoint y: 265, distance: 292.6
click at [437, 265] on p "✨The Mini Hair Dryer-FoldAir® combines safety and innovation with an insulated …" at bounding box center [657, 283] width 465 height 39
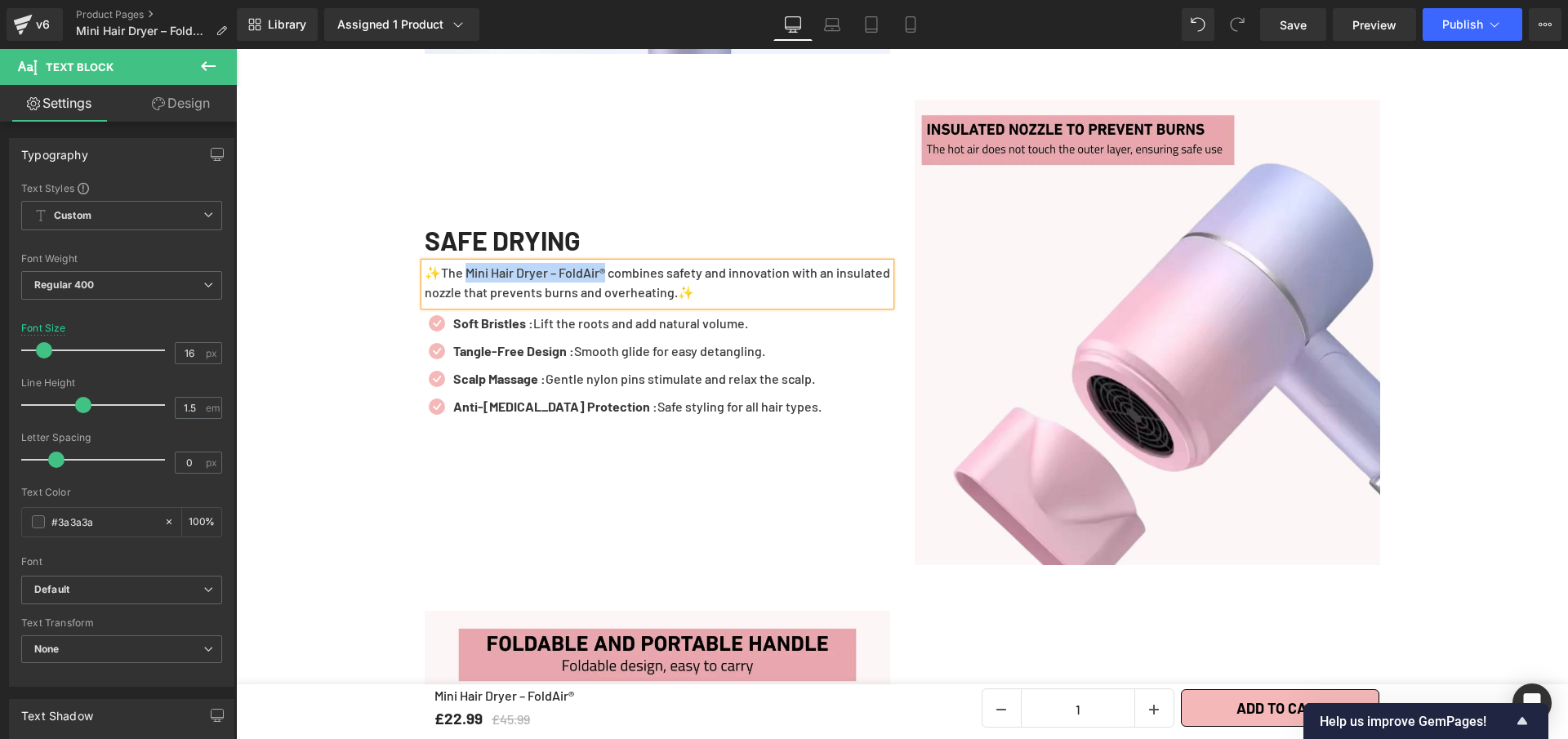
drag, startPoint x: 610, startPoint y: 263, endPoint x: 465, endPoint y: 264, distance: 145.0
click at [465, 264] on p "✨The Mini Hair Dryer – FoldAir® combines safety and innovation with an insulate…" at bounding box center [657, 283] width 465 height 39
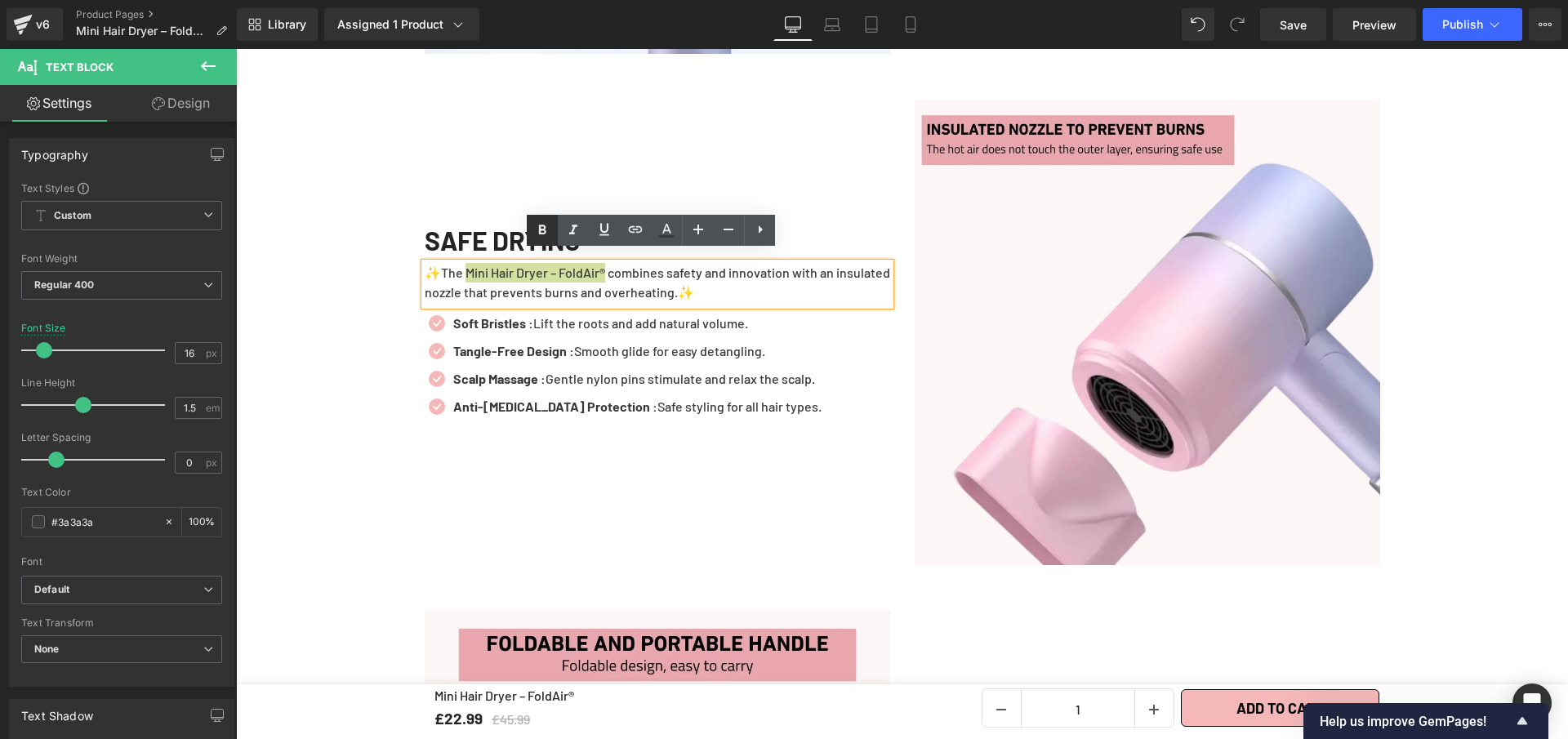
click at [541, 230] on icon at bounding box center [542, 230] width 20 height 20
drag, startPoint x: 722, startPoint y: 264, endPoint x: 686, endPoint y: 267, distance: 36.1
click at [686, 267] on p "✨The Mini Hair Dryer – FoldAir® combines safety and innovation with an insulate…" at bounding box center [657, 283] width 465 height 39
click at [543, 226] on icon at bounding box center [542, 230] width 20 height 20
drag, startPoint x: 814, startPoint y: 266, endPoint x: 755, endPoint y: 267, distance: 59.0
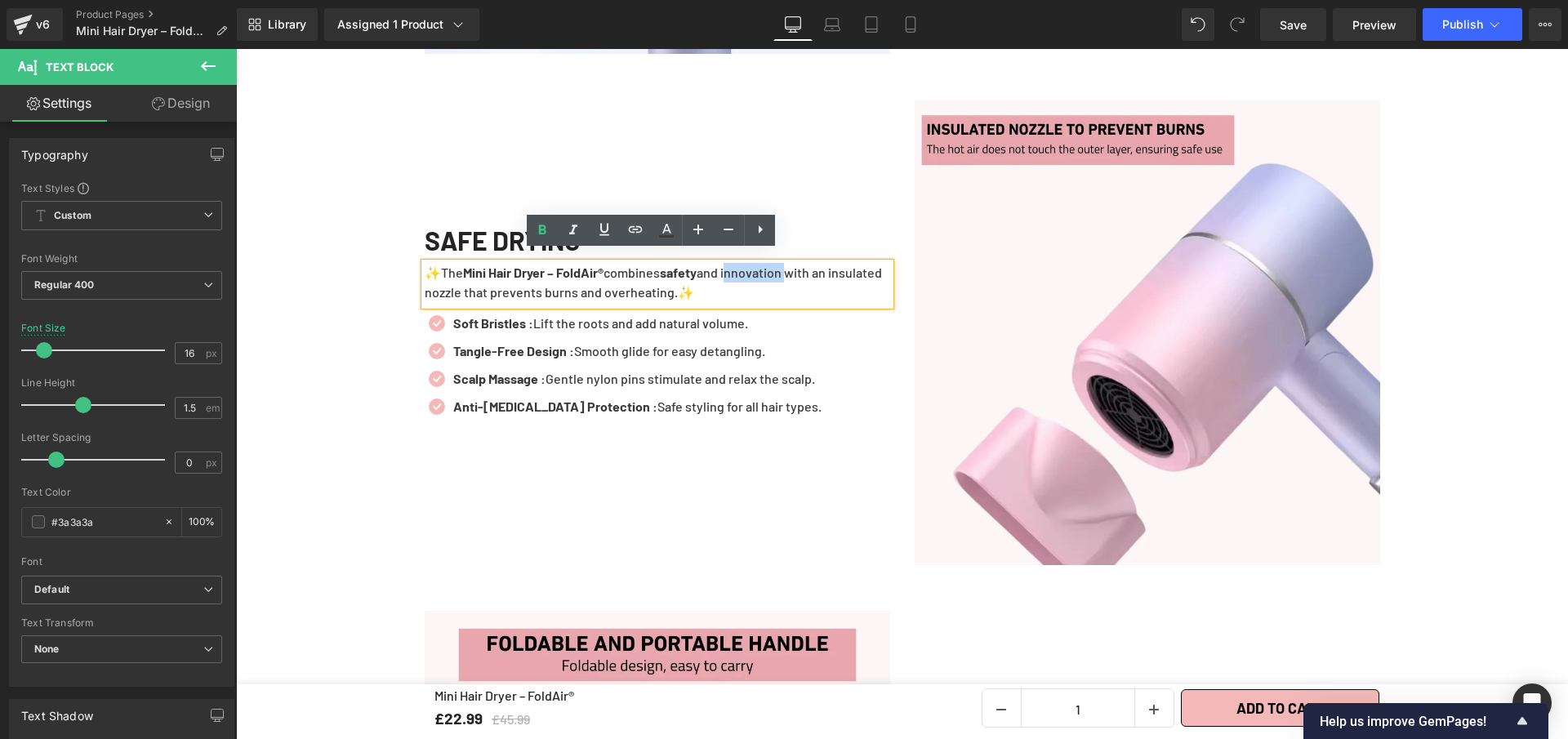
click at [755, 267] on p "✨The Mini Hair Dryer – FoldAir® combines safety and innovation with an insulate…" at bounding box center [657, 283] width 465 height 39
click at [546, 226] on icon at bounding box center [542, 230] width 20 height 20
click at [1306, 20] on span "Save" at bounding box center [1293, 25] width 27 height 17
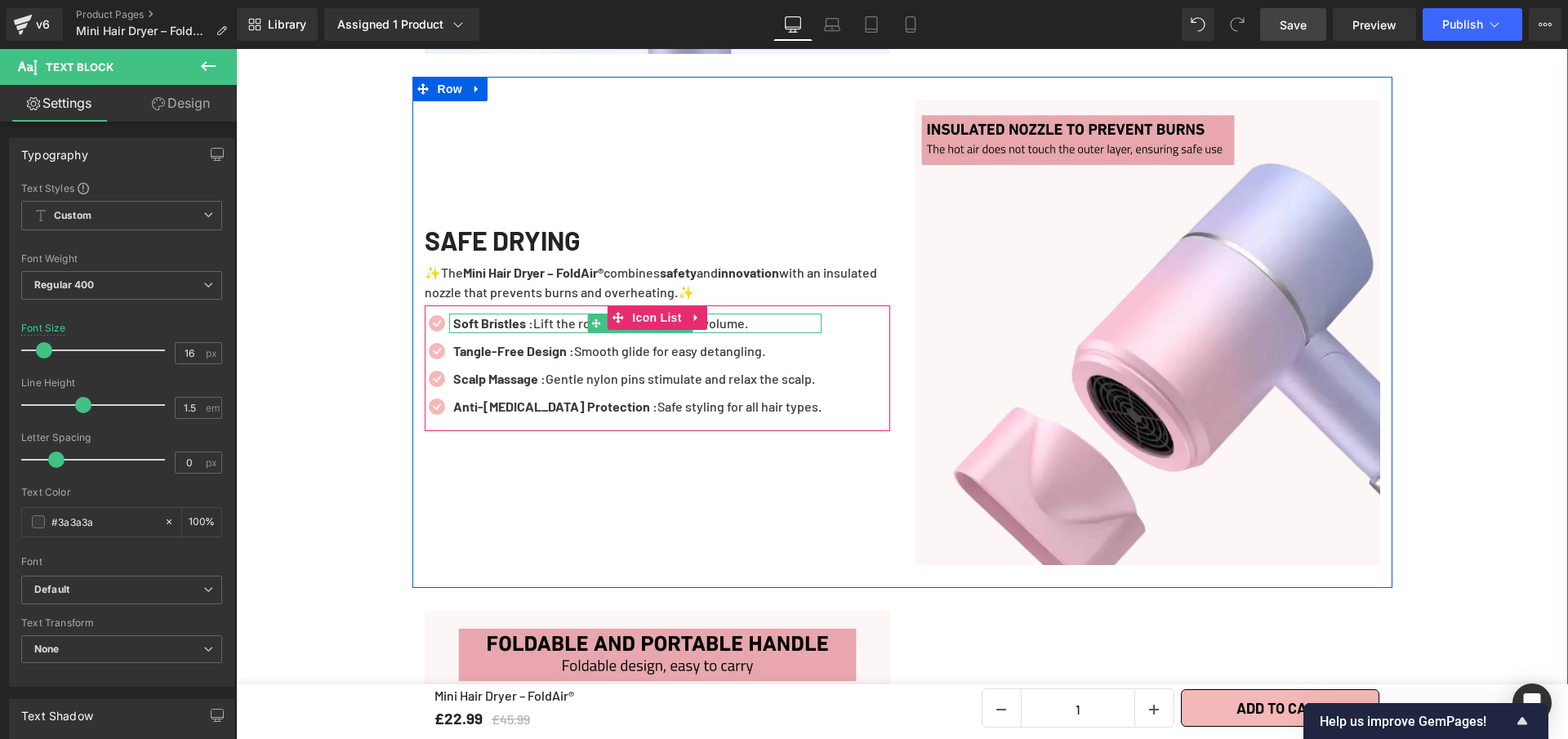
click at [767, 317] on p "Soft Bristles : Lift the roots and add natural volume." at bounding box center [638, 323] width 368 height 20
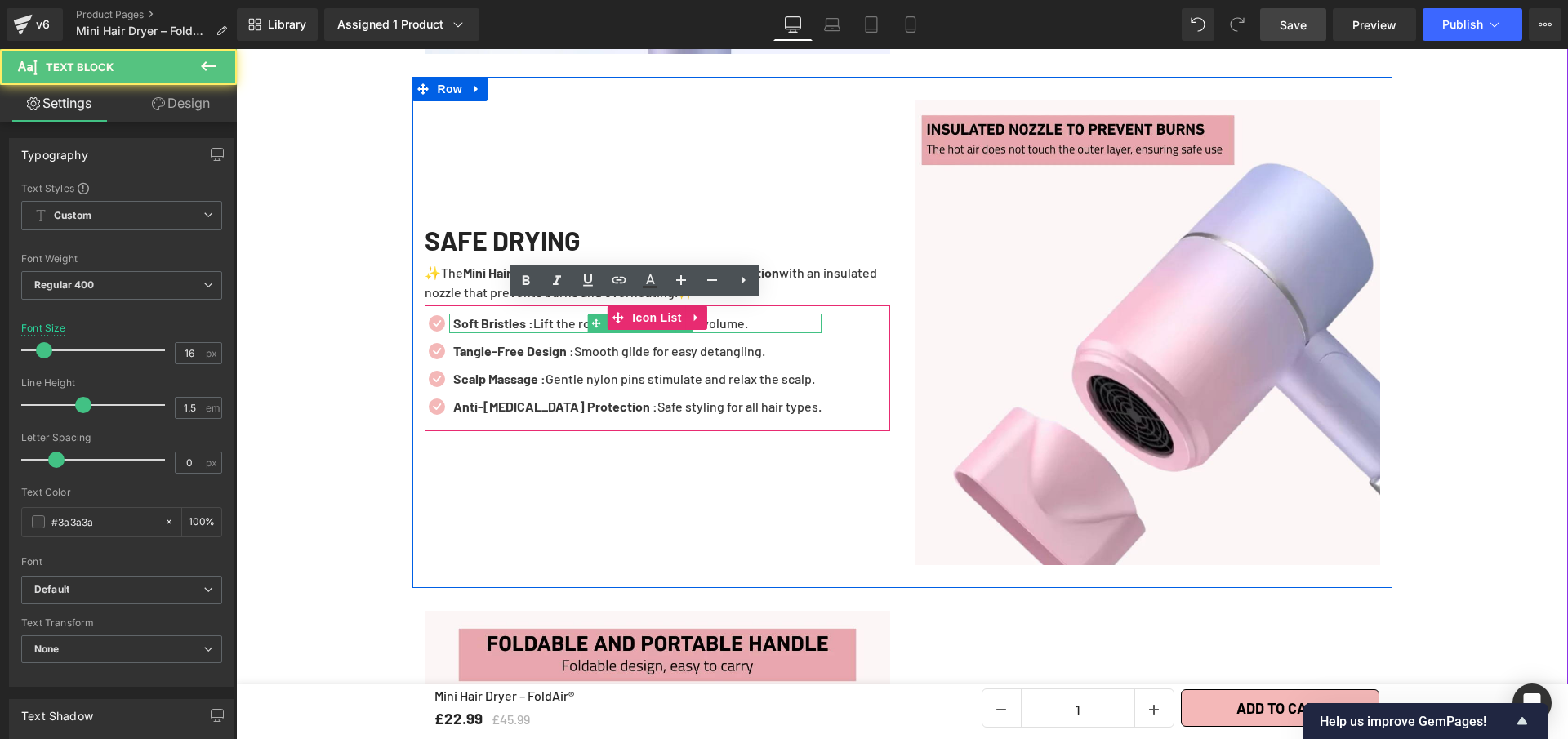
click at [768, 314] on p "Soft Bristles : Lift the roots and add natural volume." at bounding box center [638, 323] width 368 height 20
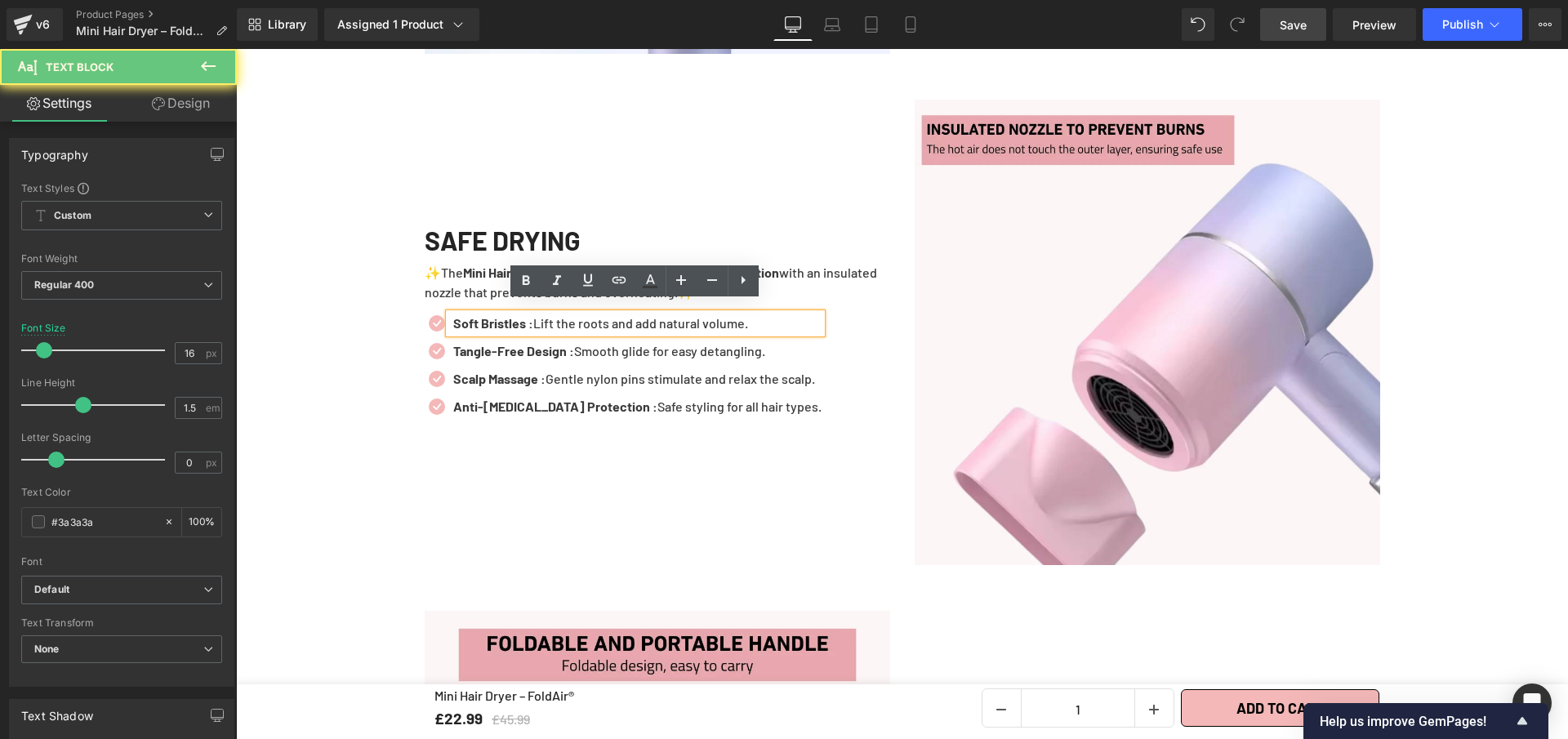
click at [768, 314] on p "Soft Bristles : Lift the roots and add natural volume." at bounding box center [638, 323] width 368 height 20
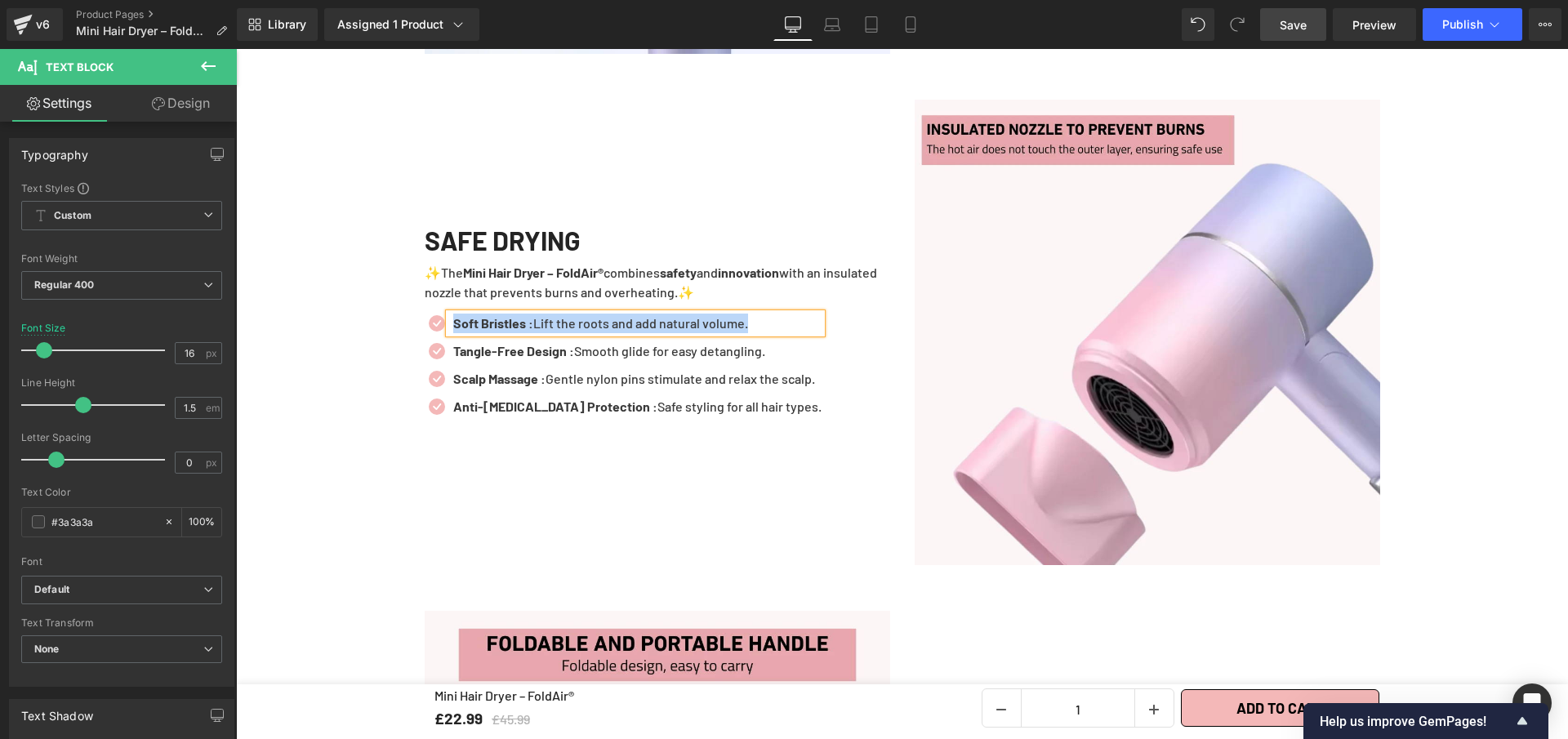
paste div
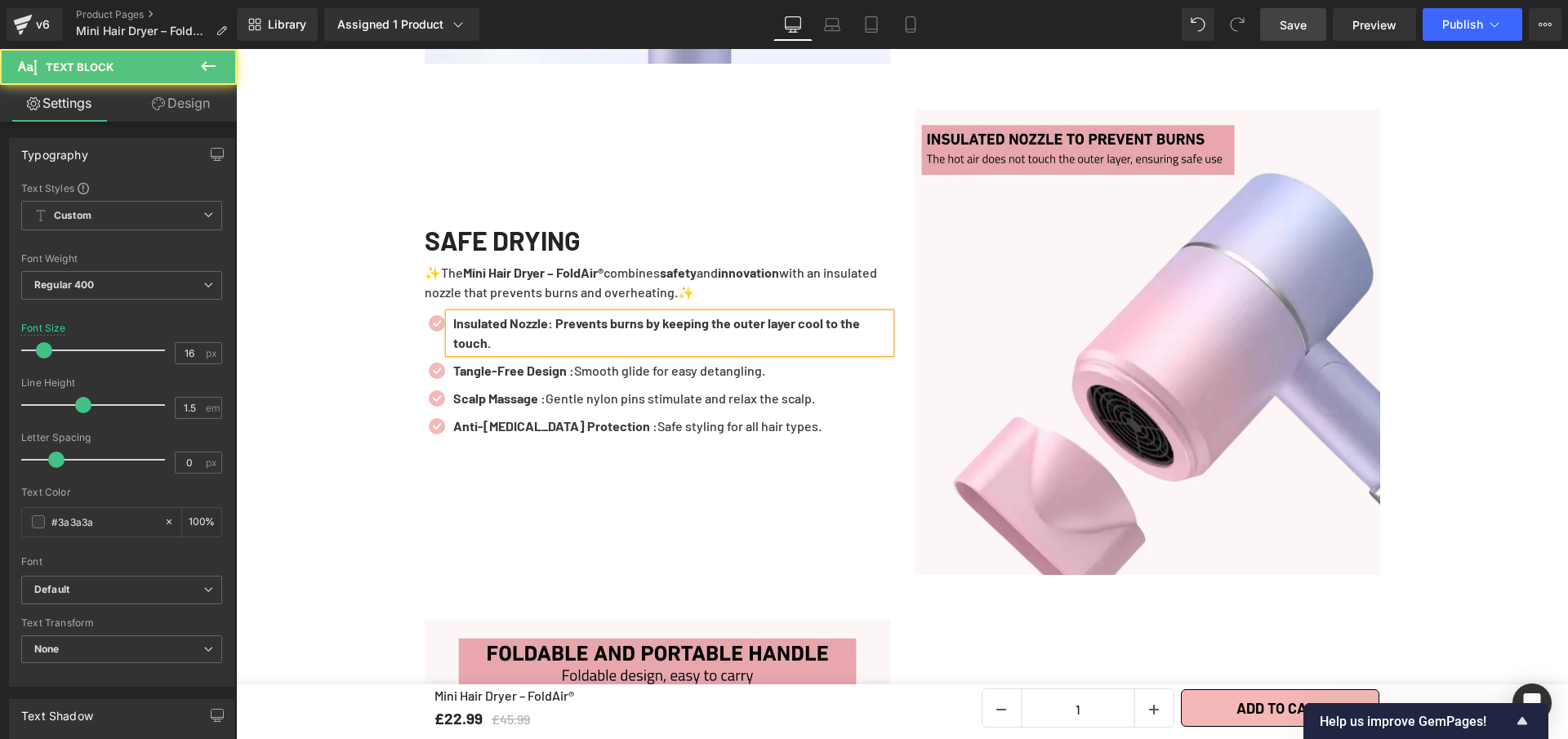
click at [548, 315] on b "Insulated Nozzle: Prevents burns by keeping the outer layer cool to the touch." at bounding box center [657, 332] width 407 height 35
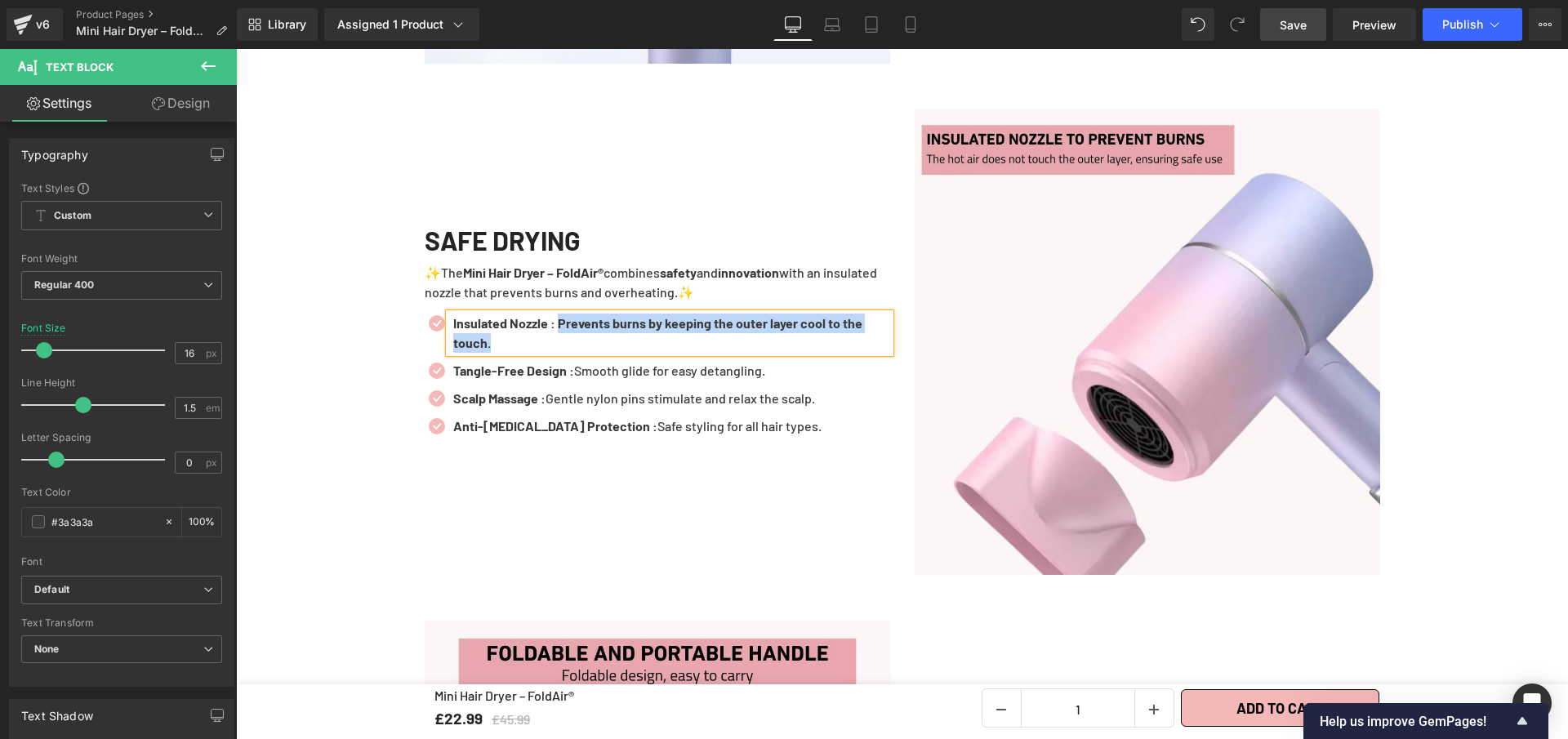
drag, startPoint x: 565, startPoint y: 311, endPoint x: 579, endPoint y: 331, distance: 24.4
click at [579, 331] on p "Insulated Nozzle : Prevents burns by keeping the outer layer cool to the touch." at bounding box center [672, 333] width 437 height 39
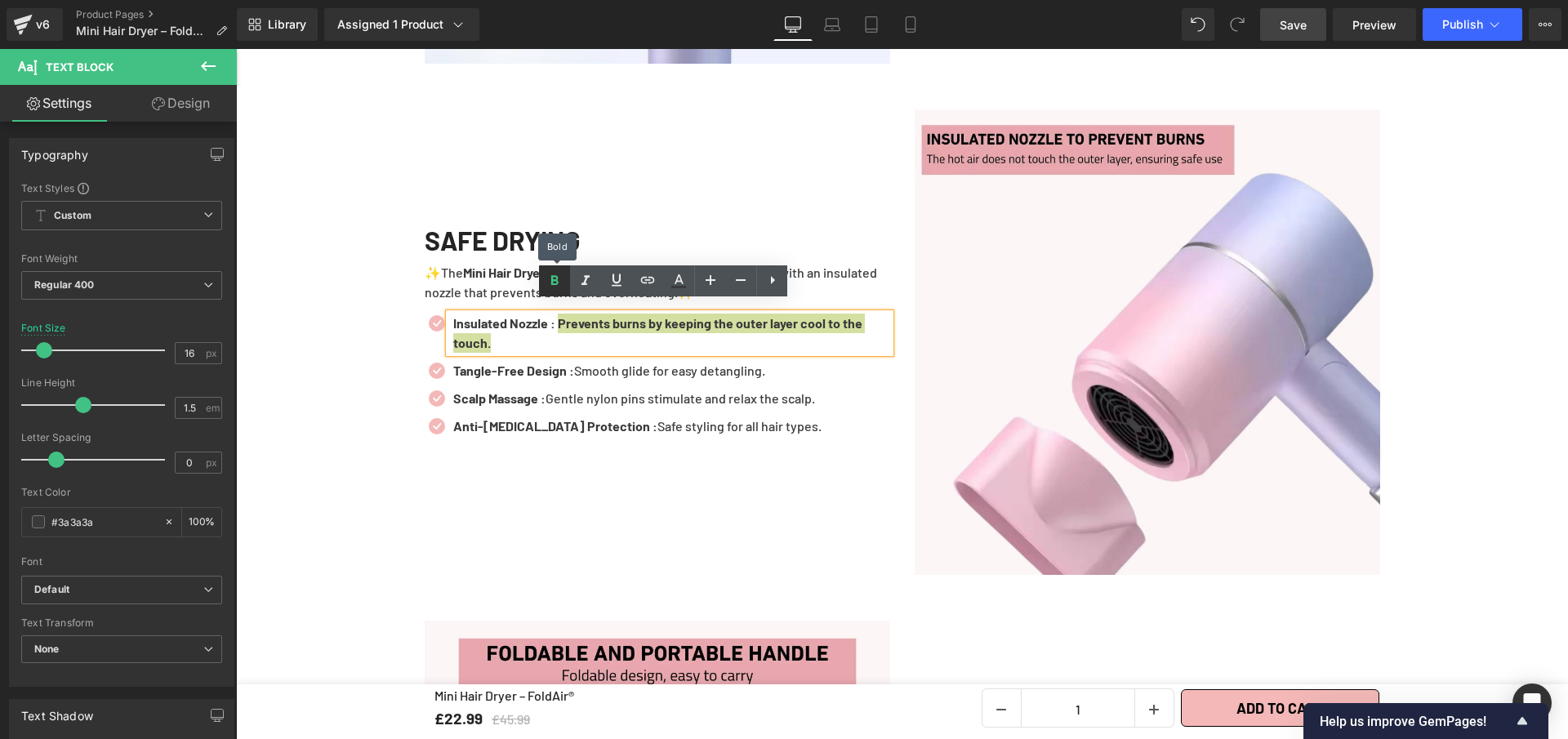
click at [548, 280] on icon at bounding box center [555, 281] width 20 height 20
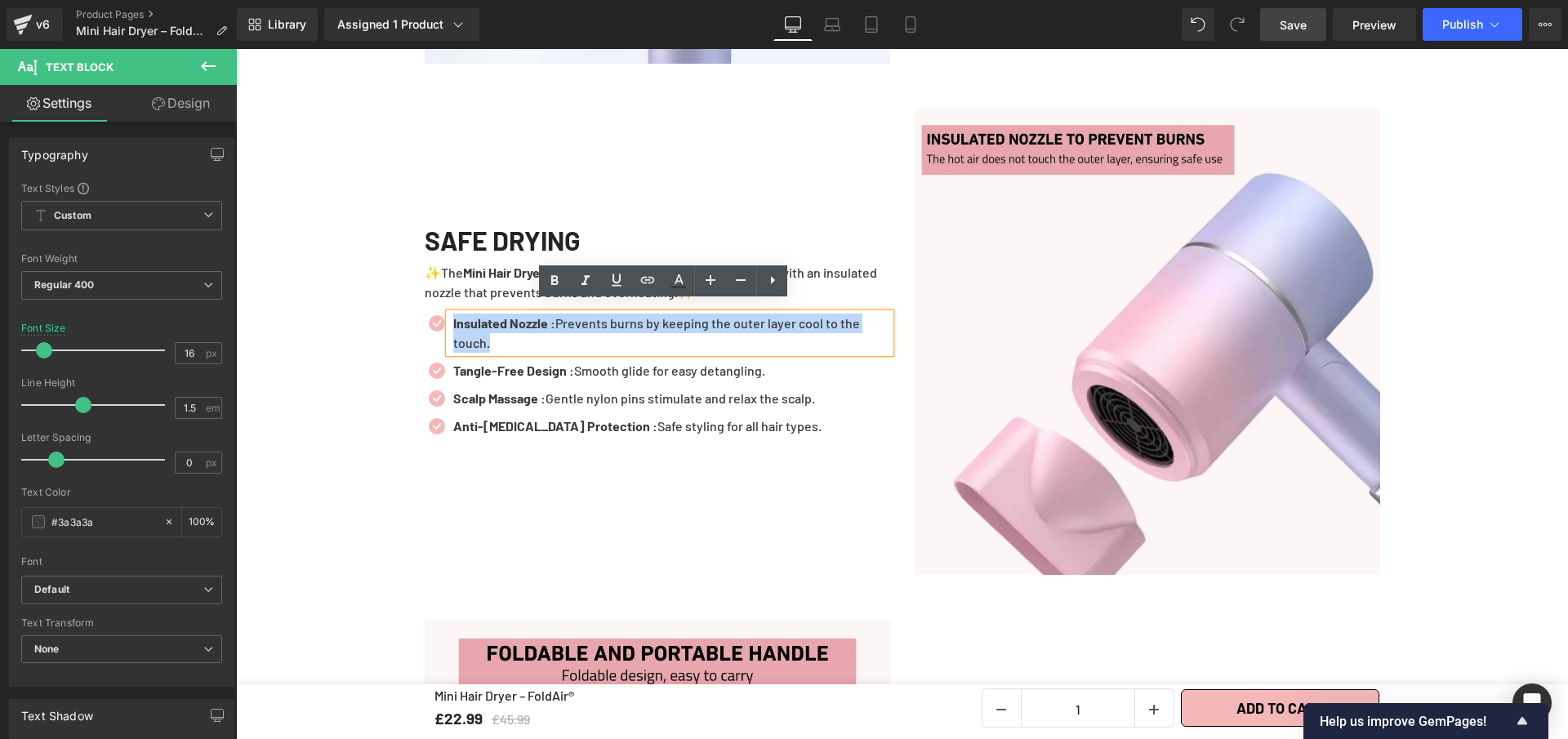
drag, startPoint x: 491, startPoint y: 331, endPoint x: 446, endPoint y: 318, distance: 46.8
click at [454, 318] on p "Insulated Nozzle : Prevents burns by keeping the outer layer cool to the touch." at bounding box center [672, 333] width 437 height 39
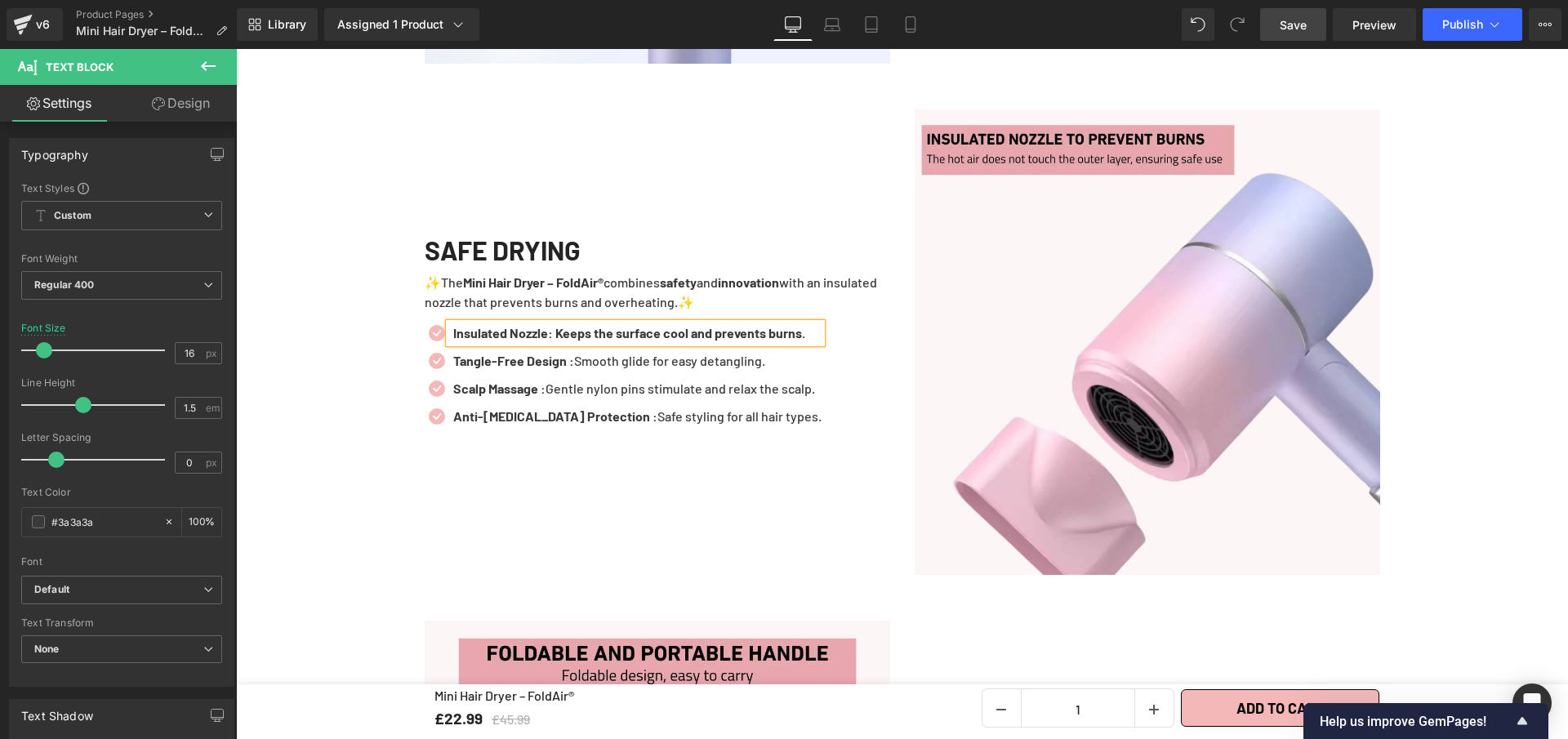
scroll to position [2803, 0]
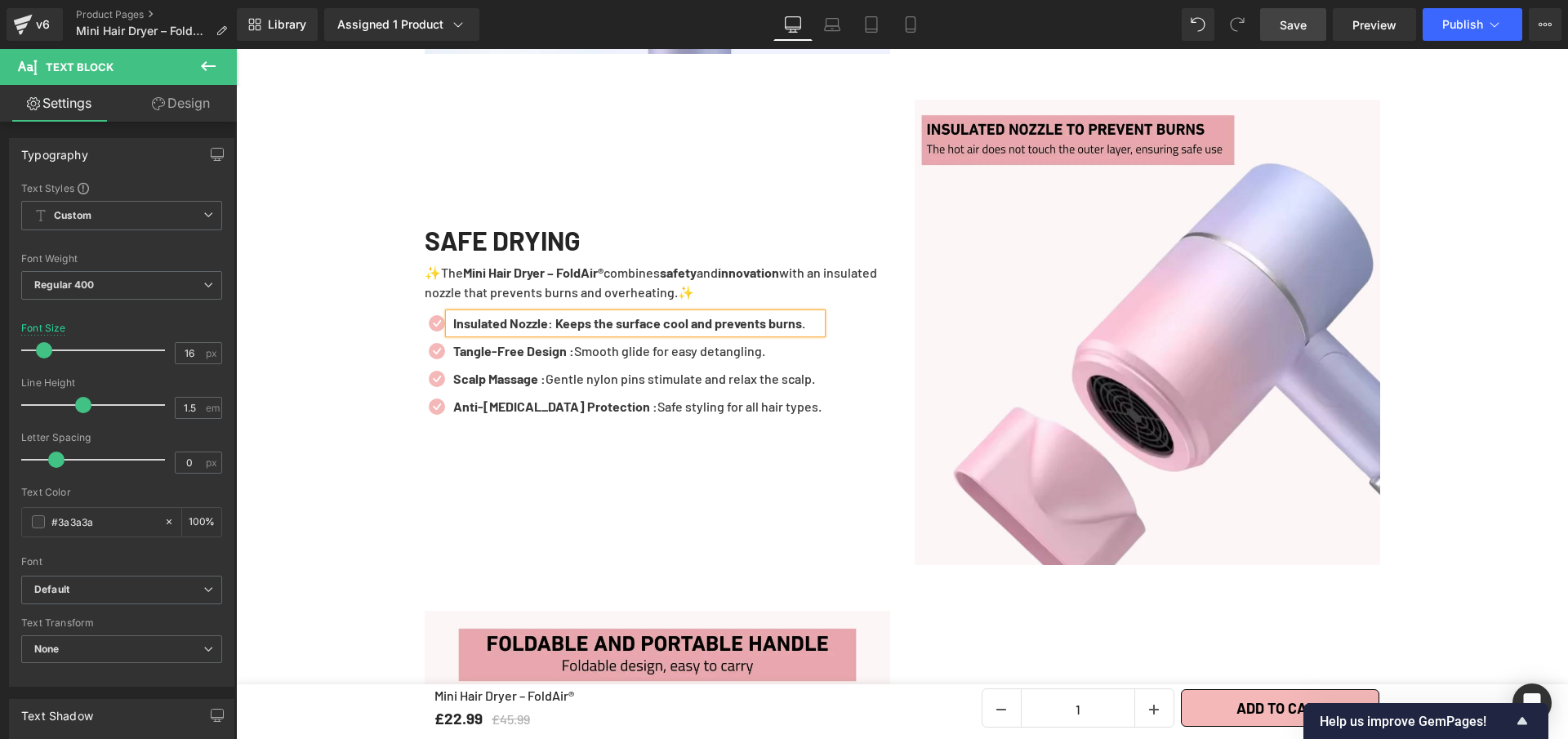
click at [548, 315] on b "Insulated Nozzle: Keeps the surface cool and prevents burns." at bounding box center [629, 322] width 352 height 16
drag, startPoint x: 563, startPoint y: 309, endPoint x: 833, endPoint y: 318, distance: 270.1
click at [822, 318] on div "Insulated Nozzle : Keeps the surface cool and prevents burns." at bounding box center [636, 323] width 373 height 20
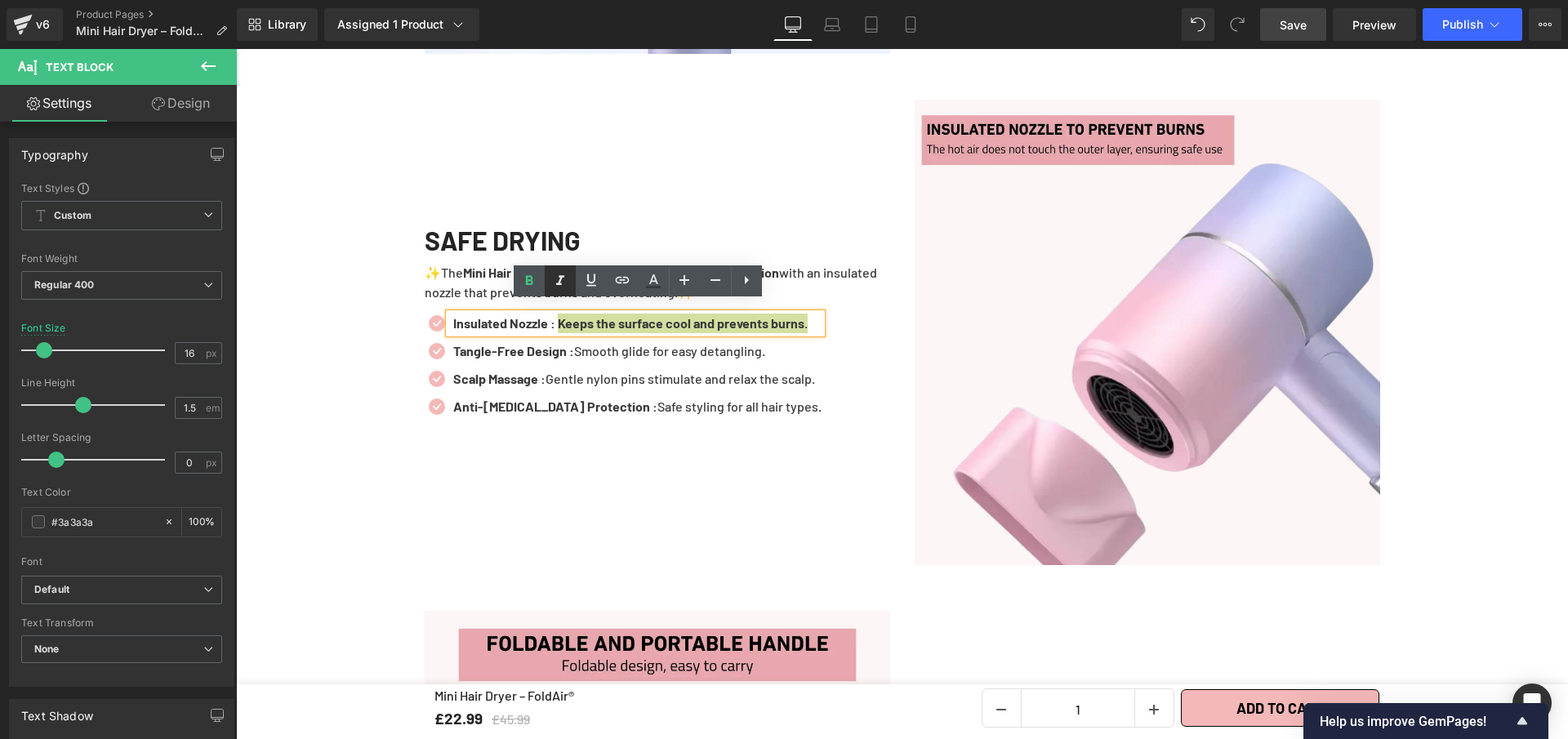
drag, startPoint x: 524, startPoint y: 281, endPoint x: 564, endPoint y: 288, distance: 40.6
click at [525, 281] on icon at bounding box center [529, 281] width 20 height 20
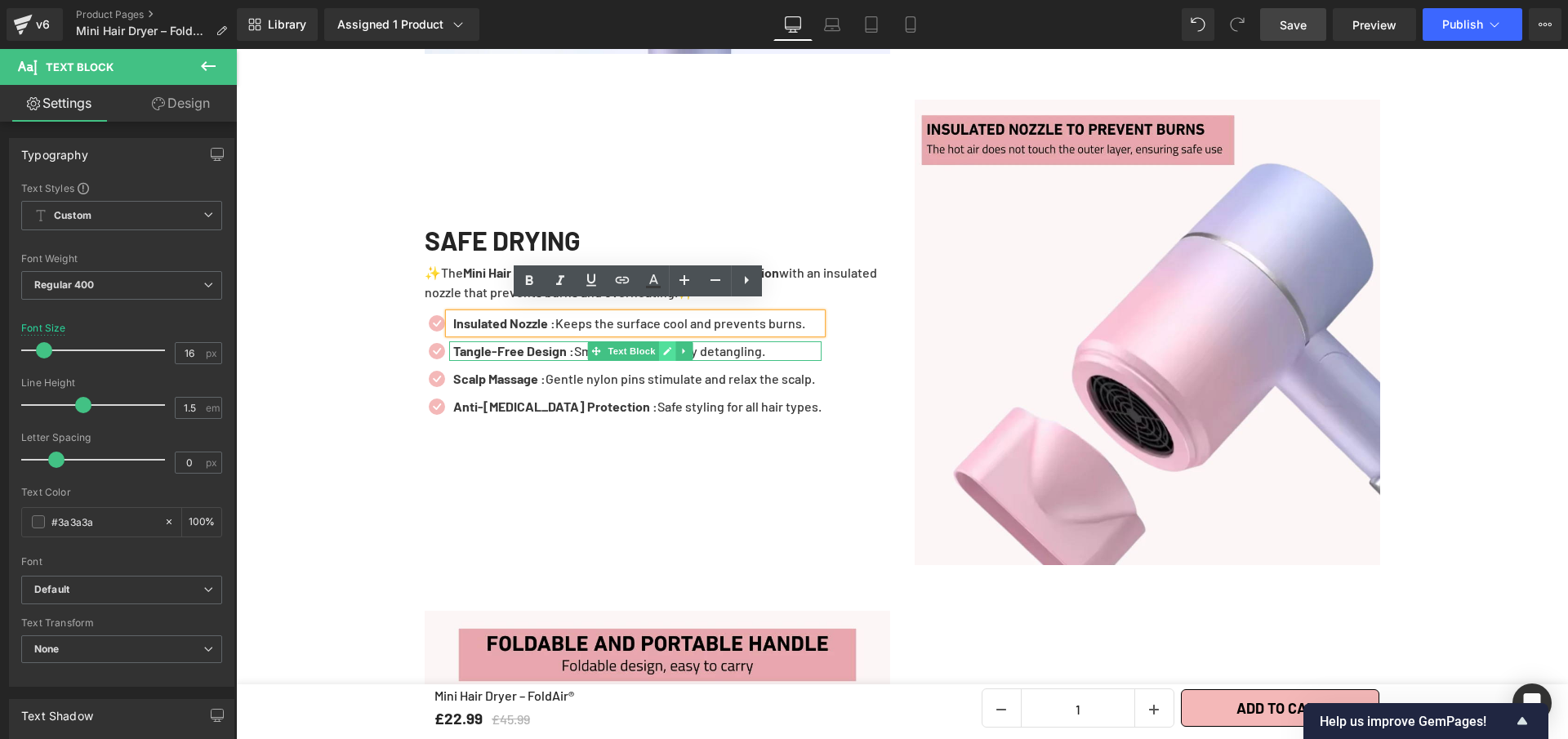
click at [664, 346] on icon at bounding box center [667, 351] width 9 height 10
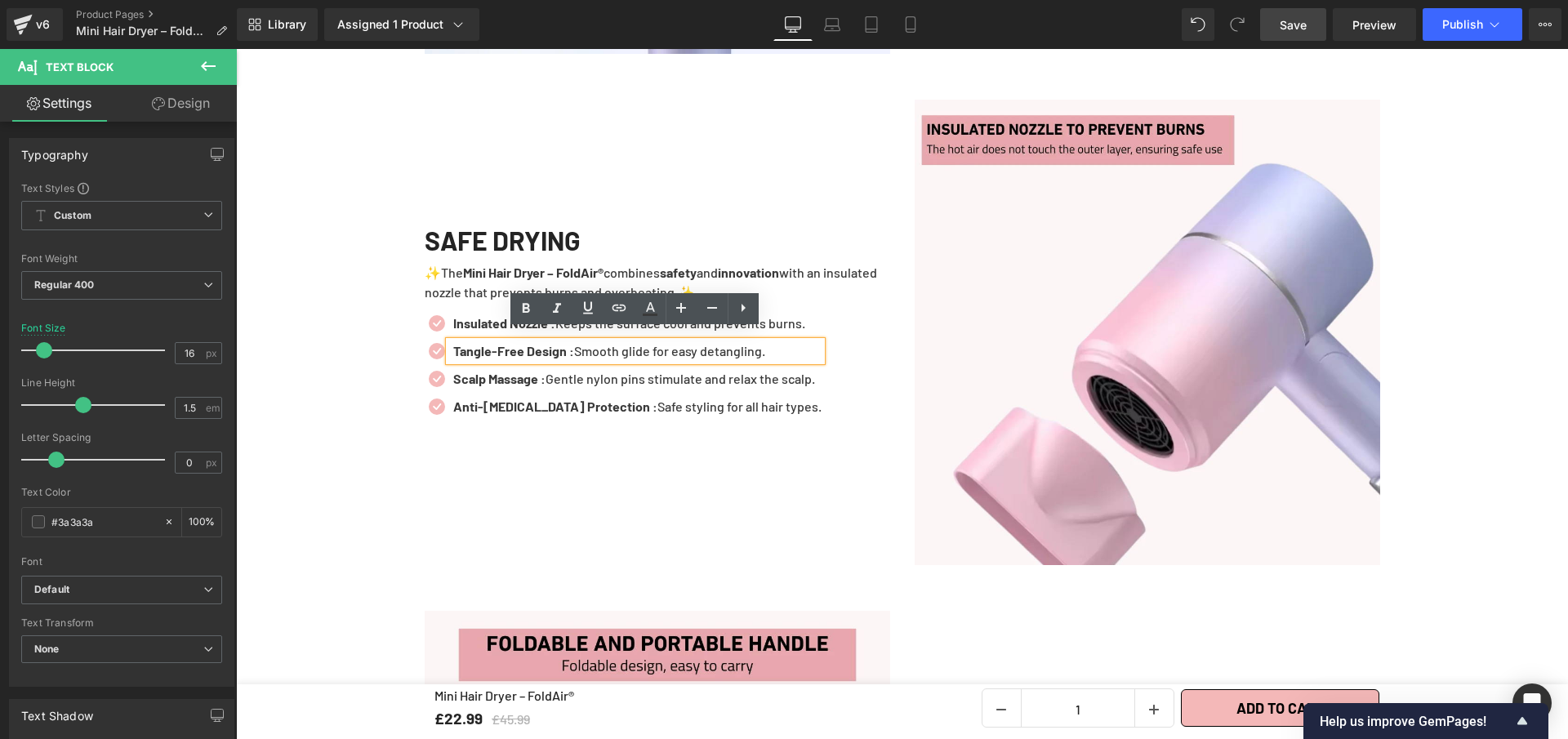
click at [664, 341] on p "Tangle-Free Design : Smooth glide for easy detangling." at bounding box center [638, 351] width 368 height 20
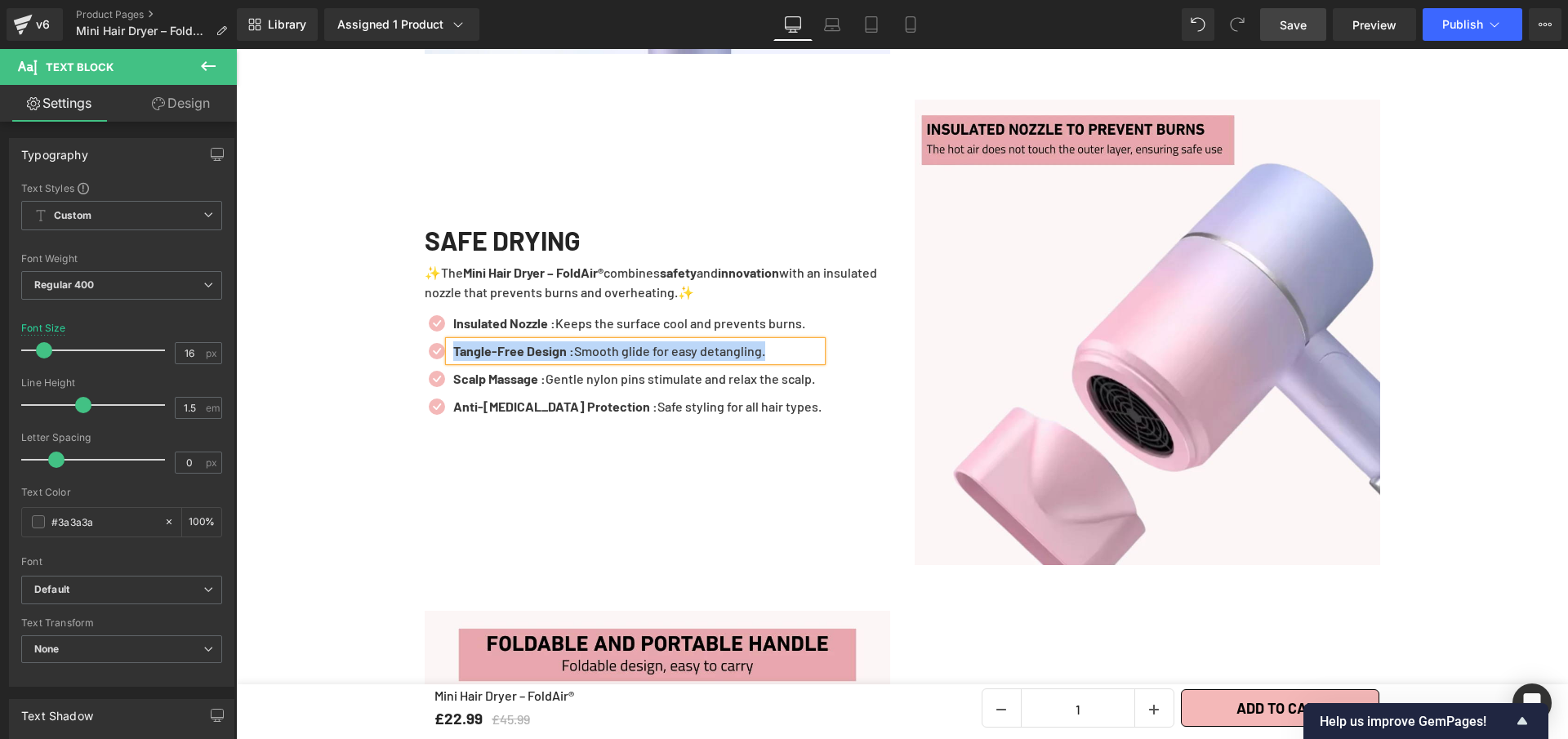
paste div
click at [544, 349] on p "Family-Friendly: Ideal for all hair types — even delicate or fine hair." at bounding box center [642, 351] width 377 height 20
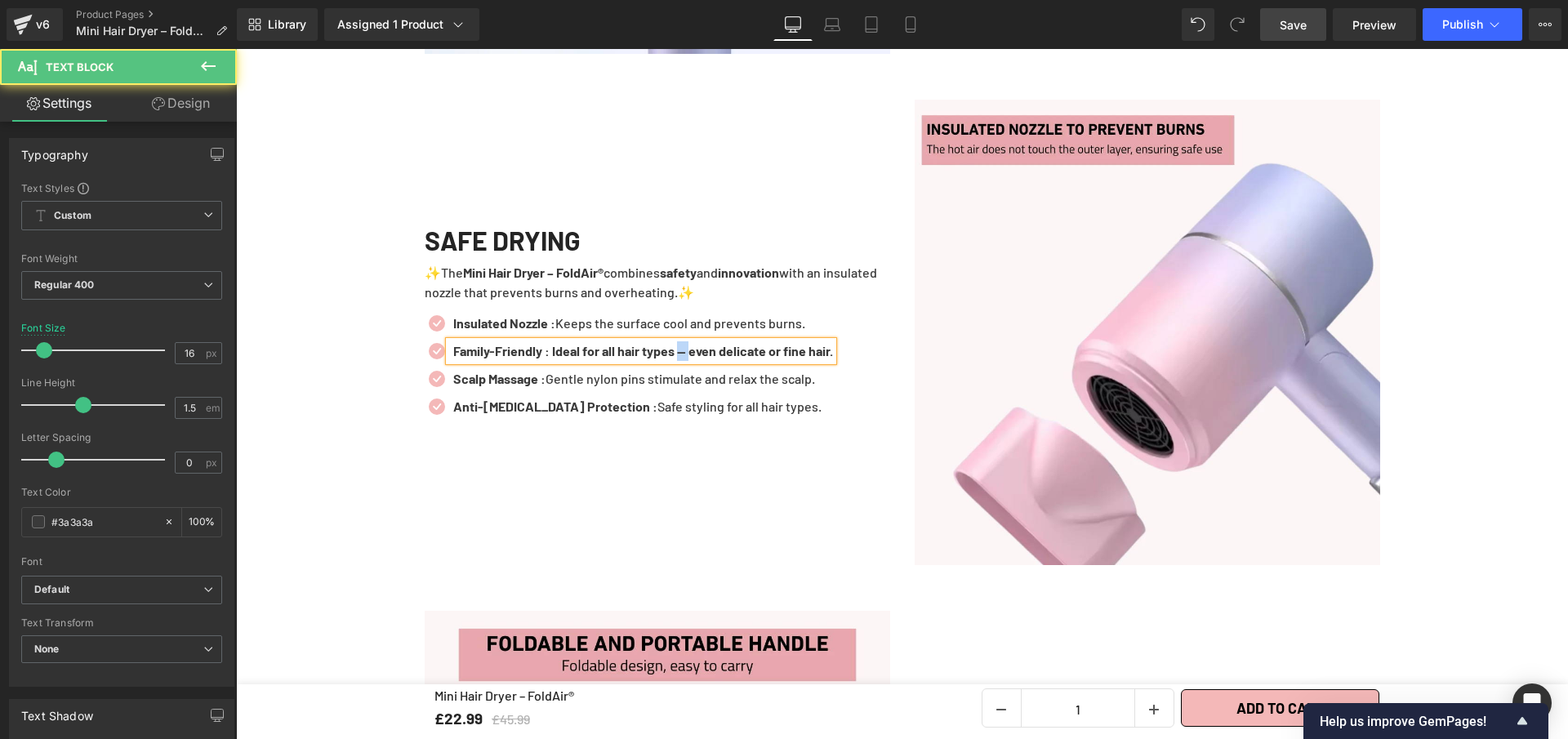
drag, startPoint x: 708, startPoint y: 342, endPoint x: 697, endPoint y: 343, distance: 11.0
click at [697, 343] on b "Family-Friendly : Ideal for all hair types — even delicate or fine hair." at bounding box center [643, 350] width 380 height 16
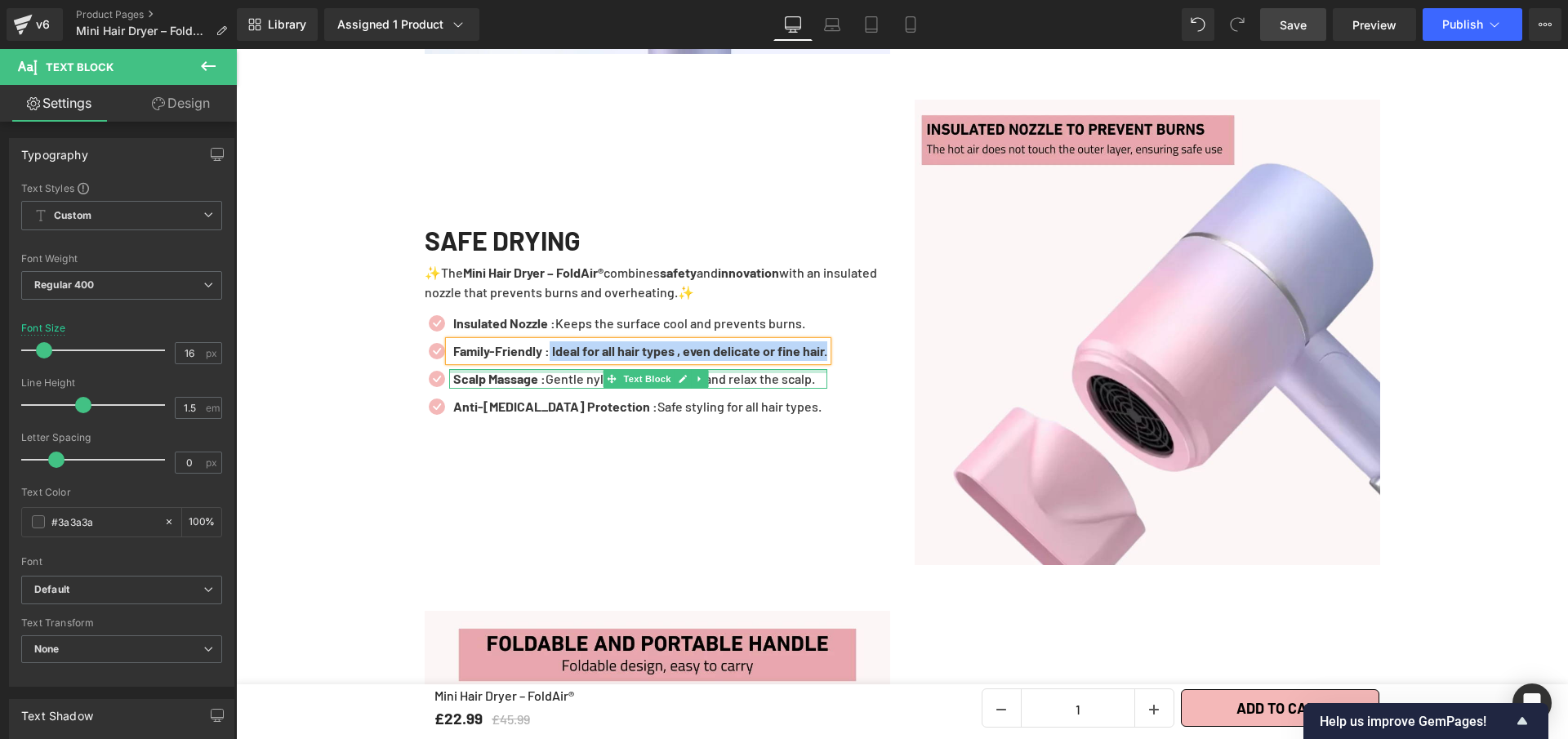
drag, startPoint x: 551, startPoint y: 344, endPoint x: 833, endPoint y: 358, distance: 282.3
click at [827, 358] on ul "Icon Insulated Nozzle : Keeps the surface cool and prevents burns. Text Block I…" at bounding box center [626, 368] width 403 height 111
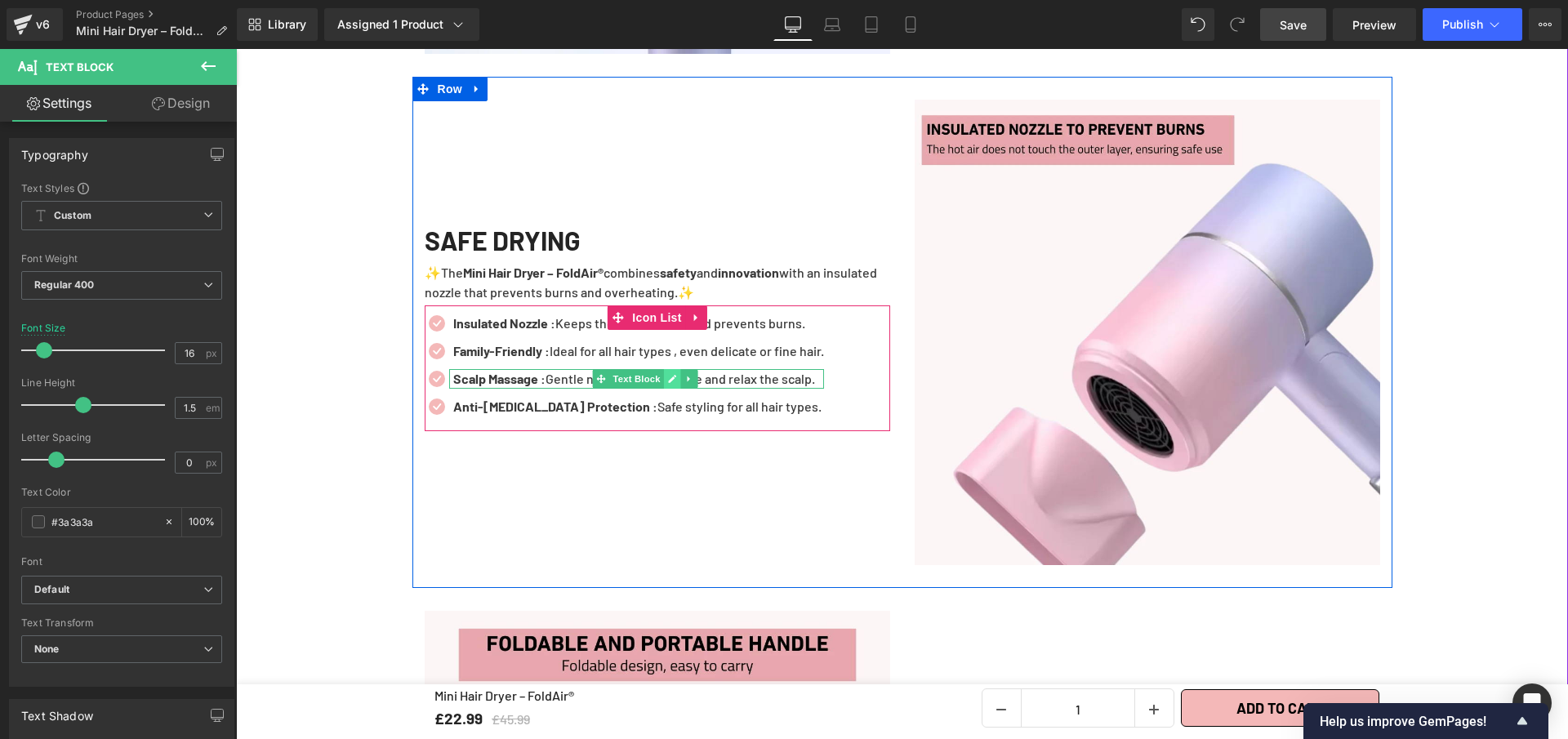
click at [667, 374] on icon at bounding box center [671, 379] width 9 height 10
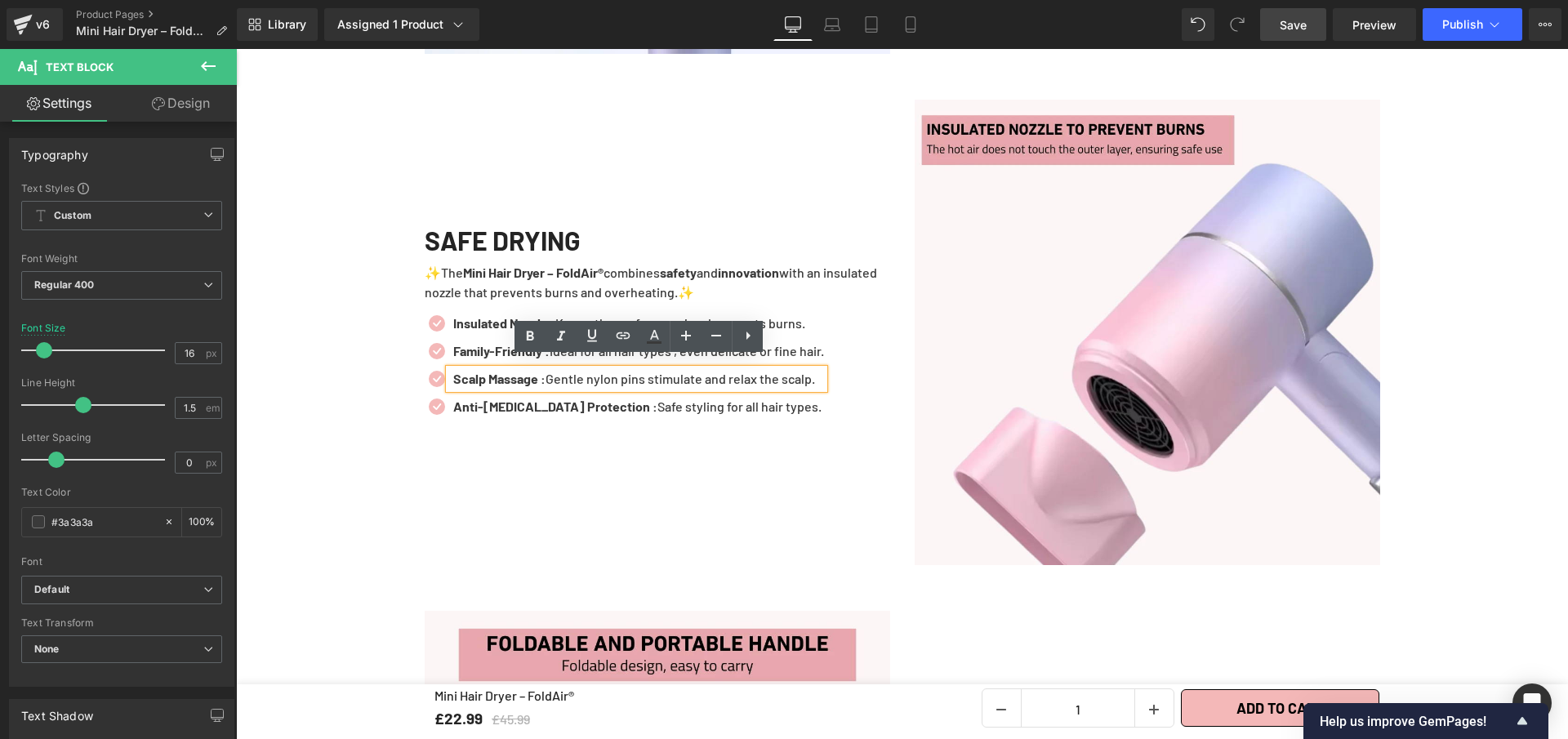
click at [661, 369] on p "Scalp Massage : Gentle nylon pins stimulate and relax the scalp." at bounding box center [639, 379] width 371 height 20
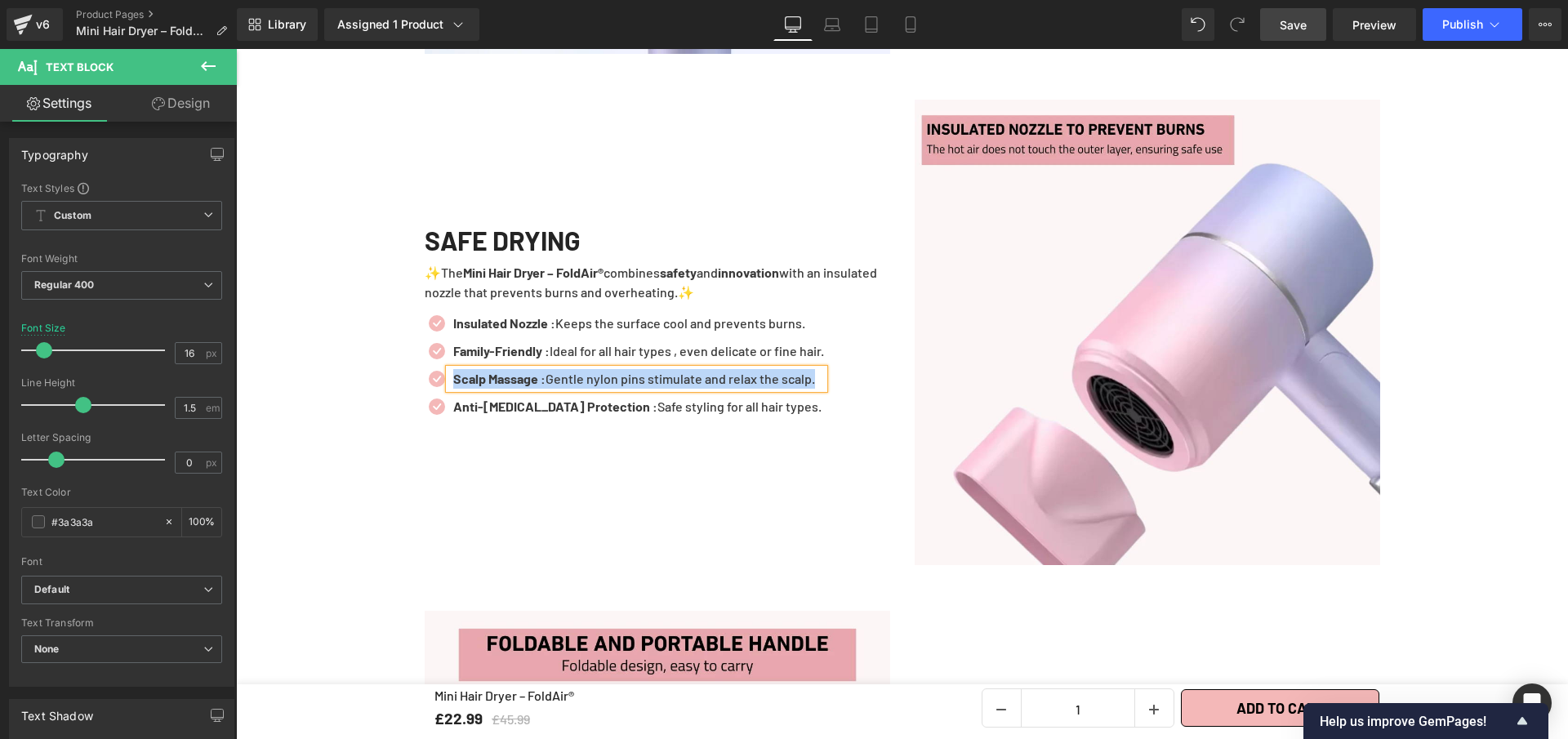
paste div
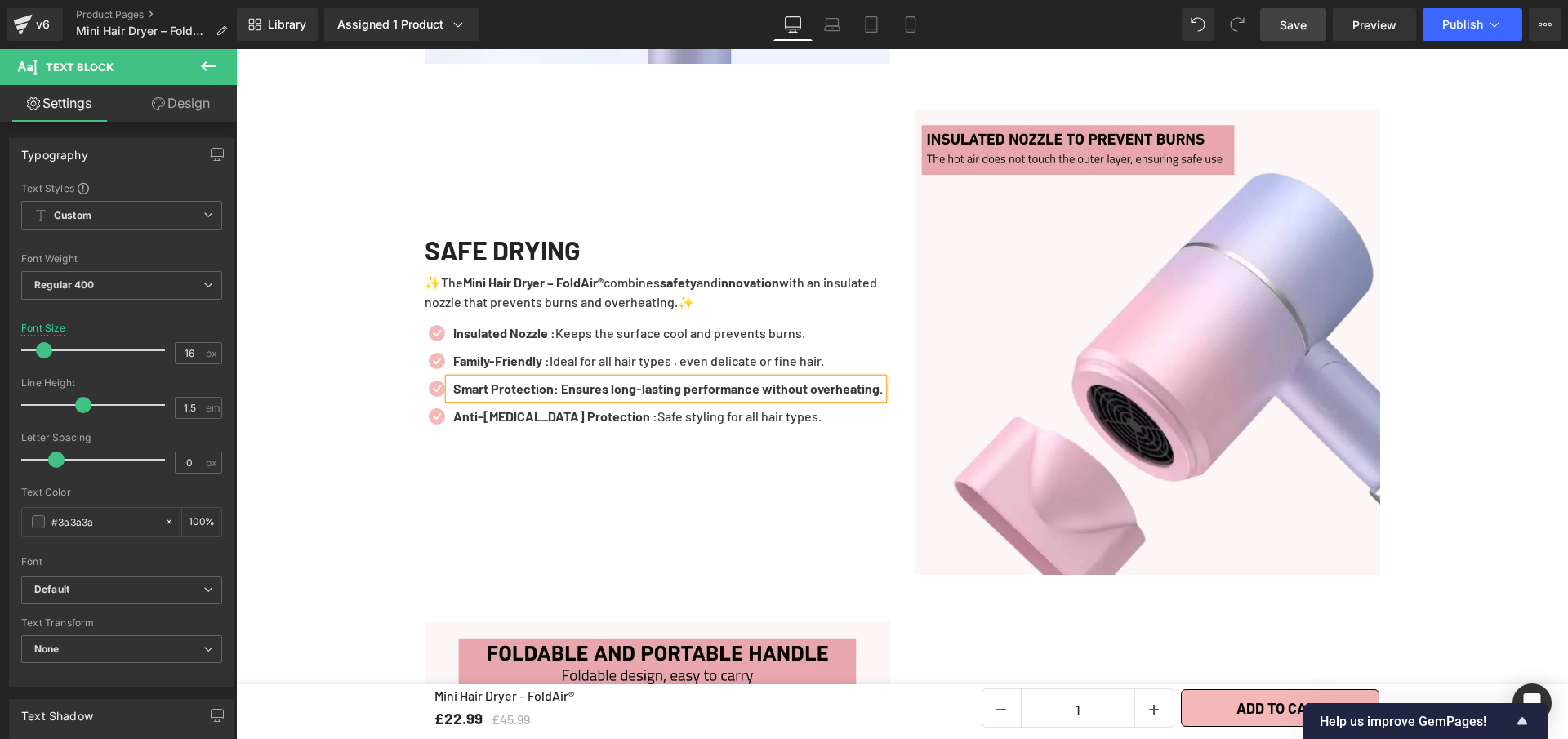
click at [553, 381] on b "Smart Protection: Ensures long-lasting performance without overheating." at bounding box center [669, 388] width 430 height 16
drag, startPoint x: 565, startPoint y: 369, endPoint x: 584, endPoint y: 395, distance: 32.2
click at [584, 395] on p "Smart Protection : Ensures long-lasting performance without overheating." at bounding box center [670, 389] width 432 height 20
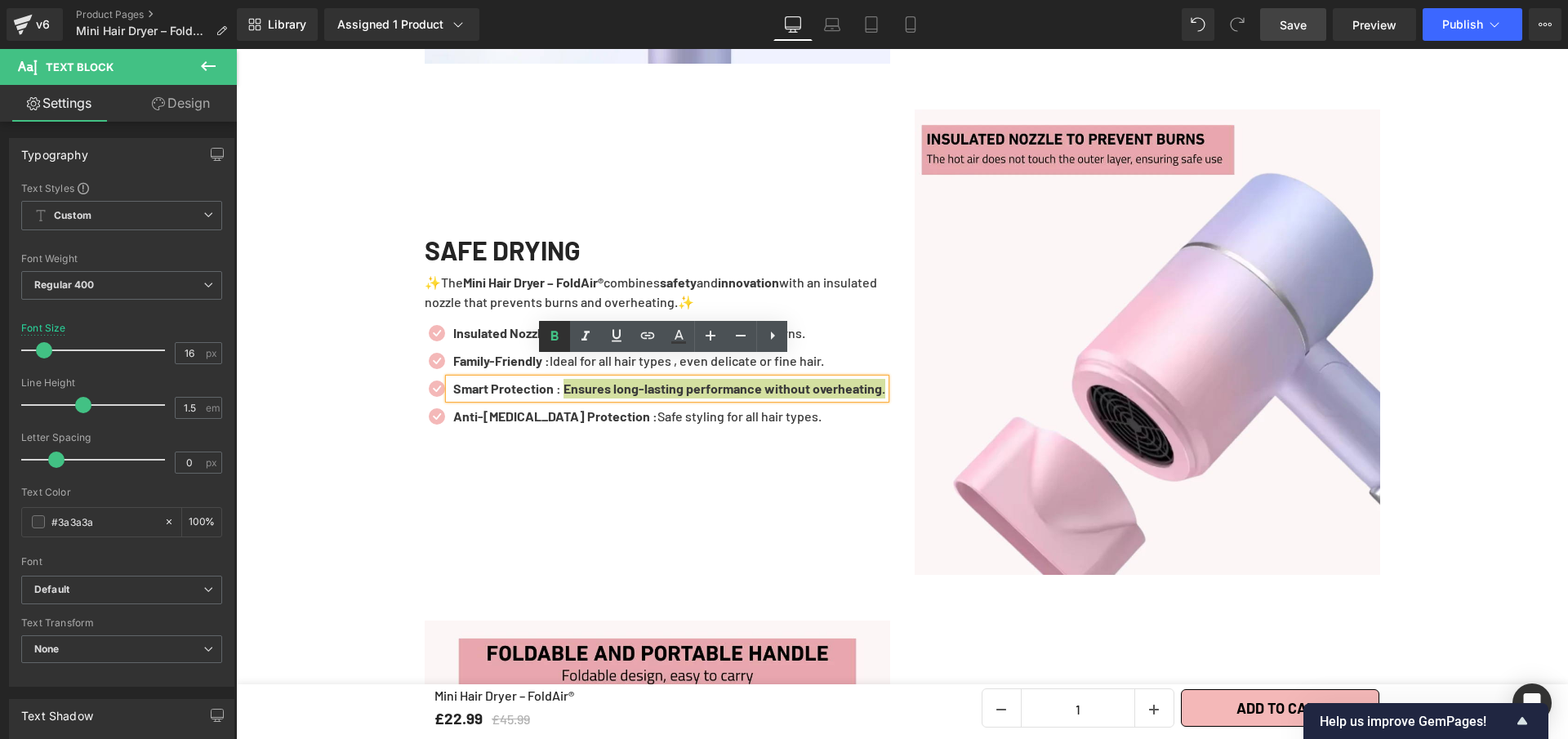
click at [555, 339] on icon at bounding box center [555, 335] width 7 height 10
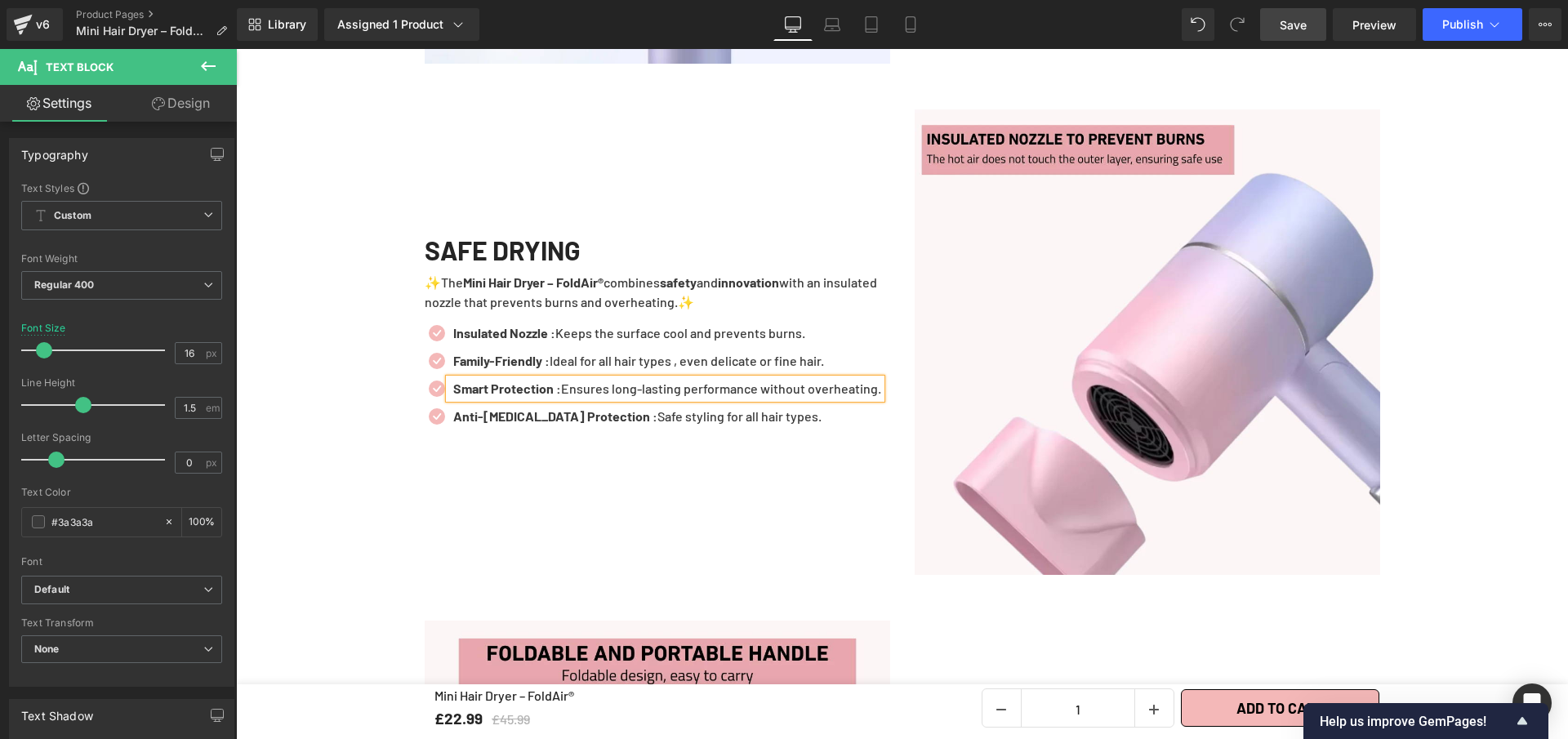
click at [1287, 25] on span "Save" at bounding box center [1293, 25] width 27 height 17
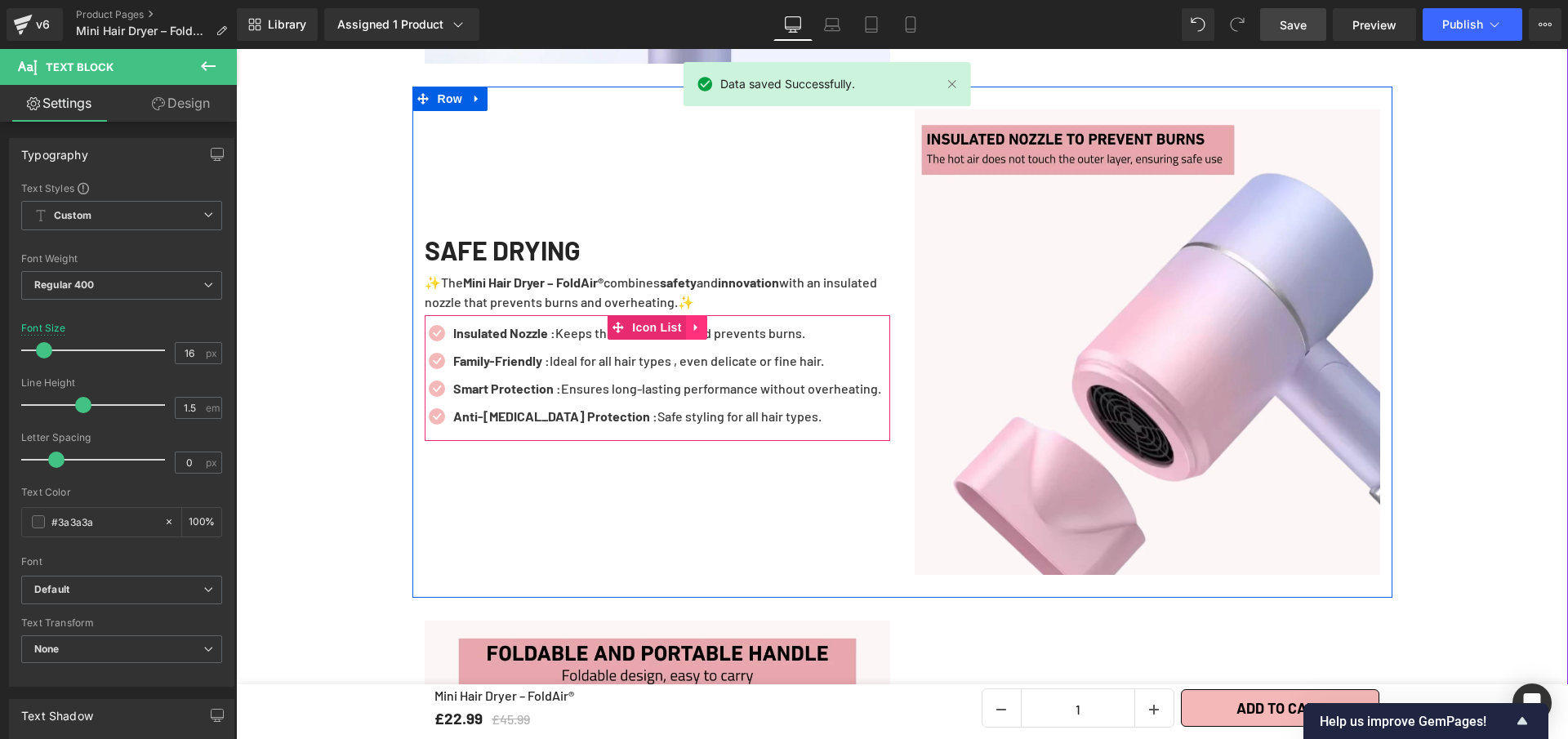
click at [694, 323] on link at bounding box center [697, 327] width 21 height 25
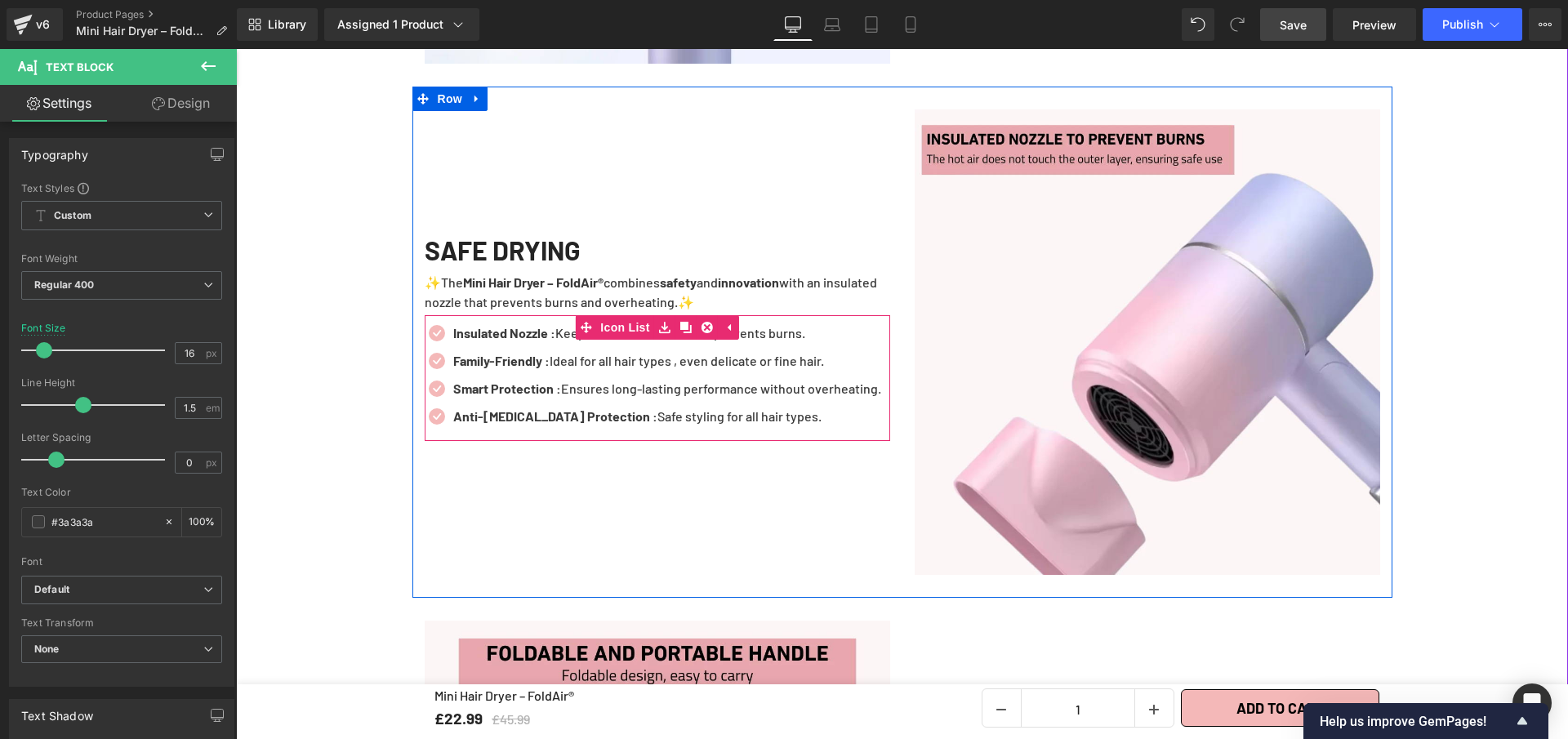
click at [716, 416] on ul "Icon Insulated Nozzle : Keeps the surface cool and prevents burns. Text Block I…" at bounding box center [653, 378] width 457 height 111
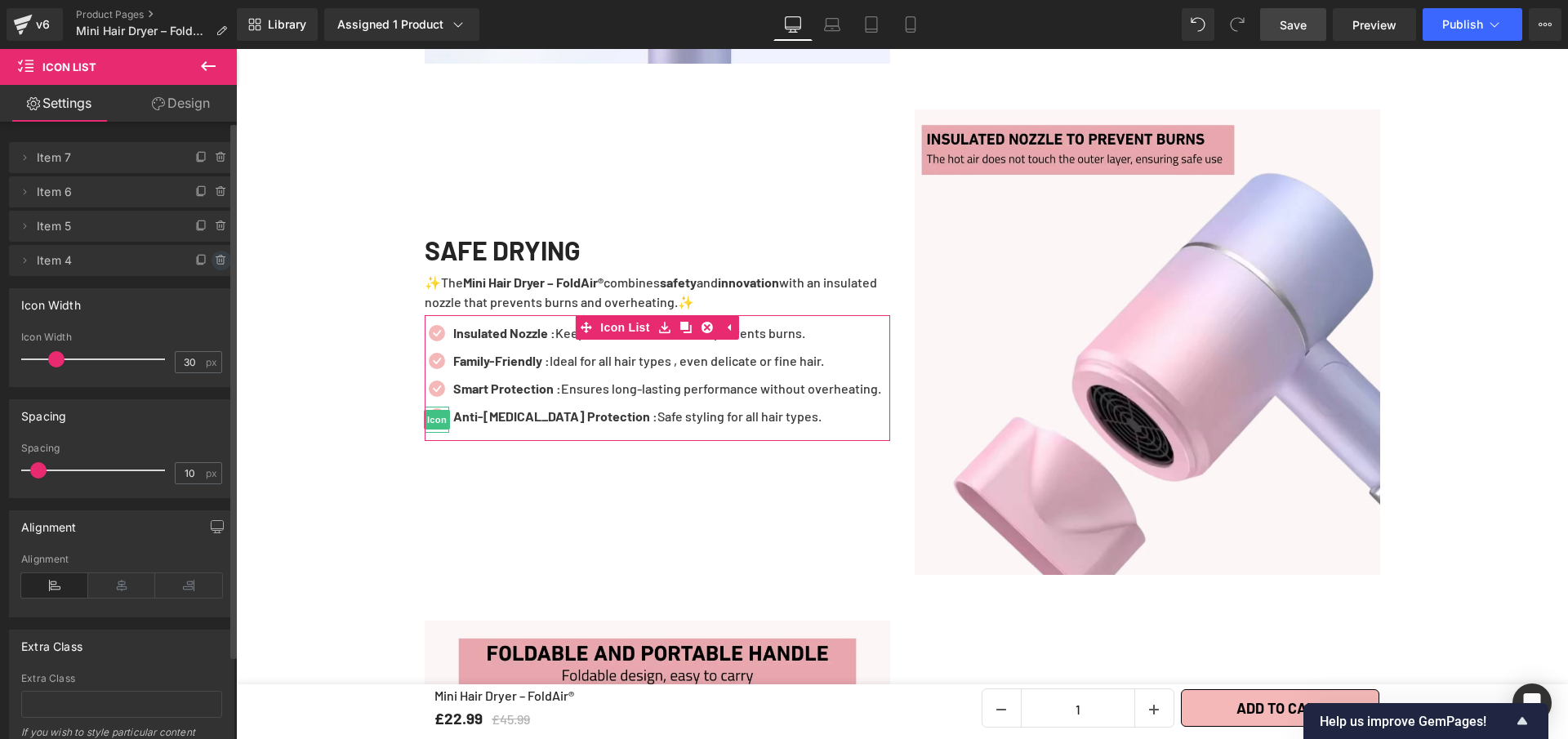
click at [218, 265] on icon at bounding box center [222, 261] width 13 height 13
click at [205, 259] on button "Delete" at bounding box center [203, 262] width 52 height 21
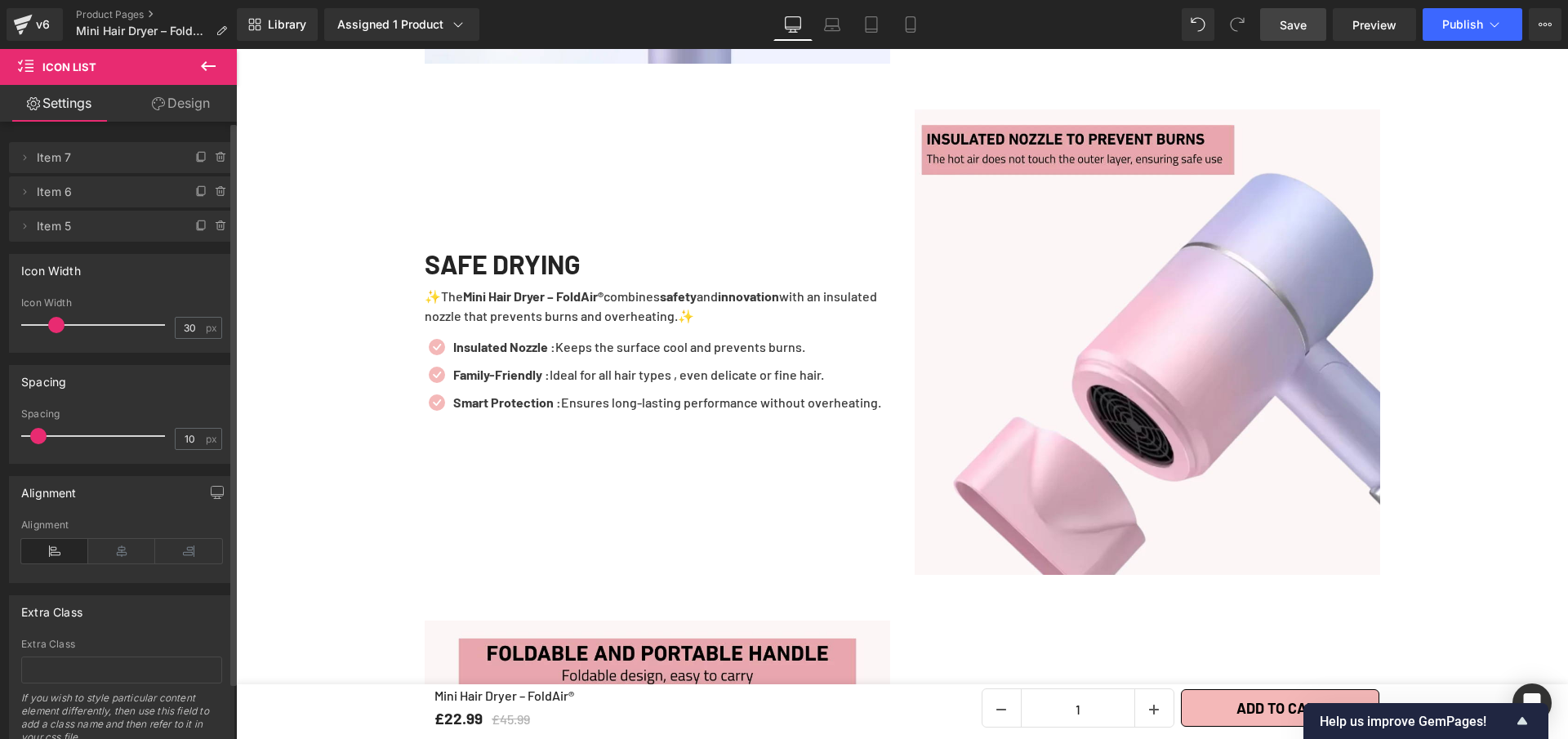
click at [1311, 39] on link "Save" at bounding box center [1293, 25] width 66 height 33
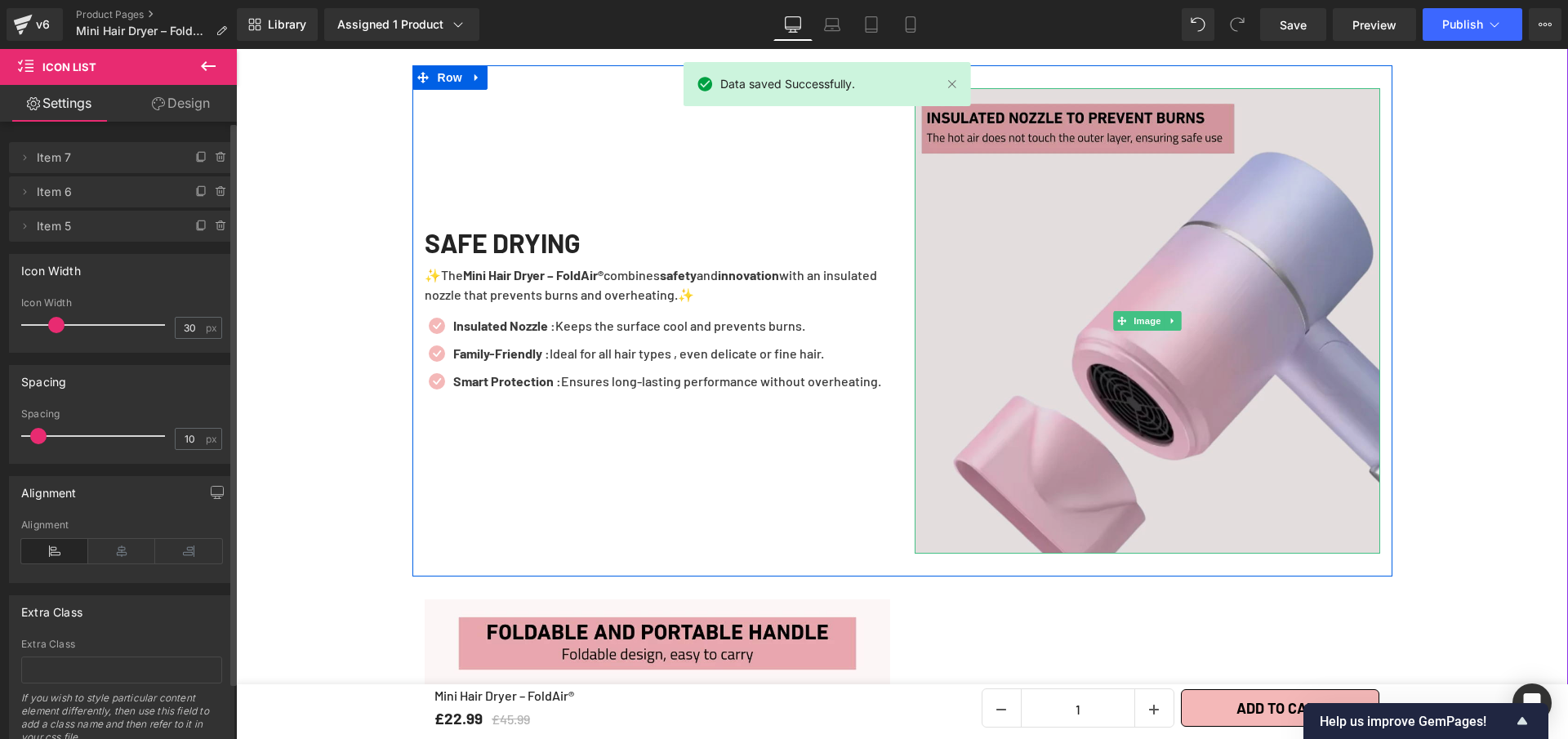
scroll to position [2817, 0]
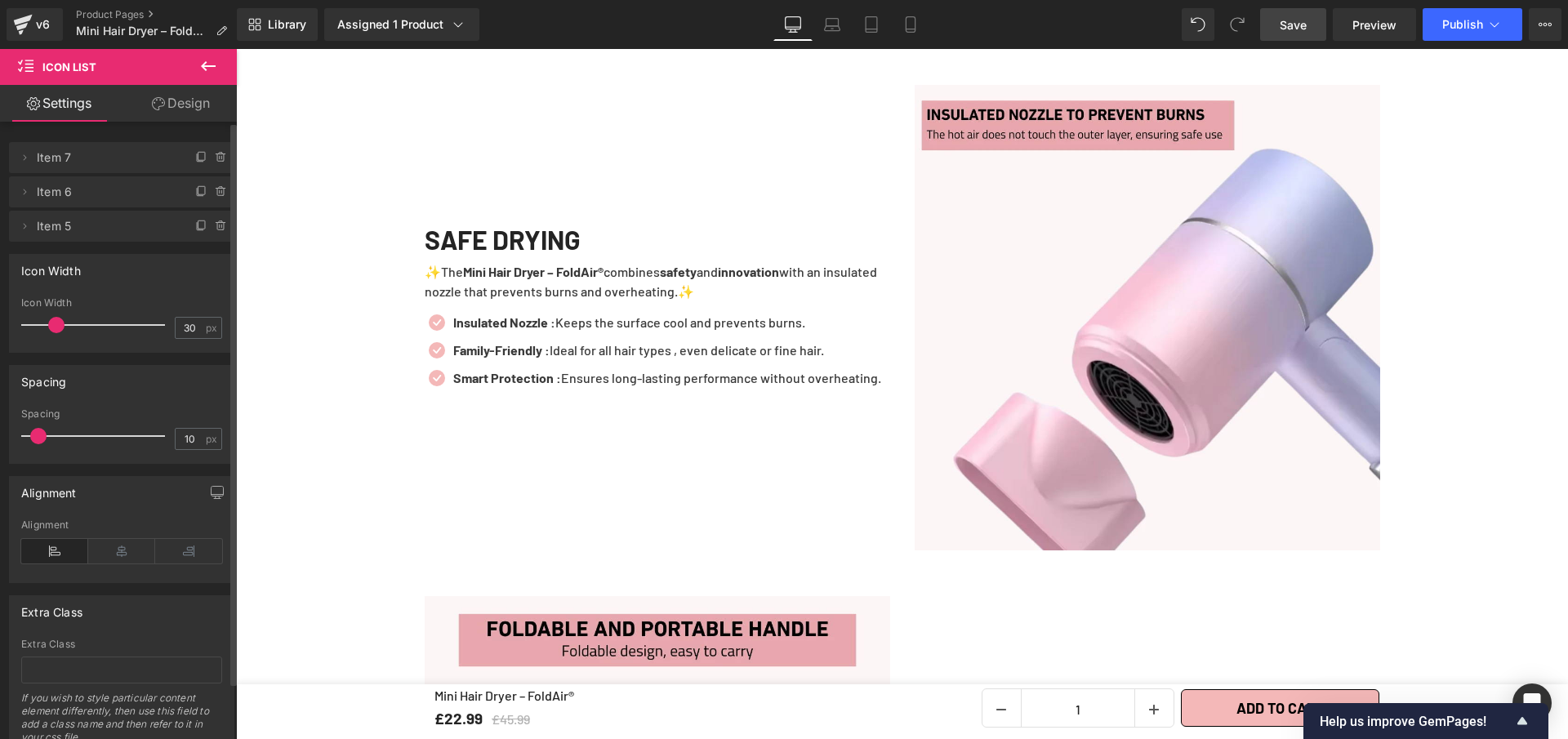
click at [1283, 30] on span "Save" at bounding box center [1293, 25] width 27 height 17
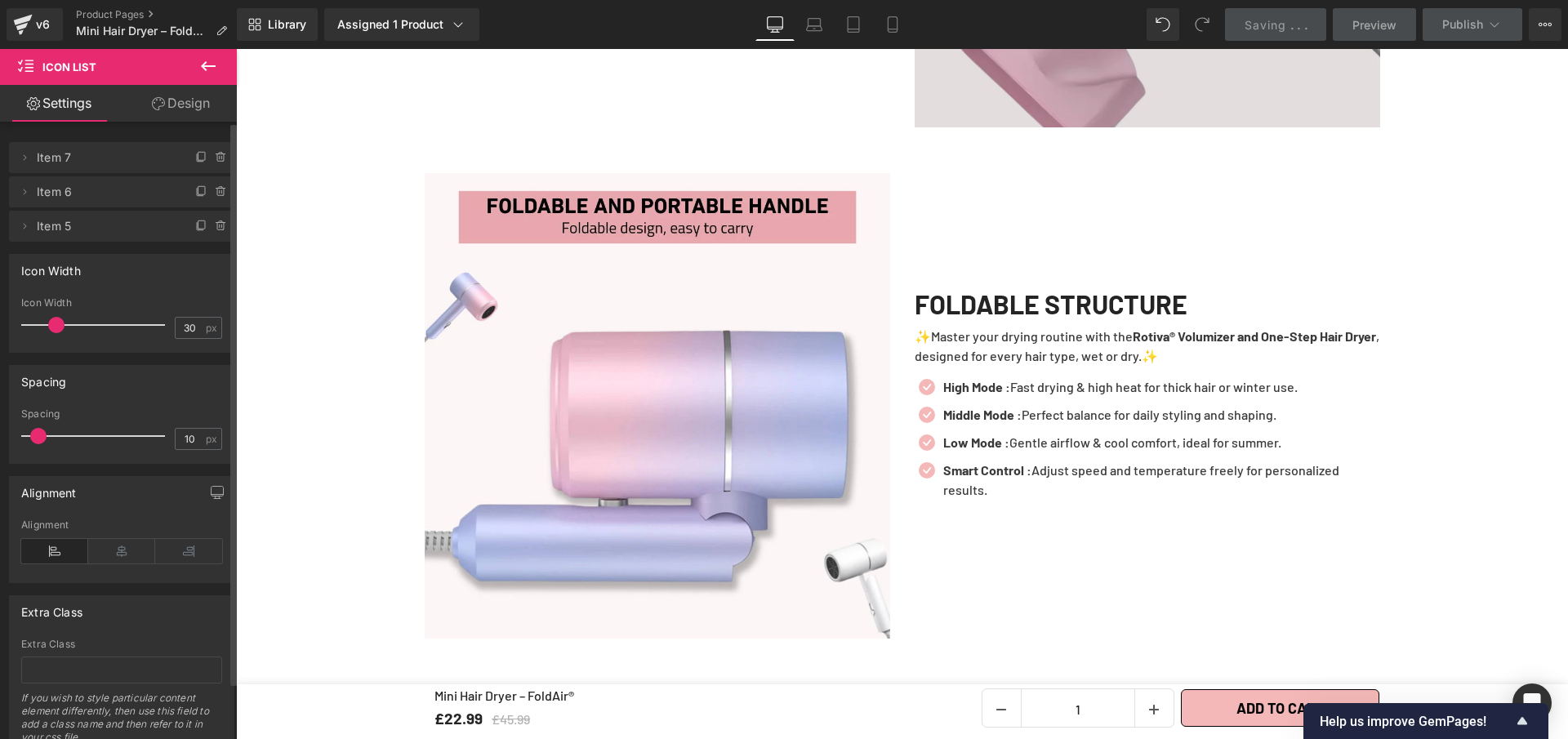
scroll to position [3255, 0]
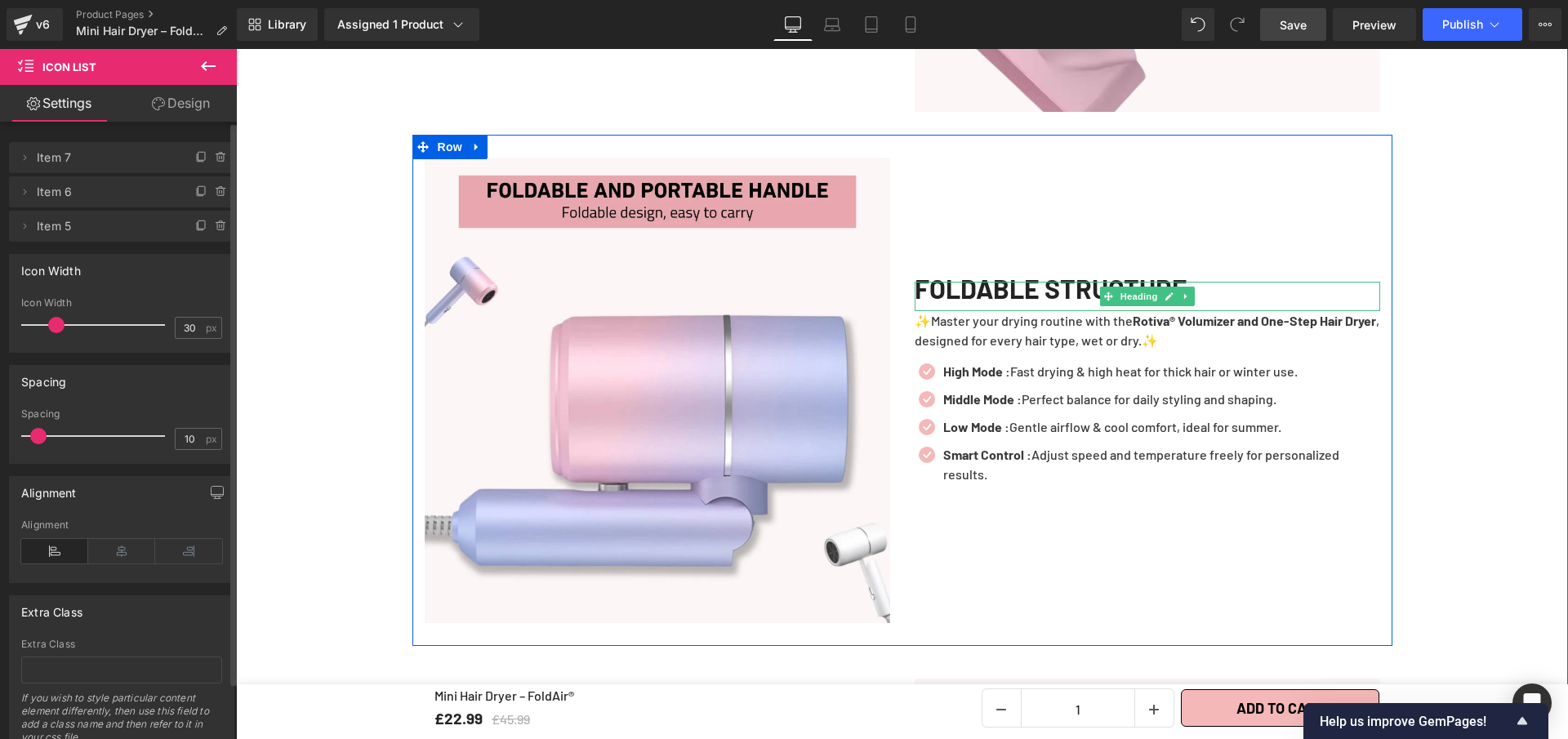
click at [992, 289] on h1 "FOLDABLE STRUCTURE" at bounding box center [1147, 288] width 465 height 13
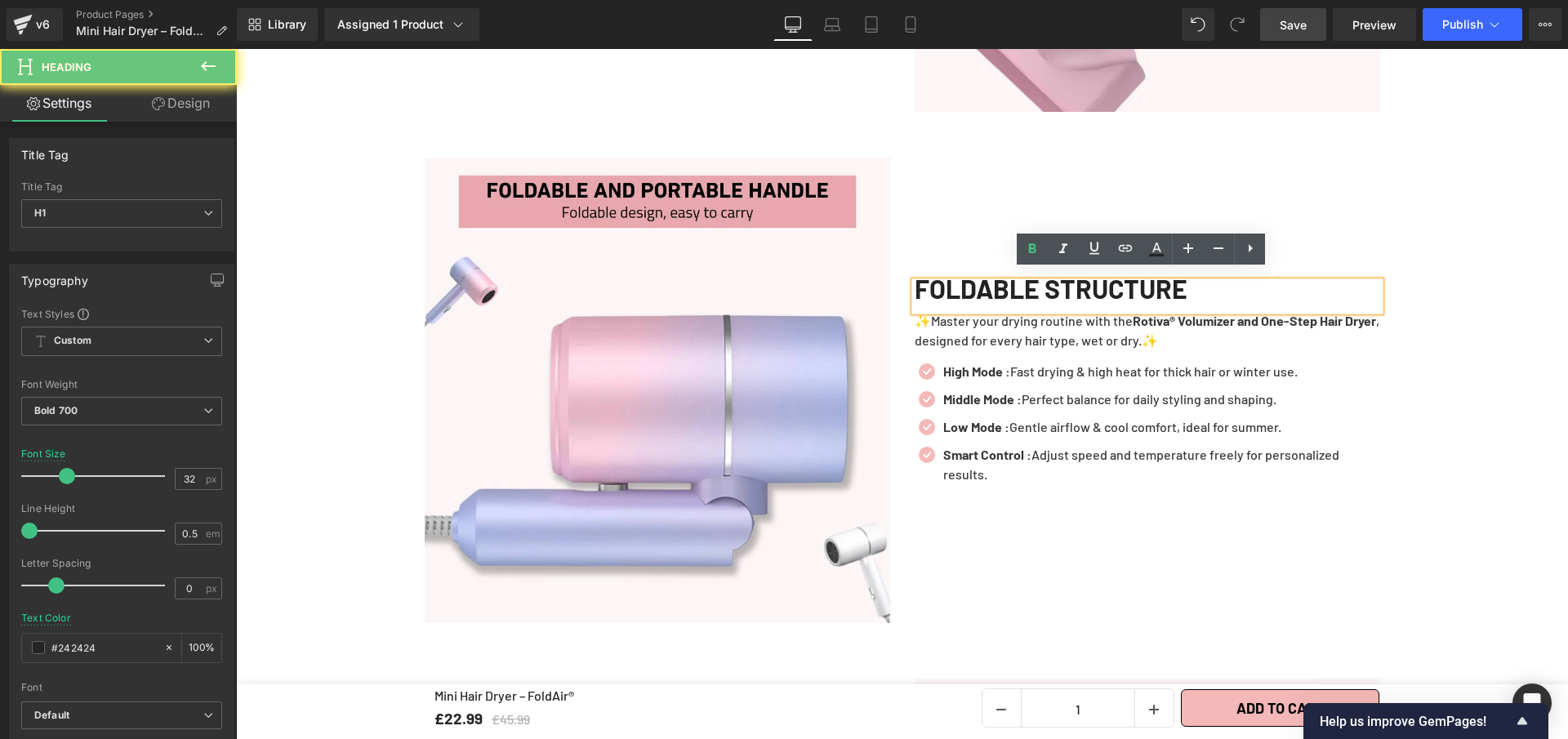
click at [992, 289] on h1 "FOLDABLE STRUCTURE" at bounding box center [1147, 288] width 465 height 13
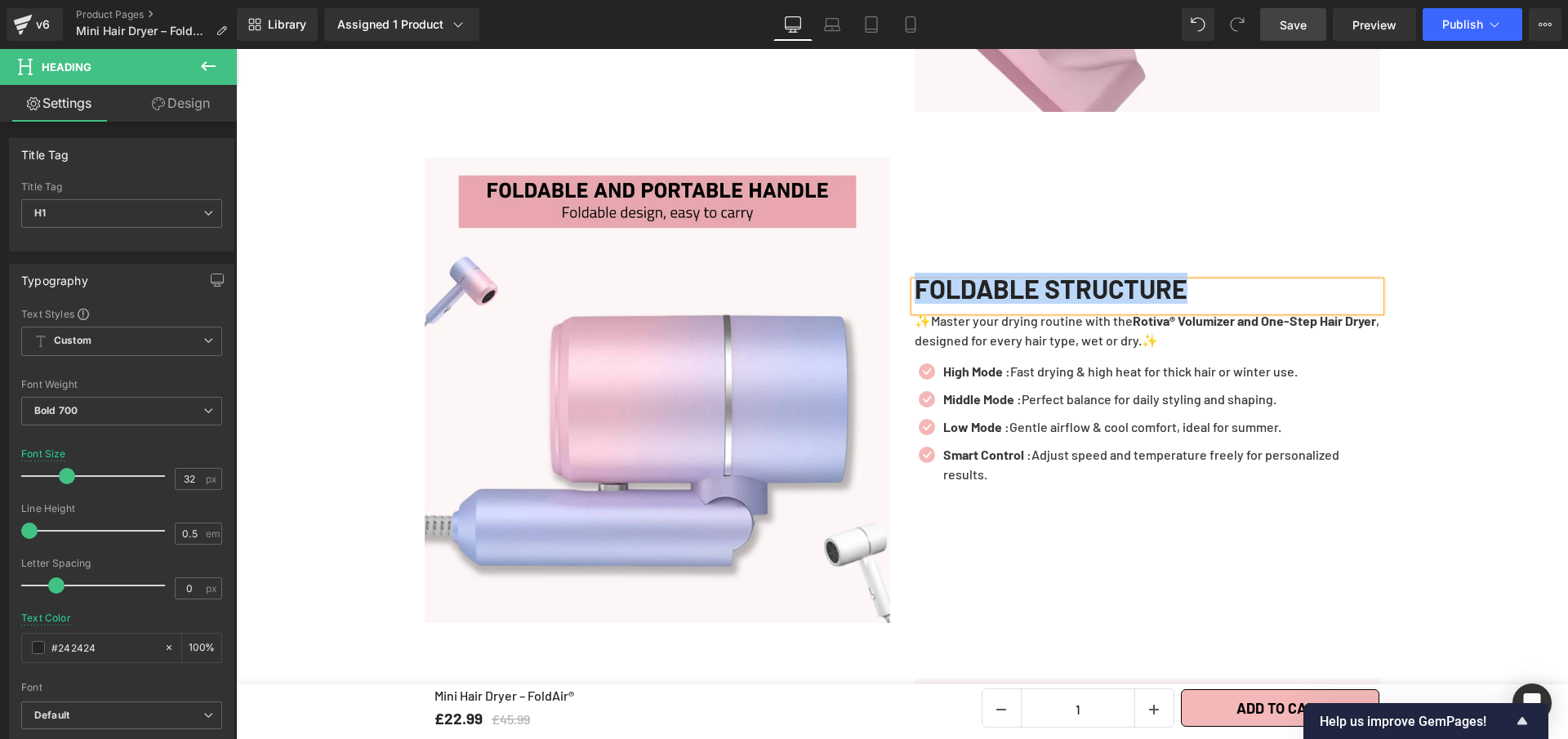
copy h1 "FOLDABLE STRUCTURE"
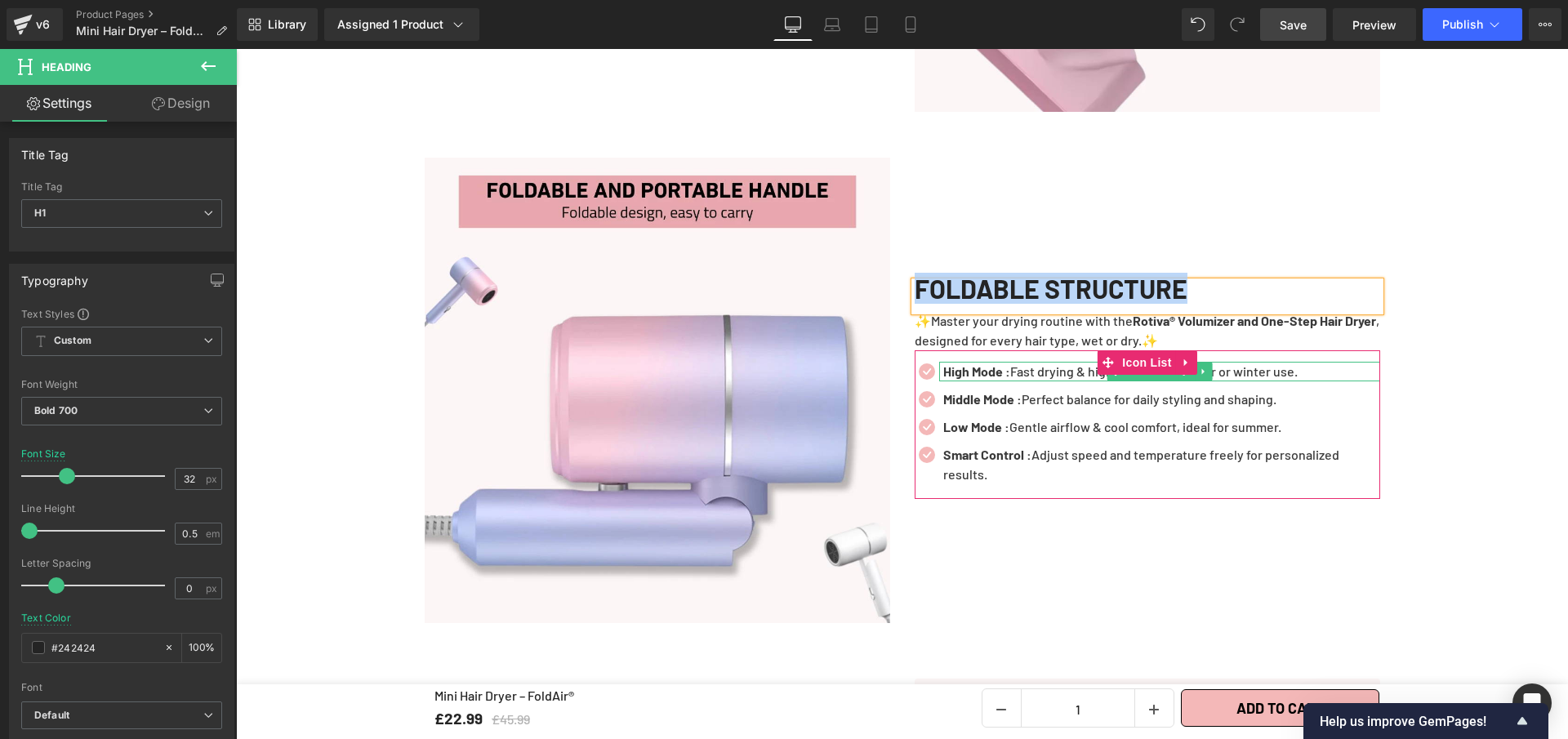
click at [1037, 364] on p "High Mode : Fast drying & high heat for thick hair or winter use." at bounding box center [1162, 372] width 437 height 20
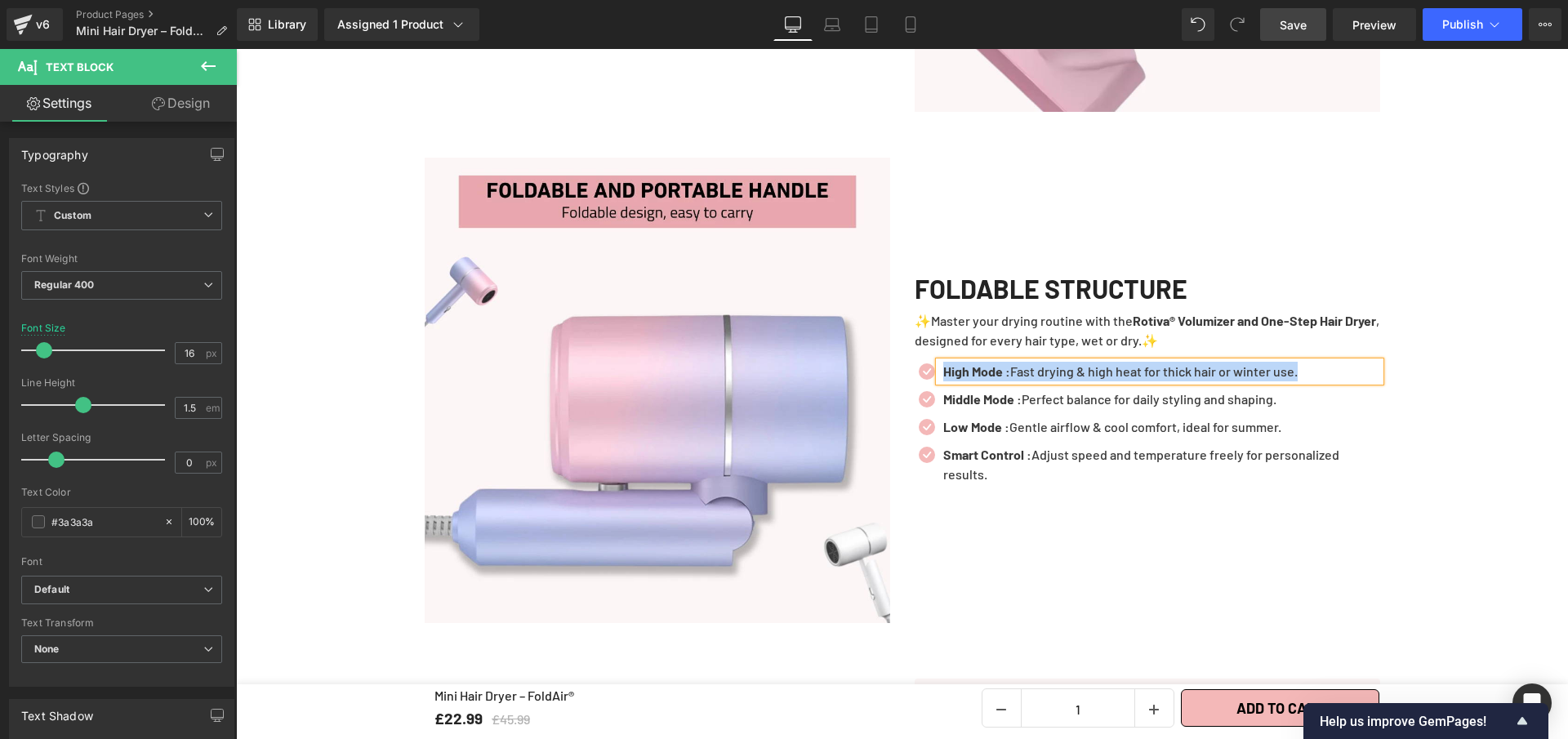
paste div
click at [1040, 363] on b "Compact Design: Perfect for travel, gym, or home use." at bounding box center [1099, 371] width 312 height 16
drag, startPoint x: 1052, startPoint y: 363, endPoint x: 1281, endPoint y: 360, distance: 229.0
click at [1281, 362] on p "Compact Design : Perfect for travel, gym, or home use." at bounding box center [1162, 372] width 437 height 20
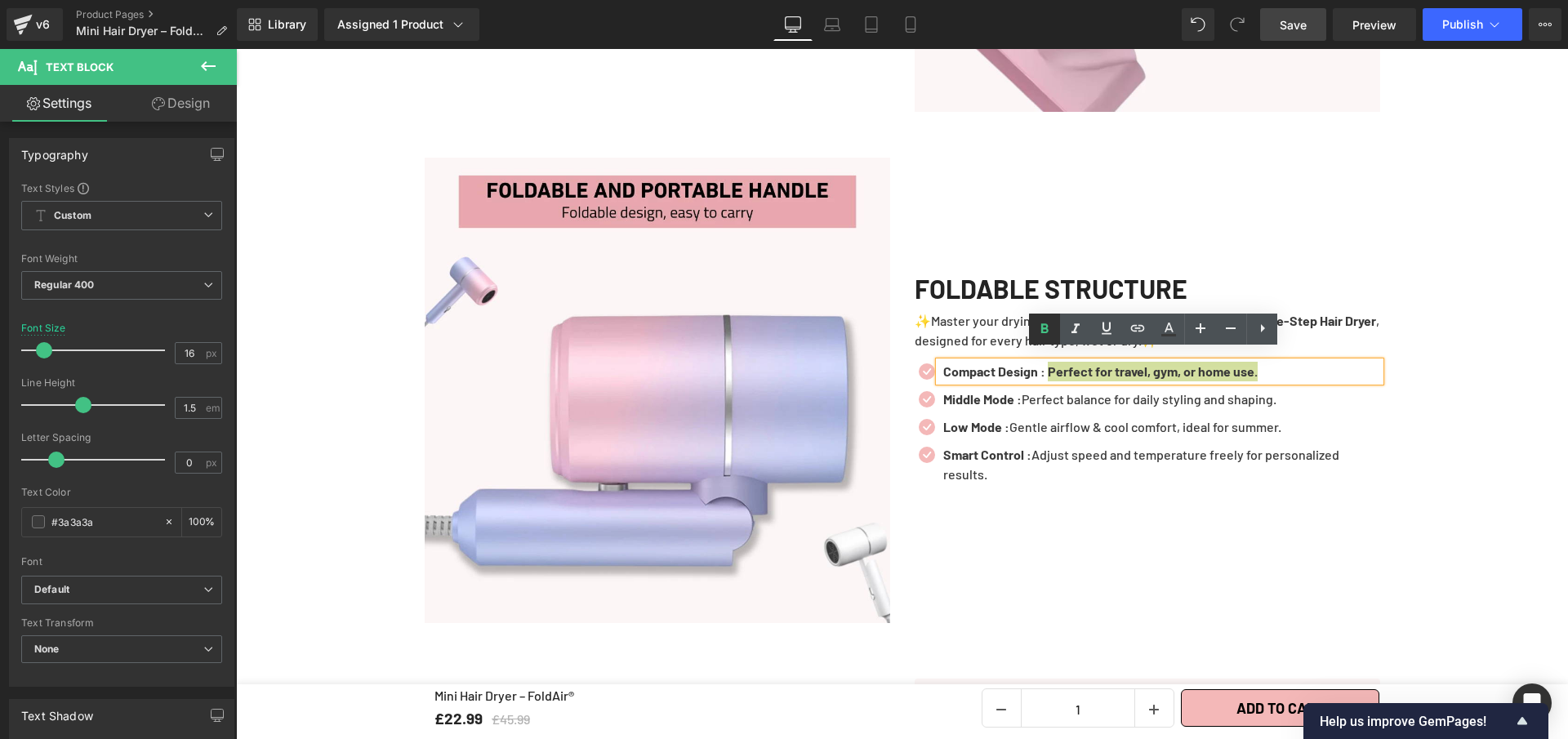
click at [1036, 329] on icon at bounding box center [1045, 329] width 20 height 20
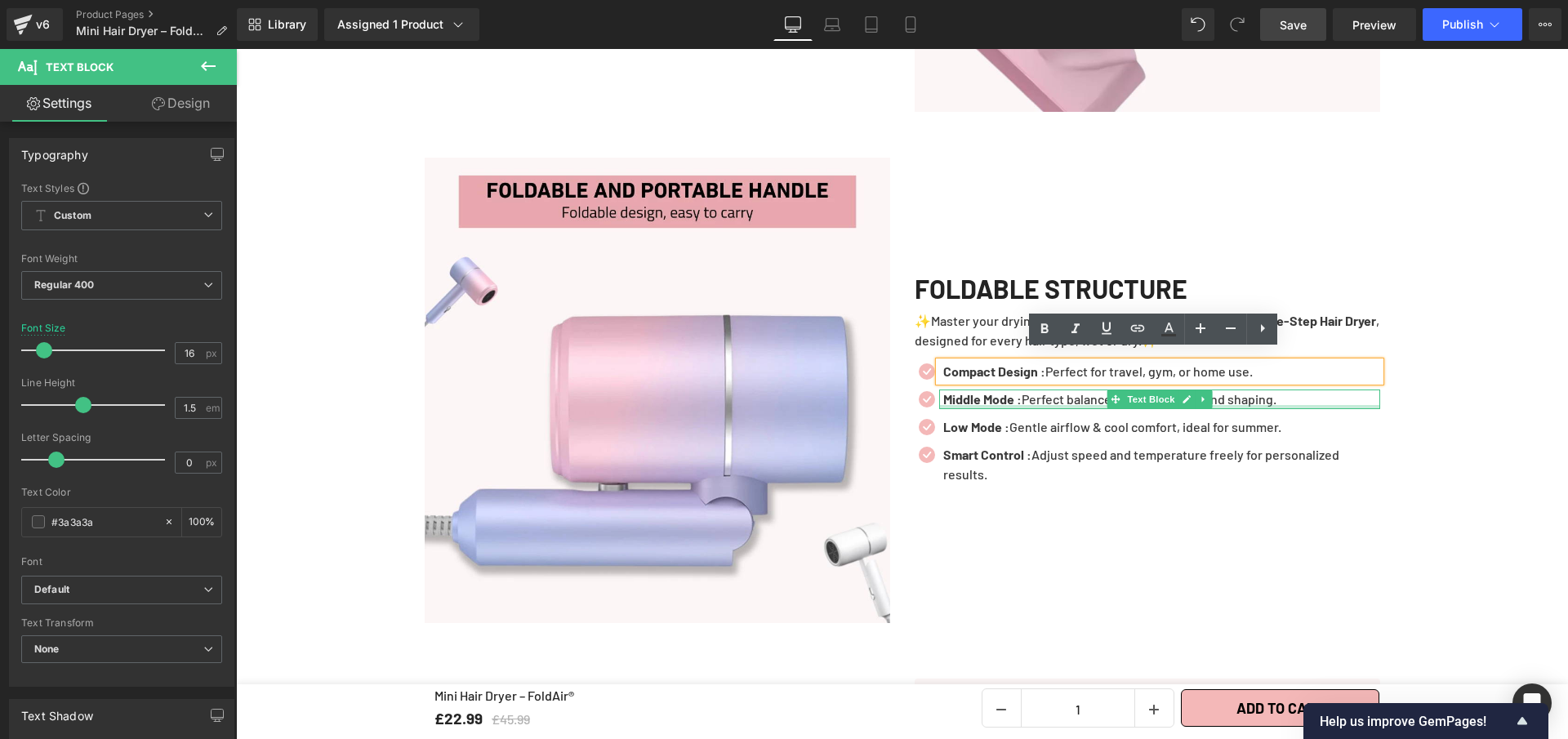
click at [1289, 395] on div "Middle Mode : Perfect balance for daily styling and shaping. Text Block" at bounding box center [1160, 399] width 441 height 20
click at [1289, 390] on p "Middle Mode : Perfect balance for daily styling and shaping." at bounding box center [1162, 399] width 437 height 20
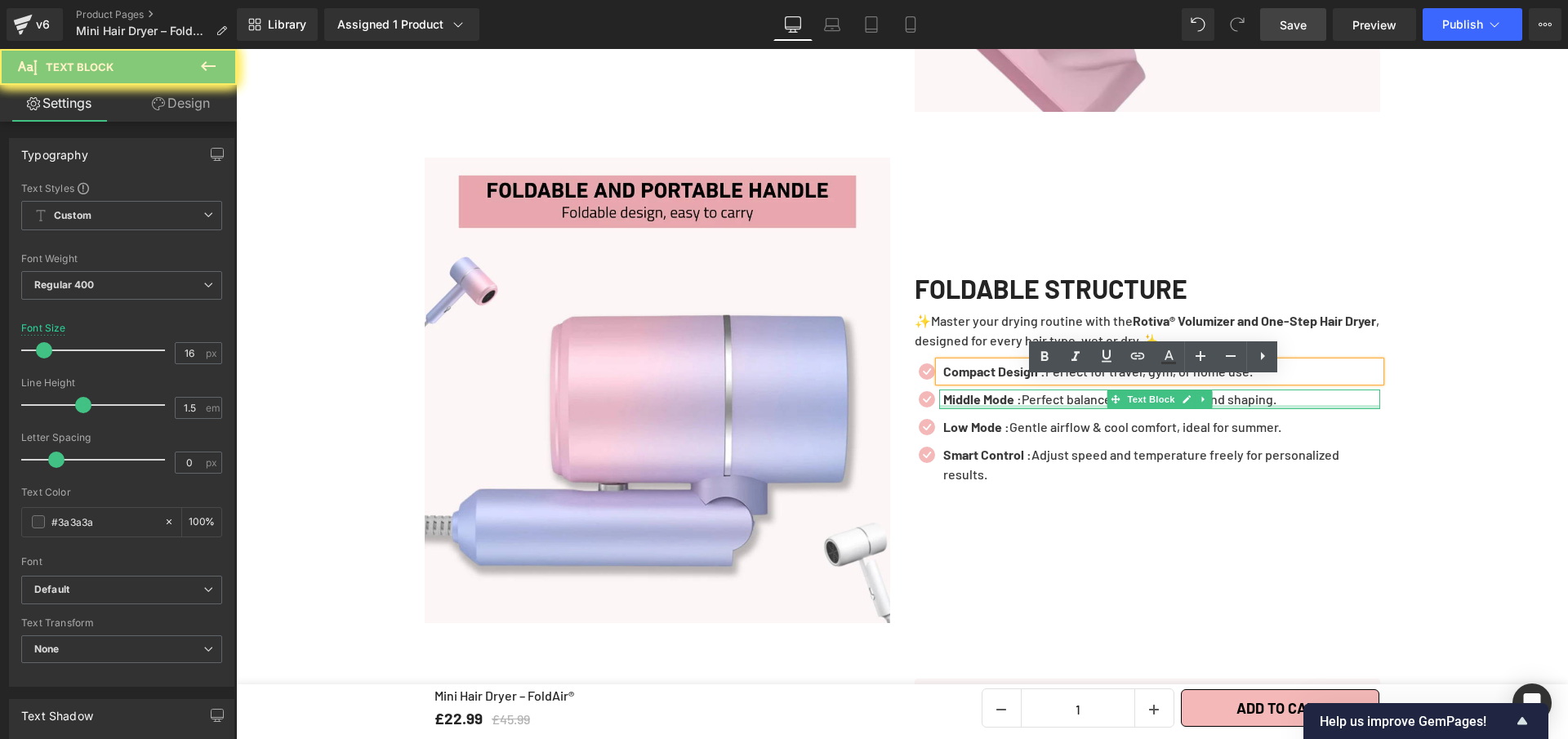
click at [1297, 390] on p "Middle Mode : Perfect balance for daily styling and shaping." at bounding box center [1162, 399] width 437 height 20
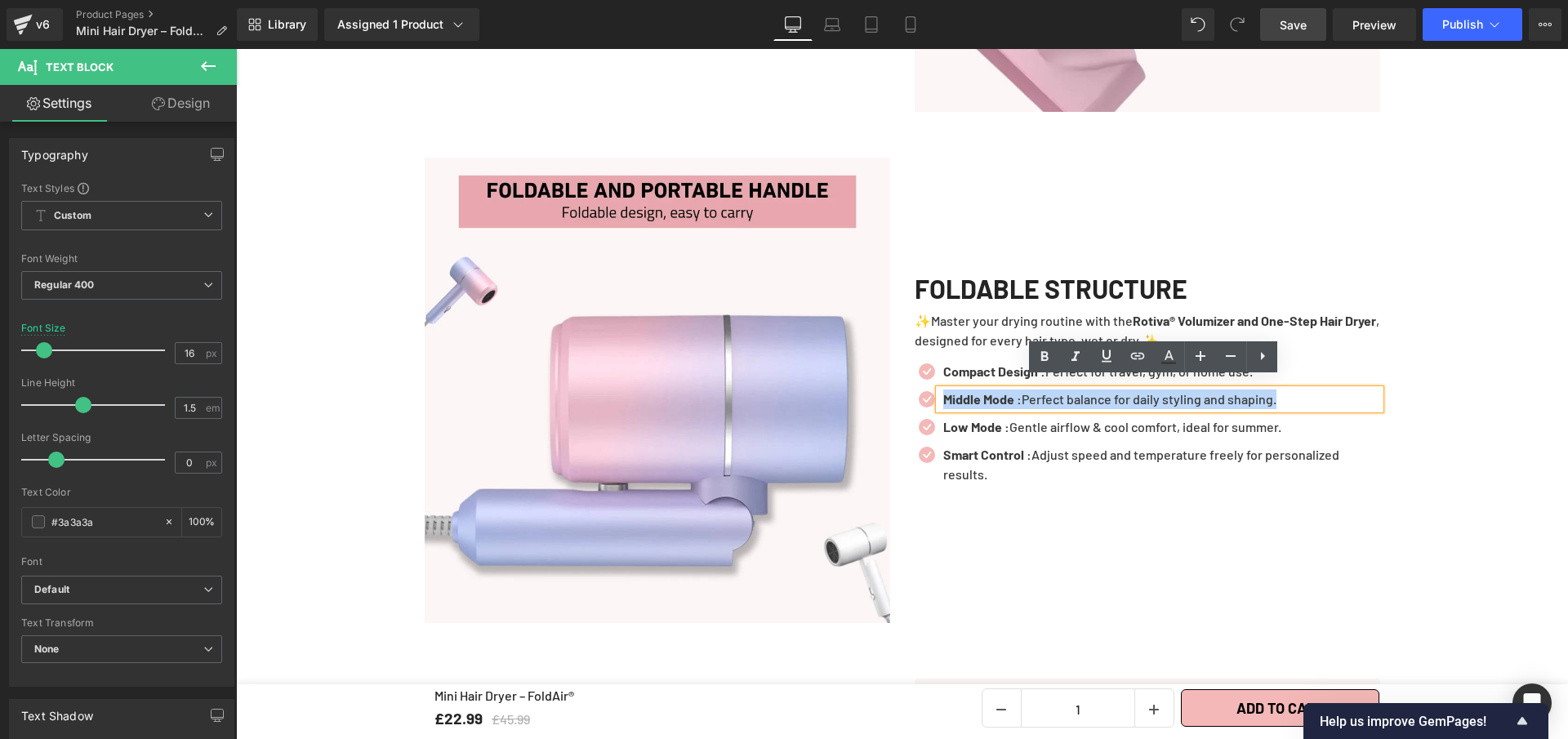
drag, startPoint x: 955, startPoint y: 376, endPoint x: 935, endPoint y: 381, distance: 20.6
click at [939, 390] on div "Middle Mode : Perfect balance for daily styling and shaping." at bounding box center [1160, 399] width 441 height 20
paste div
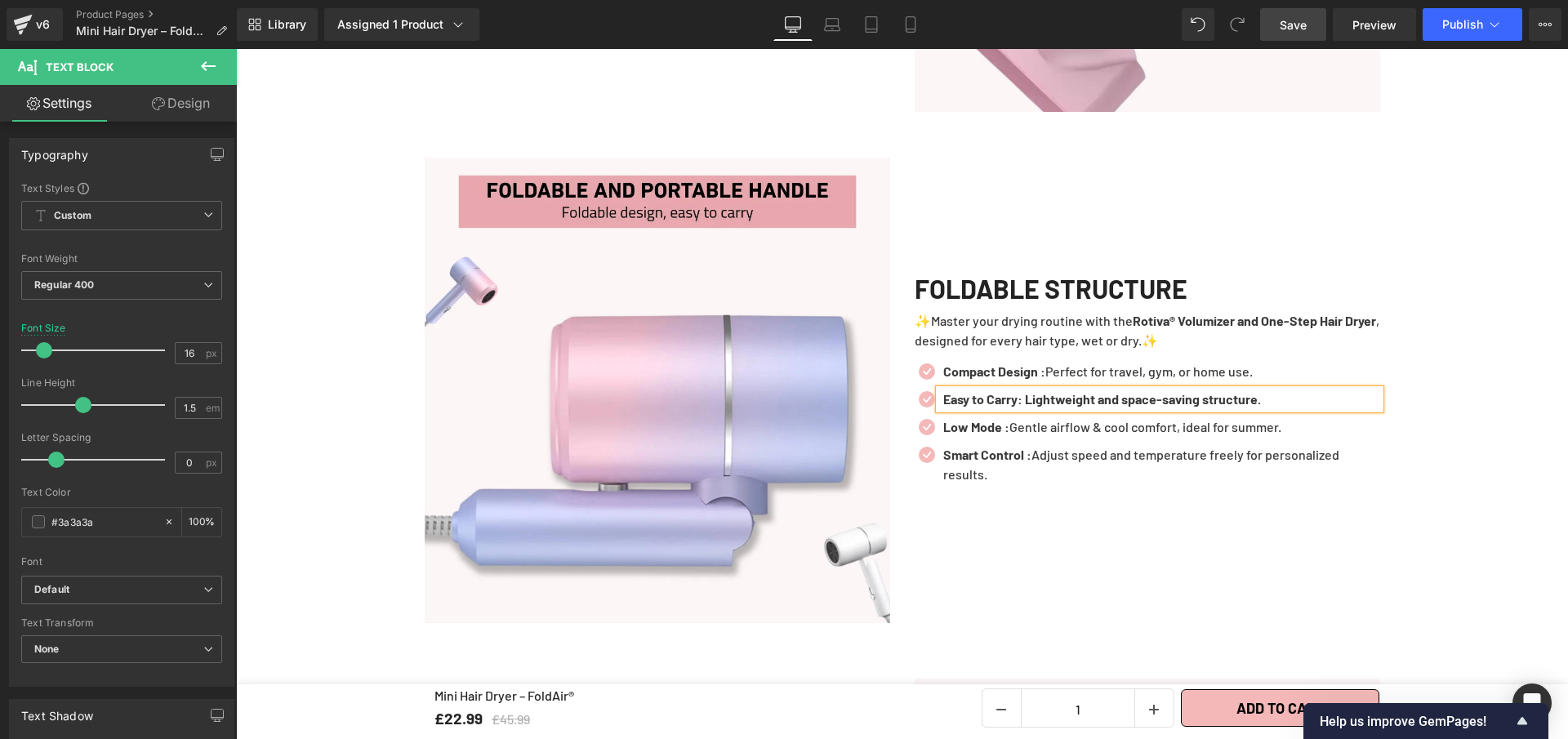
click at [1022, 393] on b "Easy to Carry: Lightweight and space-saving structure." at bounding box center [1102, 399] width 318 height 16
drag, startPoint x: 1038, startPoint y: 390, endPoint x: 1289, endPoint y: 390, distance: 251.0
click at [1289, 390] on p "Easy to Carry : Lightweight and space-saving structure." at bounding box center [1162, 399] width 437 height 20
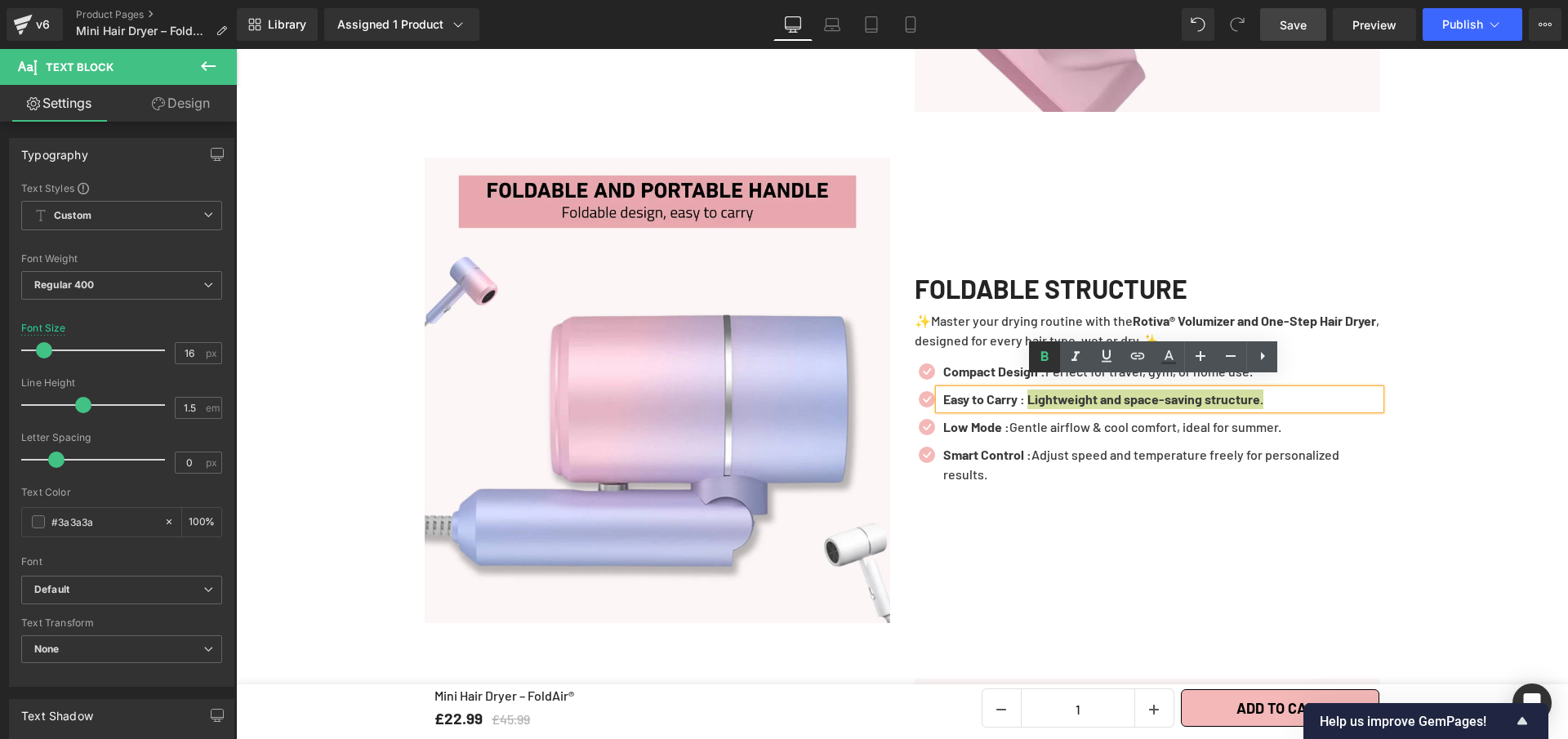
click at [1043, 365] on icon at bounding box center [1045, 357] width 20 height 20
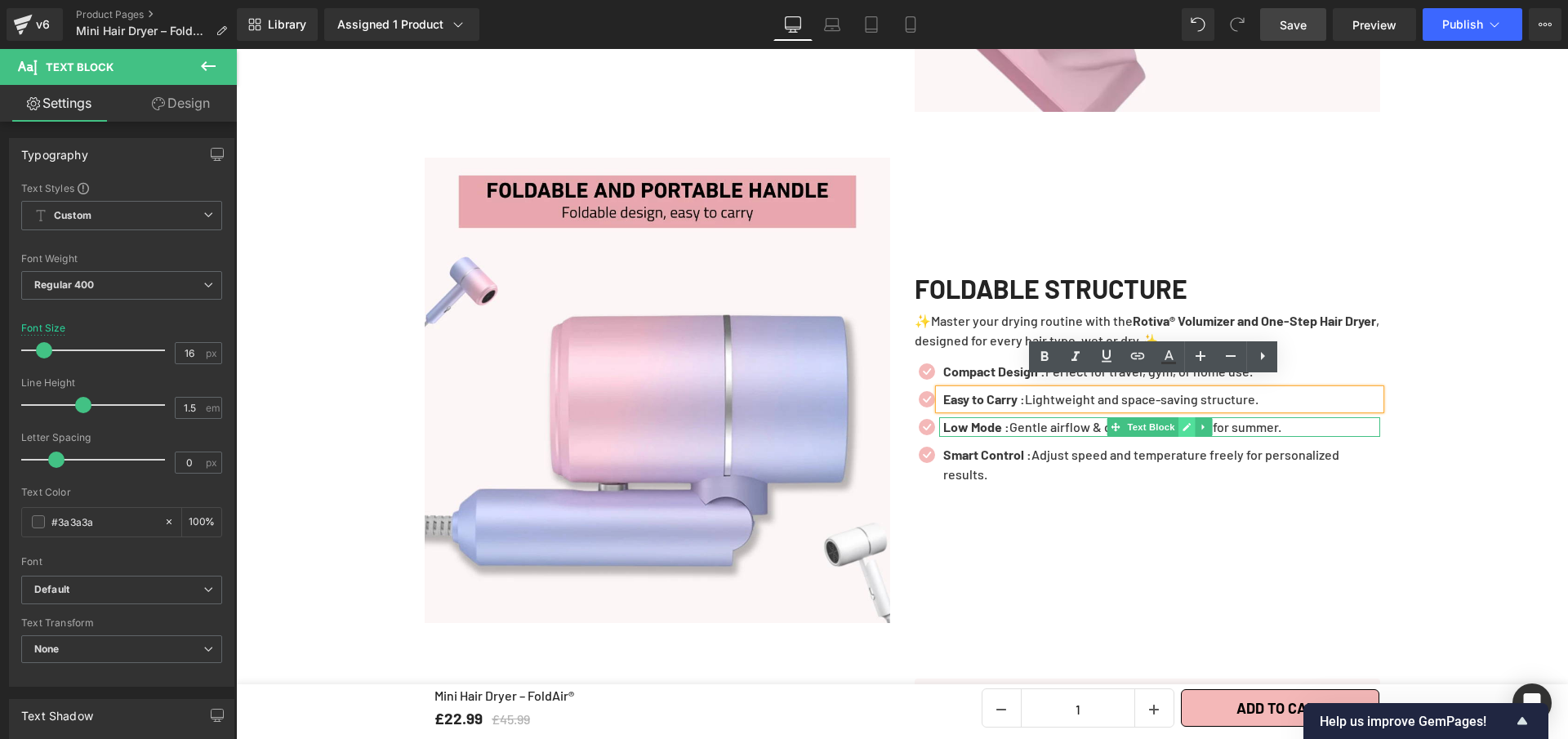
click at [1182, 422] on icon at bounding box center [1186, 427] width 9 height 10
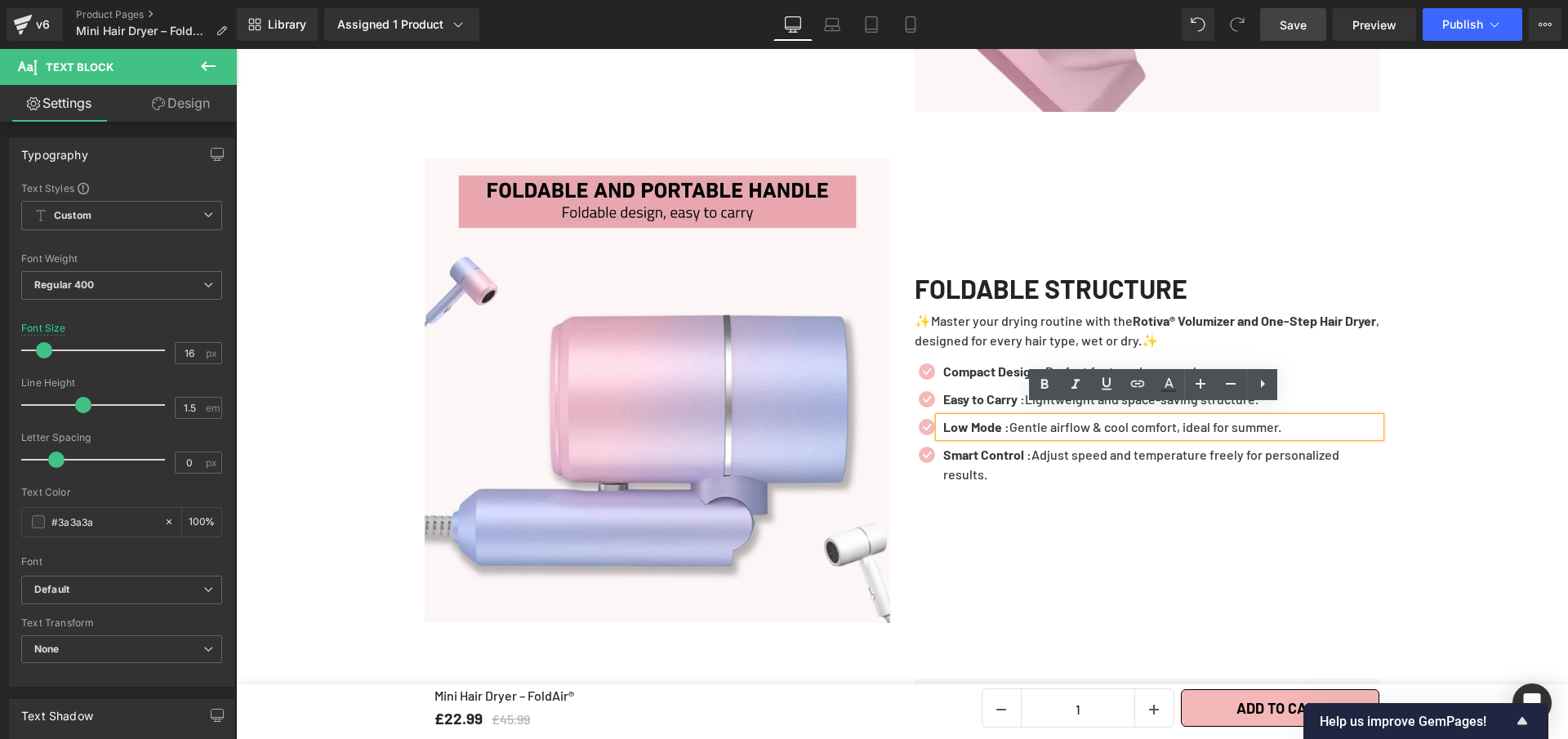
click at [1177, 417] on p "Low Mode : Gentle airflow & cool comfort, ideal for summer." at bounding box center [1162, 427] width 437 height 20
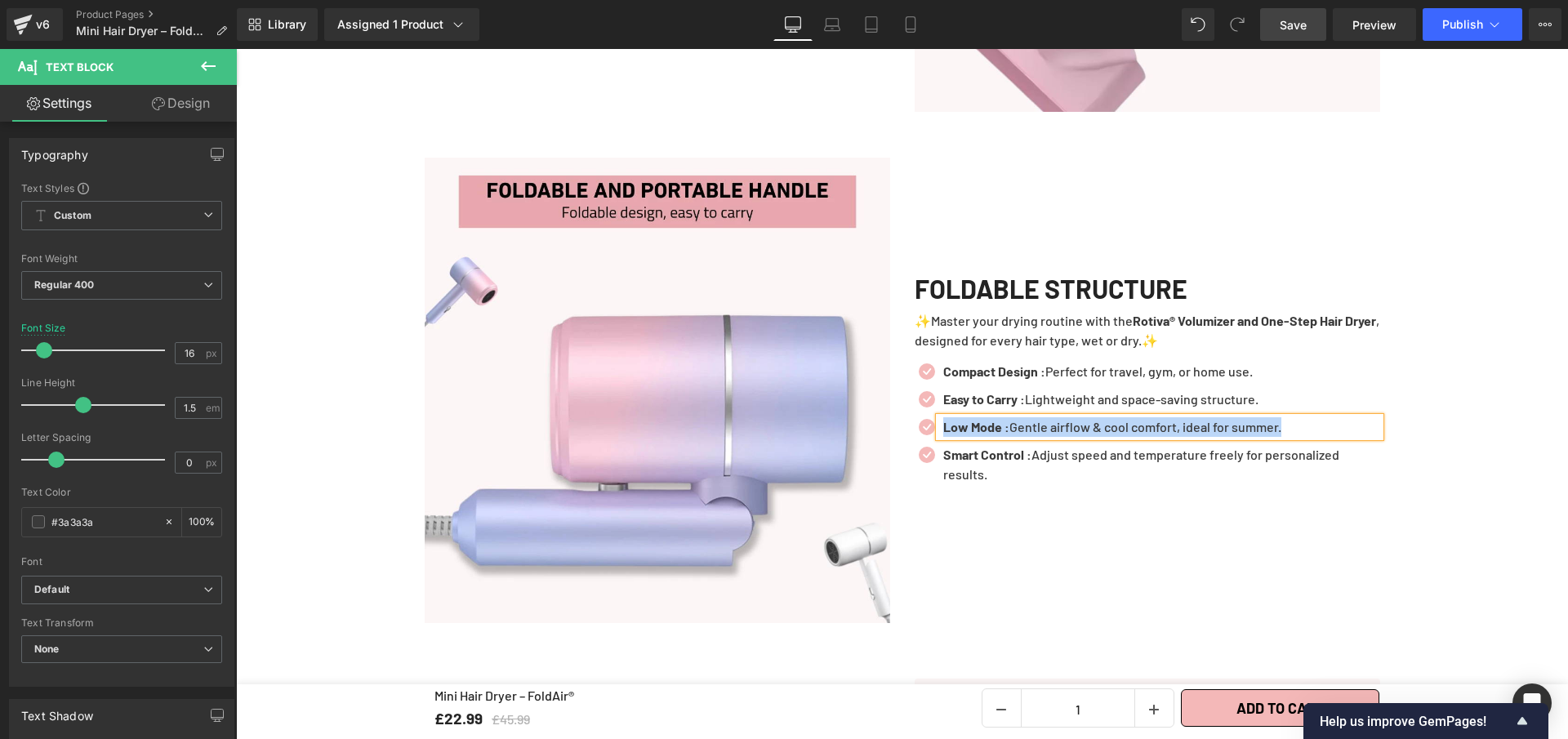
paste div
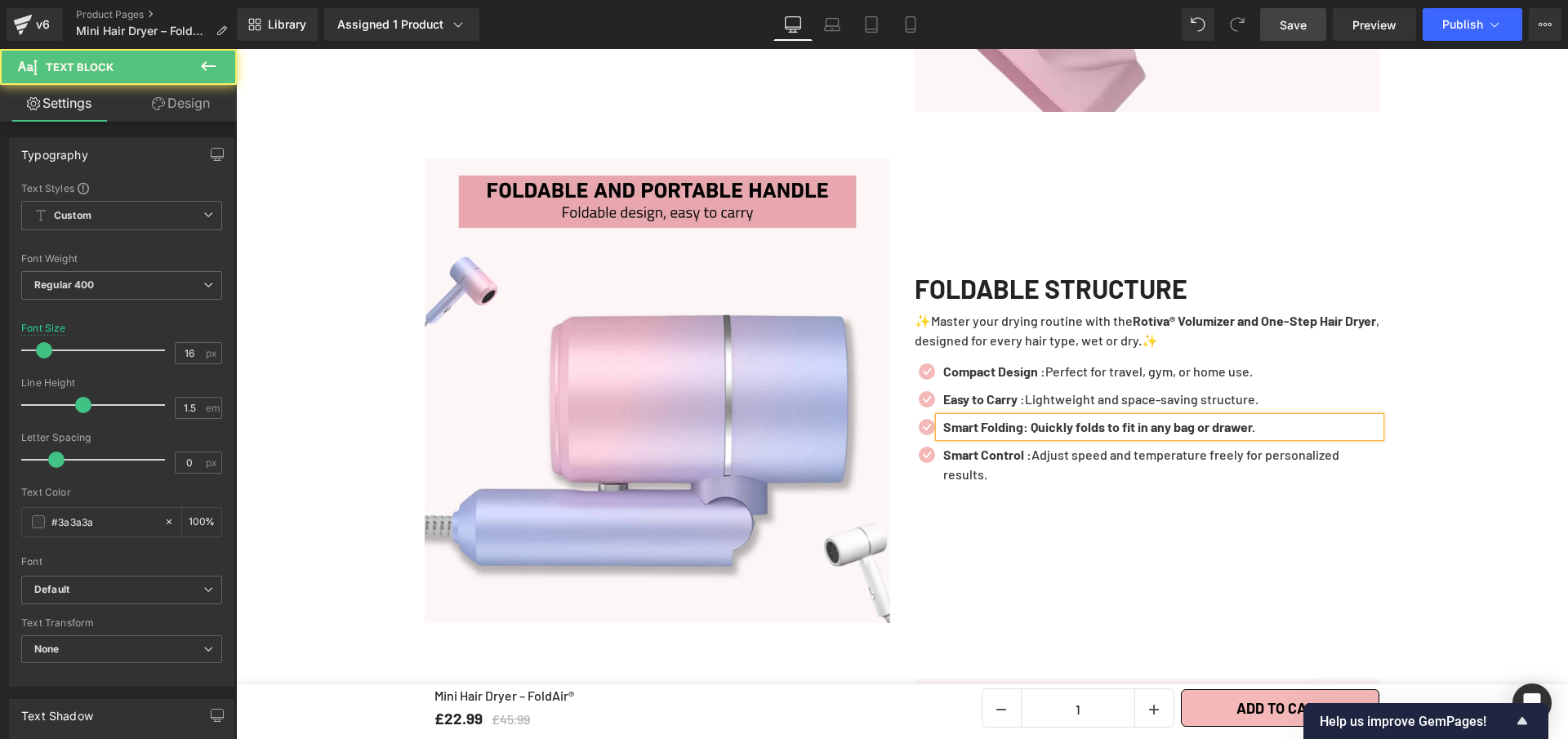
click at [1026, 422] on b "Smart Folding: Quickly folds to fit in any bag or drawer." at bounding box center [1099, 427] width 312 height 16
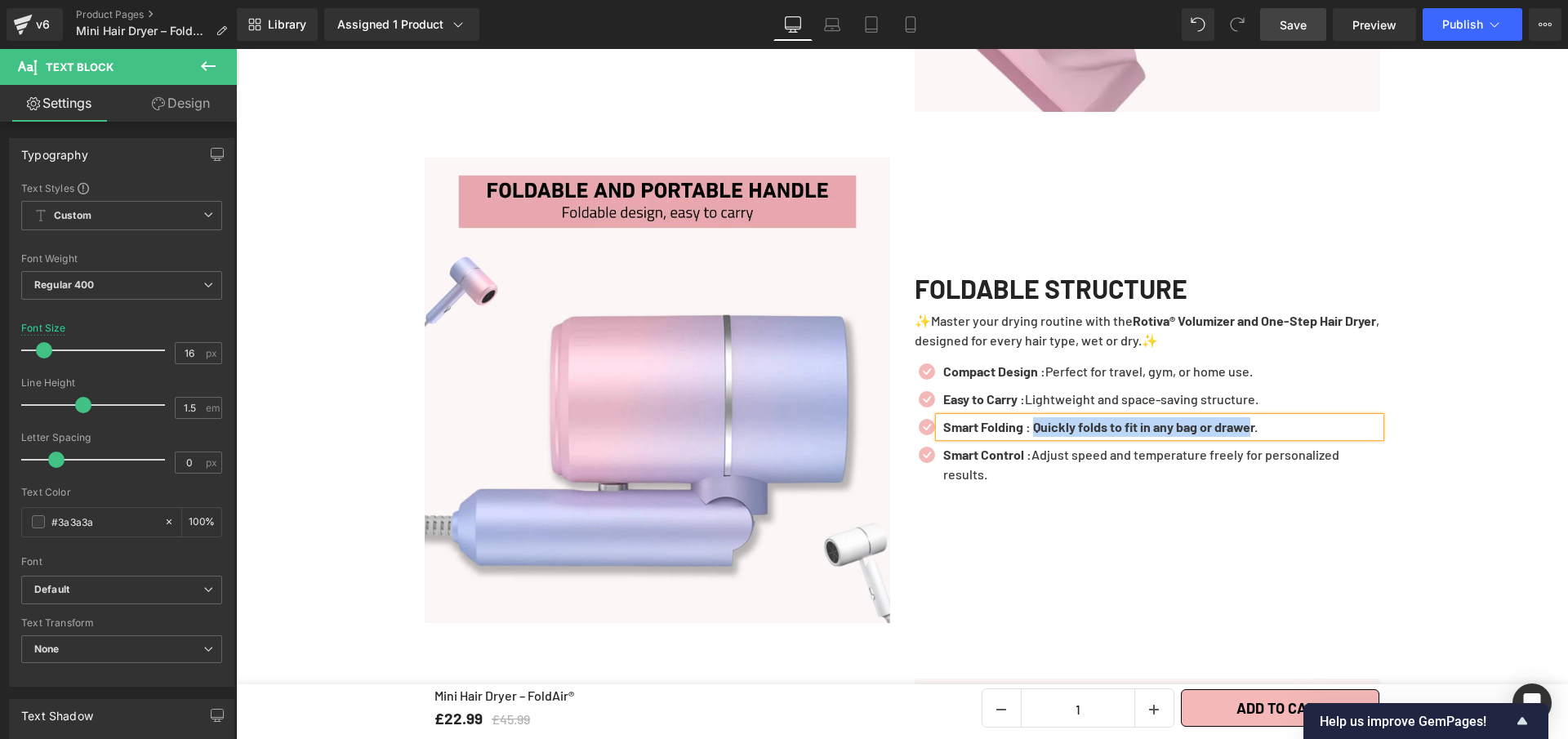
drag, startPoint x: 1062, startPoint y: 418, endPoint x: 1277, endPoint y: 425, distance: 215.1
click at [1277, 425] on p "Smart Folding : Quickly folds to fit in any bag or drawer." at bounding box center [1162, 427] width 437 height 20
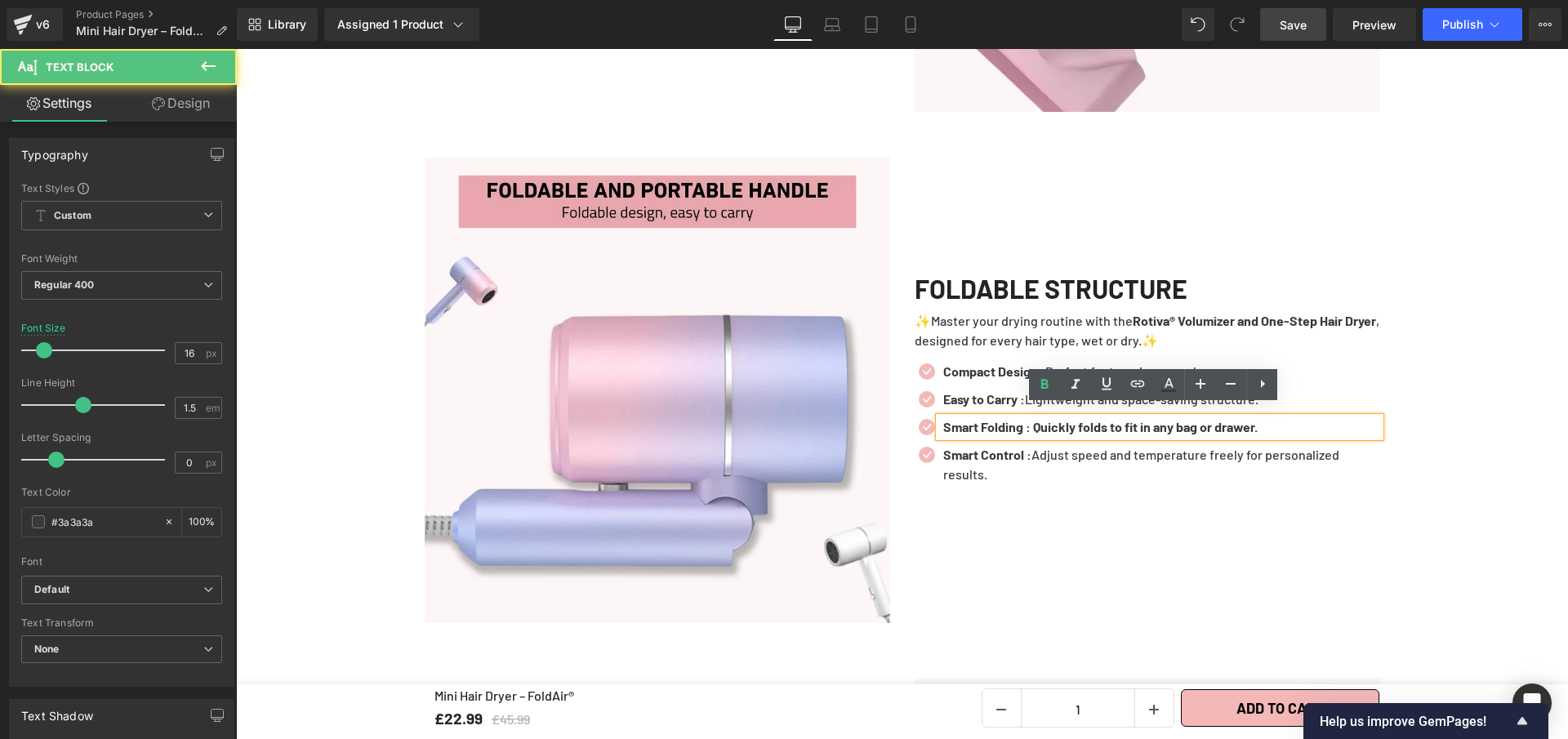
click at [1299, 421] on p "Smart Folding : Quickly folds to fit in any bag or drawer." at bounding box center [1162, 427] width 437 height 20
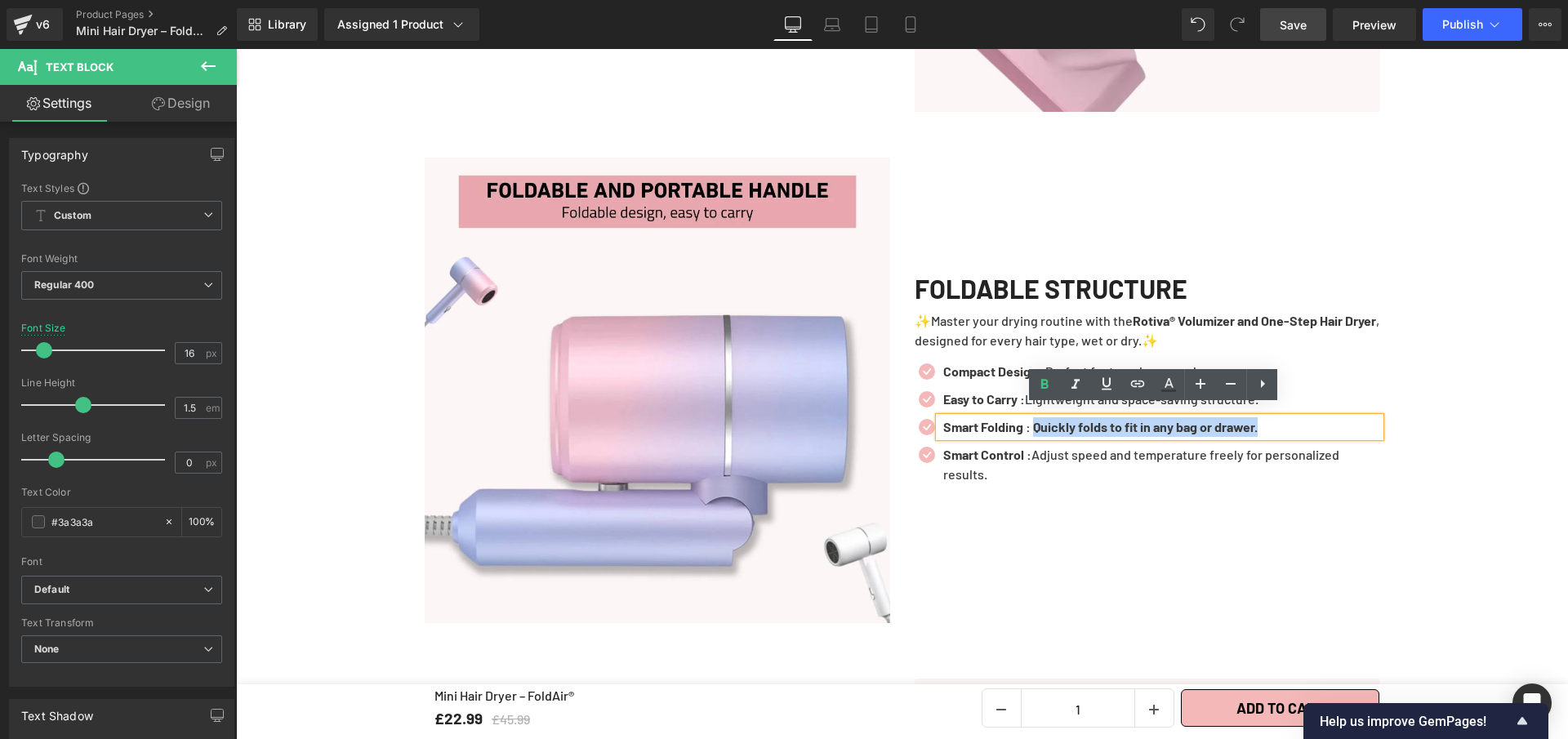
drag, startPoint x: 1299, startPoint y: 417, endPoint x: 1038, endPoint y: 413, distance: 261.0
click at [1038, 417] on p "Smart Folding : Quickly folds to fit in any bag or drawer." at bounding box center [1162, 427] width 437 height 20
click at [1048, 388] on icon at bounding box center [1045, 385] width 20 height 20
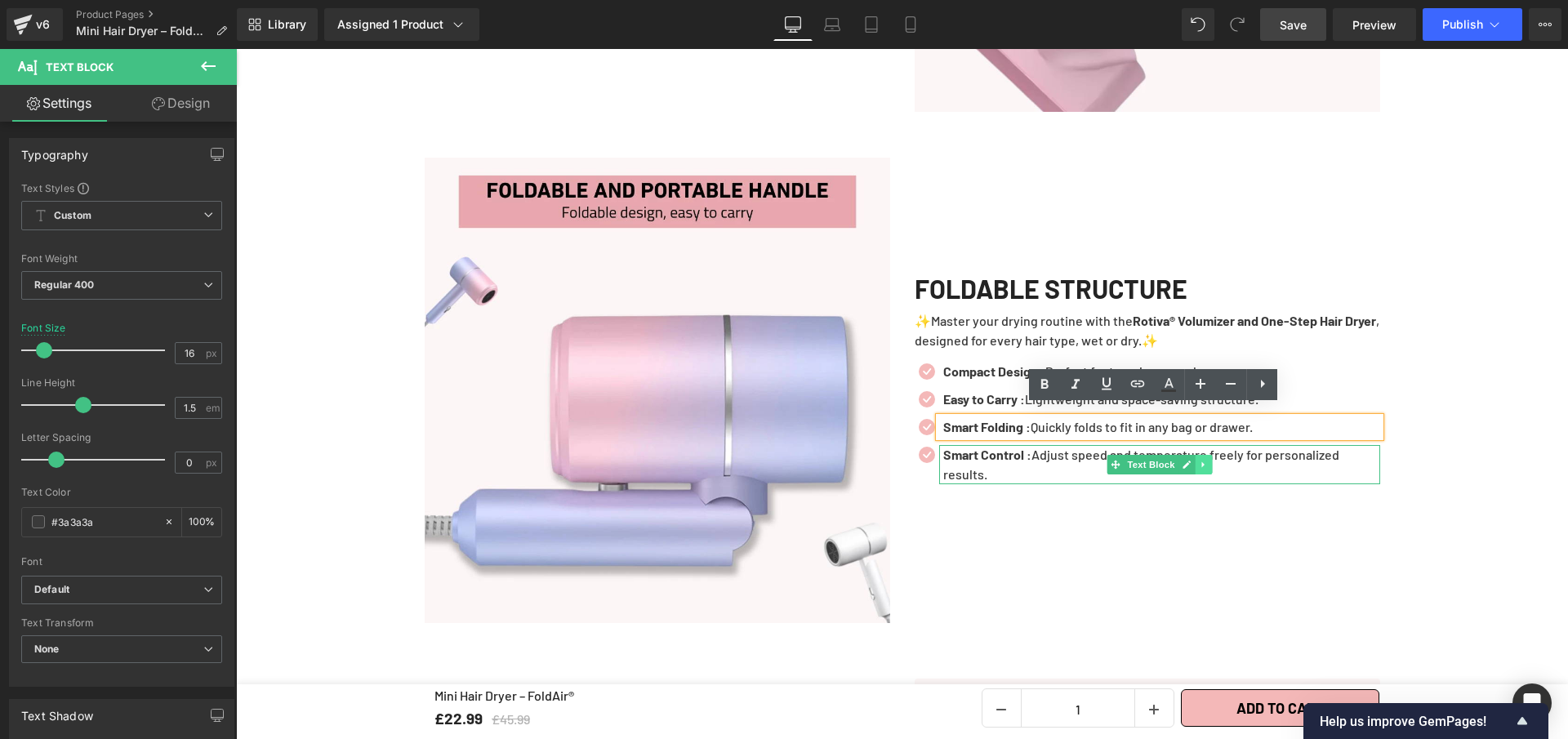
click at [1195, 458] on link at bounding box center [1203, 465] width 17 height 20
click at [1157, 459] on icon at bounding box center [1161, 464] width 9 height 10
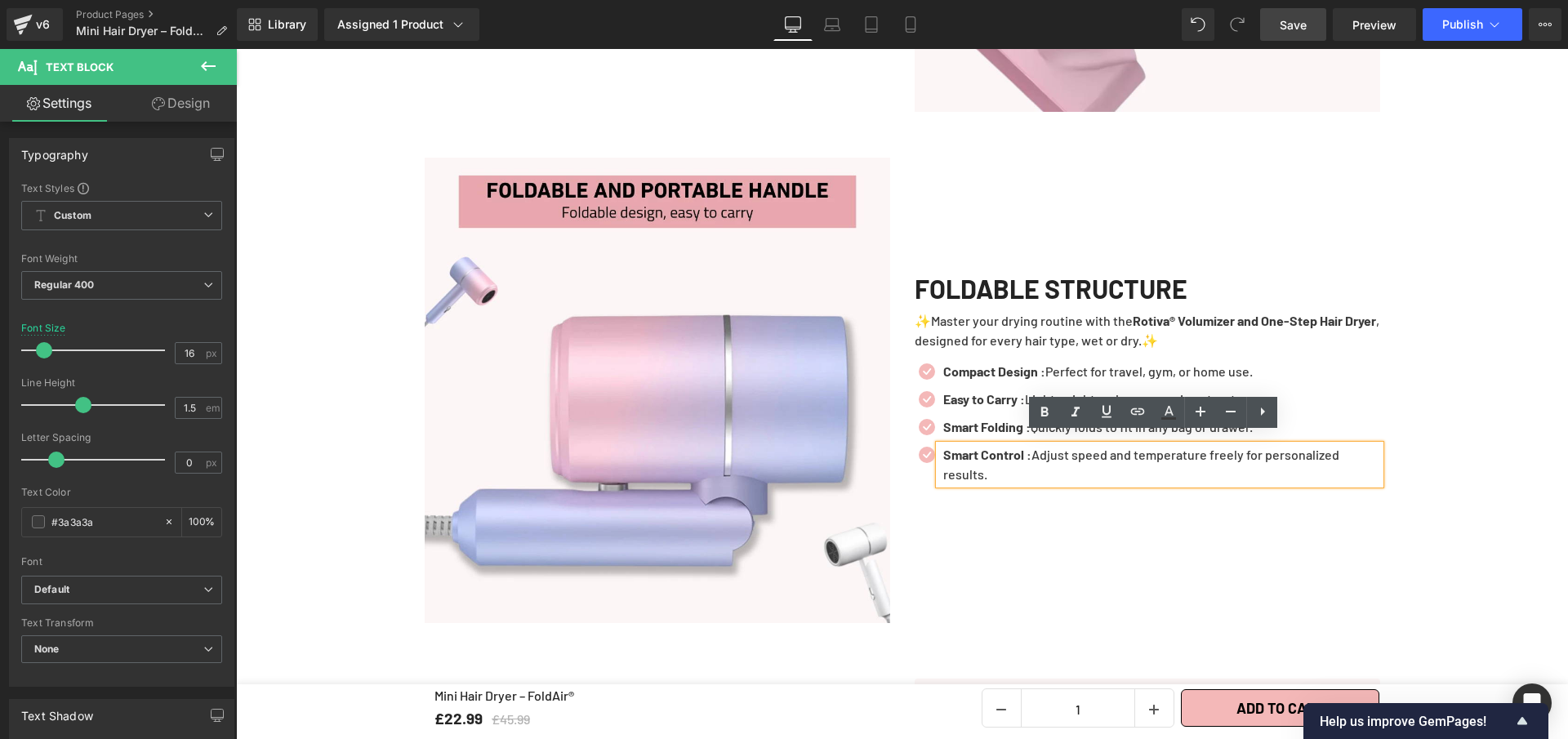
click at [1102, 467] on p "Smart Control : Adjust speed and temperature freely for personalized results." at bounding box center [1162, 465] width 437 height 39
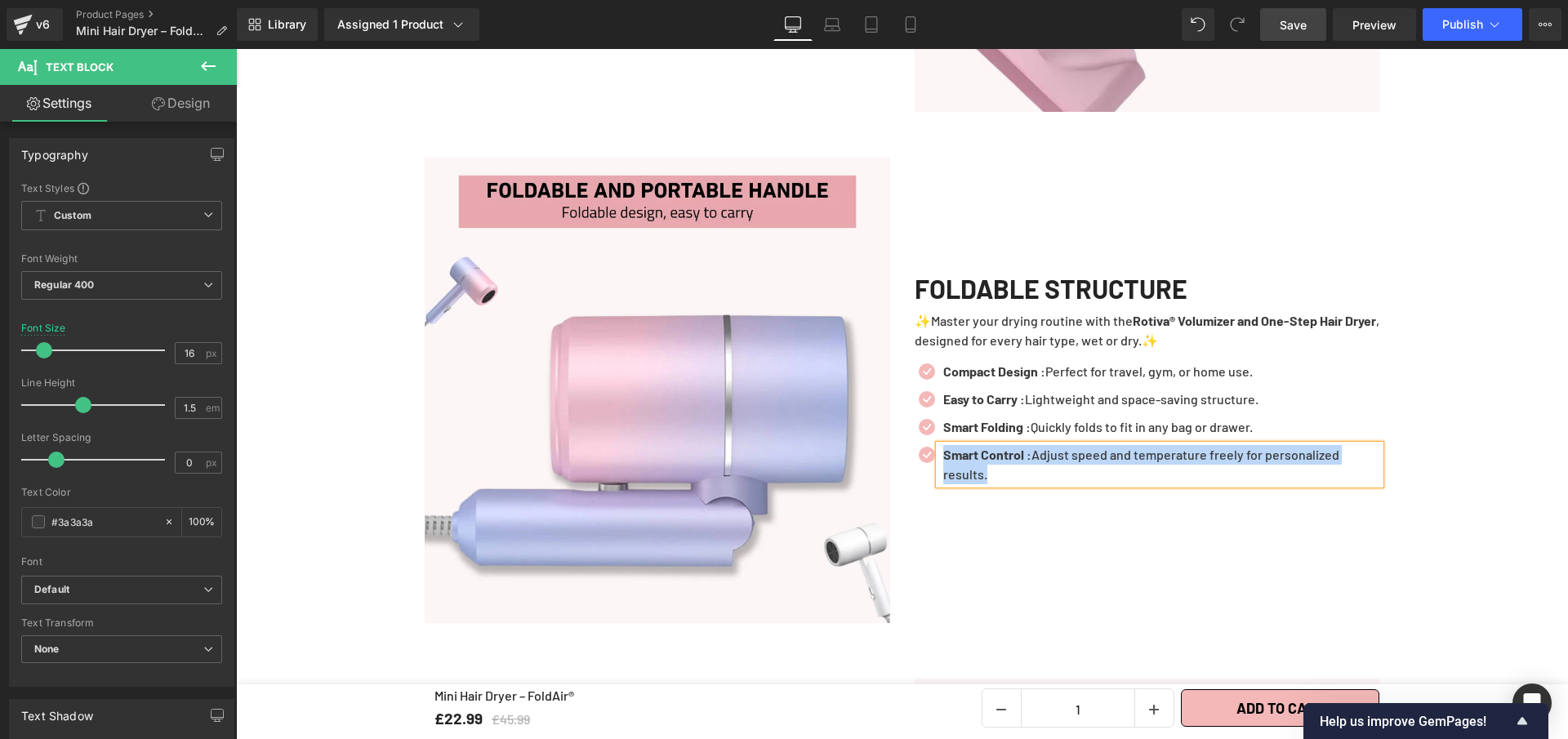
paste div
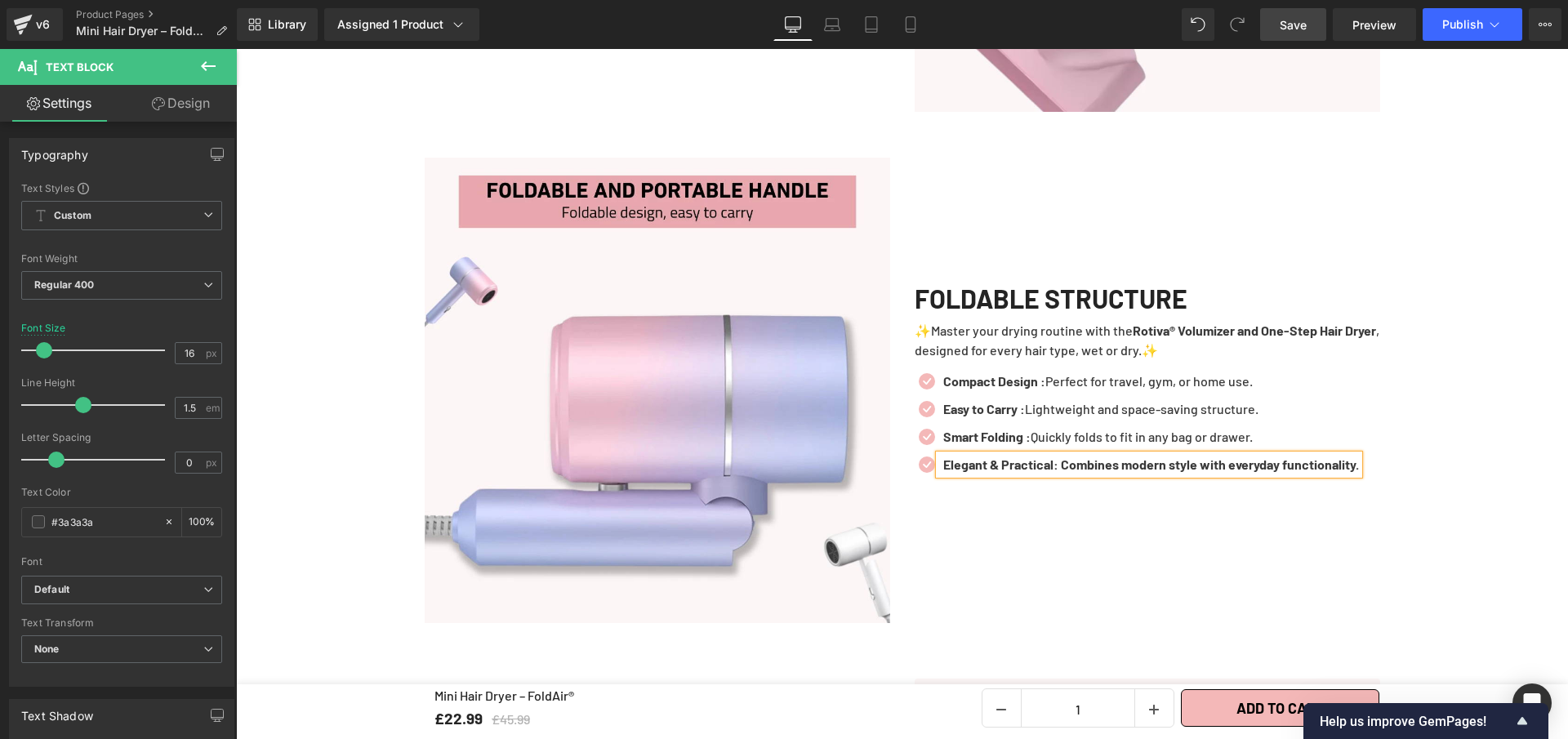
click at [1055, 457] on b "Elegant & Practical: Combines modern style with everyday functionality." at bounding box center [1151, 464] width 416 height 16
click at [1076, 459] on p "Elegant & Practical : Combines modern style with everyday functionality." at bounding box center [1153, 465] width 418 height 20
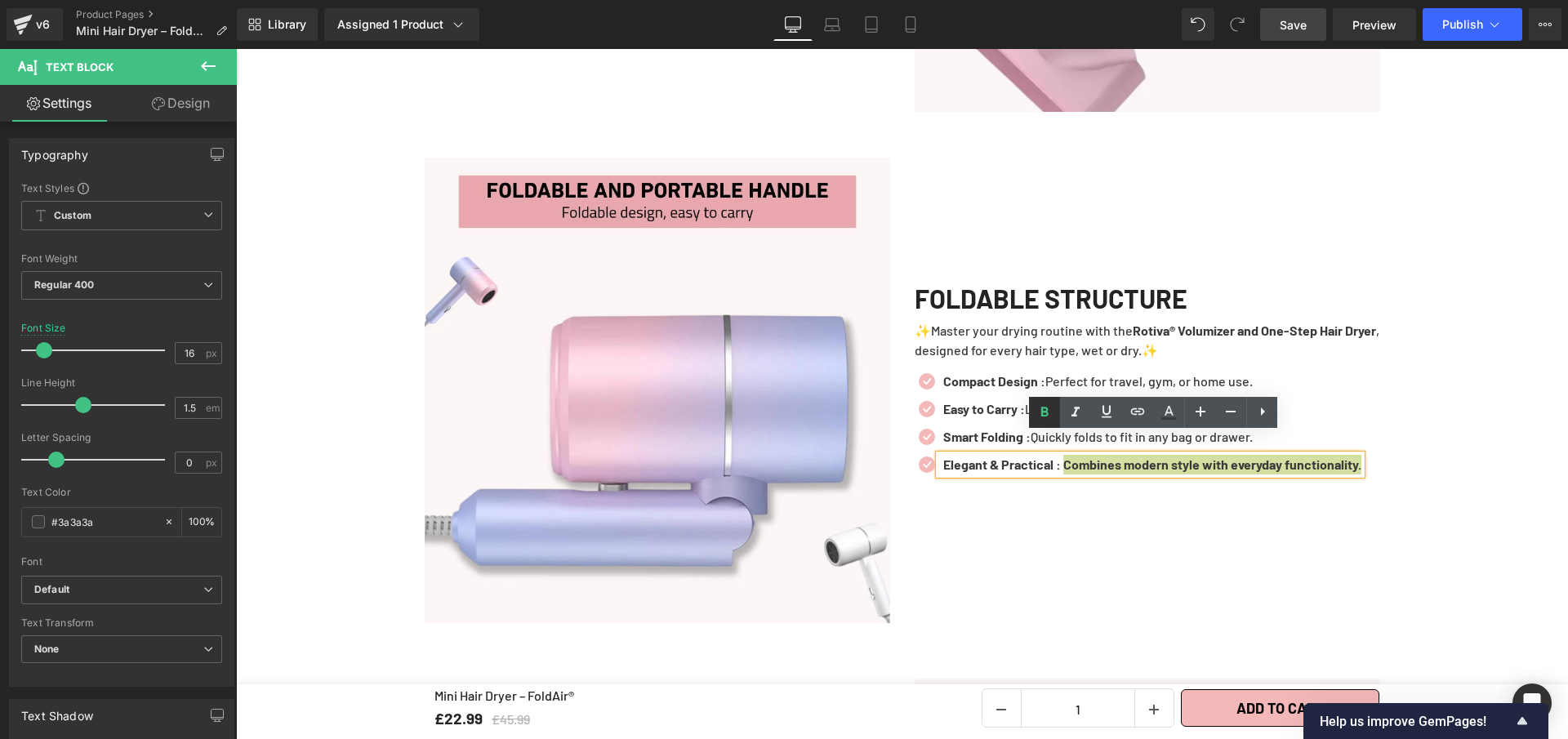
click at [1044, 413] on icon at bounding box center [1045, 413] width 20 height 20
drag, startPoint x: 1032, startPoint y: 90, endPoint x: 1313, endPoint y: 24, distance: 288.6
click at [1313, 24] on link "Save" at bounding box center [1293, 25] width 66 height 33
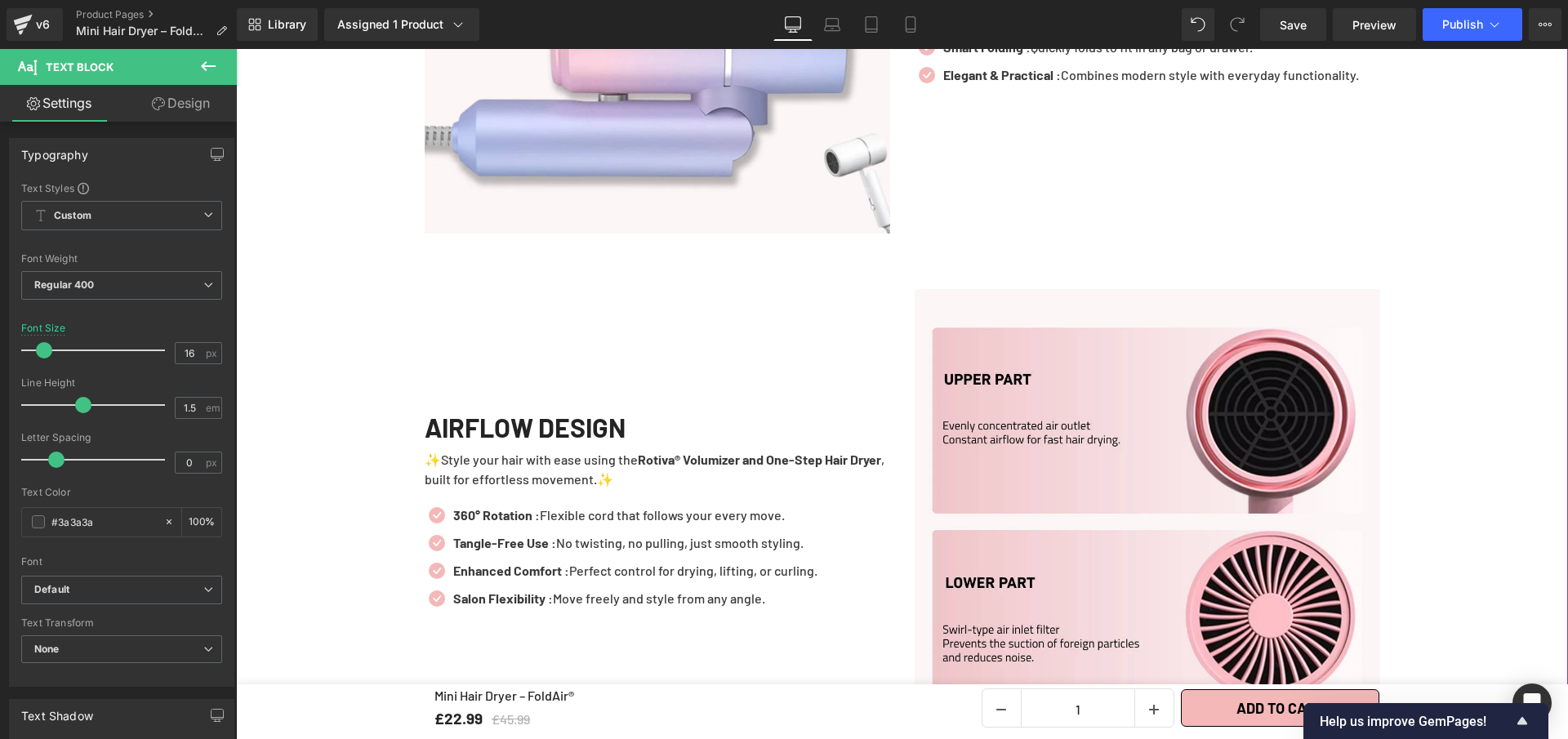
scroll to position [3391, 0]
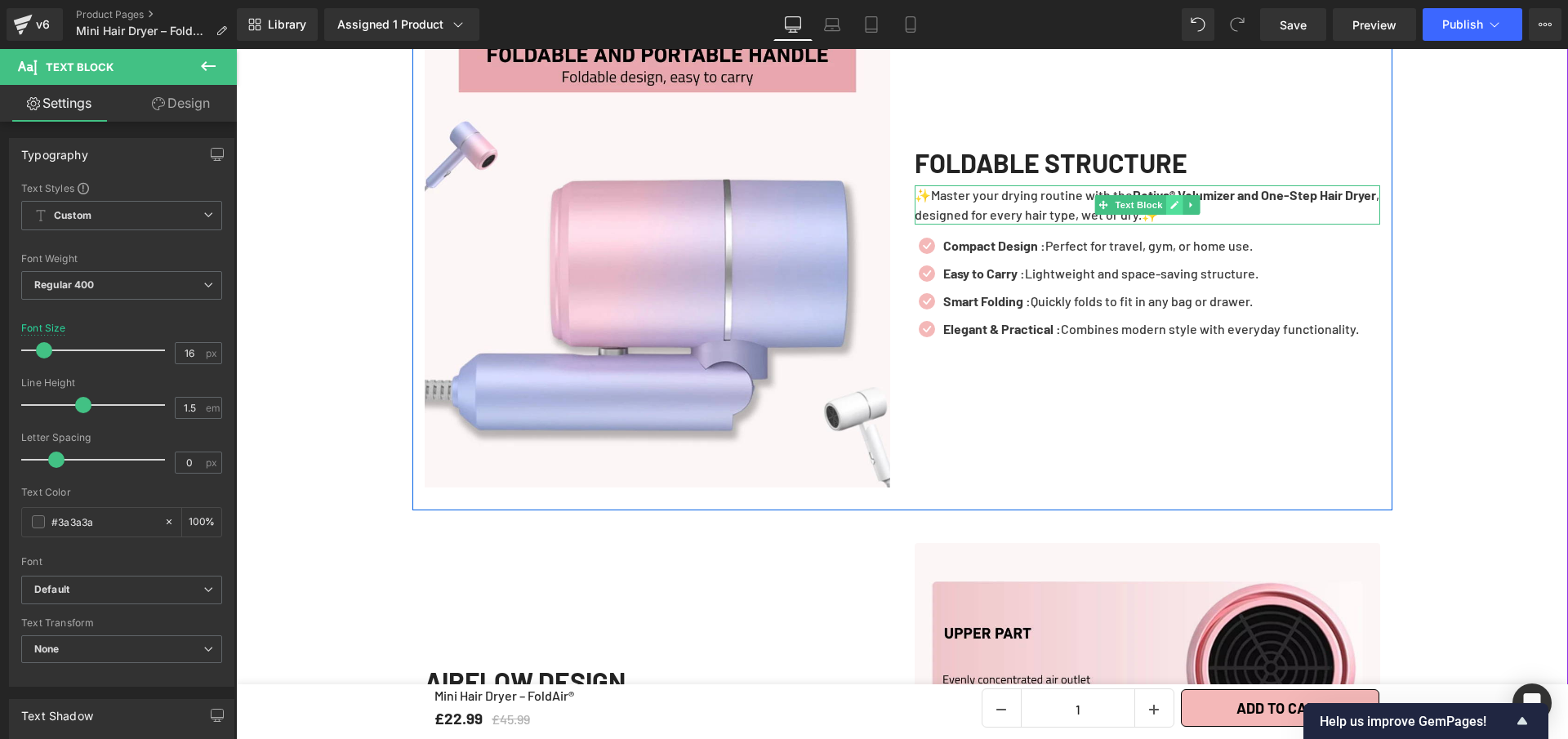
click at [1170, 200] on icon at bounding box center [1174, 205] width 9 height 10
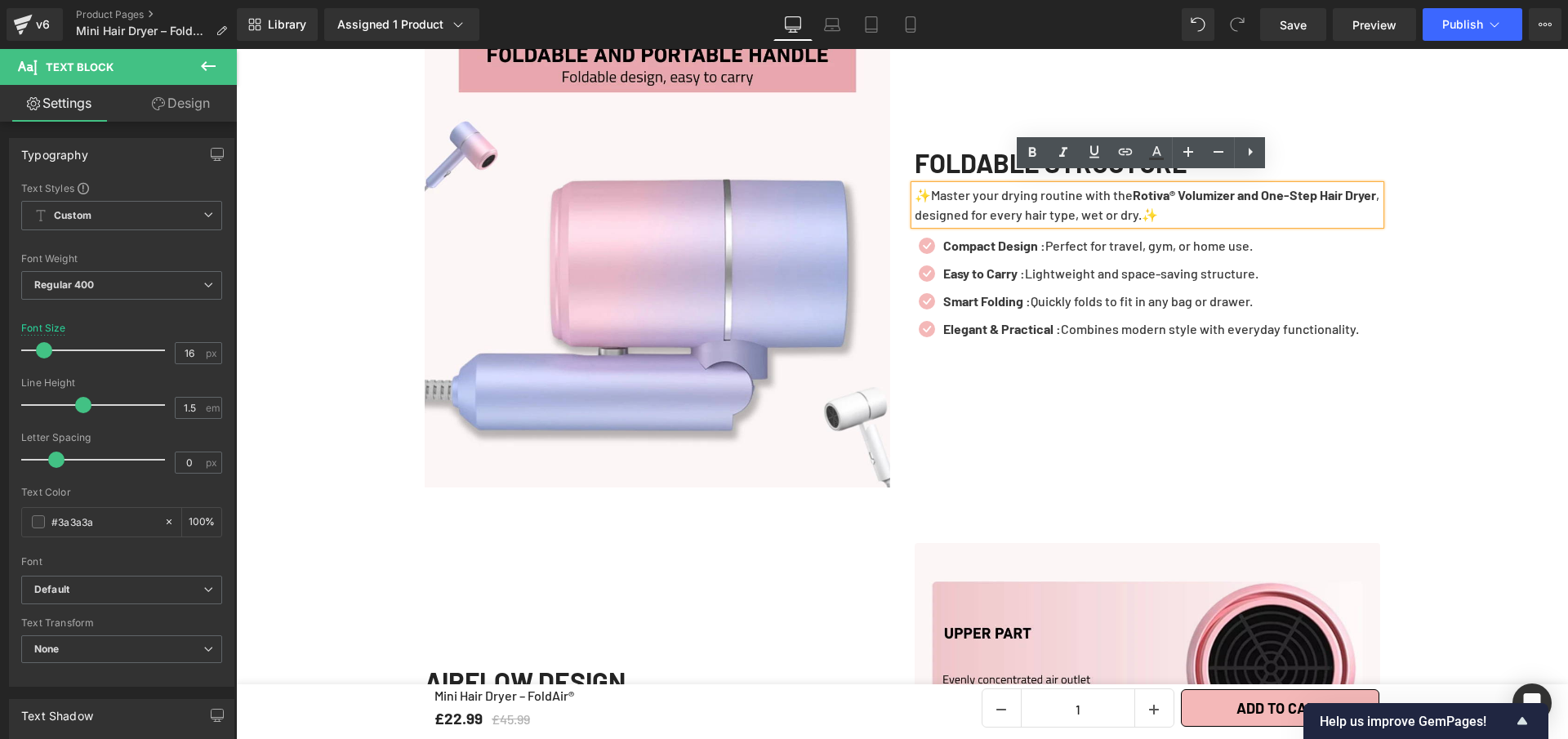
click at [1182, 211] on p "✨Master your drying routine with the Rotiva® Volumizer and One-Step Hair Dryer …" at bounding box center [1147, 205] width 465 height 39
click at [1179, 204] on p "✨Master your drying routine with the Rotiva® Volumizer and One-Step Hair Dryer …" at bounding box center [1147, 205] width 465 height 39
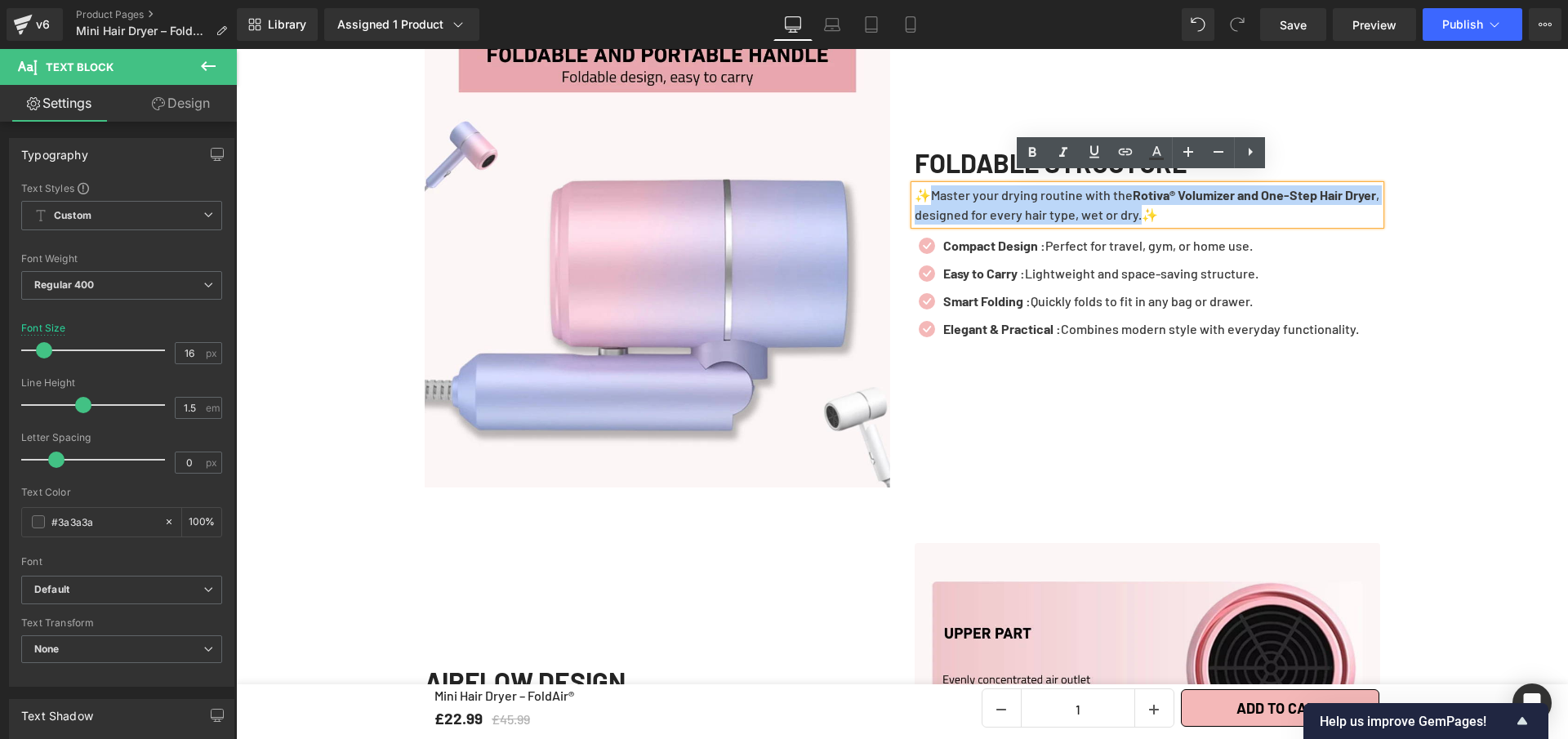
drag, startPoint x: 1182, startPoint y: 208, endPoint x: 926, endPoint y: 189, distance: 256.7
click at [929, 190] on p "✨Master your drying routine with the Rotiva® Volumizer and One-Step Hair Dryer …" at bounding box center [1147, 205] width 465 height 39
paste div
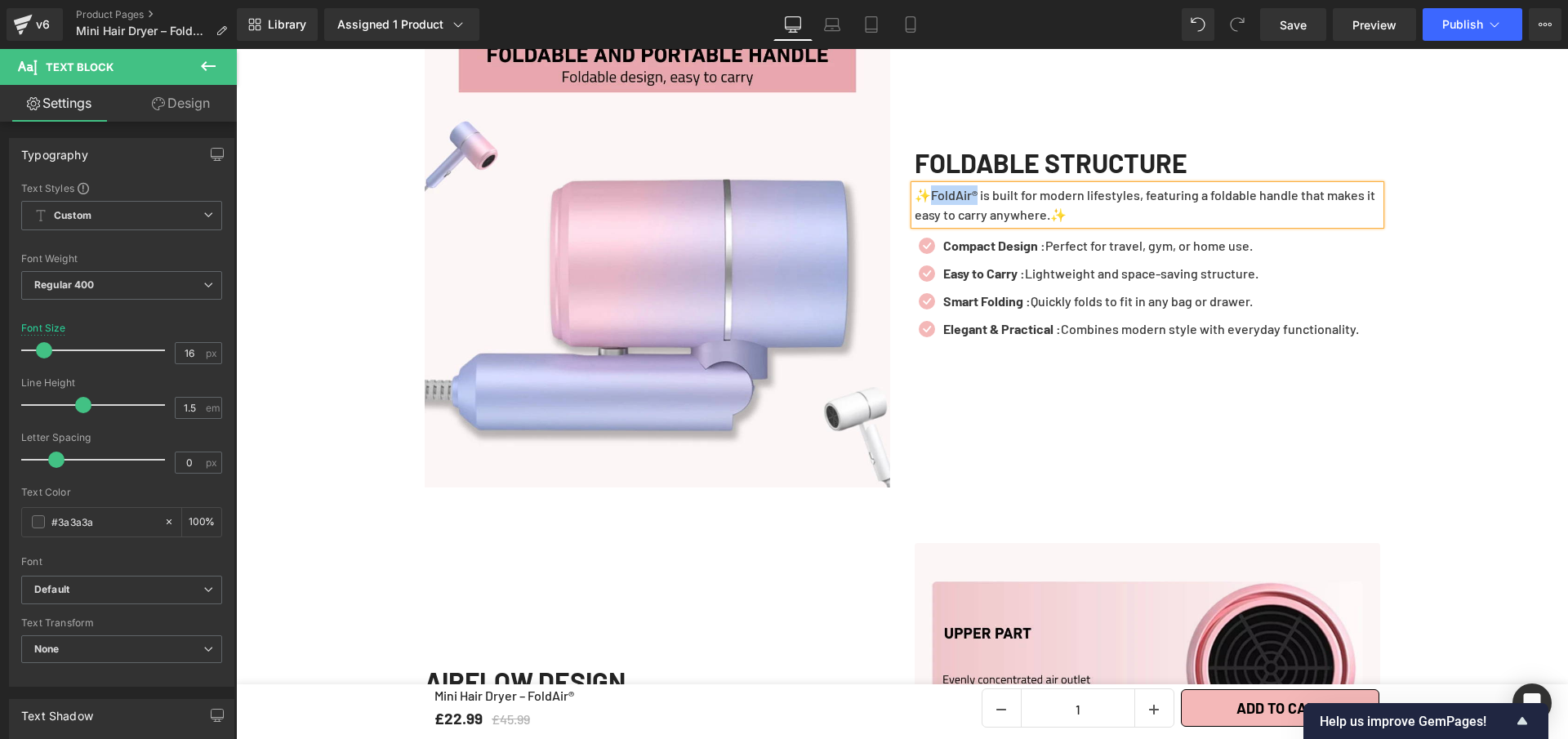
drag, startPoint x: 976, startPoint y: 184, endPoint x: 928, endPoint y: 185, distance: 48.0
click at [928, 185] on p "✨FoldAir® is built for modern lifestyles, featuring a foldable handle that make…" at bounding box center [1147, 205] width 465 height 39
click at [1024, 156] on icon at bounding box center [1032, 153] width 20 height 20
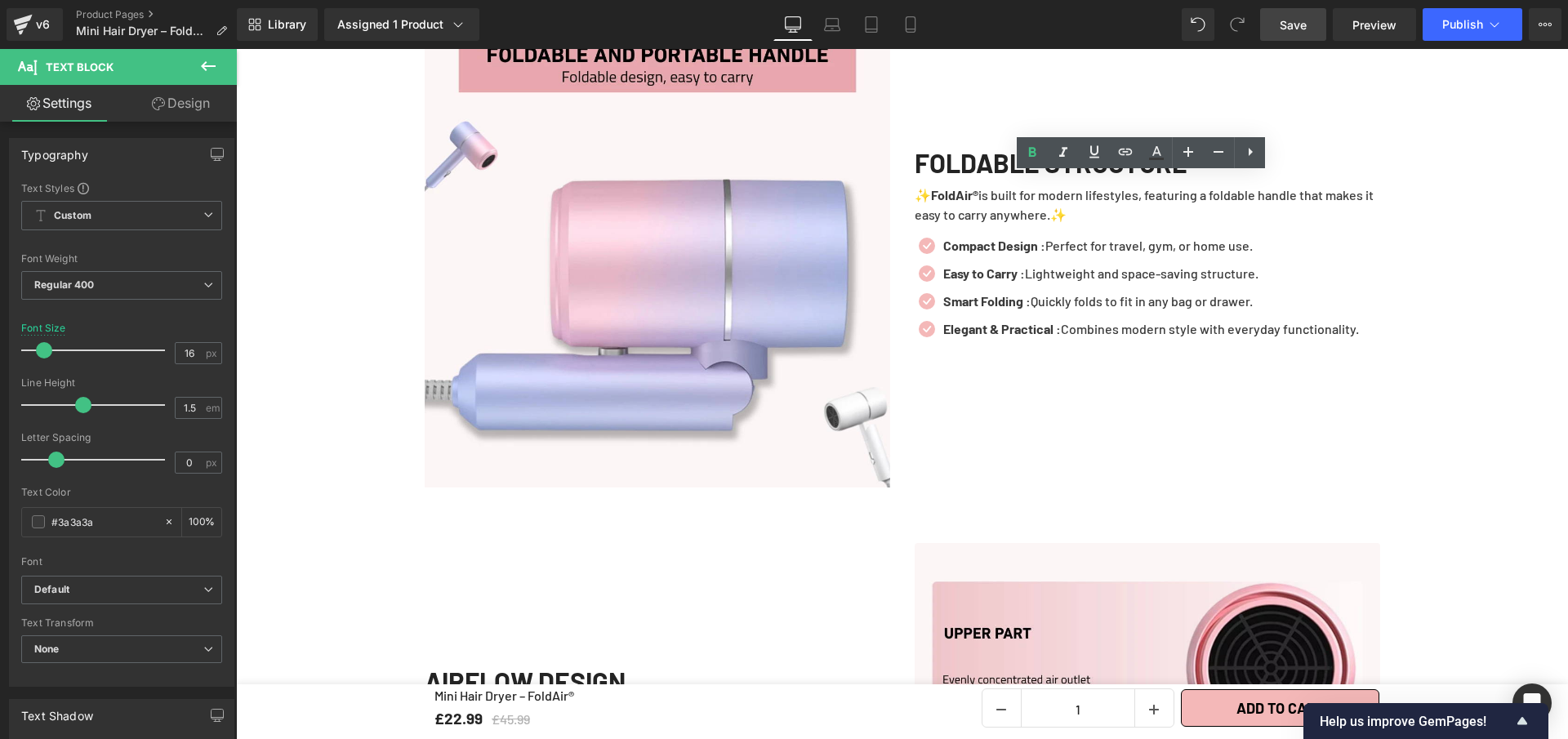
click at [1297, 29] on span "Save" at bounding box center [1293, 25] width 27 height 17
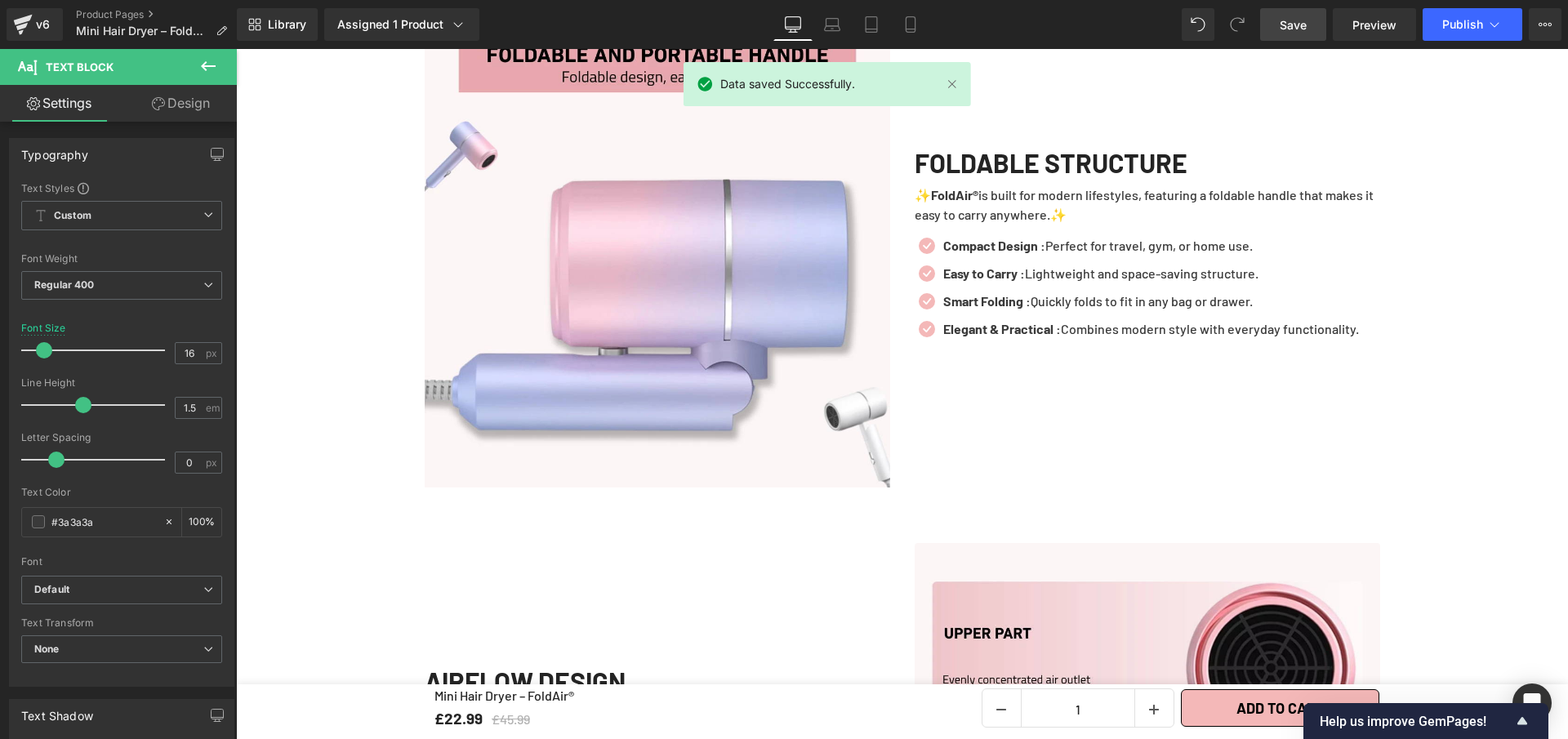
click at [1288, 26] on span "Save" at bounding box center [1293, 25] width 27 height 17
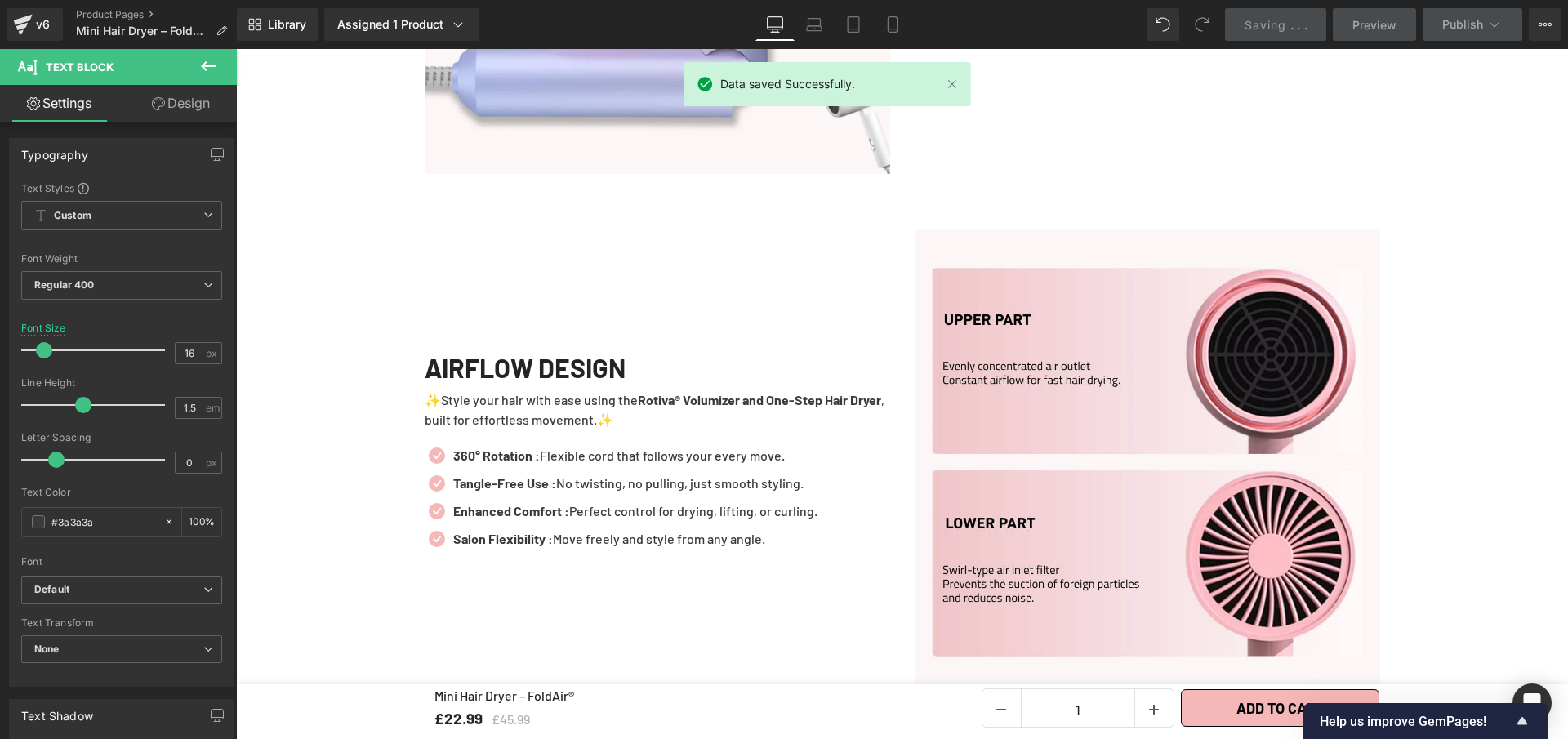
scroll to position [3711, 0]
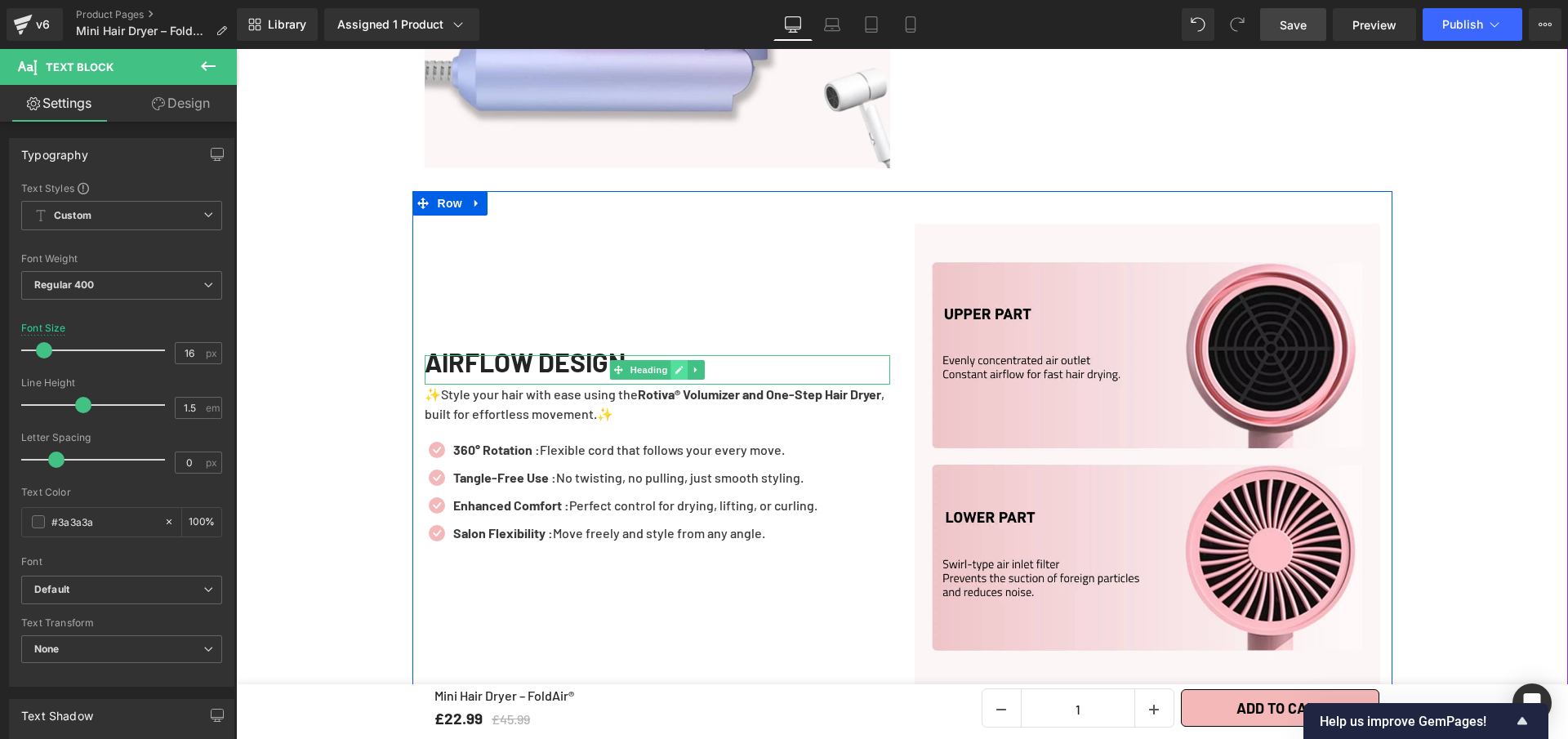
click at [671, 368] on link at bounding box center [679, 370] width 17 height 20
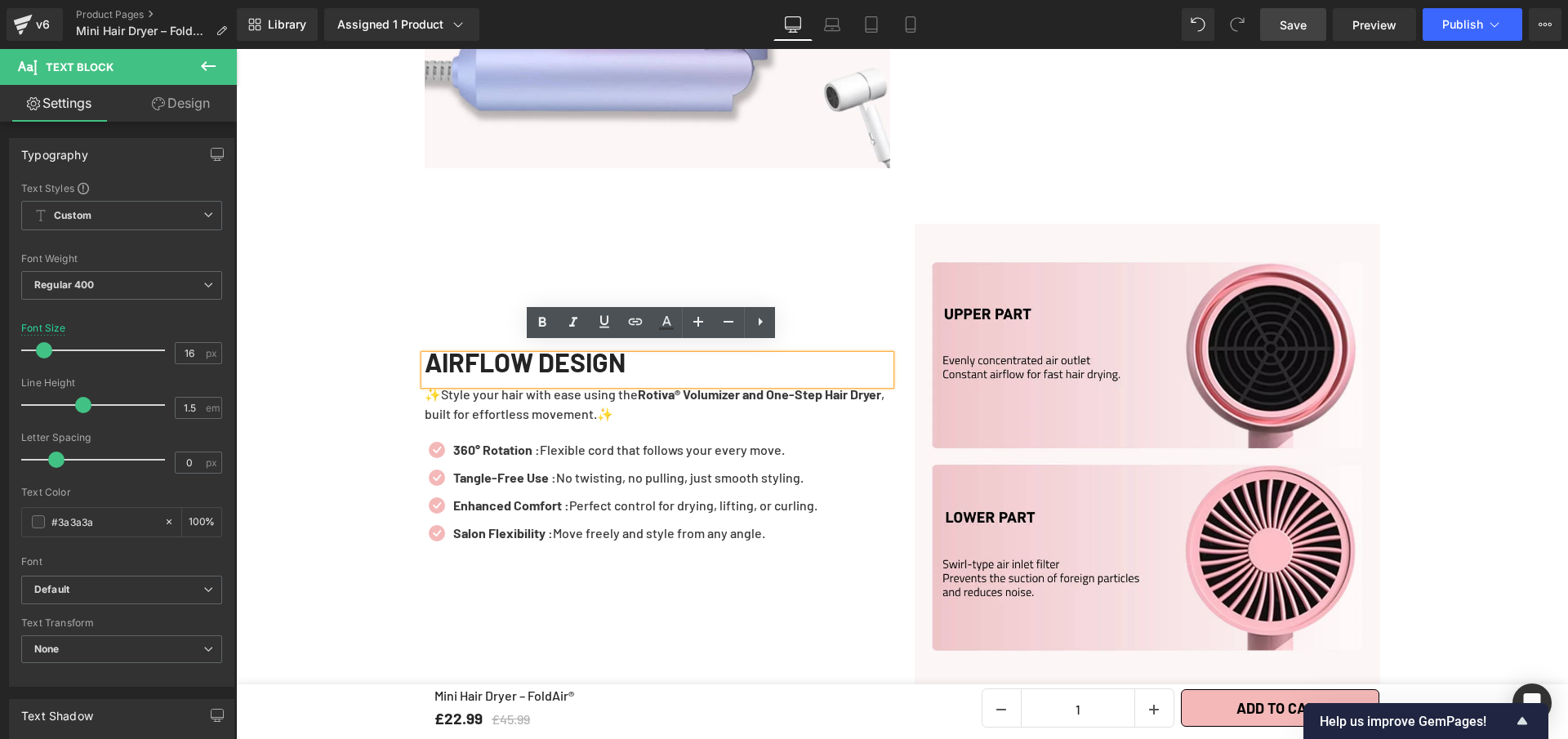
click at [671, 368] on div "AIRFLOW DESIGN" at bounding box center [657, 370] width 465 height 30
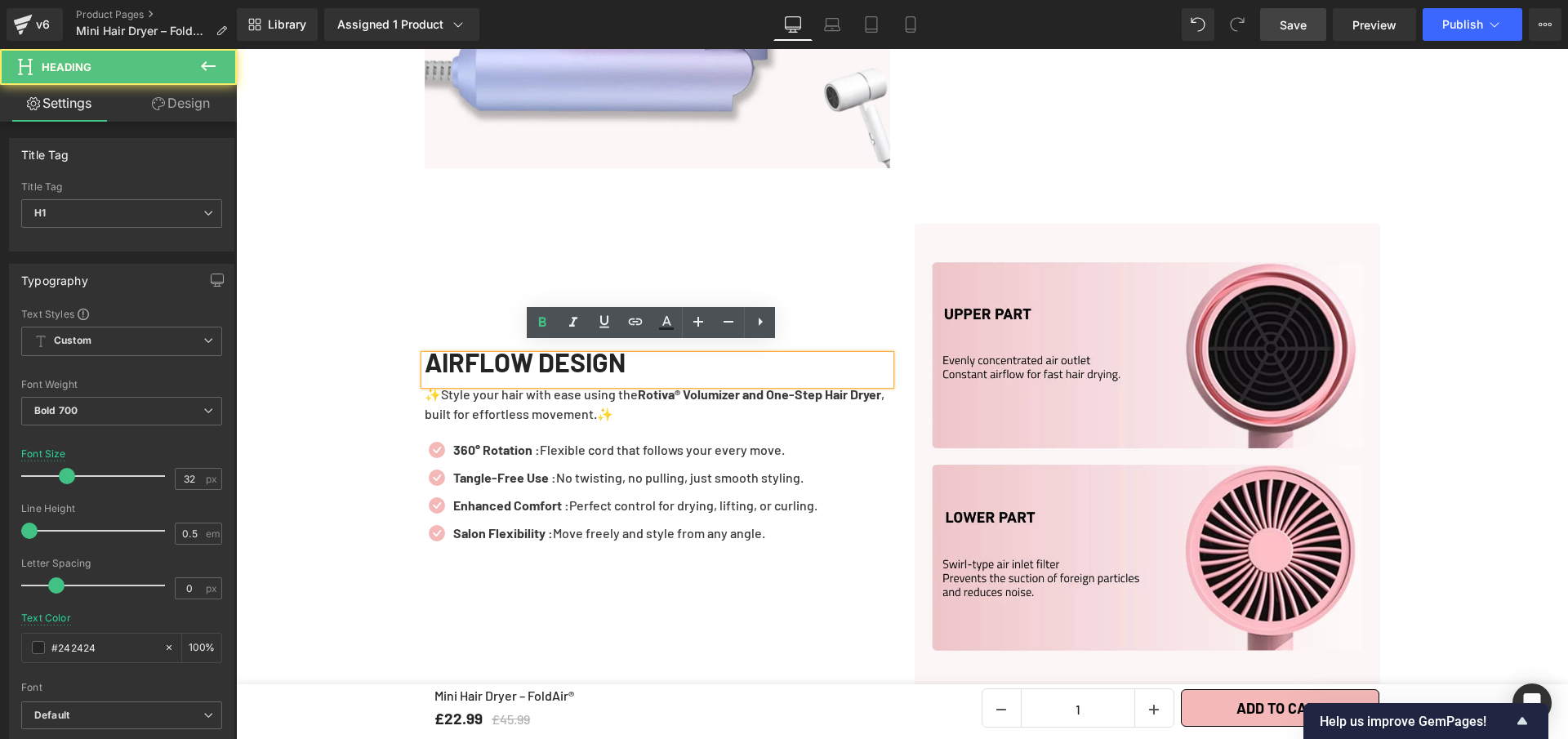
click at [671, 368] on div "AIRFLOW DESIGN" at bounding box center [657, 370] width 465 height 30
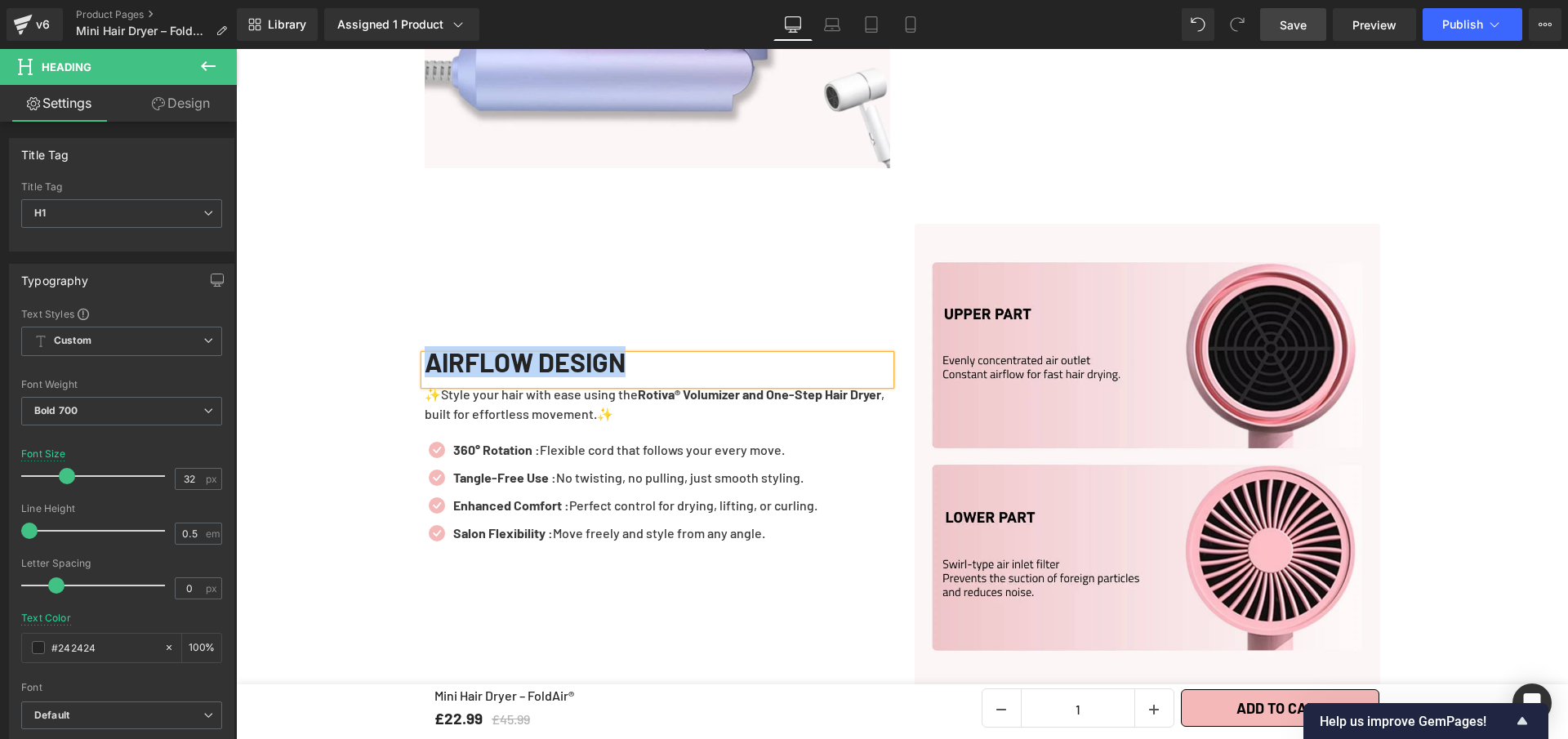
copy h1 "AIRFLOW DESIGN"
click at [1298, 28] on span "Save" at bounding box center [1293, 25] width 27 height 17
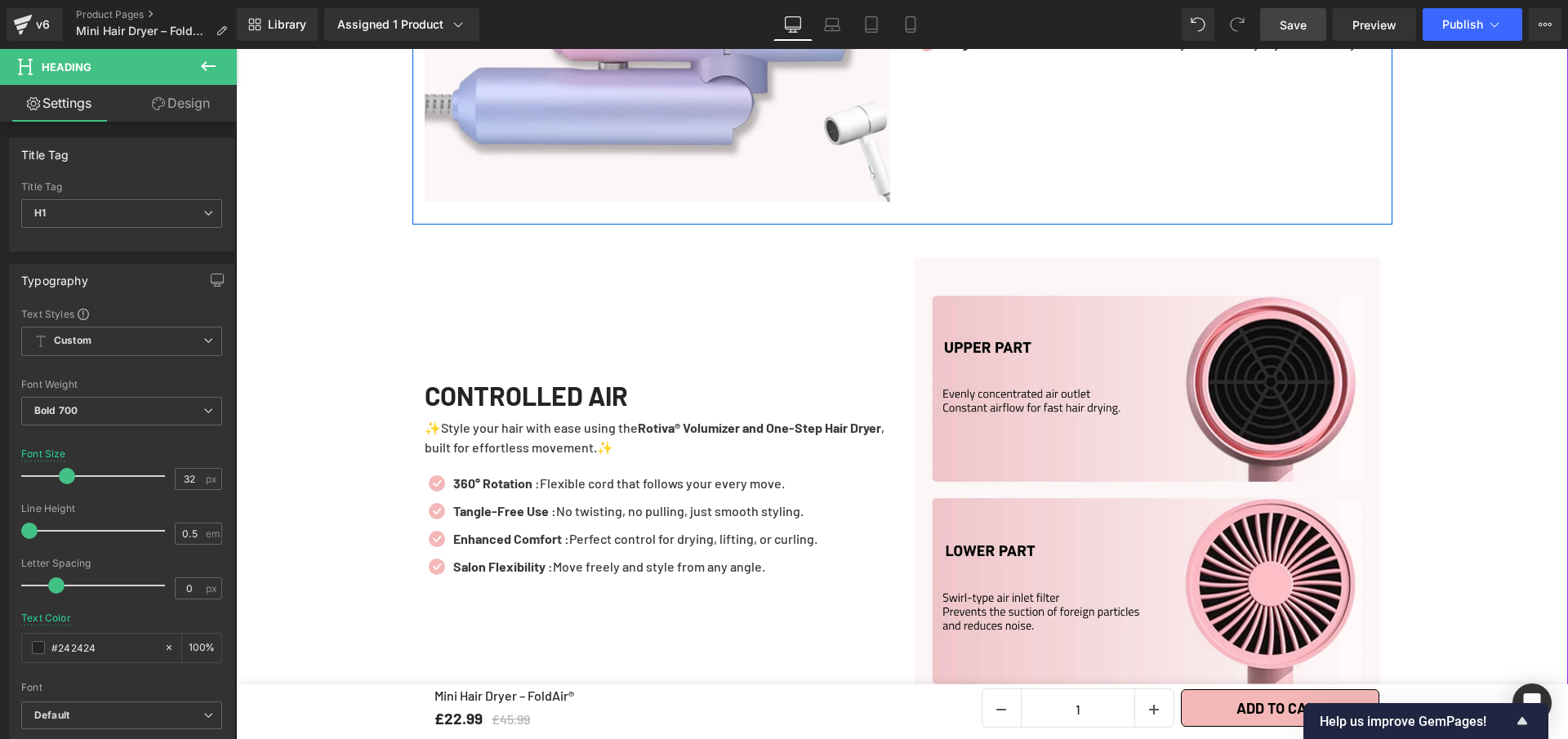
scroll to position [3797, 0]
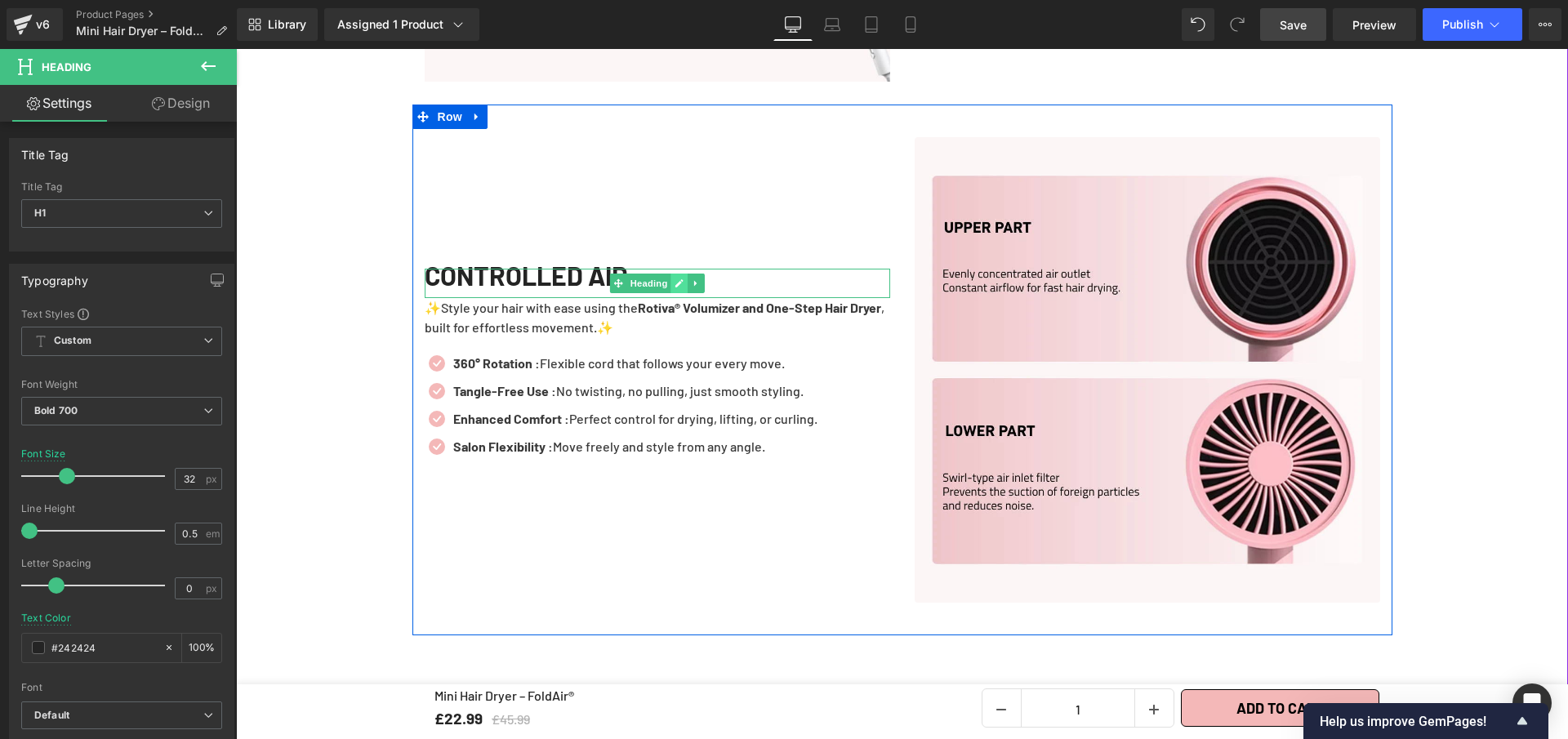
click at [675, 279] on icon at bounding box center [679, 283] width 8 height 8
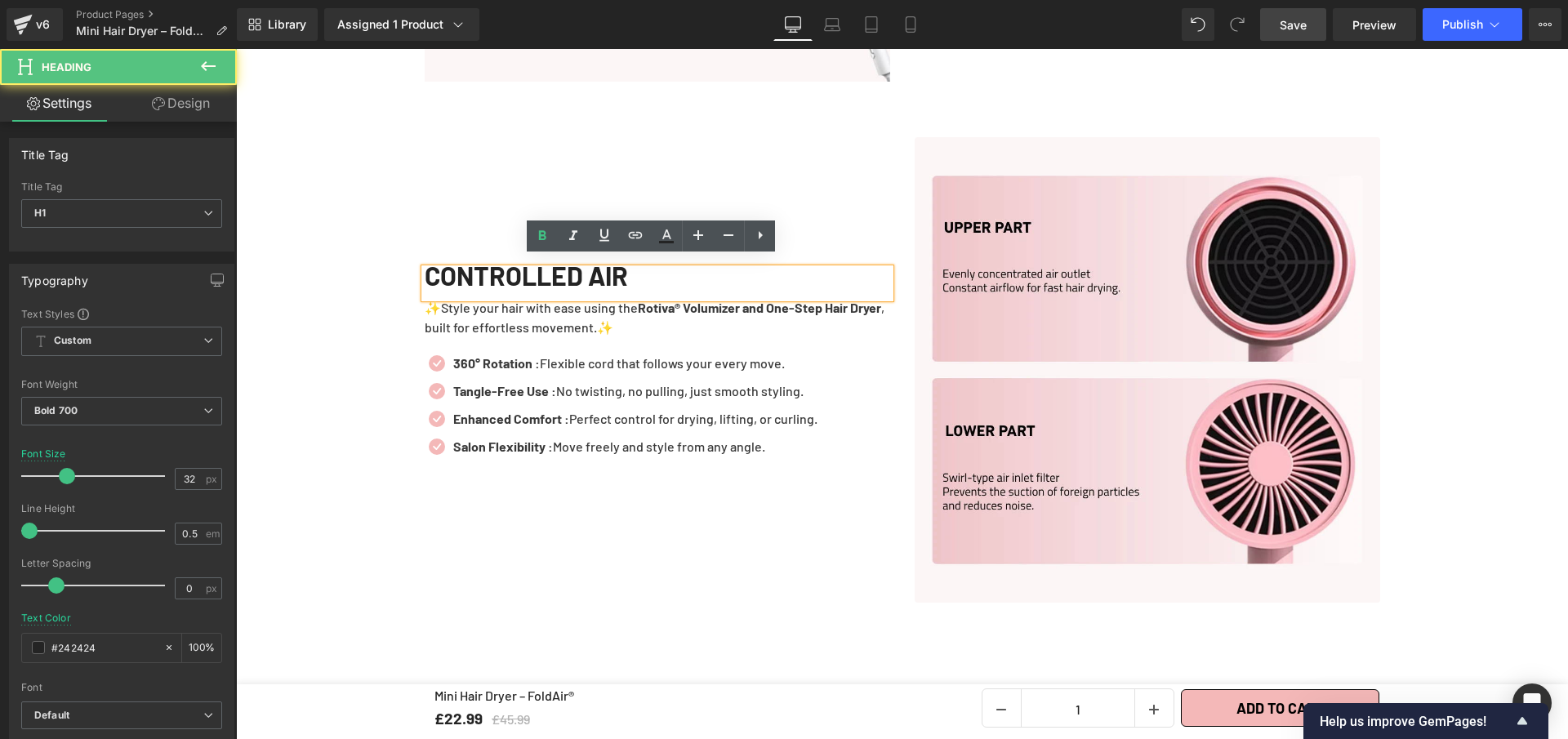
click at [674, 274] on div "CONTROLLED AIR" at bounding box center [657, 284] width 465 height 30
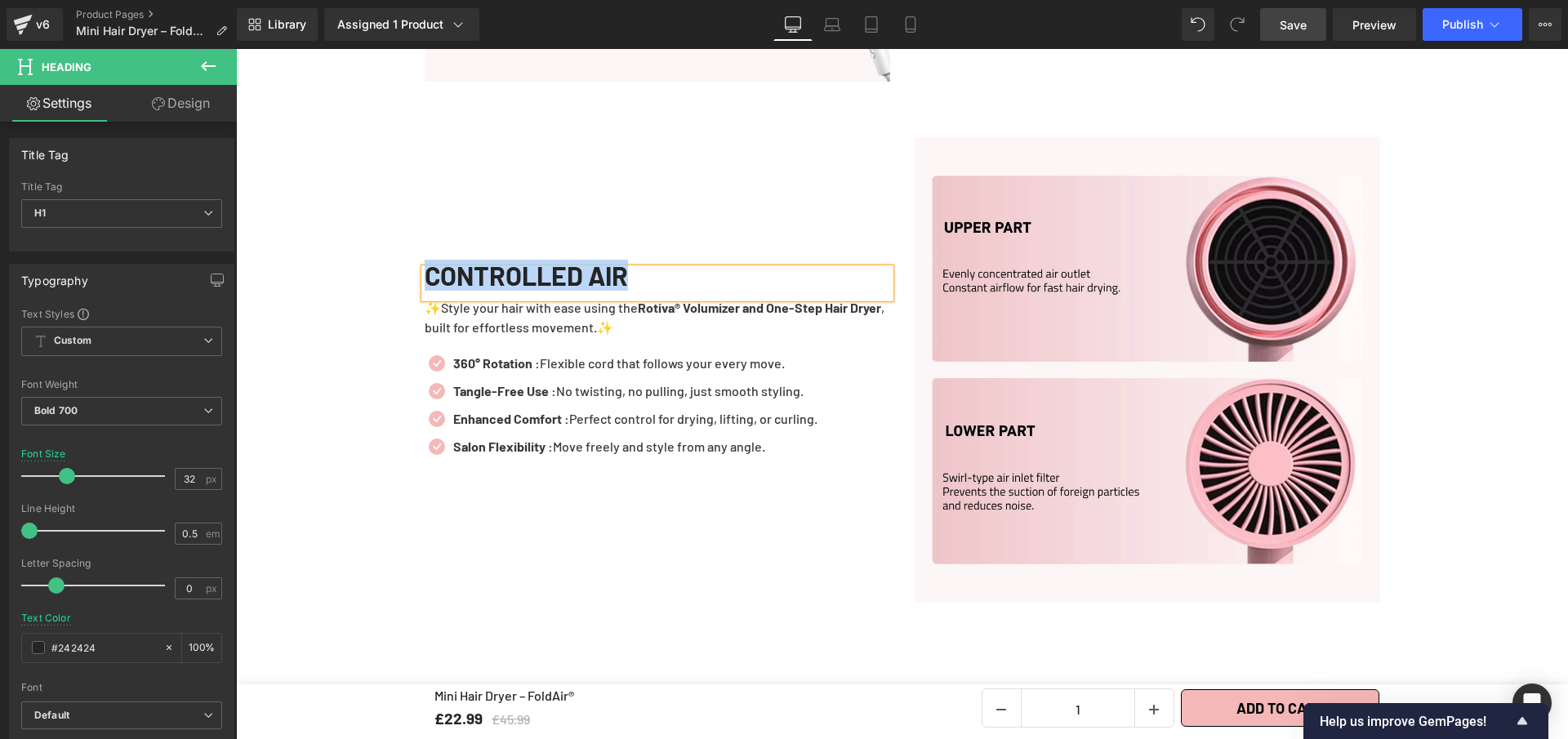
copy h1 "CONTROLLED AIR"
click at [680, 317] on icon at bounding box center [684, 322] width 8 height 8
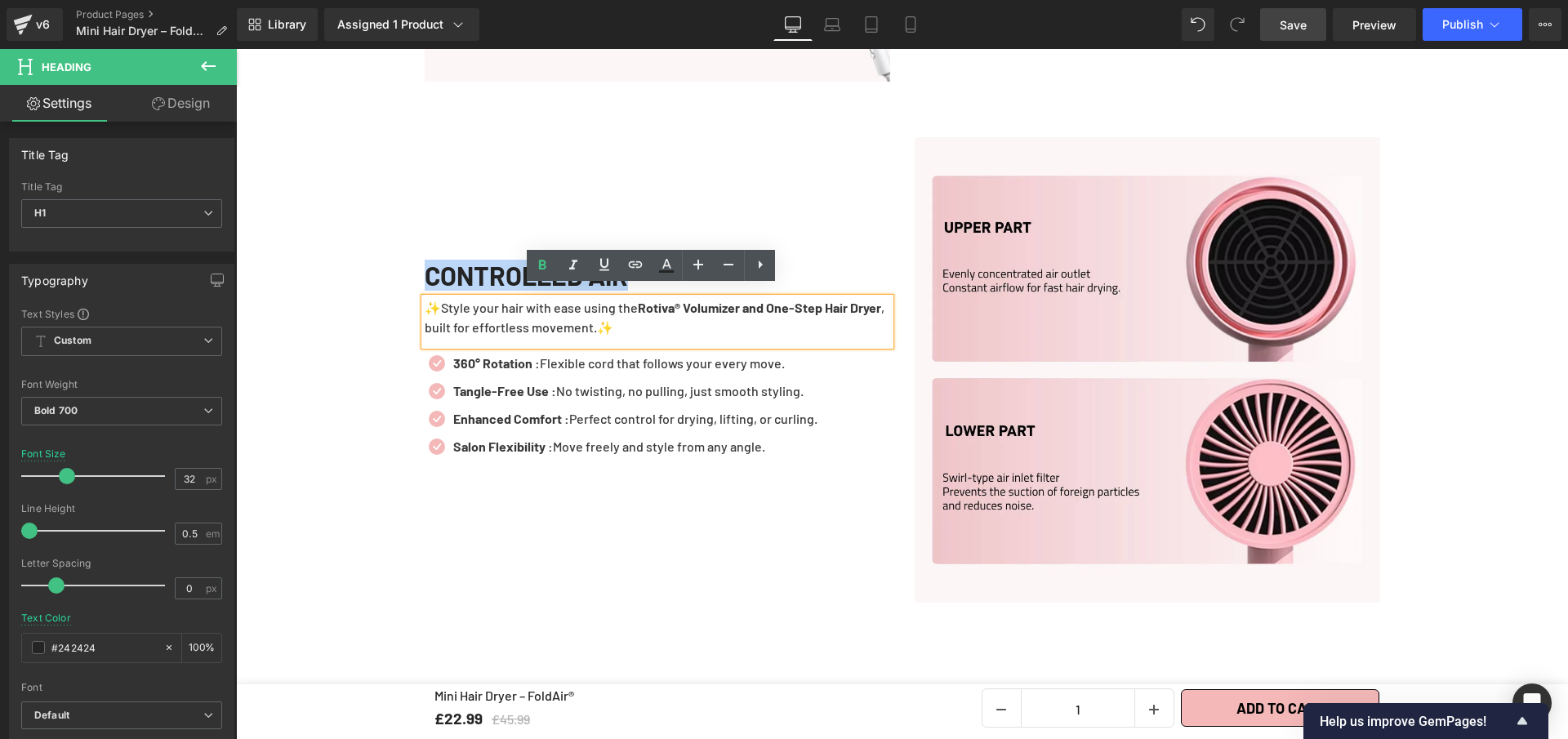
click at [626, 320] on p "✨Style your hair with ease using the Rotiva® Volumizer and One-Step Hair Dryer …" at bounding box center [657, 317] width 465 height 39
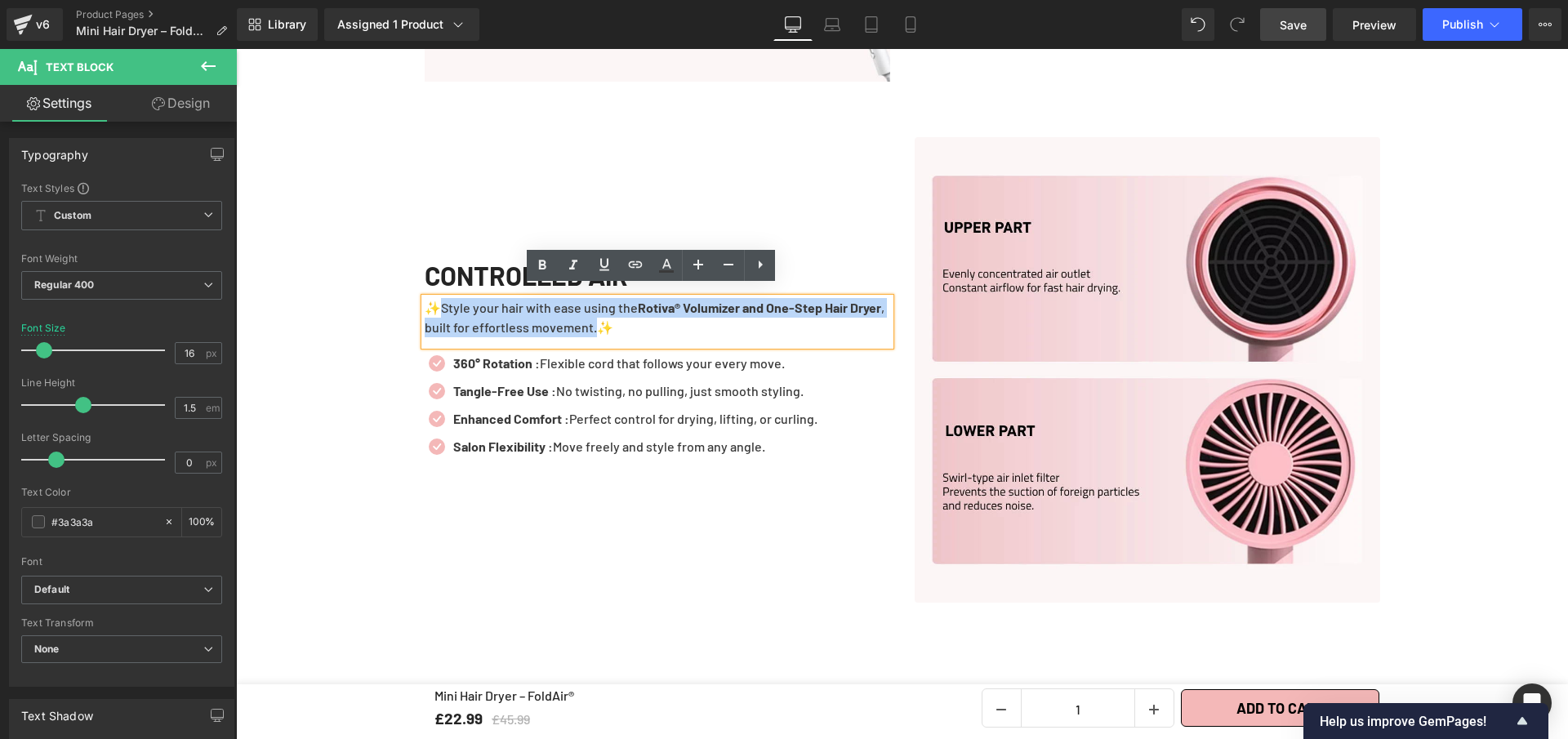
drag, startPoint x: 626, startPoint y: 320, endPoint x: 433, endPoint y: 302, distance: 193.8
click at [433, 302] on p "✨Style your hair with ease using the Rotiva® Volumizer and One-Step Hair Dryer …" at bounding box center [657, 317] width 465 height 39
paste div
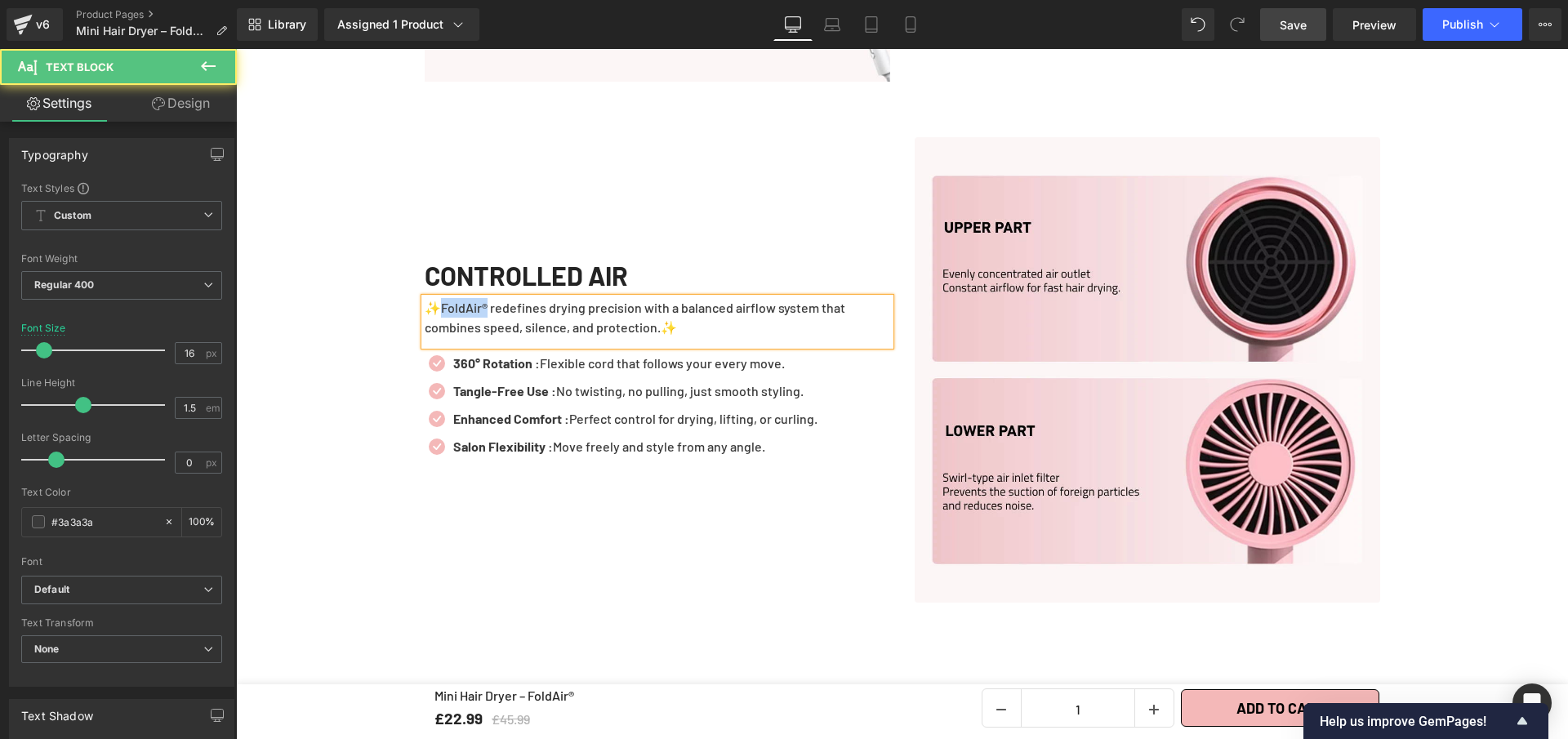
drag, startPoint x: 482, startPoint y: 299, endPoint x: 437, endPoint y: 299, distance: 45.0
click at [437, 299] on p "✨FoldAir® redefines drying precision with a balanced airflow system that combin…" at bounding box center [657, 317] width 465 height 39
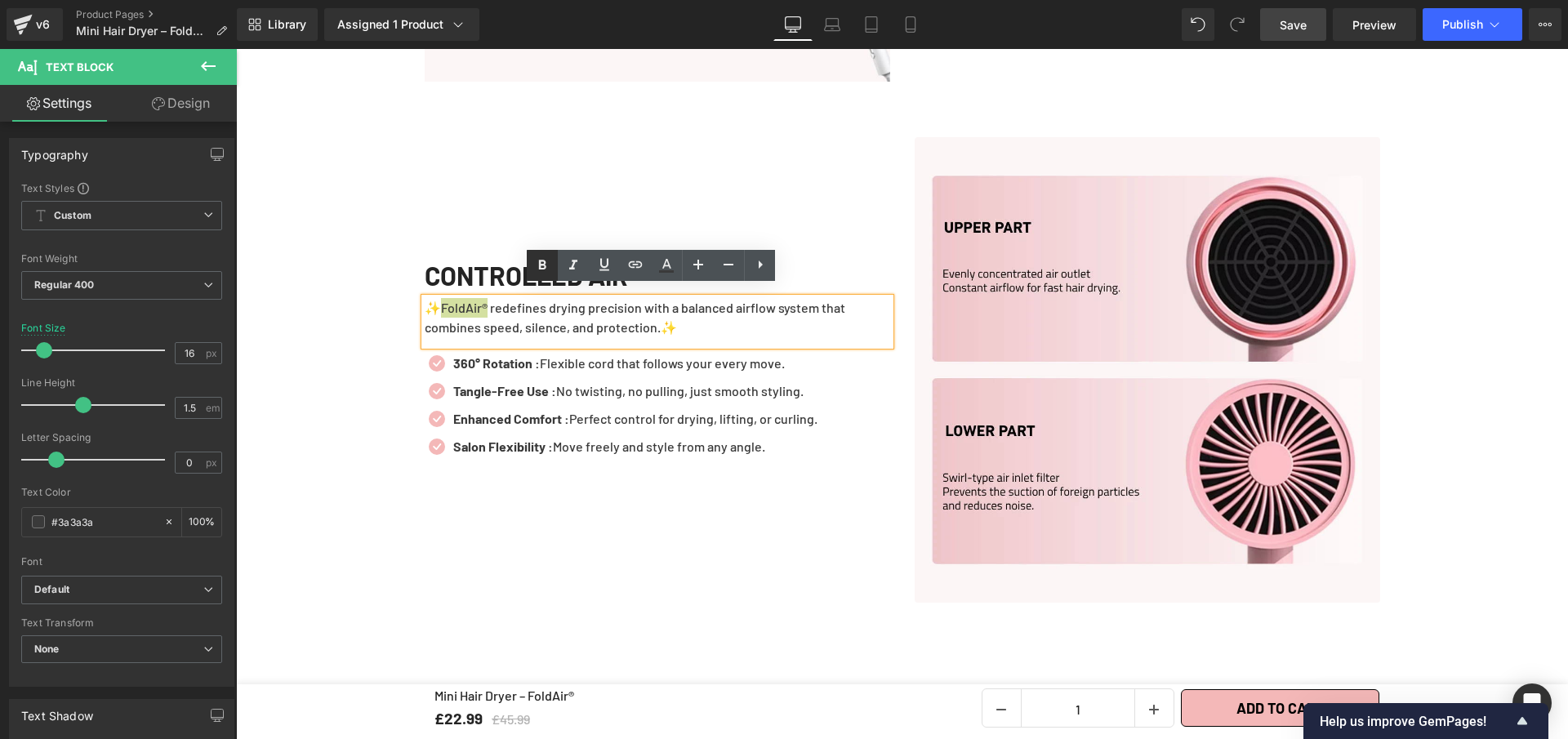
click at [541, 266] on icon at bounding box center [542, 265] width 7 height 10
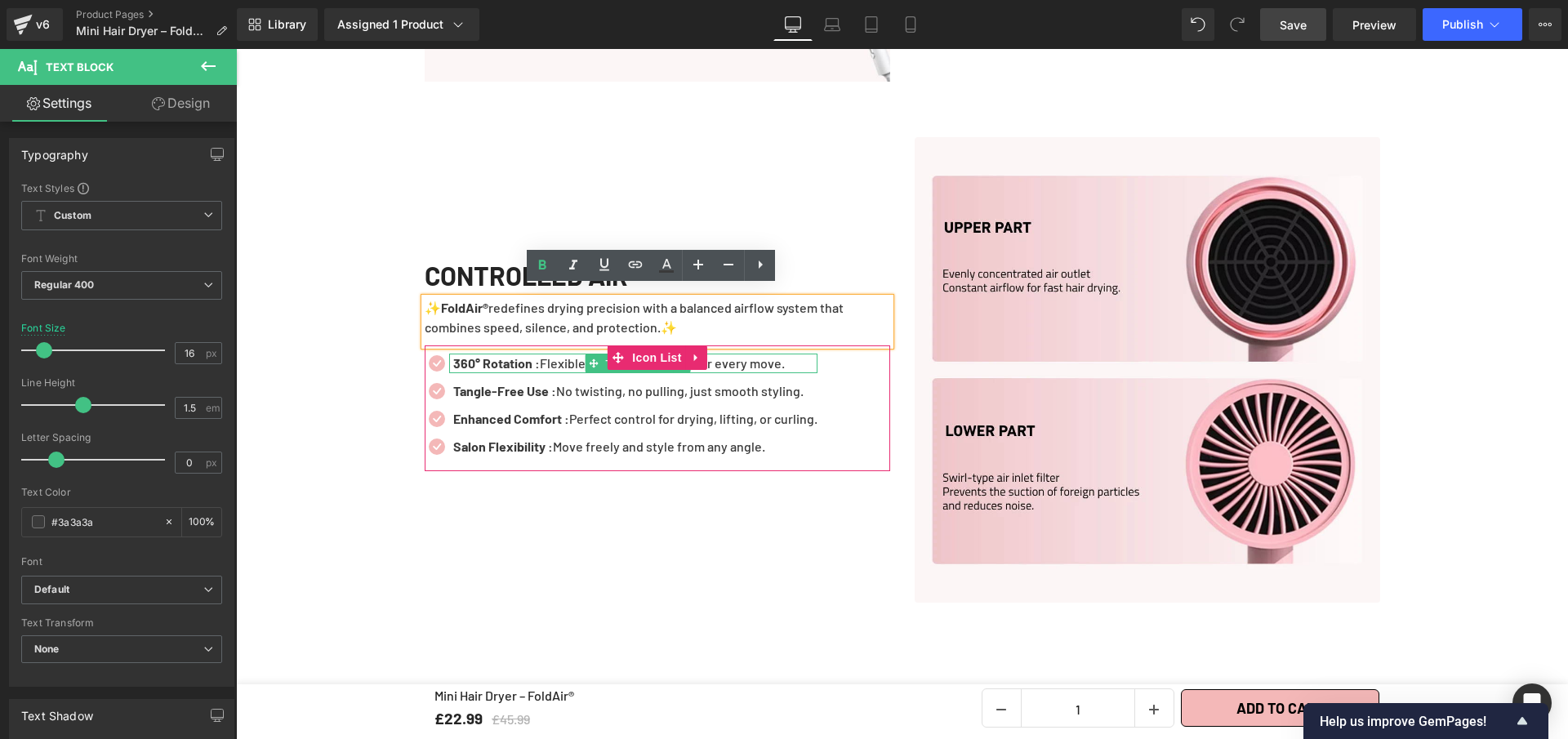
click at [718, 354] on p "360° Rotation : Flexible cord that follows your every move." at bounding box center [636, 363] width 364 height 20
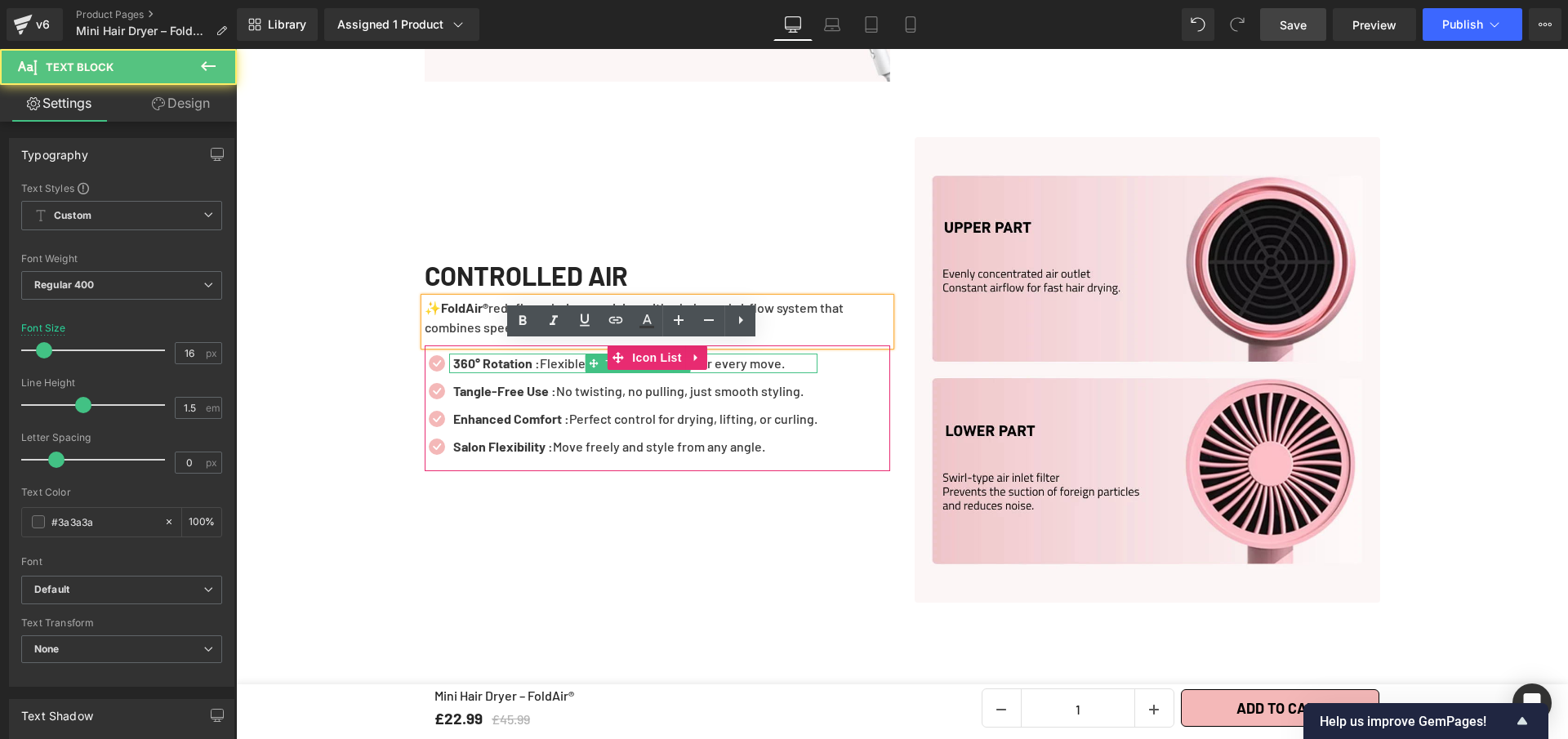
click at [720, 358] on p "360° Rotation : Flexible cord that follows your every move." at bounding box center [636, 363] width 364 height 20
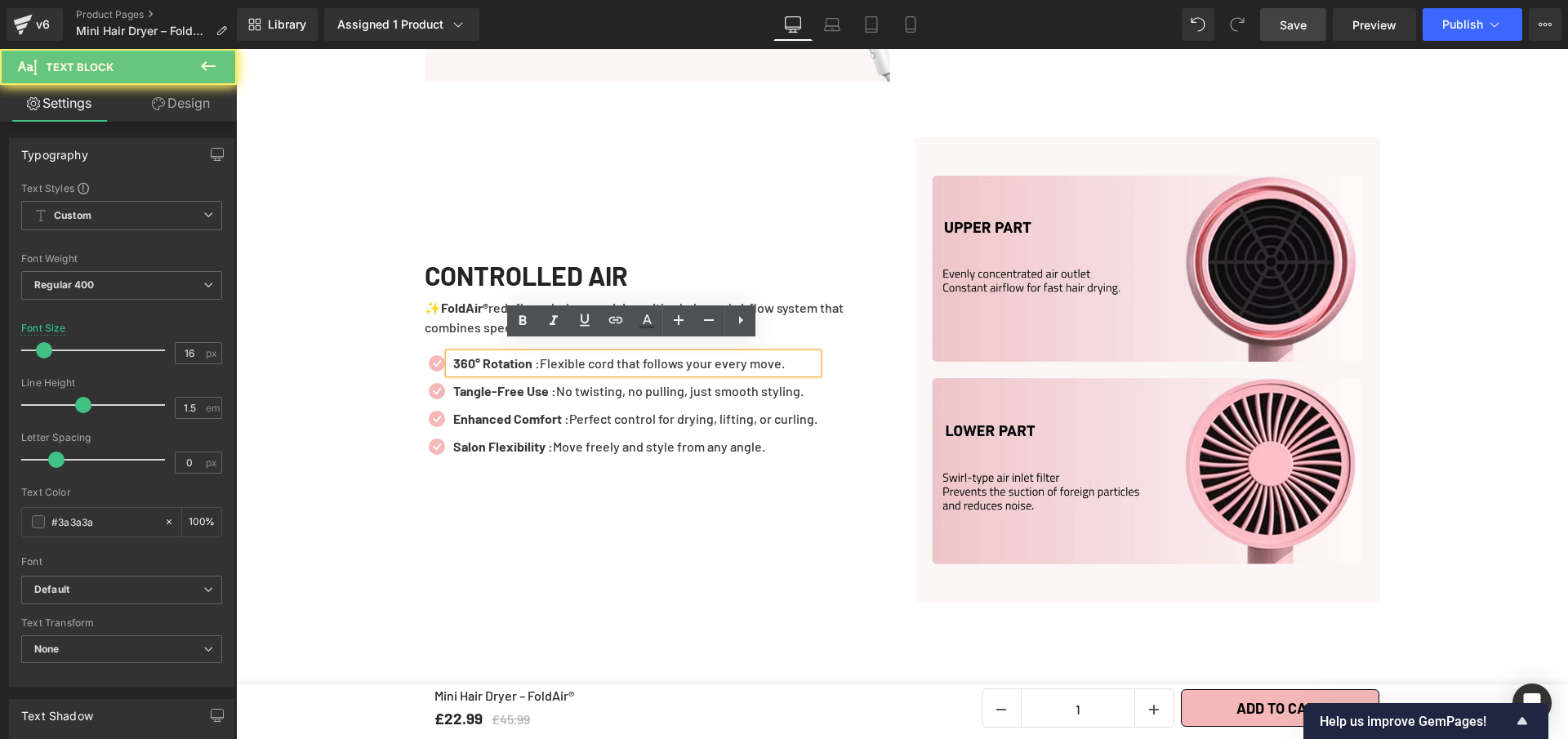
click at [720, 358] on p "360° Rotation : Flexible cord that follows your every move." at bounding box center [636, 363] width 364 height 20
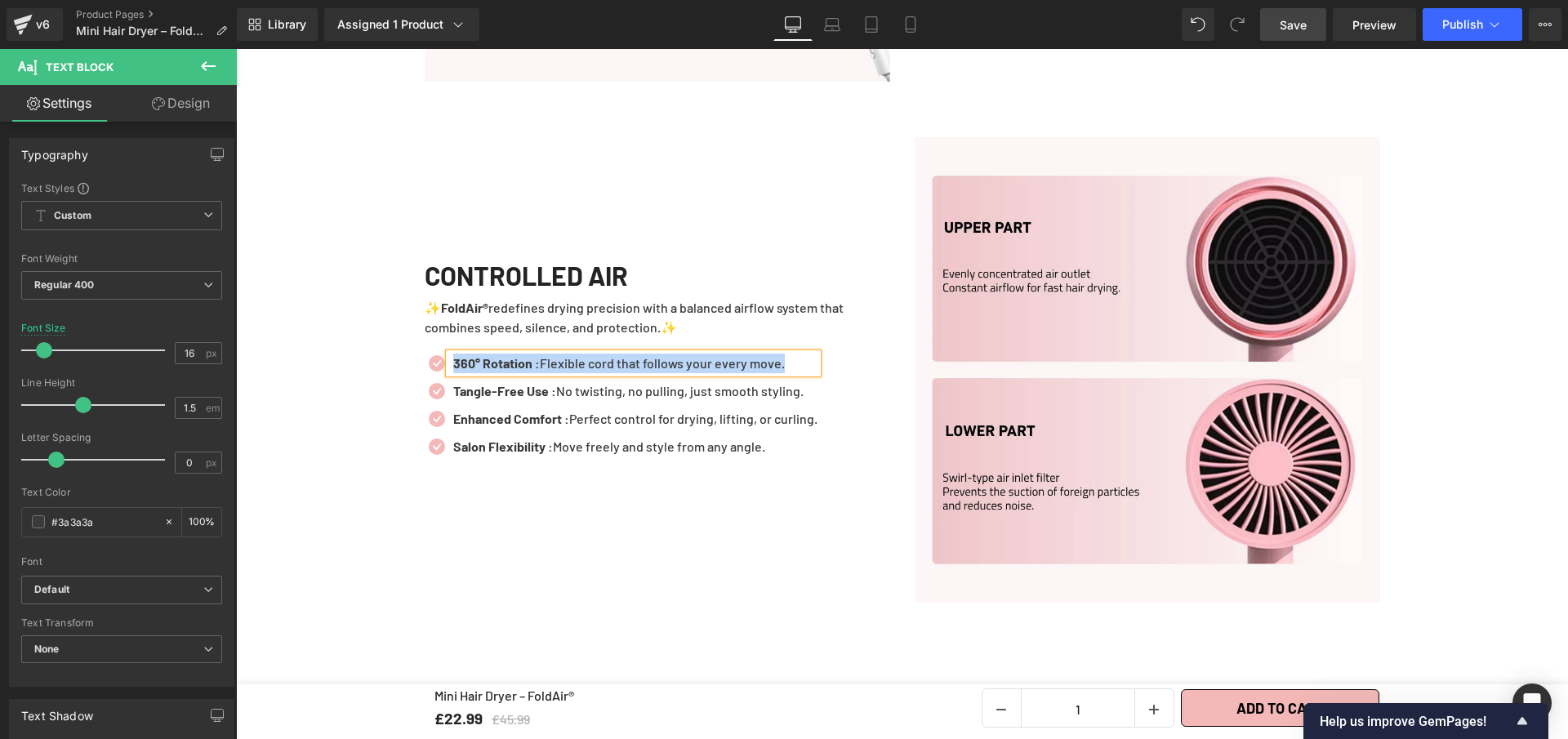
paste div
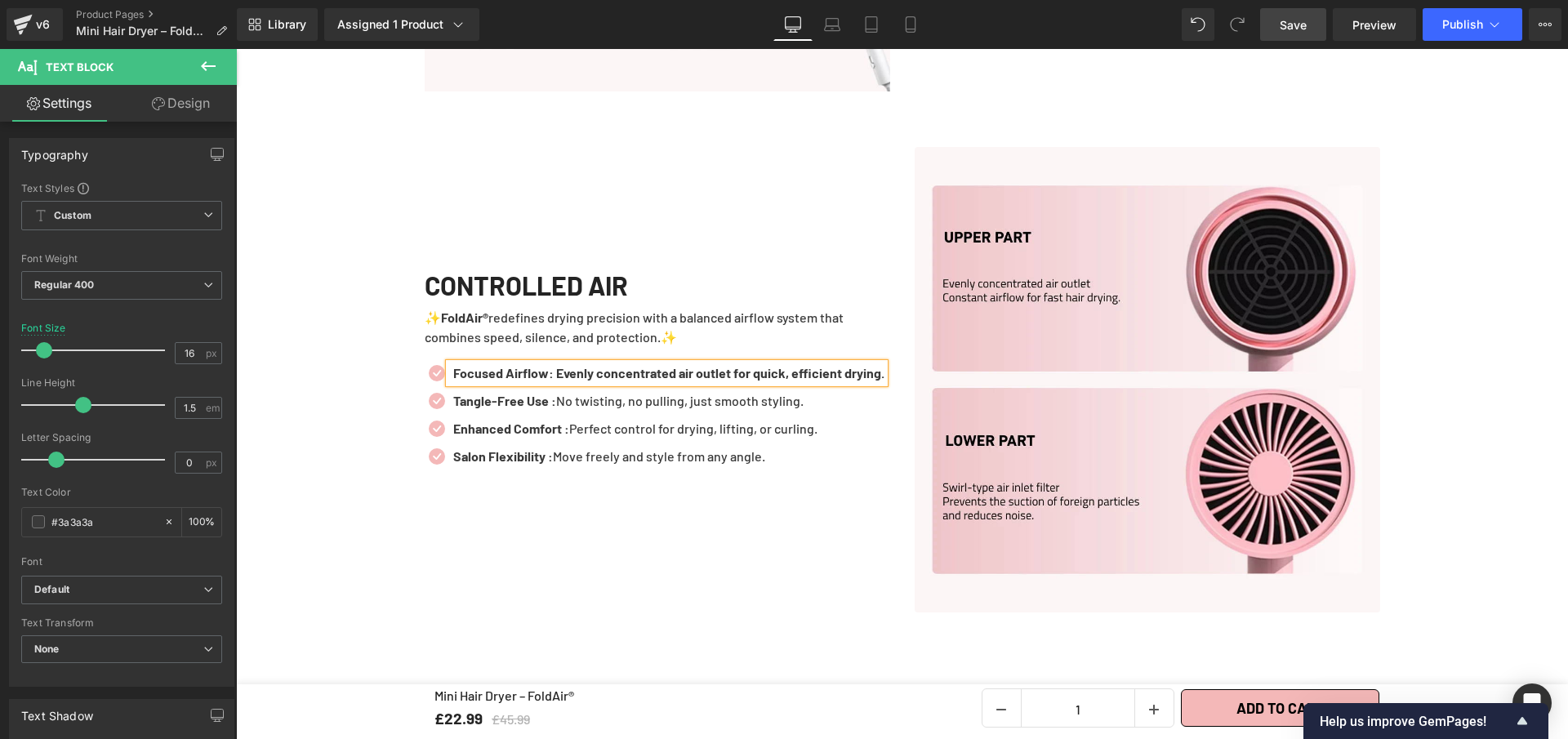
click at [548, 365] on b "Focused Airflow: Evenly concentrated air outlet for quick, efficient drying." at bounding box center [670, 372] width 432 height 16
drag, startPoint x: 560, startPoint y: 354, endPoint x: 569, endPoint y: 368, distance: 16.6
click at [569, 368] on p "Focused Airflow : Evenly concentrated air outlet for quick, efficient drying." at bounding box center [670, 373] width 434 height 20
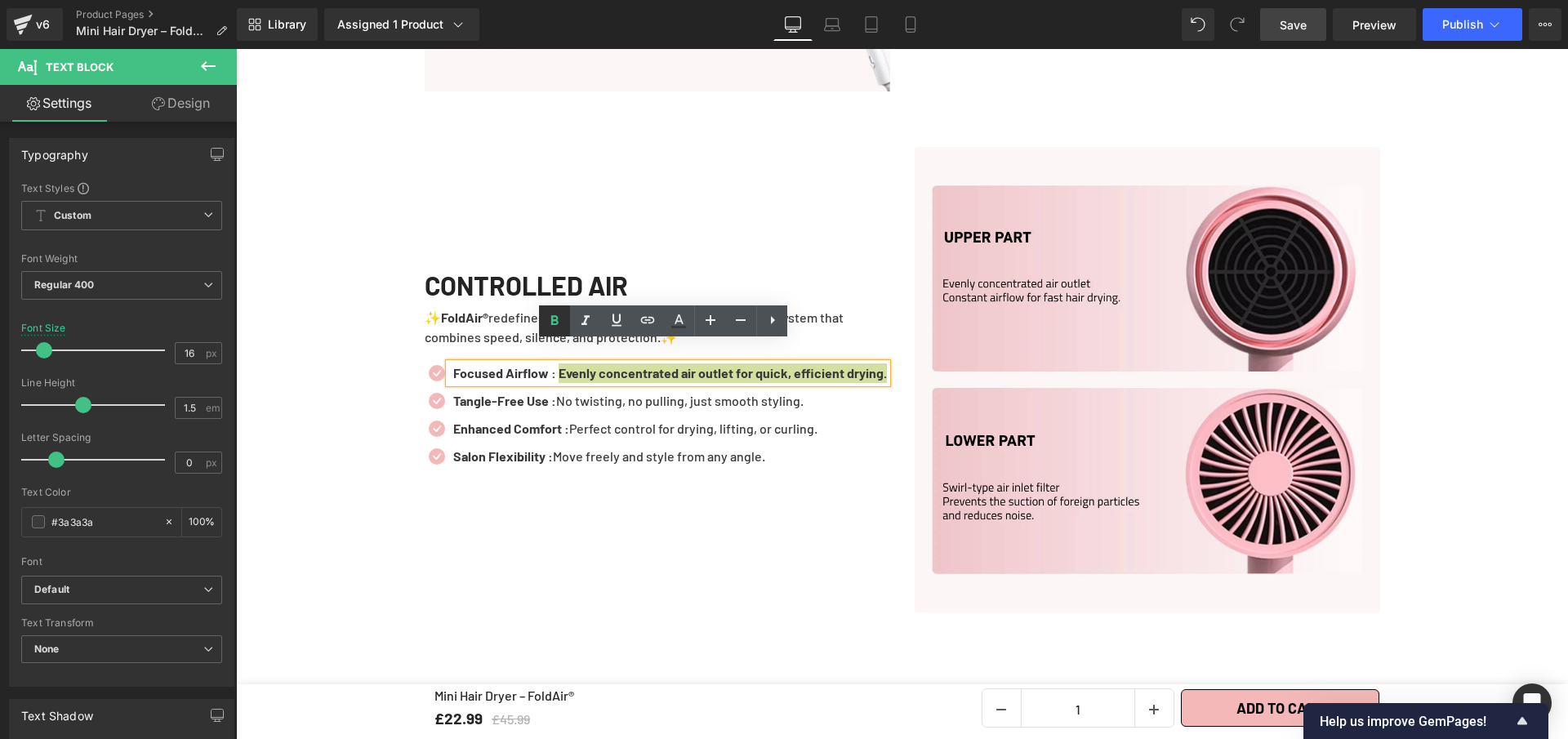
click at [550, 331] on link at bounding box center [555, 321] width 31 height 31
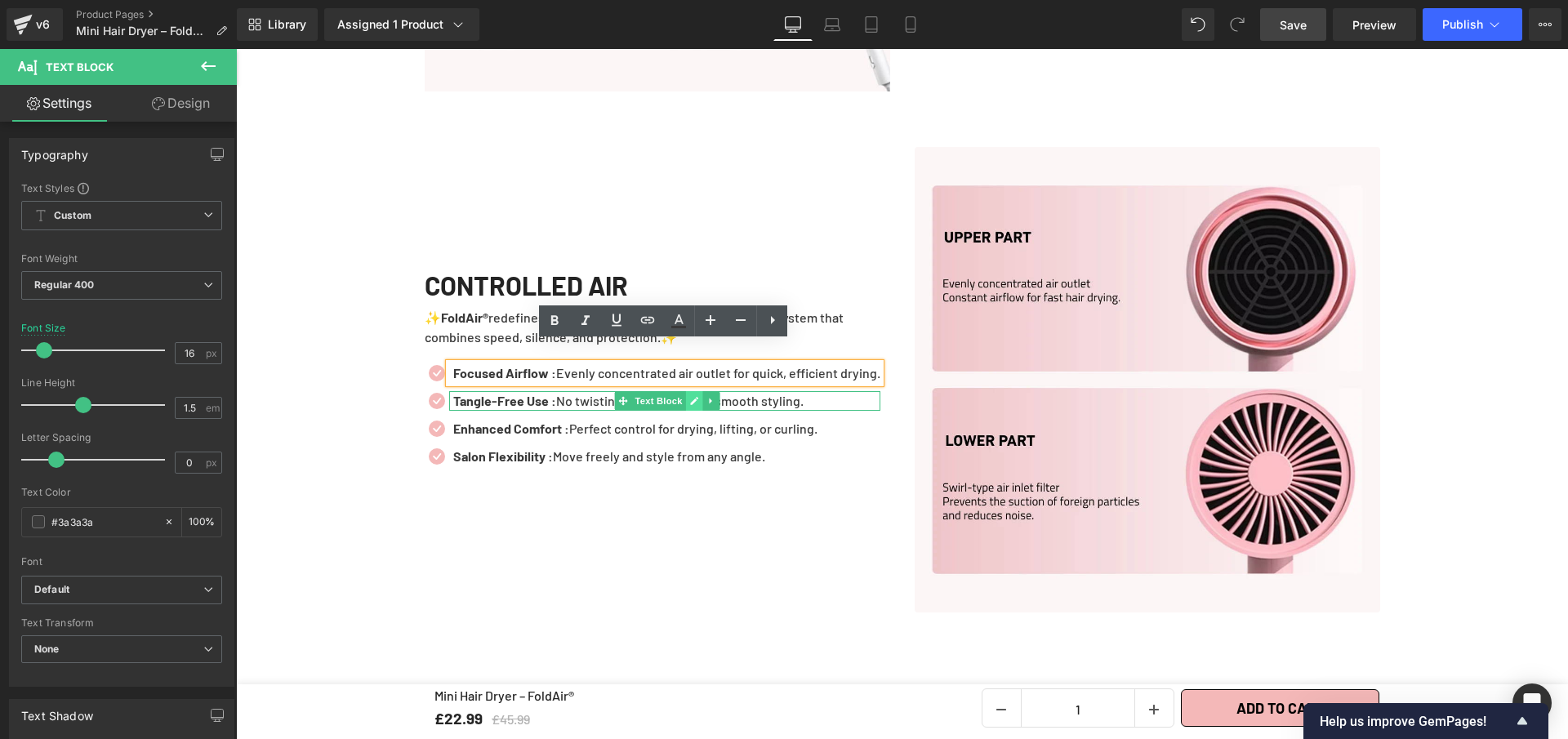
click at [686, 391] on link at bounding box center [694, 401] width 17 height 20
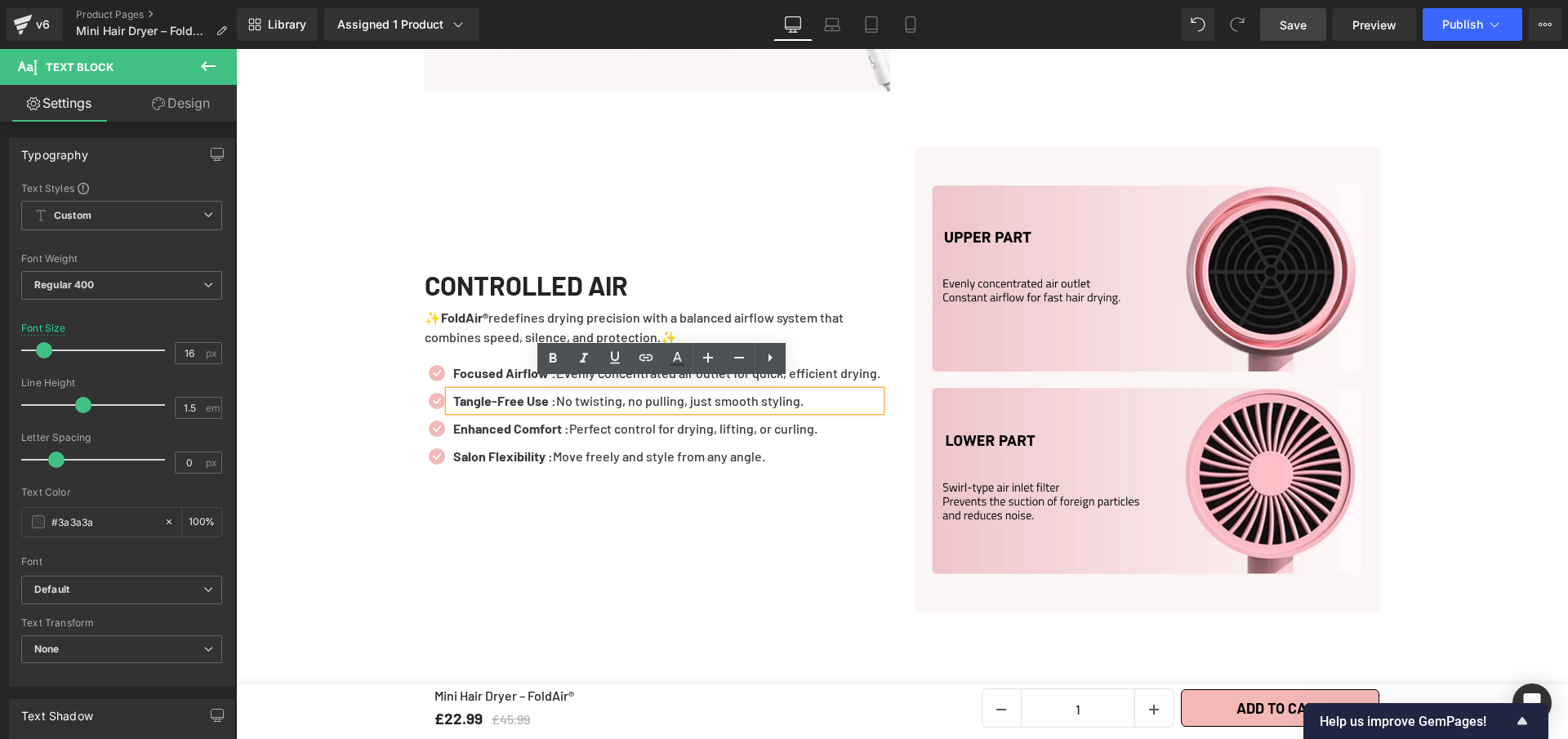
click at [682, 391] on p "Tangle-Free Use : No twisting, no pulling, just smooth styling." at bounding box center [667, 401] width 427 height 20
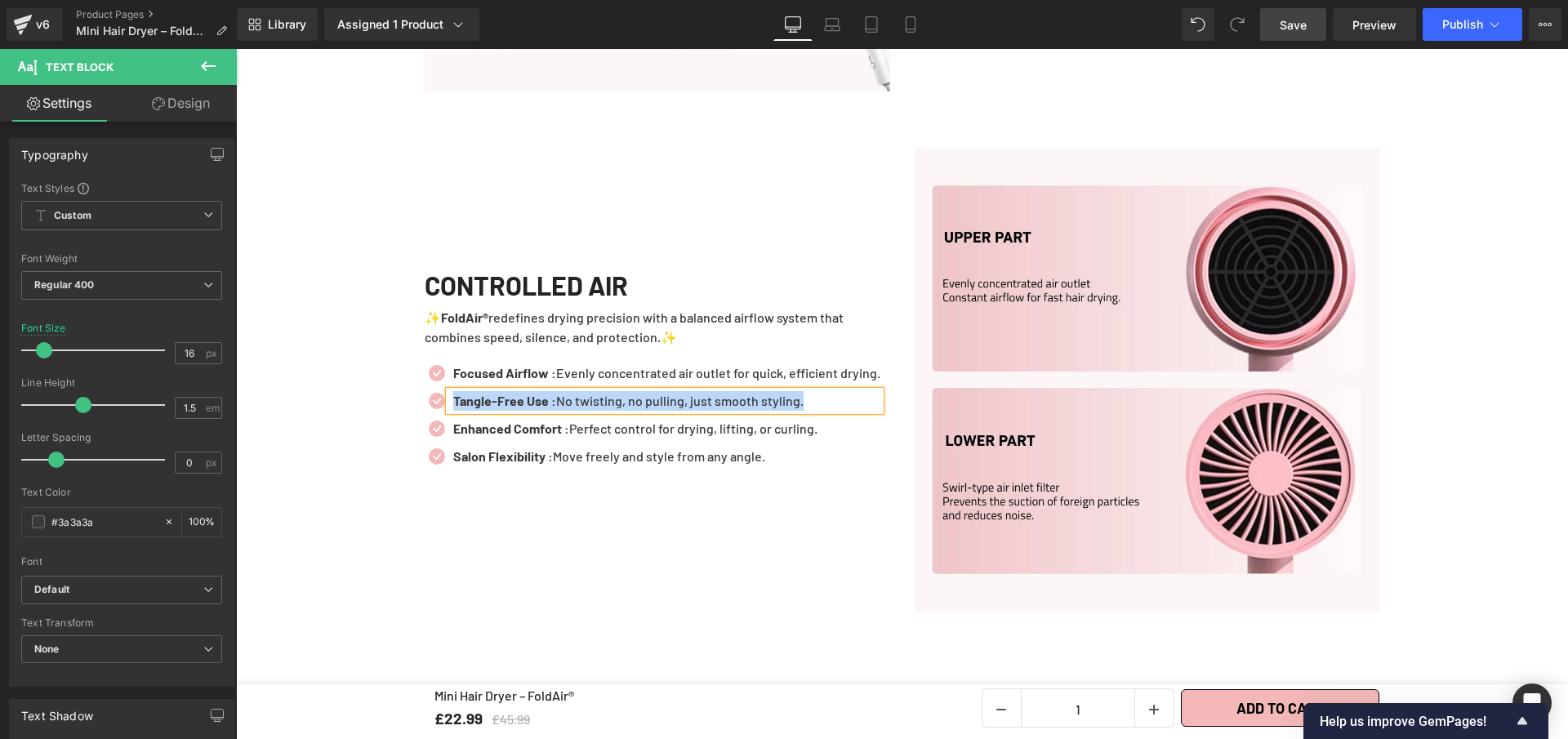
paste div
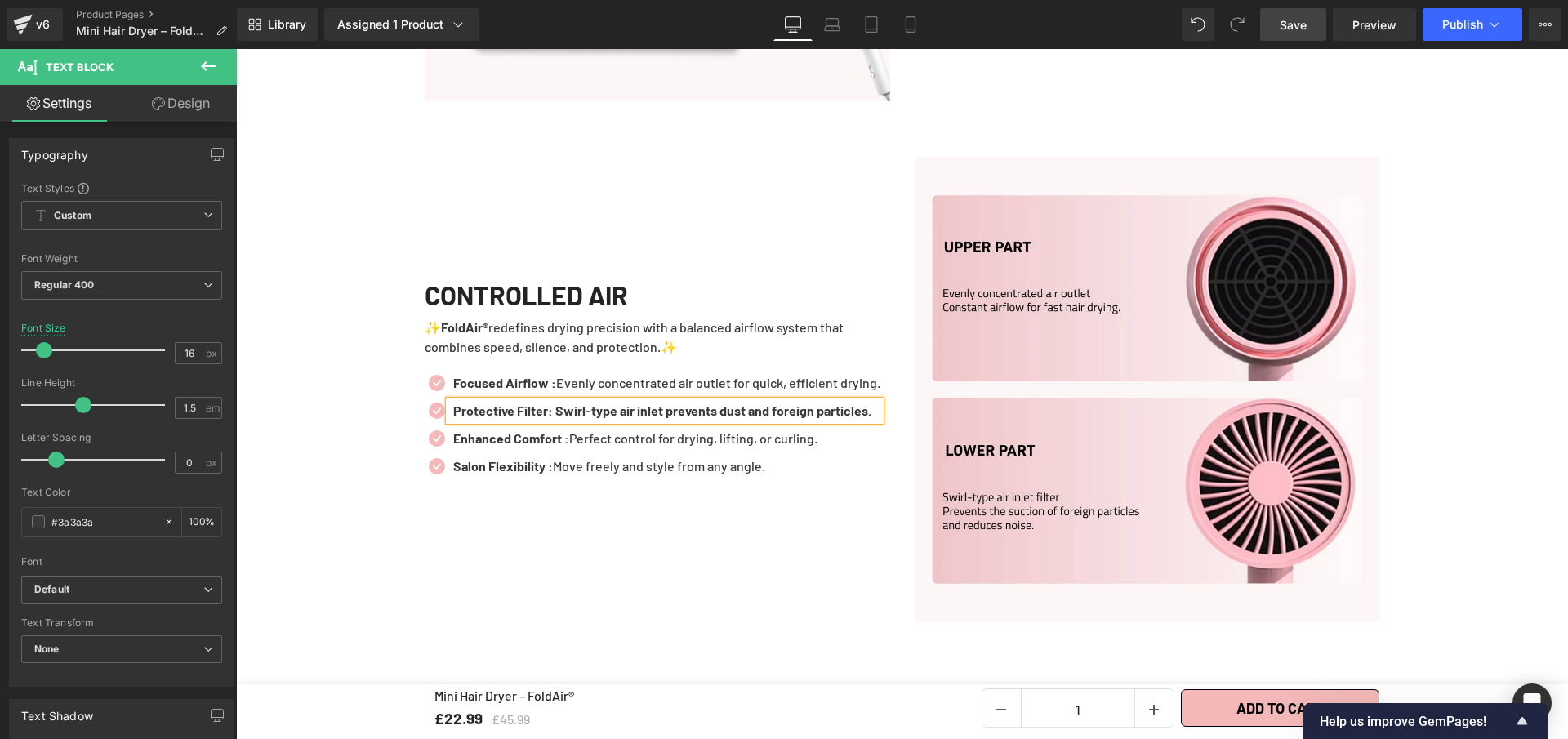
click at [544, 403] on b "Protective Filter: Swirl-type air inlet prevents dust and foreign particles." at bounding box center [663, 410] width 418 height 16
drag, startPoint x: 562, startPoint y: 391, endPoint x: 571, endPoint y: 406, distance: 17.5
click at [571, 406] on p "Protective Filter : Swirl-type air inlet prevents dust and foreign particles." at bounding box center [667, 411] width 427 height 20
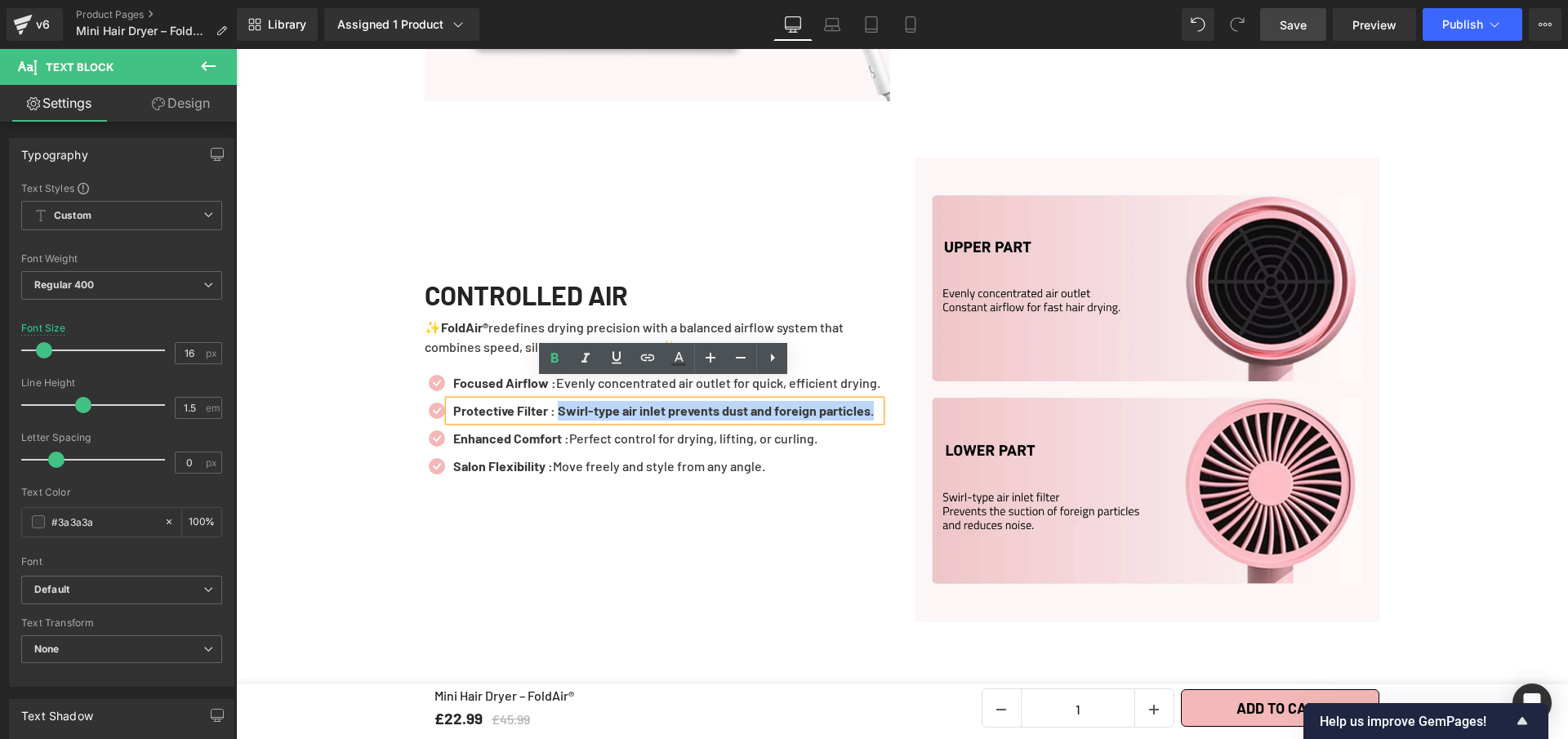
drag, startPoint x: 560, startPoint y: 390, endPoint x: 569, endPoint y: 408, distance: 20.1
click at [569, 408] on p "Protective Filter : Swirl-type air inlet prevents dust and foreign particles." at bounding box center [667, 411] width 427 height 20
click at [557, 358] on icon at bounding box center [555, 358] width 7 height 10
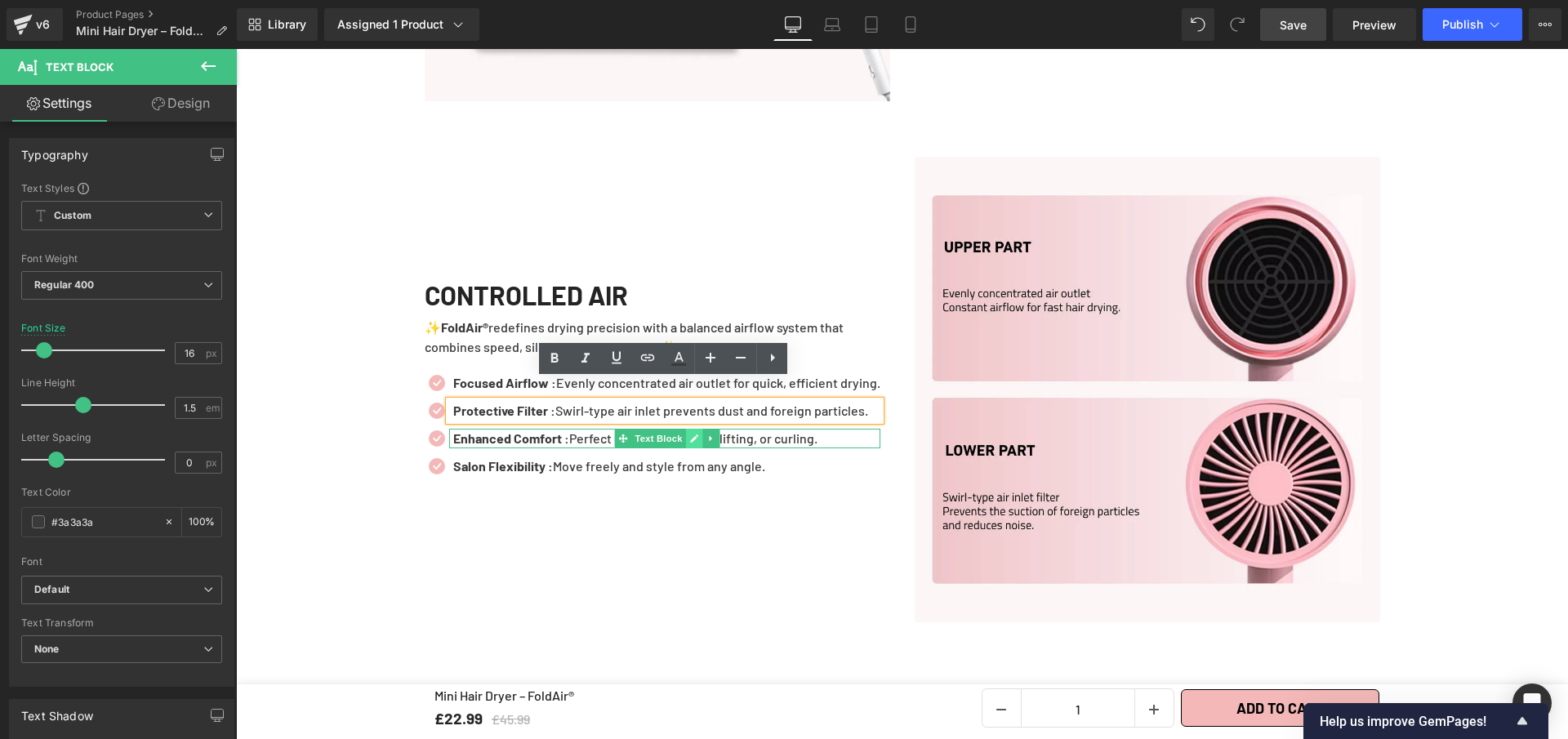
click at [686, 434] on link at bounding box center [694, 439] width 17 height 20
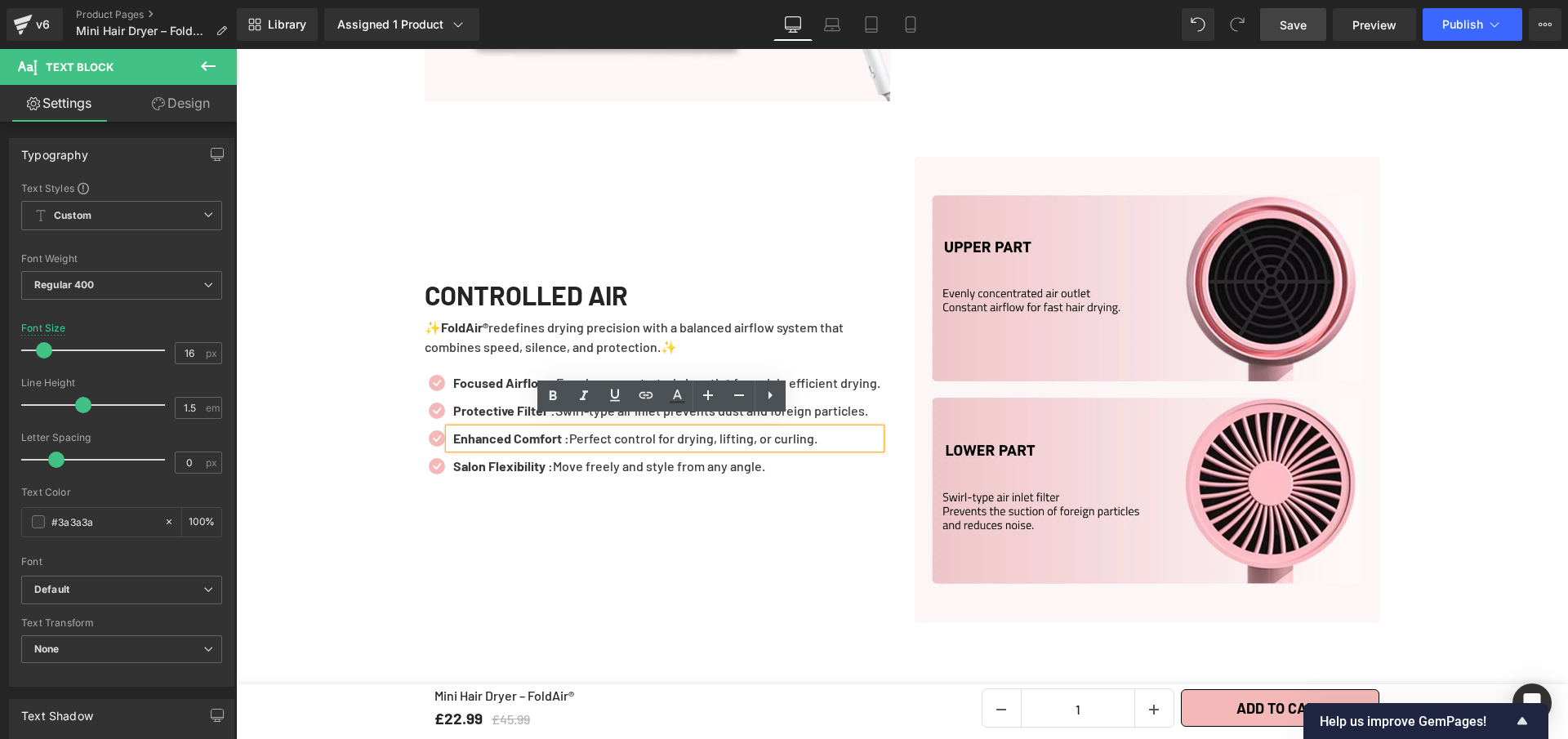
click at [679, 434] on p "Enhanced Comfort : Perfect control for drying, lifting, or curling." at bounding box center [667, 439] width 427 height 20
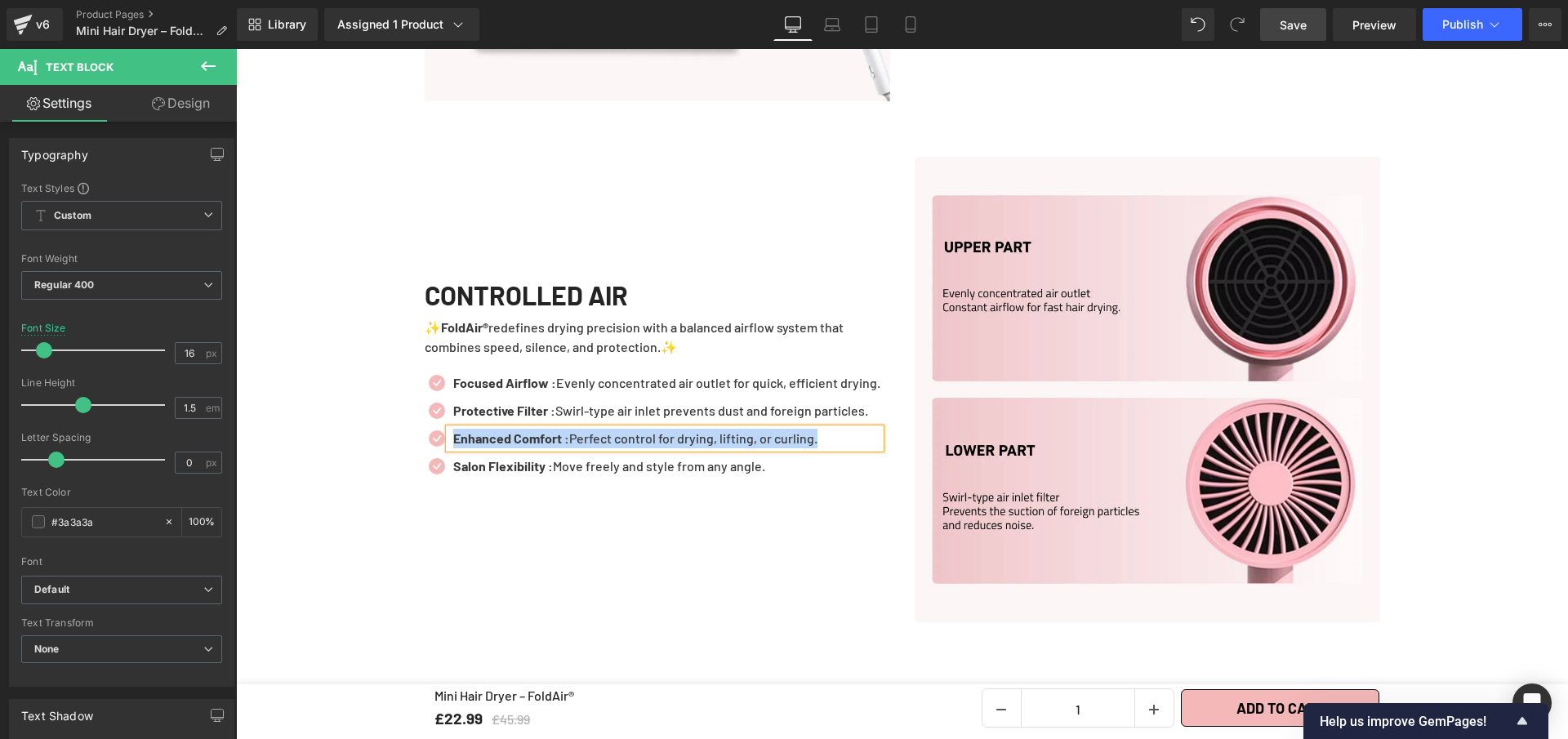
paste div
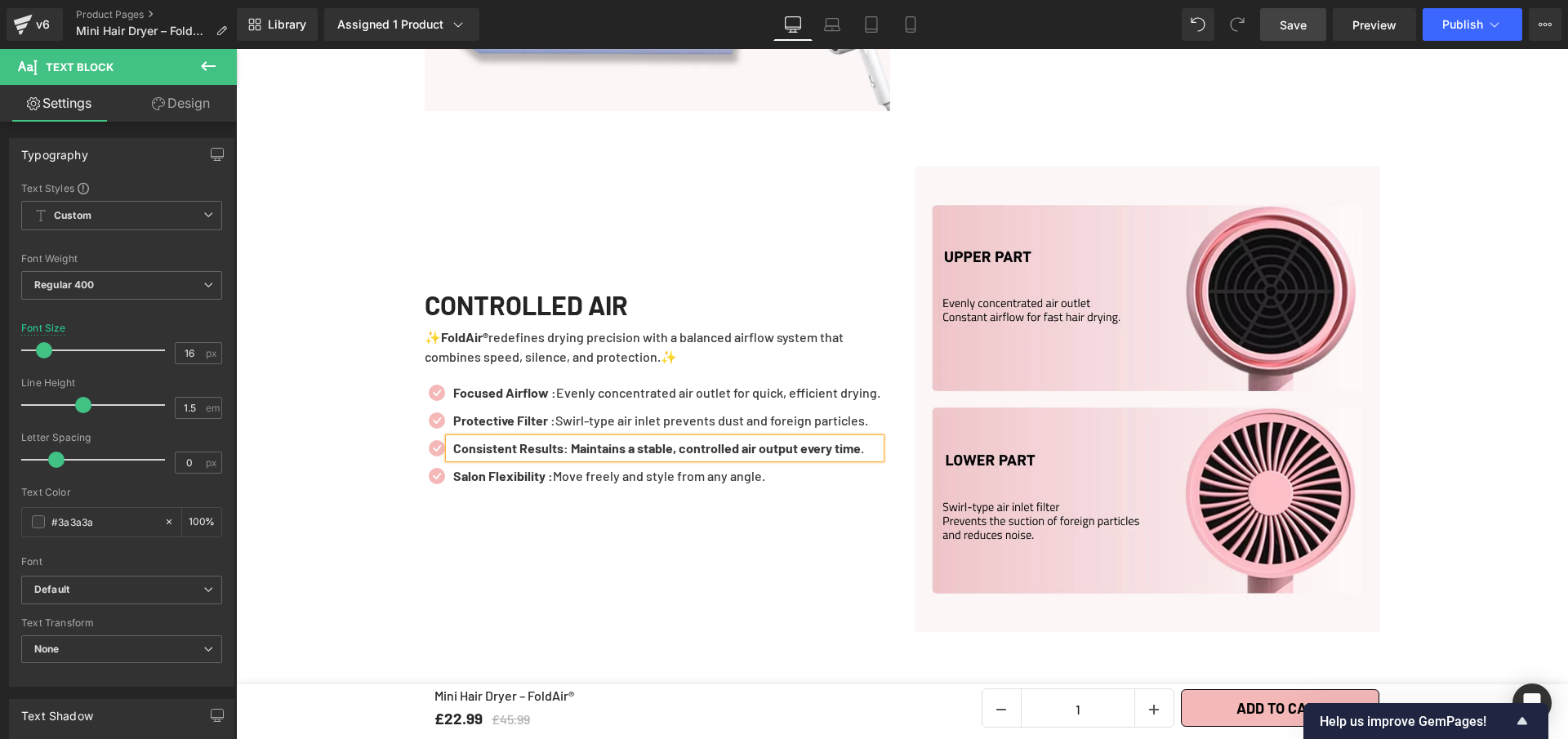
click at [565, 440] on b "Consistent Results: Maintains a stable, controlled air output every time." at bounding box center [659, 448] width 411 height 16
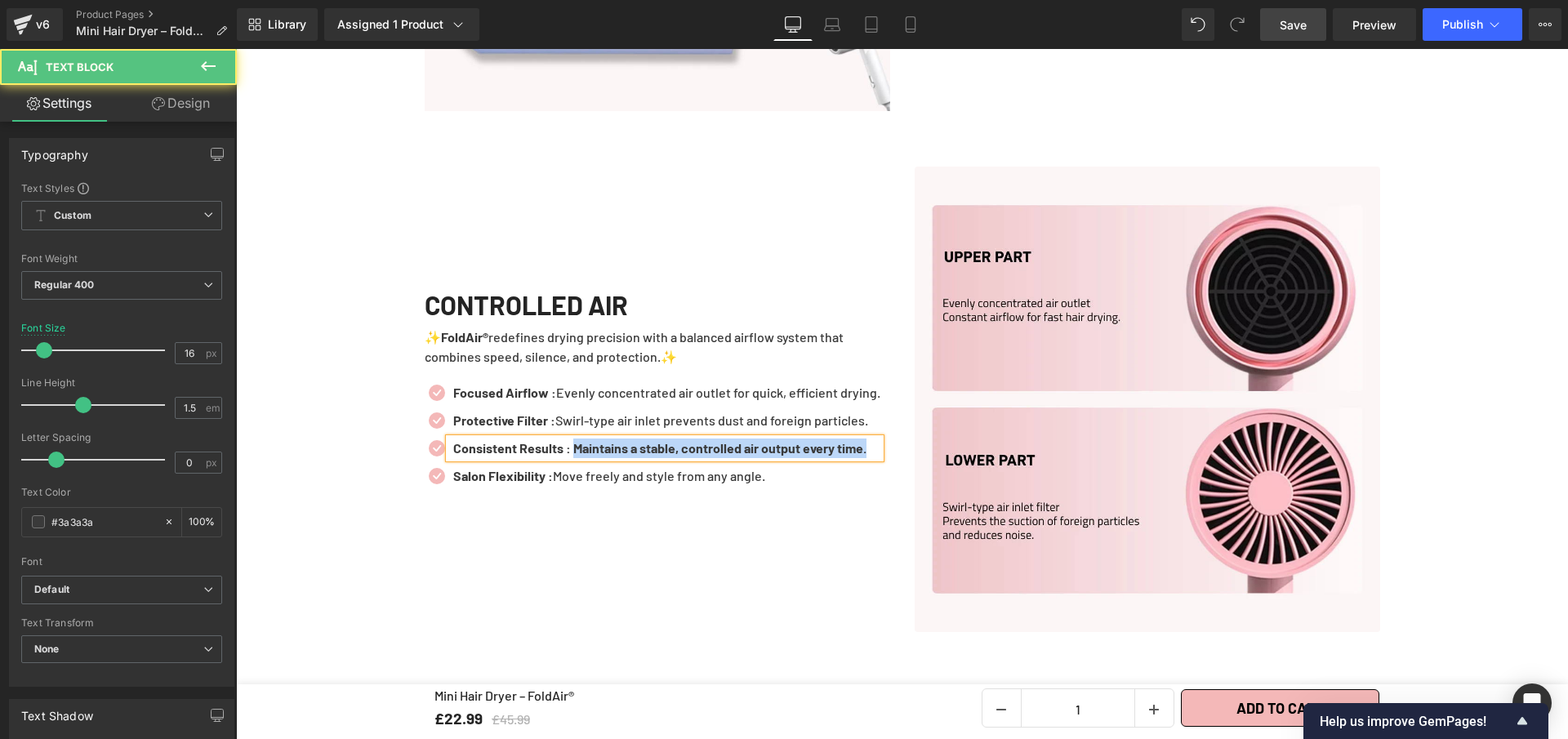
drag, startPoint x: 578, startPoint y: 425, endPoint x: 590, endPoint y: 440, distance: 19.2
click at [590, 440] on p "Consistent Results : Maintains a stable, controlled air output every time." at bounding box center [667, 449] width 427 height 20
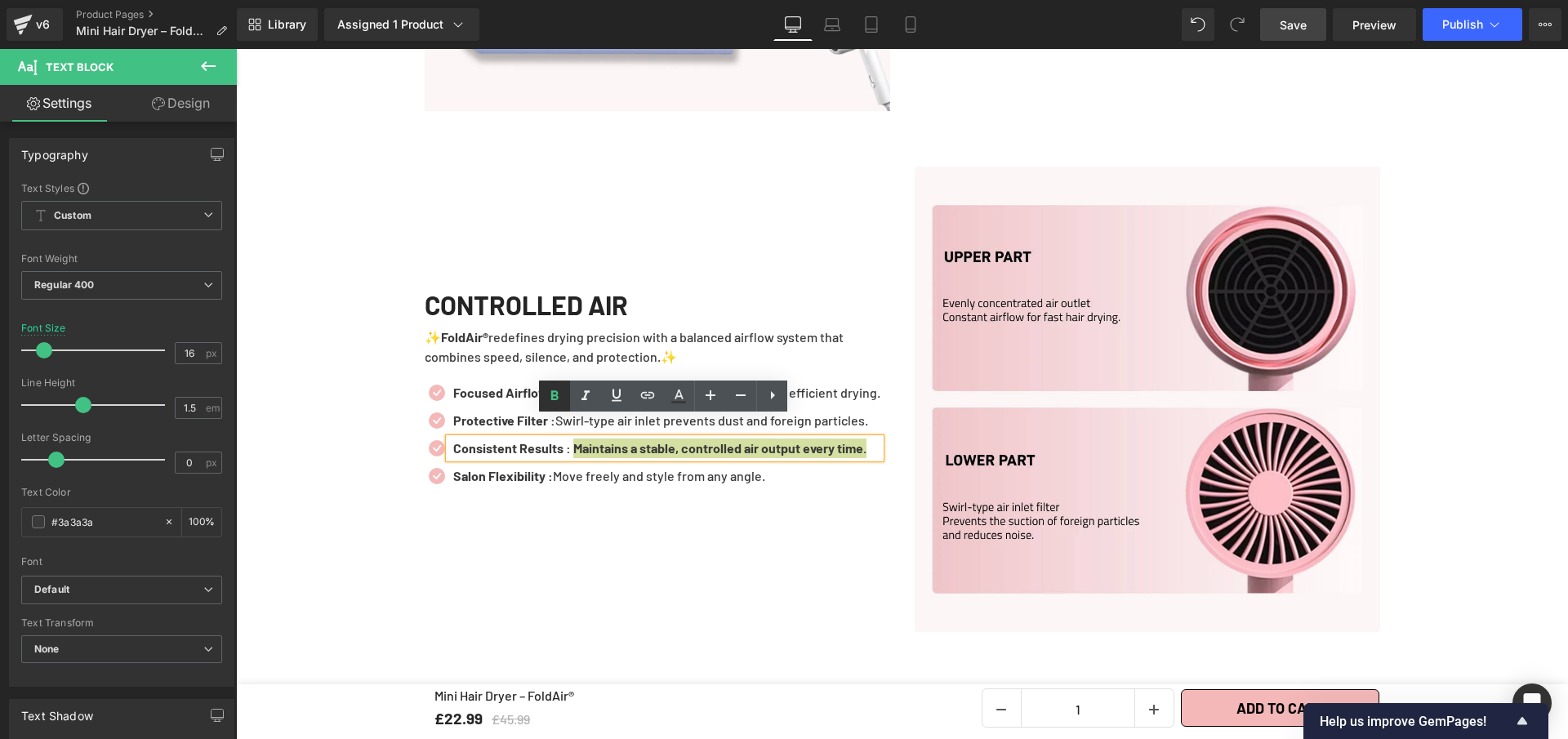
click at [555, 396] on icon at bounding box center [555, 396] width 20 height 20
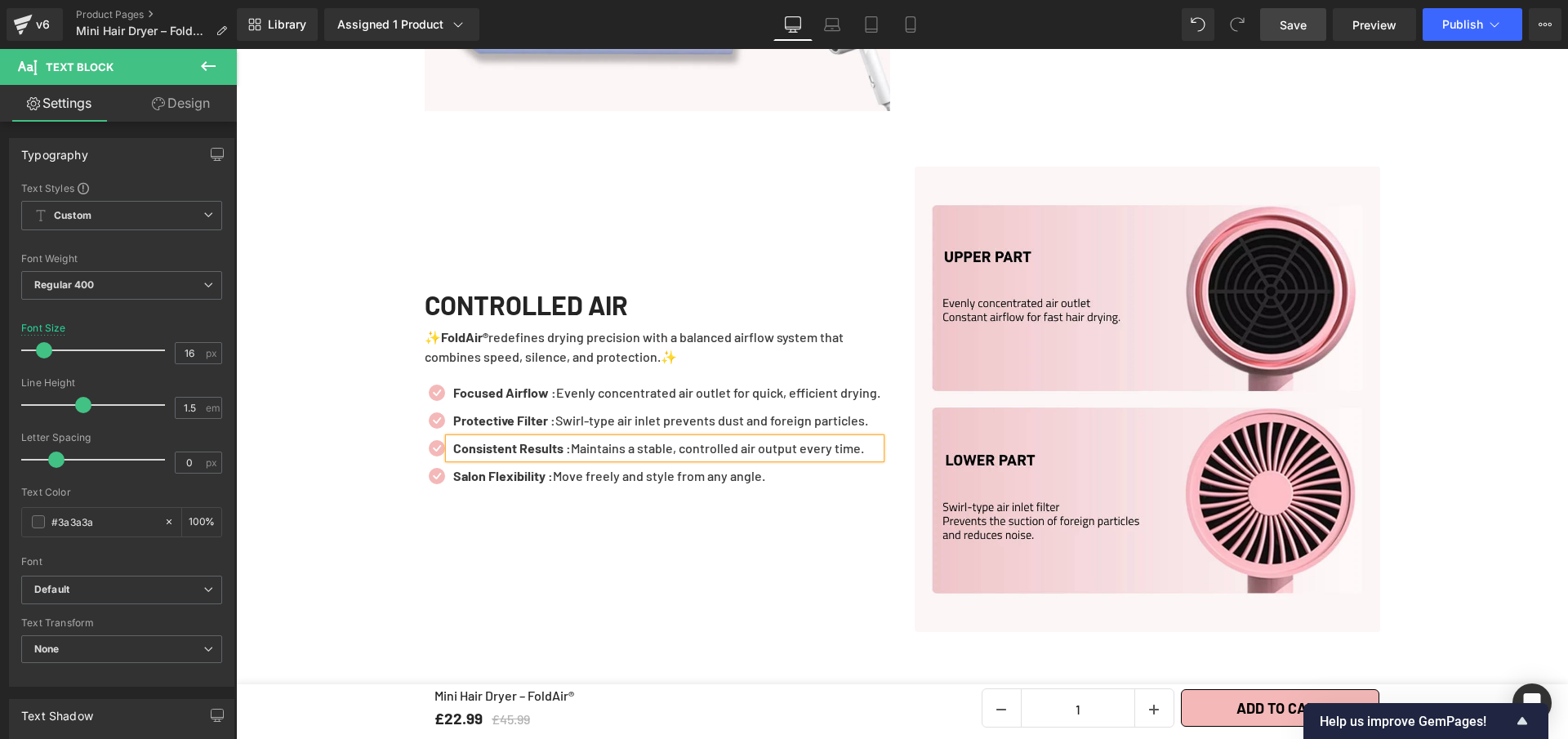
drag, startPoint x: 1298, startPoint y: 32, endPoint x: 587, endPoint y: 392, distance: 796.9
click at [1298, 32] on span "Save" at bounding box center [1293, 25] width 27 height 17
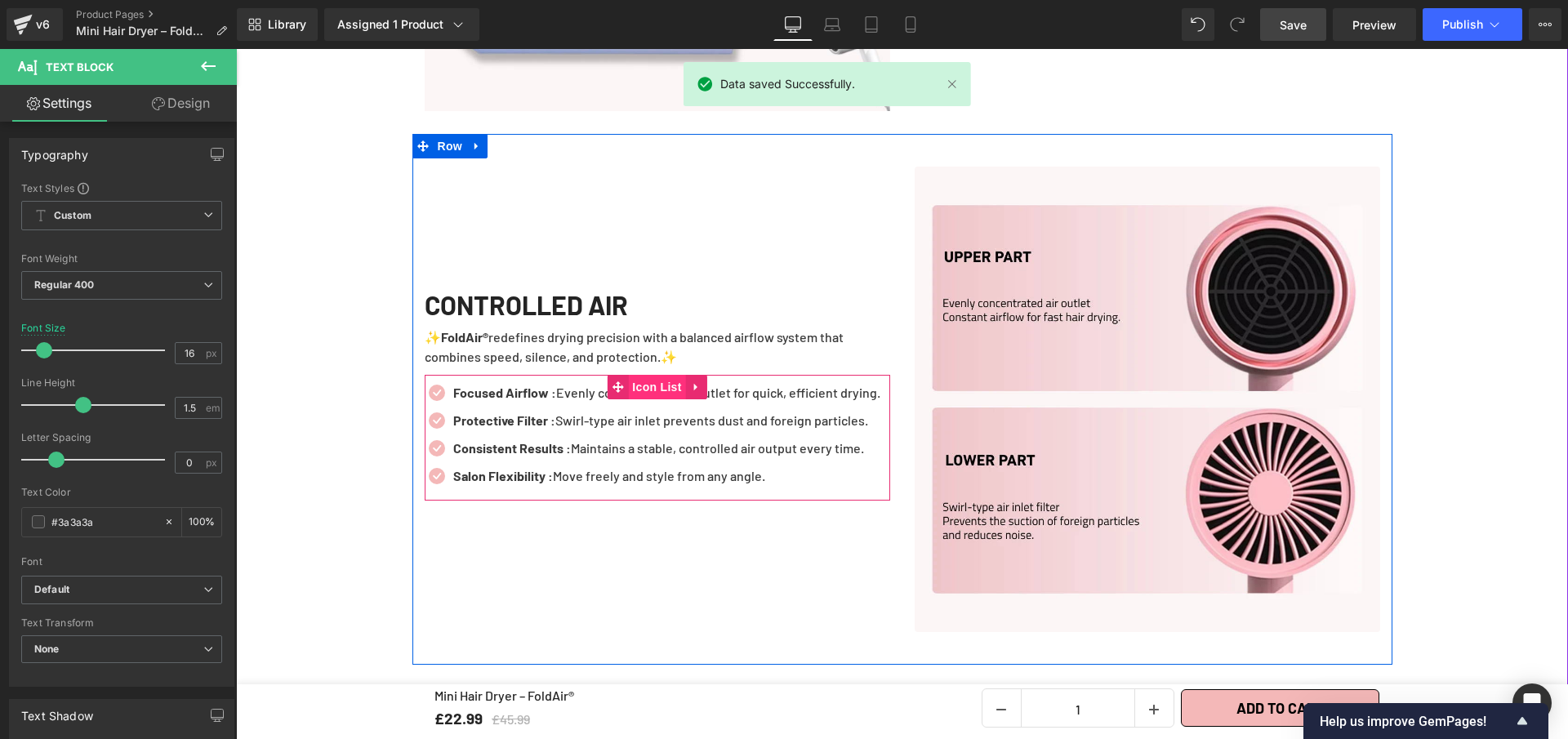
click at [629, 375] on span "Icon List" at bounding box center [657, 387] width 57 height 25
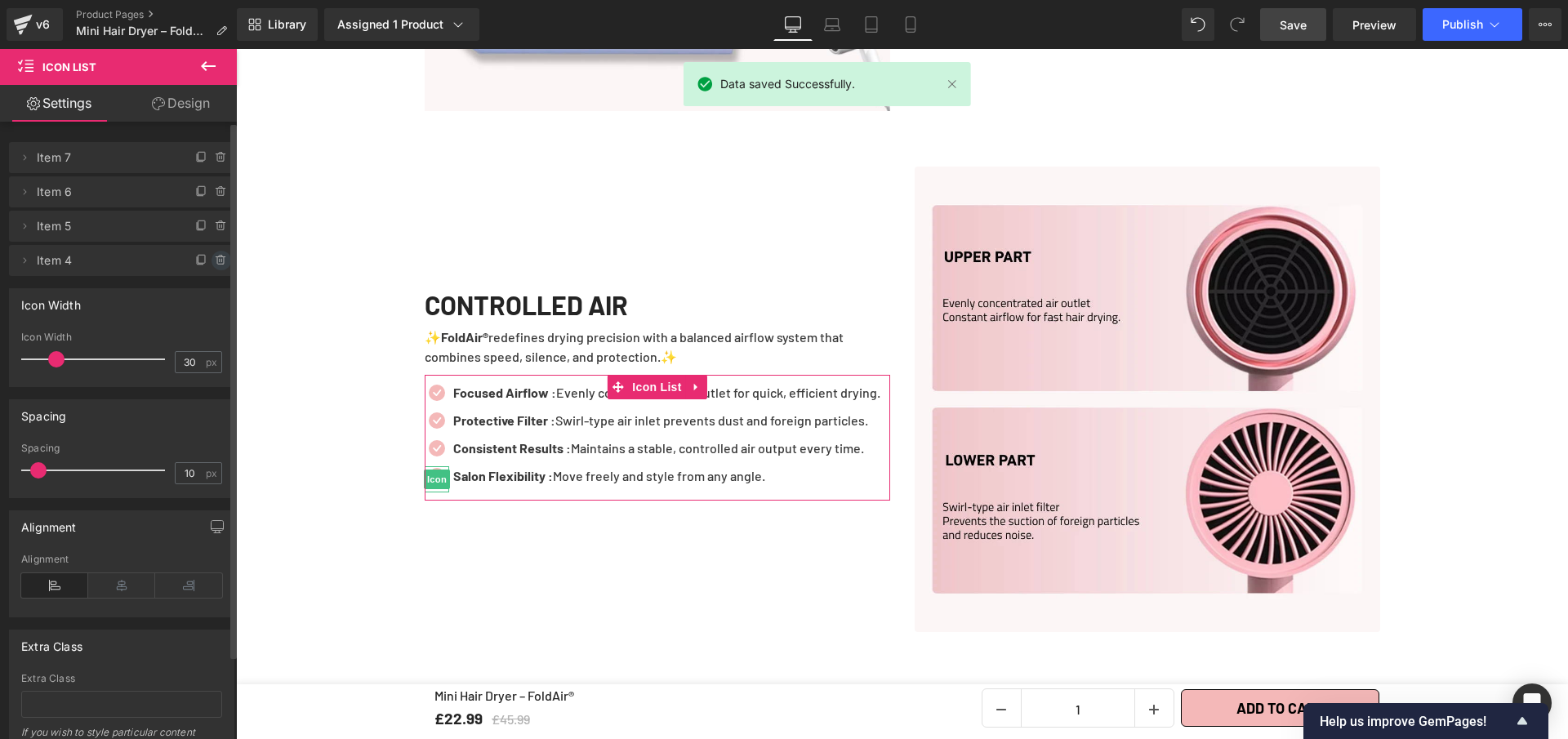
click at [215, 265] on icon at bounding box center [222, 261] width 13 height 13
click at [208, 256] on button "Delete" at bounding box center [203, 262] width 52 height 21
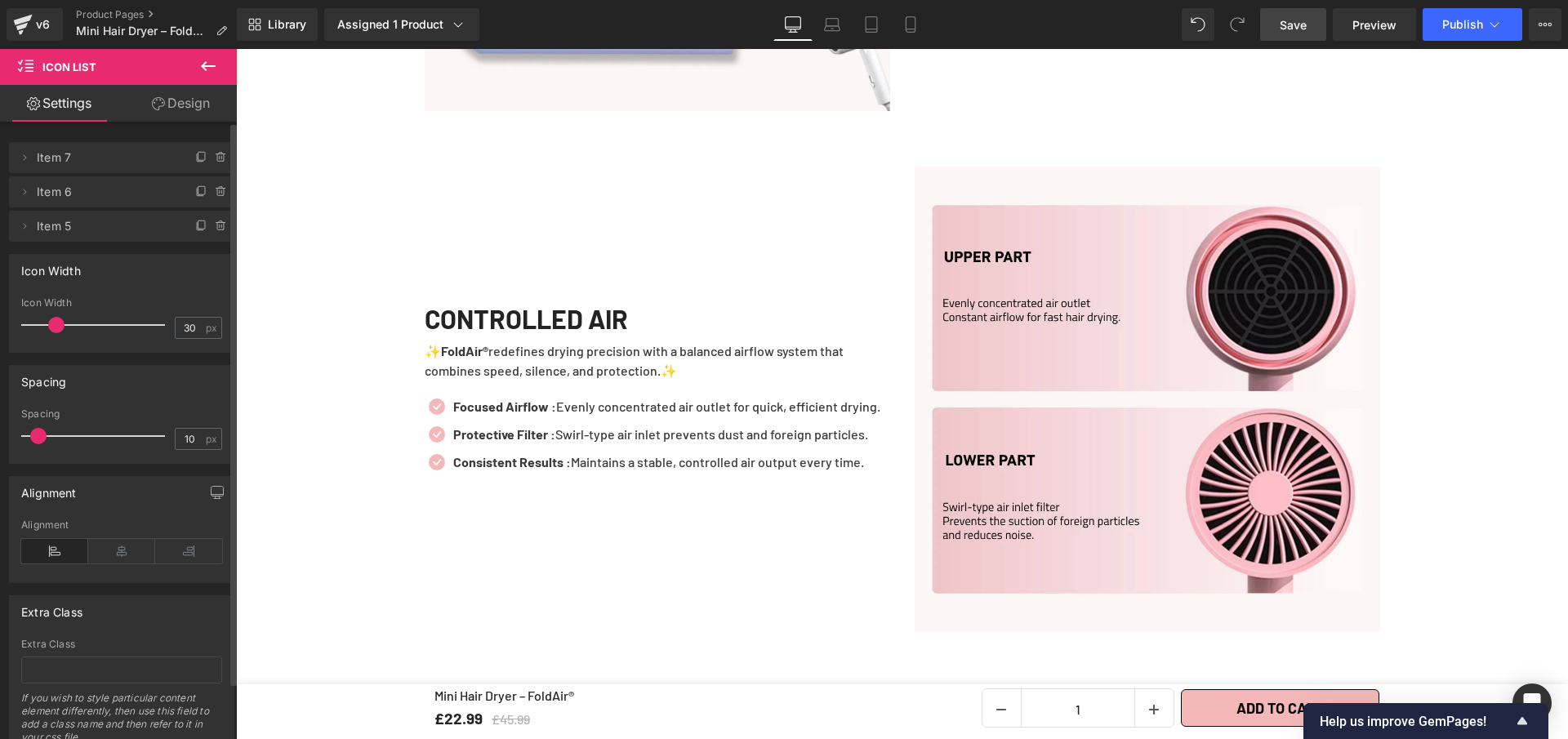
click at [1293, 31] on span "Save" at bounding box center [1293, 25] width 27 height 17
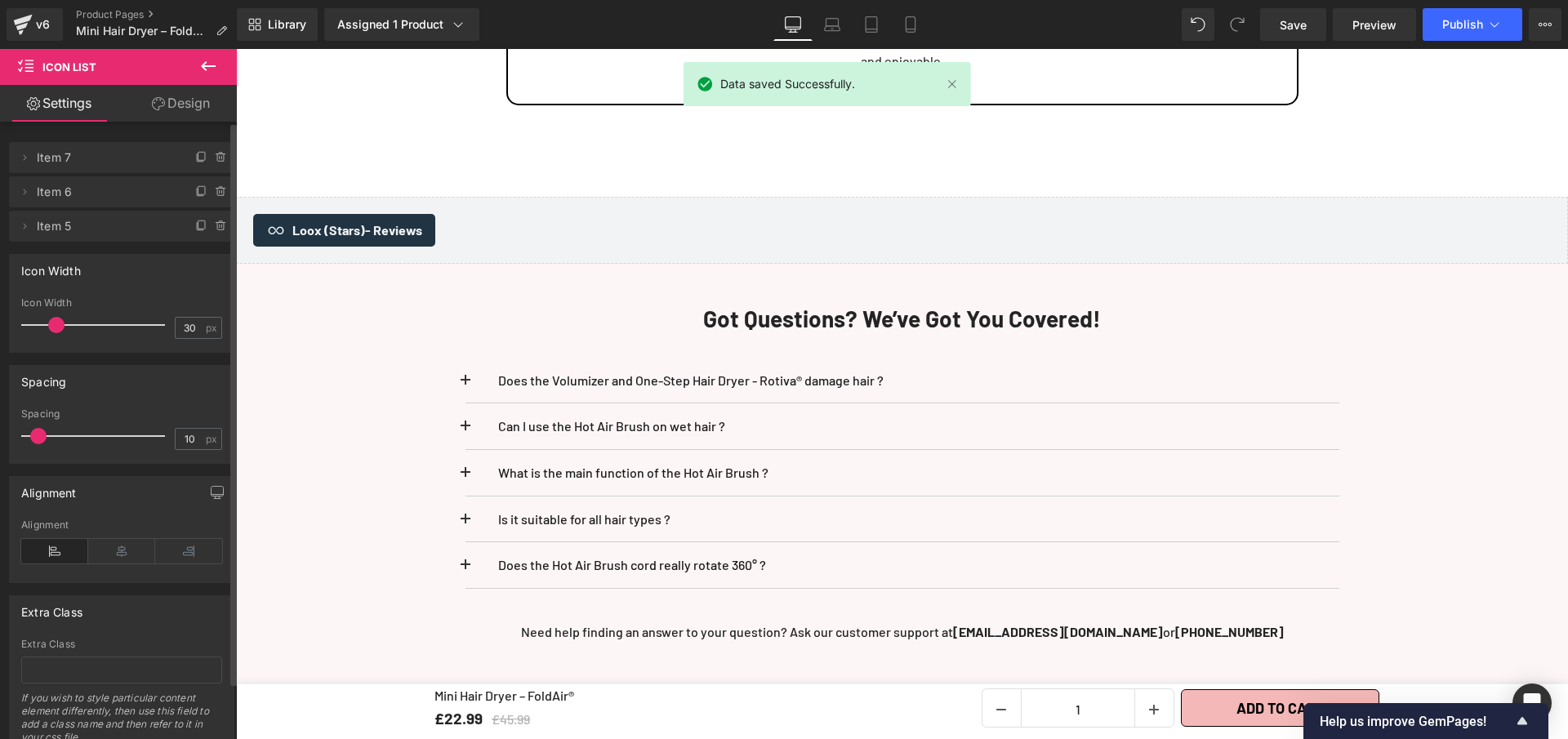
scroll to position [4650, 0]
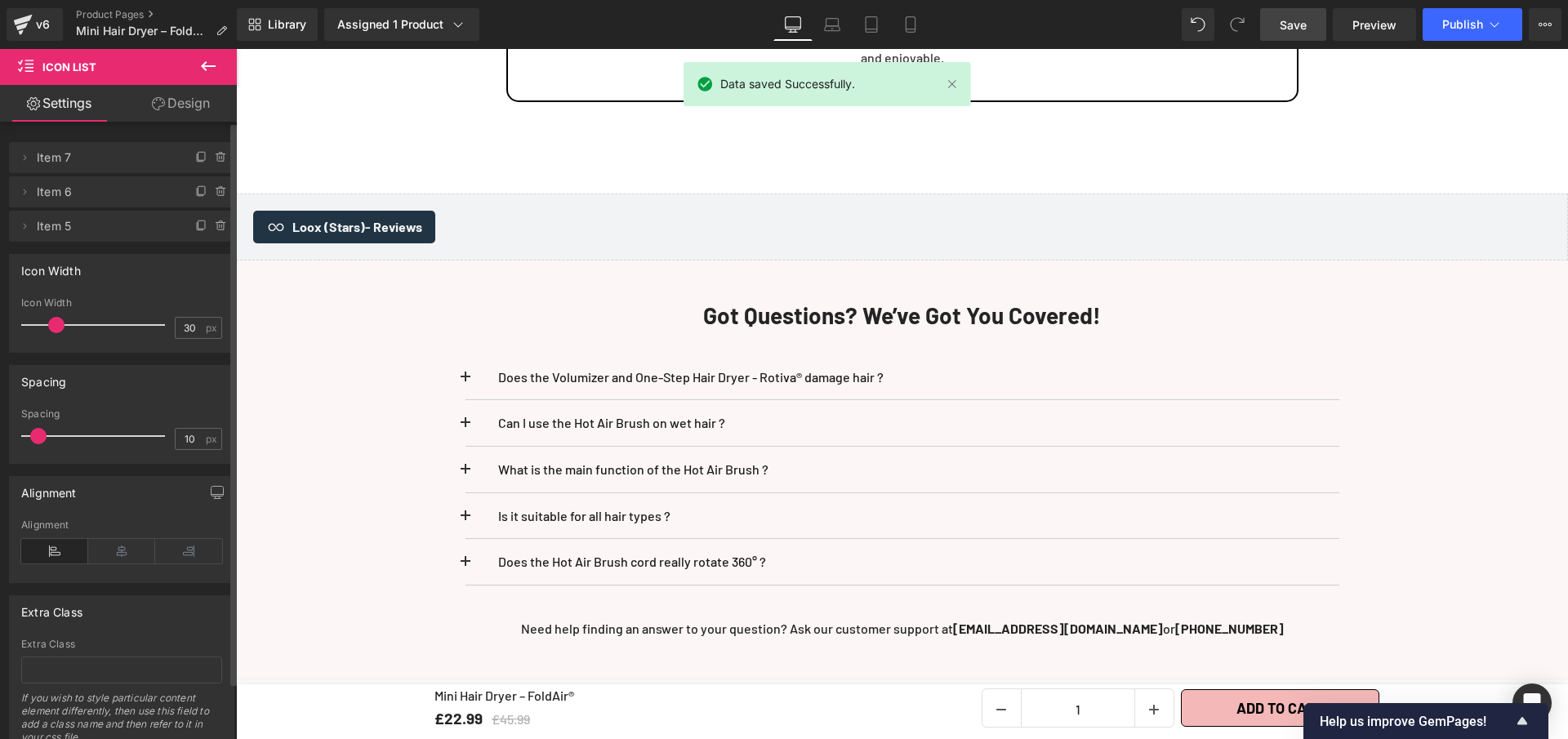
click at [1296, 22] on span "Save" at bounding box center [1293, 25] width 27 height 17
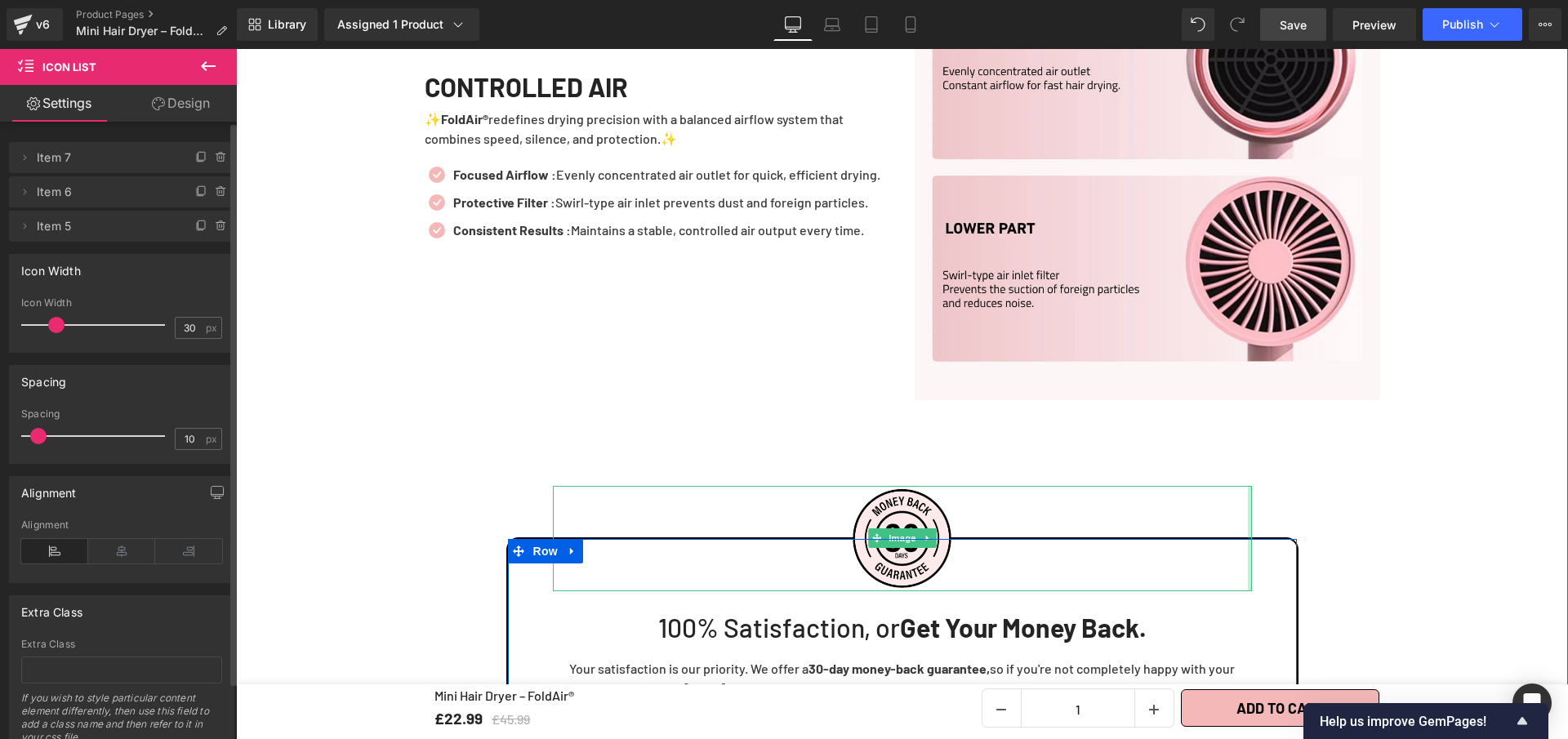
scroll to position [4429, 0]
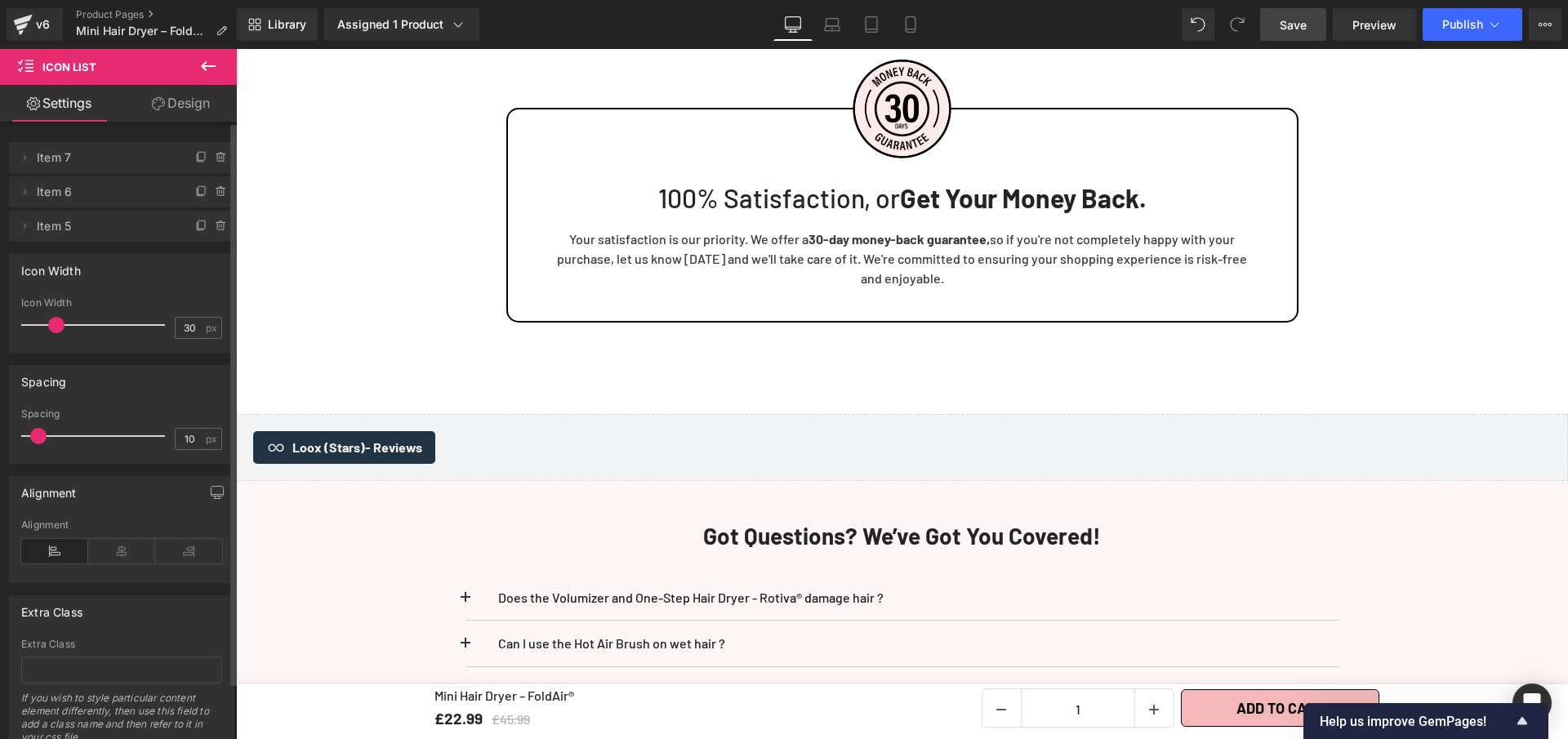
click at [1280, 30] on link "Save" at bounding box center [1293, 25] width 66 height 33
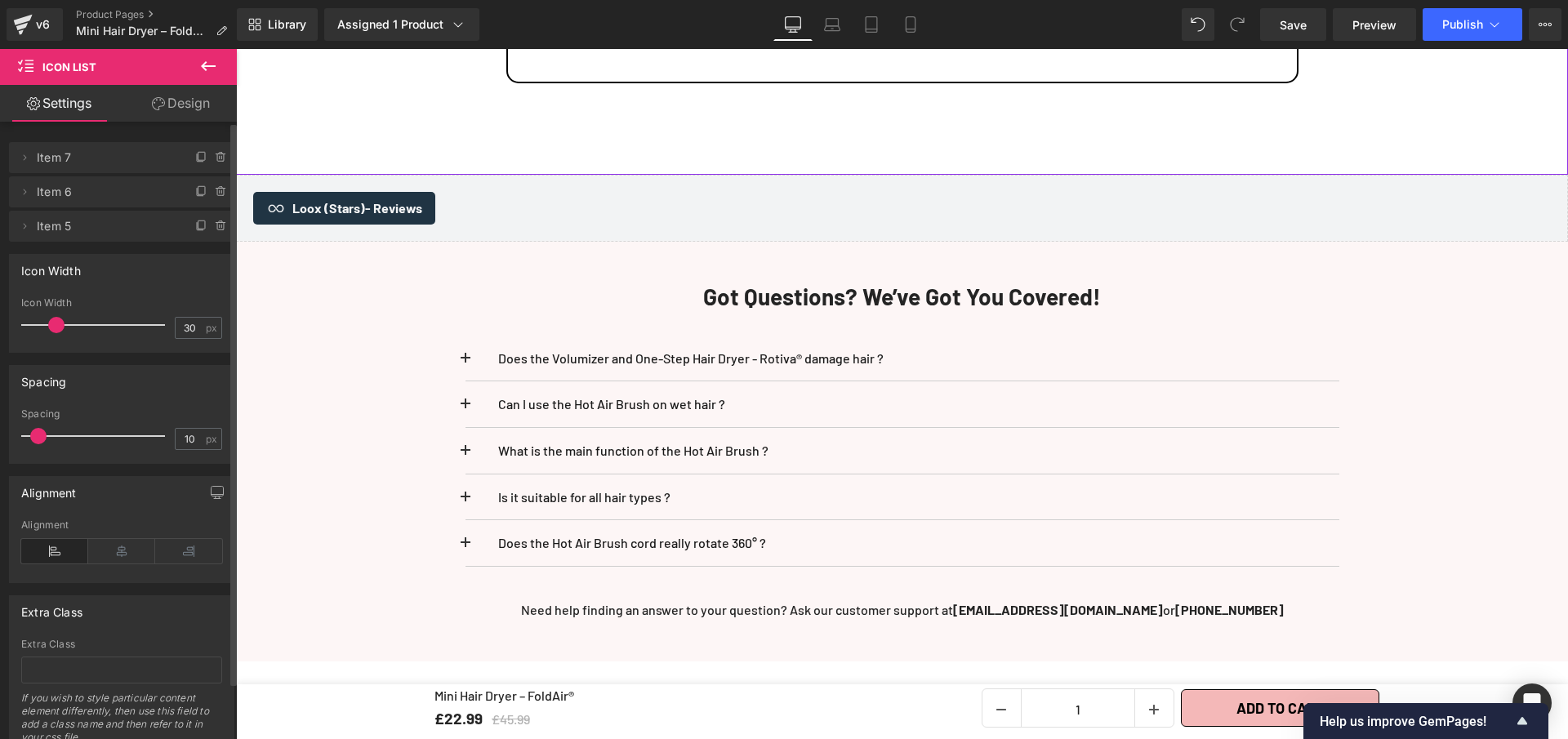
scroll to position [4777, 0]
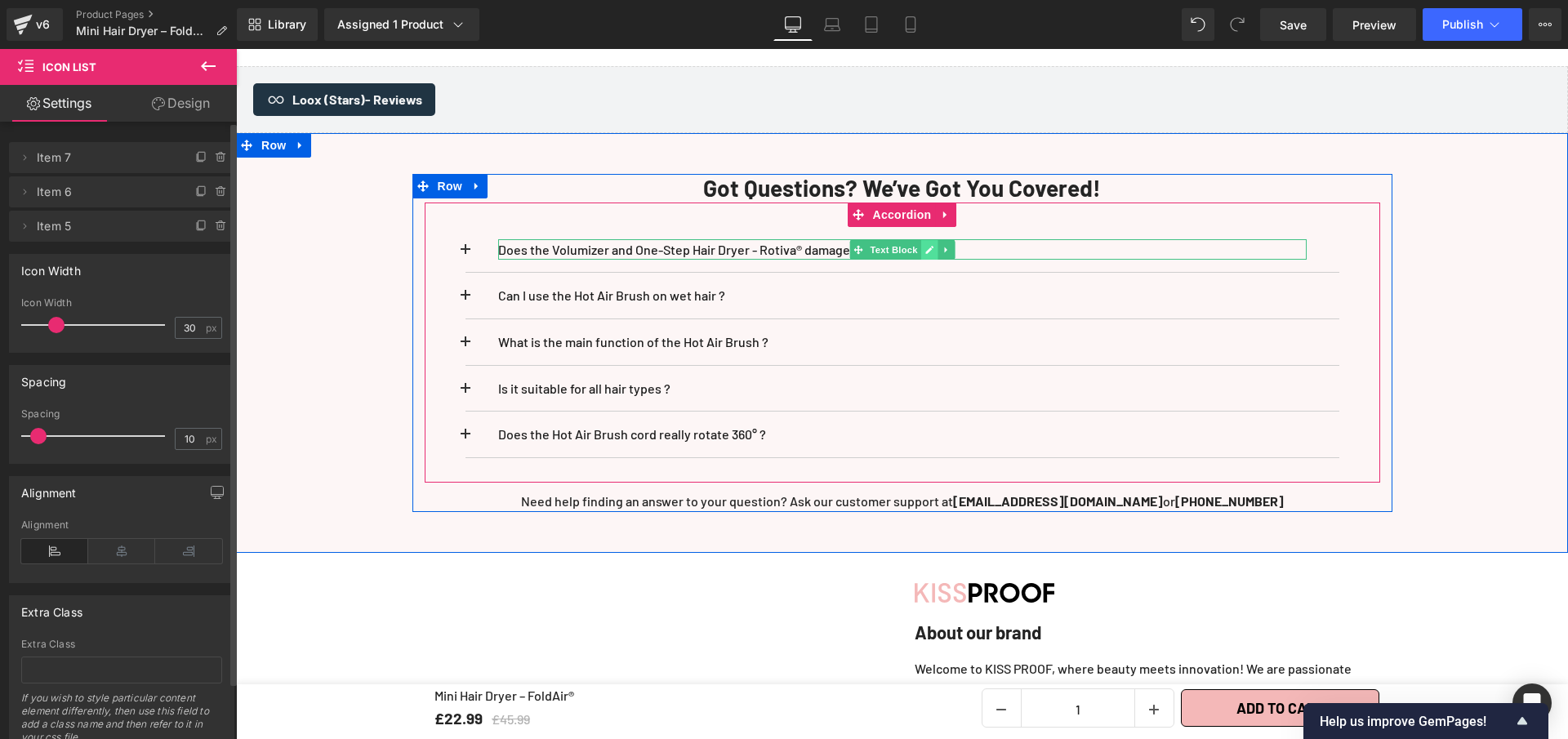
click at [921, 245] on link at bounding box center [929, 250] width 17 height 20
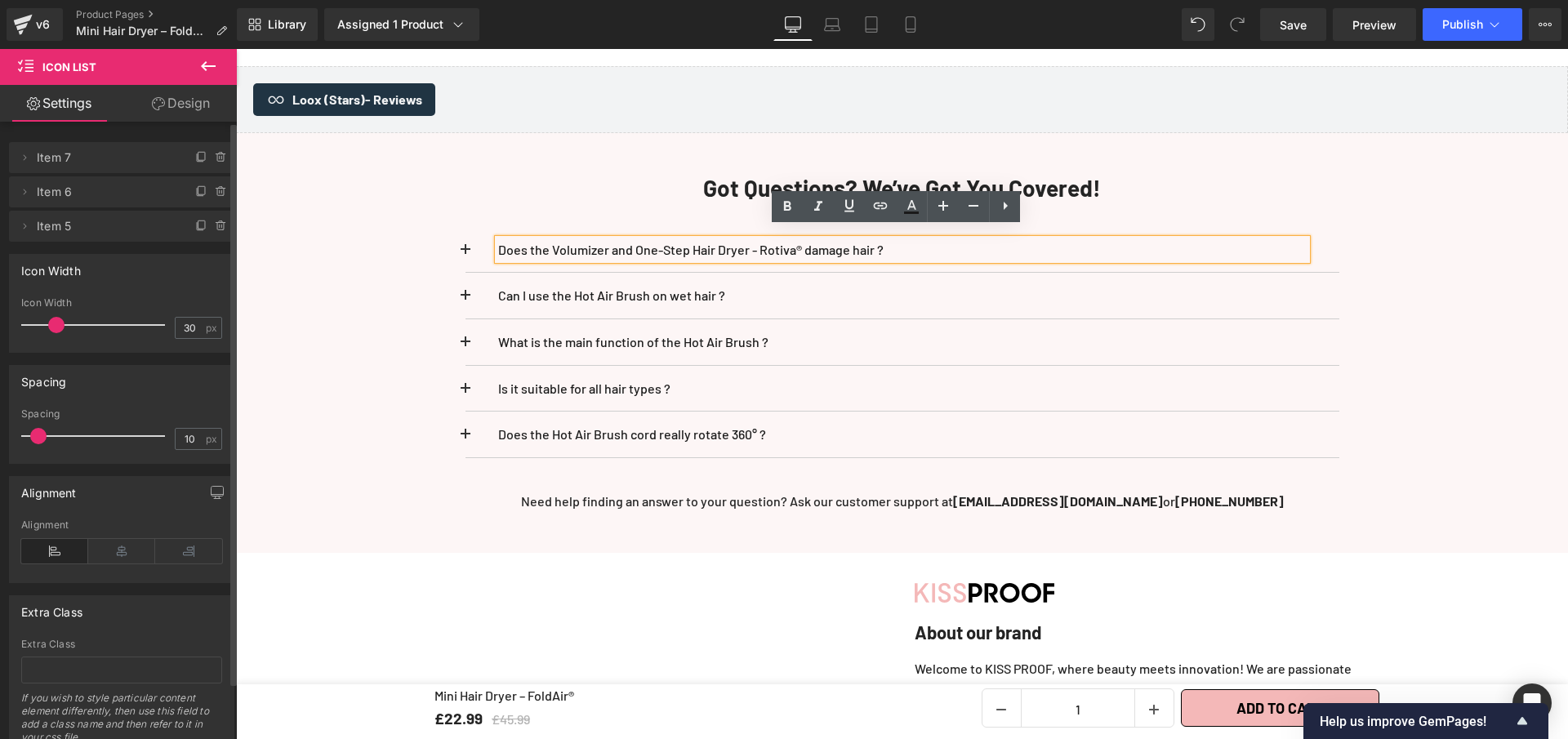
click at [918, 245] on p "Does the Volumizer and One-Step Hair Dryer - Rotiva® damage hair ?" at bounding box center [903, 250] width 809 height 21
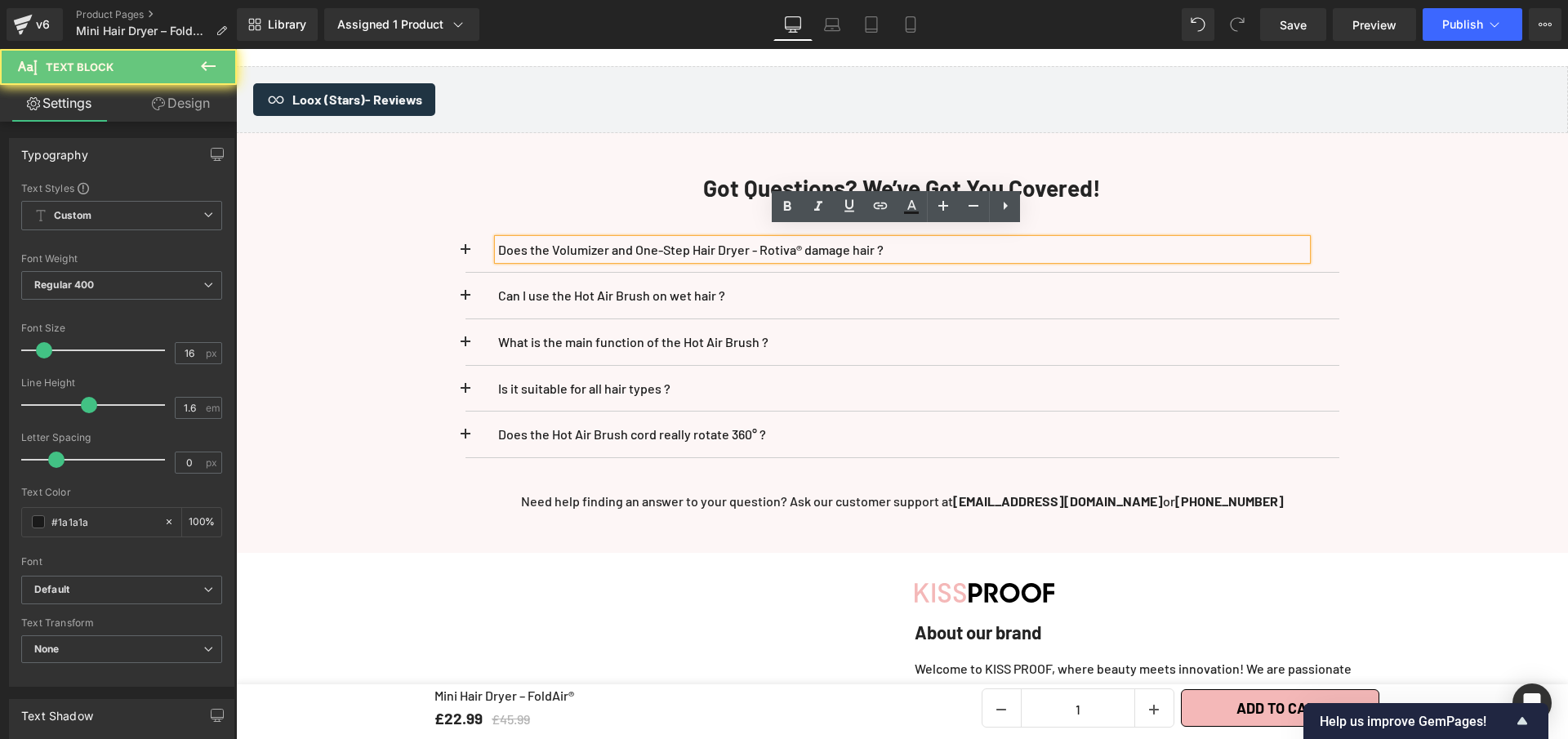
click at [918, 245] on p "Does the Volumizer and One-Step Hair Dryer - Rotiva® damage hair ?" at bounding box center [903, 250] width 809 height 21
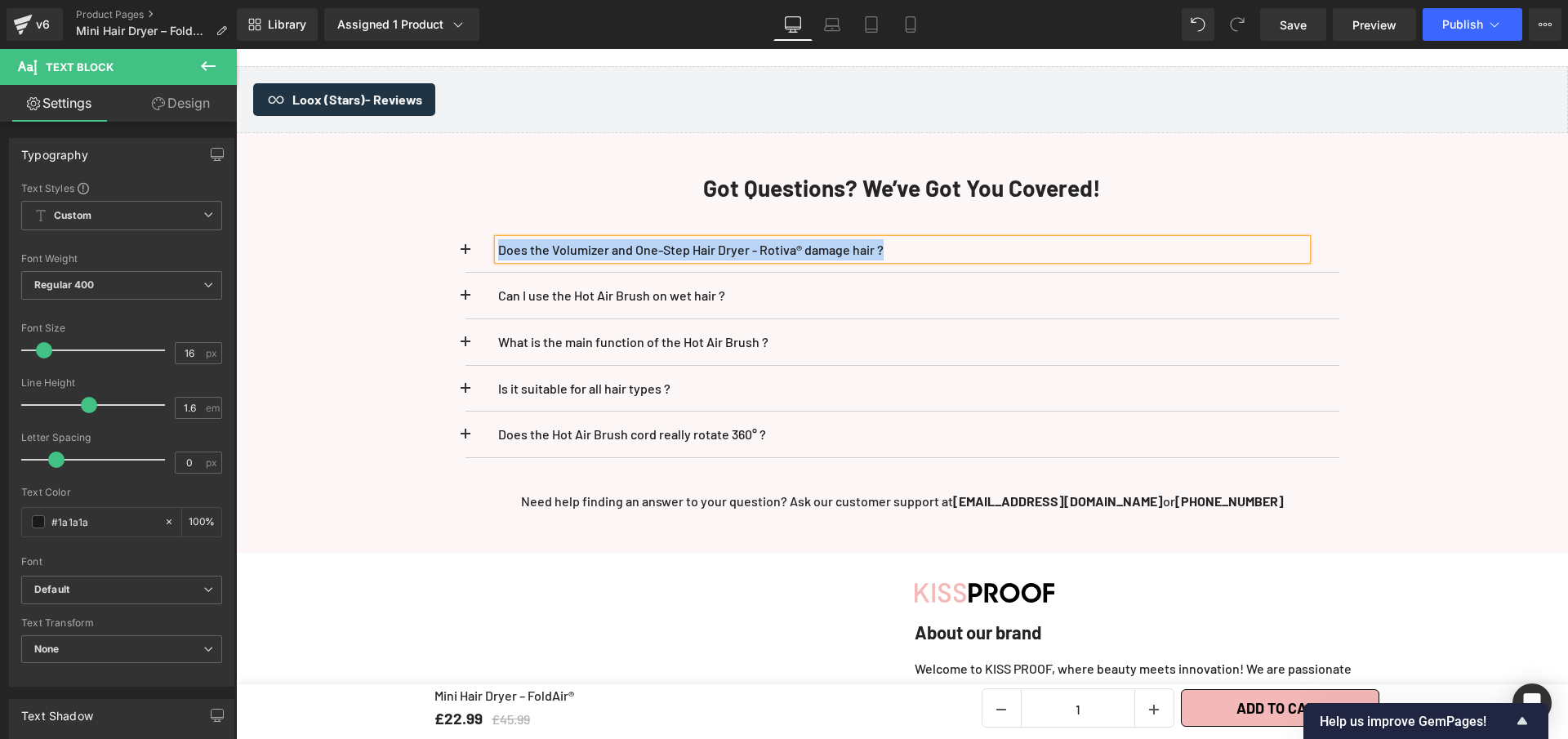
paste div
click at [826, 239] on p "Is the Mini Hair Dryer – FoldAir® suitable for all hair types?" at bounding box center [903, 250] width 809 height 21
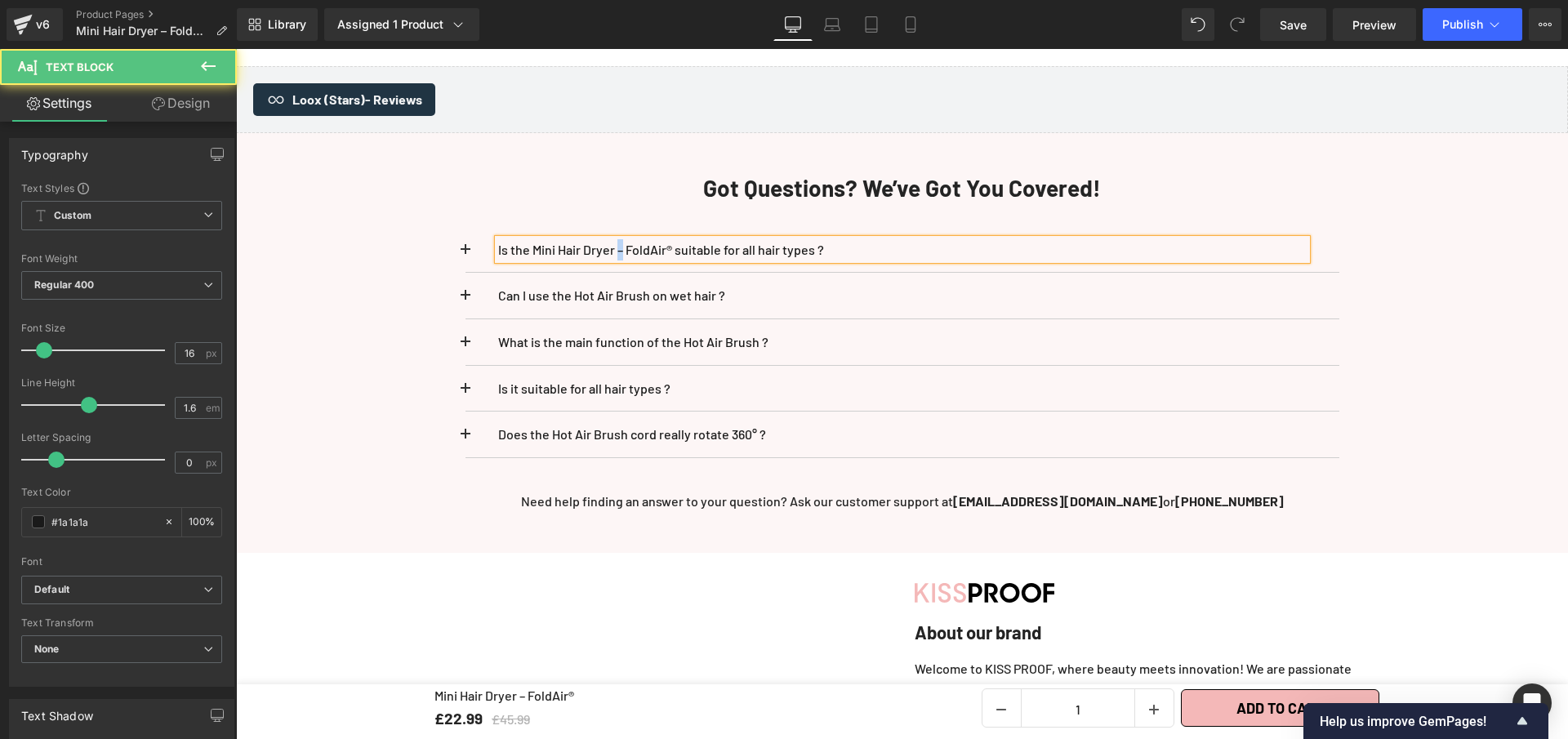
click at [620, 239] on p "Is the Mini Hair Dryer – FoldAir® suitable for all hair types ?" at bounding box center [903, 250] width 809 height 21
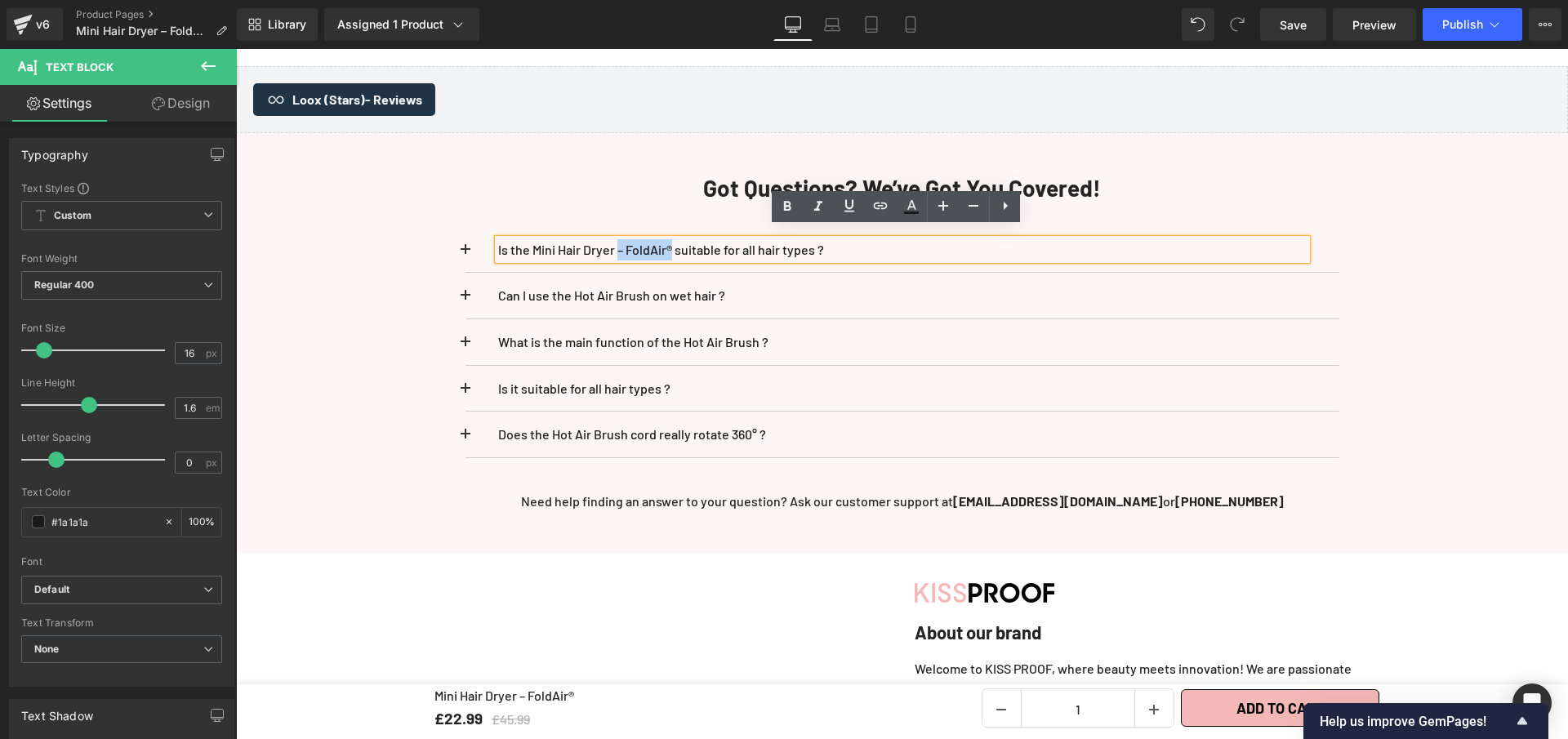
drag, startPoint x: 671, startPoint y: 244, endPoint x: 621, endPoint y: 241, distance: 50.1
click at [621, 241] on p "Is the Mini Hair Dryer – FoldAir® suitable for all hair types ?" at bounding box center [903, 250] width 809 height 21
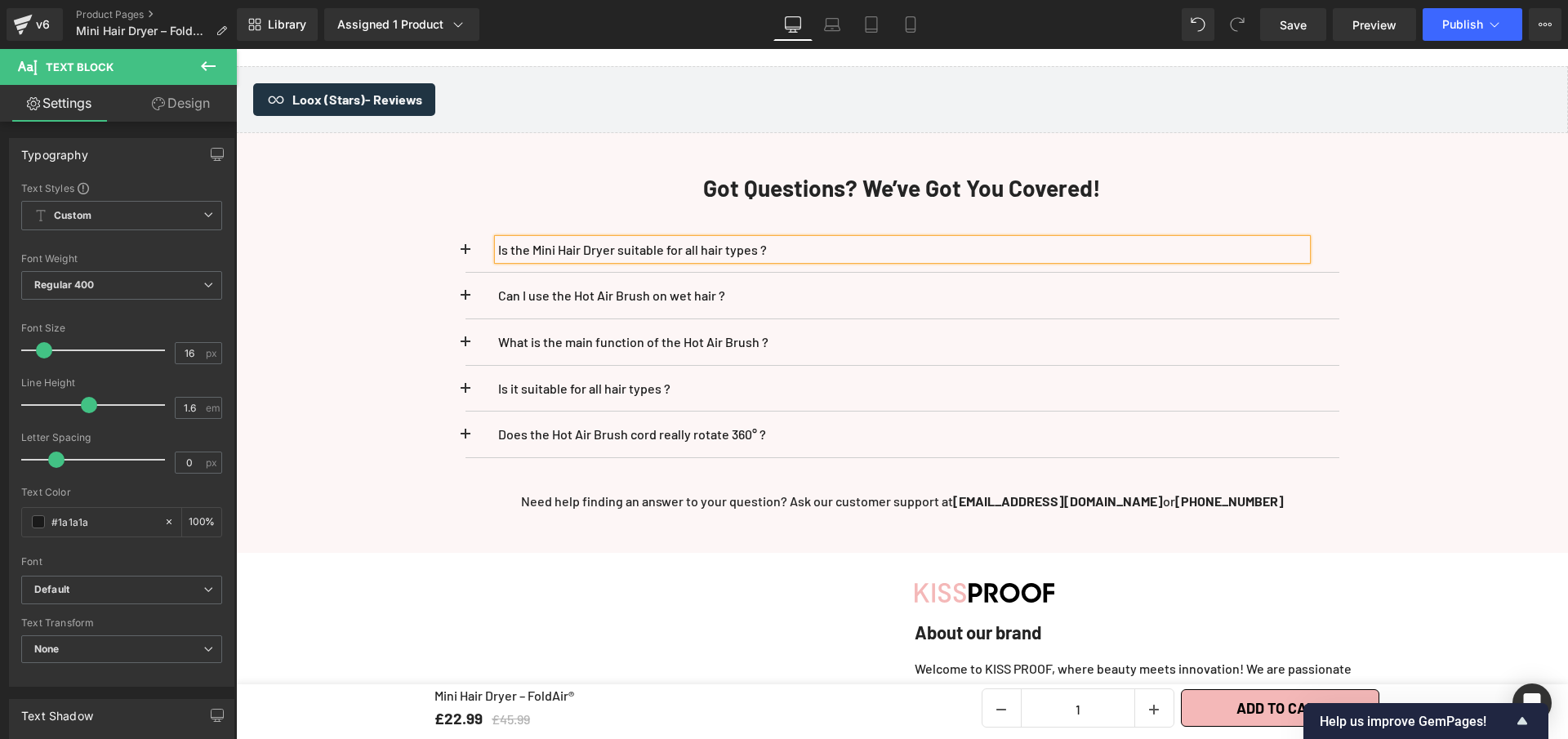
click at [465, 240] on button at bounding box center [482, 250] width 33 height 46
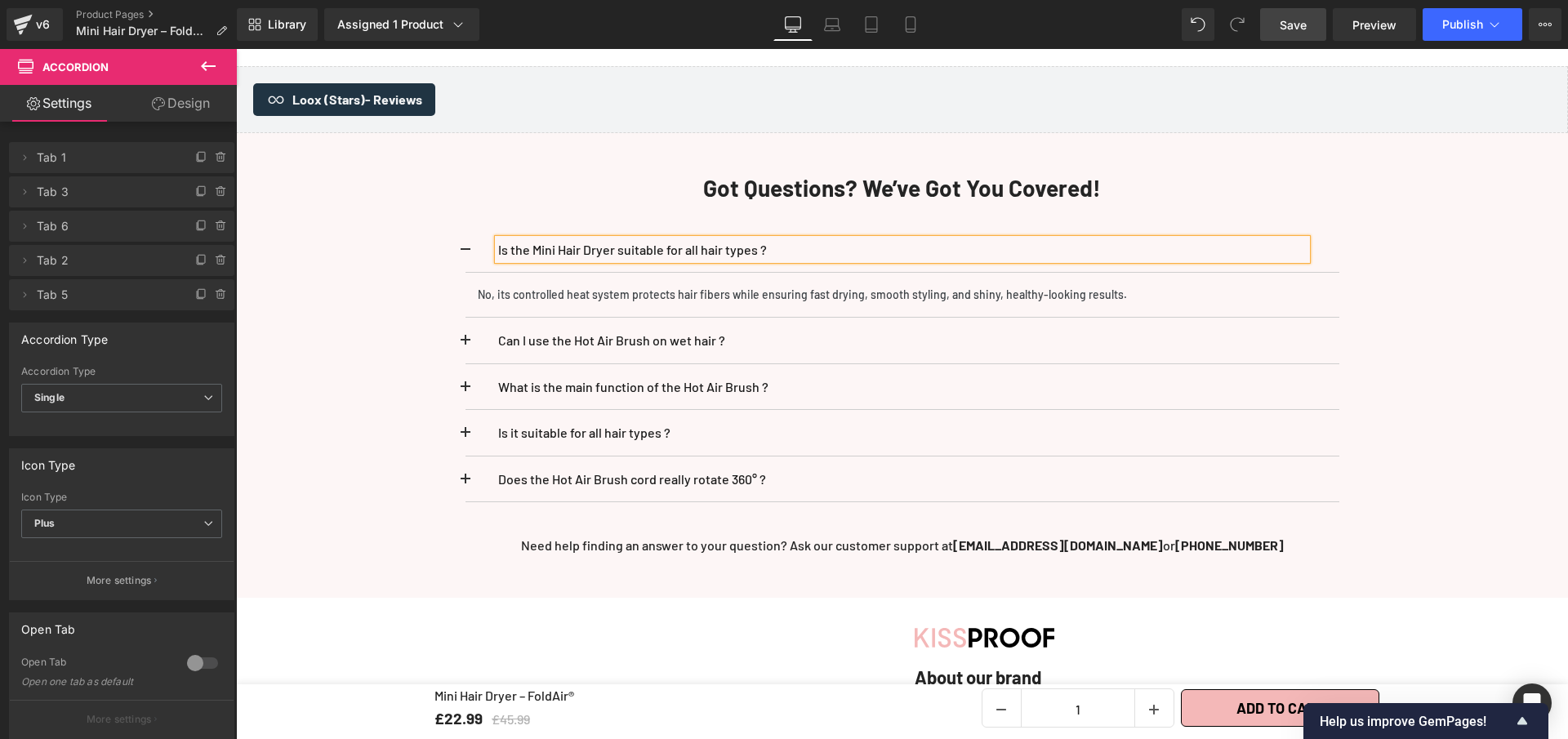
click at [1298, 24] on span "Save" at bounding box center [1293, 25] width 27 height 17
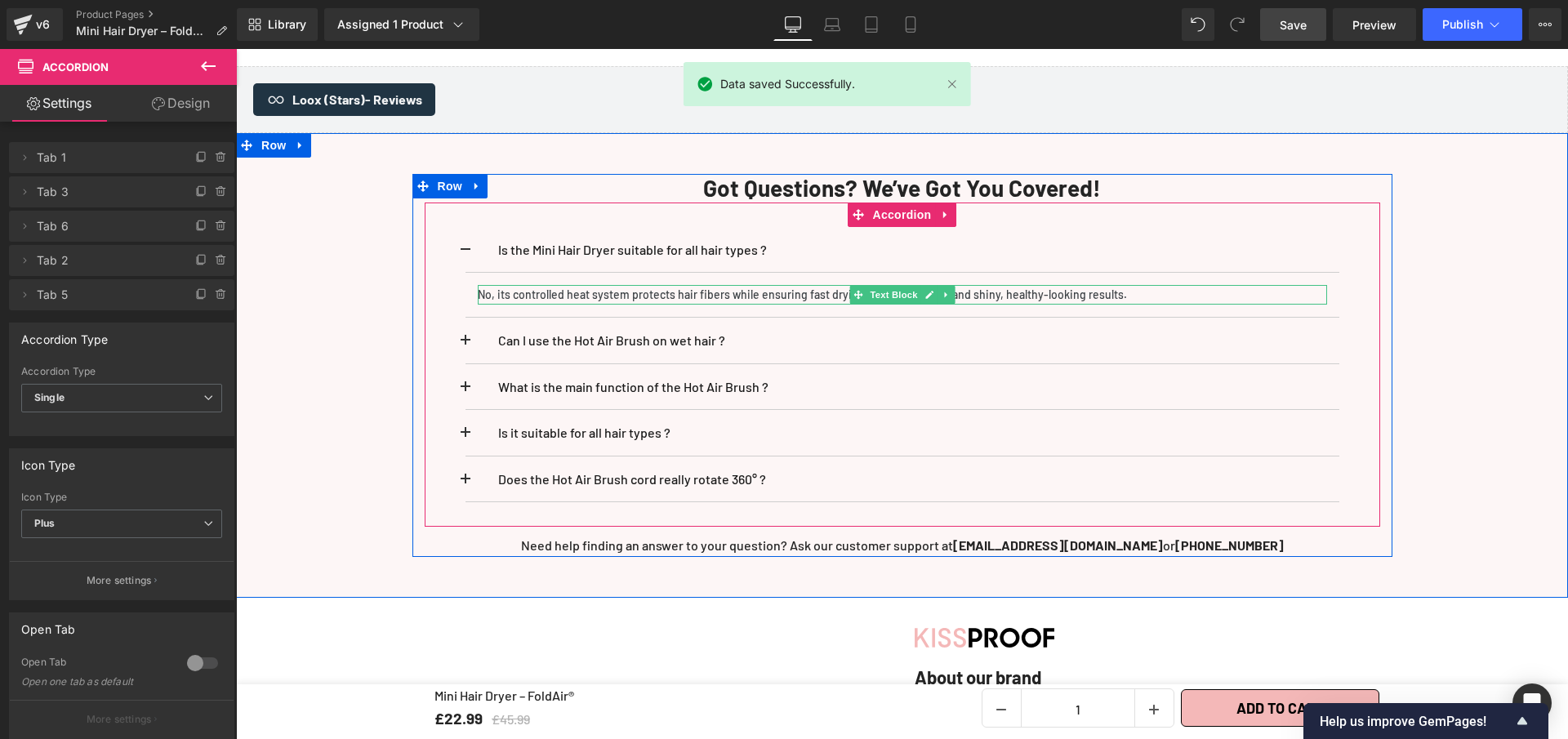
click at [599, 285] on p "No, its controlled heat system protects hair fibers while ensuring fast drying,…" at bounding box center [902, 294] width 849 height 20
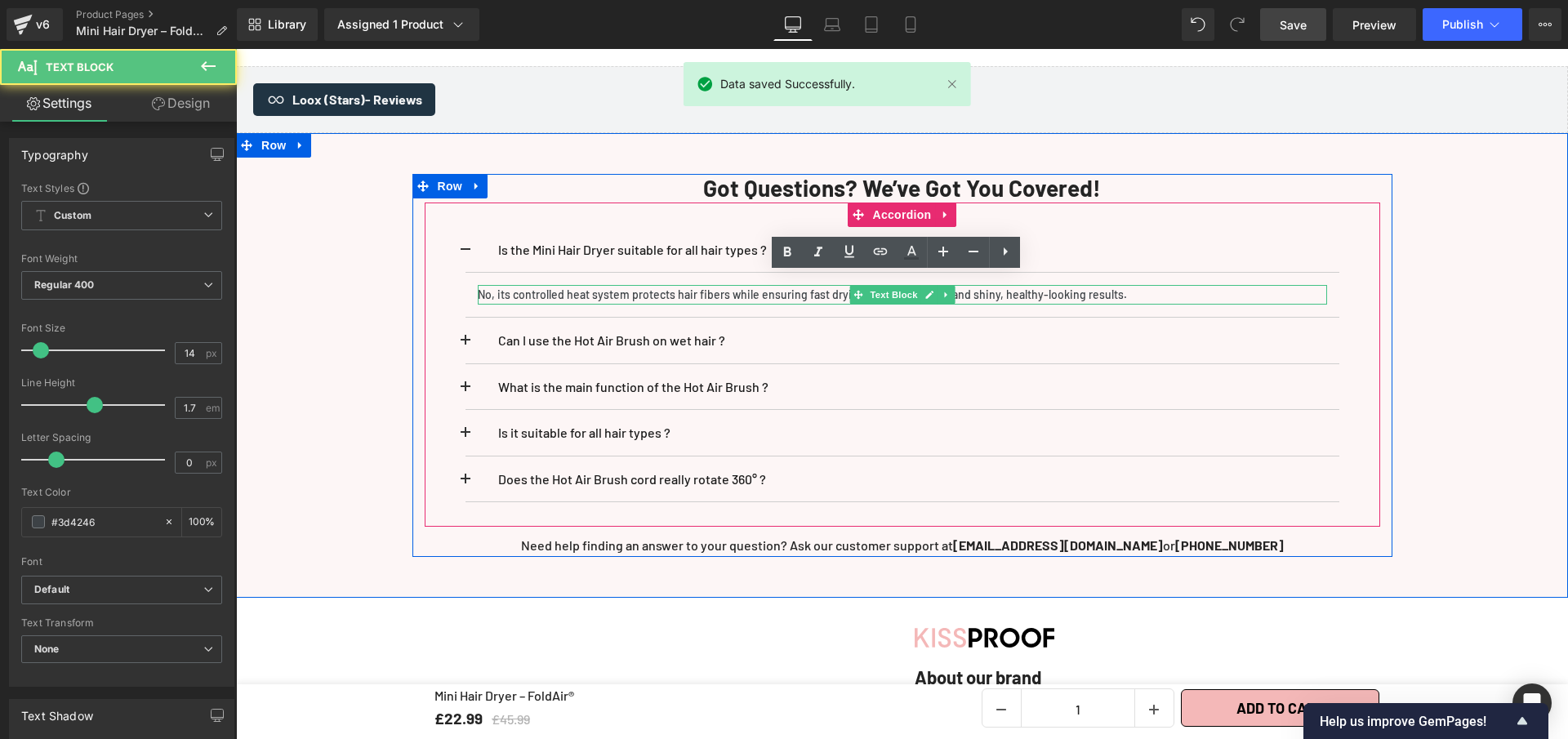
click at [599, 285] on p "No, its controlled heat system protects hair fibers while ensuring fast drying,…" at bounding box center [902, 294] width 849 height 20
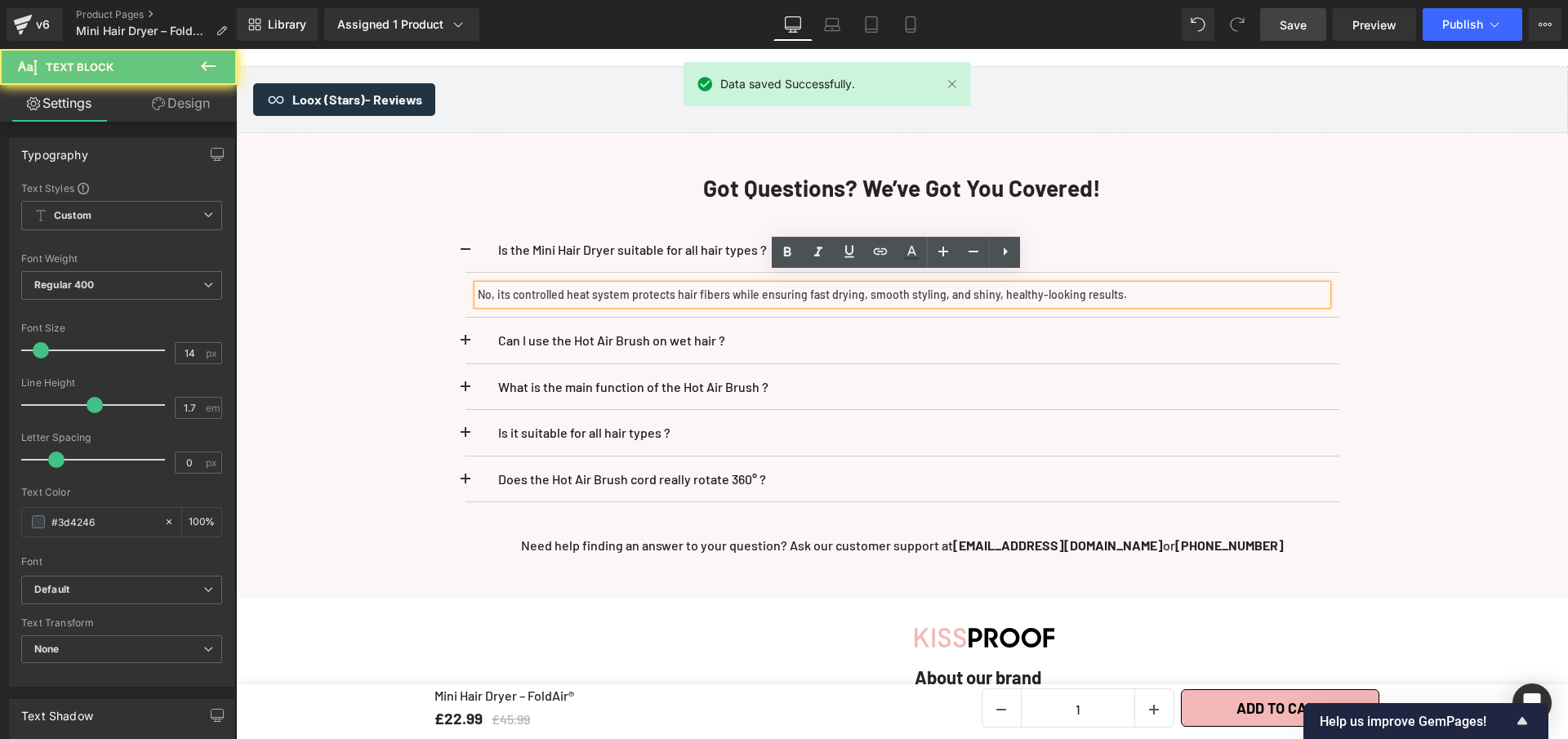
click at [599, 285] on p "No, its controlled heat system protects hair fibers while ensuring fast drying,…" at bounding box center [902, 294] width 849 height 20
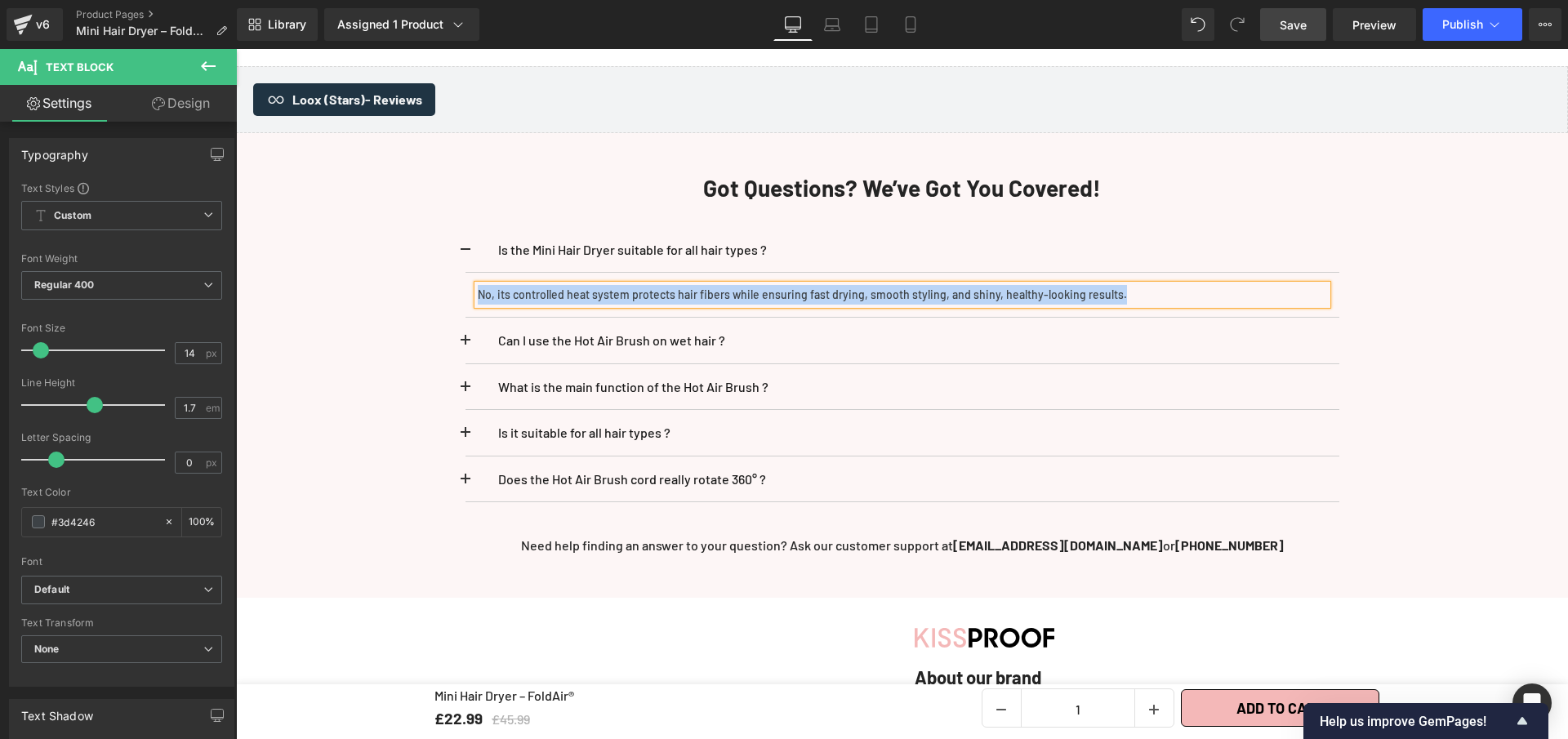
paste div
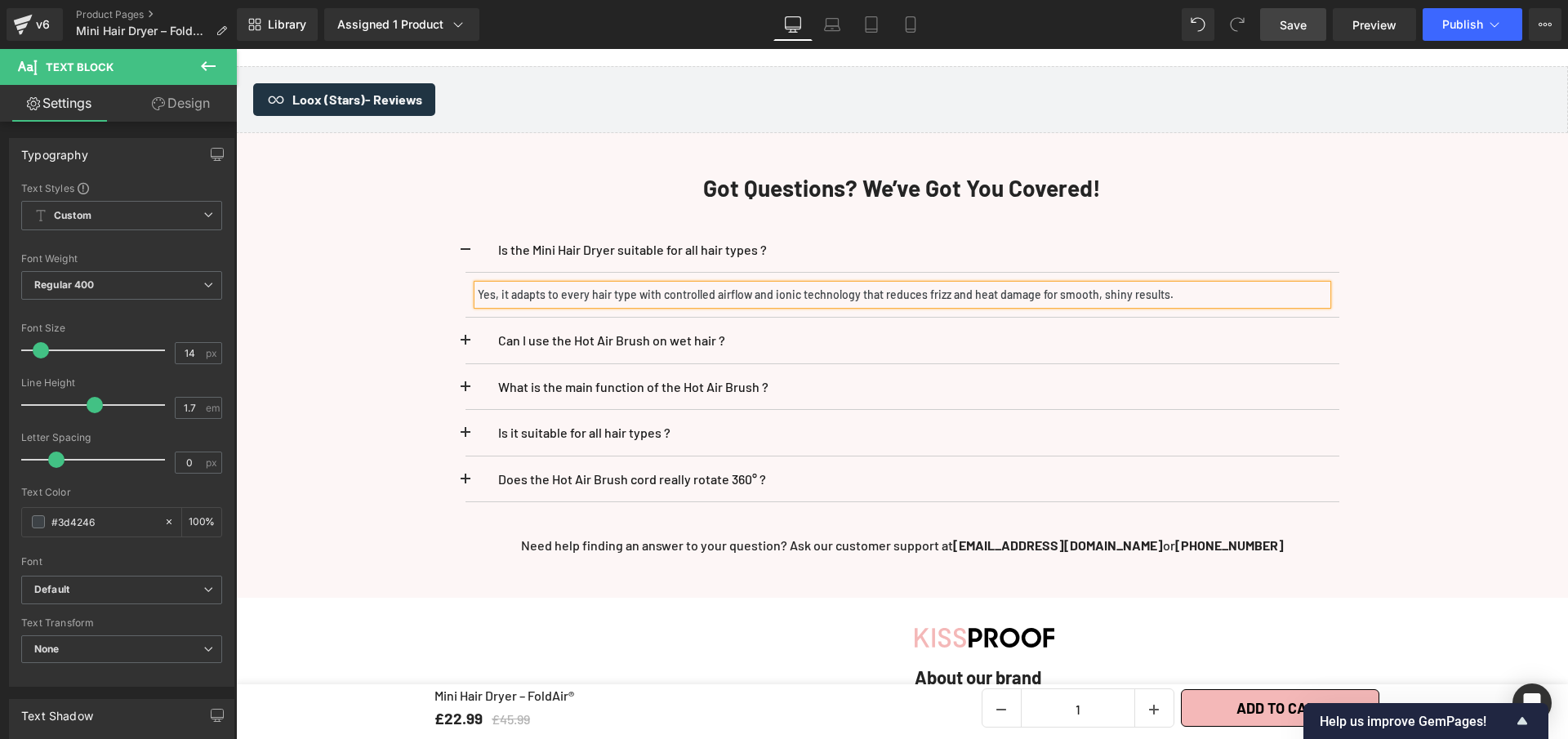
click at [1297, 16] on span "Save" at bounding box center [1293, 25] width 27 height 17
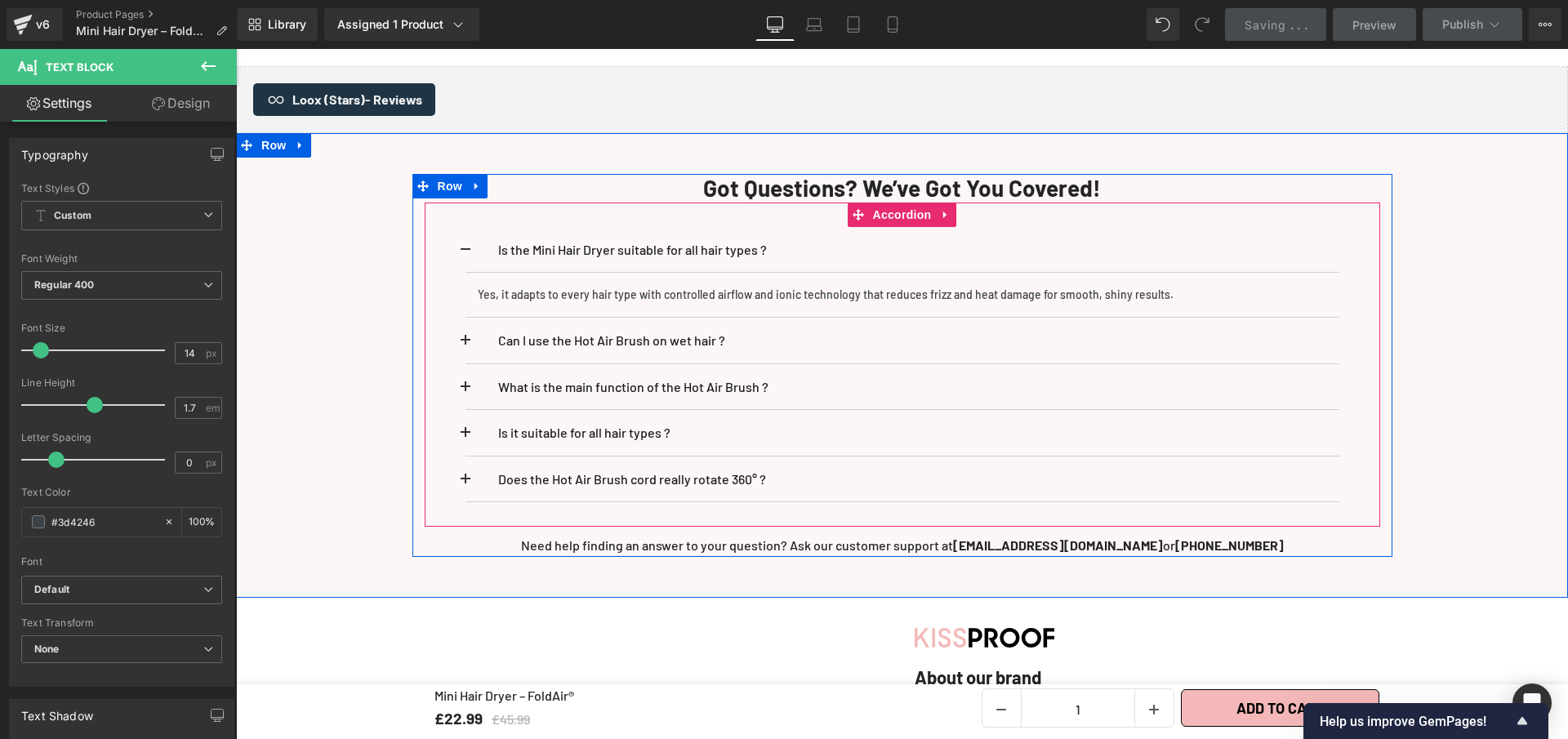
click at [465, 237] on button at bounding box center [482, 250] width 33 height 46
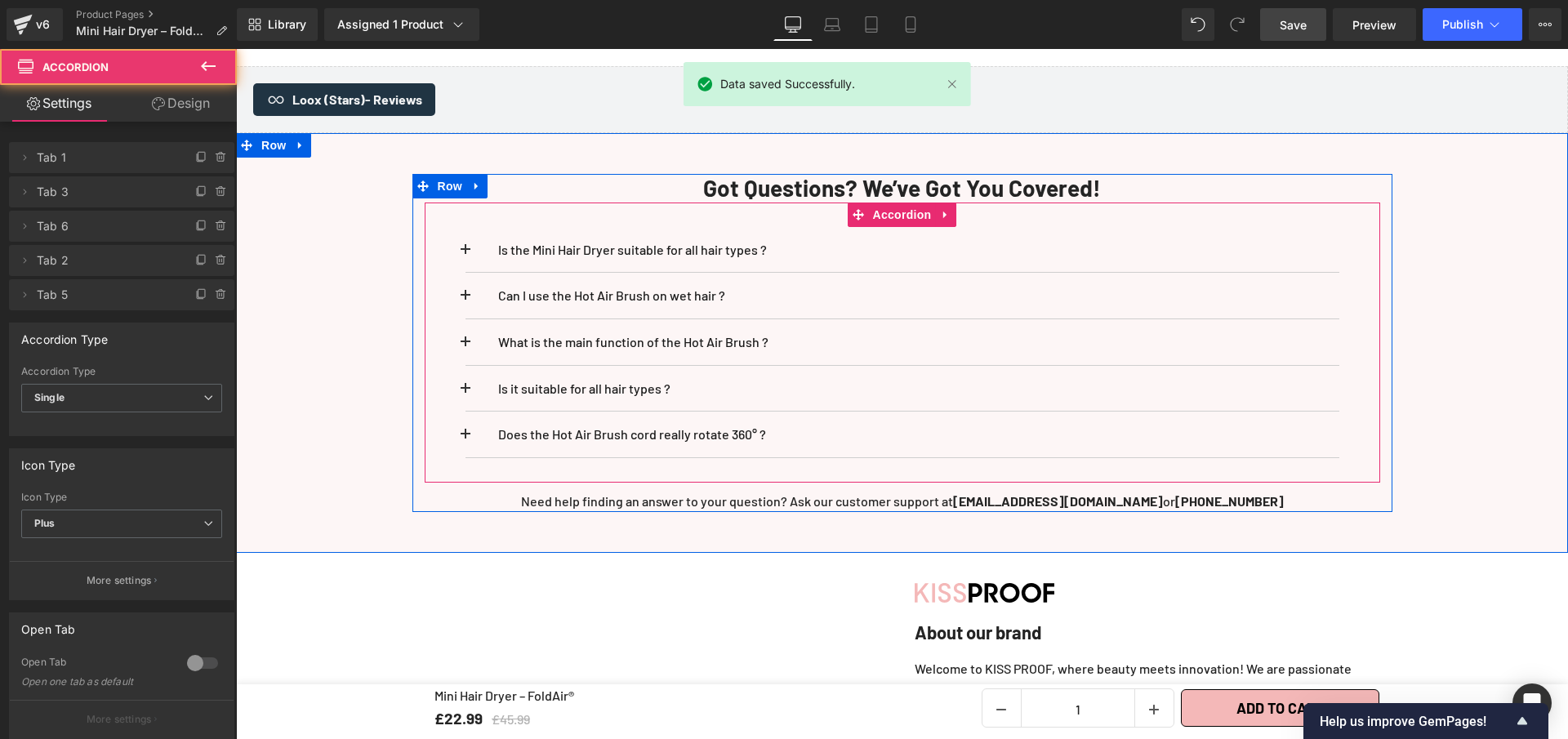
click at [465, 300] on span at bounding box center [465, 300] width 0 height 0
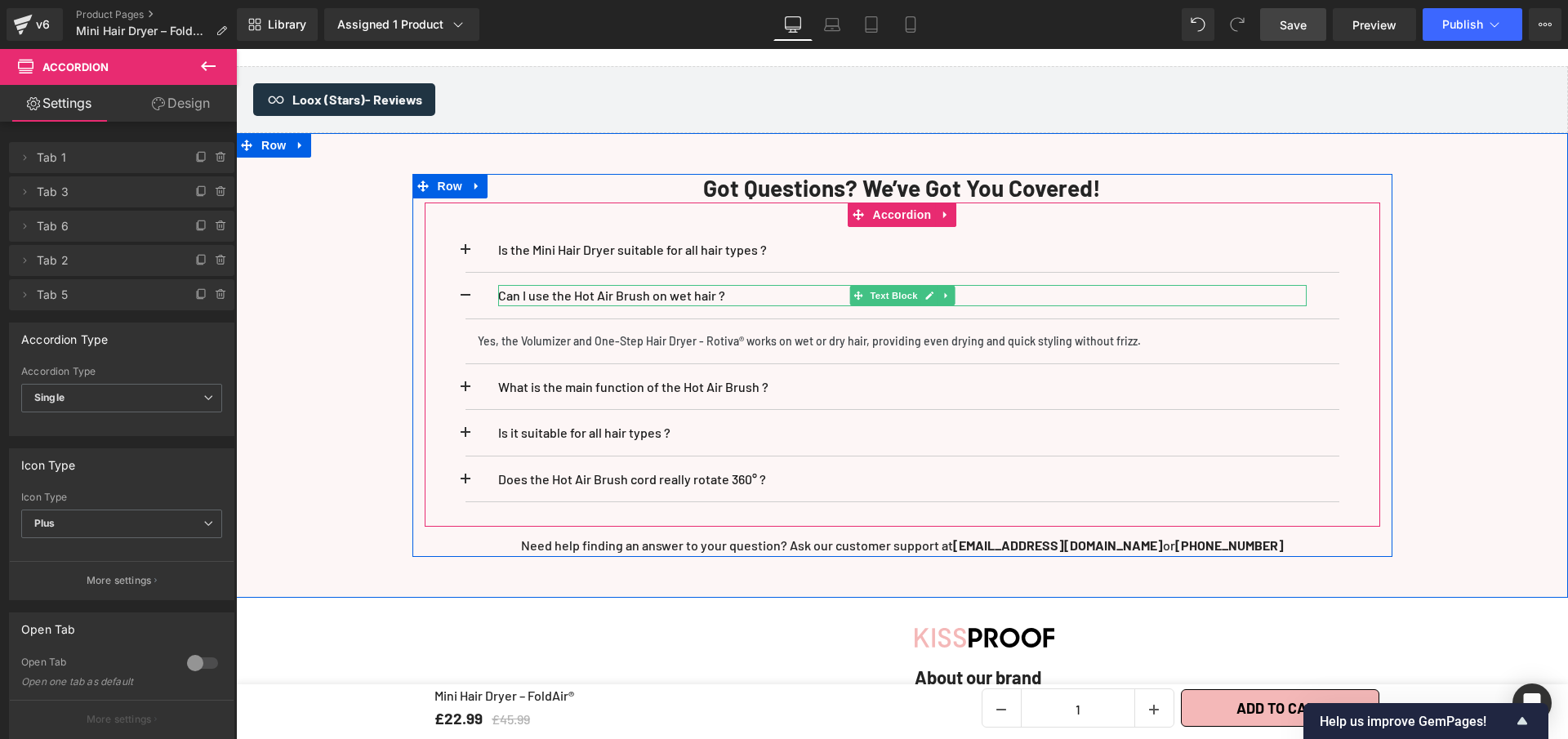
click at [594, 286] on p "Can I use the Hot Air Brush on wet hair ?" at bounding box center [903, 295] width 809 height 21
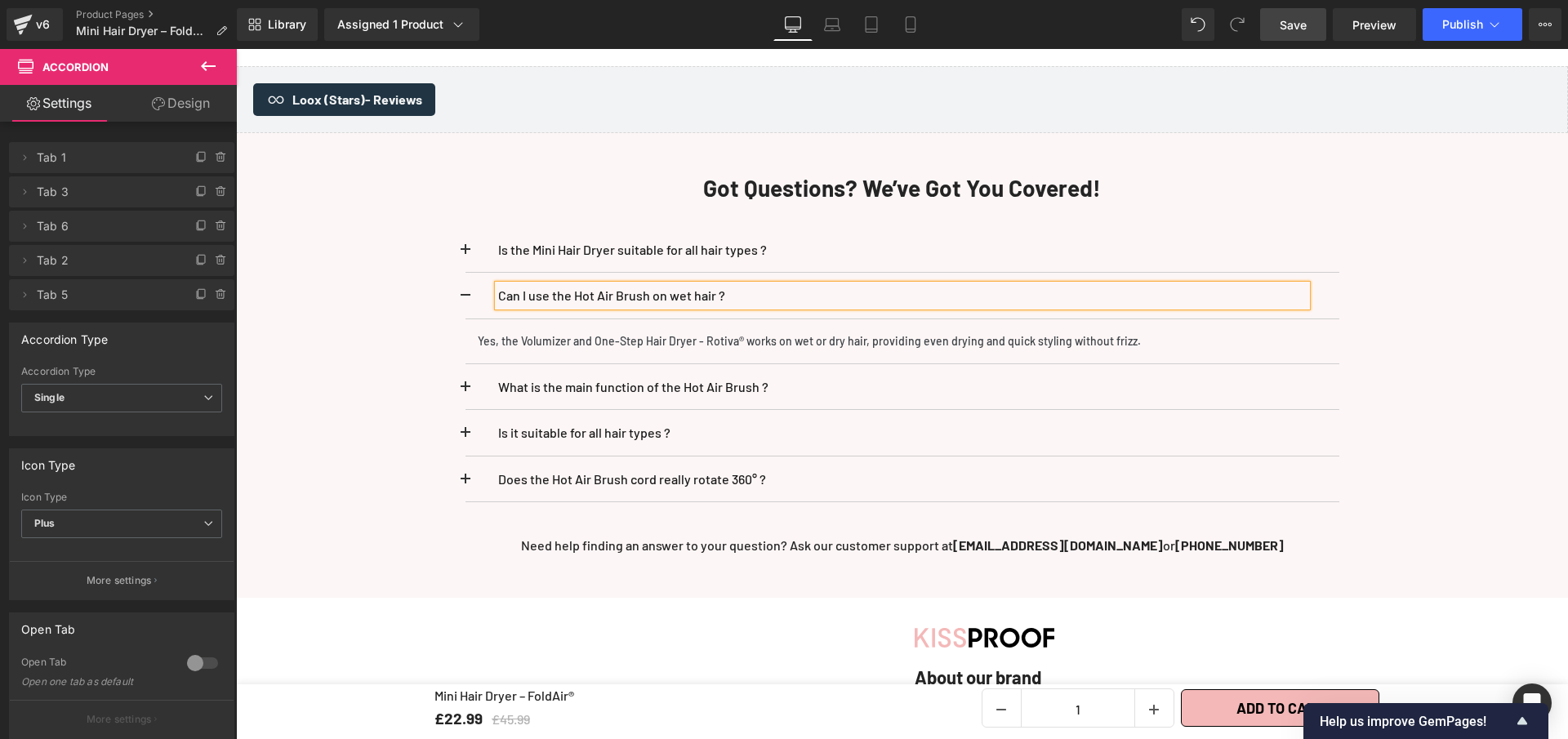
click at [594, 286] on p "Can I use the Hot Air Brush on wet hair ?" at bounding box center [903, 295] width 809 height 21
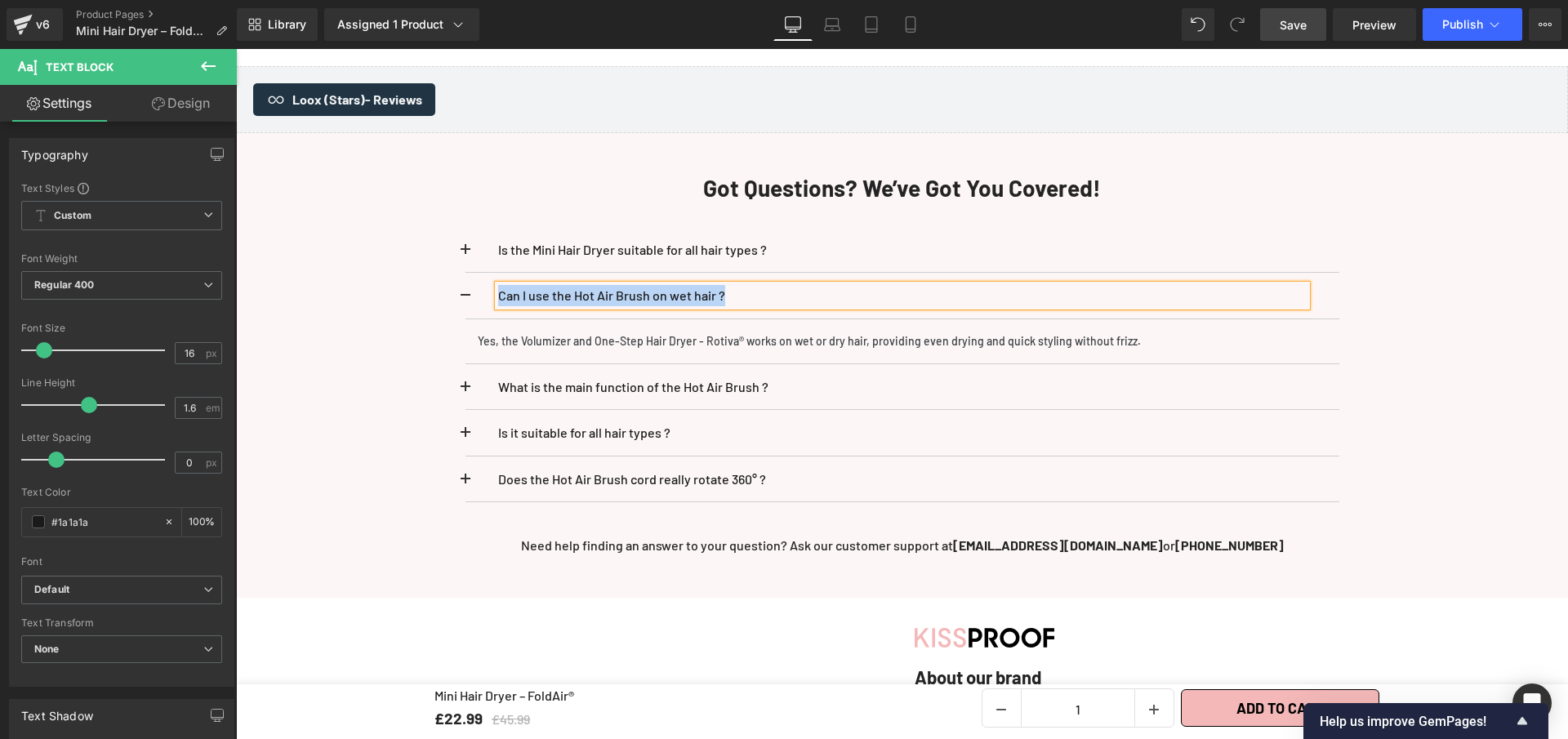
paste div
click at [615, 288] on p "Is the hair dryer noisy?" at bounding box center [903, 295] width 809 height 21
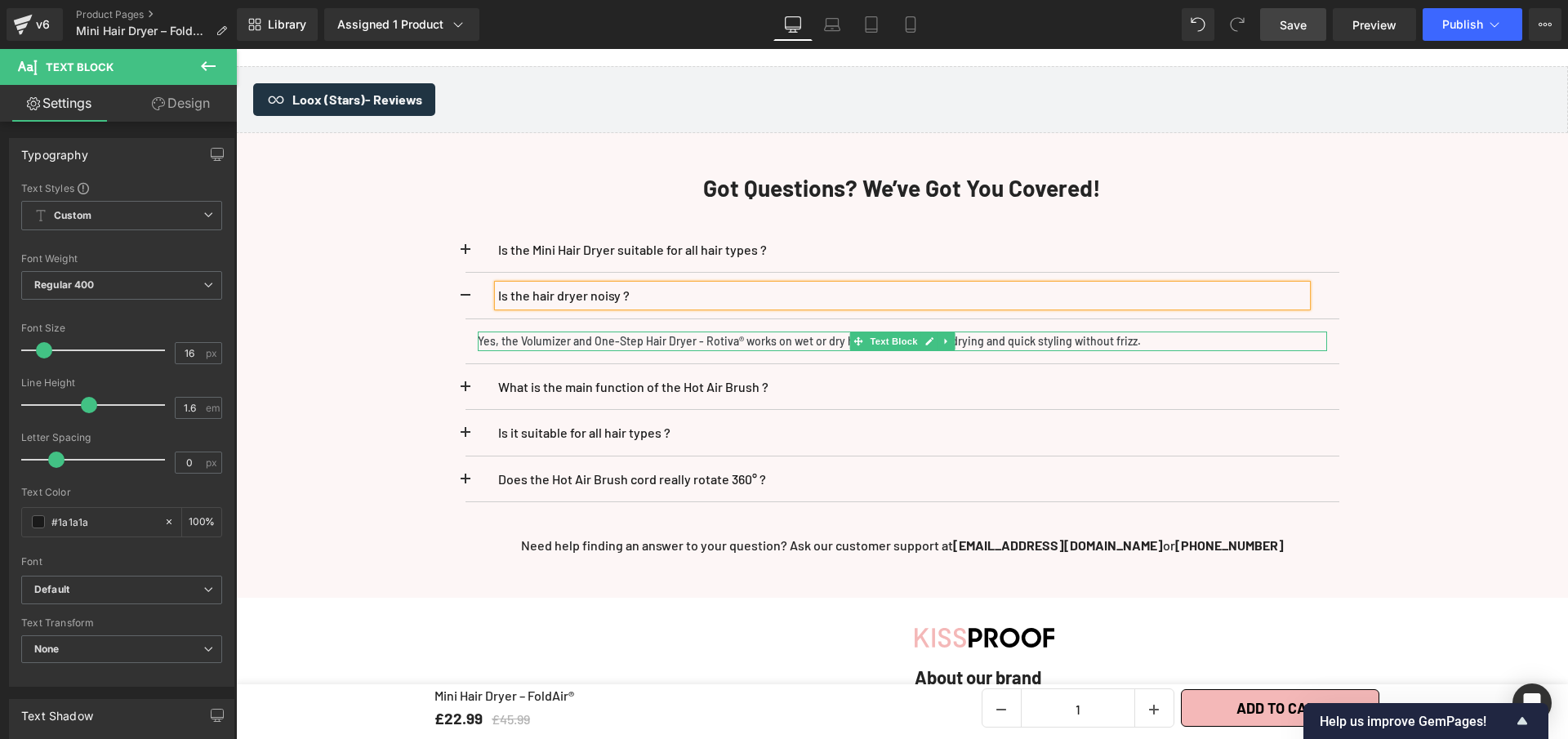
click at [629, 335] on p "Yes, the Volumizer and One-Step Hair Dryer - Rotiva® works on wet or dry hair, …" at bounding box center [902, 341] width 849 height 20
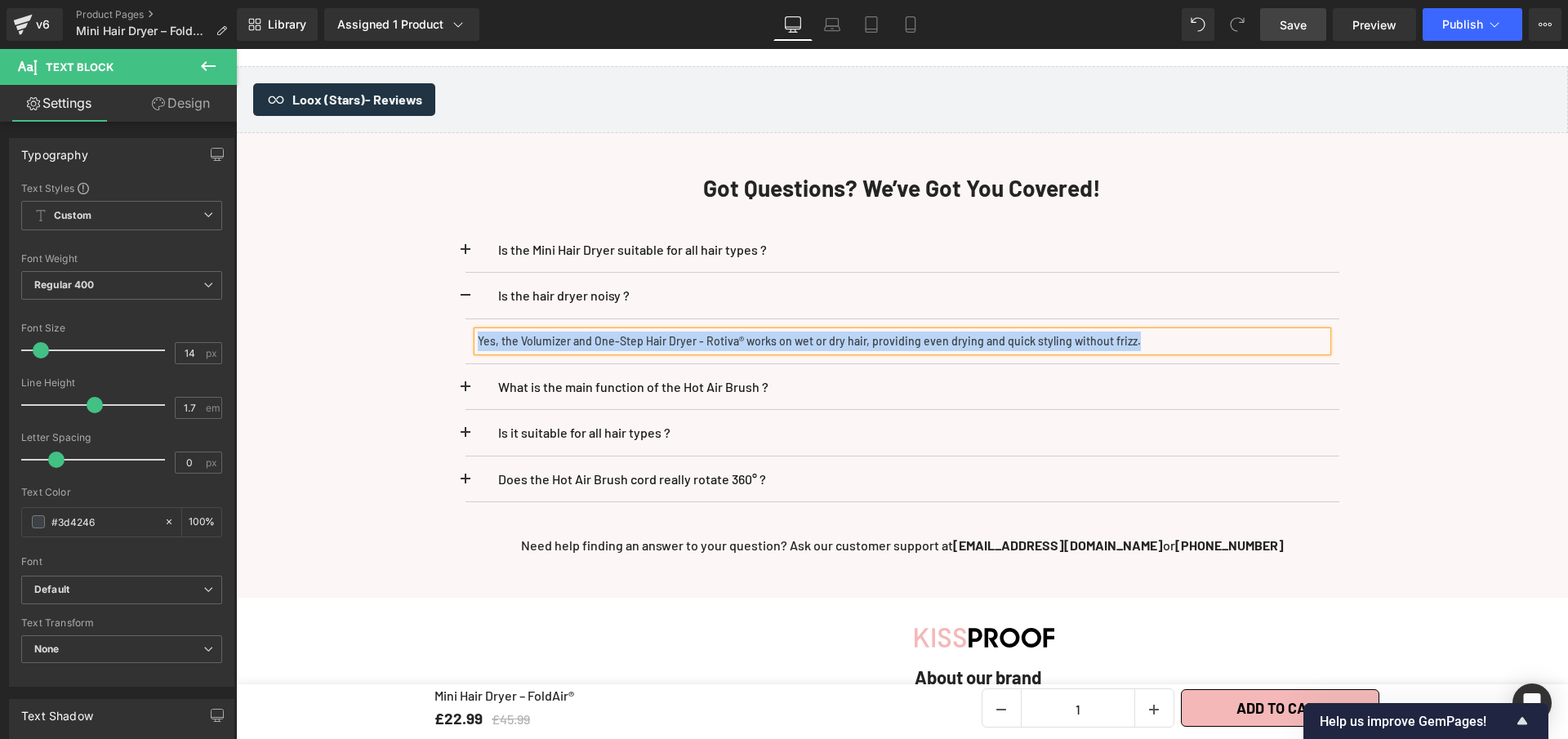
paste div
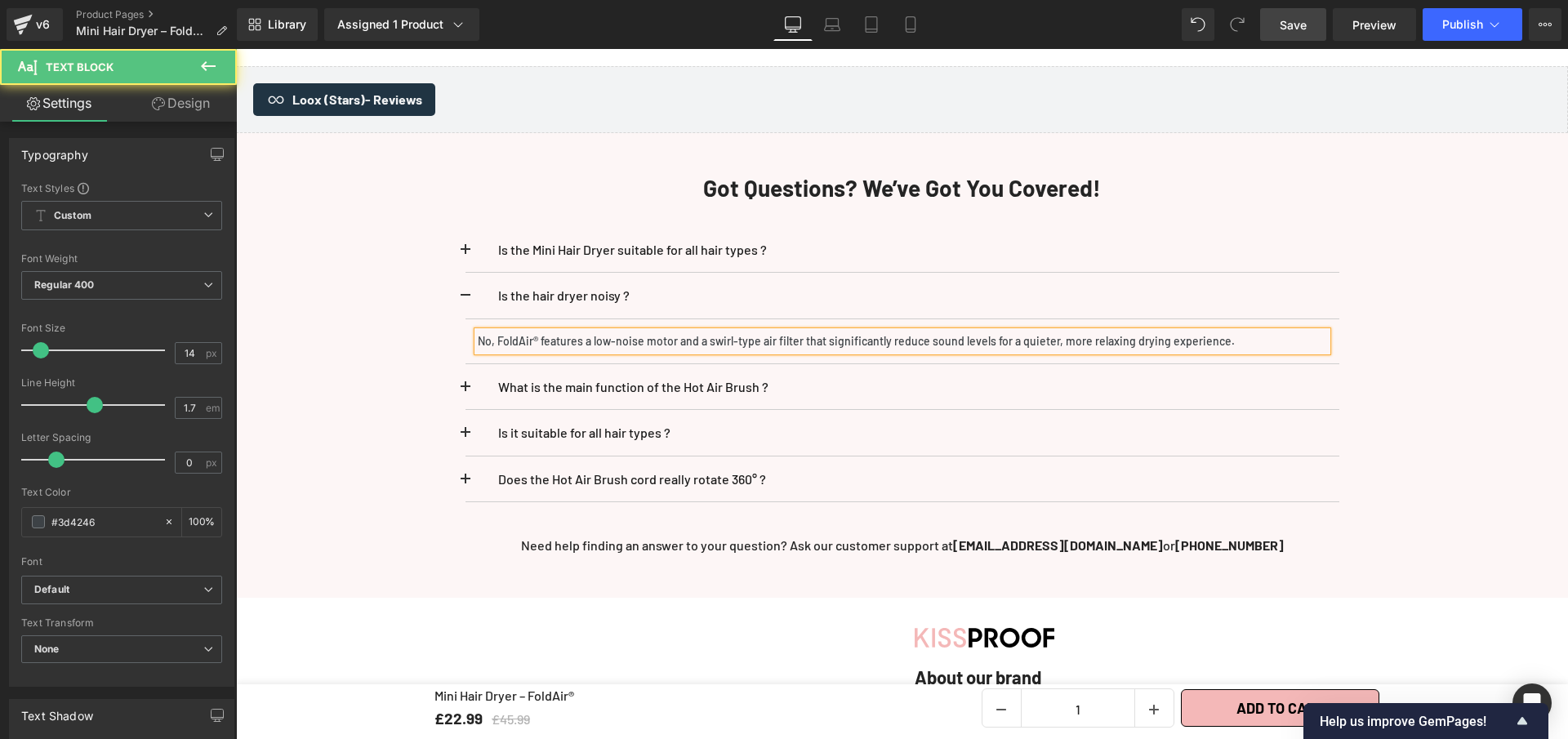
click at [576, 333] on p "No, FoldAir® features a low-noise motor and a swirl-type air filter that signif…" at bounding box center [902, 341] width 849 height 20
click at [1279, 31] on link "Save" at bounding box center [1293, 25] width 66 height 33
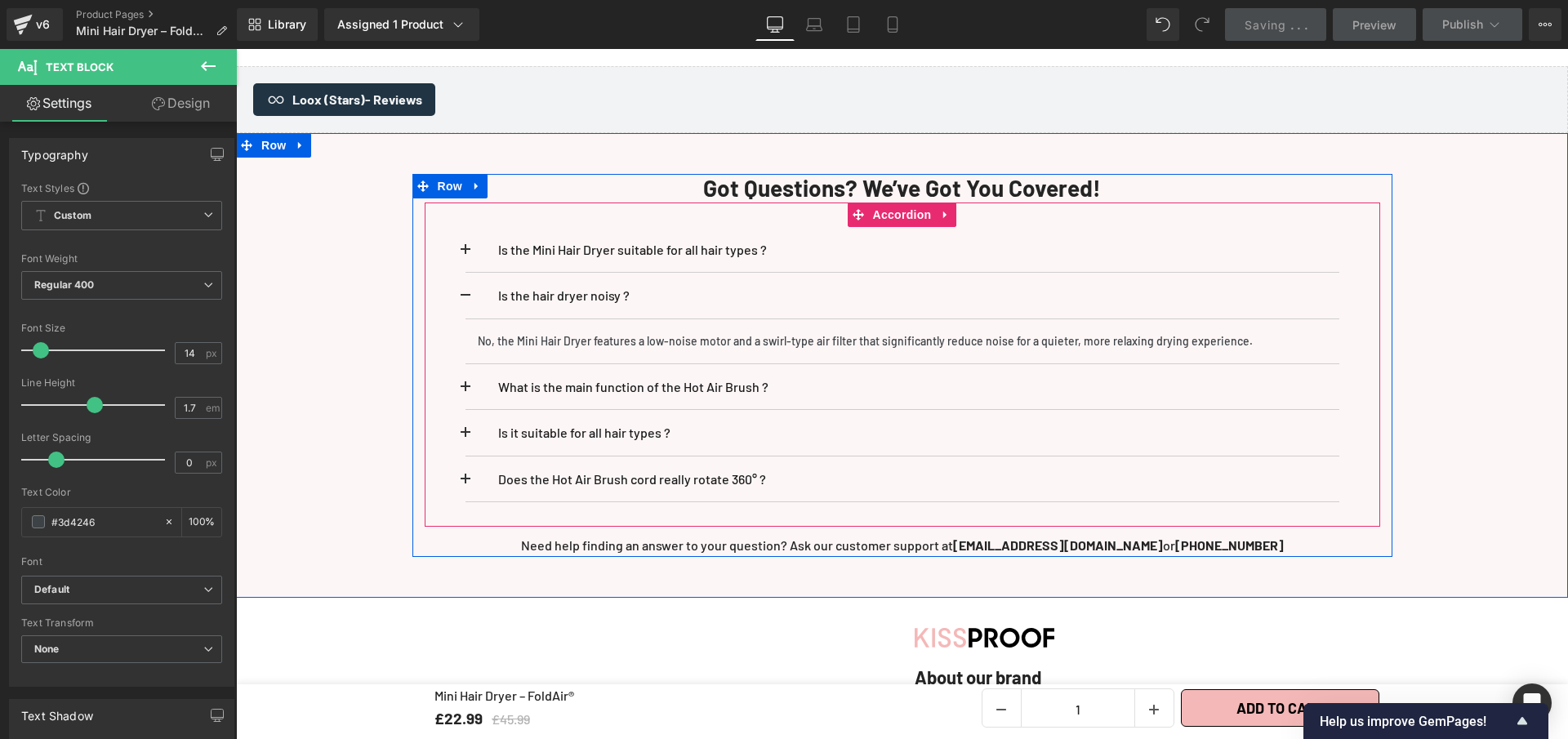
click at [465, 300] on span at bounding box center [465, 300] width 0 height 0
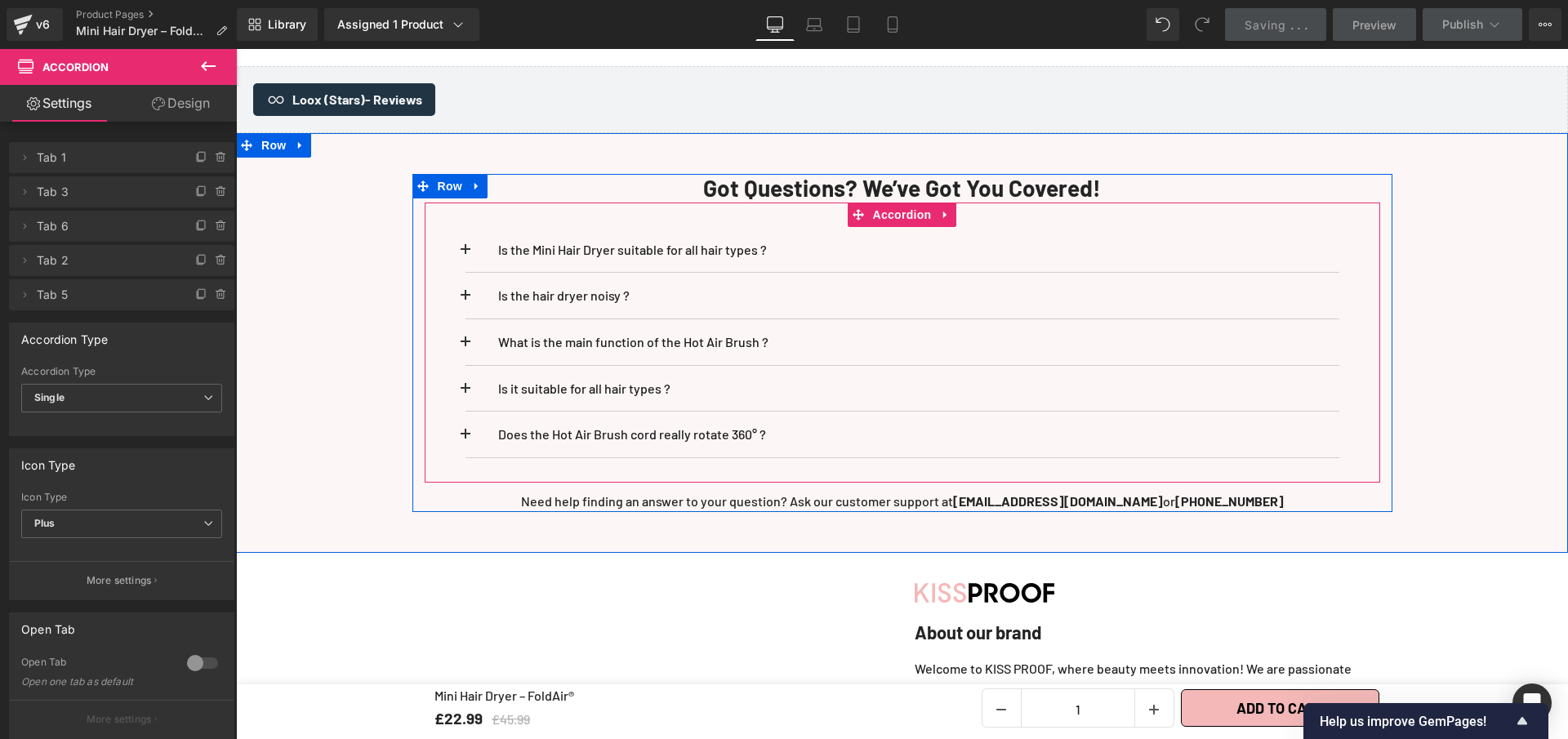
click at [465, 347] on span at bounding box center [465, 347] width 0 height 0
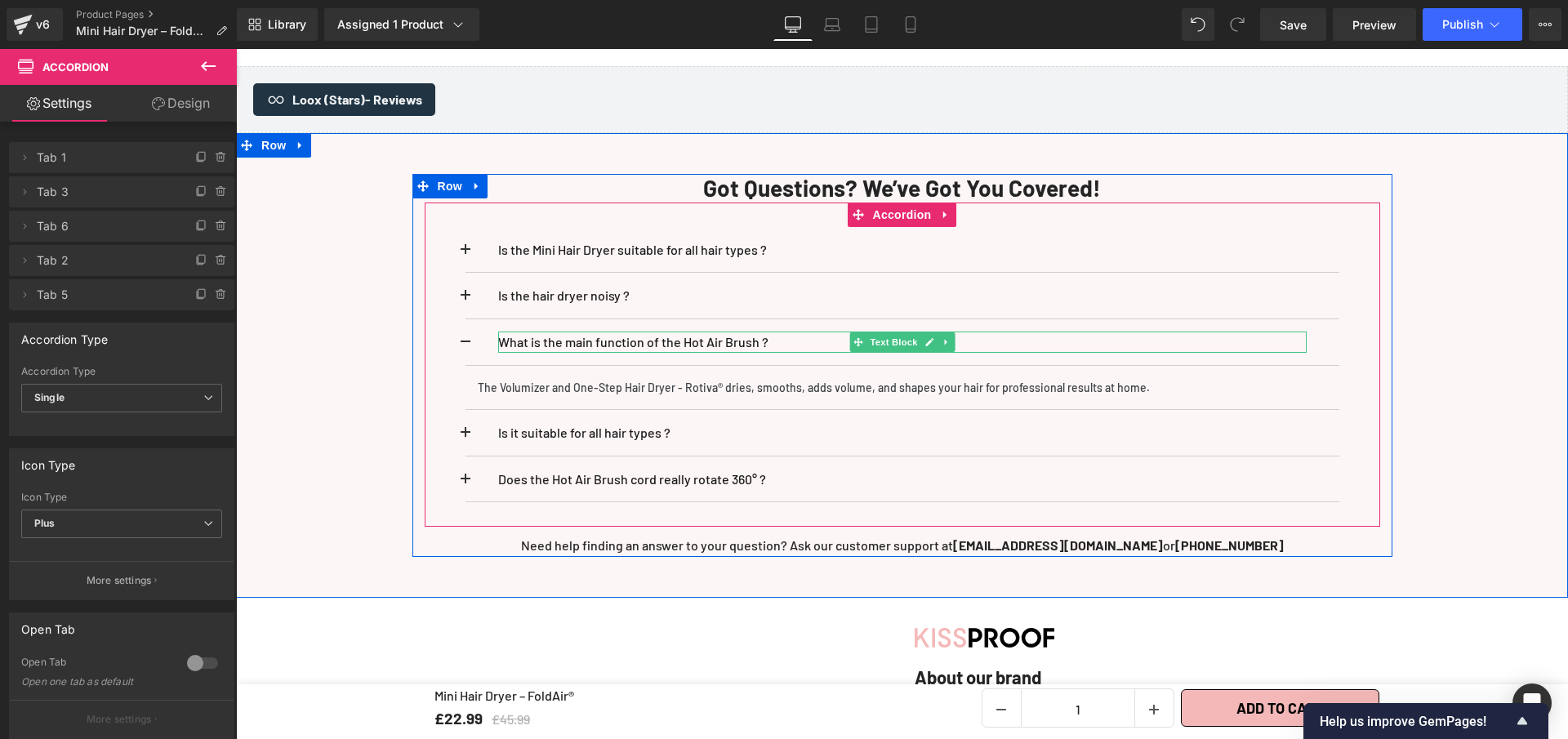
click at [761, 331] on p "What is the main function of the Hot Air Brush ?" at bounding box center [903, 342] width 809 height 21
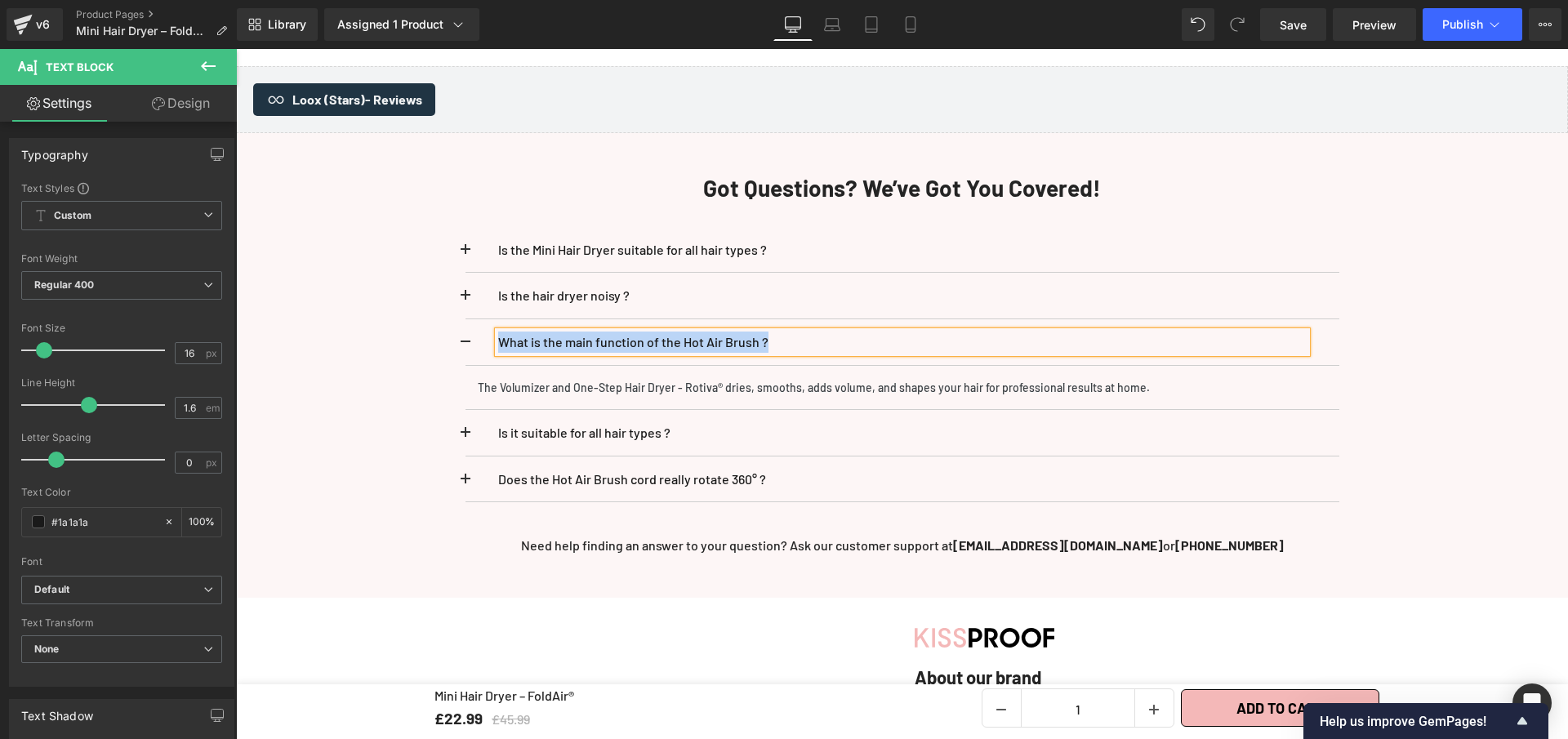
paste div
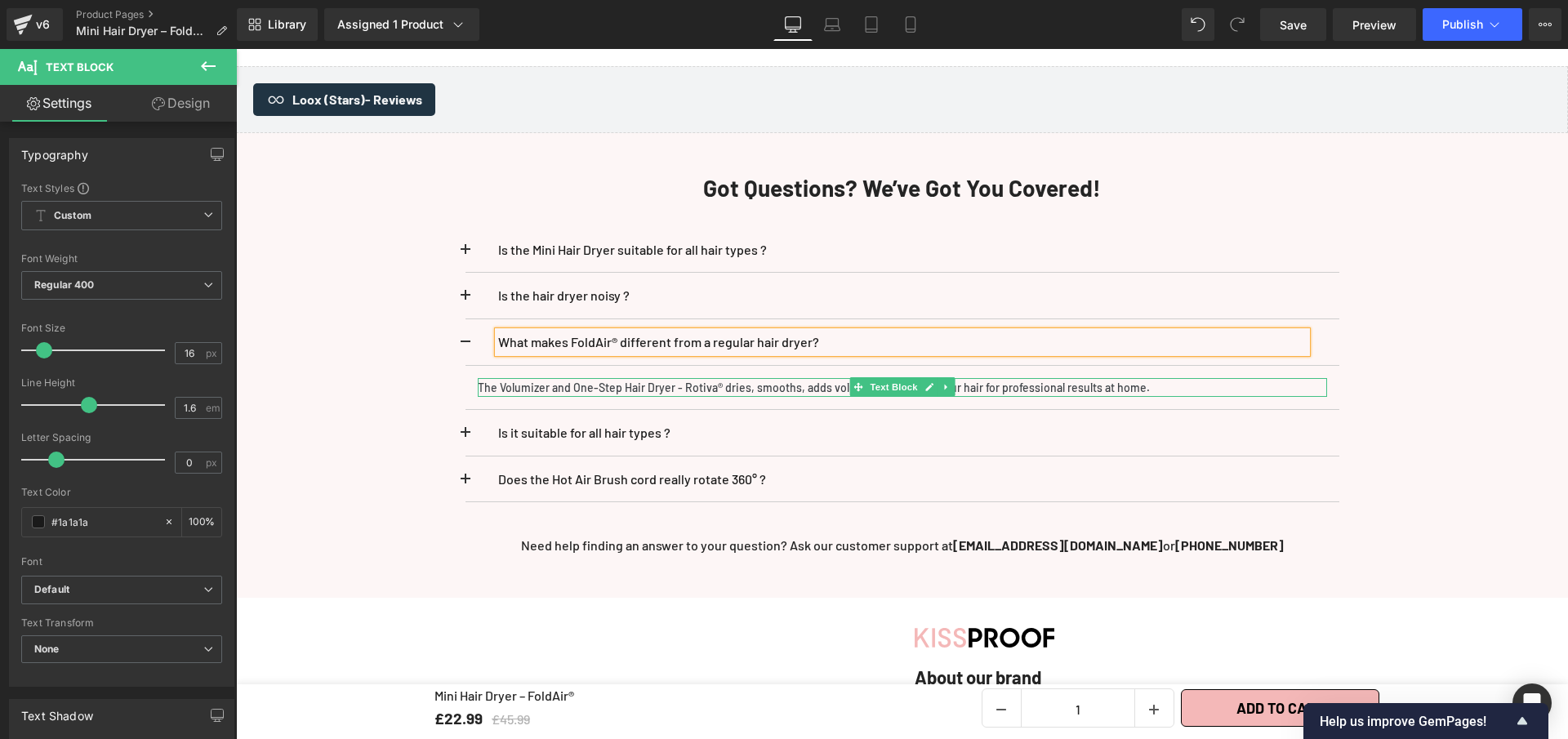
click at [739, 378] on p "The Volumizer and One-Step Hair Dryer - Rotiva® dries, smooths, adds volume, an…" at bounding box center [902, 388] width 849 height 20
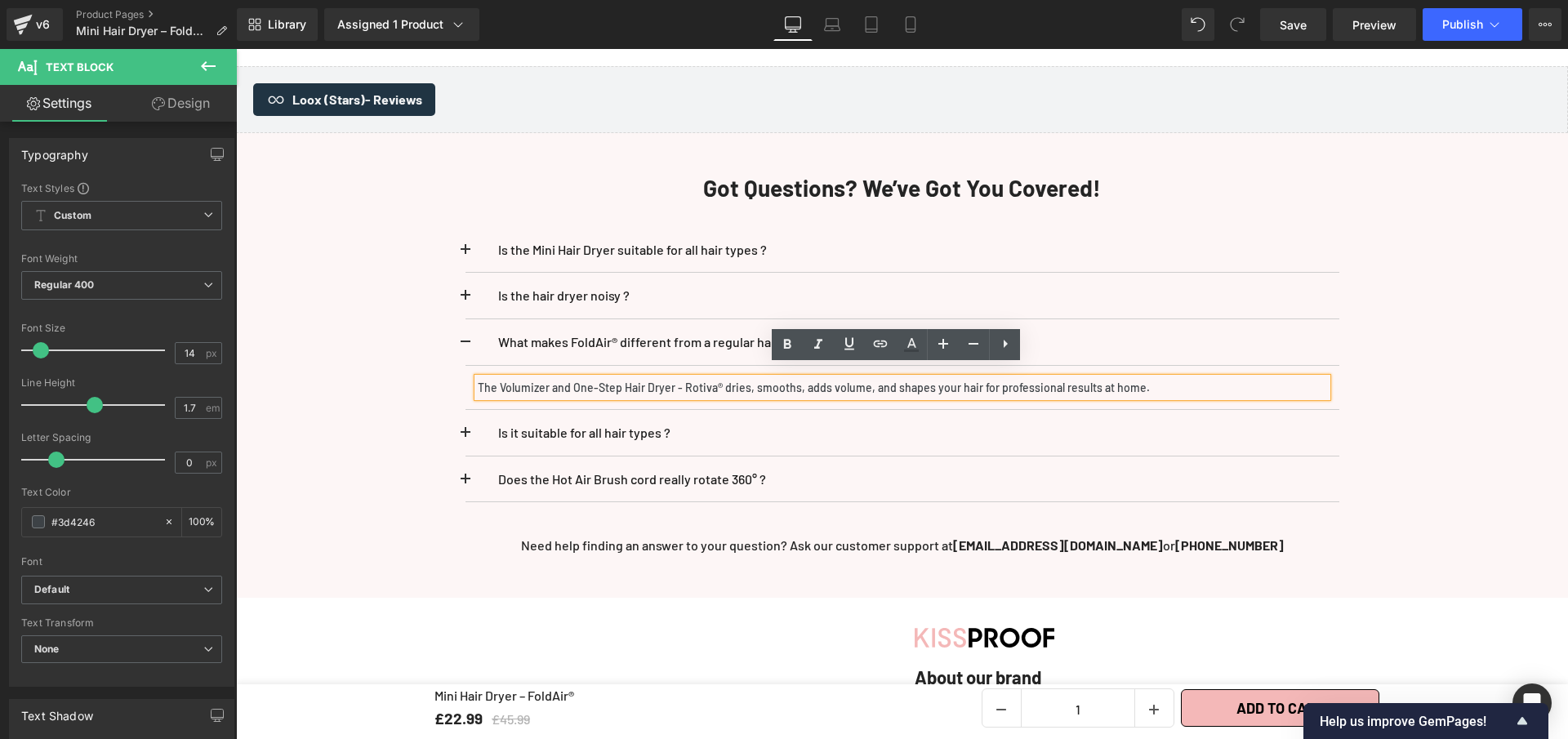
click at [739, 378] on p "The Volumizer and One-Step Hair Dryer - Rotiva® dries, smooths, adds volume, an…" at bounding box center [902, 388] width 849 height 20
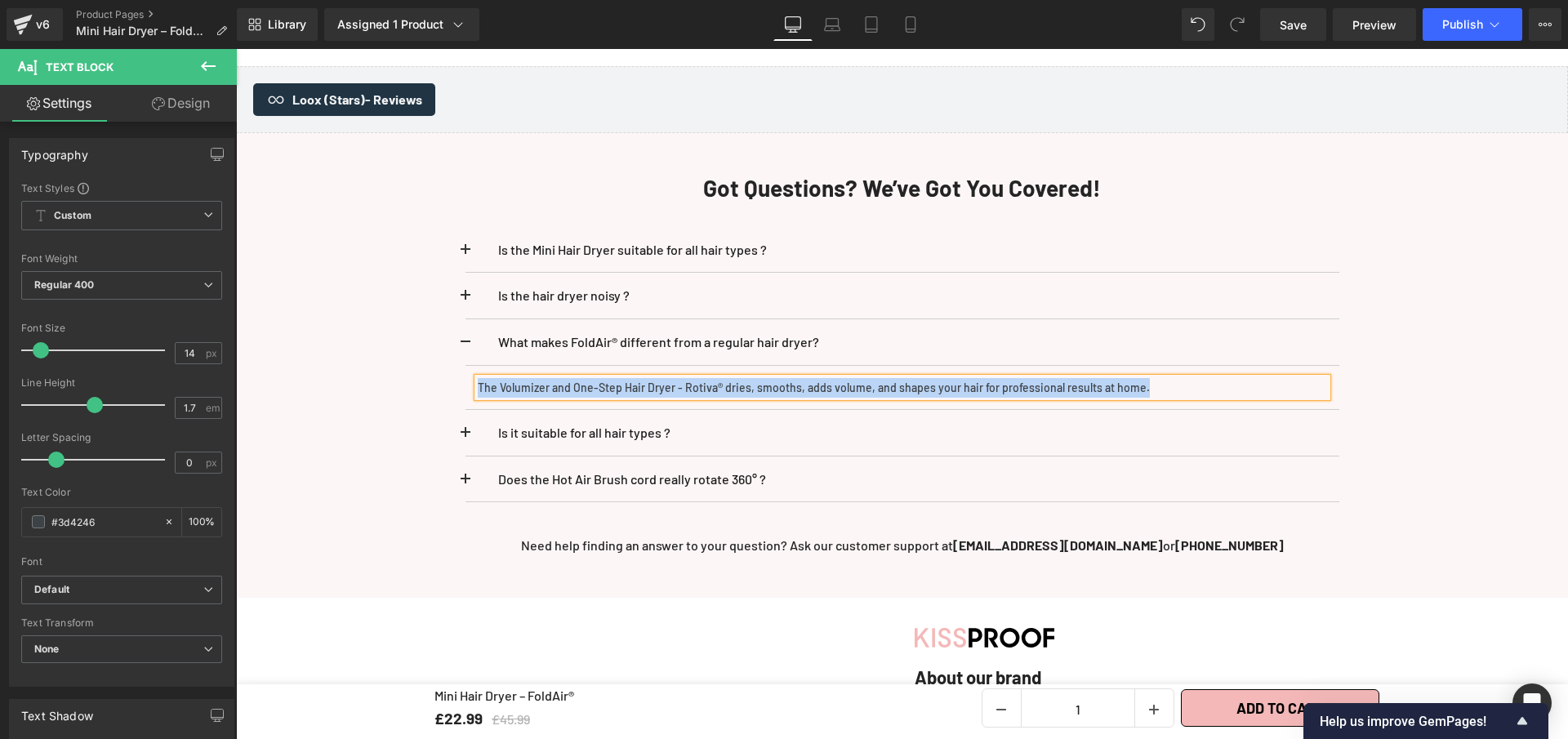
paste div
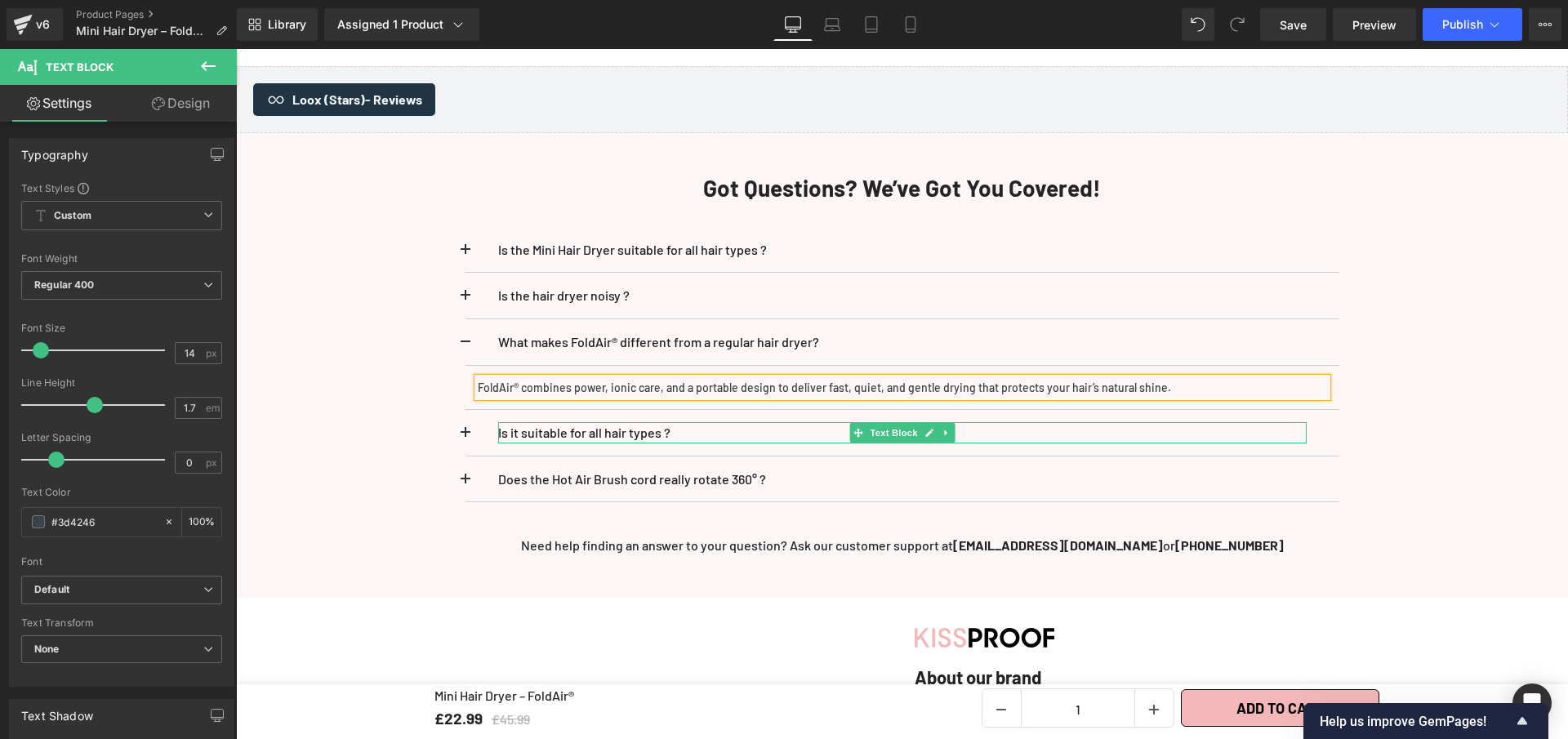
click at [661, 422] on p "Is it suitable for all hair types ?" at bounding box center [903, 433] width 809 height 21
click at [690, 422] on p "Is it suitable for all hair types ?" at bounding box center [903, 433] width 809 height 21
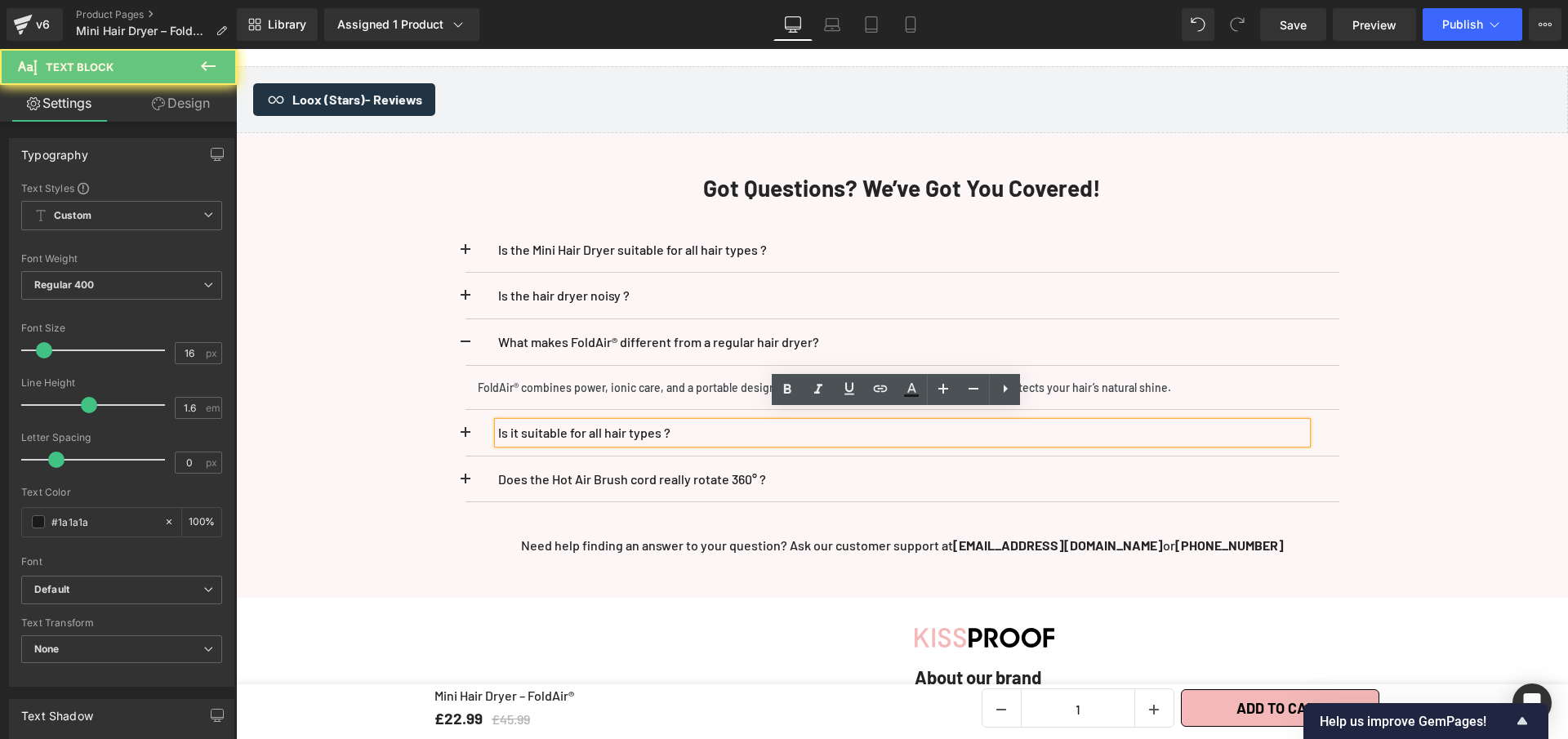
click at [690, 422] on p "Is it suitable for all hair types ?" at bounding box center [903, 433] width 809 height 21
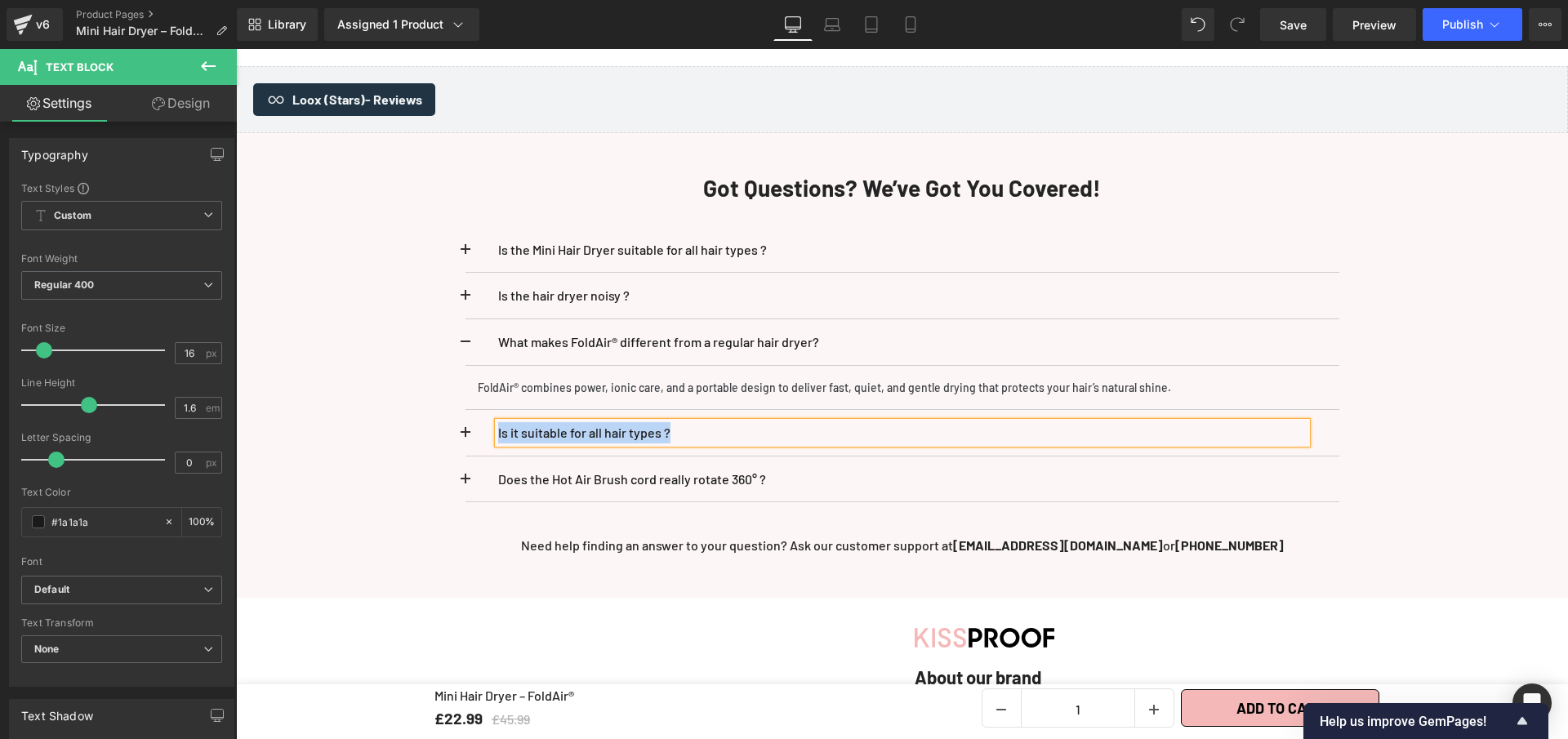
paste div
click at [700, 423] on p "How powerful is the Mini Hair Dryer?" at bounding box center [903, 433] width 809 height 21
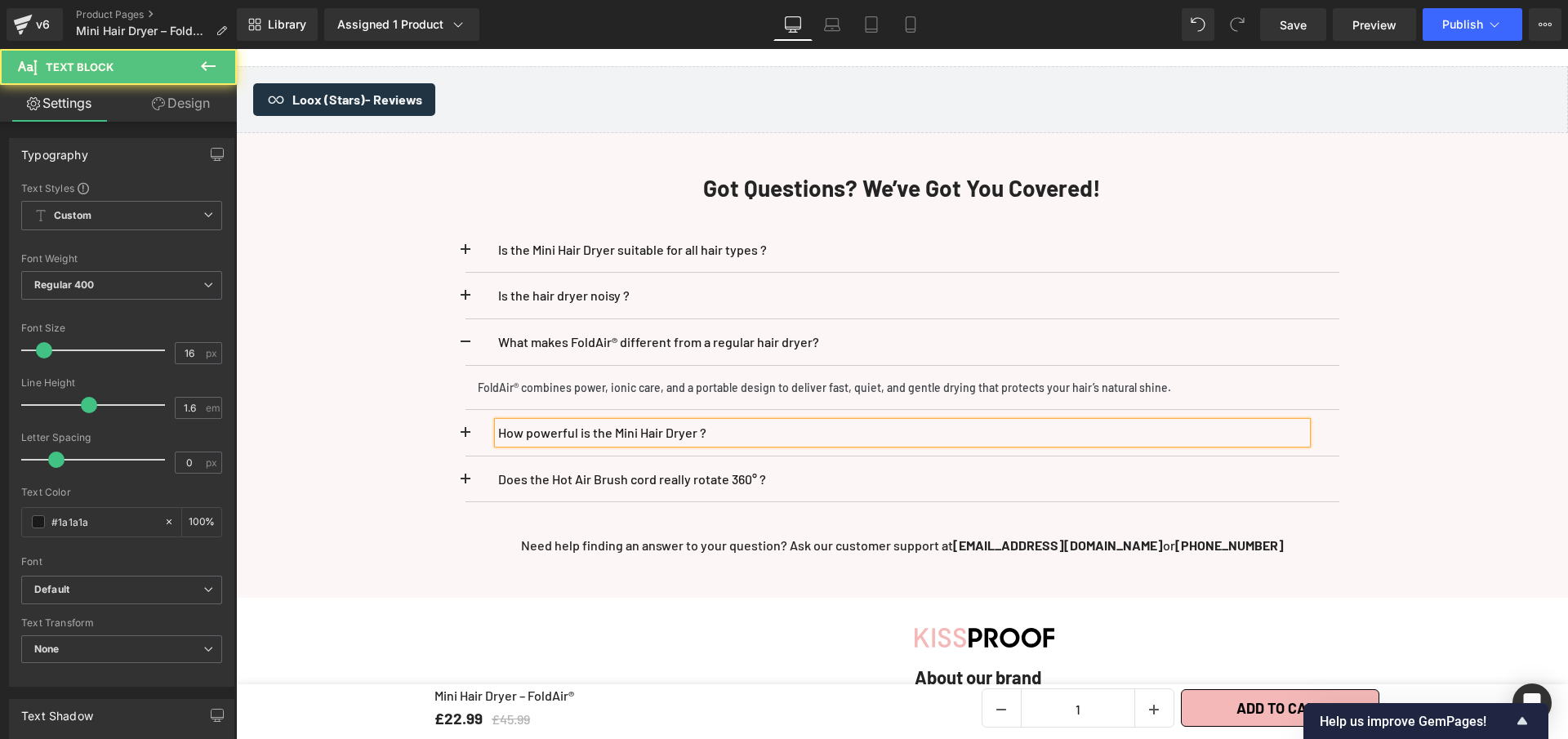
click at [465, 438] on span at bounding box center [465, 438] width 0 height 0
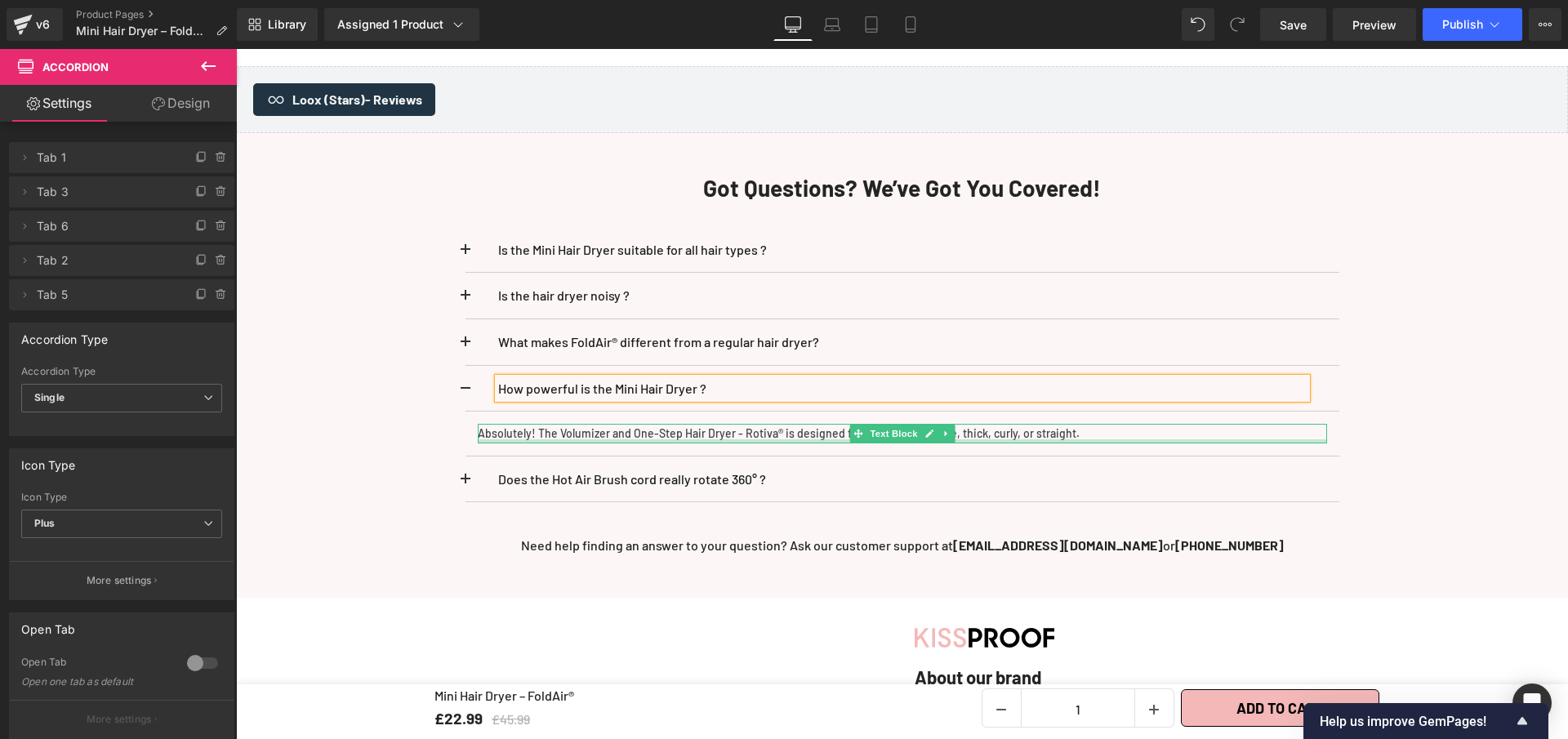
click at [634, 440] on div at bounding box center [902, 441] width 849 height 4
click at [634, 430] on p "Absolutely! The Volumizer and One-Step Hair Dryer - Rotiva® is designed for all…" at bounding box center [902, 434] width 849 height 20
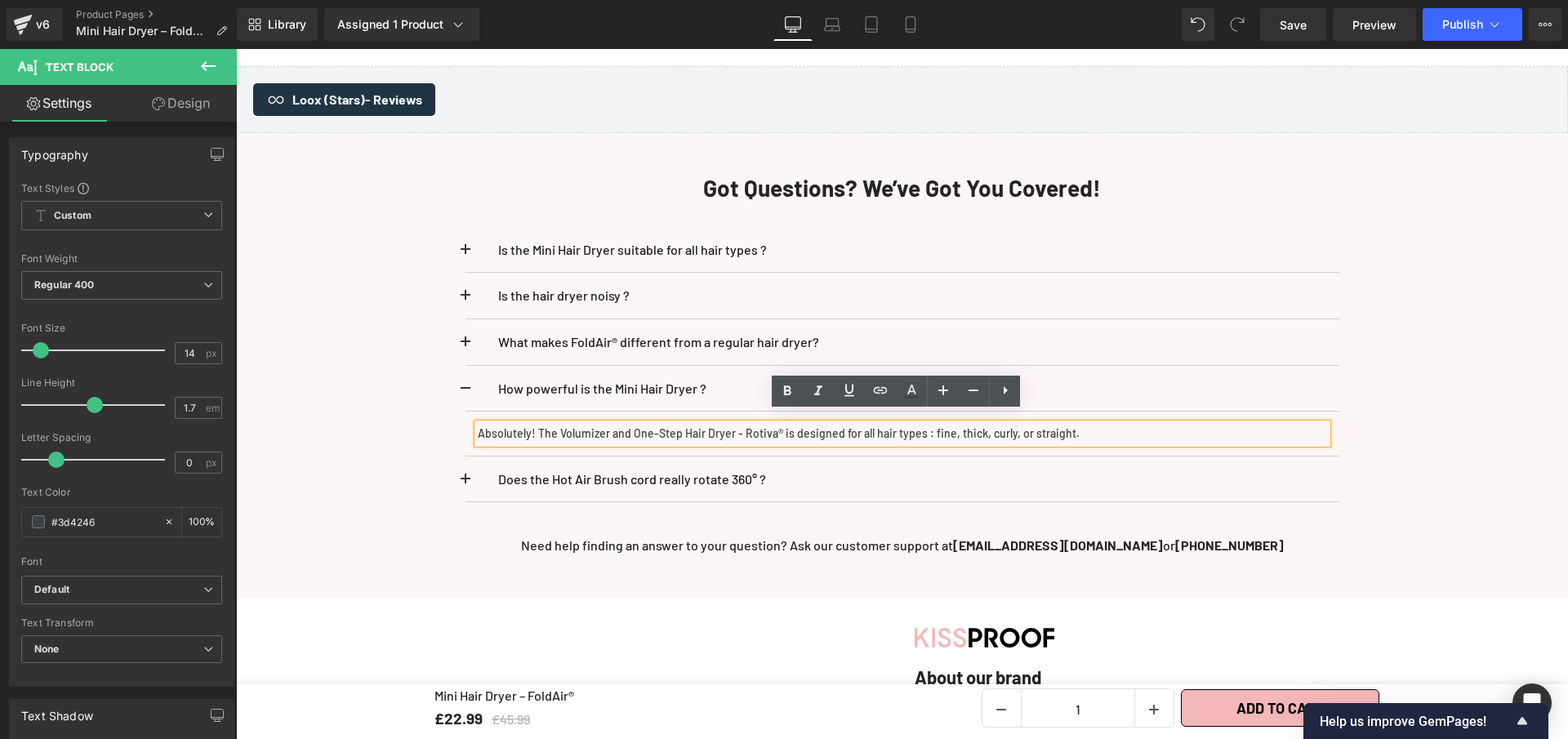
click at [634, 430] on p "Absolutely! The Volumizer and One-Step Hair Dryer - Rotiva® is designed for all…" at bounding box center [902, 434] width 849 height 20
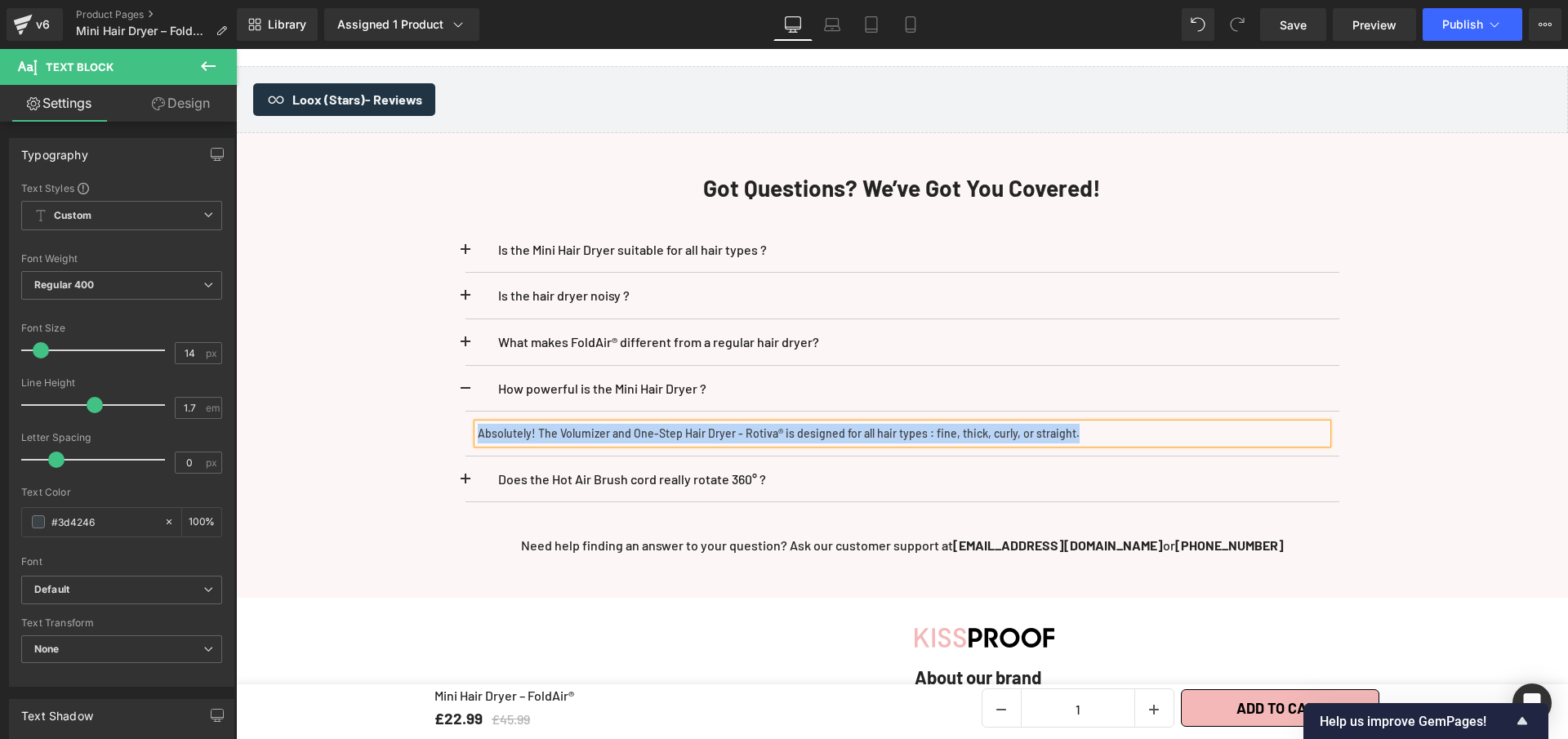
paste div
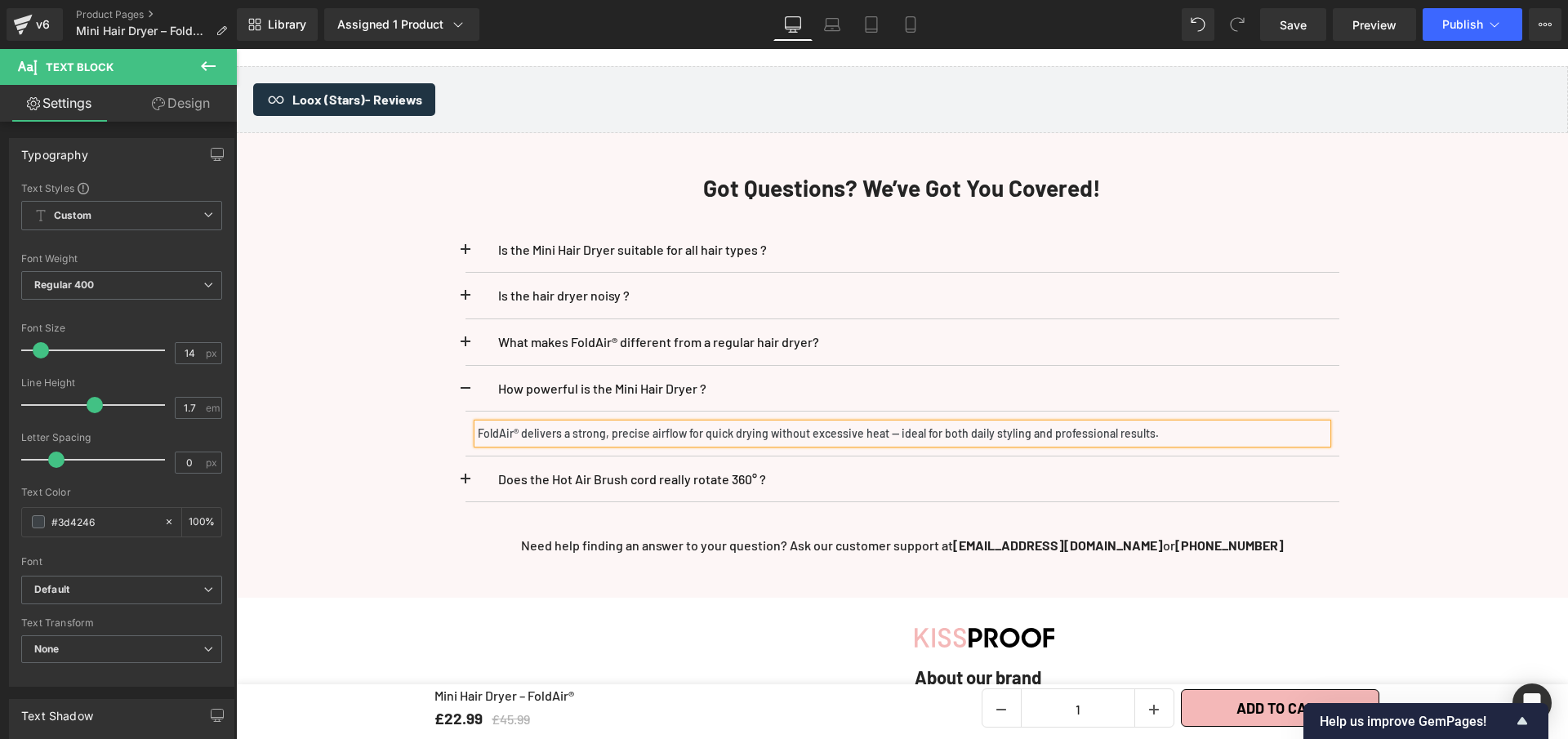
click at [452, 372] on div "Is the Mini Hair Dryer suitable for all hair types ? Text Block" at bounding box center [903, 365] width 956 height 325
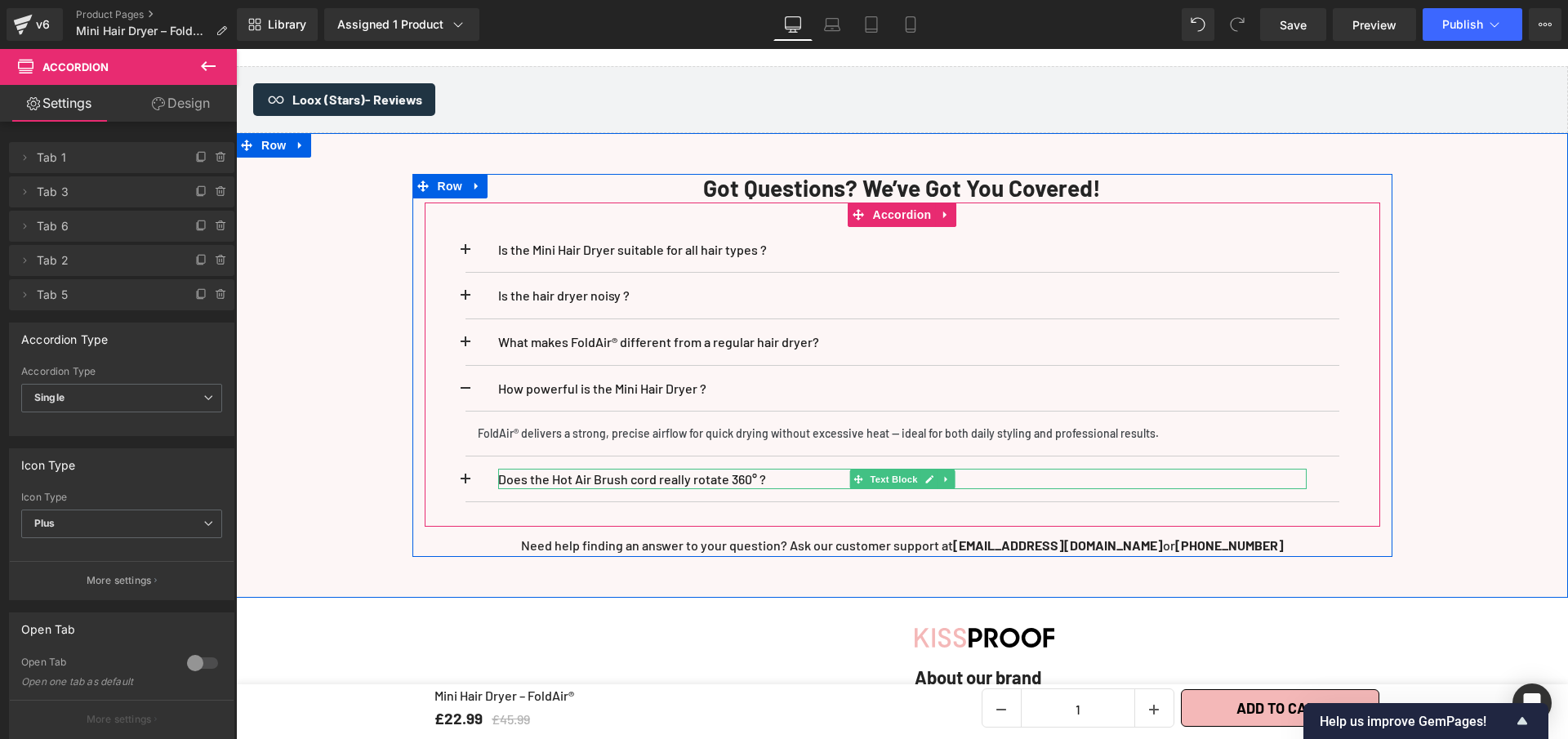
click at [764, 470] on p "Does the Hot Air Brush cord really rotate 360° ?" at bounding box center [903, 479] width 809 height 21
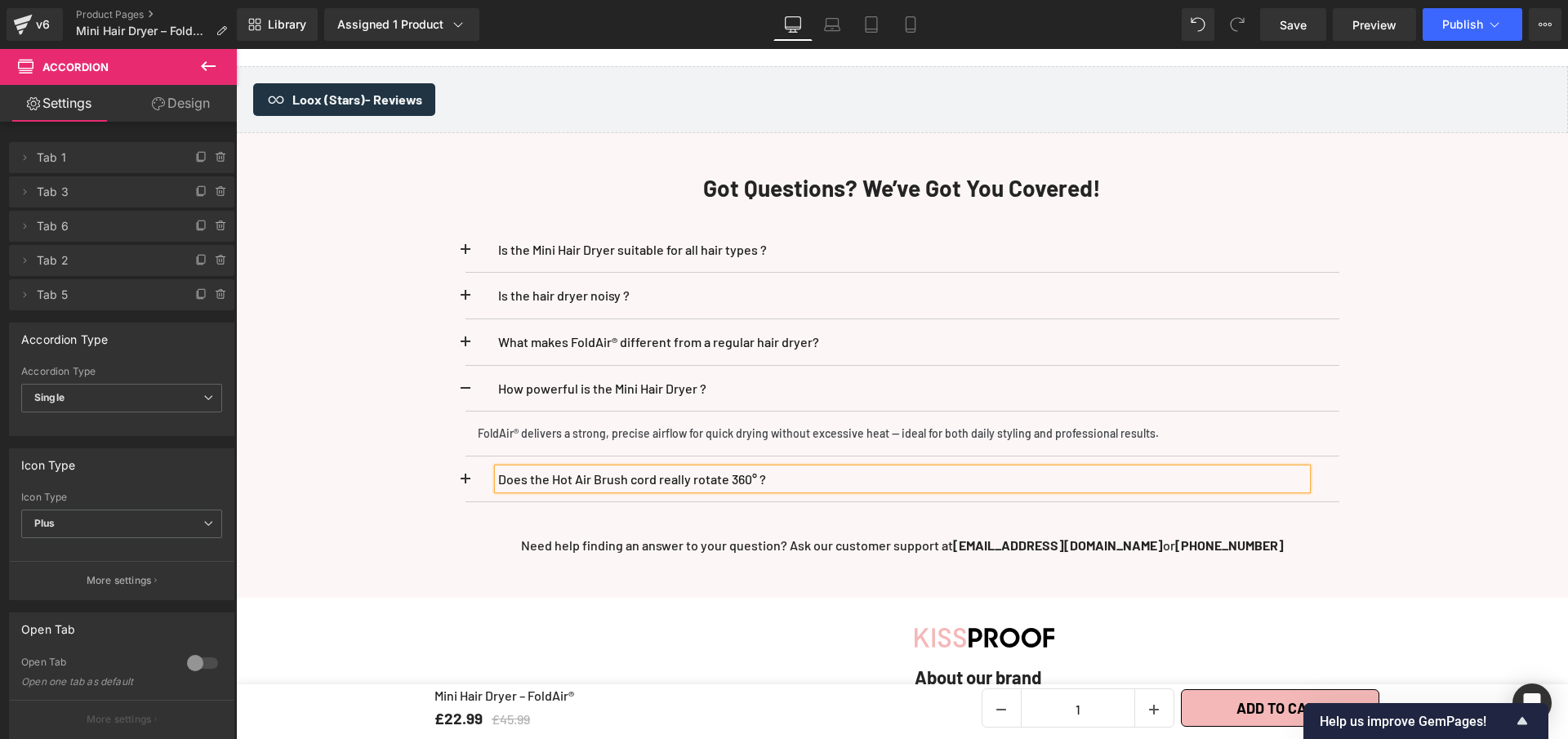
click at [764, 470] on p "Does the Hot Air Brush cord really rotate 360° ?" at bounding box center [903, 479] width 809 height 21
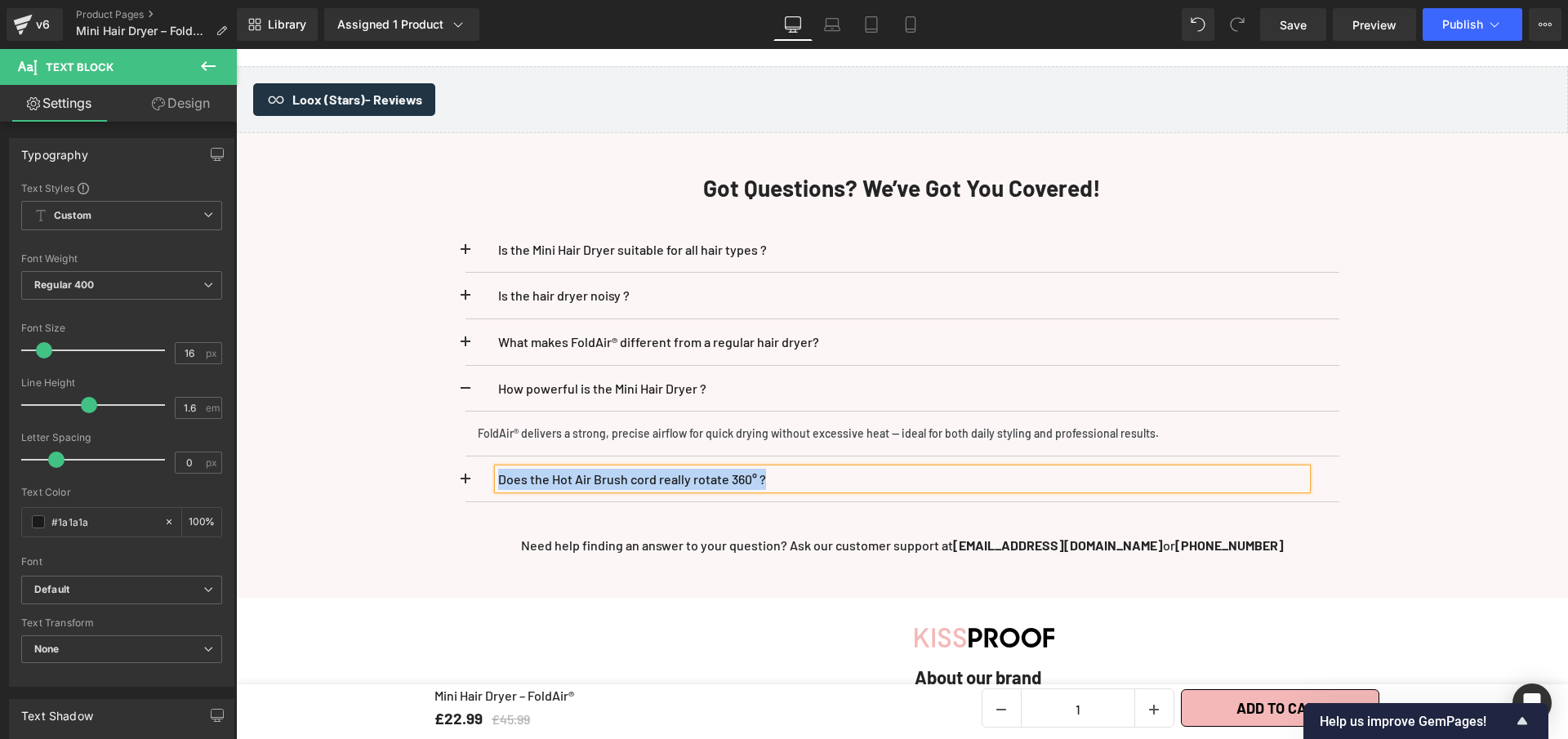
paste div
click at [699, 472] on p "Is the power cord convenient to use?" at bounding box center [903, 479] width 809 height 21
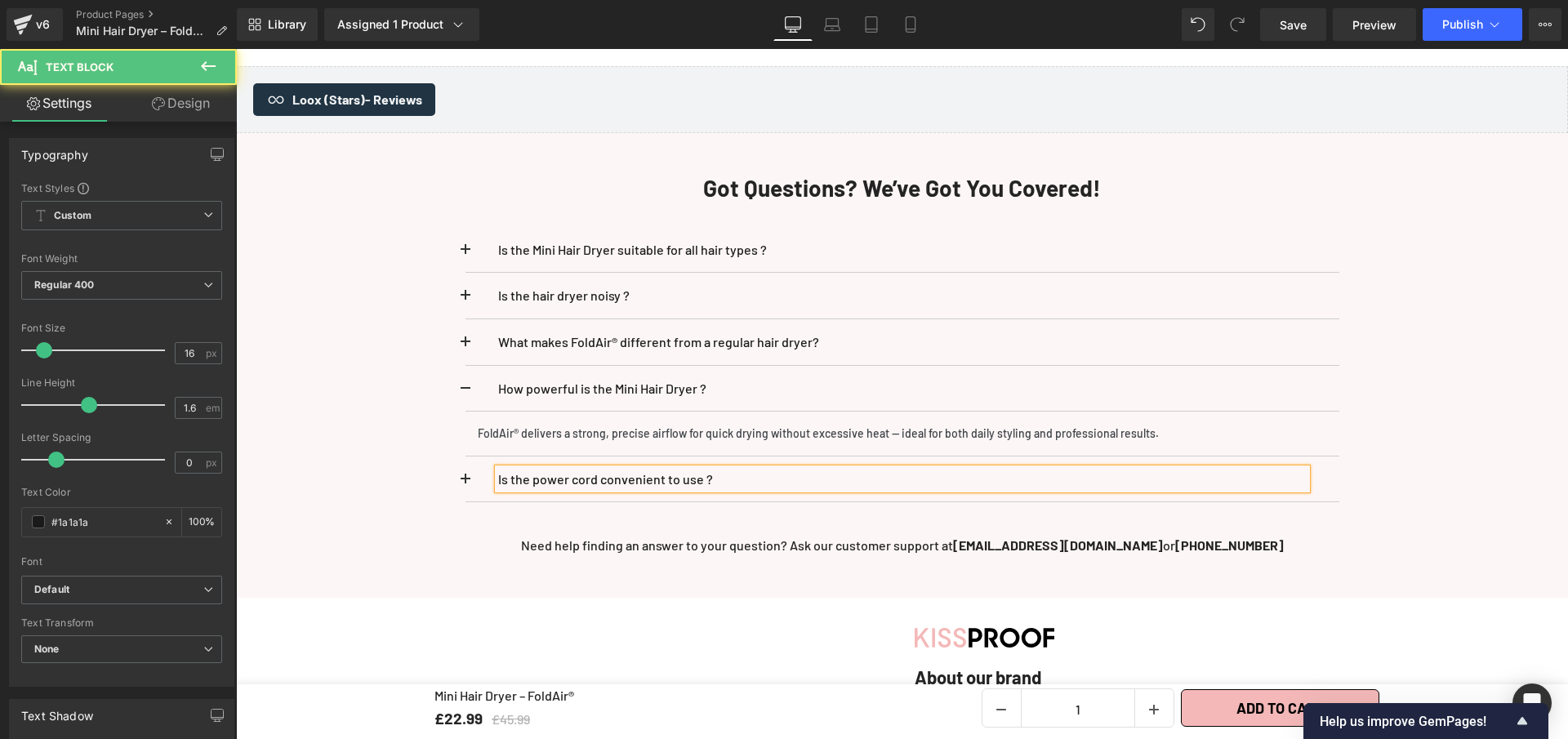
click at [456, 468] on div "Is the Mini Hair Dryer suitable for all hair types ? Text Block" at bounding box center [903, 365] width 956 height 325
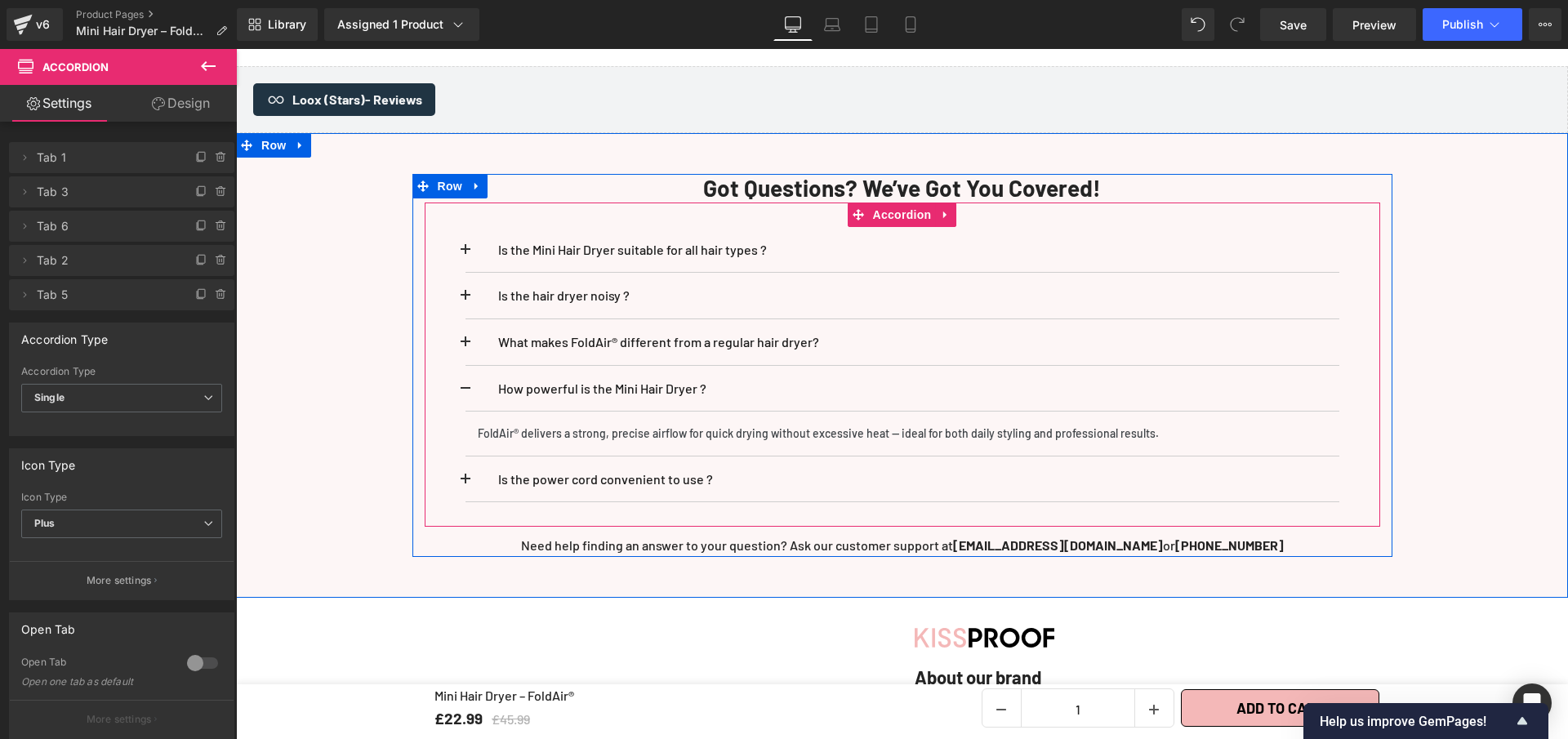
click at [465, 484] on span at bounding box center [465, 484] width 0 height 0
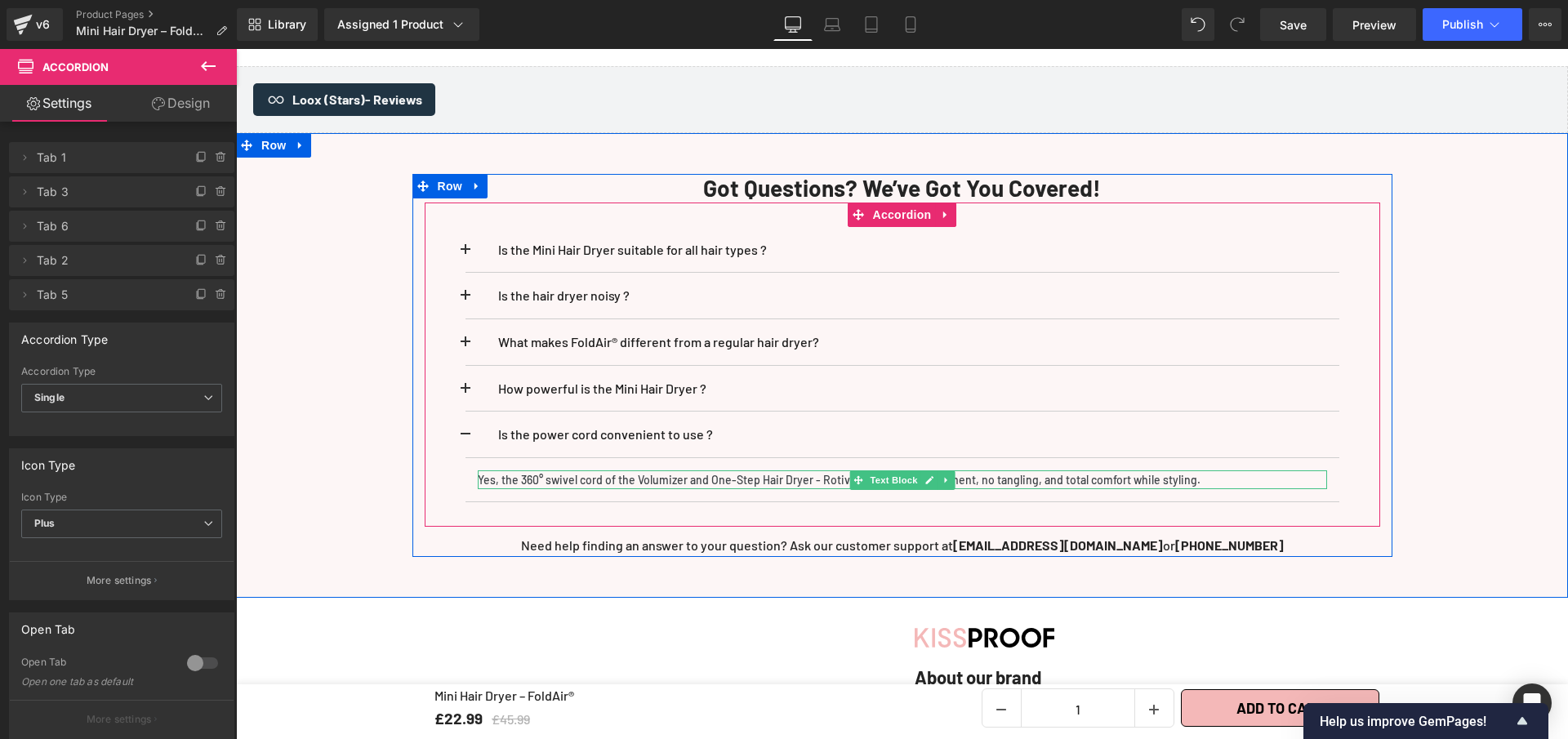
click at [718, 470] on p "Yes, the 360° swivel cord of the Volumizer and One-Step Hair Dryer - Rotiva® al…" at bounding box center [902, 480] width 849 height 20
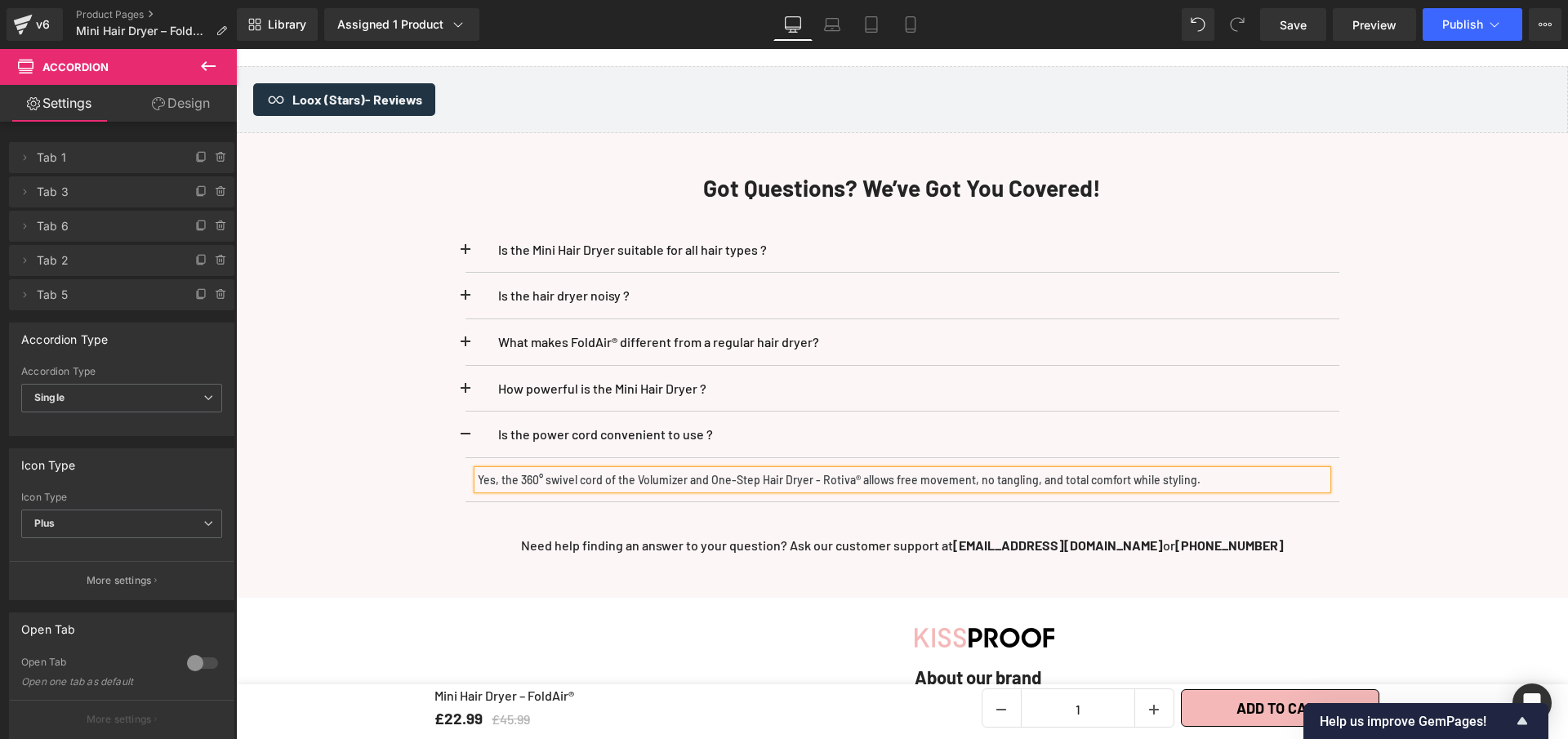
click at [717, 470] on p "Yes, the 360° swivel cord of the Volumizer and One-Step Hair Dryer - Rotiva® al…" at bounding box center [902, 480] width 849 height 20
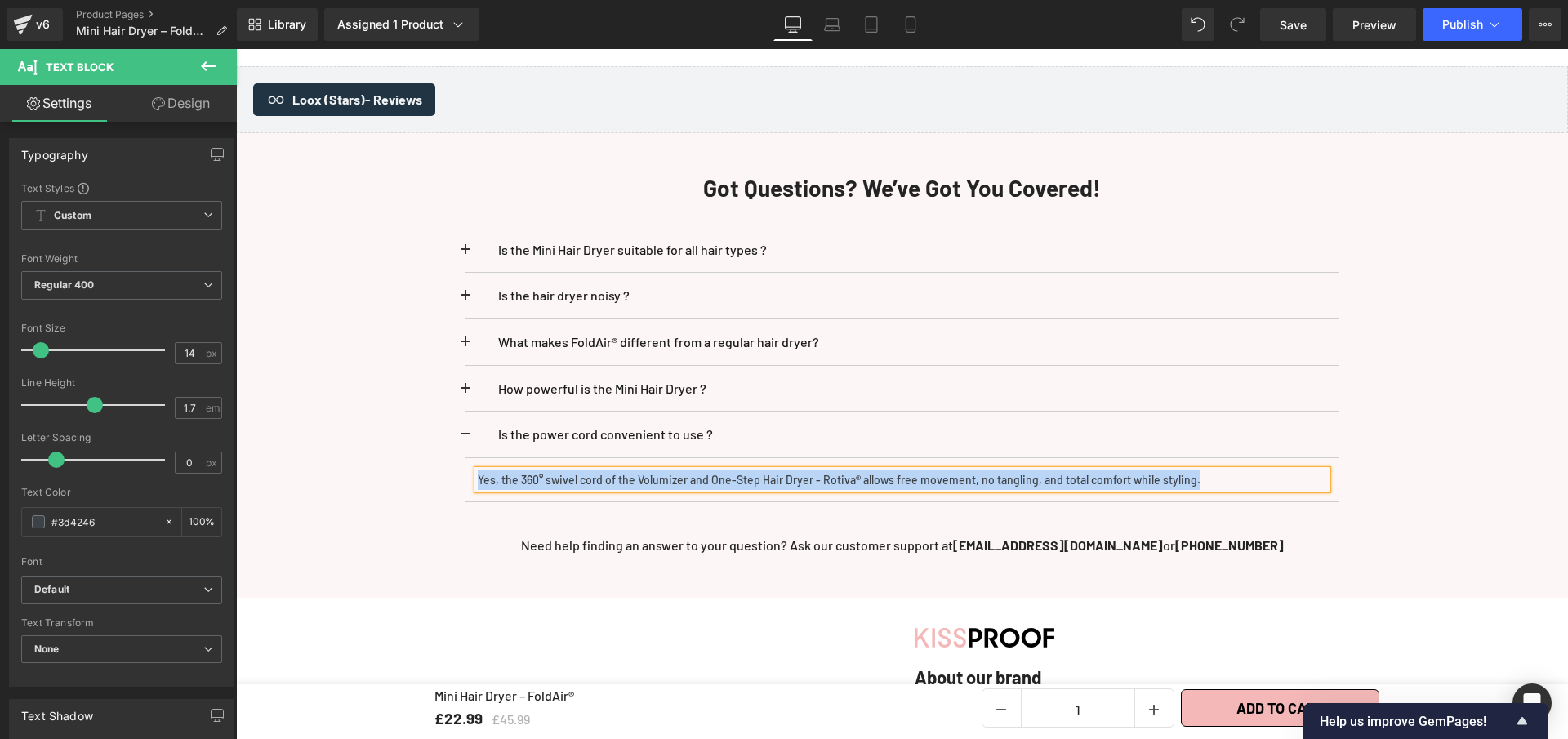
paste div
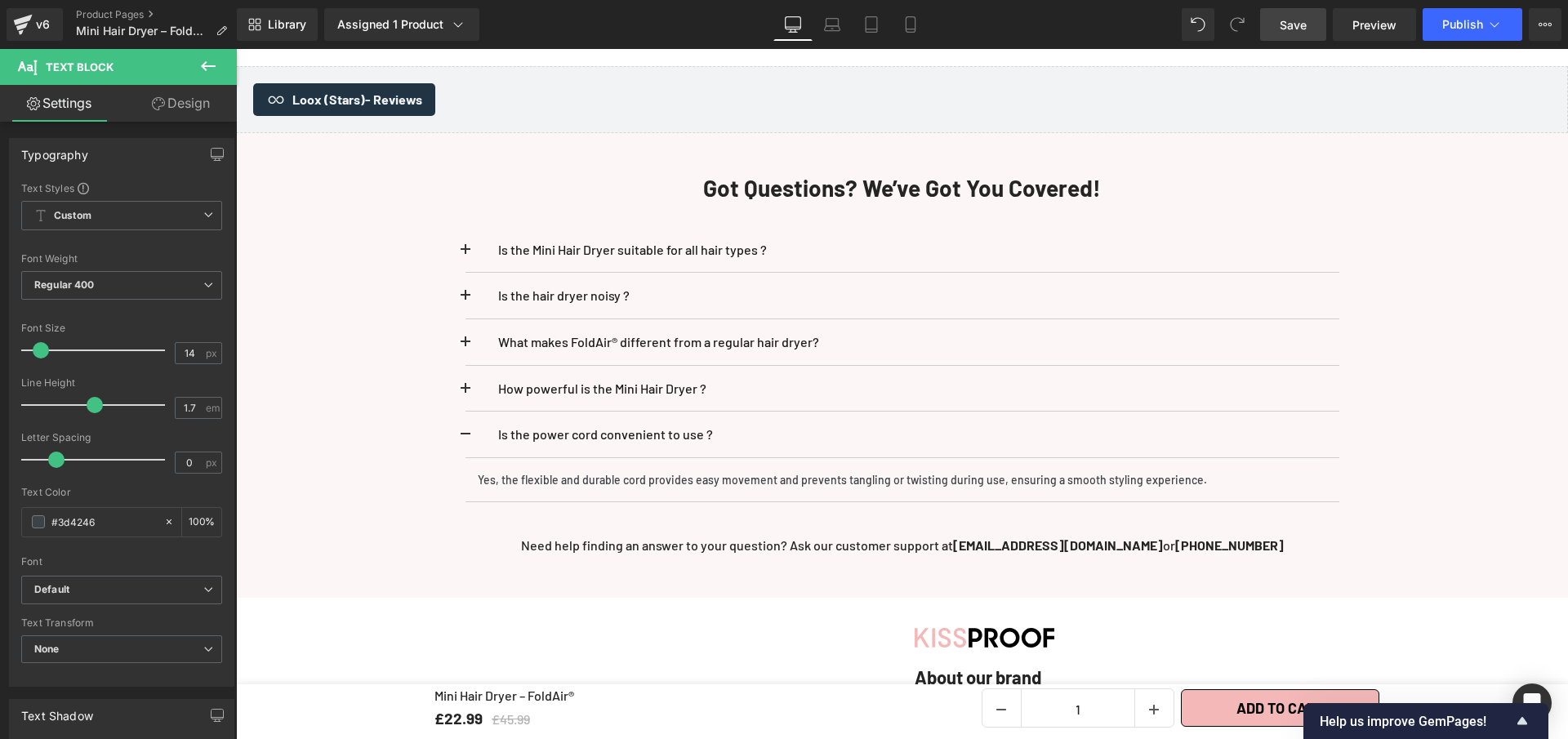
click at [1287, 22] on span "Save" at bounding box center [1293, 25] width 27 height 17
click at [465, 440] on span at bounding box center [465, 440] width 0 height 0
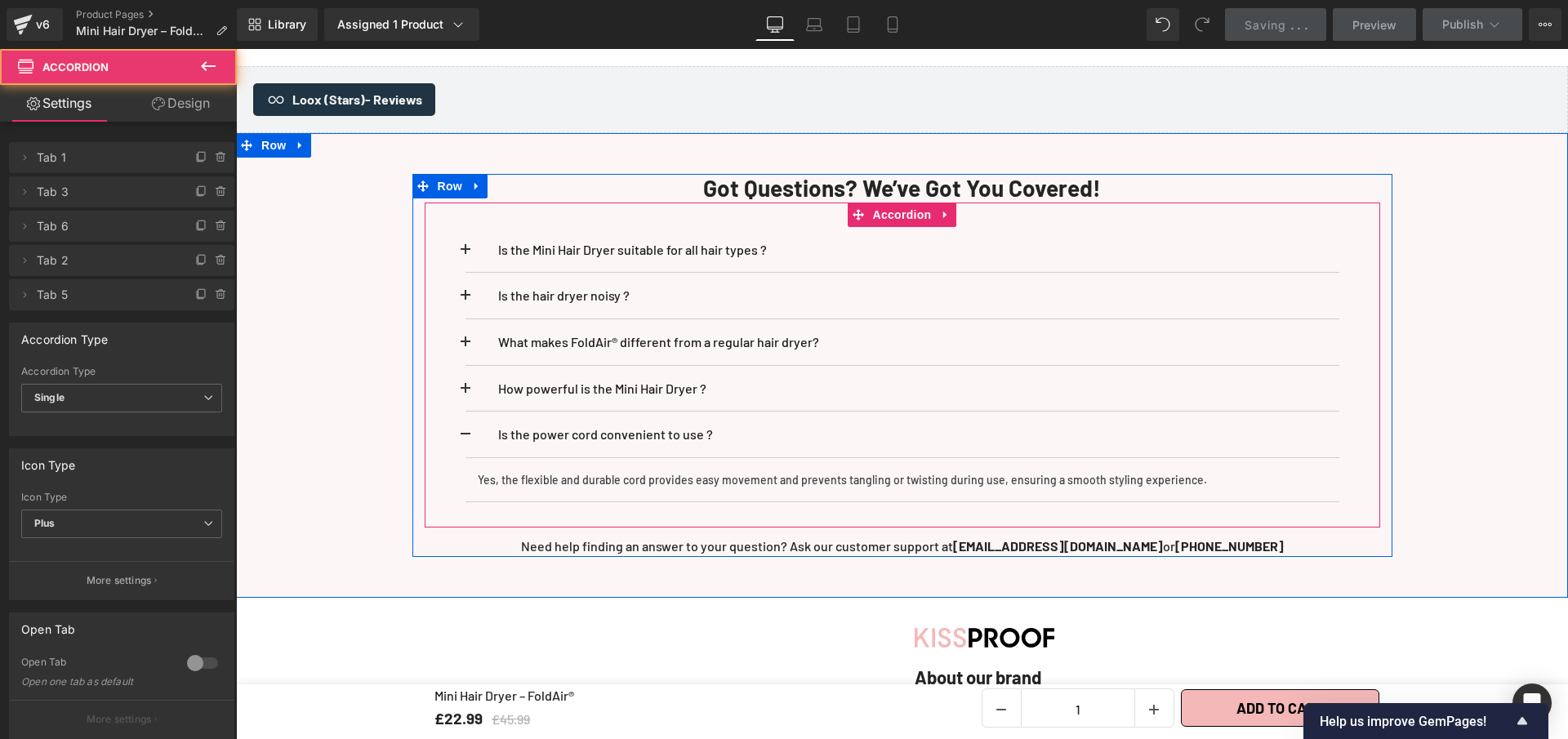
click at [465, 440] on span at bounding box center [465, 440] width 0 height 0
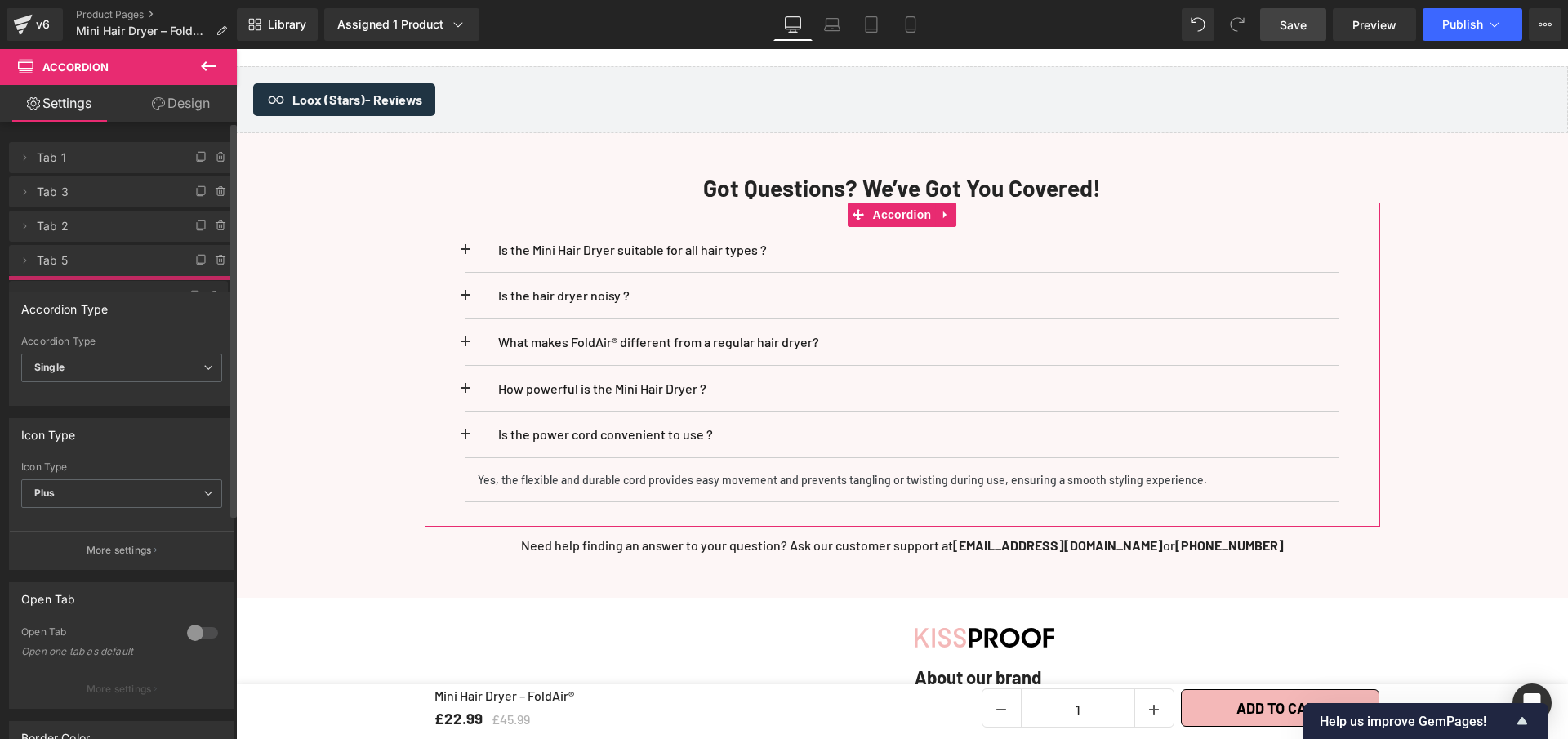
drag, startPoint x: 49, startPoint y: 225, endPoint x: 48, endPoint y: 294, distance: 69.0
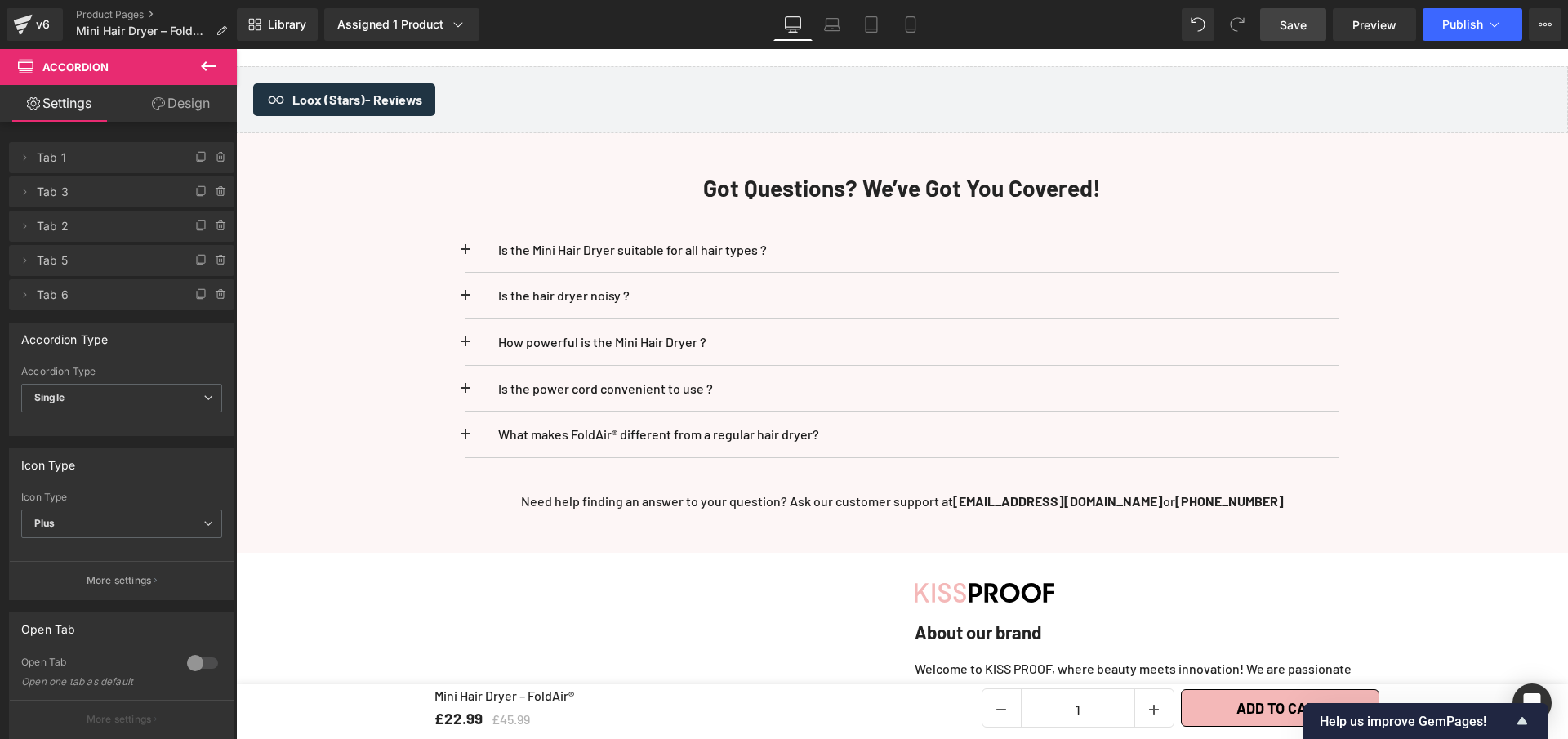
click at [1298, 32] on span "Save" at bounding box center [1293, 25] width 27 height 17
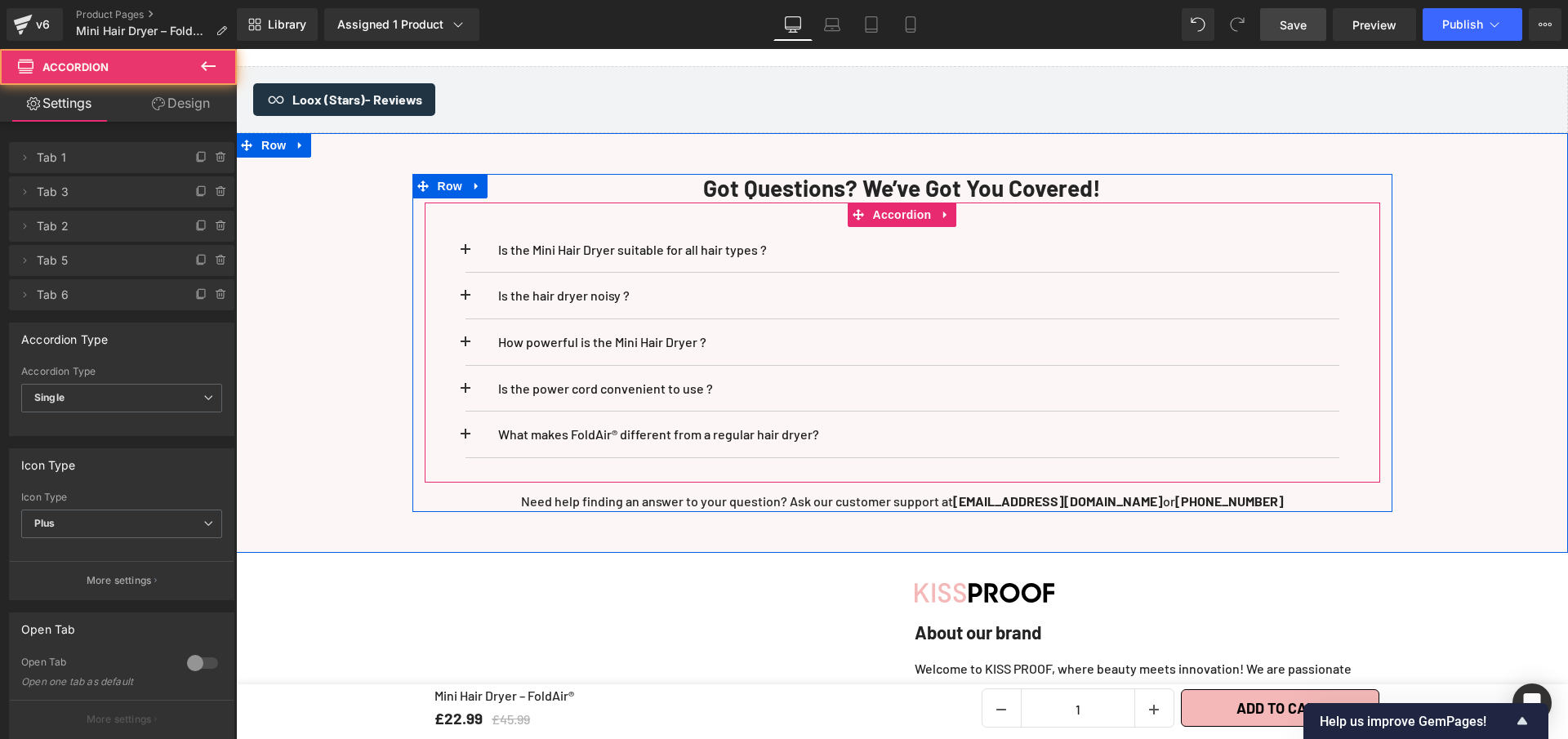
click at [467, 376] on button at bounding box center [482, 389] width 33 height 46
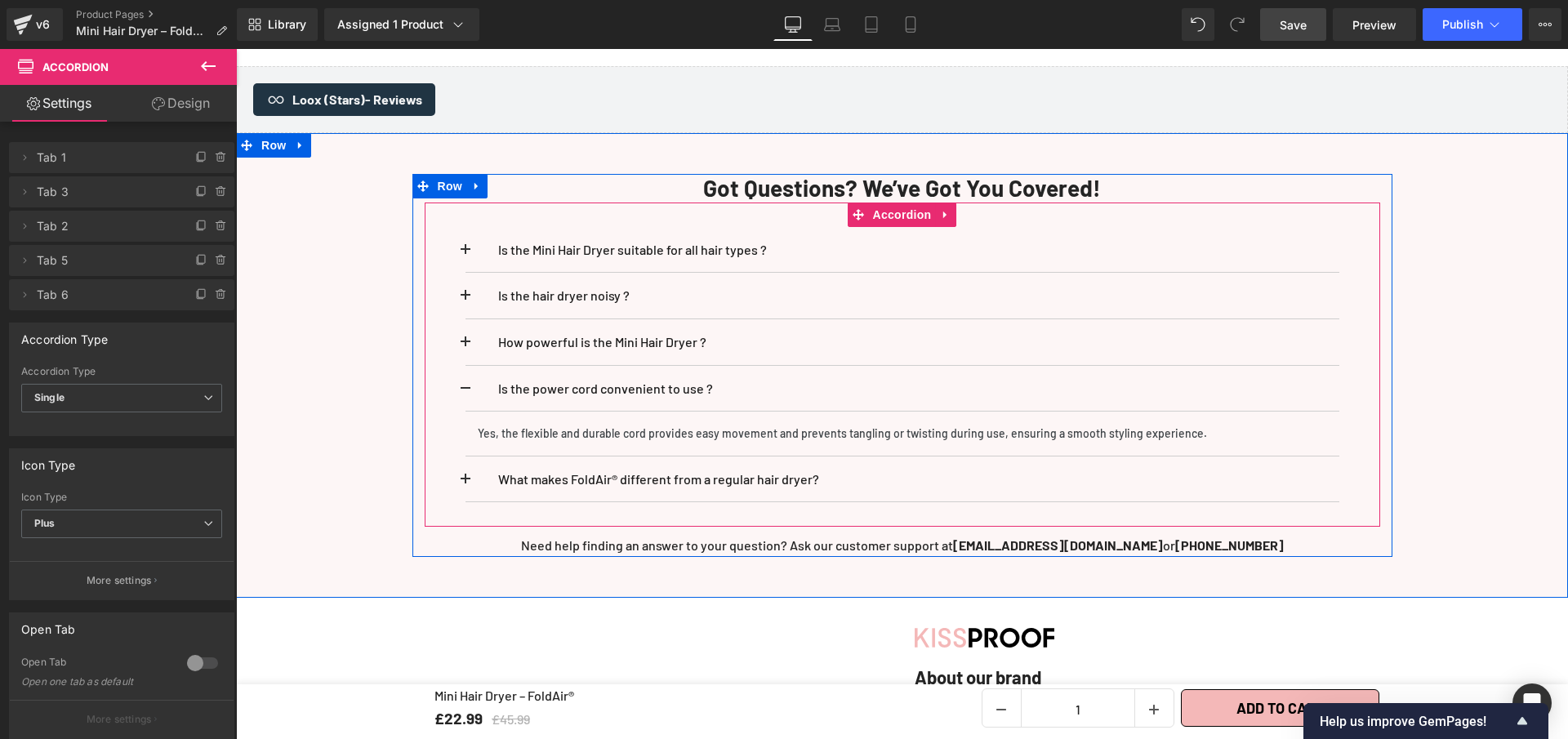
click at [465, 347] on span at bounding box center [465, 347] width 0 height 0
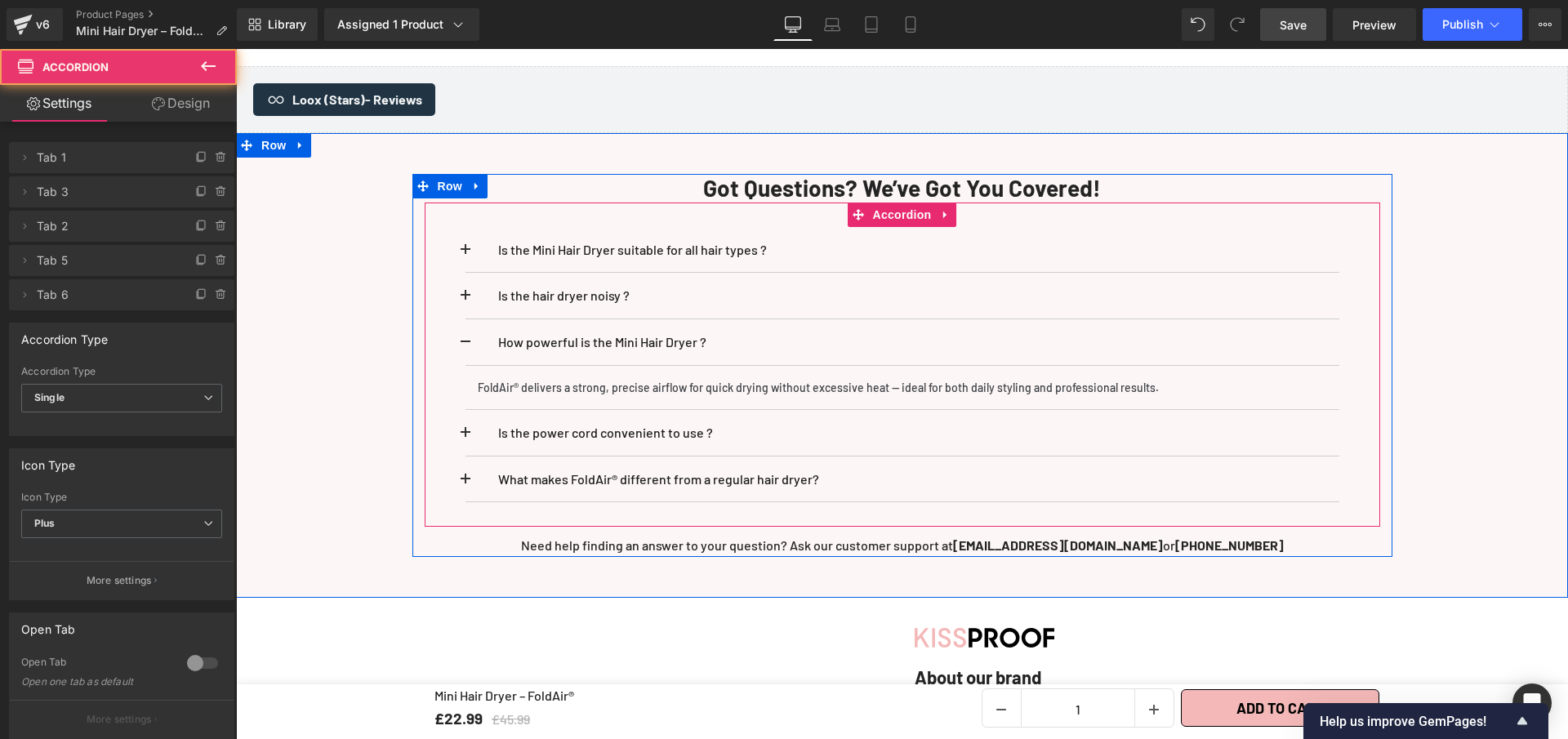
click at [465, 347] on span at bounding box center [465, 347] width 0 height 0
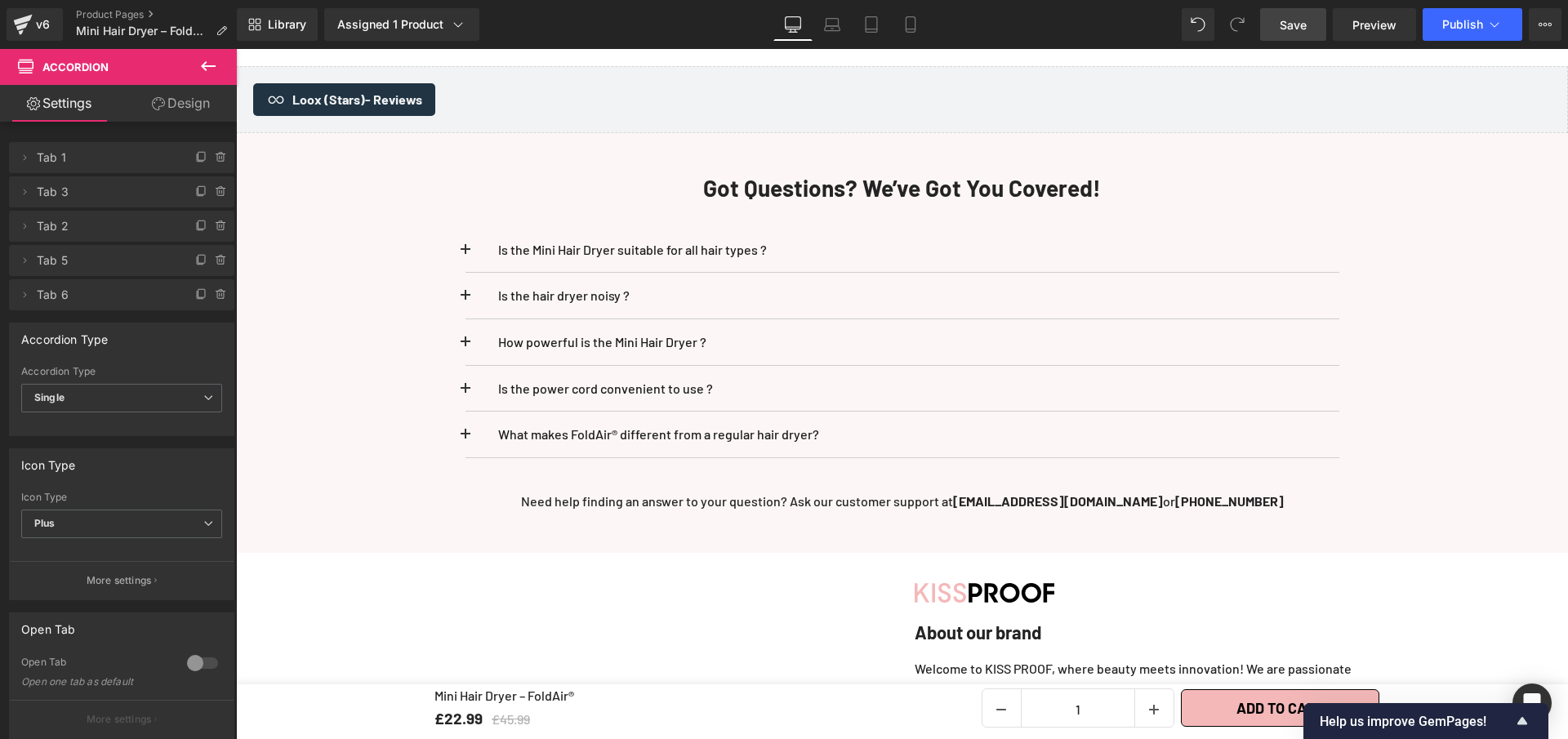
click at [1299, 35] on link "Save" at bounding box center [1293, 25] width 66 height 33
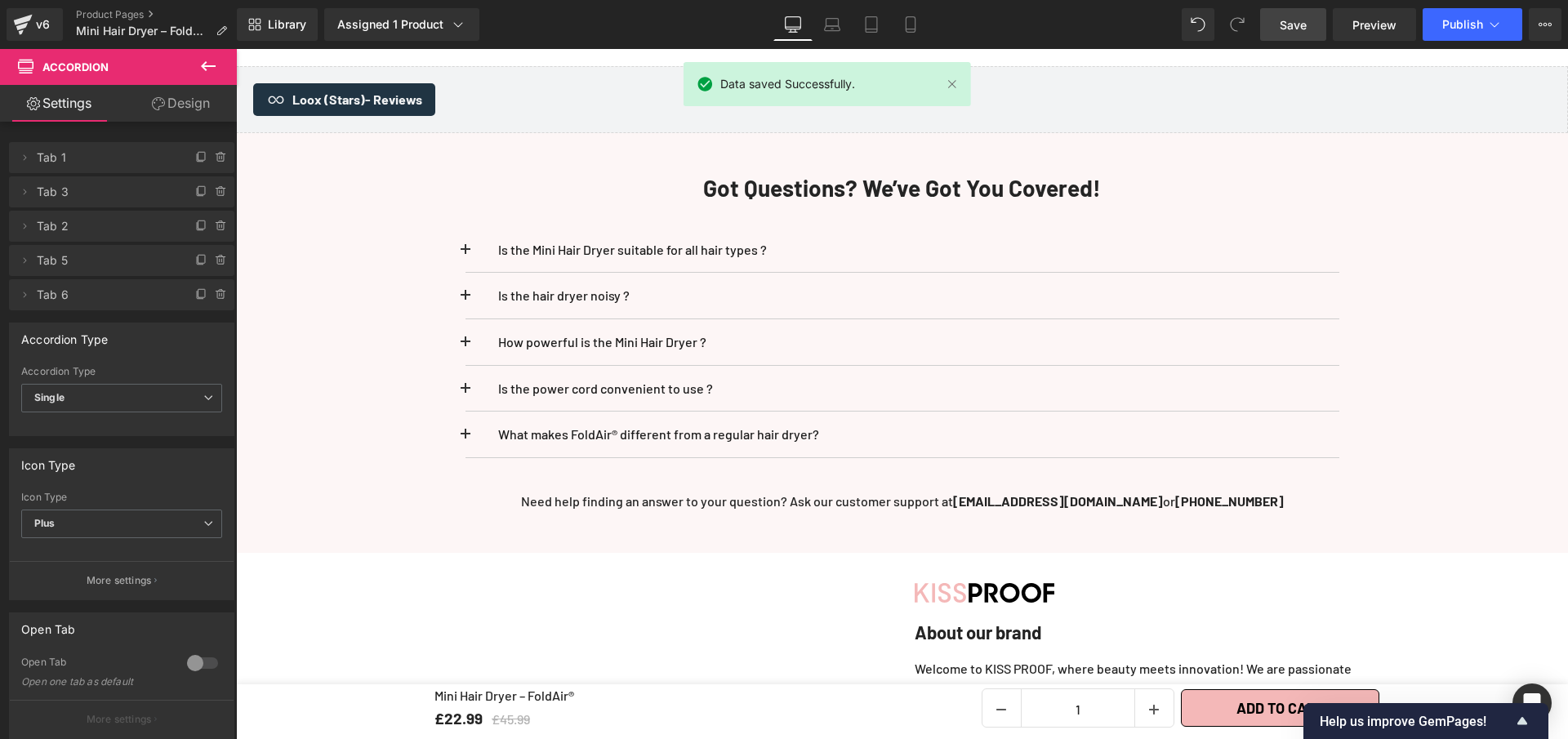
click at [1271, 24] on link "Save" at bounding box center [1293, 25] width 66 height 33
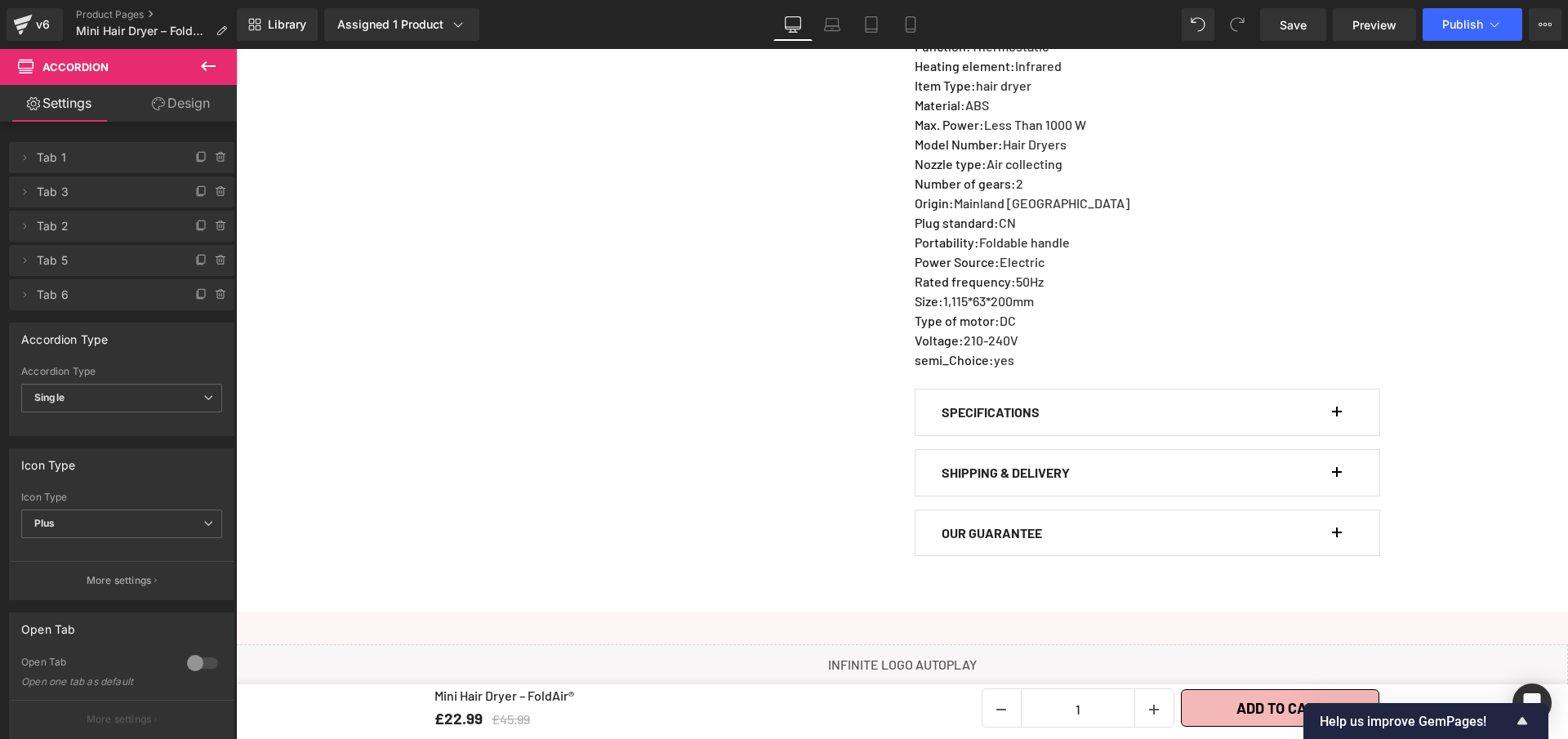
scroll to position [1121, 0]
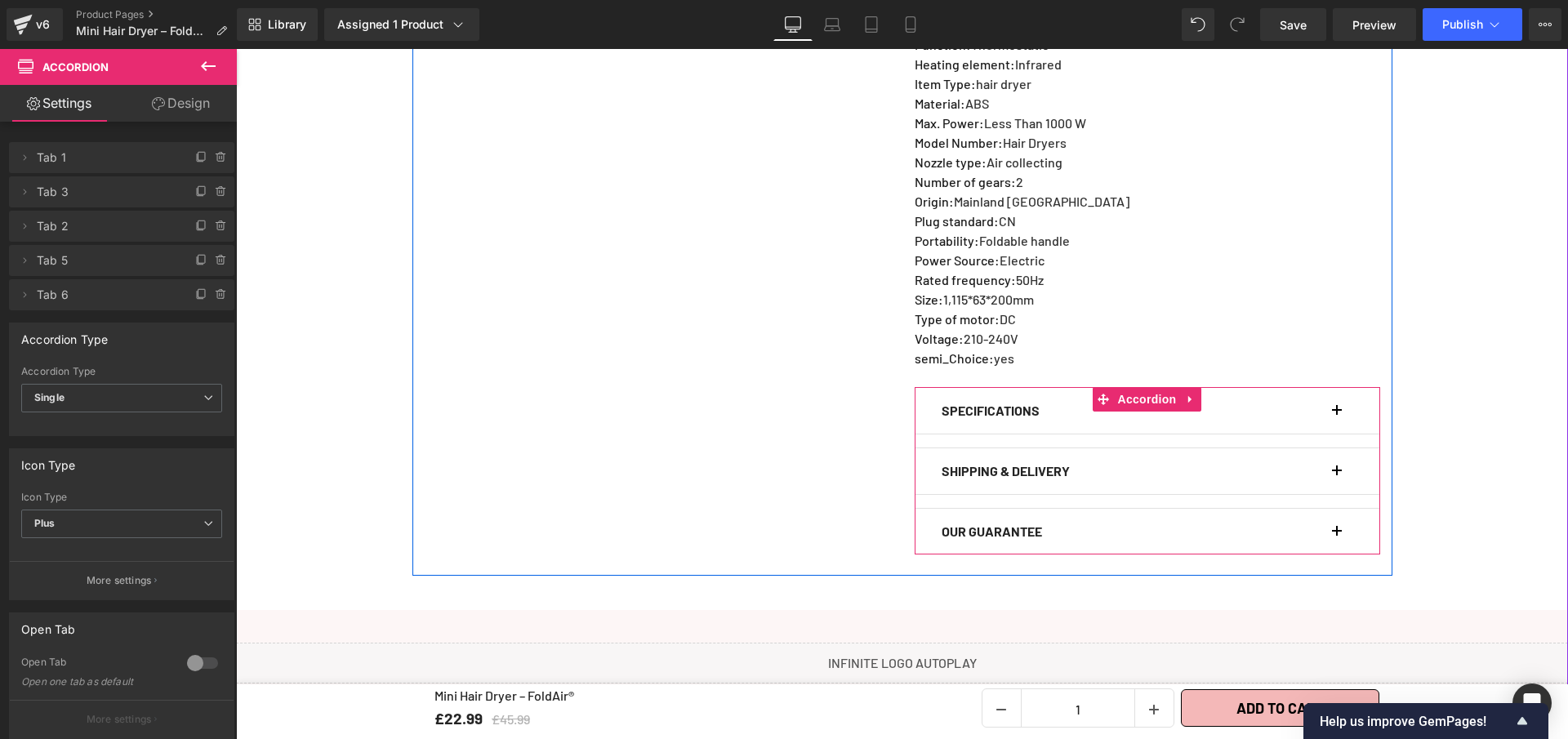
click at [1337, 403] on button "button" at bounding box center [1346, 411] width 16 height 46
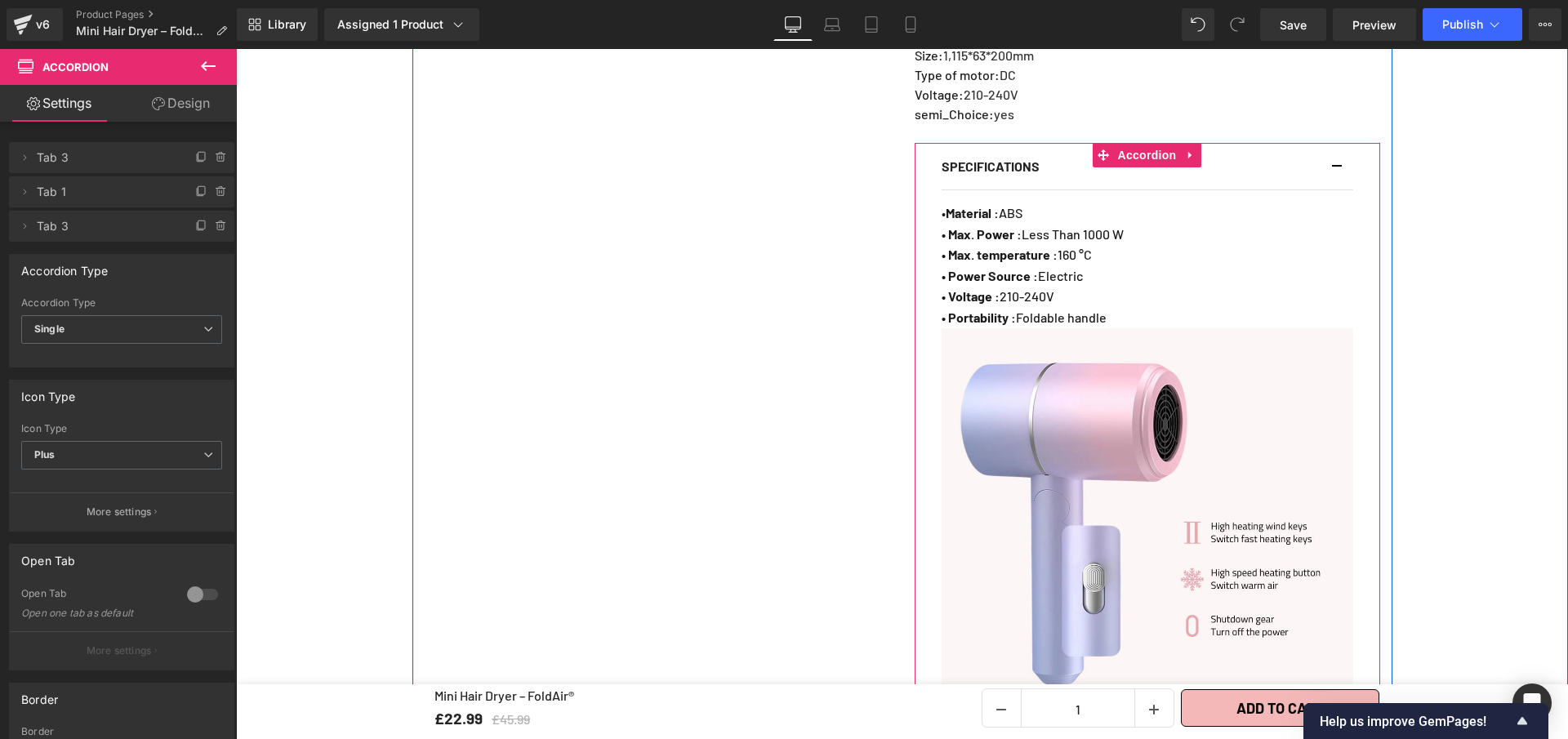
scroll to position [1369, 0]
click at [1329, 153] on div at bounding box center [1331, 163] width 4 height 21
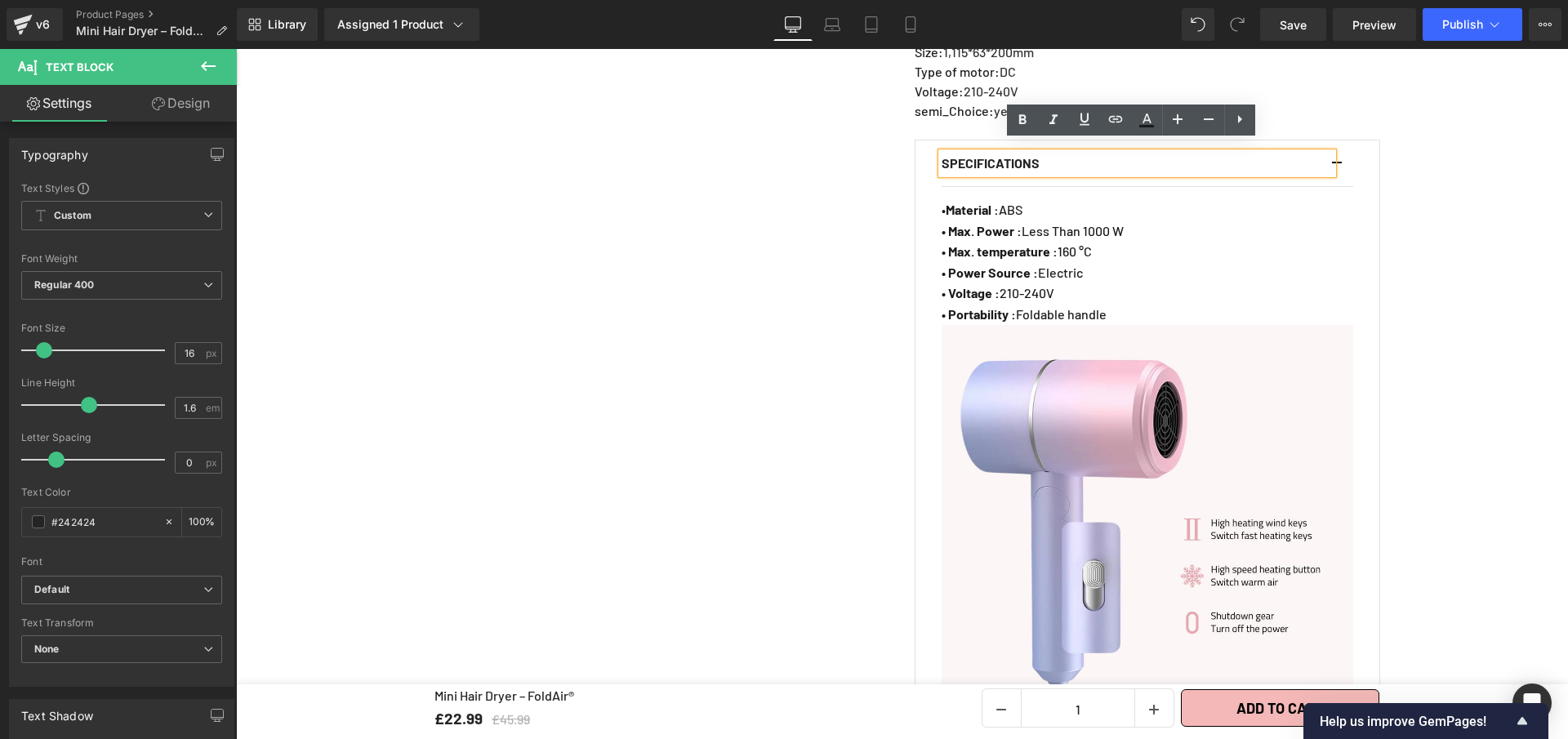
click at [1337, 146] on button "button" at bounding box center [1346, 163] width 16 height 46
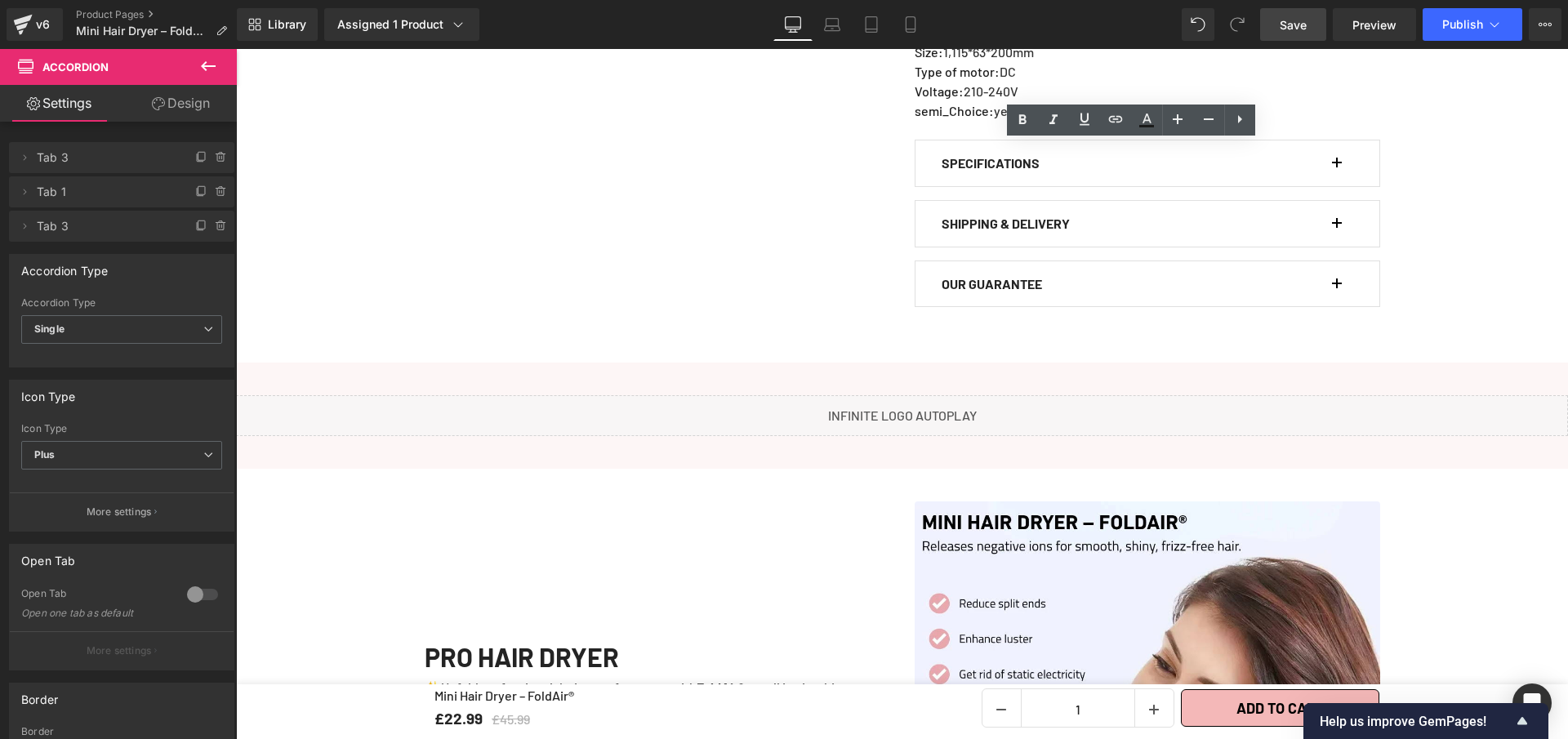
click at [1298, 21] on span "Save" at bounding box center [1293, 25] width 27 height 17
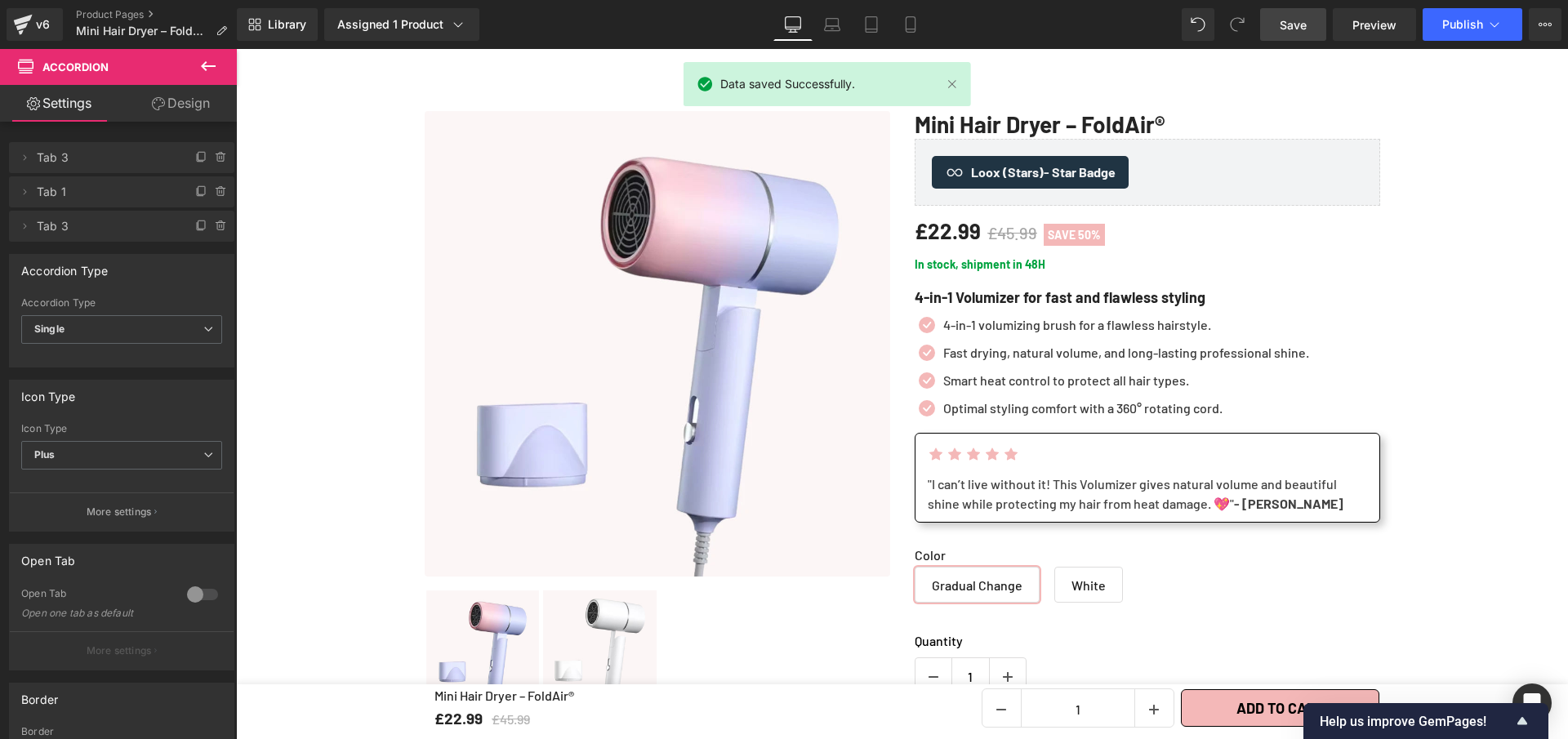
scroll to position [0, 0]
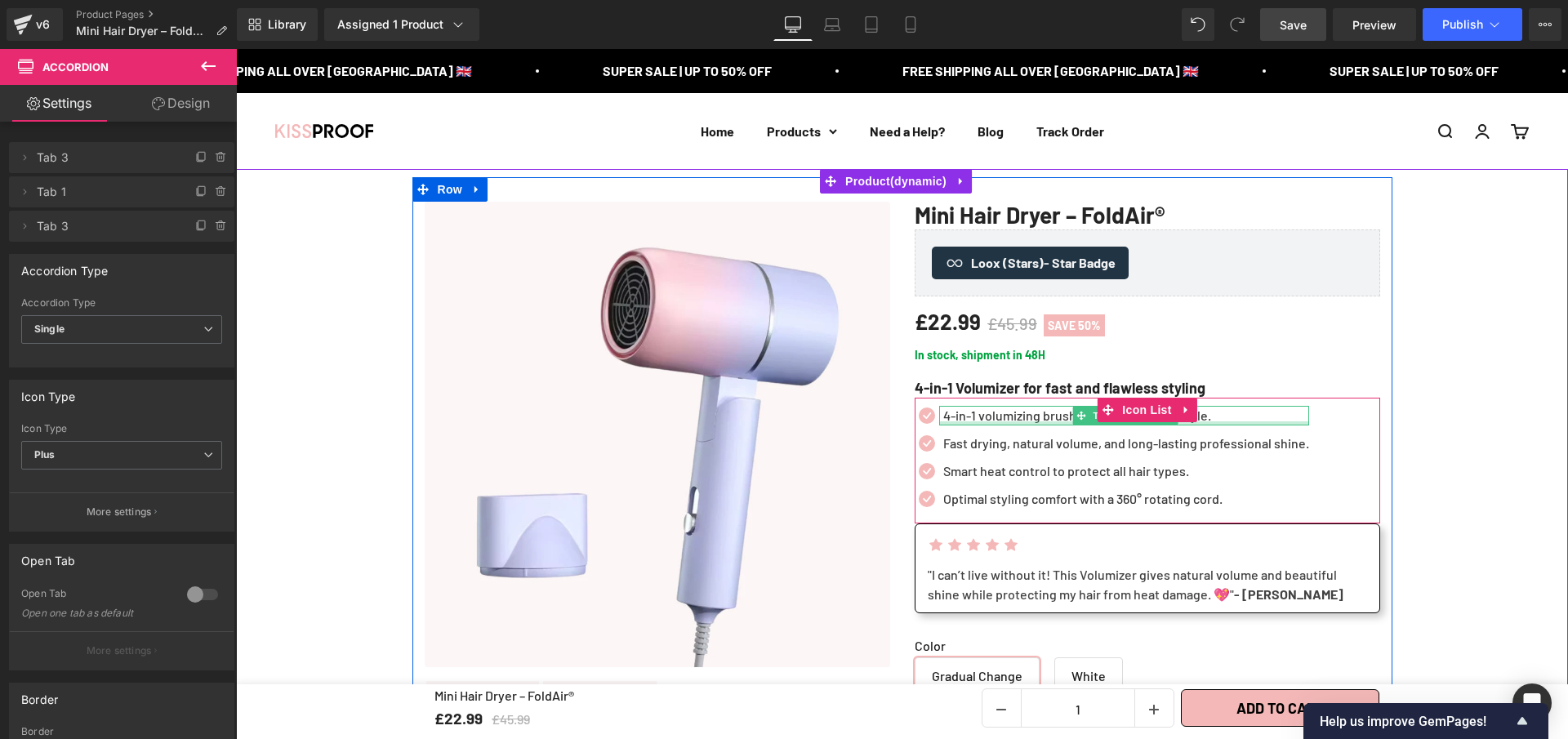
click at [1048, 422] on div at bounding box center [1124, 423] width 370 height 4
click at [1048, 422] on p "4-in-1 volumizing brush for a flawless hairstyle." at bounding box center [1127, 416] width 366 height 20
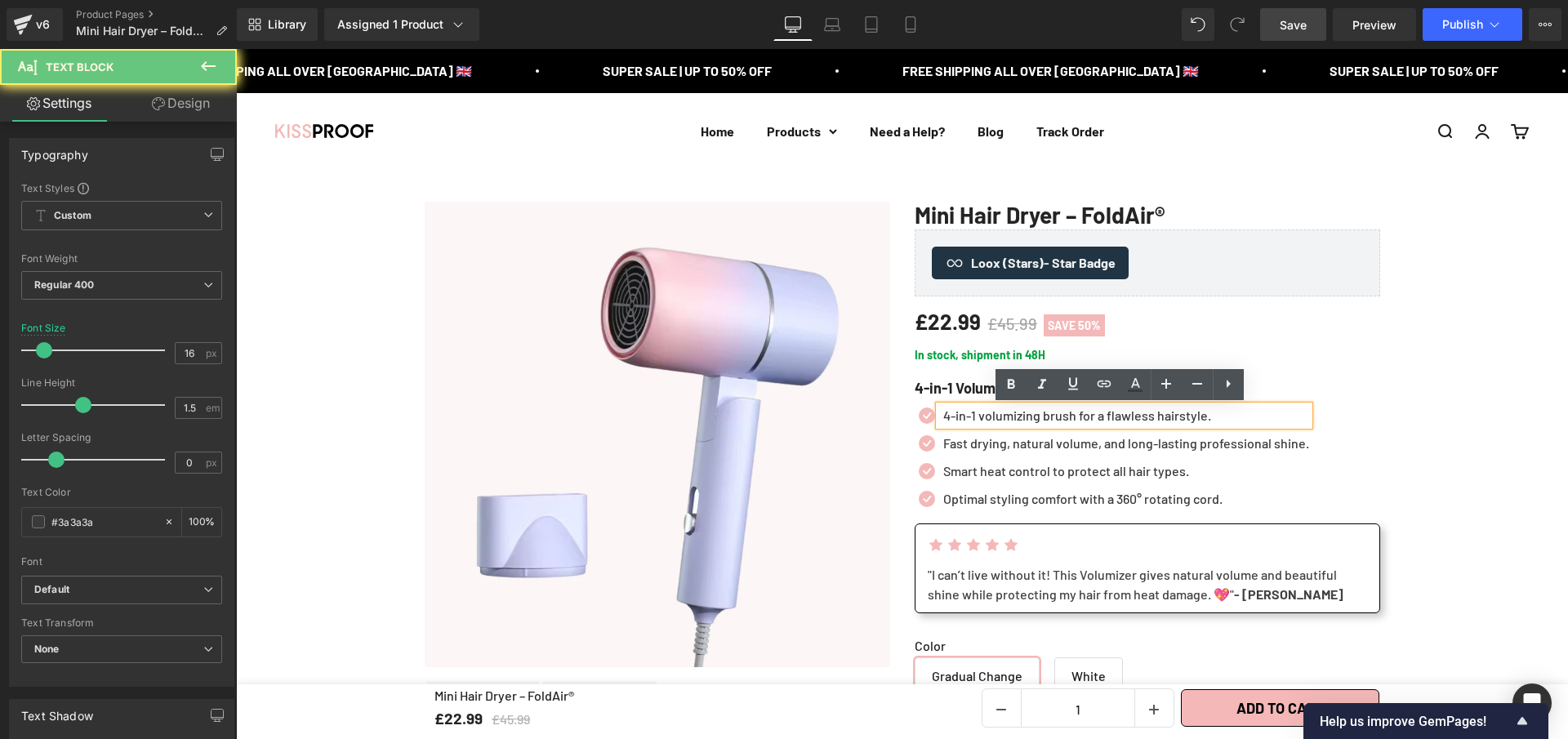
click at [1048, 422] on p "4-in-1 volumizing brush for a flawless hairstyle." at bounding box center [1127, 416] width 366 height 20
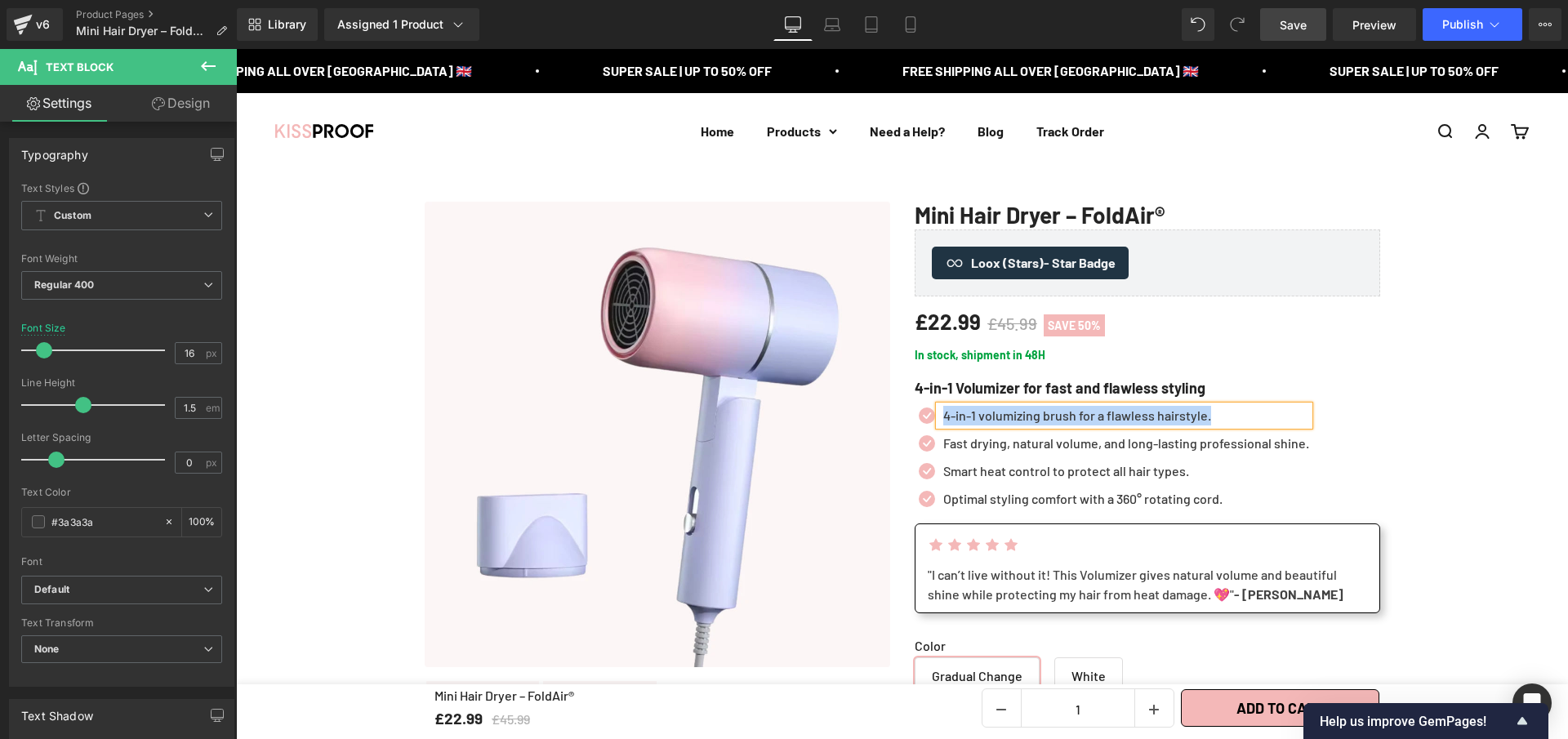
paste div
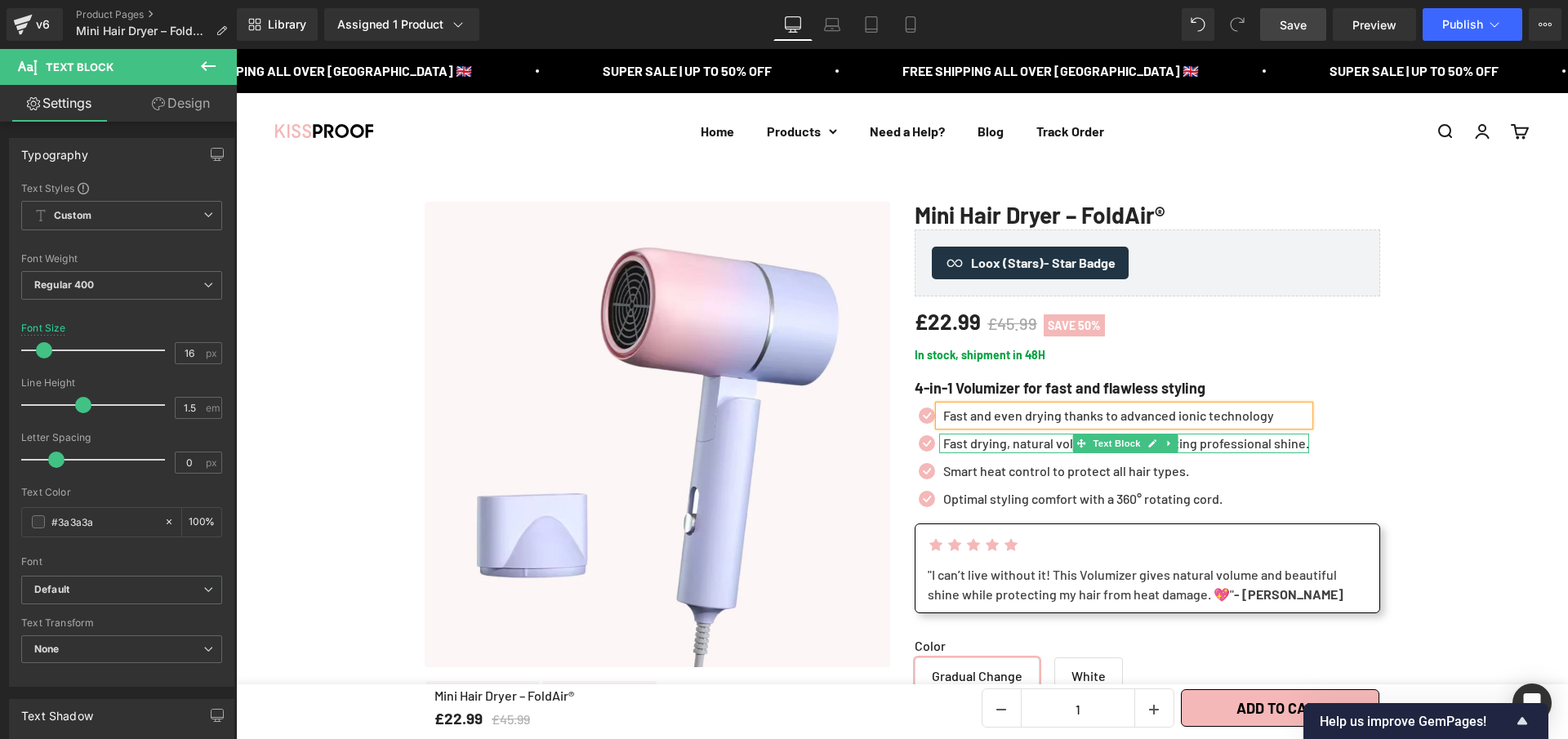
click at [972, 447] on p "Fast drying, natural volume, and long-lasting professional shine." at bounding box center [1127, 444] width 366 height 20
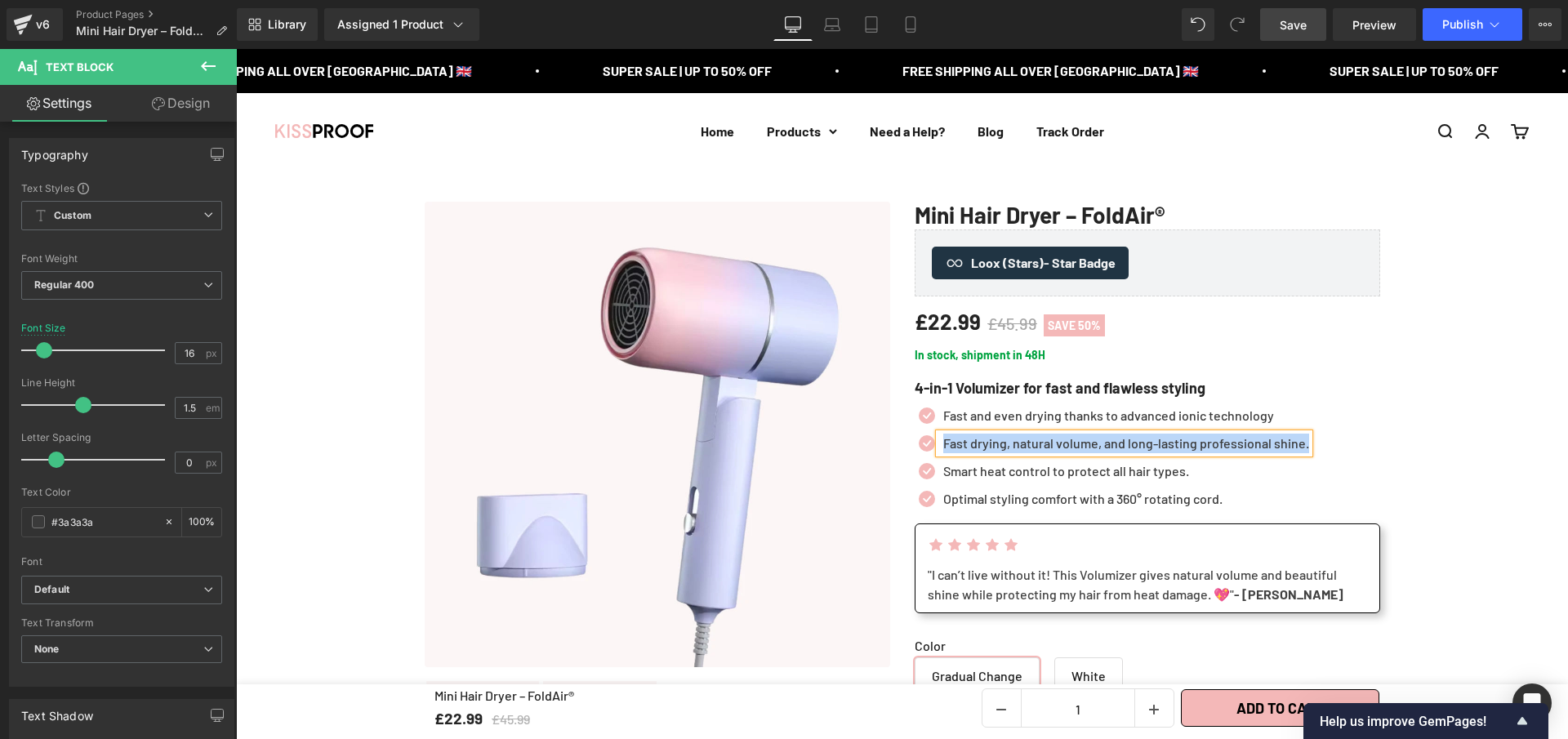
paste div
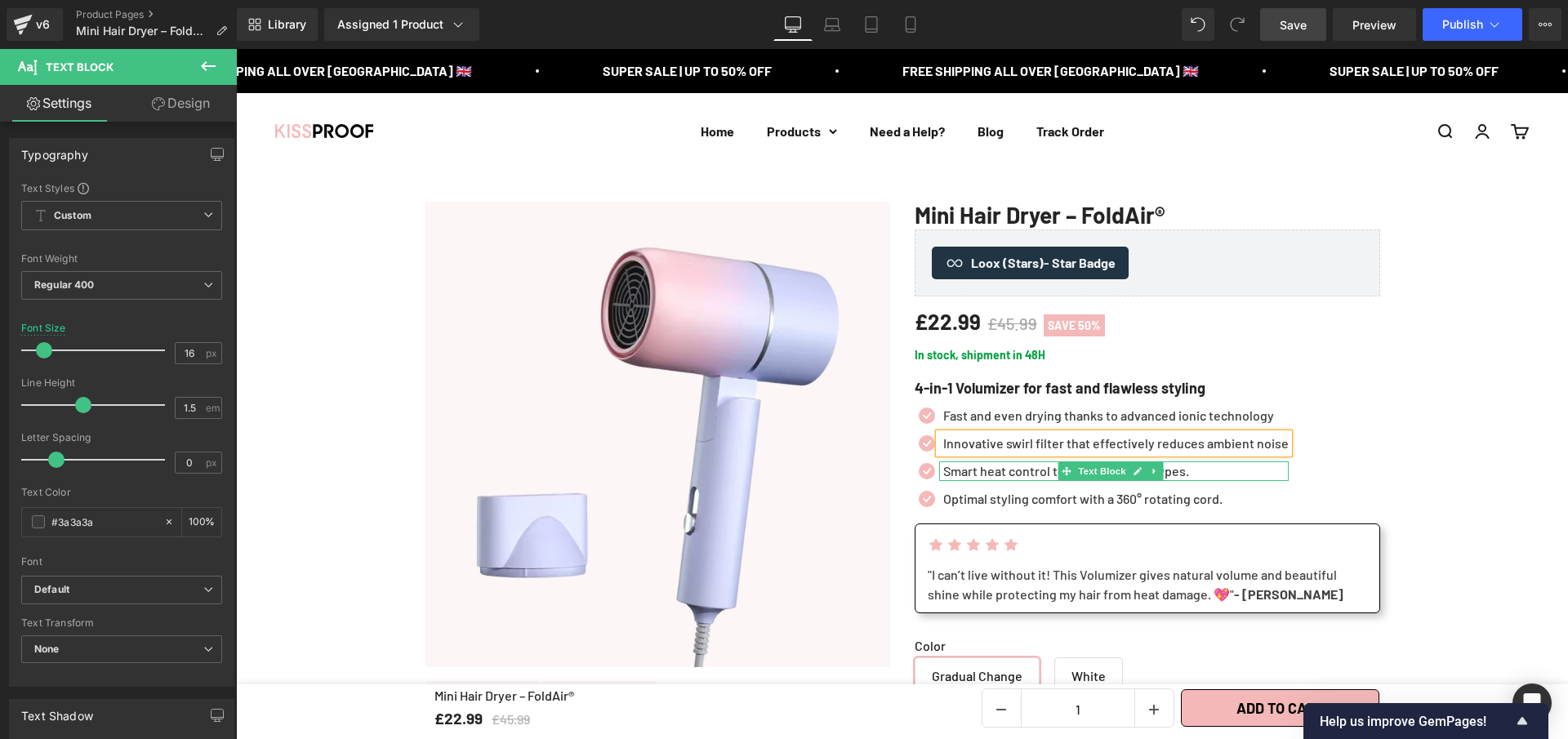
click at [1134, 469] on icon at bounding box center [1138, 471] width 8 height 8
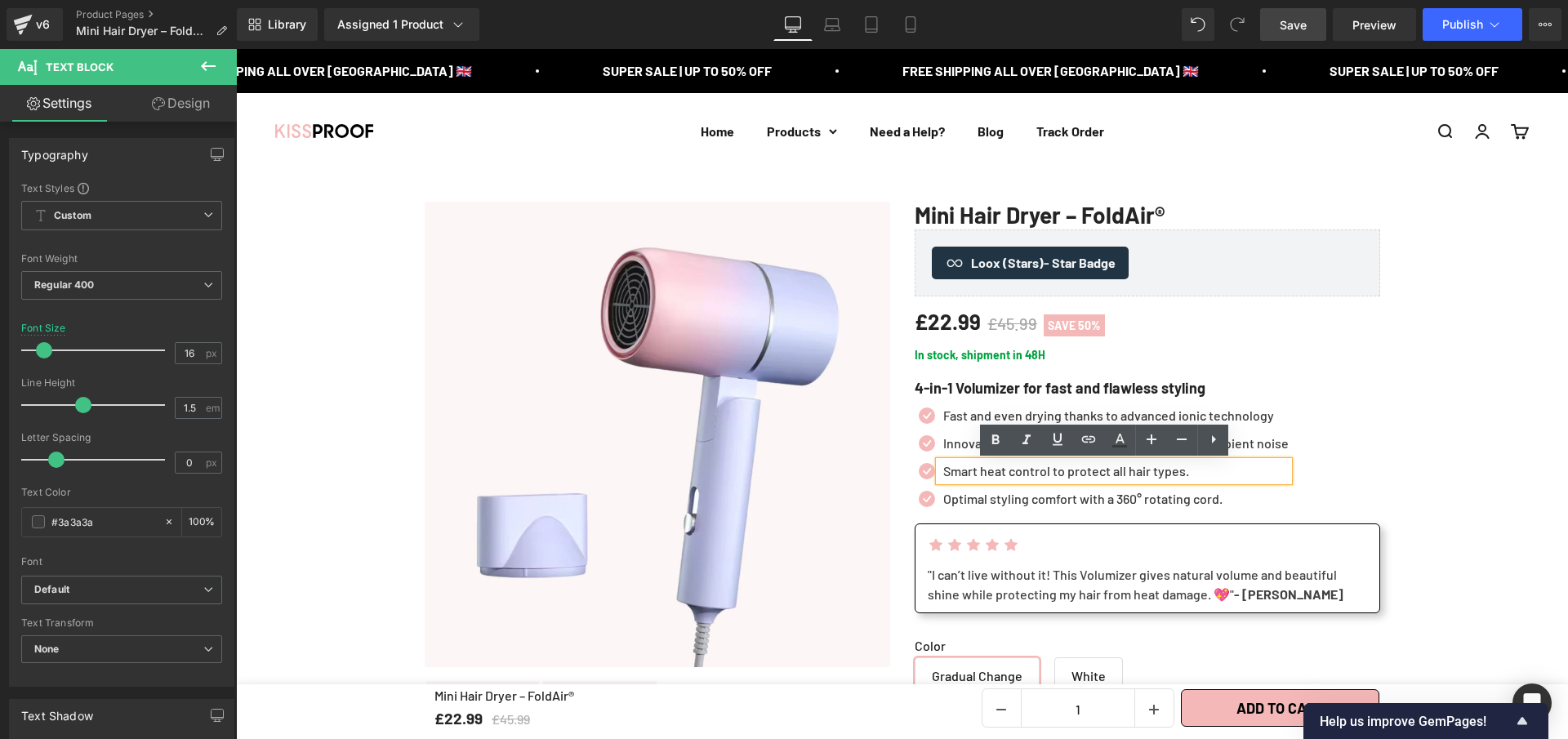
click at [1081, 463] on p "Smart heat control to protect all hair types." at bounding box center [1116, 471] width 345 height 20
click at [1073, 475] on p "Smart heat control to protect all hair types." at bounding box center [1116, 471] width 345 height 20
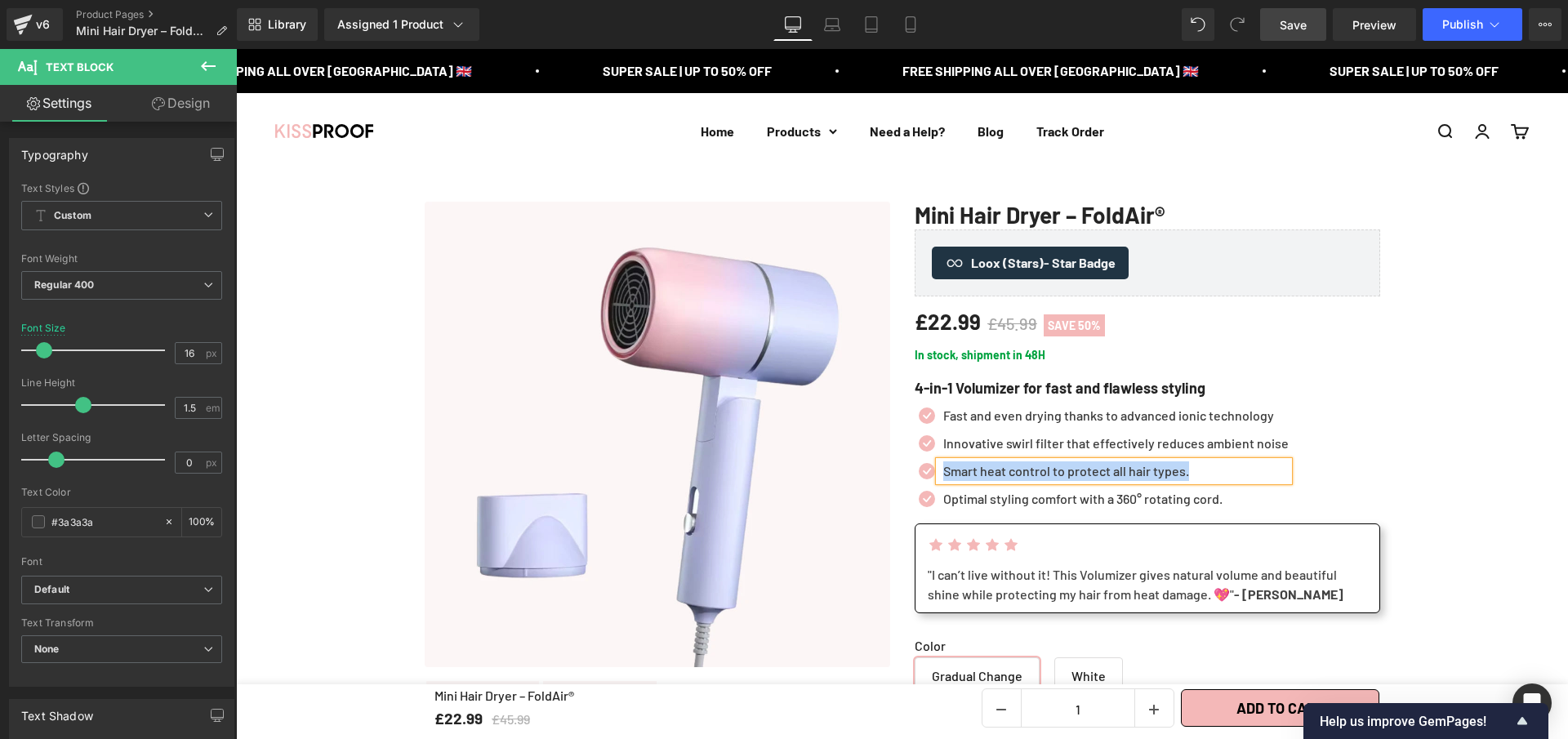
paste div
click at [999, 500] on p "Optimal styling comfort with a 360° rotating cord." at bounding box center [1116, 499] width 345 height 20
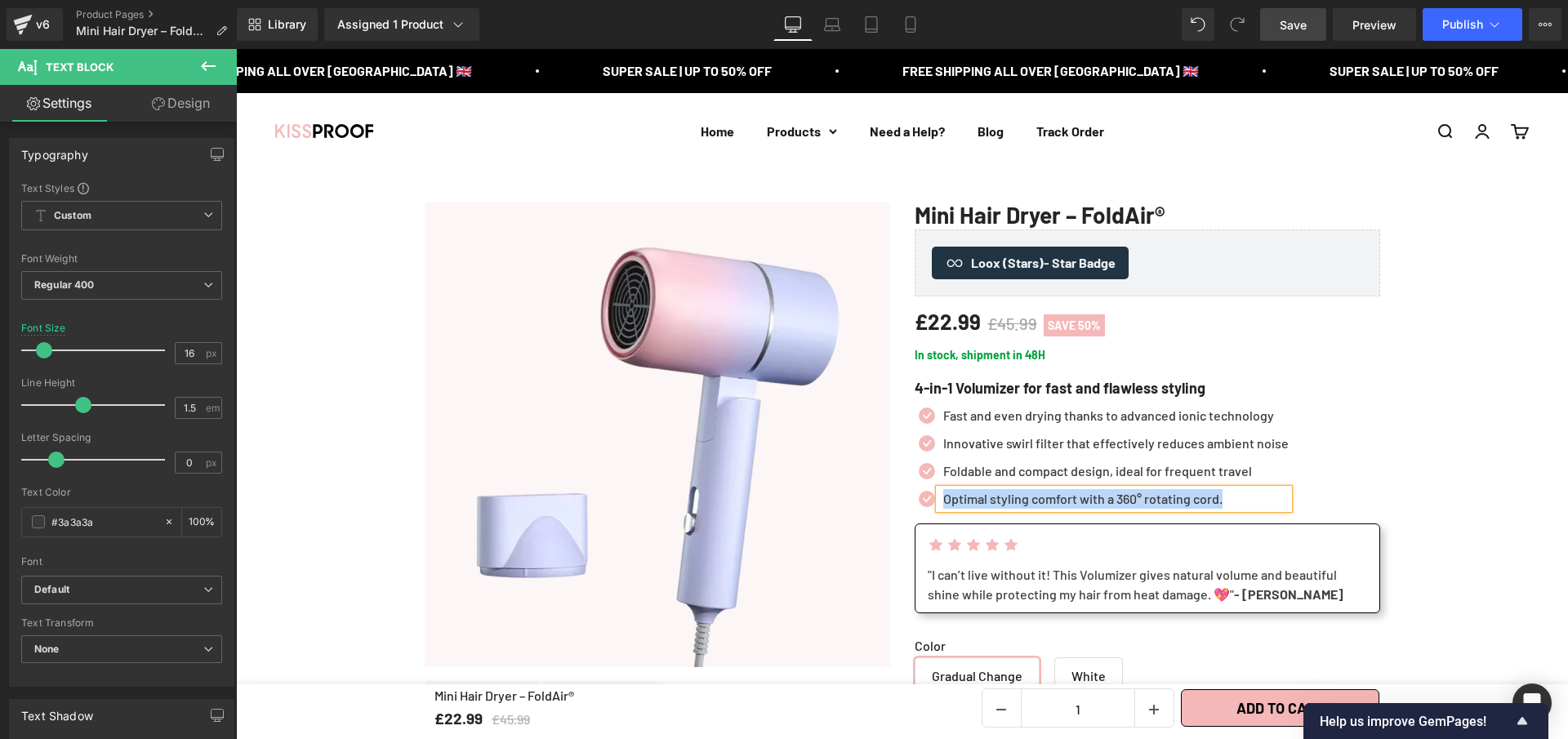
paste div
click at [1292, 22] on span "Save" at bounding box center [1293, 25] width 27 height 17
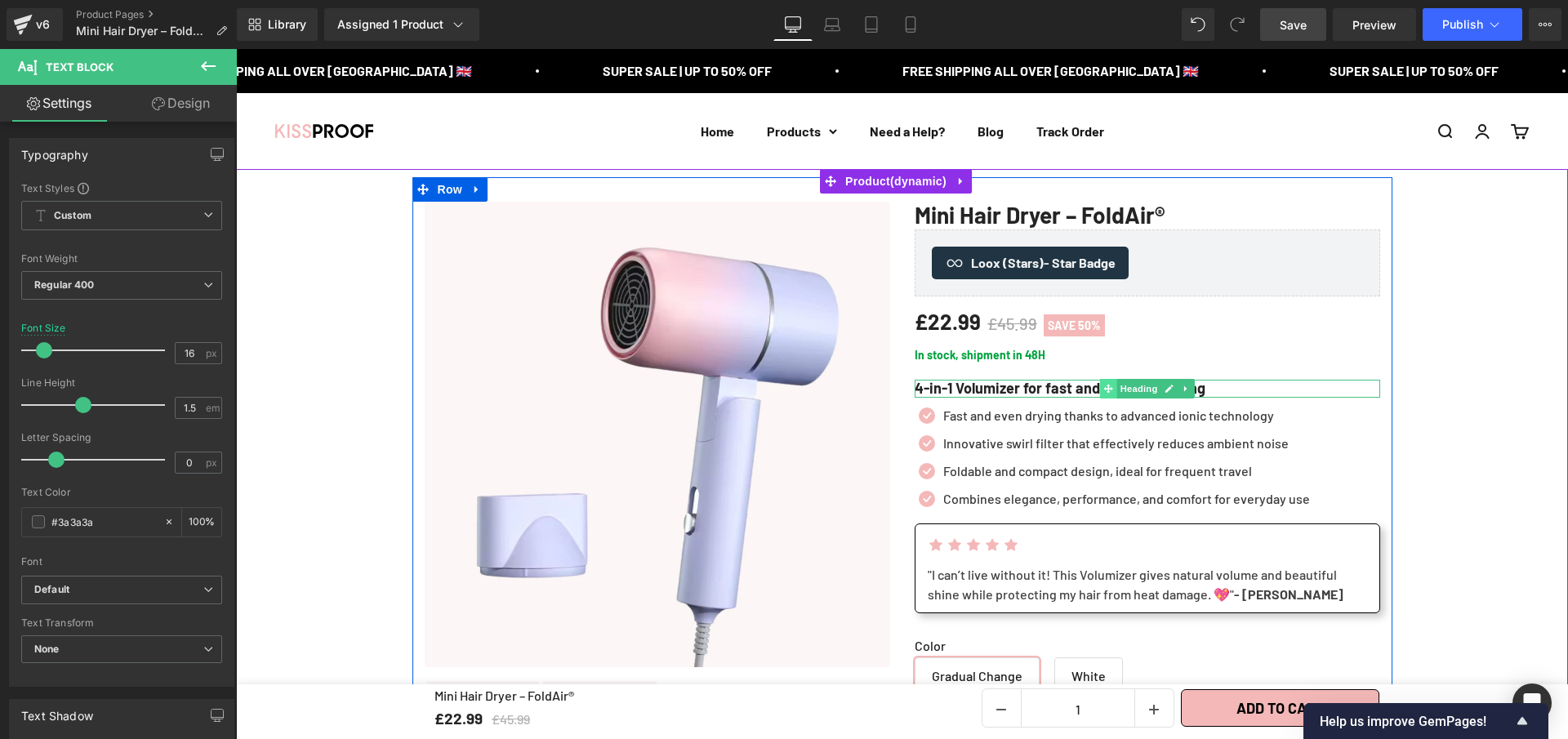
click at [1099, 392] on span at bounding box center [1108, 389] width 17 height 20
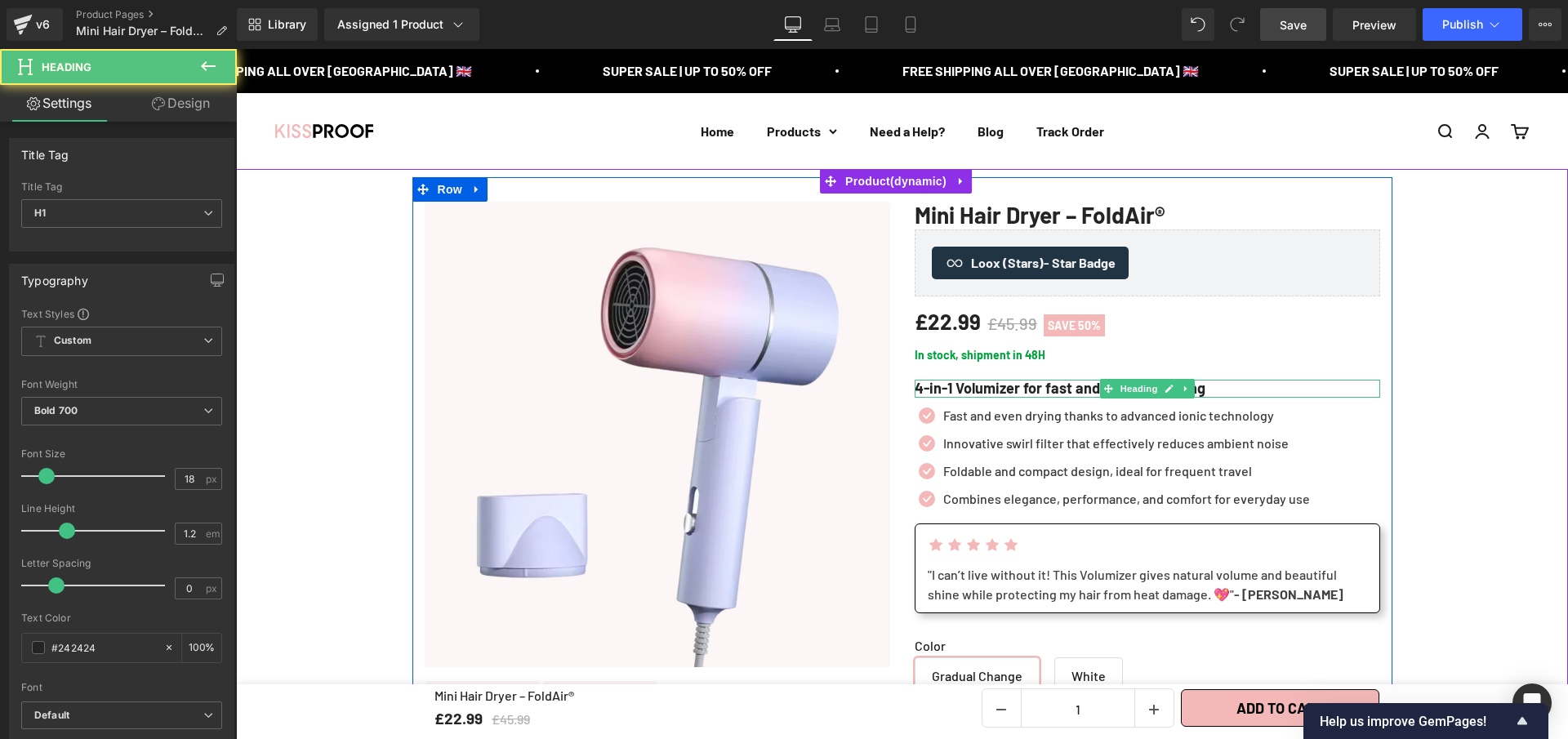
click at [1083, 390] on h1 "4-in-1 Volumizer for fast and flawless styling" at bounding box center [1147, 389] width 465 height 18
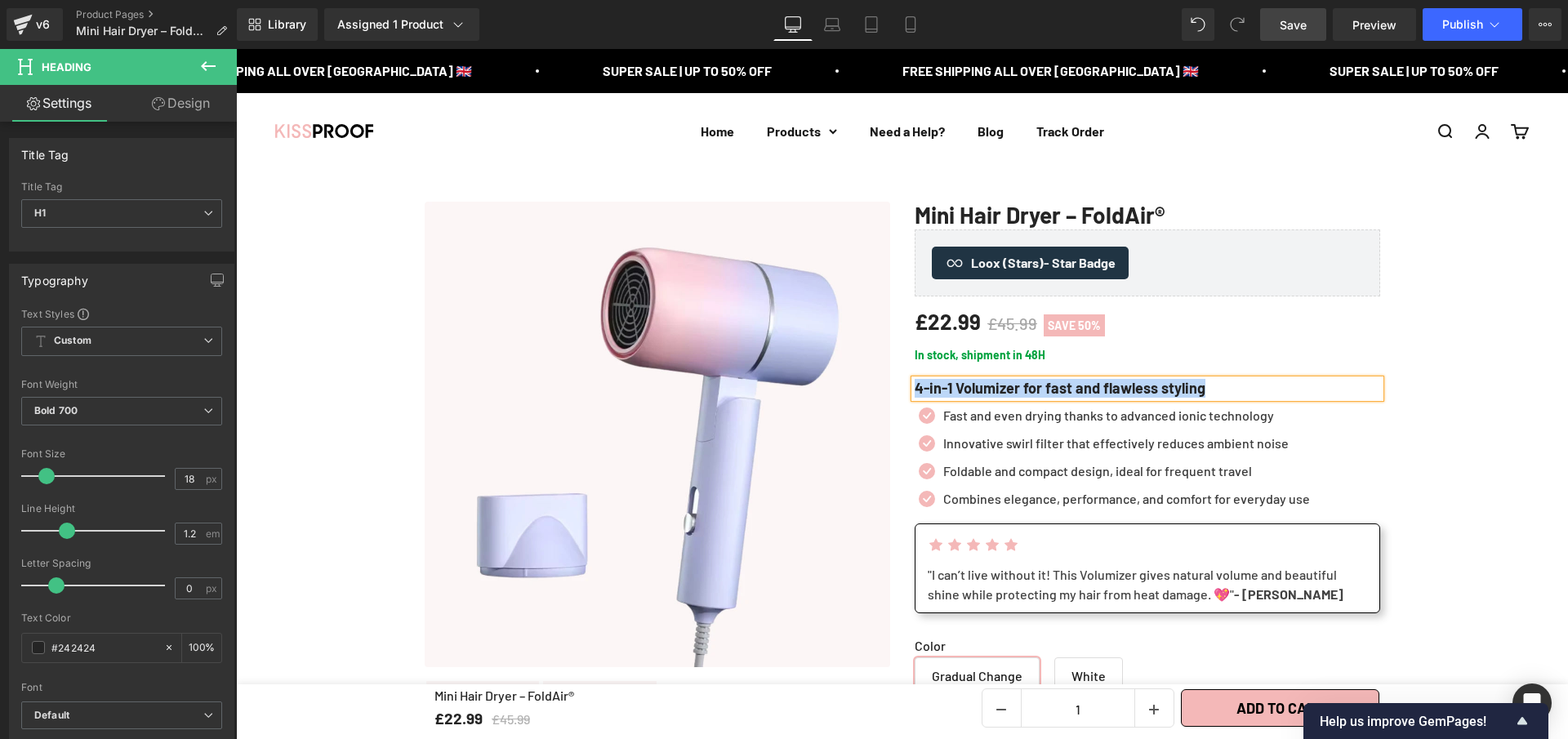
paste div
click at [1294, 25] on span "Save" at bounding box center [1293, 25] width 27 height 17
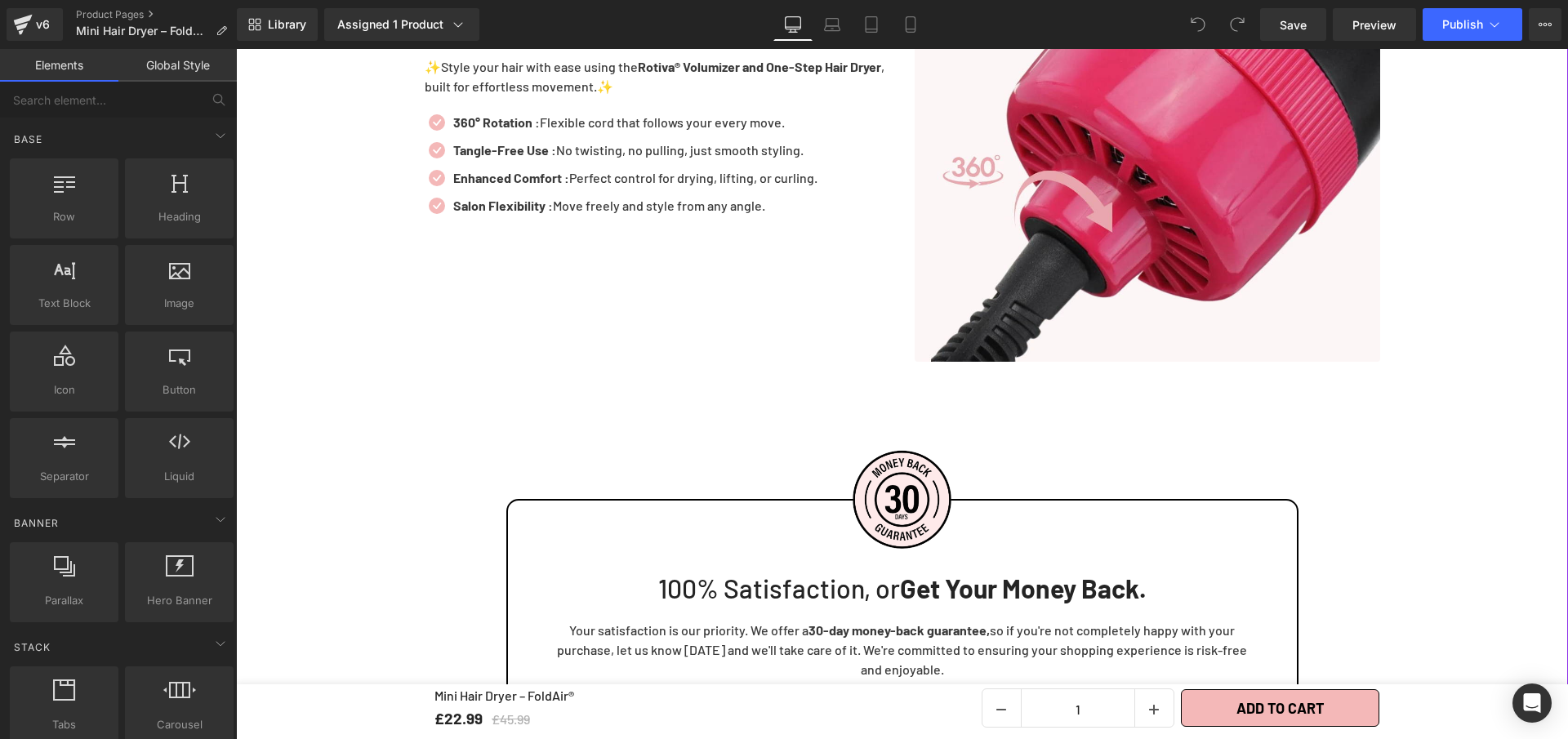
scroll to position [4258, 0]
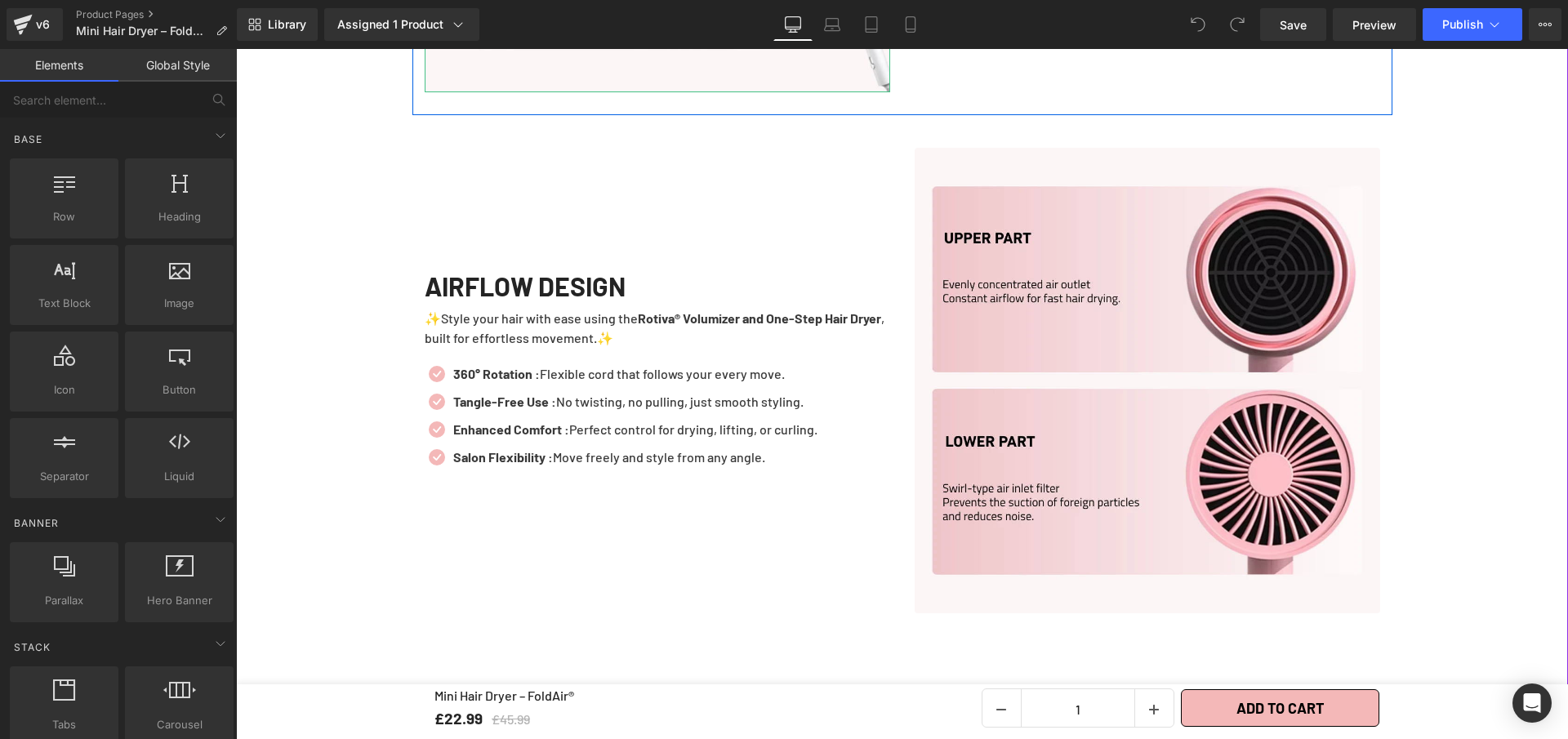
scroll to position [3419, 0]
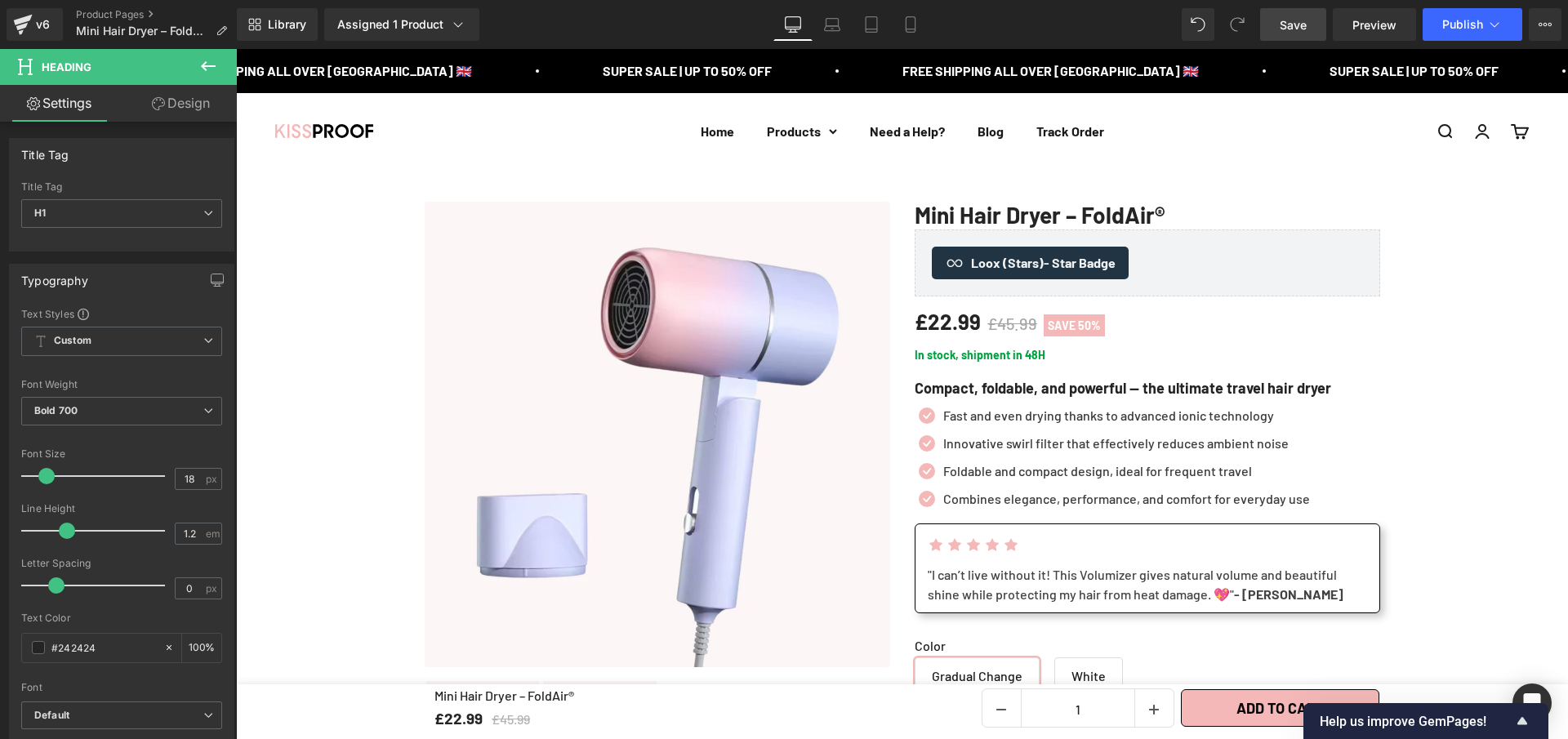
drag, startPoint x: 1280, startPoint y: 32, endPoint x: 1084, endPoint y: 313, distance: 342.6
click at [1280, 32] on link "Save" at bounding box center [1293, 25] width 66 height 33
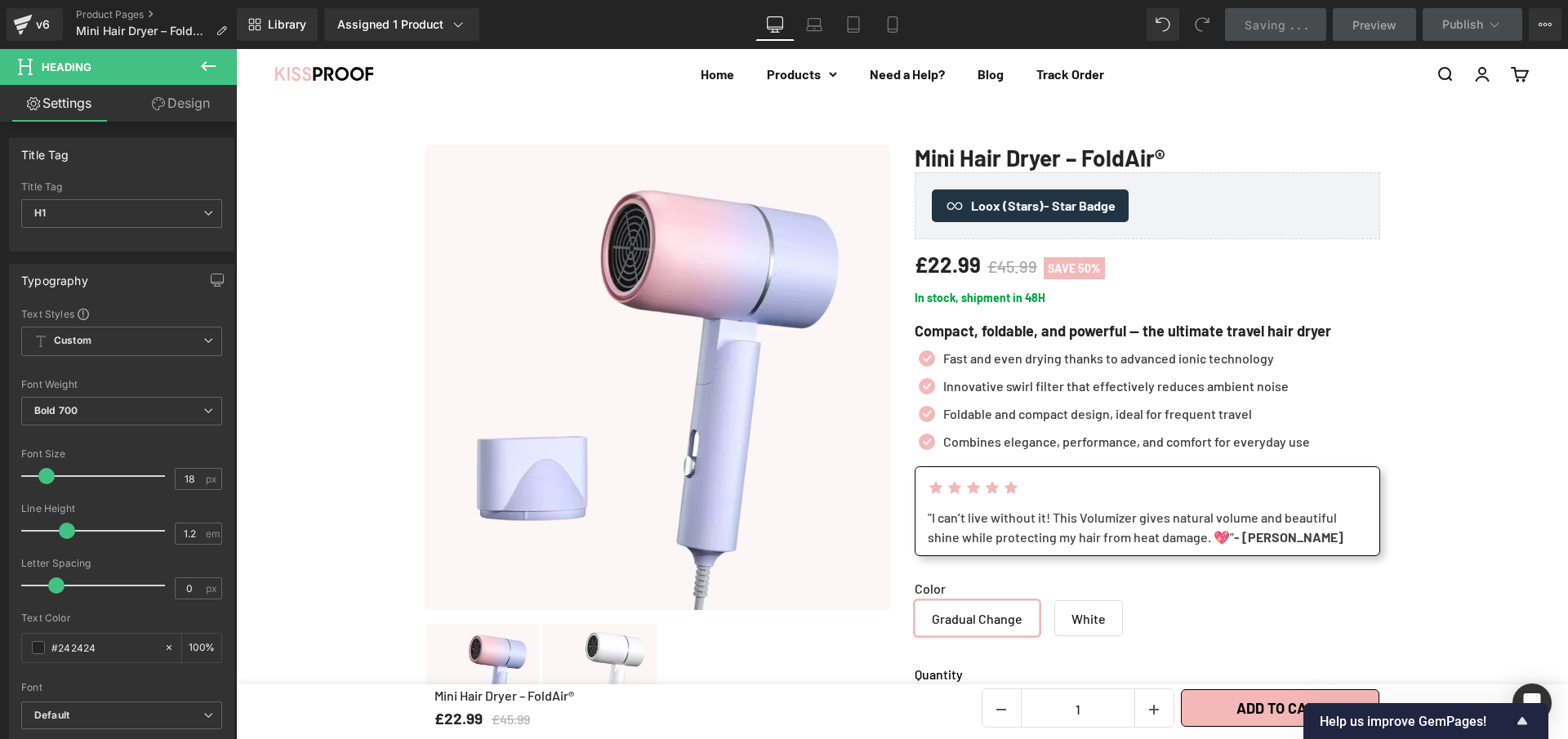
scroll to position [61, 0]
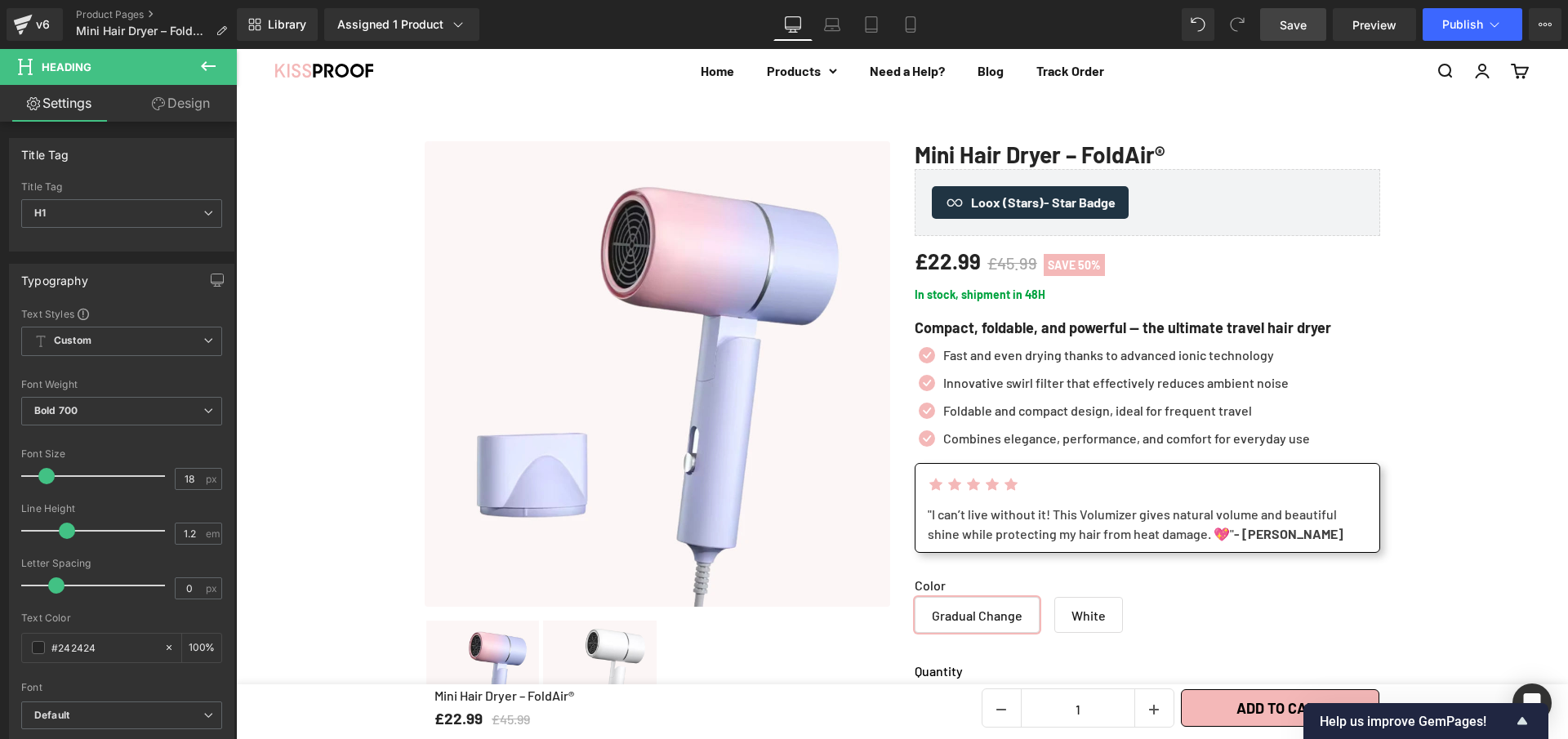
click at [1299, 25] on span "Save" at bounding box center [1293, 25] width 27 height 17
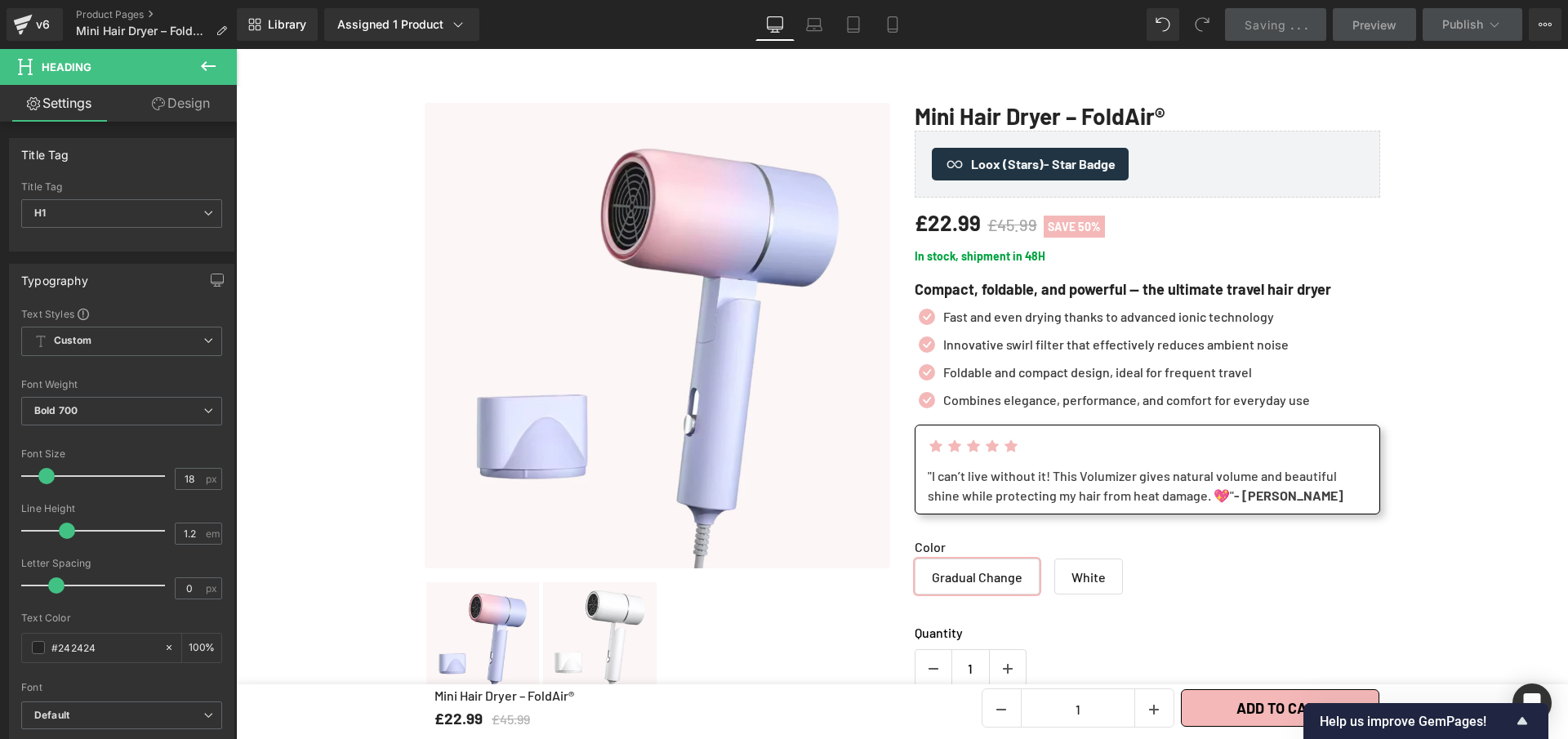
scroll to position [116, 0]
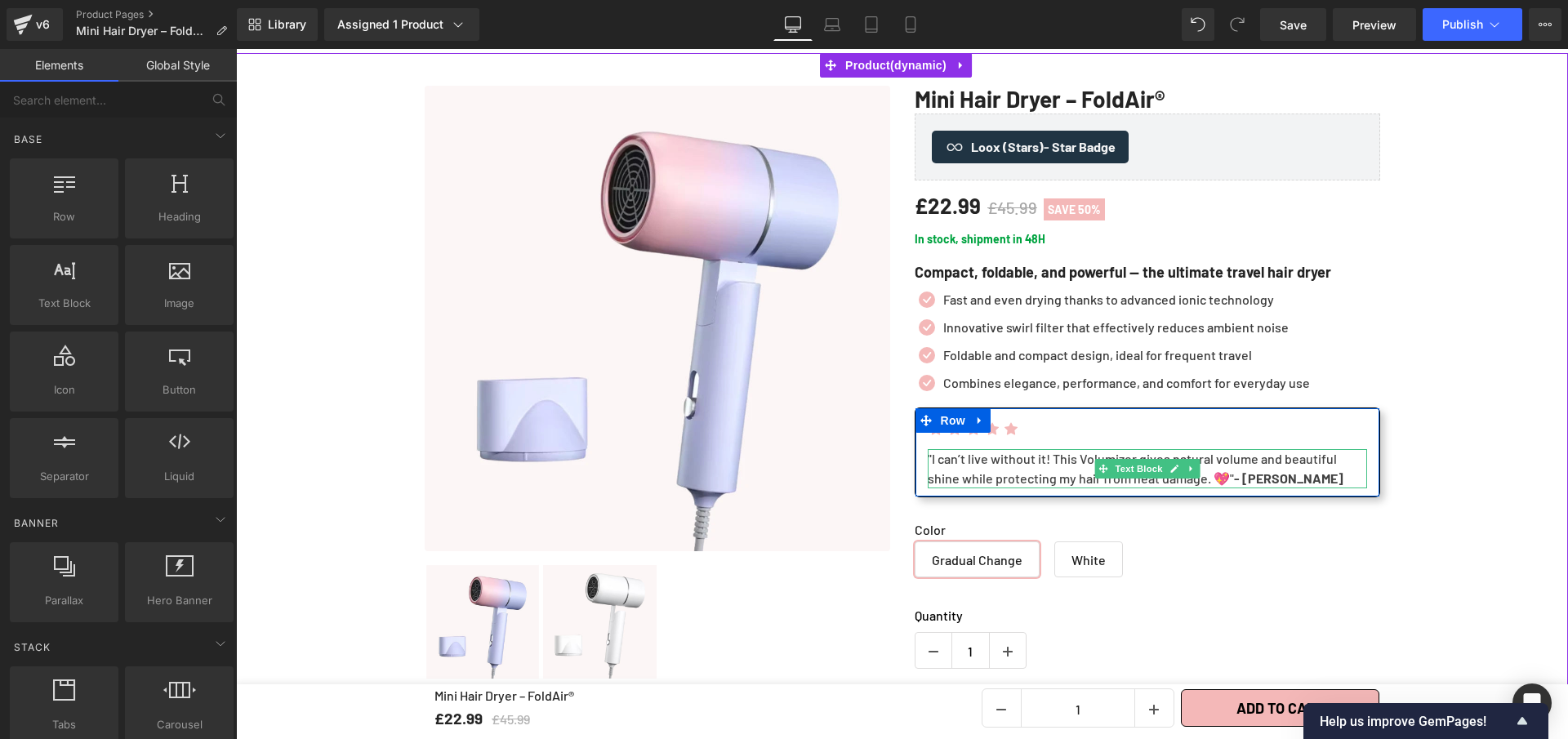
click at [1211, 480] on div ""I can’t live without it! This Volumizer gives natural volume and beautiful shi…" at bounding box center [1148, 469] width 440 height 39
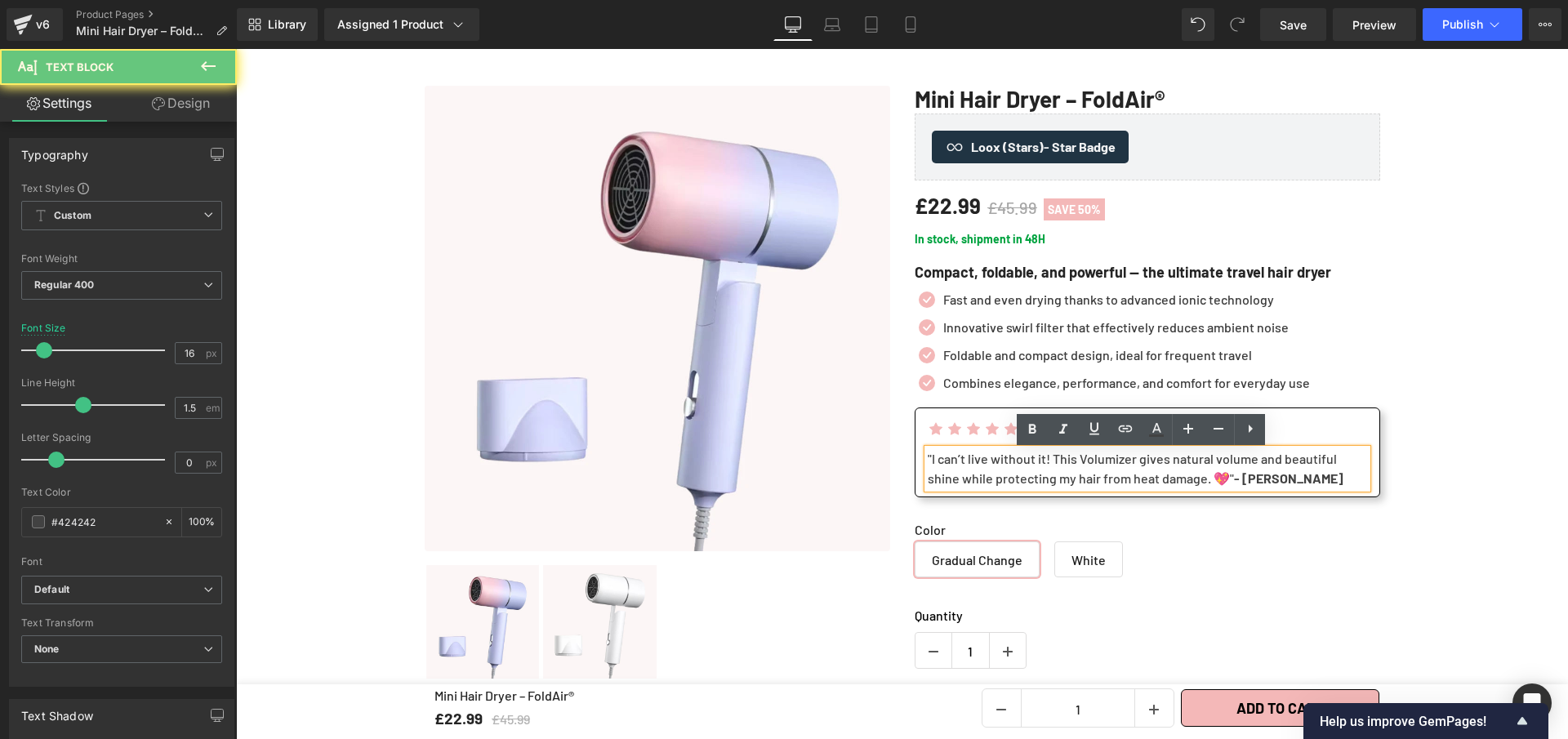
click at [1206, 484] on div ""I can’t live without it! This Volumizer gives natural volume and beautiful shi…" at bounding box center [1148, 469] width 440 height 39
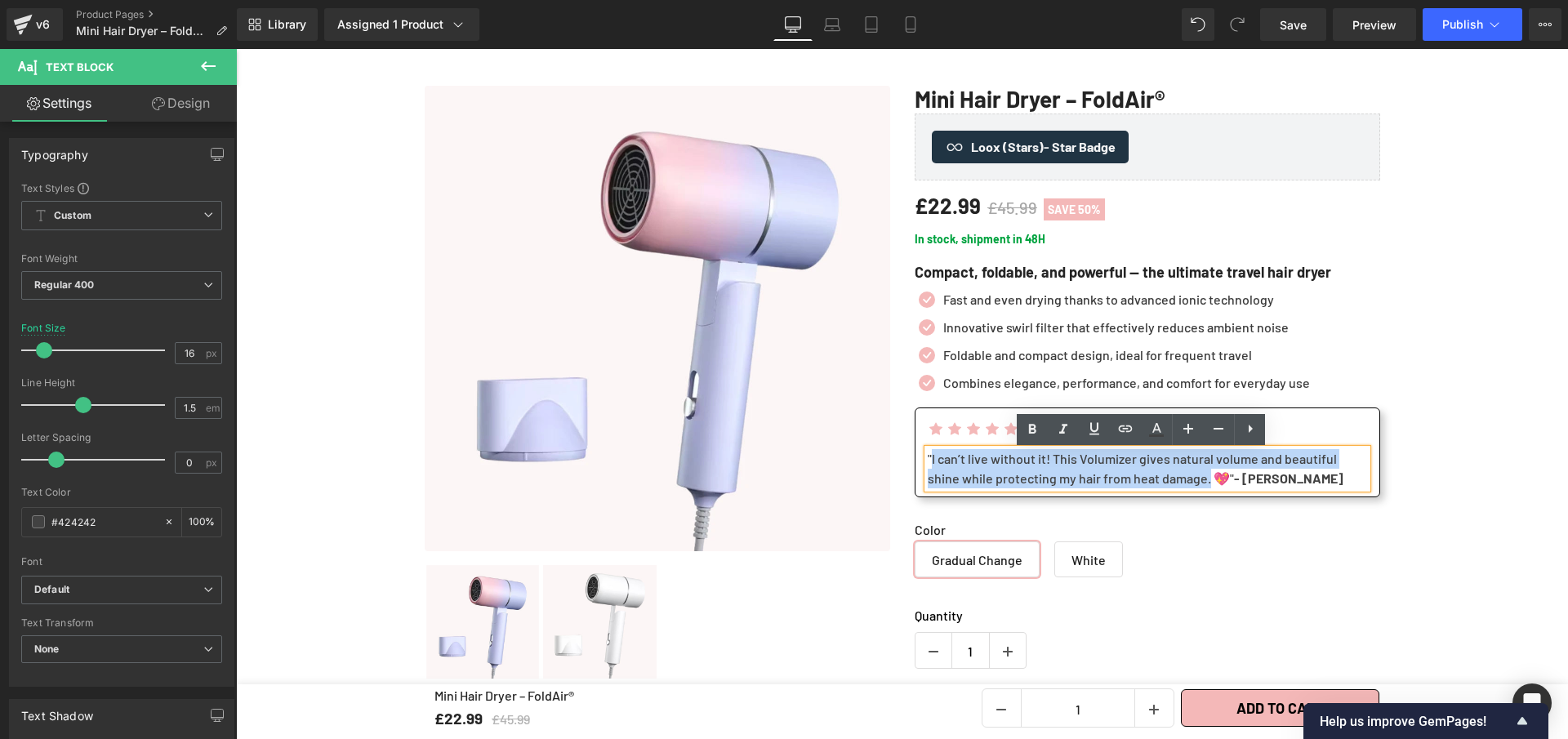
drag, startPoint x: 1206, startPoint y: 484, endPoint x: 926, endPoint y: 463, distance: 280.8
click at [928, 463] on div ""I can’t live without it! This Volumizer gives natural volume and beautiful shi…" at bounding box center [1148, 469] width 440 height 39
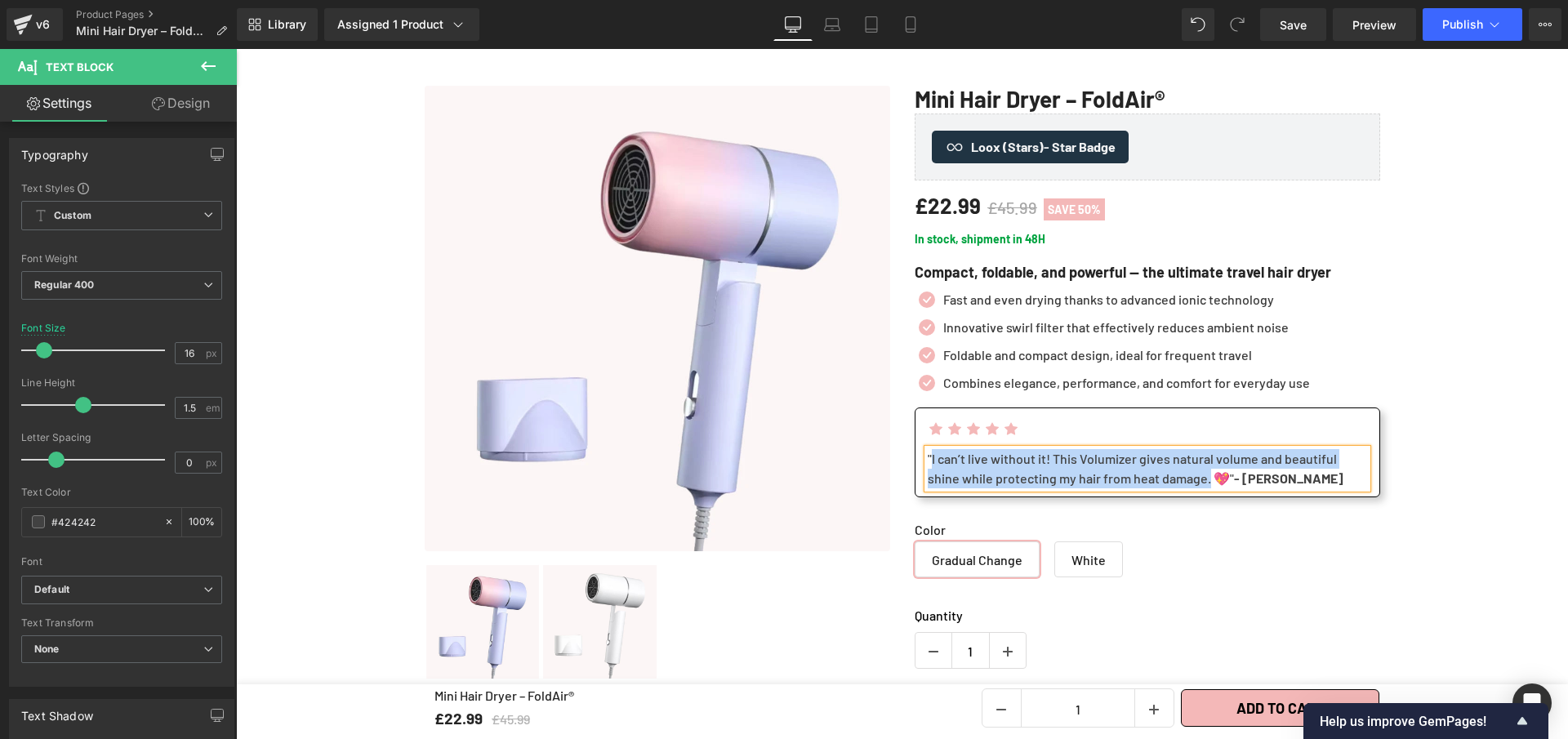
paste div
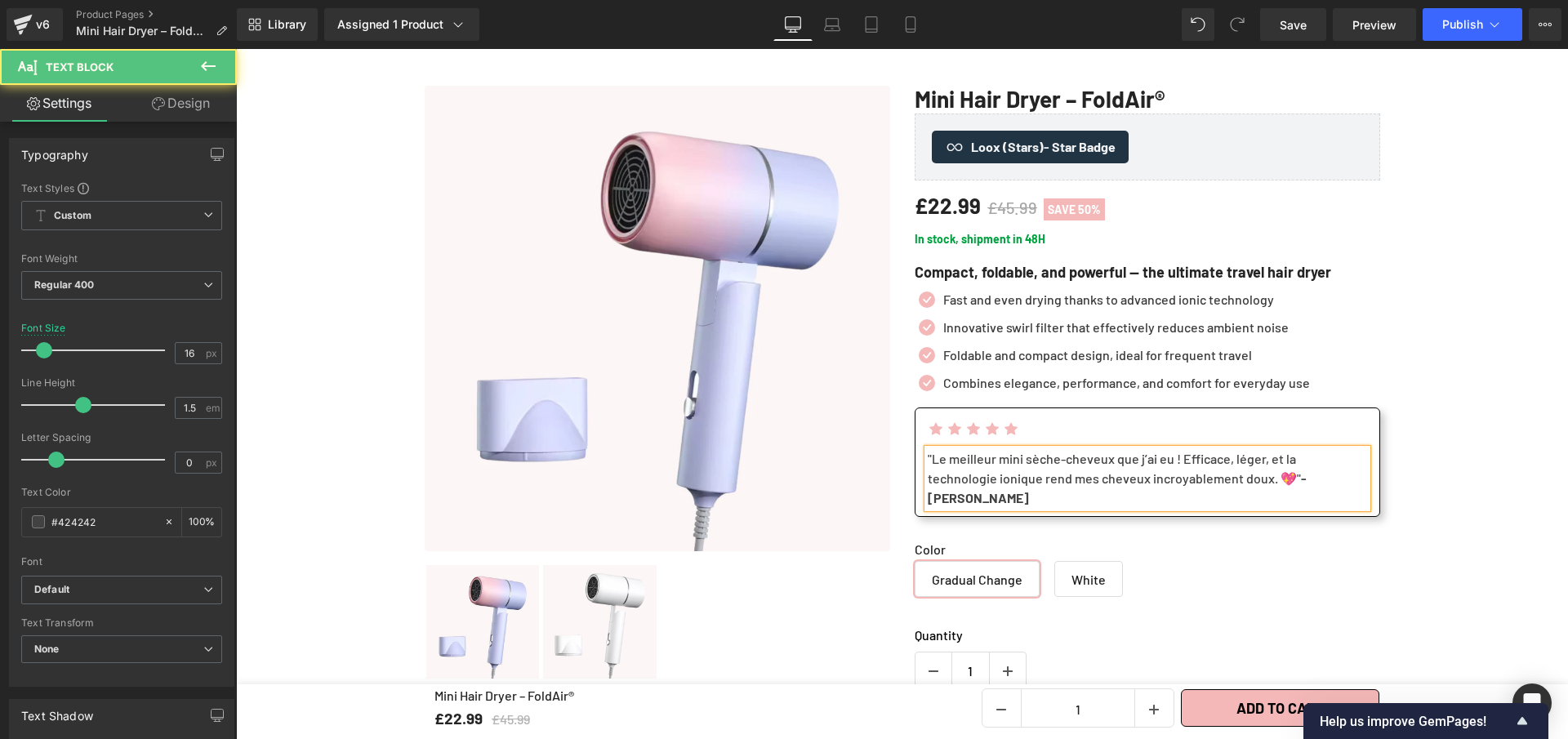
drag, startPoint x: 1310, startPoint y: 482, endPoint x: 1360, endPoint y: 480, distance: 50.0
click at [1307, 478] on strong "- [PERSON_NAME]" at bounding box center [1118, 487] width 379 height 35
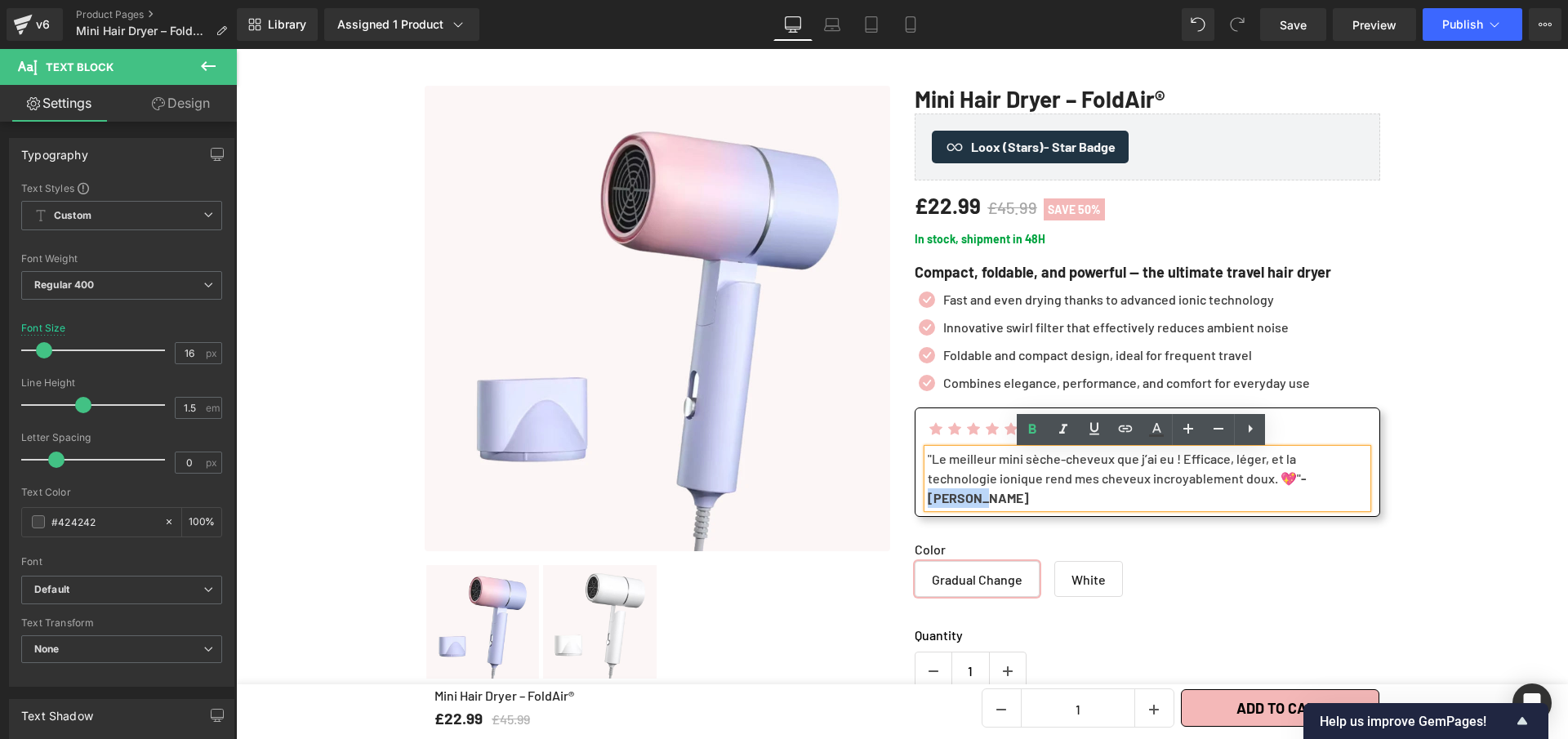
drag, startPoint x: 1359, startPoint y: 480, endPoint x: 1314, endPoint y: 480, distance: 45.0
click at [1307, 480] on strong "- [PERSON_NAME]" at bounding box center [1118, 487] width 379 height 35
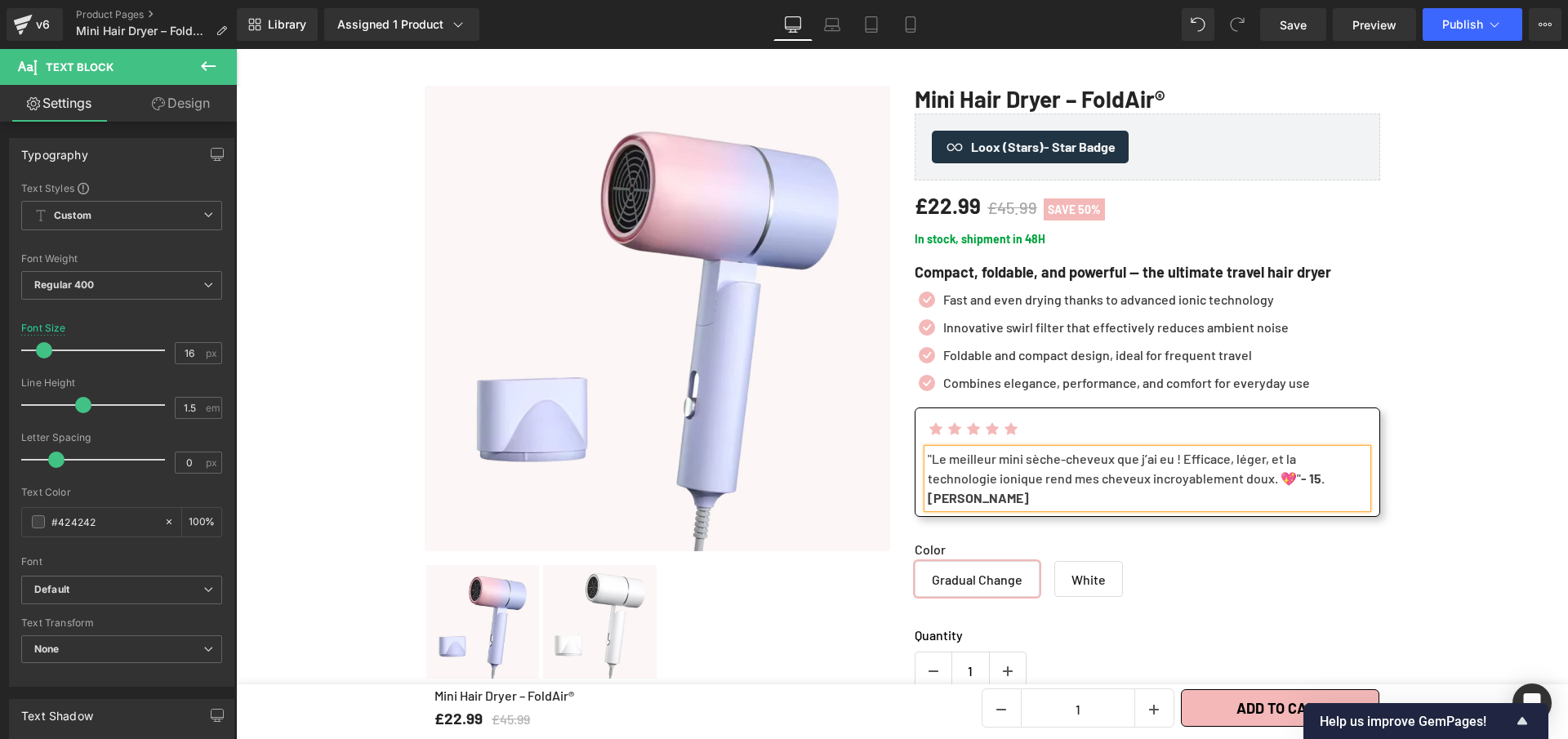
click at [1325, 483] on strong "- 15. Sarah G." at bounding box center [1127, 487] width 397 height 35
click at [1278, 481] on div ""Le meilleur mini sèche-cheveux que j’ai eu ! Efficace, léger, et la technologi…" at bounding box center [1148, 479] width 440 height 59
click at [1278, 477] on div ""Le meilleur mini sèche-cheveux que j’ai eu ! Efficace, léger, et la technologi…" at bounding box center [1148, 479] width 440 height 59
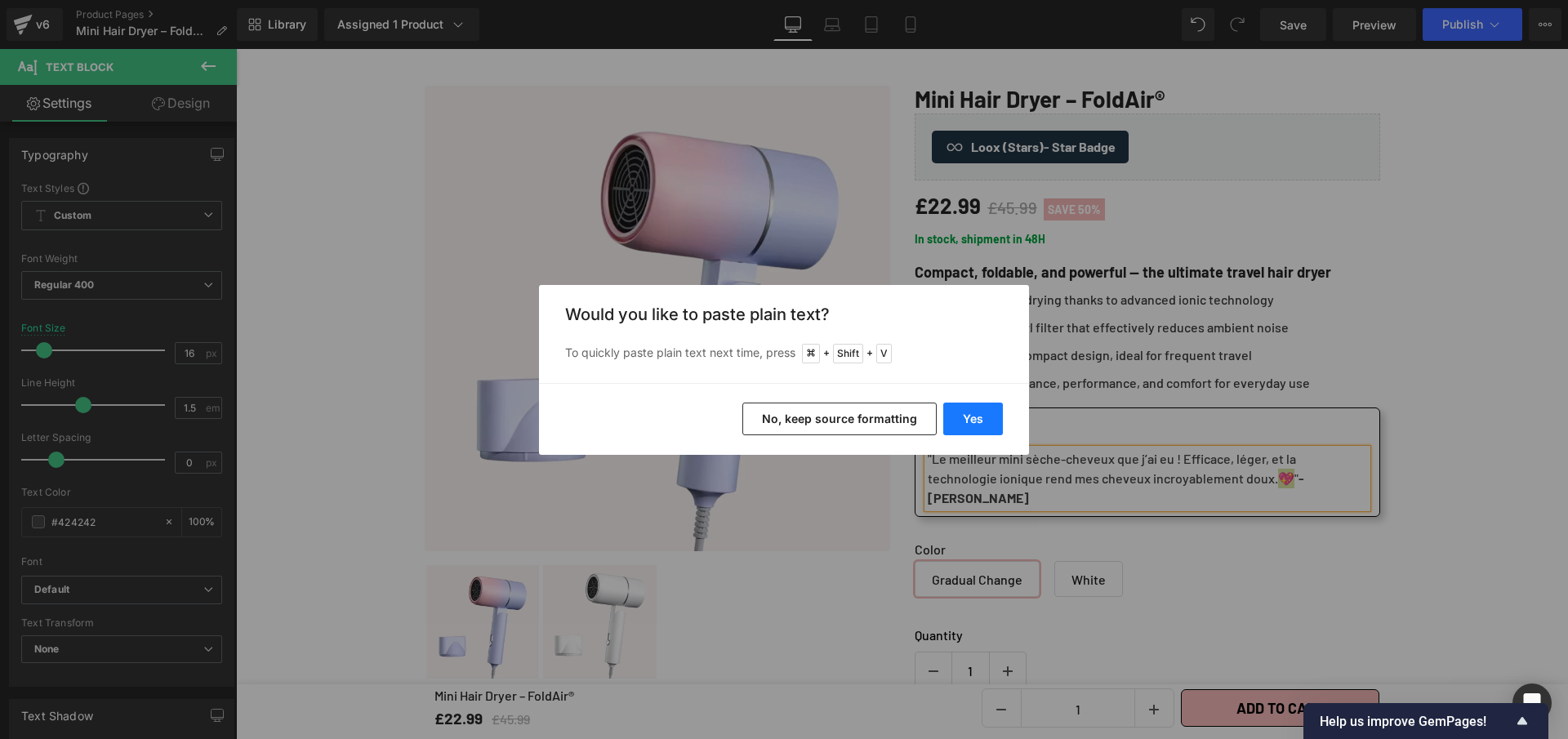
click at [990, 413] on button "Yes" at bounding box center [973, 419] width 60 height 33
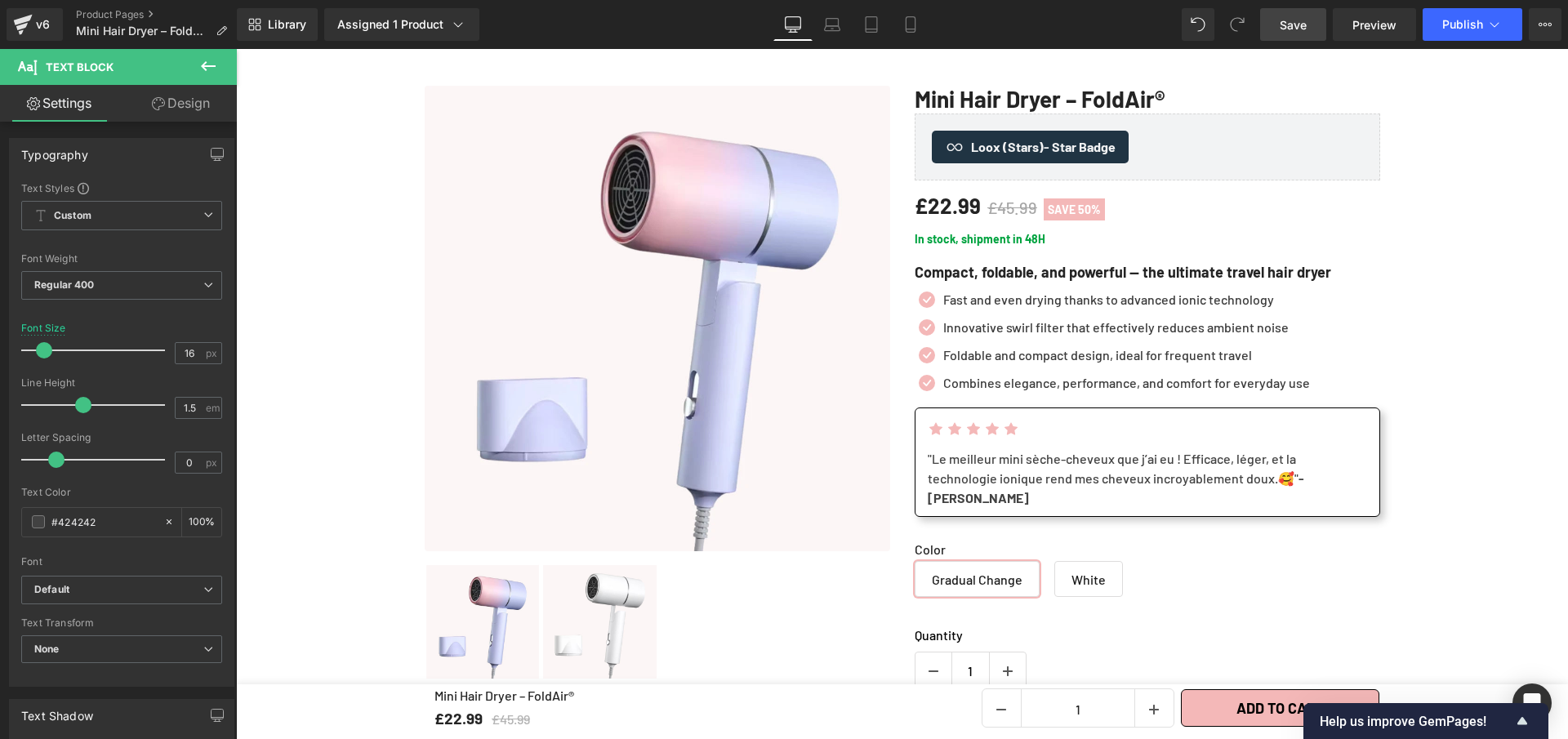
click at [1305, 31] on span "Save" at bounding box center [1293, 25] width 27 height 17
click at [1312, 21] on link "Save" at bounding box center [1293, 25] width 66 height 33
drag, startPoint x: 1292, startPoint y: 29, endPoint x: 1292, endPoint y: 38, distance: 9.0
click at [1292, 29] on span "Save" at bounding box center [1293, 25] width 27 height 17
click at [1373, 34] on link "Preview" at bounding box center [1375, 25] width 84 height 33
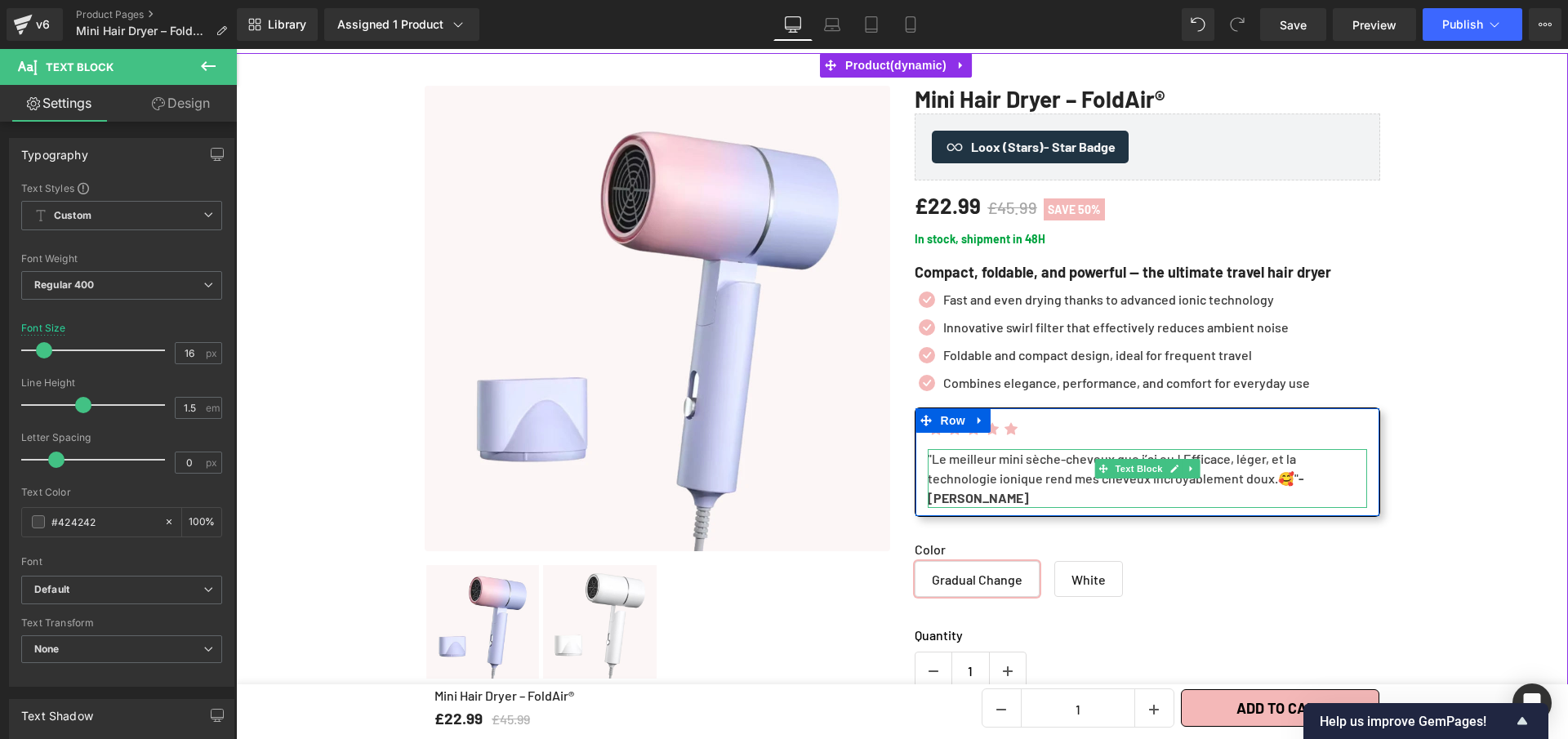
click at [1275, 481] on div ""Le meilleur mini sèche-cheveux que j’ai eu ! Efficace, léger, et la technologi…" at bounding box center [1148, 479] width 440 height 59
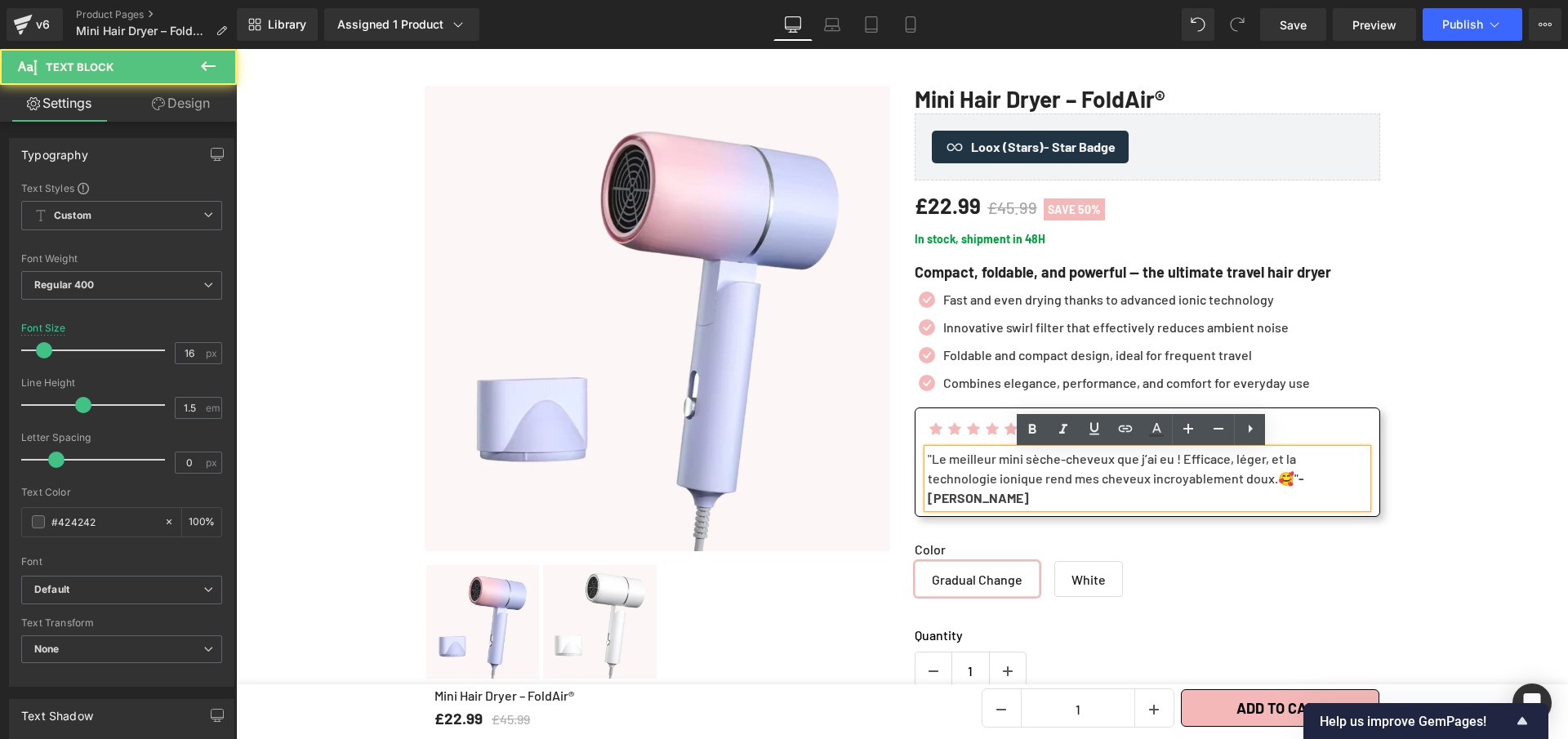
click at [1273, 481] on div ""Le meilleur mini sèche-cheveux que j’ai eu ! Efficace, léger, et la technologi…" at bounding box center [1148, 479] width 440 height 59
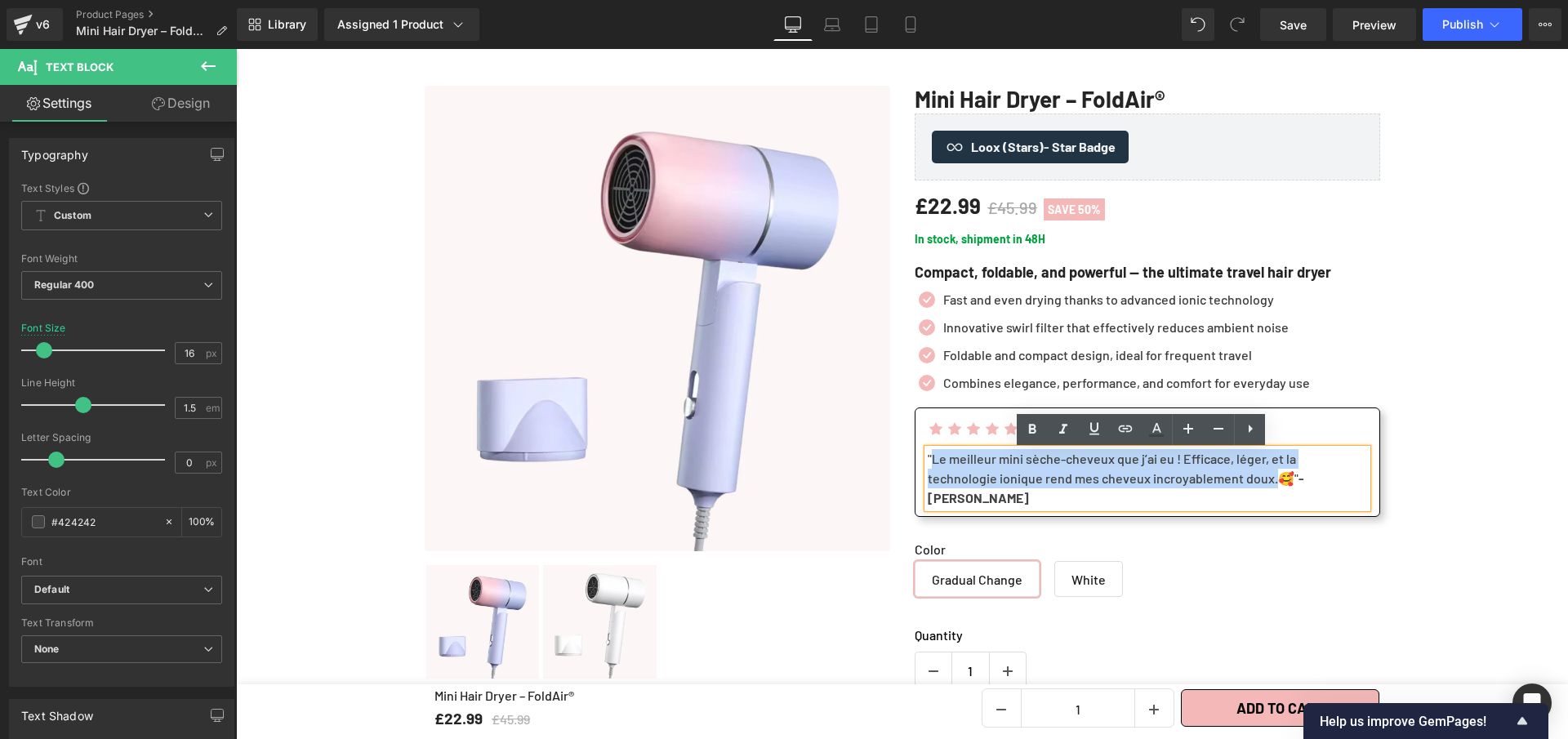
drag, startPoint x: 1271, startPoint y: 483, endPoint x: 926, endPoint y: 466, distance: 345.4
click at [928, 466] on div ""Le meilleur mini sèche-cheveux que j’ai eu ! Efficace, léger, et la technologi…" at bounding box center [1148, 479] width 440 height 59
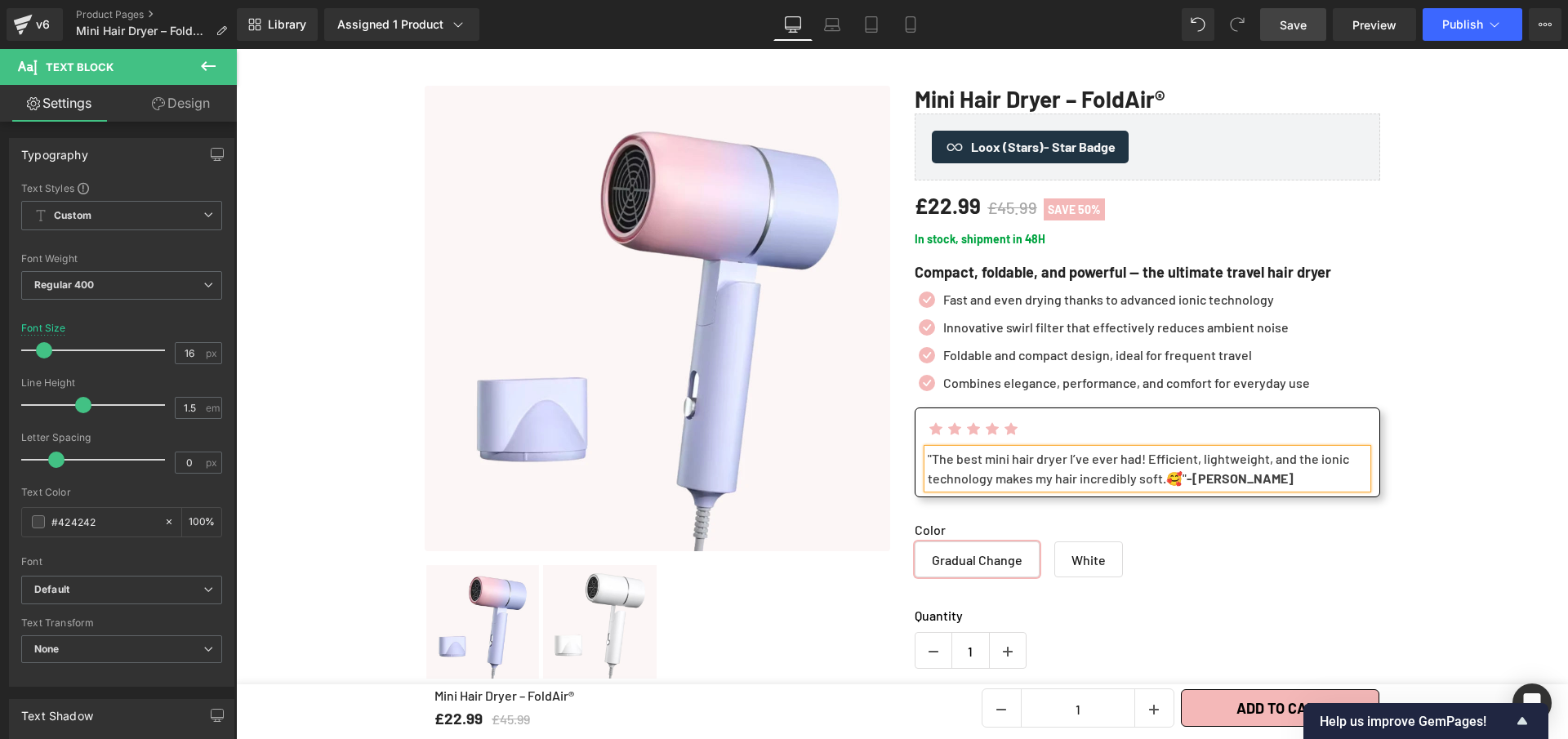
click at [1287, 28] on span "Save" at bounding box center [1293, 25] width 27 height 17
click at [1296, 30] on span "Save" at bounding box center [1293, 25] width 27 height 17
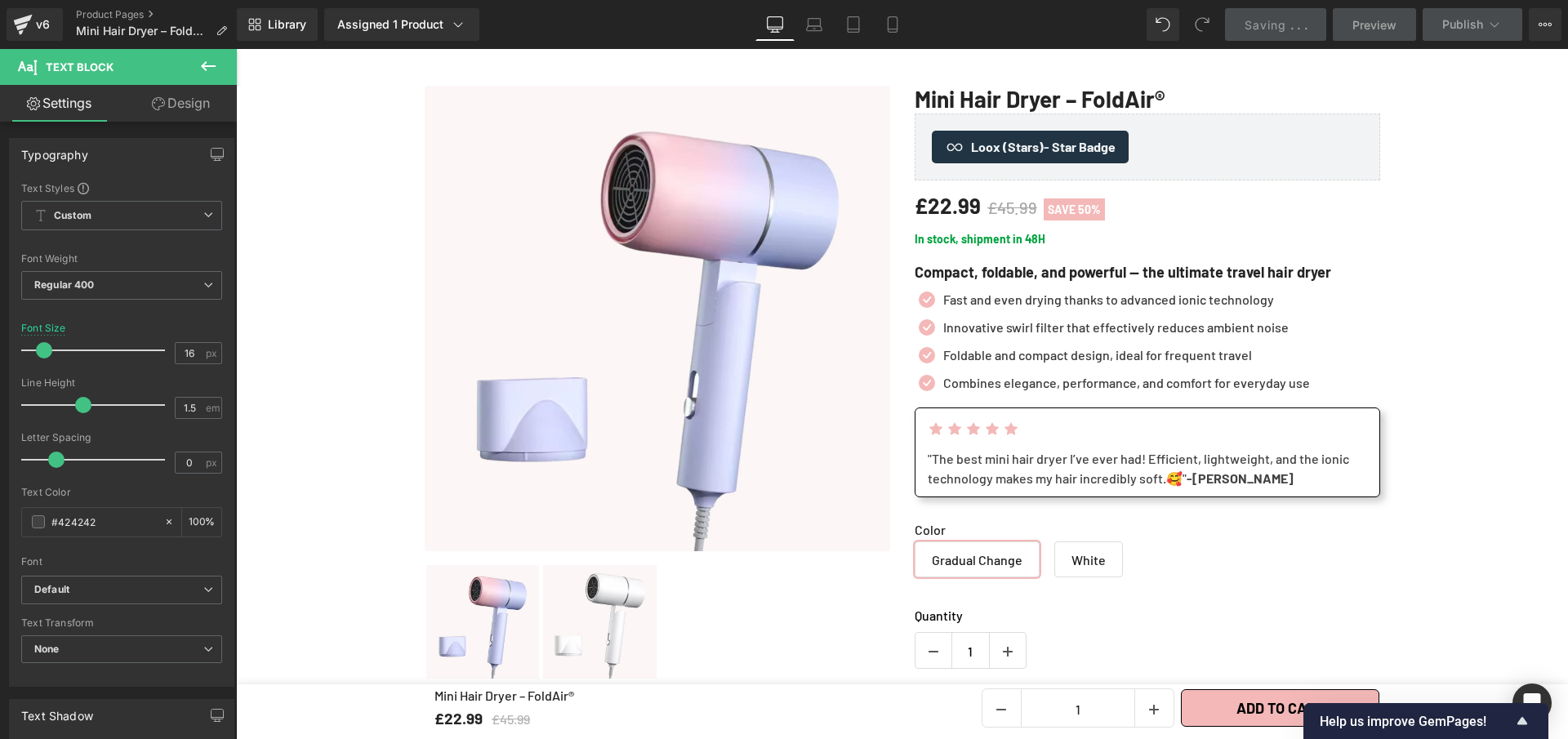
scroll to position [0, 0]
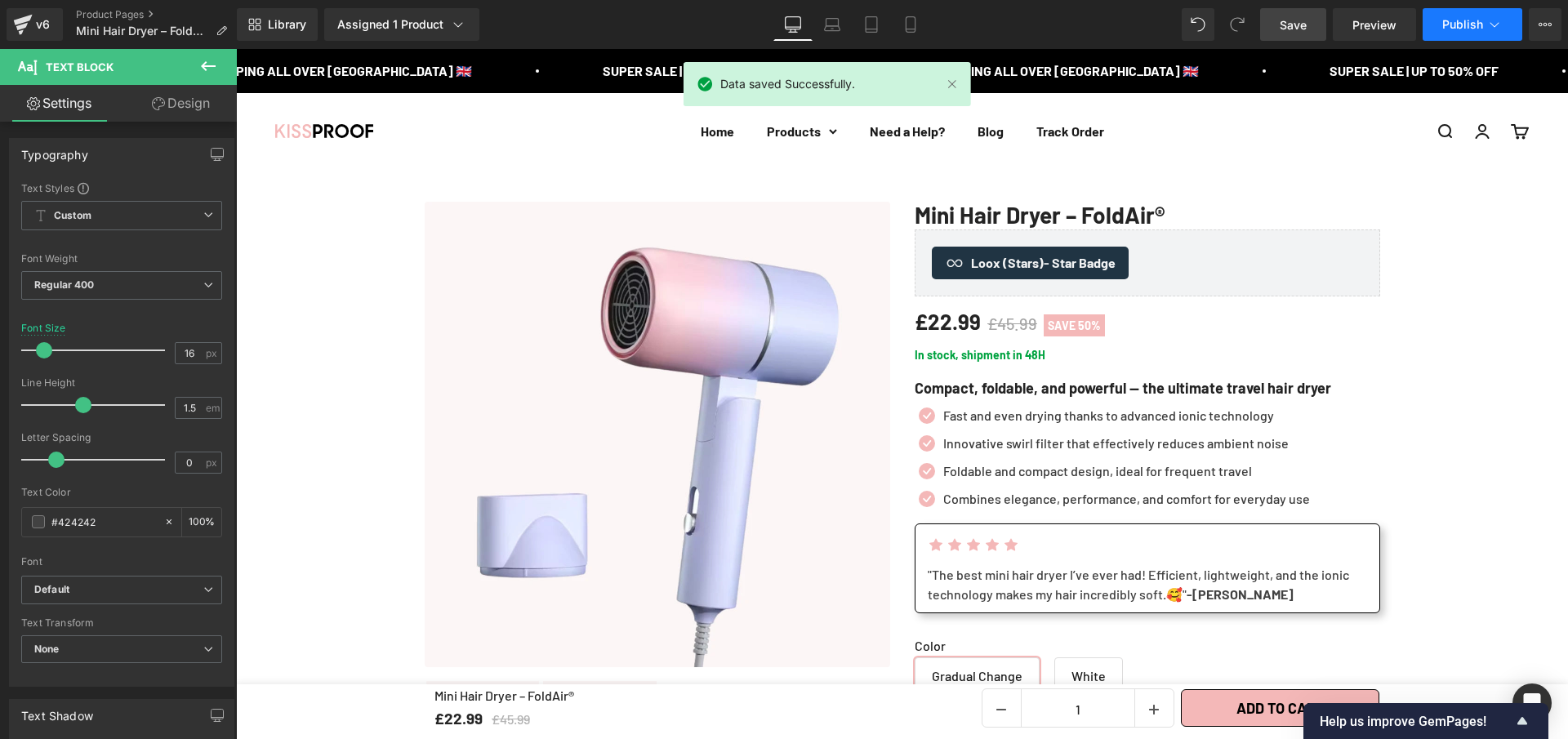
click at [1468, 25] on span "Publish" at bounding box center [1463, 25] width 41 height 13
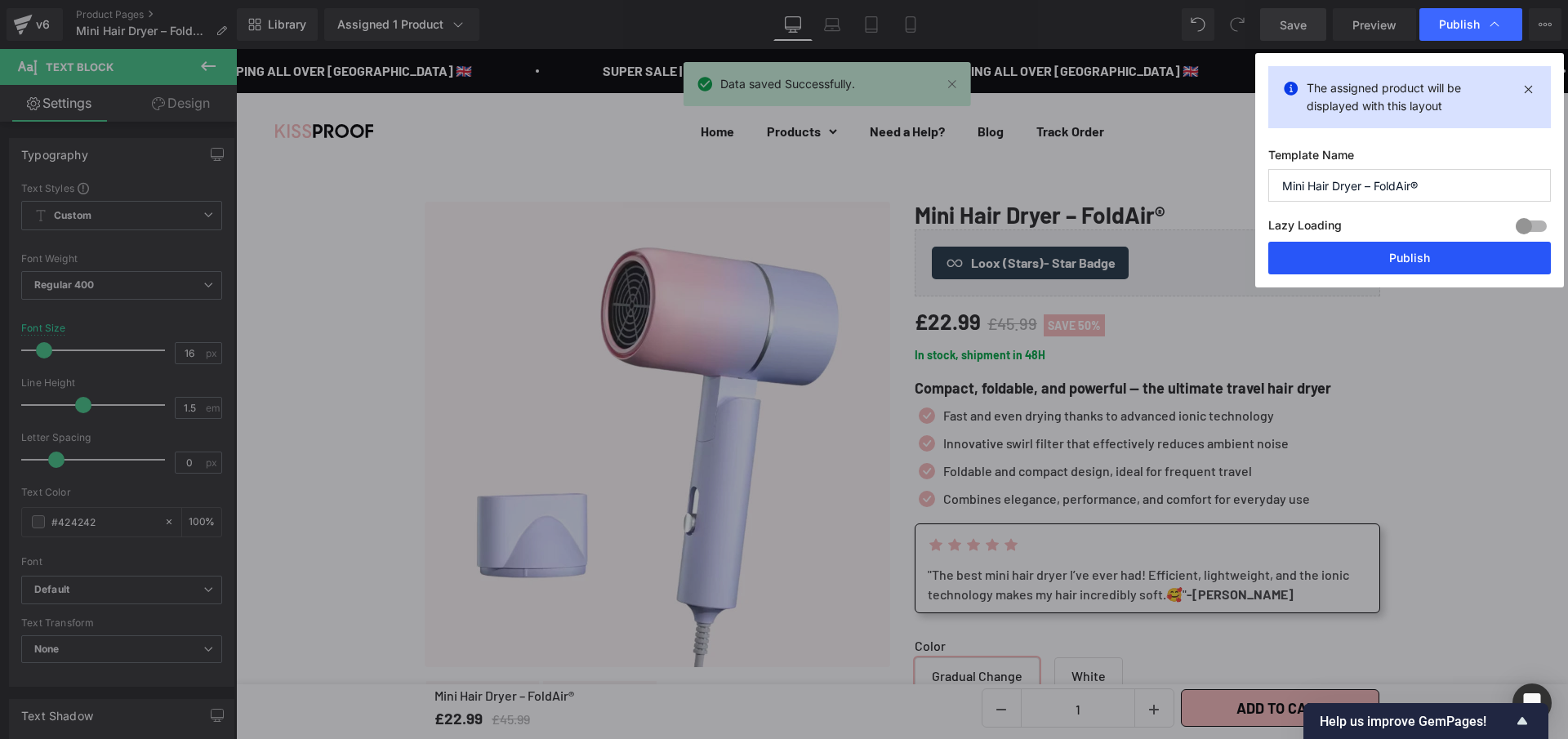
click at [1362, 262] on button "Publish" at bounding box center [1410, 258] width 282 height 33
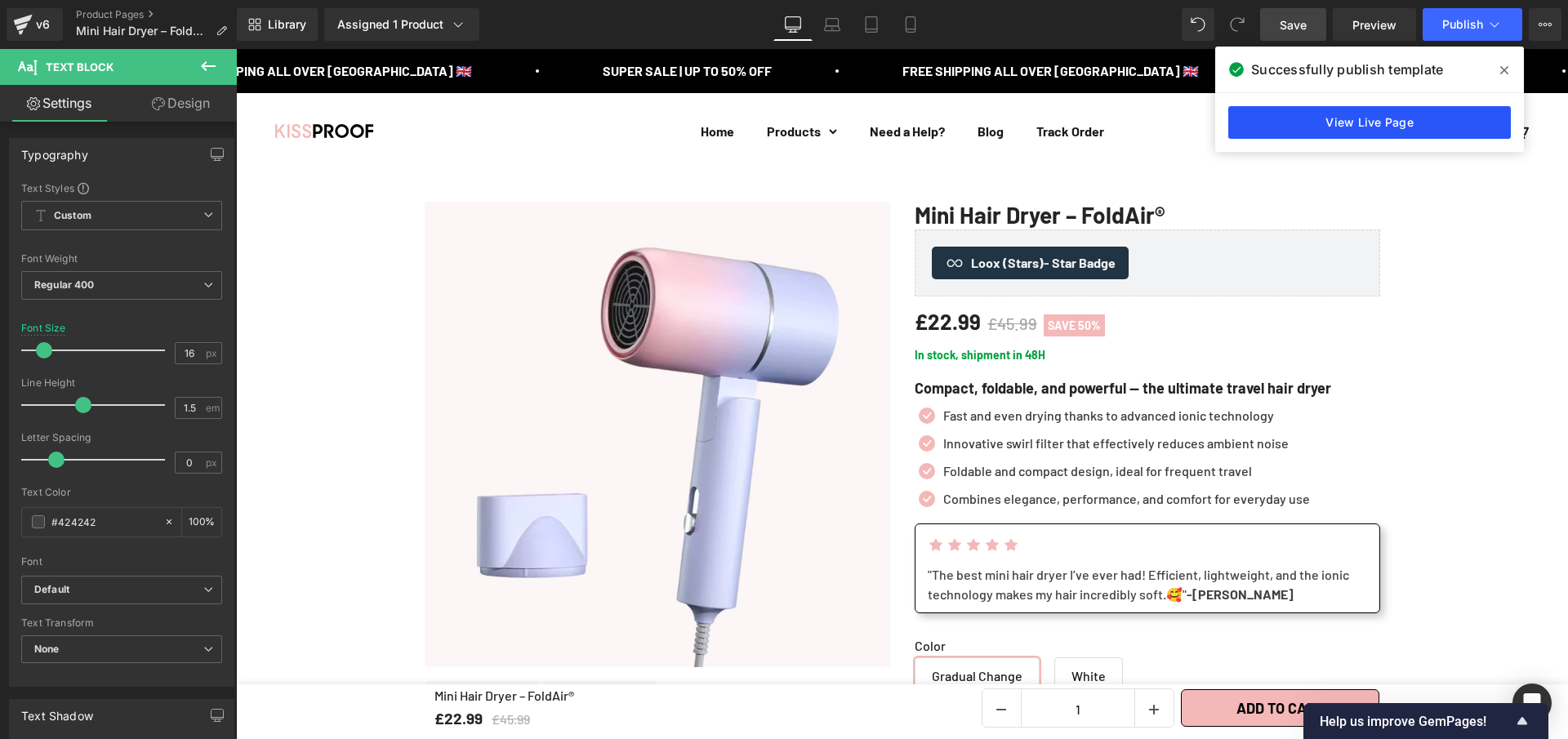
click at [1326, 119] on link "View Live Page" at bounding box center [1369, 122] width 282 height 33
